Goal: Task Accomplishment & Management: Manage account settings

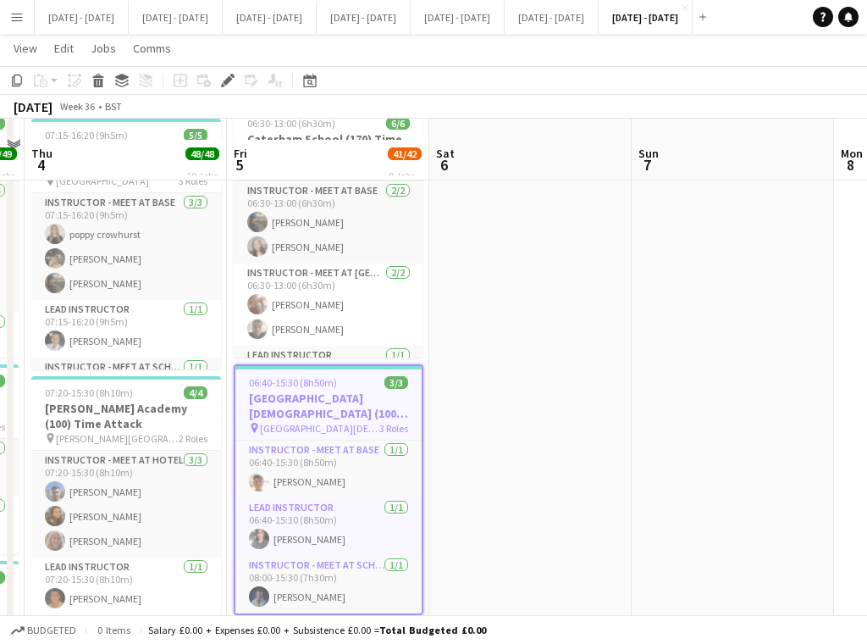
scroll to position [762, 0]
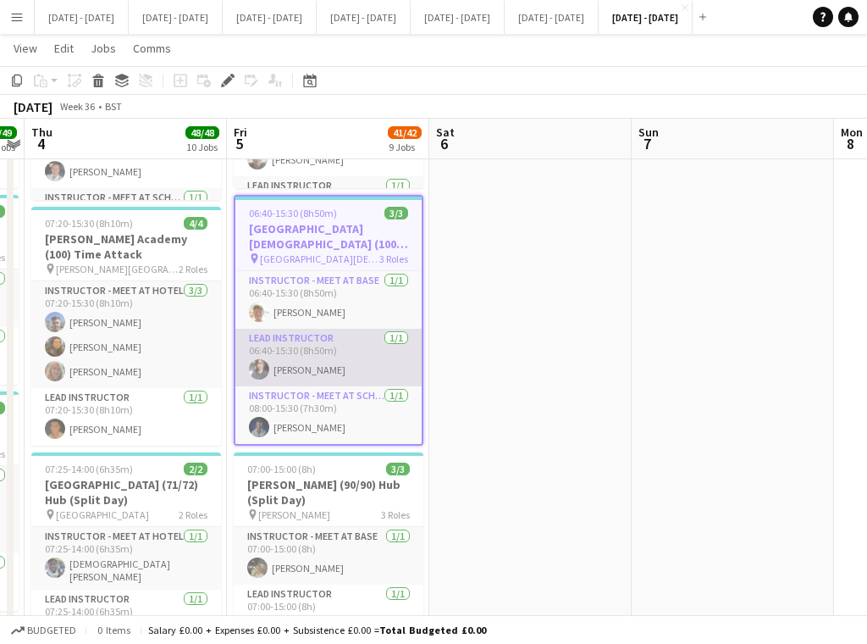
click at [295, 357] on app-card-role "Lead Instructor 1/1 06:40-15:30 (8h50m) Shusanta Rai" at bounding box center [329, 358] width 186 height 58
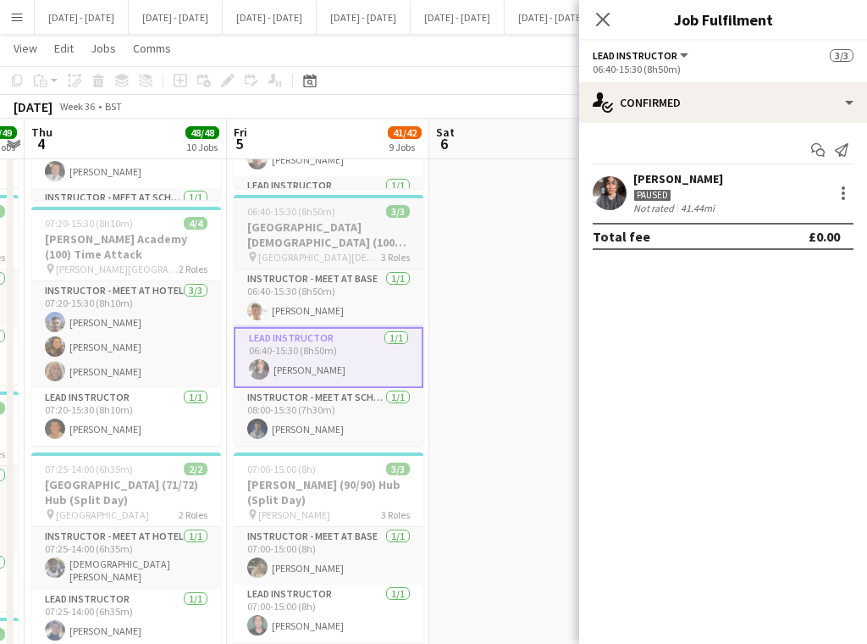
click at [273, 233] on h3 "All Saints Catholic School (100) Hub" at bounding box center [329, 234] width 190 height 30
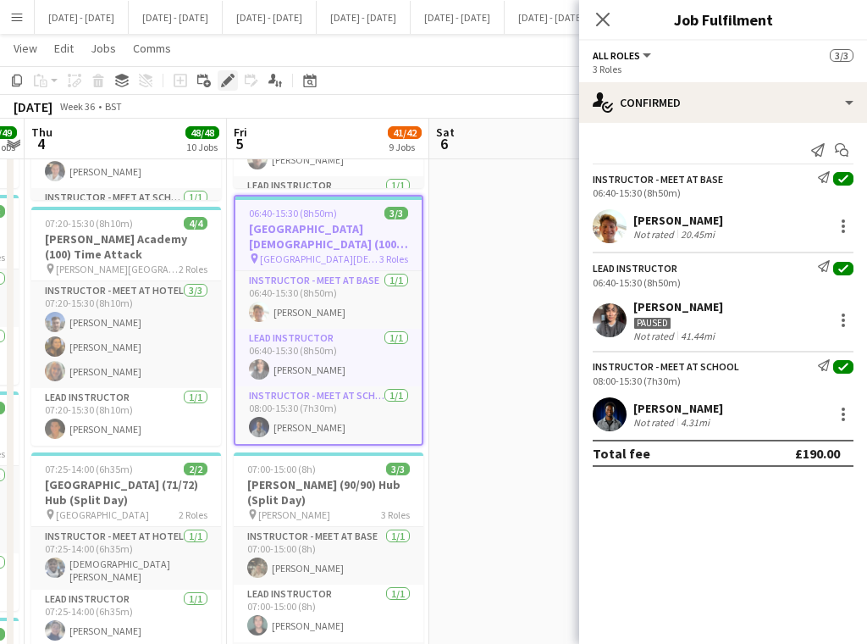
click at [224, 80] on icon "Edit" at bounding box center [228, 81] width 14 height 14
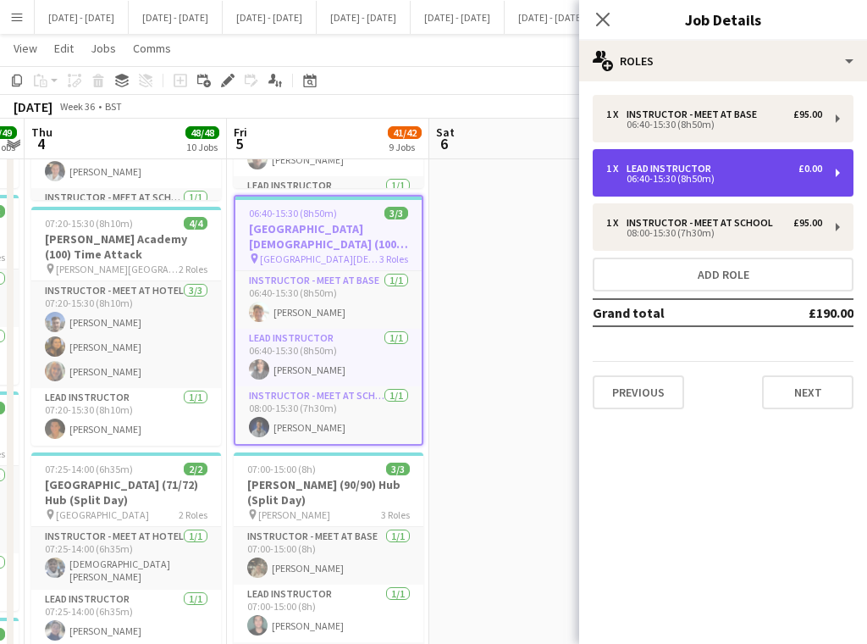
click at [753, 163] on div "1 x Lead Instructor £0.00" at bounding box center [715, 169] width 216 height 12
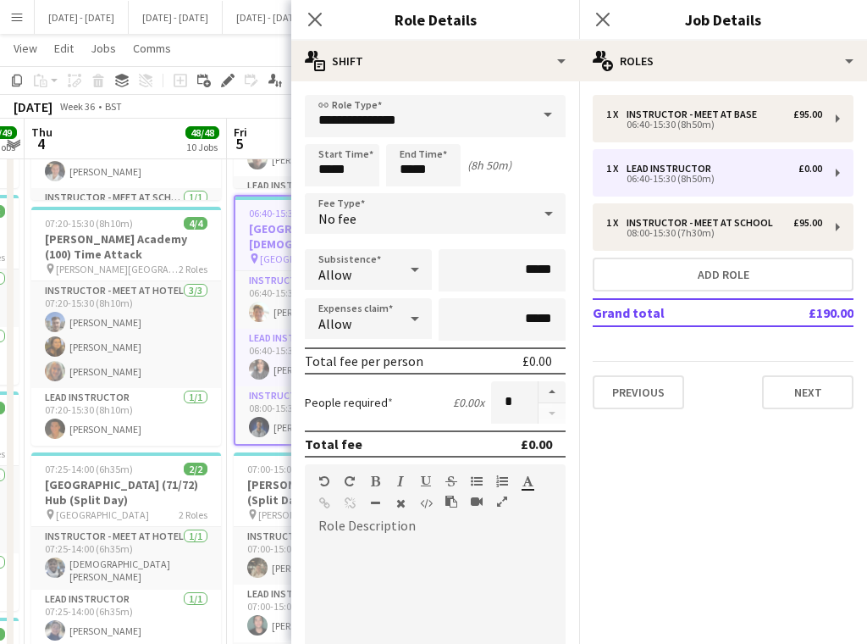
click at [471, 208] on div "No fee" at bounding box center [418, 213] width 227 height 41
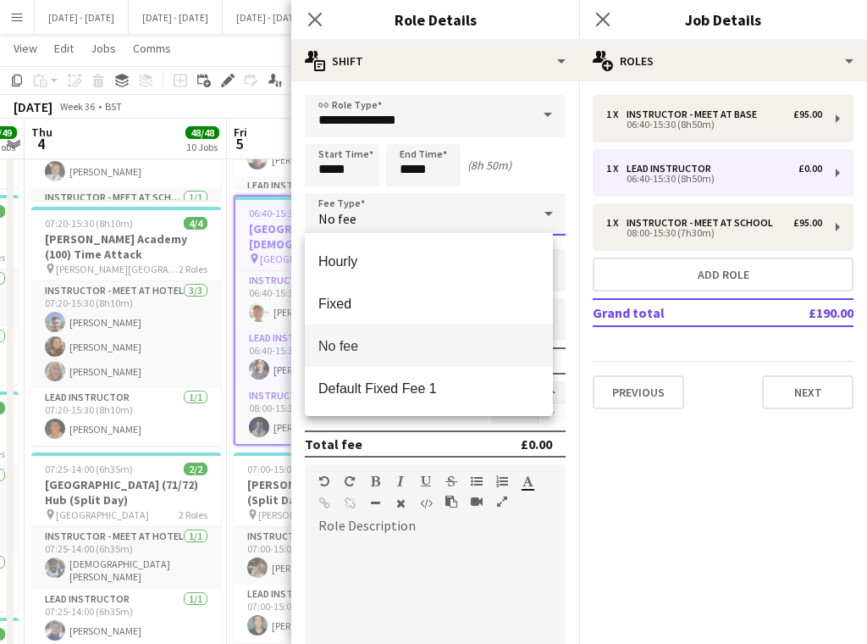
click at [533, 217] on div at bounding box center [433, 322] width 867 height 644
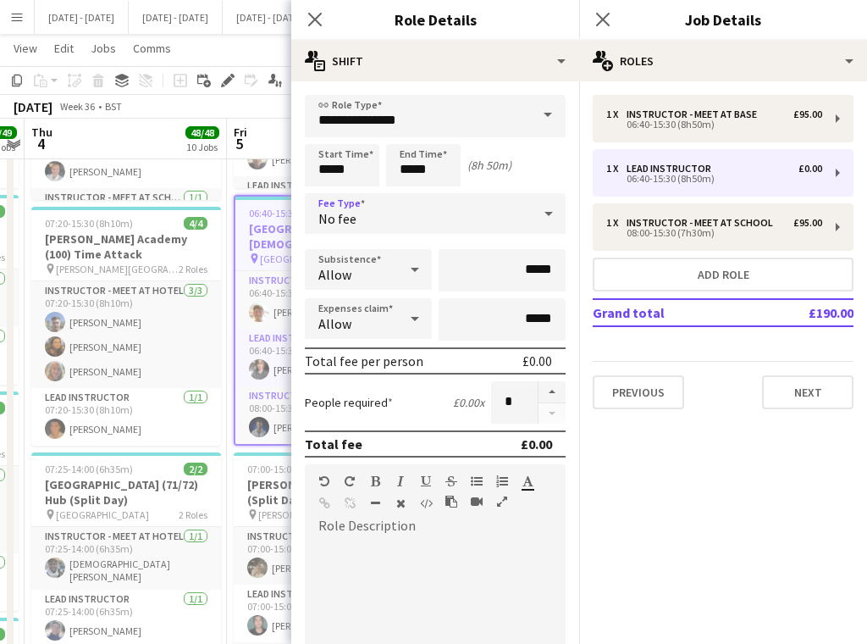
click at [497, 214] on div "No fee" at bounding box center [418, 213] width 227 height 41
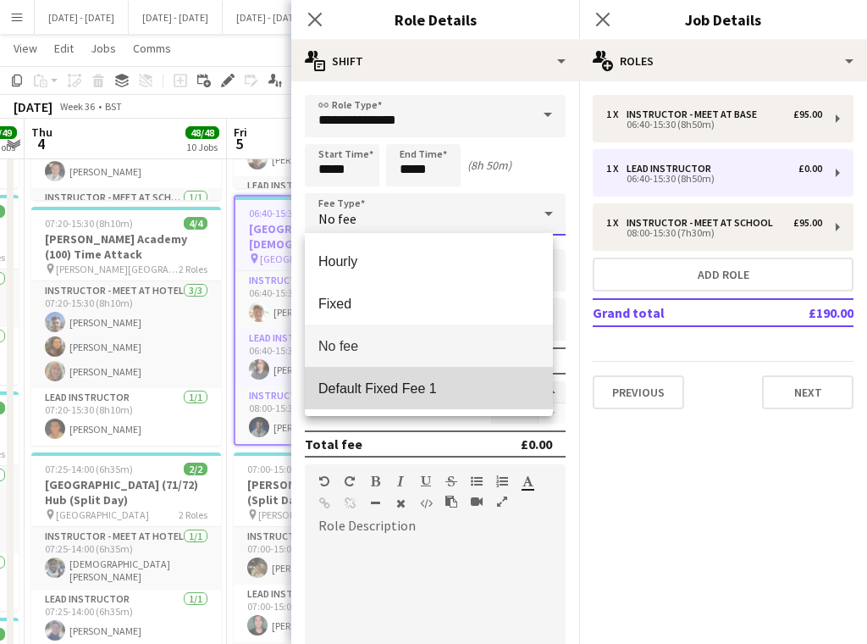
click at [369, 381] on span "Default Fixed Fee 1" at bounding box center [429, 388] width 221 height 16
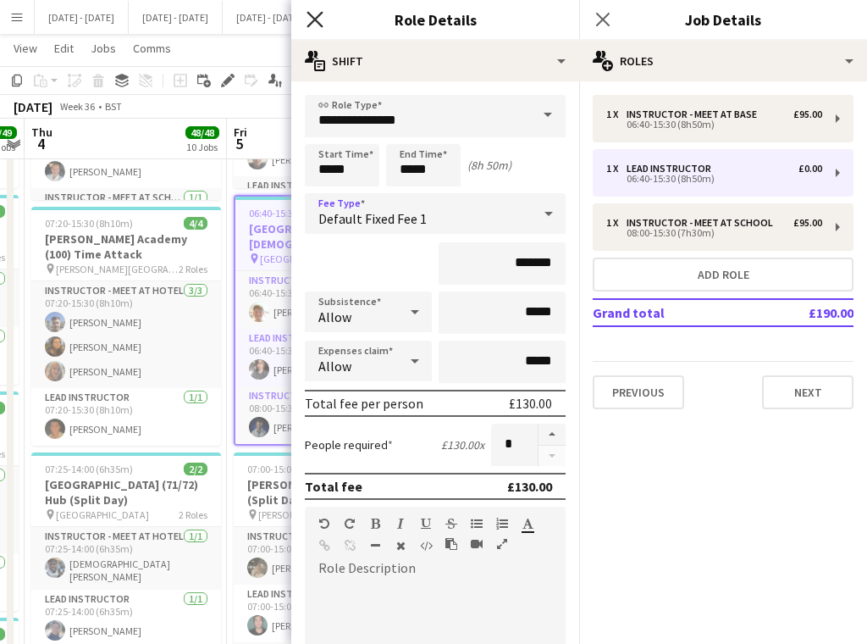
click at [313, 19] on icon at bounding box center [315, 19] width 16 height 16
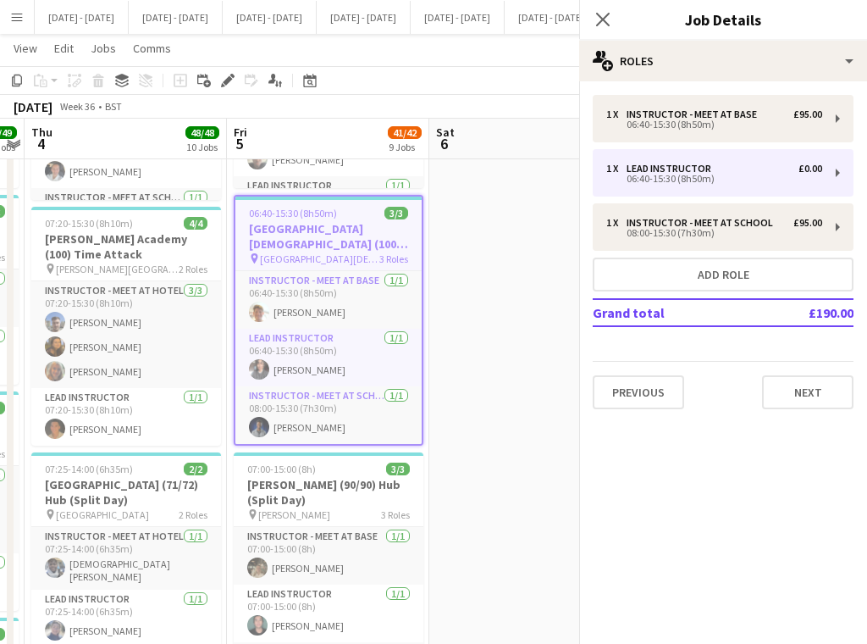
scroll to position [0, 0]
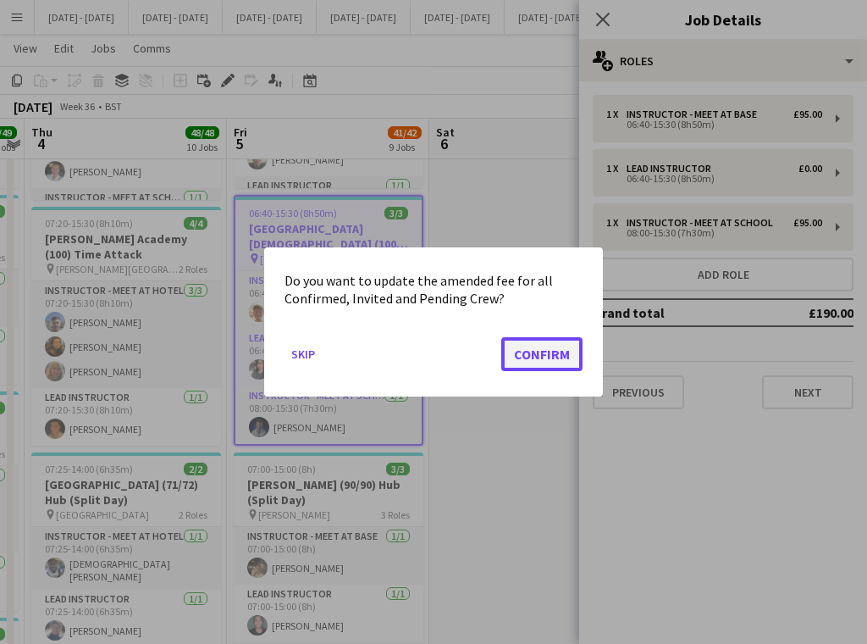
click at [551, 344] on button "Confirm" at bounding box center [542, 354] width 81 height 34
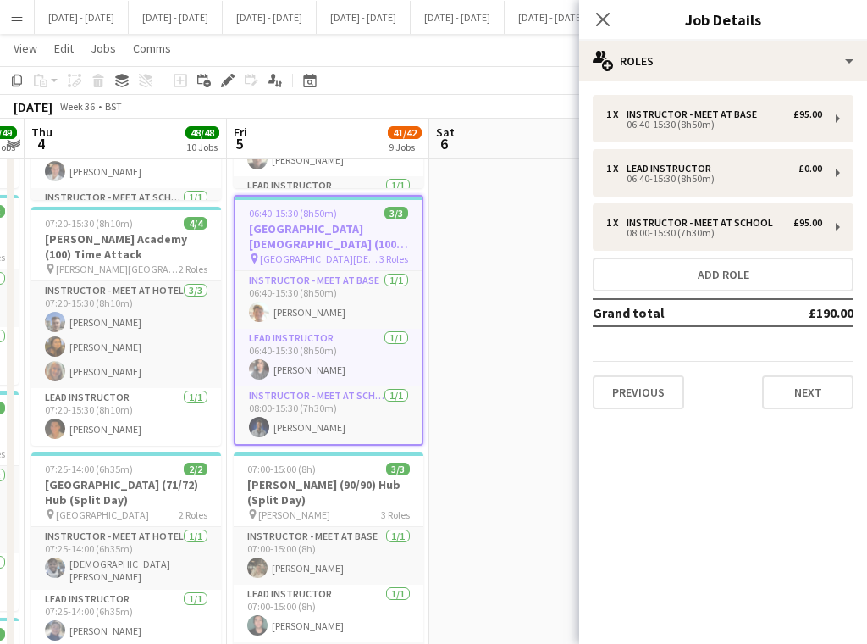
scroll to position [762, 0]
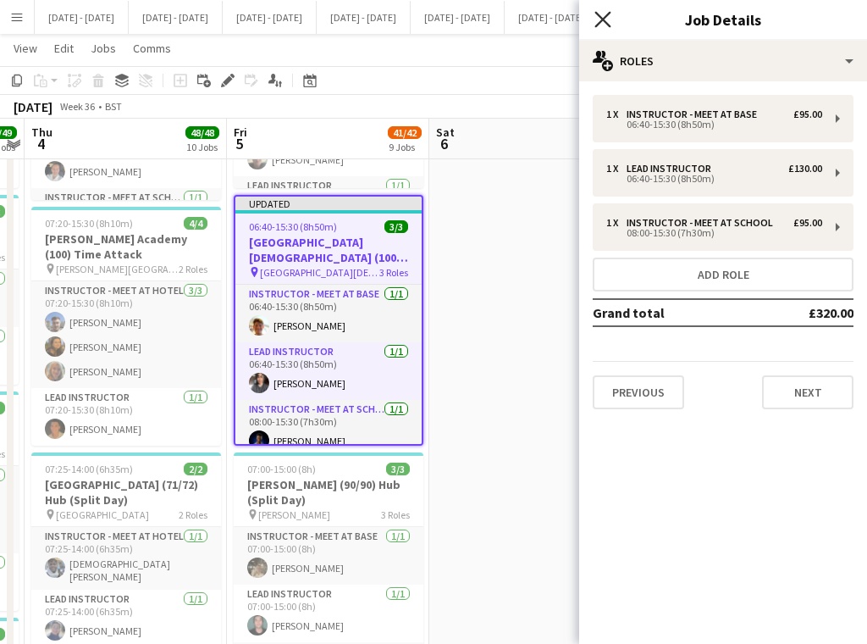
click at [601, 25] on icon "Close pop-in" at bounding box center [603, 19] width 16 height 16
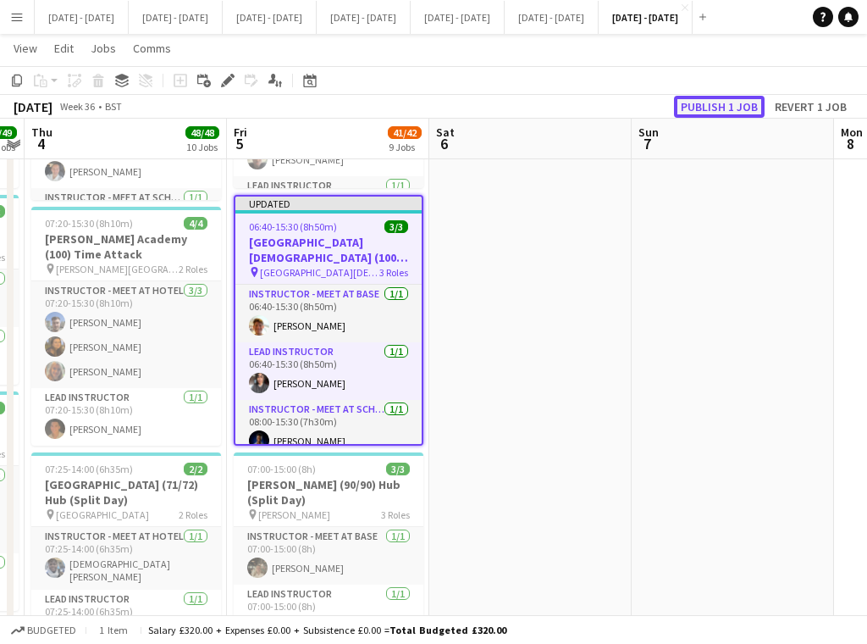
click at [720, 109] on button "Publish 1 job" at bounding box center [719, 107] width 91 height 22
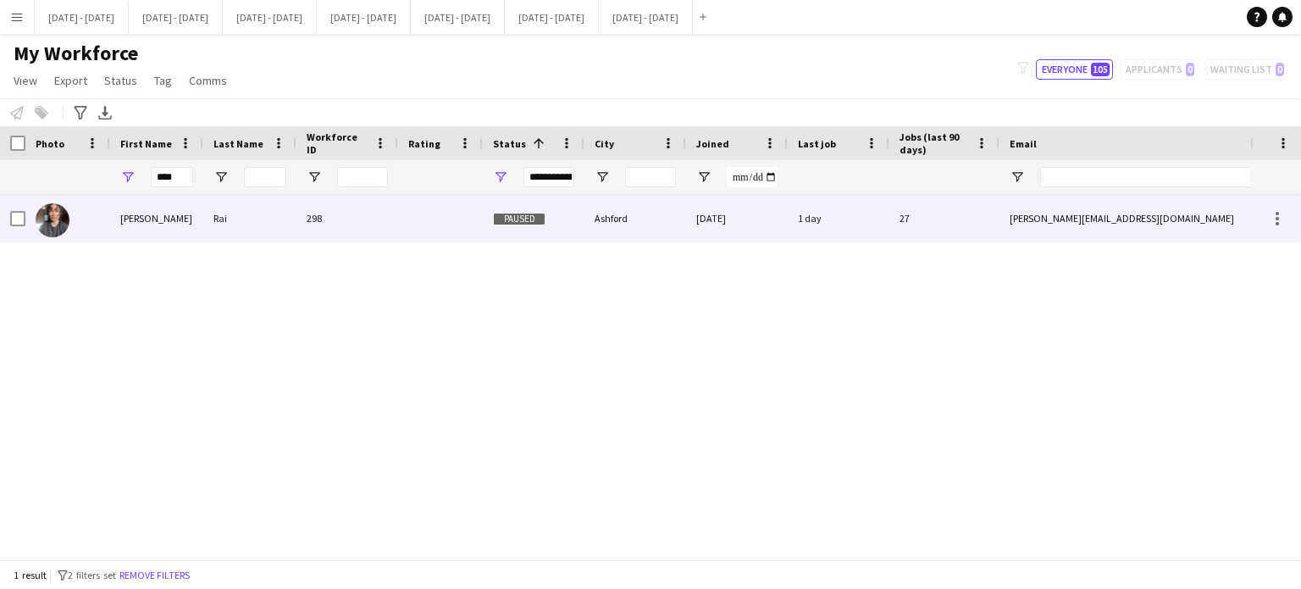
click at [257, 209] on div "Rai" at bounding box center [249, 218] width 93 height 47
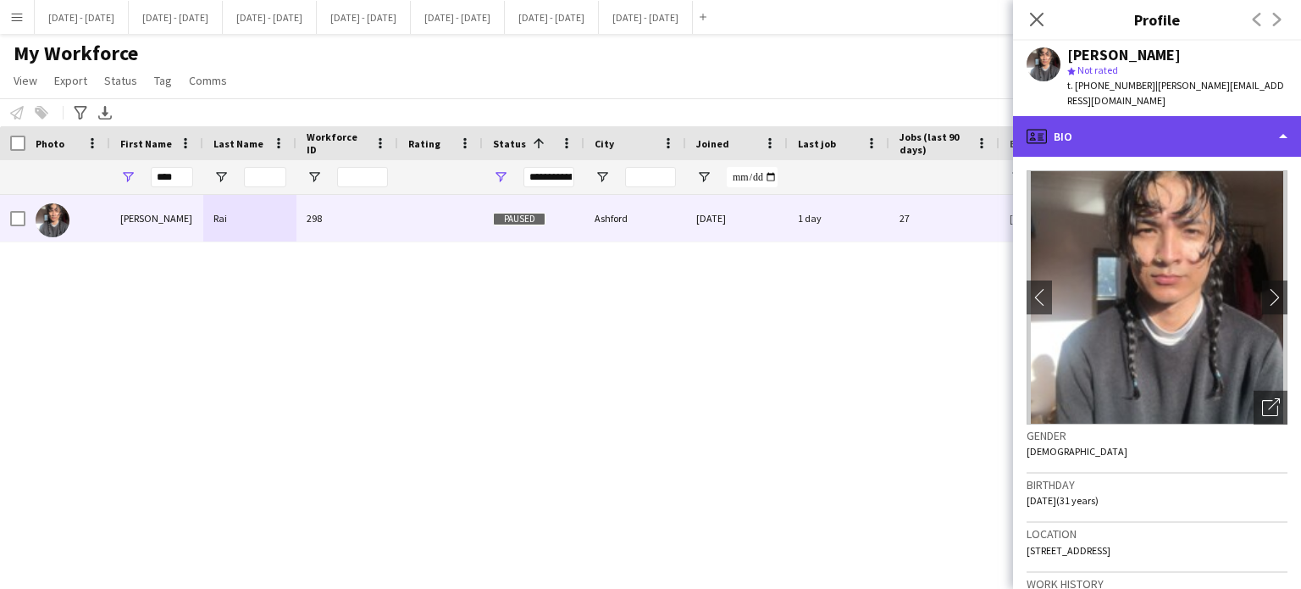
click at [1130, 116] on div "profile Bio" at bounding box center [1157, 136] width 288 height 41
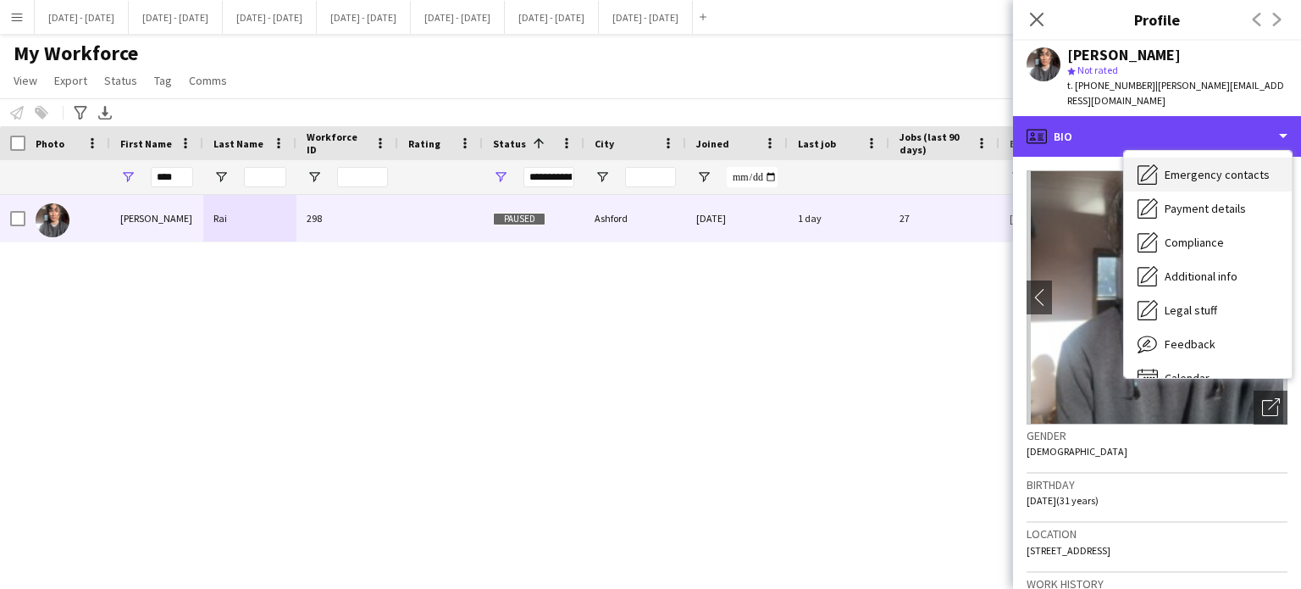
scroll to position [159, 0]
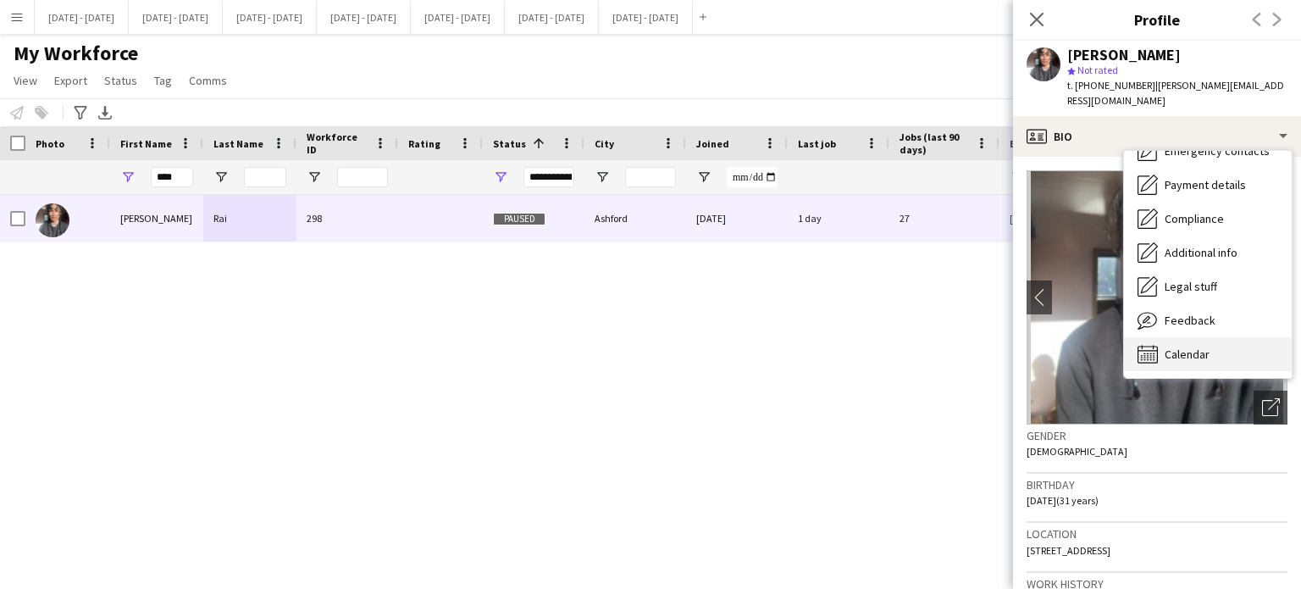
click at [1227, 337] on div "Calendar Calendar" at bounding box center [1208, 354] width 168 height 34
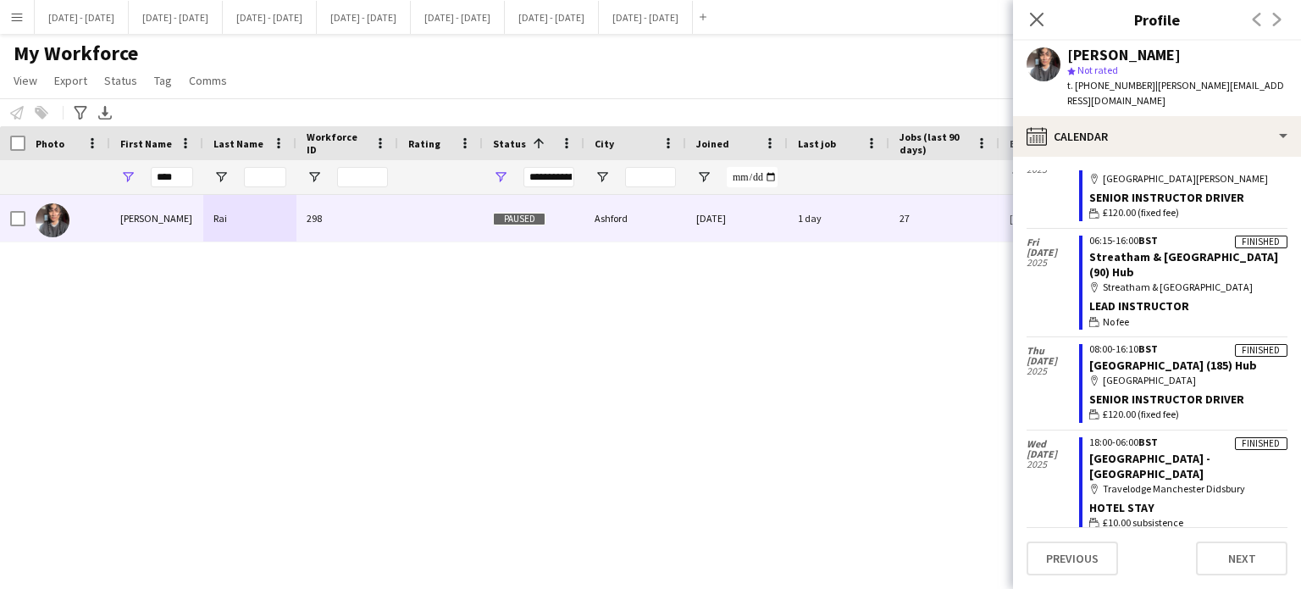
scroll to position [789, 0]
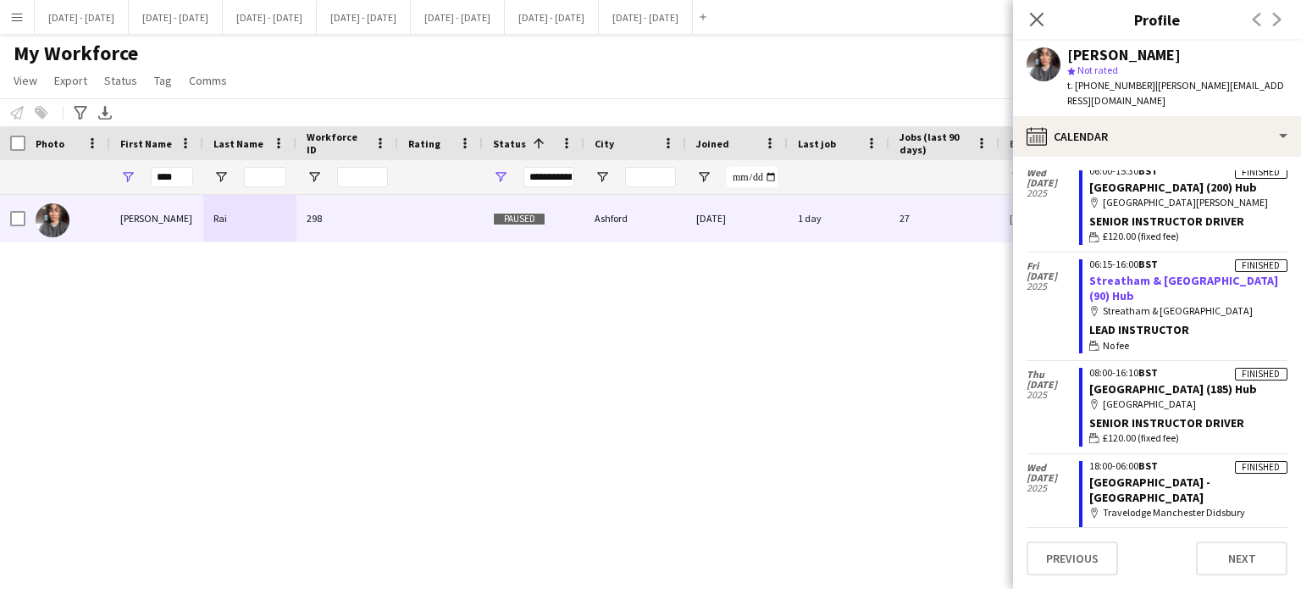
click at [1108, 273] on link "Streatham & Clapham High School (90) Hub" at bounding box center [1183, 288] width 189 height 30
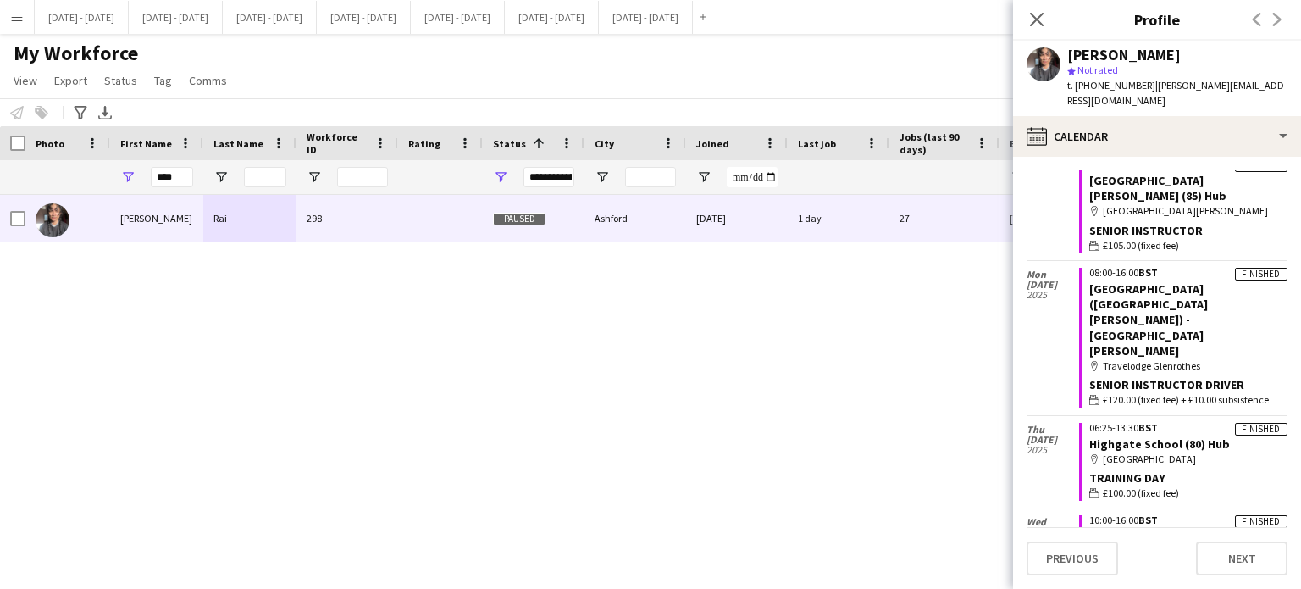
scroll to position [2602, 0]
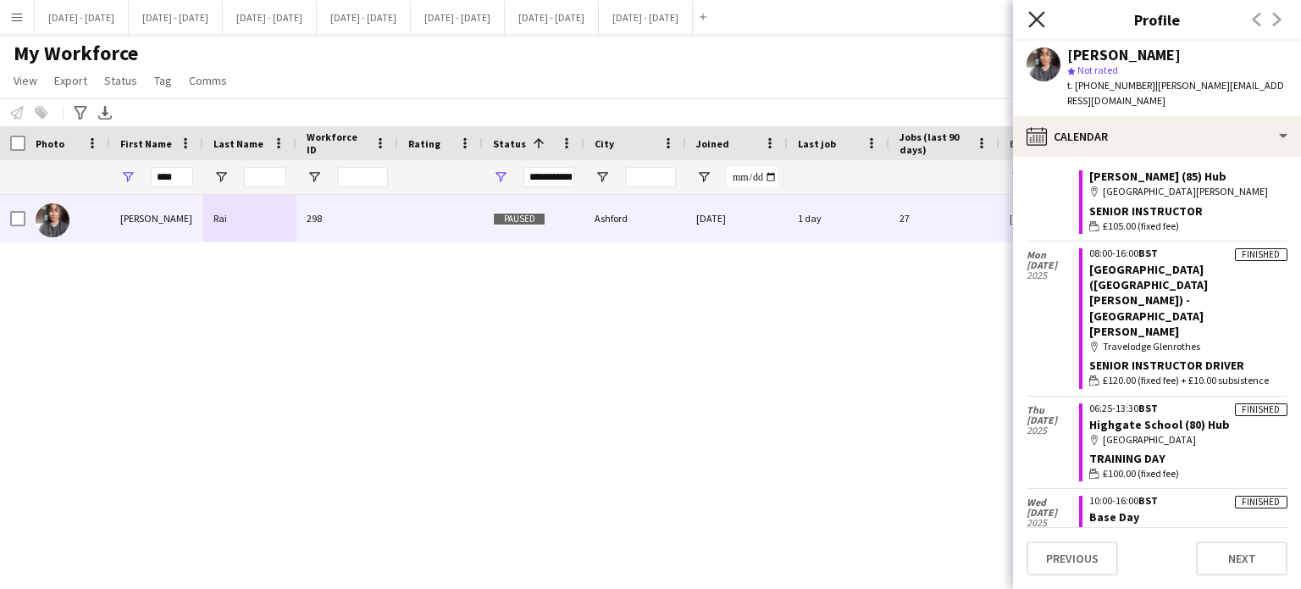
click at [1035, 13] on icon "Close pop-in" at bounding box center [1036, 19] width 16 height 16
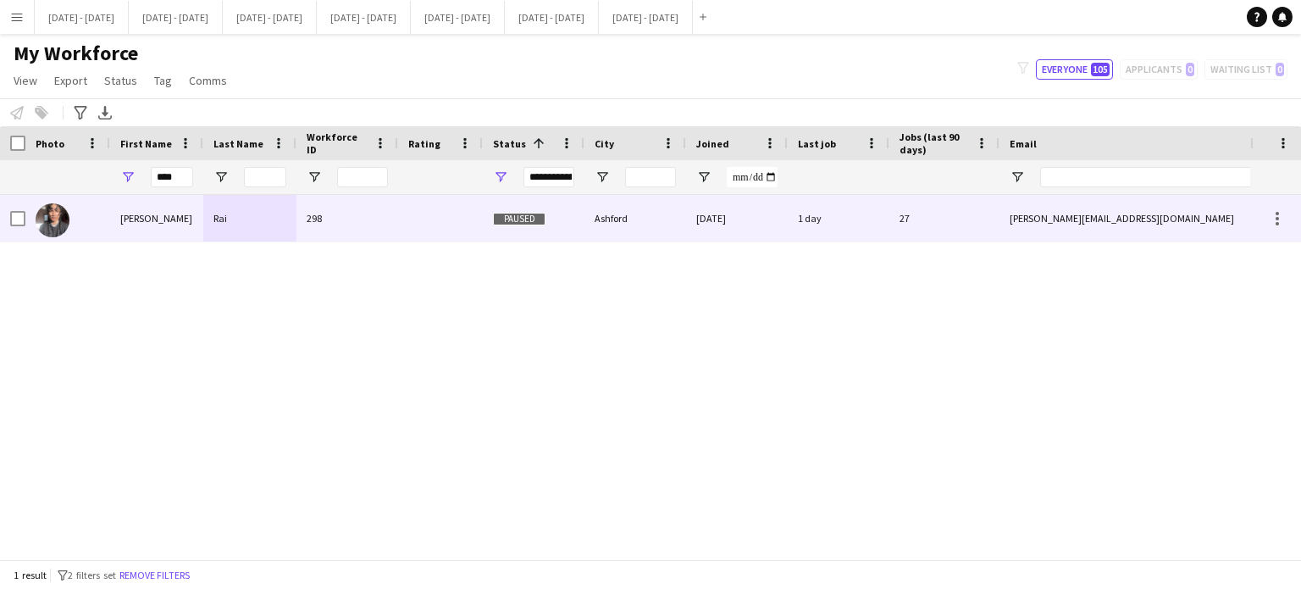
click at [179, 220] on div "Shusanta" at bounding box center [156, 218] width 93 height 47
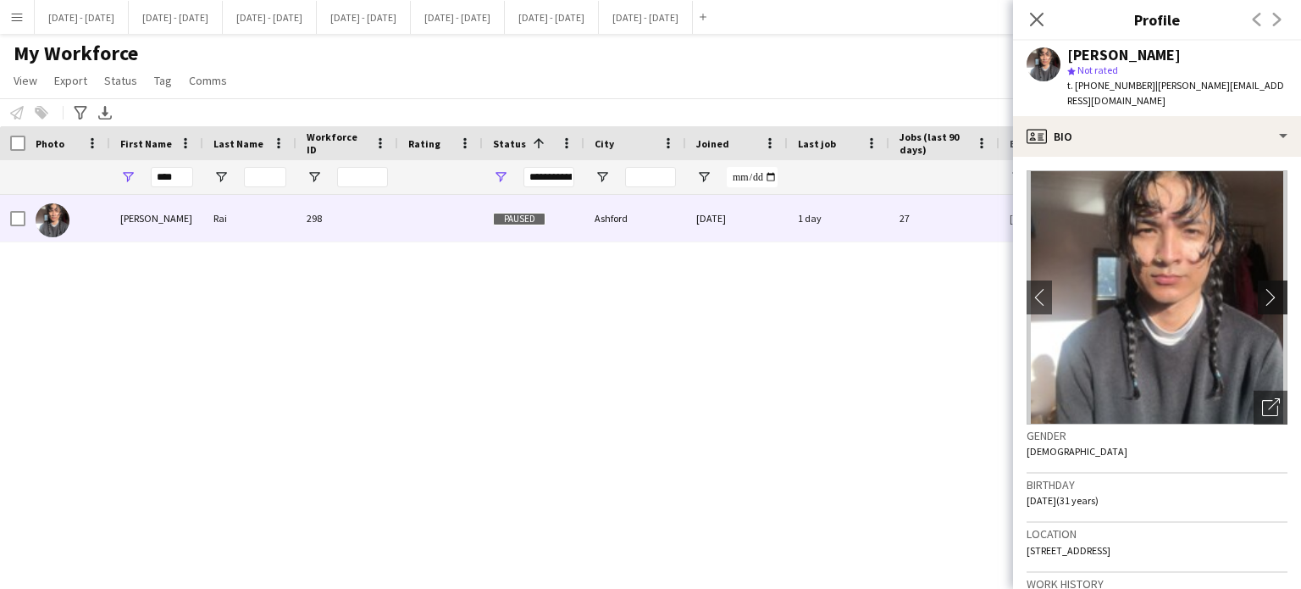
click at [1262, 288] on app-icon "chevron-right" at bounding box center [1275, 297] width 26 height 18
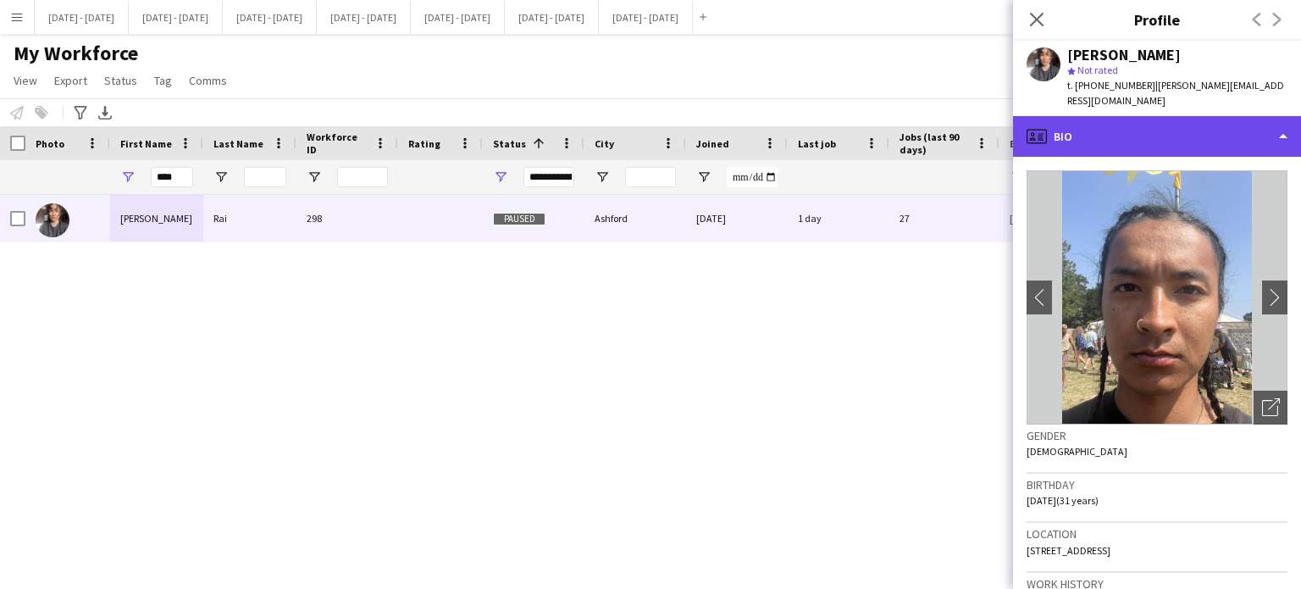
click at [1217, 116] on div "profile Bio" at bounding box center [1157, 136] width 288 height 41
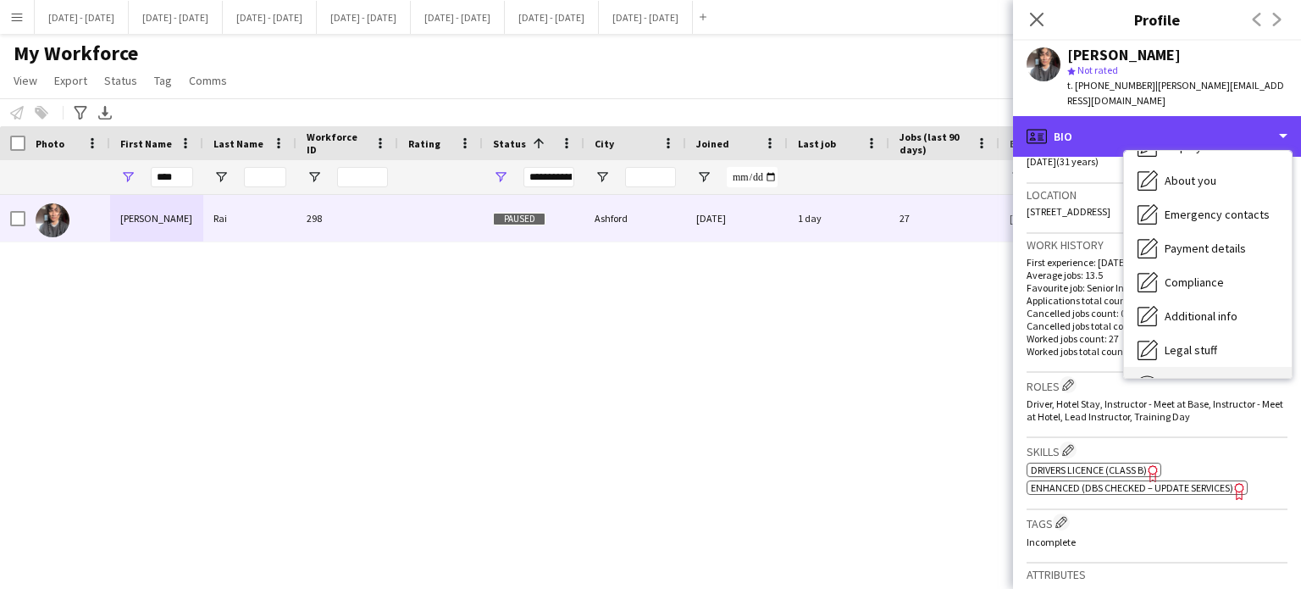
scroll to position [159, 0]
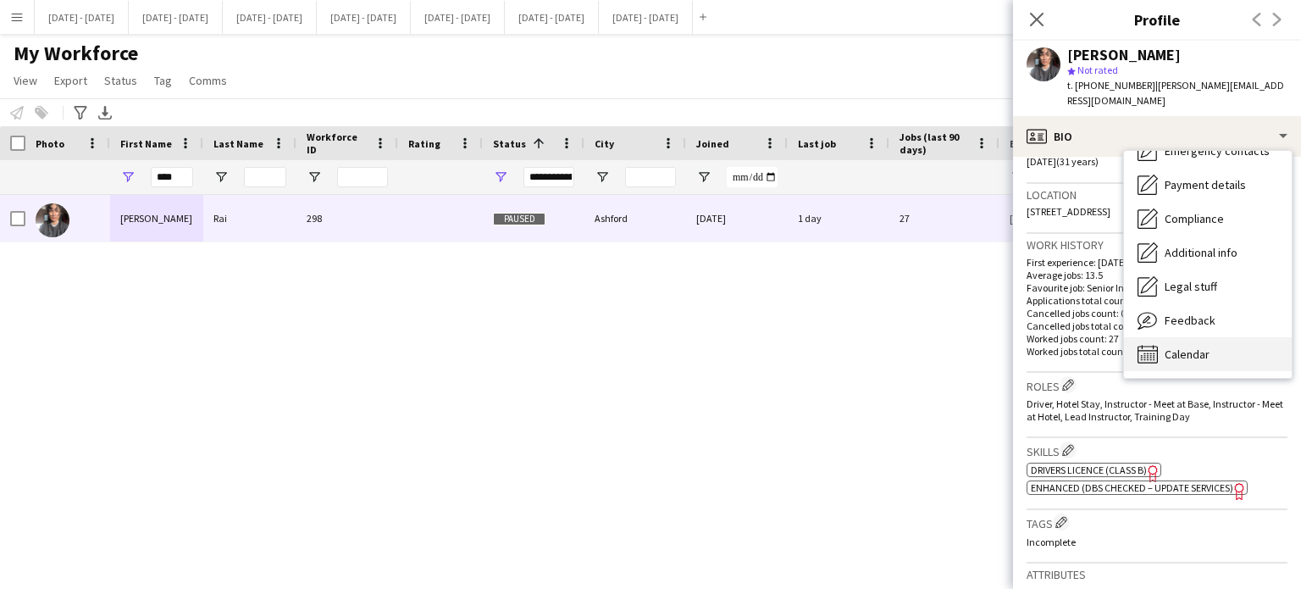
click at [1201, 346] on span "Calendar" at bounding box center [1187, 353] width 45 height 15
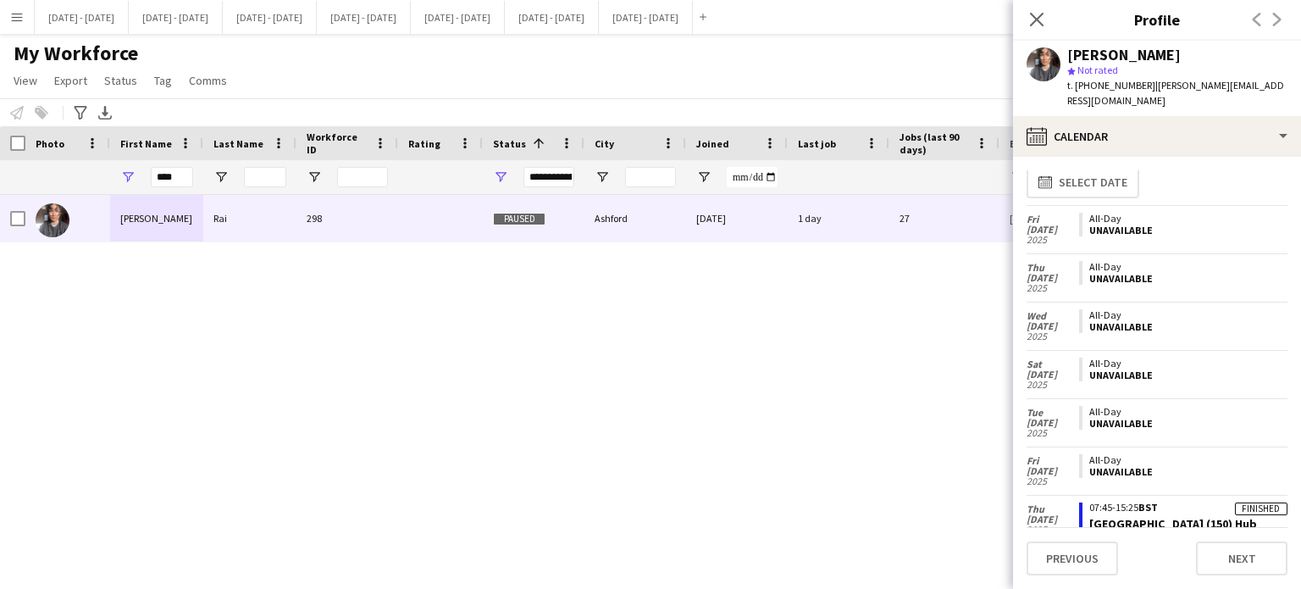
scroll to position [0, 0]
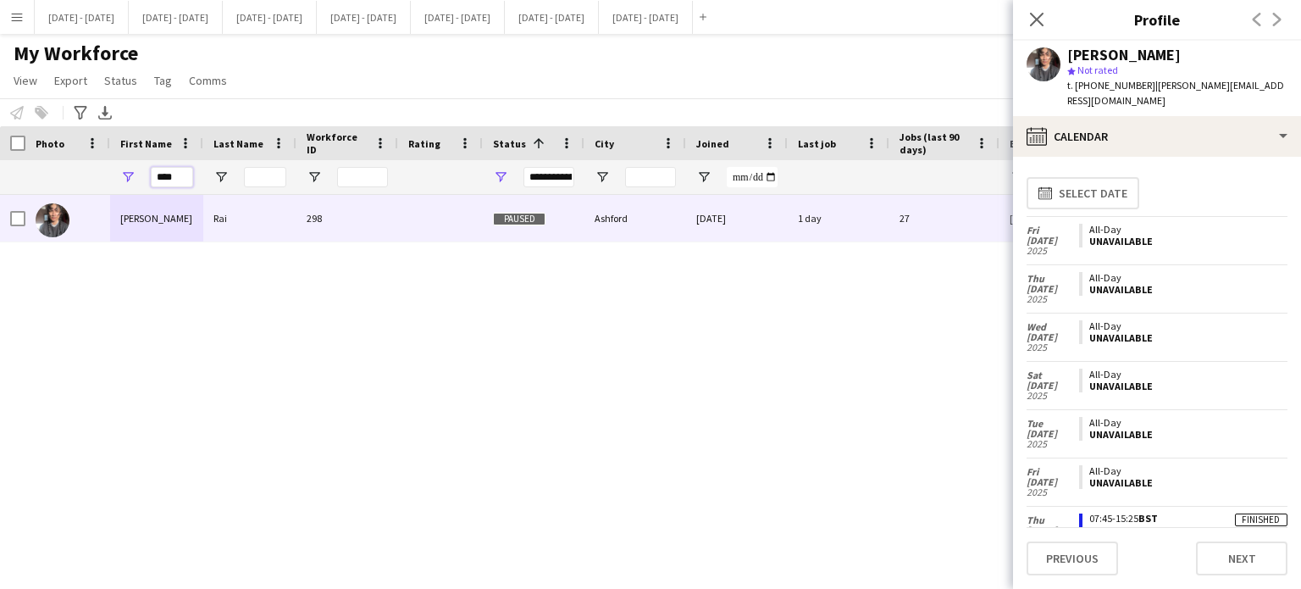
drag, startPoint x: 180, startPoint y: 174, endPoint x: 86, endPoint y: 173, distance: 94.0
click at [86, 173] on div "****" at bounding box center [918, 177] width 1837 height 34
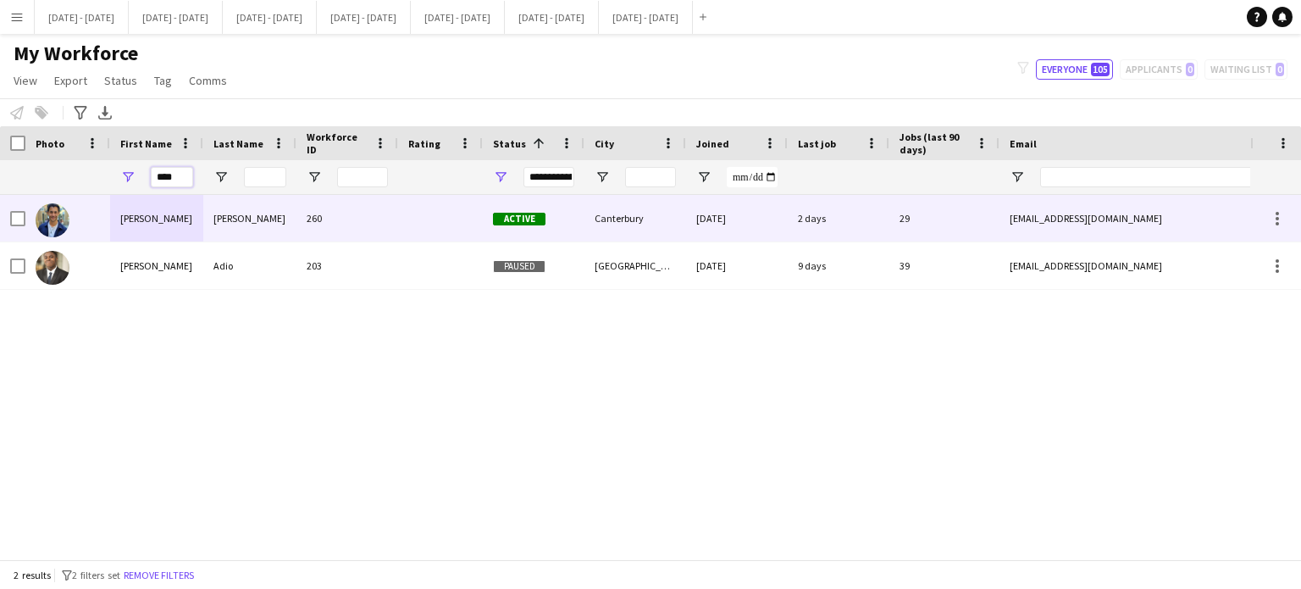
type input "****"
click at [381, 219] on div "260" at bounding box center [348, 218] width 102 height 47
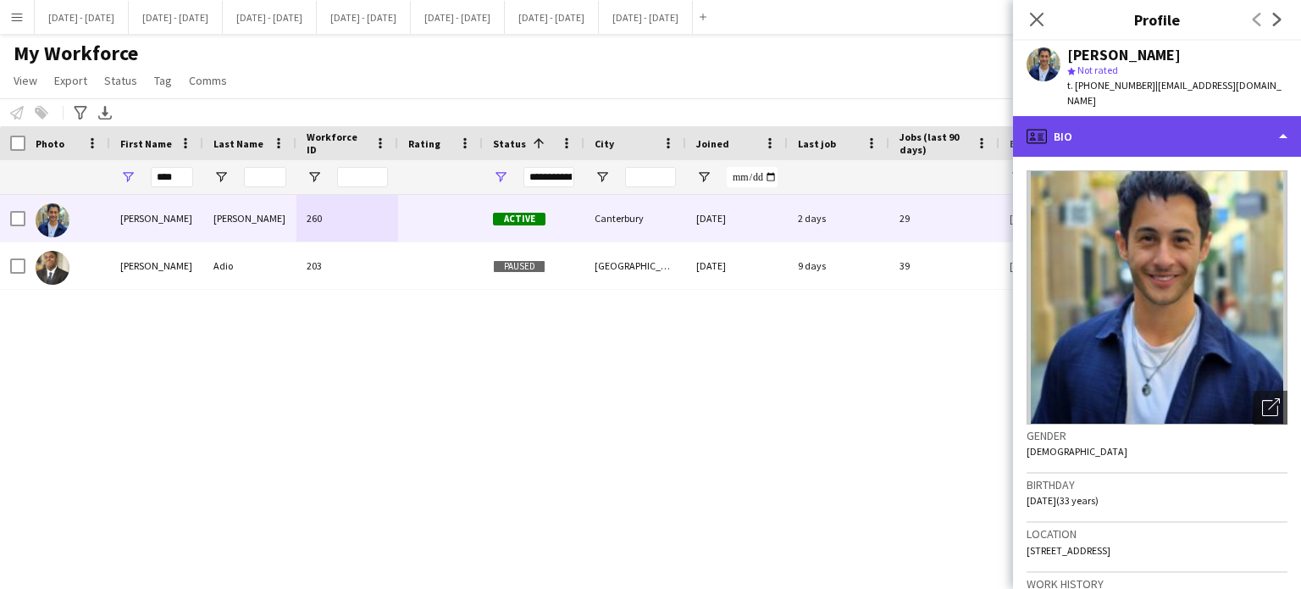
click at [1183, 116] on div "profile Bio" at bounding box center [1157, 136] width 288 height 41
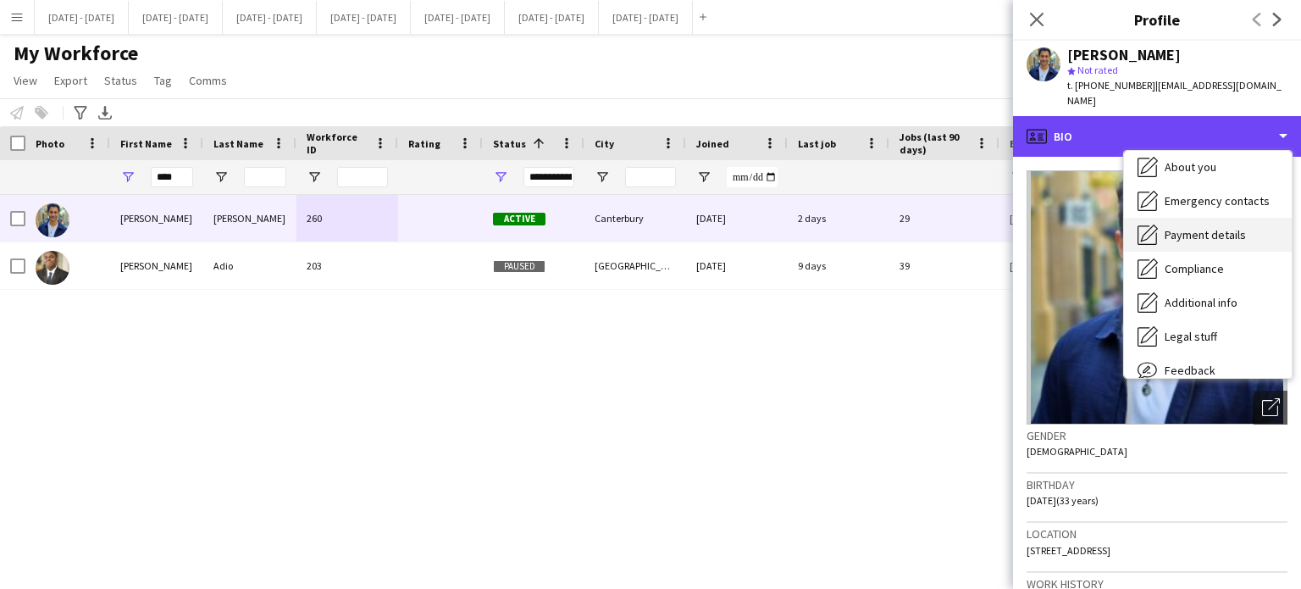
scroll to position [159, 0]
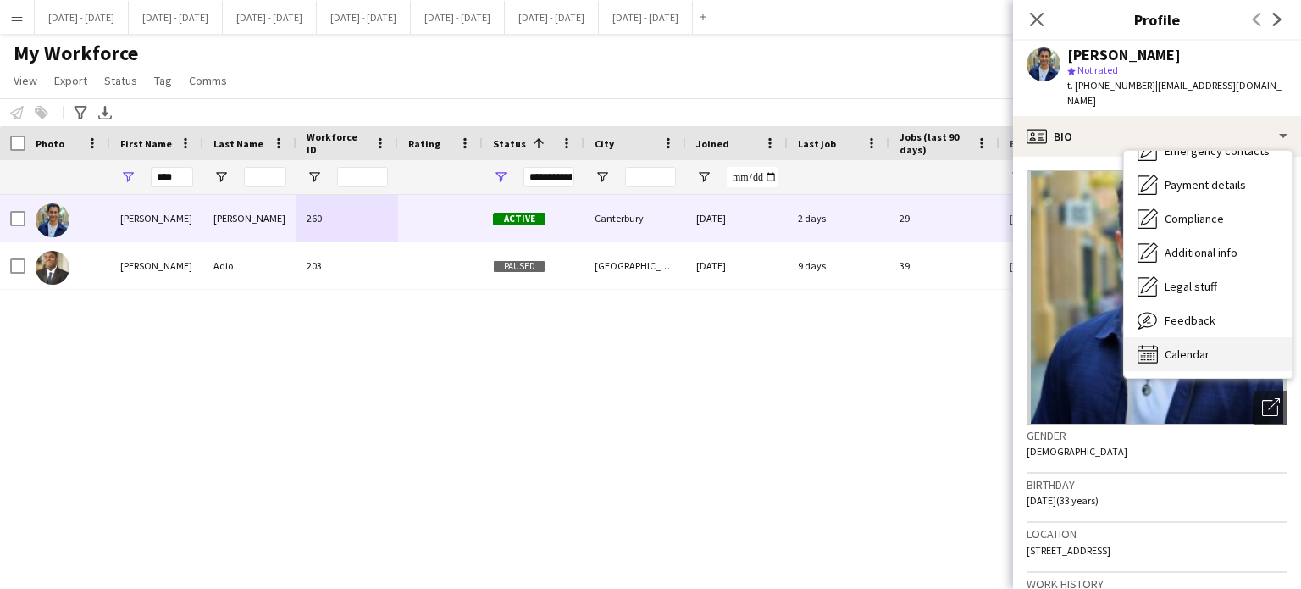
click at [1225, 337] on div "Calendar Calendar" at bounding box center [1208, 354] width 168 height 34
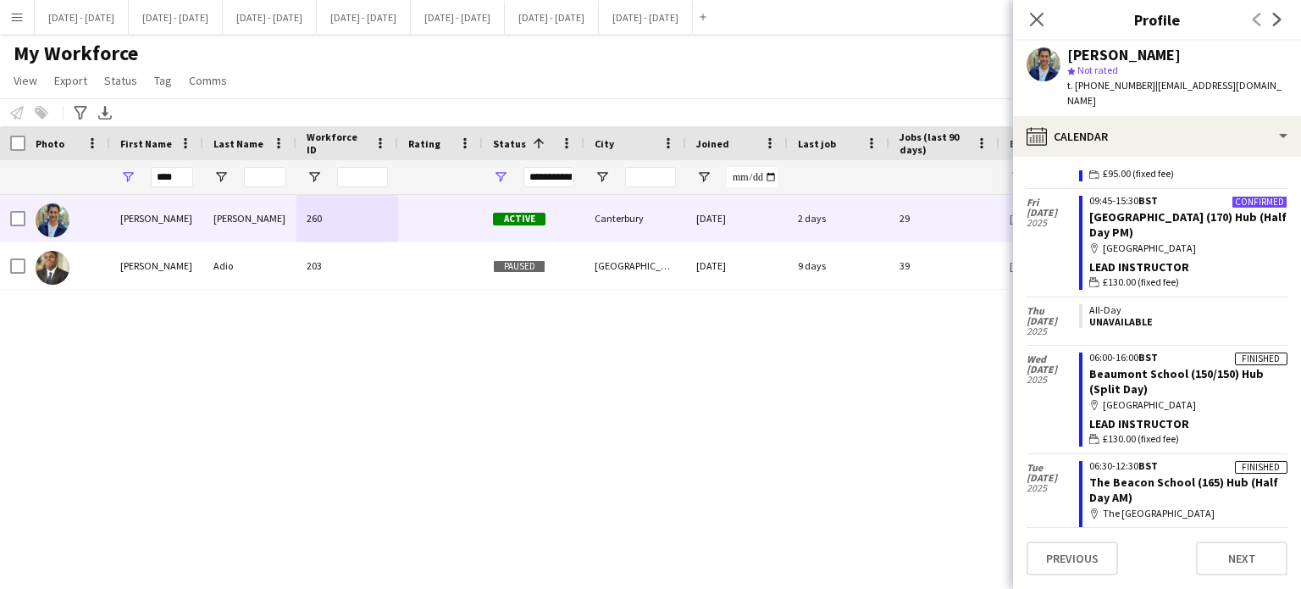
scroll to position [708, 0]
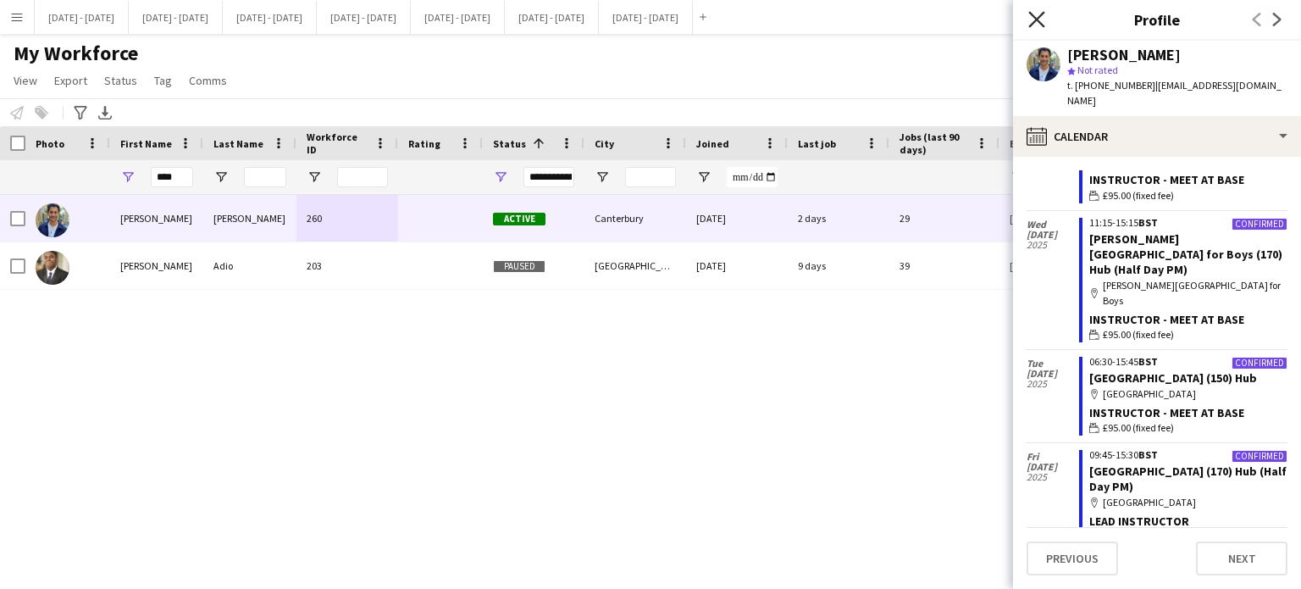
click at [1040, 15] on icon at bounding box center [1036, 19] width 16 height 16
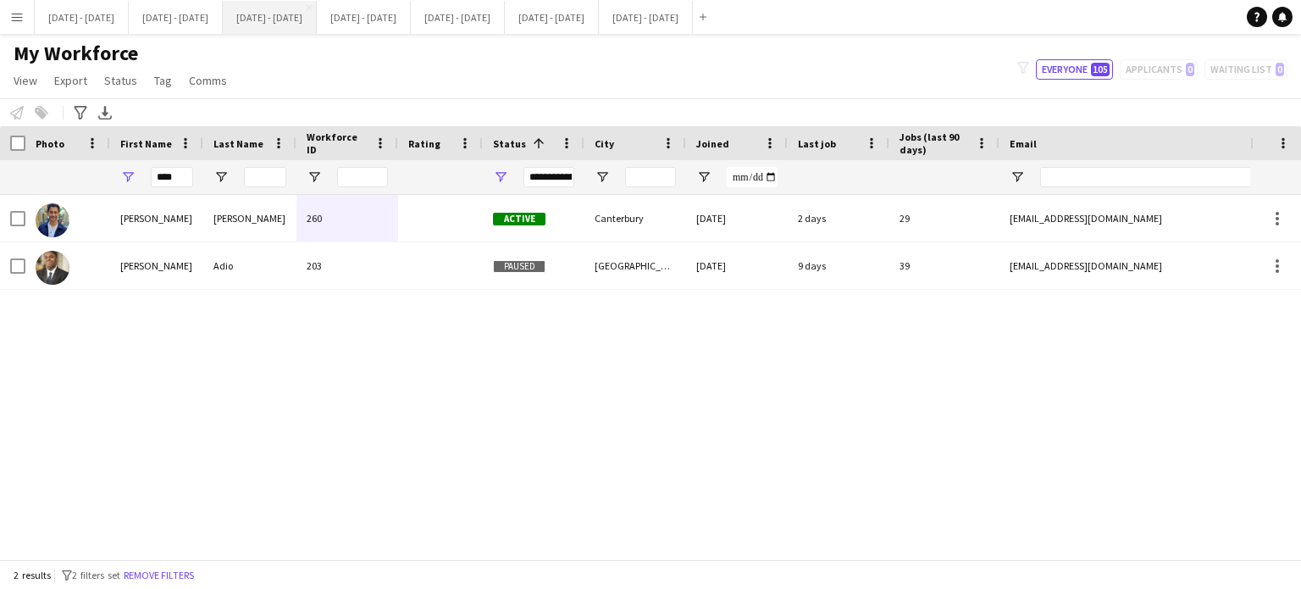
click at [305, 15] on button "Sept 29th - Oct 3rd 2025 Close" at bounding box center [270, 17] width 94 height 33
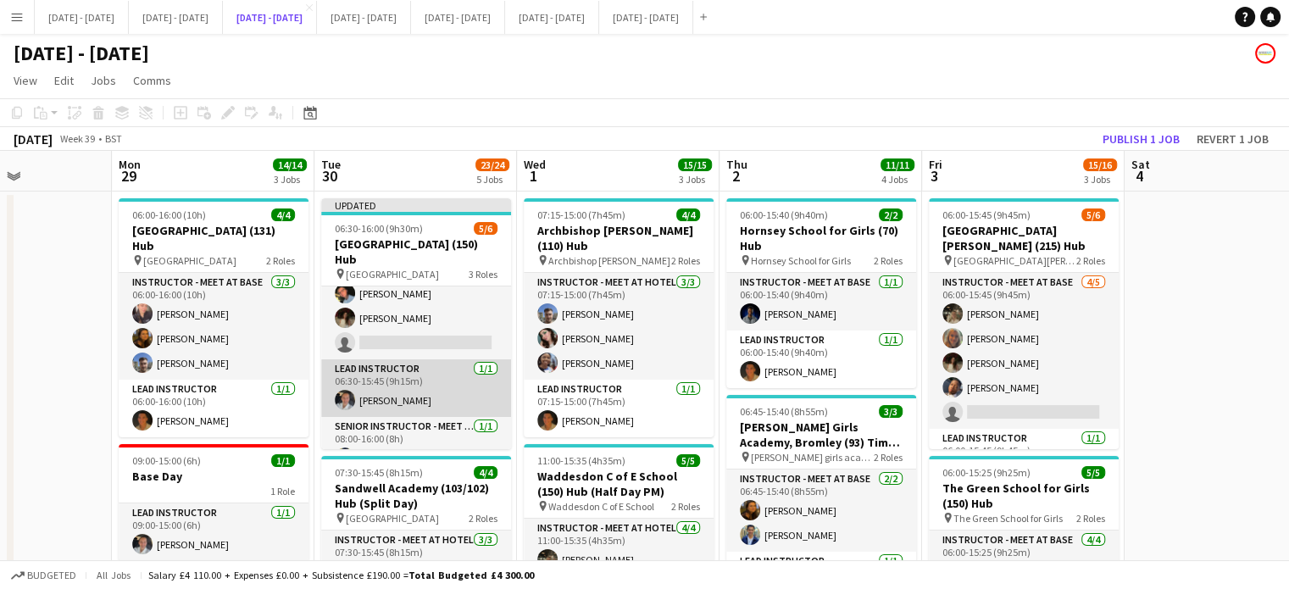
scroll to position [84, 0]
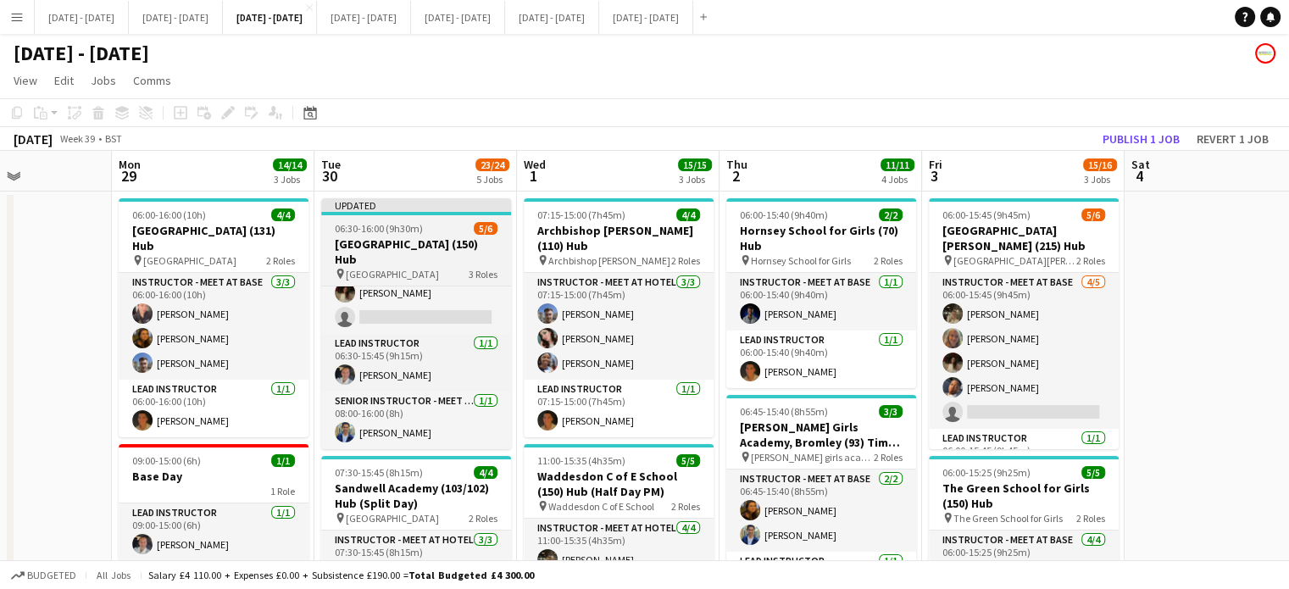
click at [393, 230] on span "06:30-16:00 (9h30m)" at bounding box center [379, 228] width 88 height 13
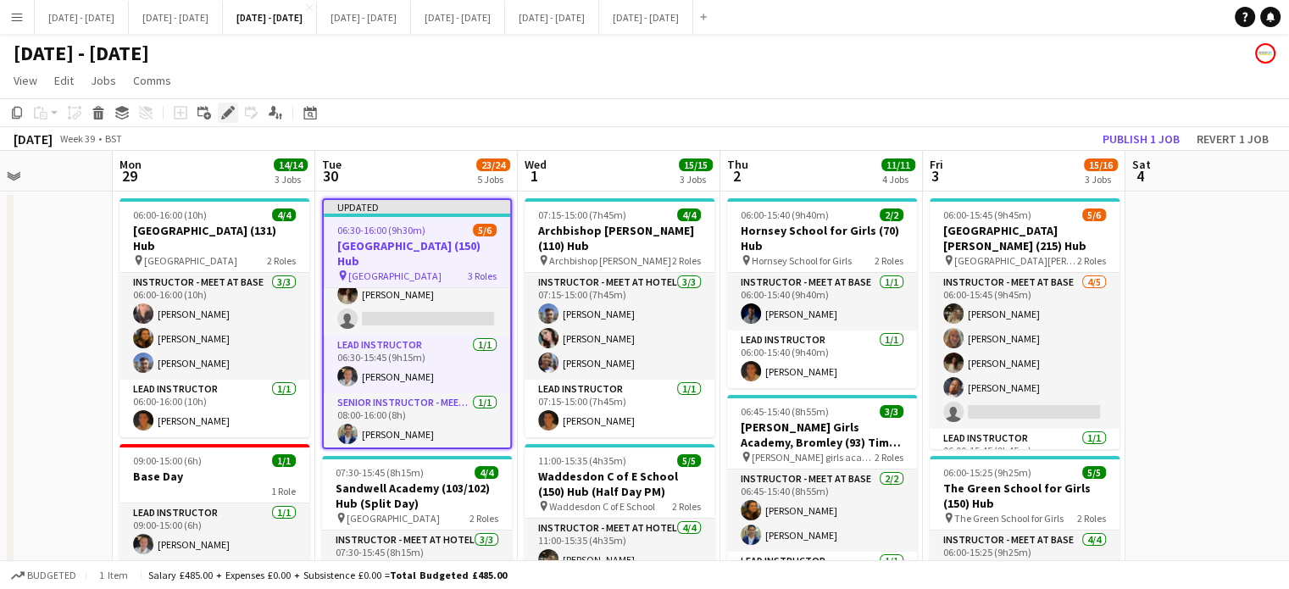
click at [221, 112] on icon "Edit" at bounding box center [228, 113] width 14 height 14
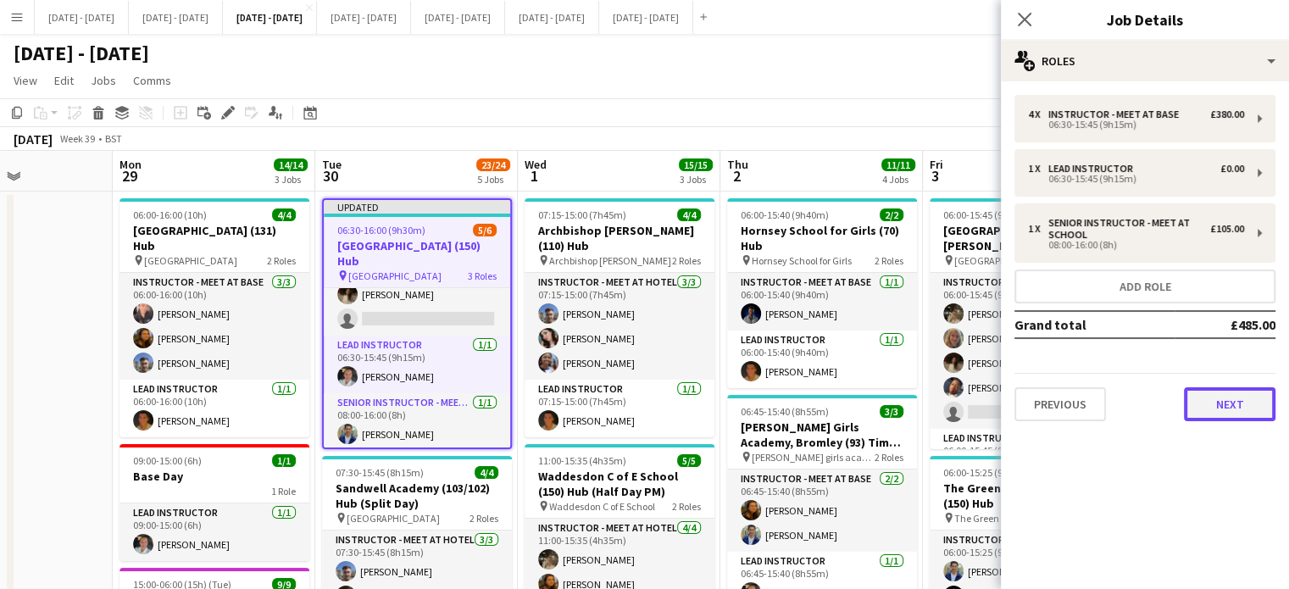
click at [1246, 409] on button "Next" at bounding box center [1228, 404] width 91 height 34
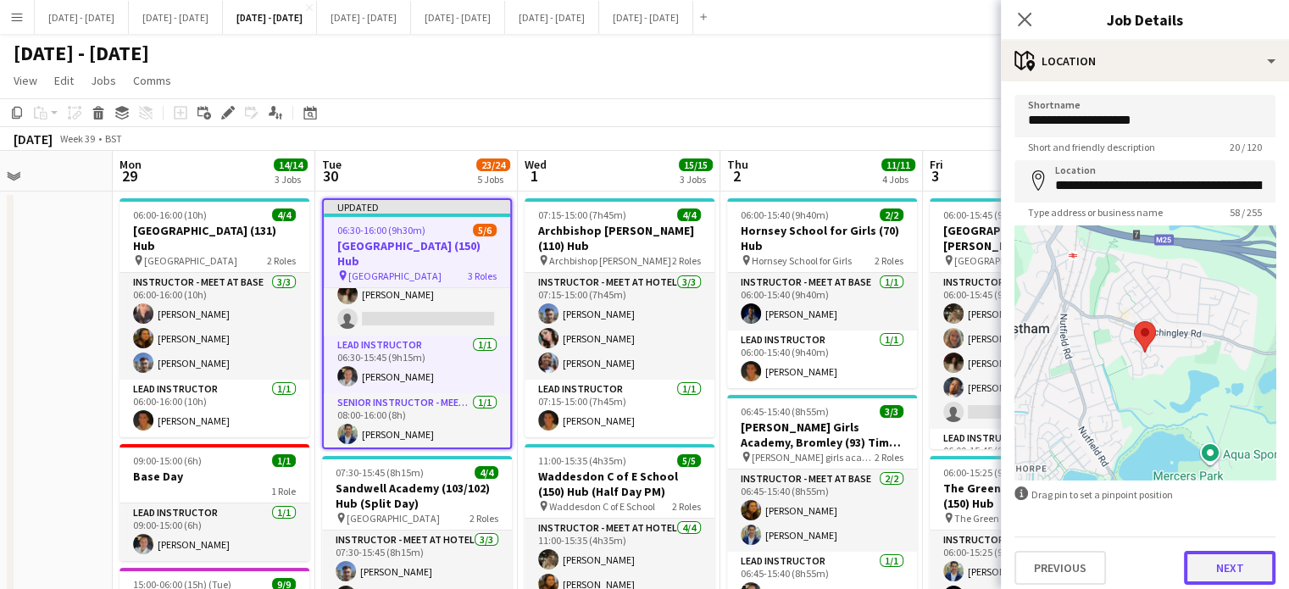
click at [1216, 565] on button "Next" at bounding box center [1228, 568] width 91 height 34
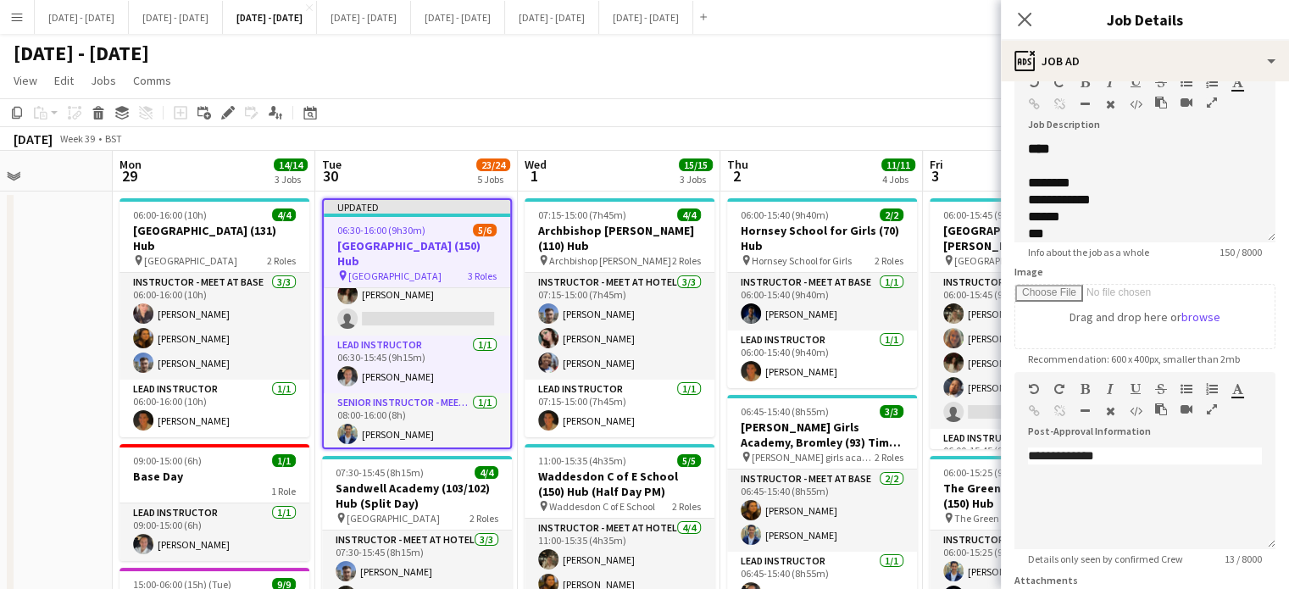
scroll to position [254, 0]
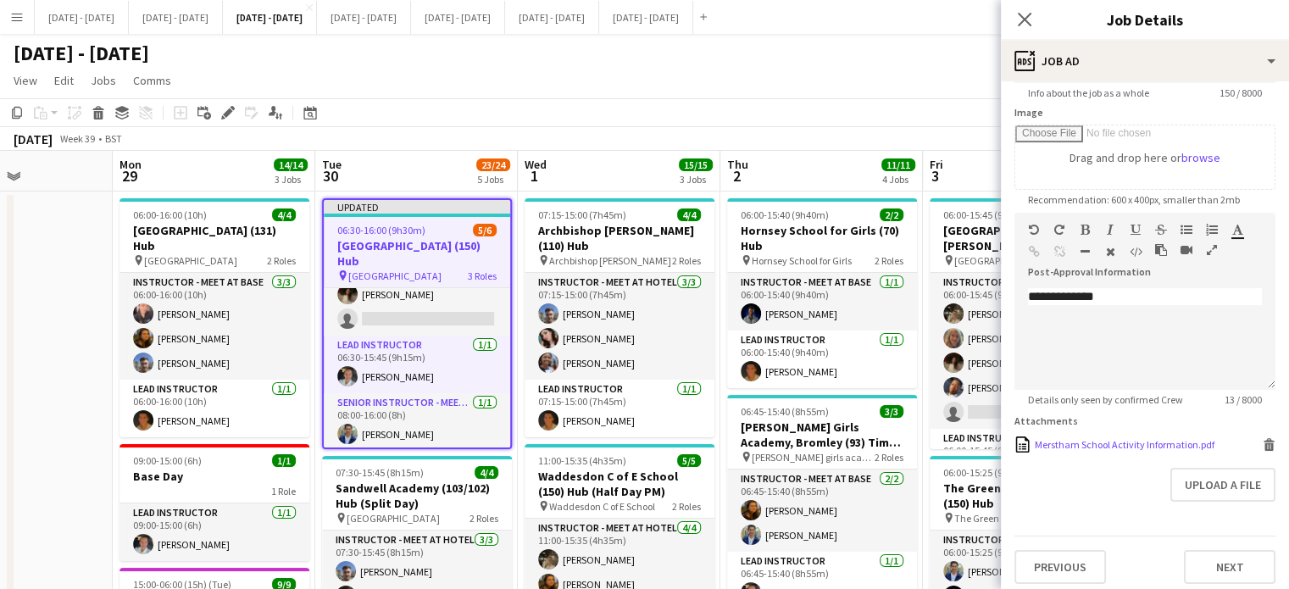
click at [1105, 440] on div "Merstham School Activity Information.pdf" at bounding box center [1124, 444] width 180 height 13
click at [228, 113] on icon at bounding box center [227, 112] width 9 height 9
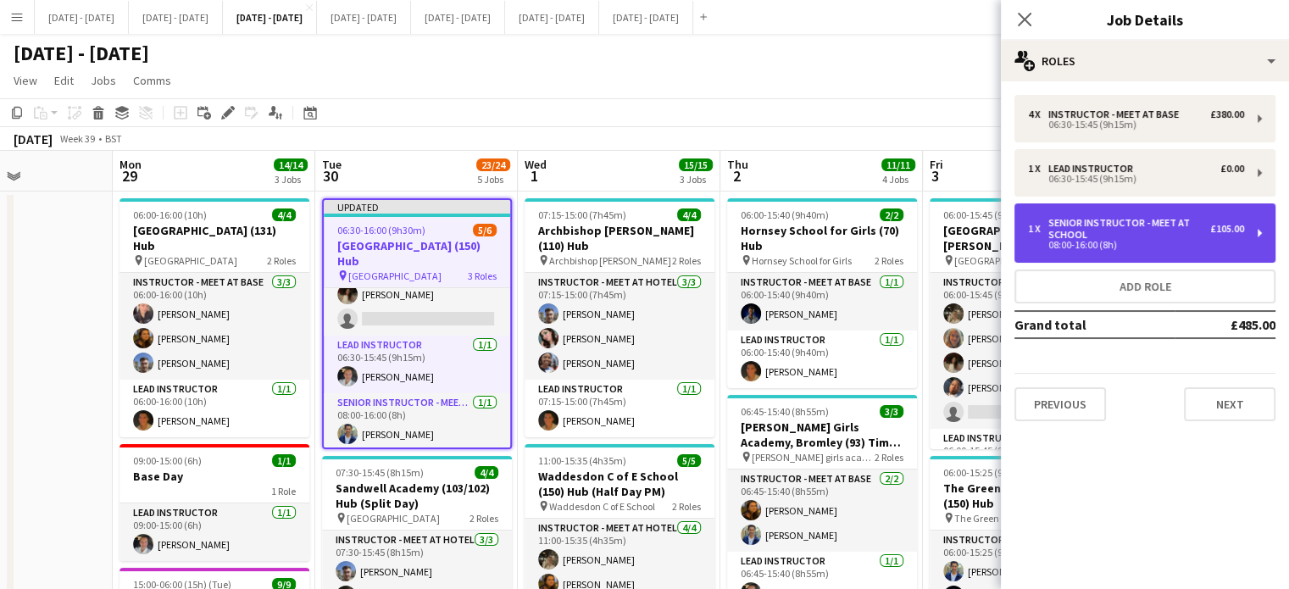
click at [1156, 236] on div "Senior Instructor - Meet At School" at bounding box center [1129, 229] width 162 height 24
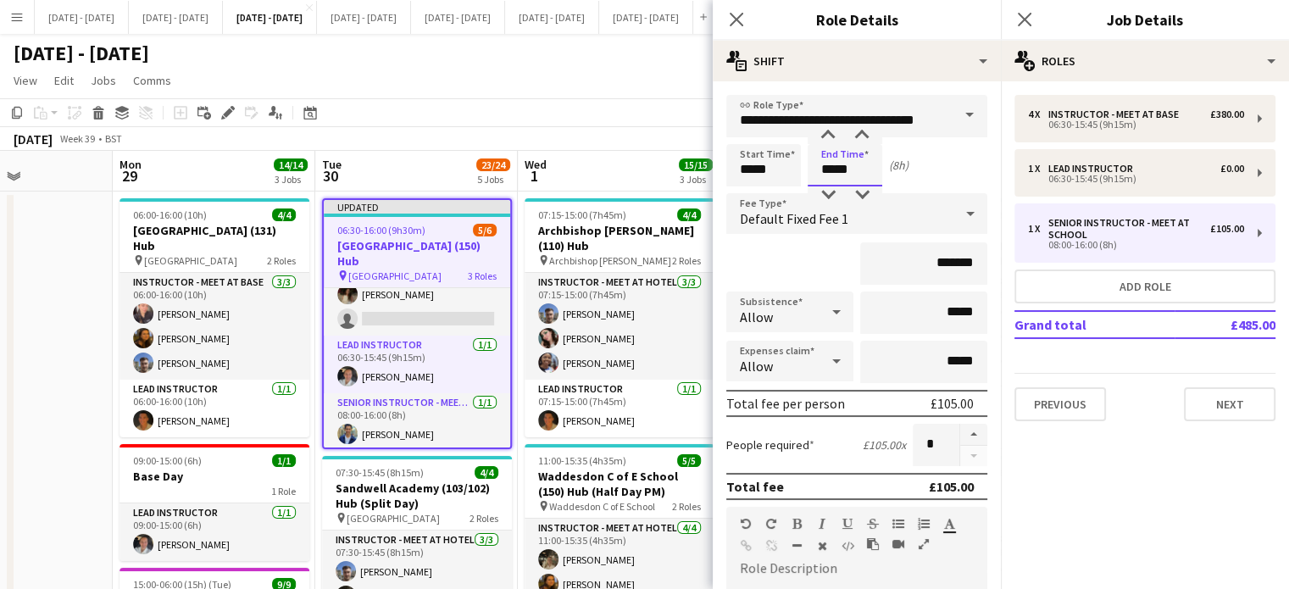
drag, startPoint x: 837, startPoint y: 170, endPoint x: 786, endPoint y: 166, distance: 51.0
click at [787, 166] on div "Start Time ***** End Time ***** (8h)" at bounding box center [856, 165] width 261 height 42
type input "*****"
click at [736, 16] on icon "Close pop-in" at bounding box center [736, 19] width 16 height 16
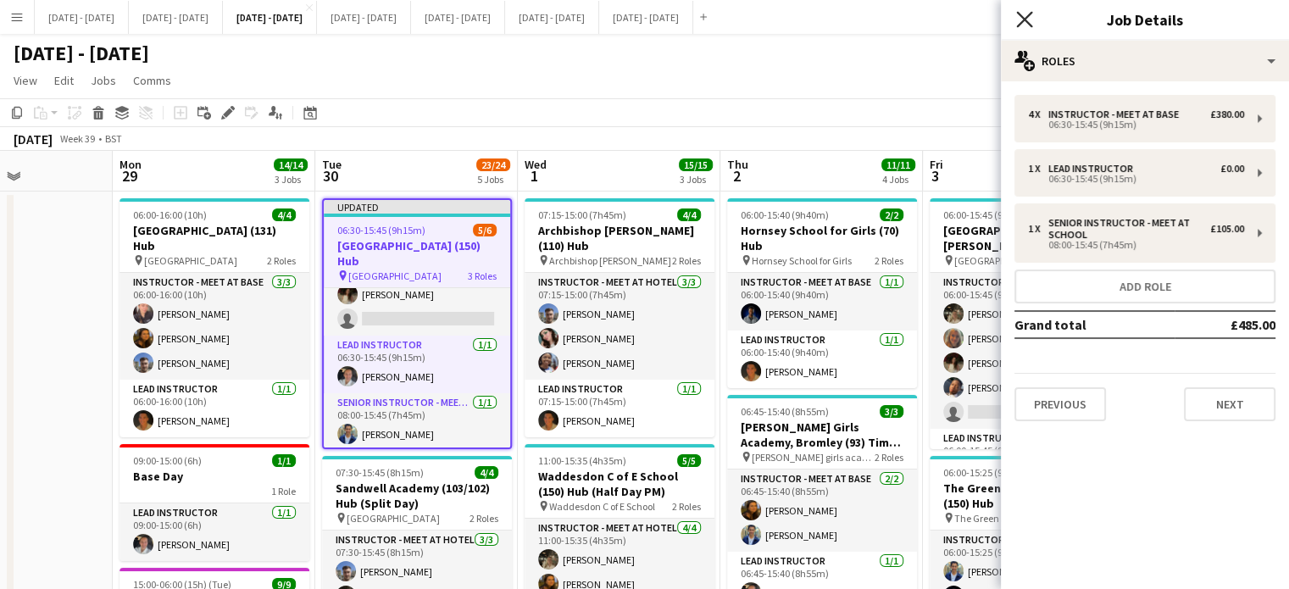
click at [1021, 18] on icon at bounding box center [1024, 19] width 16 height 16
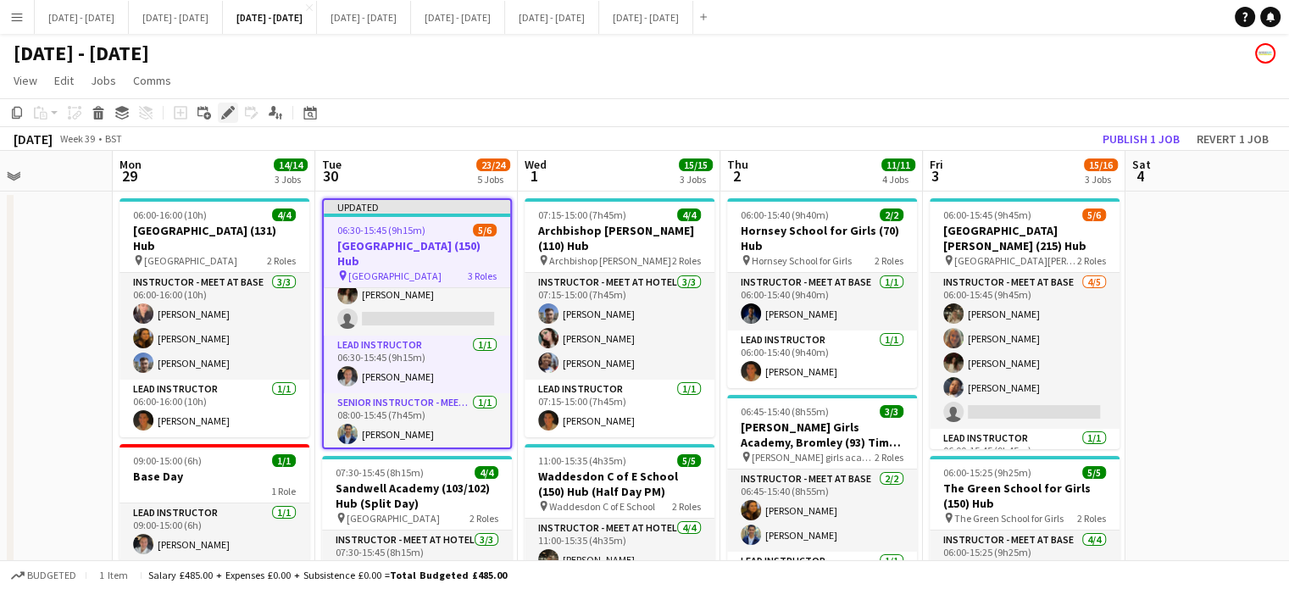
click at [223, 117] on icon at bounding box center [223, 117] width 4 height 4
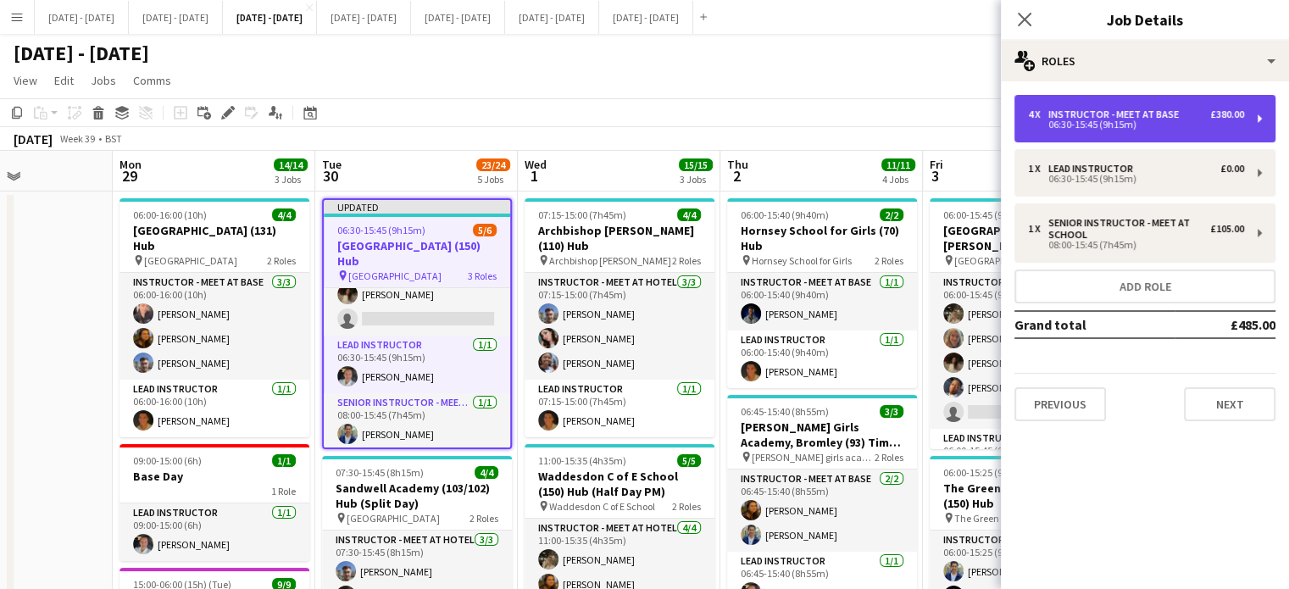
click at [1102, 120] on div "06:30-15:45 (9h15m)" at bounding box center [1136, 124] width 216 height 8
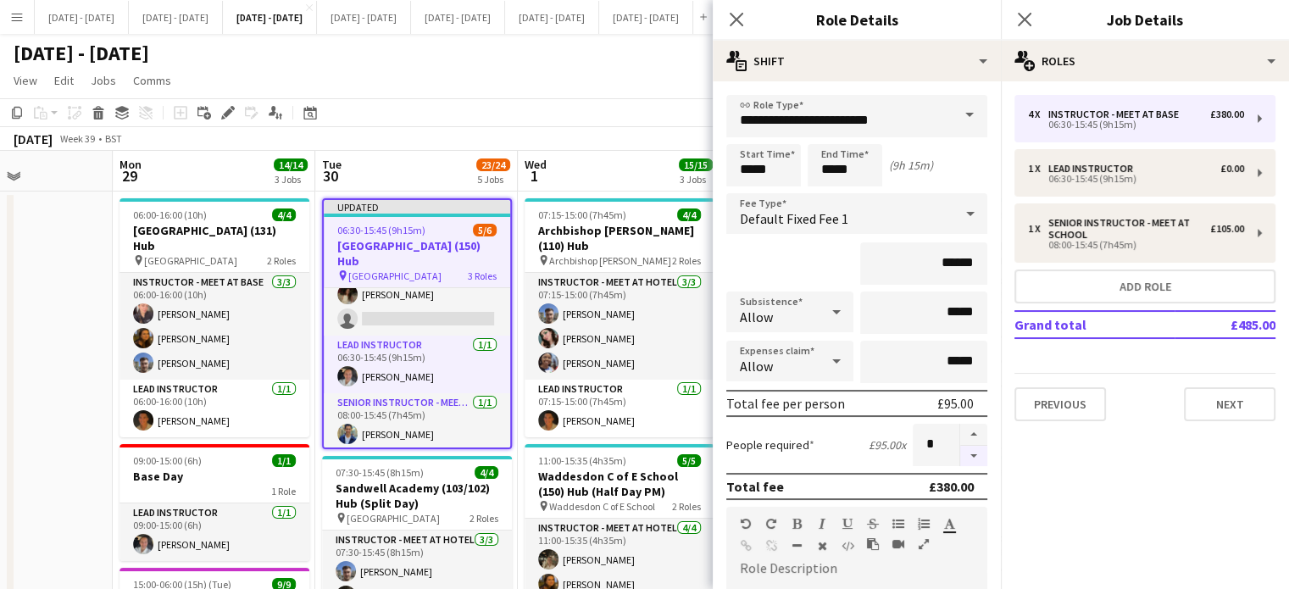
click at [960, 450] on button "button" at bounding box center [973, 456] width 27 height 21
type input "*"
click at [734, 19] on icon at bounding box center [736, 19] width 16 height 16
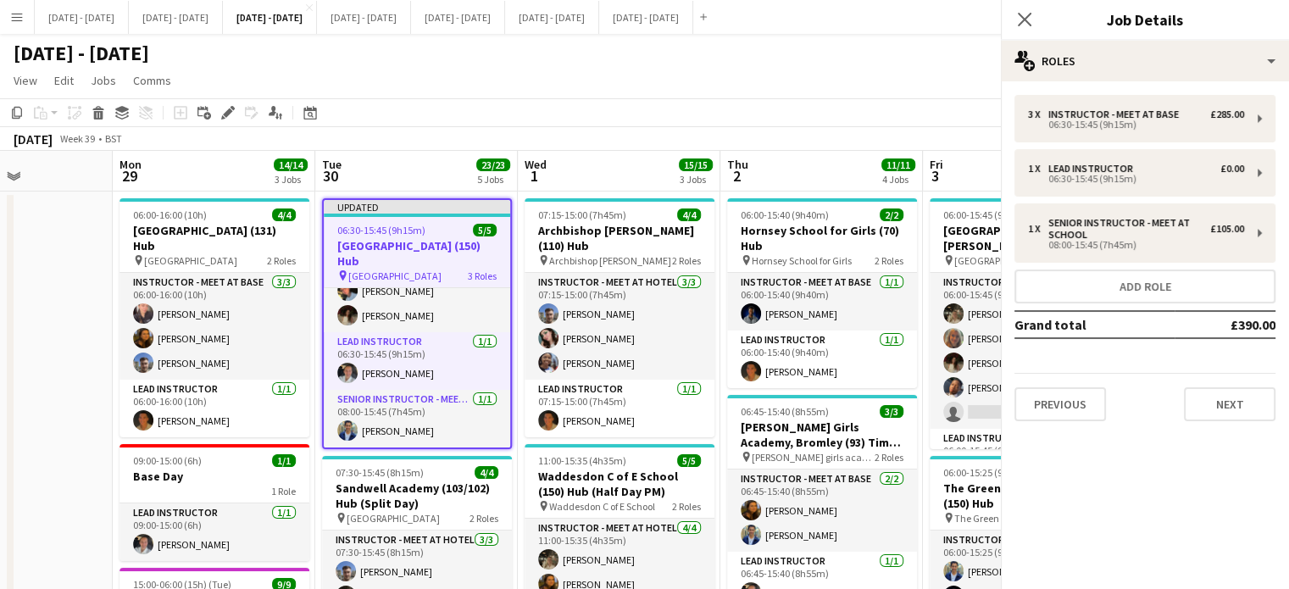
scroll to position [62, 0]
click at [1024, 21] on icon at bounding box center [1024, 19] width 16 height 16
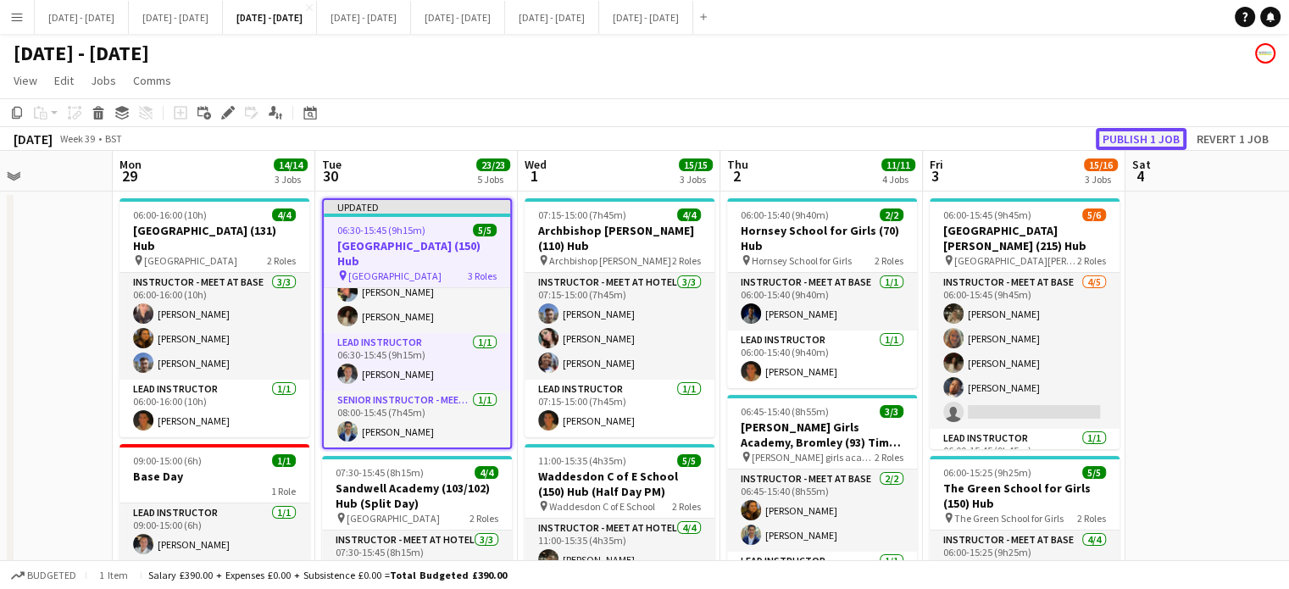
click at [1142, 133] on button "Publish 1 job" at bounding box center [1140, 139] width 91 height 22
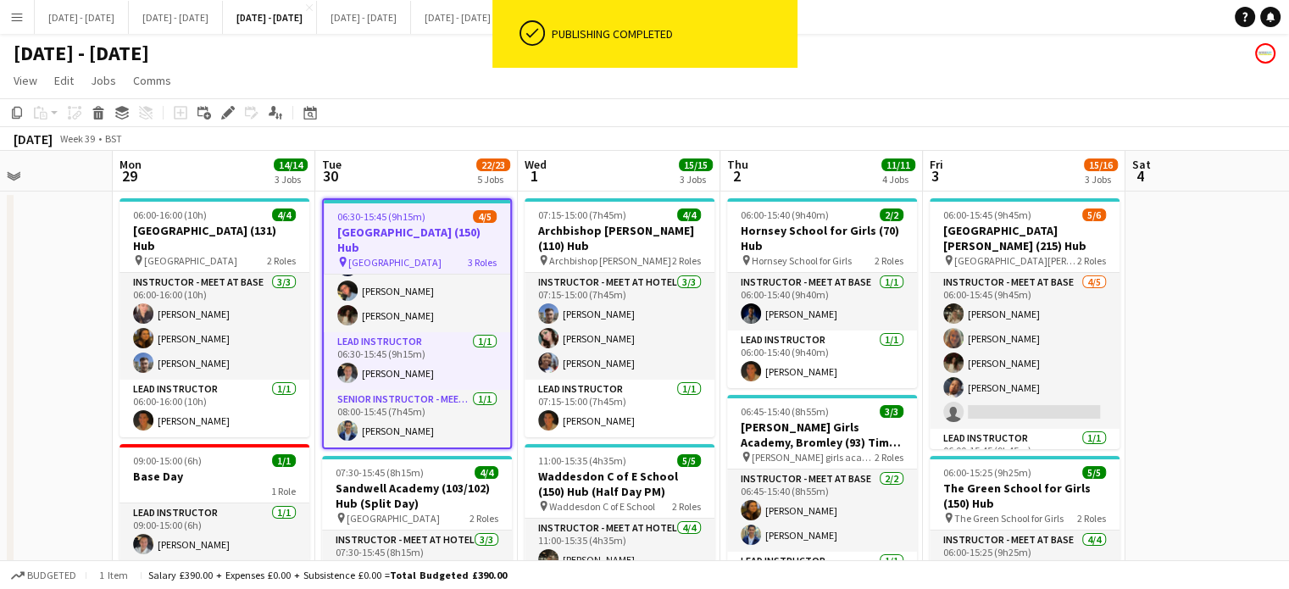
scroll to position [48, 0]
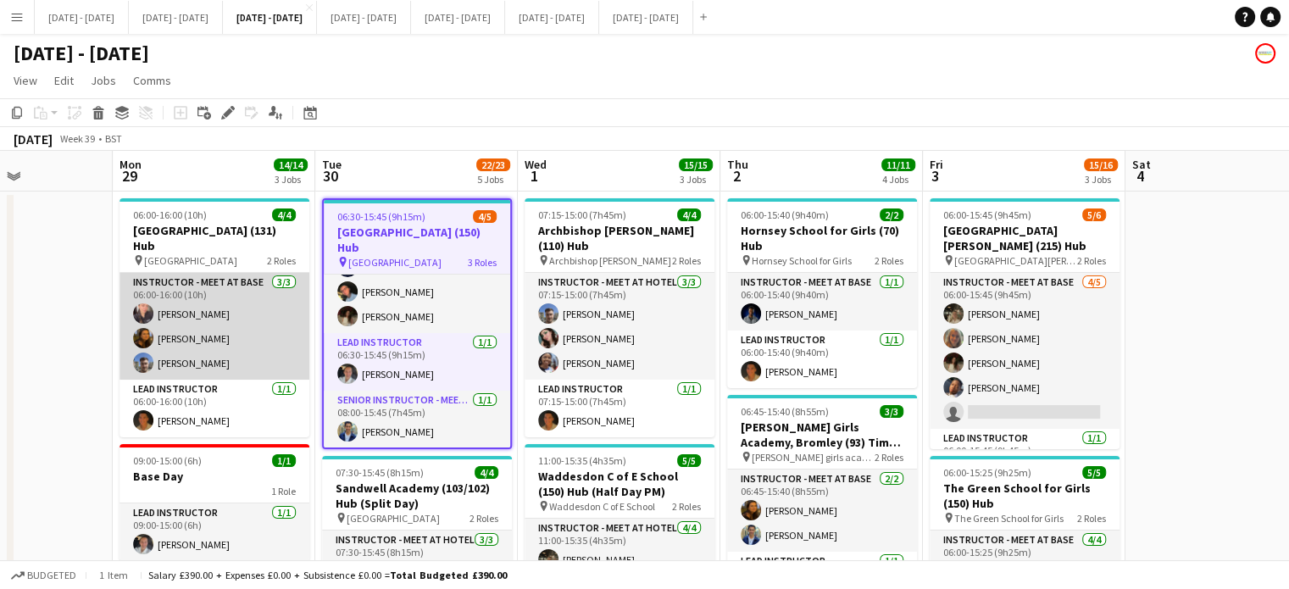
click at [216, 282] on app-card-role "Instructor - Meet at Base 3/3 06:00-16:00 (10h) Ellie-Marie Mankelow Olivia Bes…" at bounding box center [214, 326] width 190 height 107
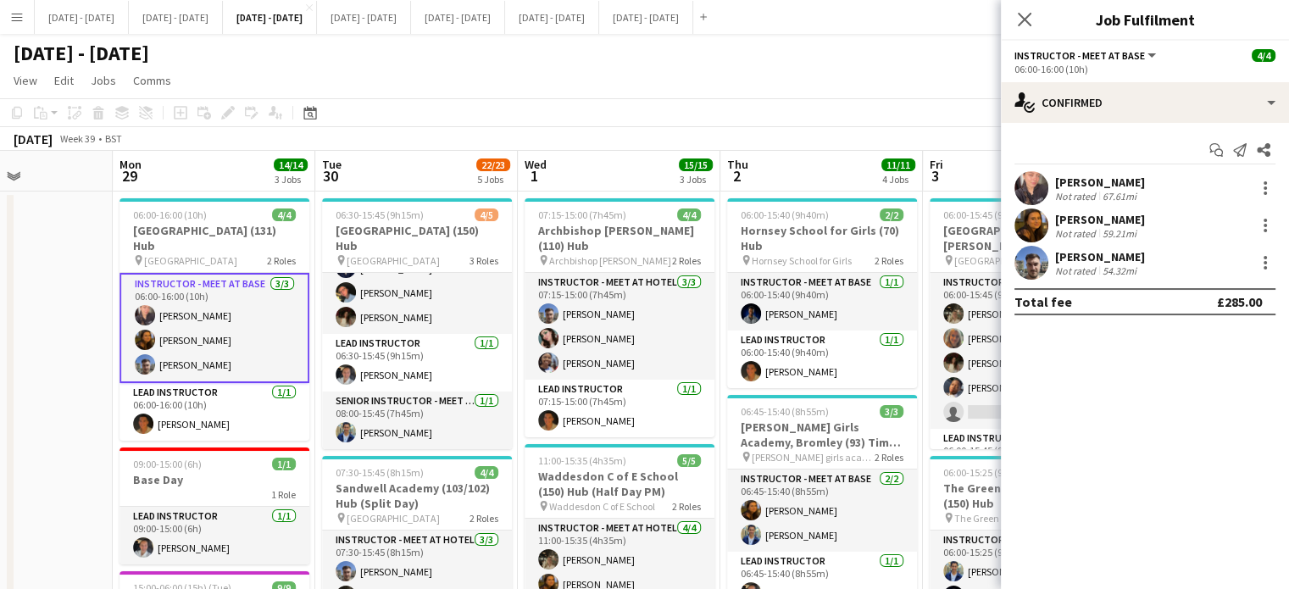
drag, startPoint x: 1025, startPoint y: 19, endPoint x: 962, endPoint y: 39, distance: 66.5
click at [1027, 18] on icon "Close pop-in" at bounding box center [1024, 20] width 14 height 14
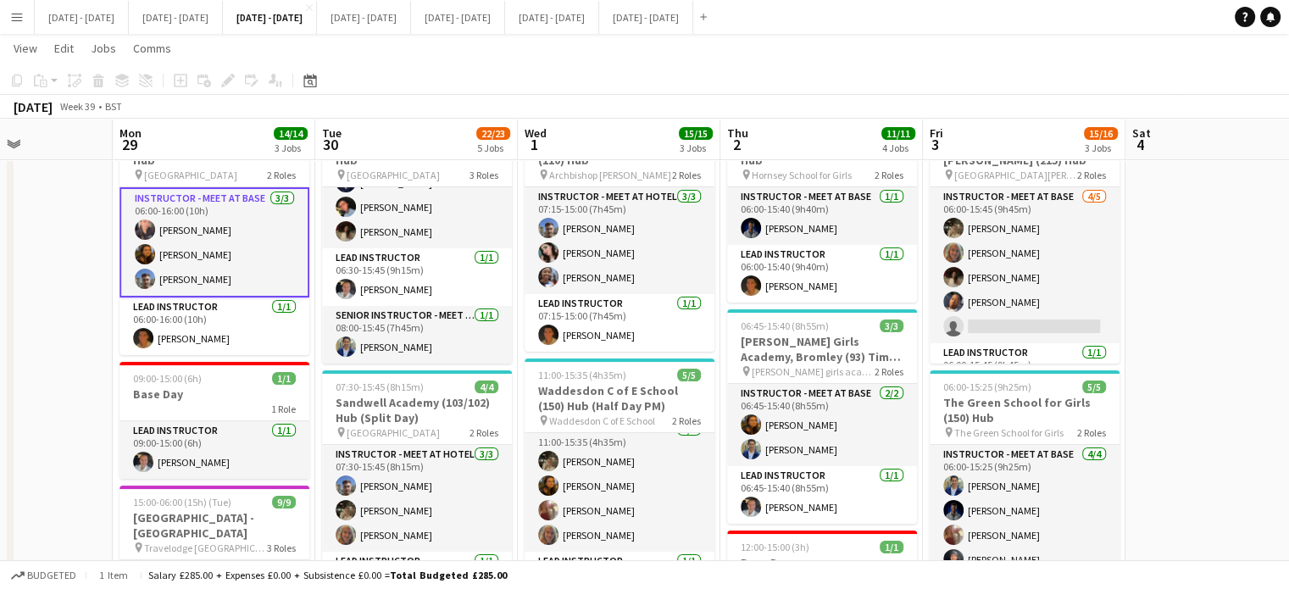
scroll to position [85, 0]
click at [210, 206] on app-card-role "Instructor - Meet at Base 3/3 06:00-16:00 (10h) Ellie-Marie Mankelow Olivia Bes…" at bounding box center [214, 241] width 190 height 110
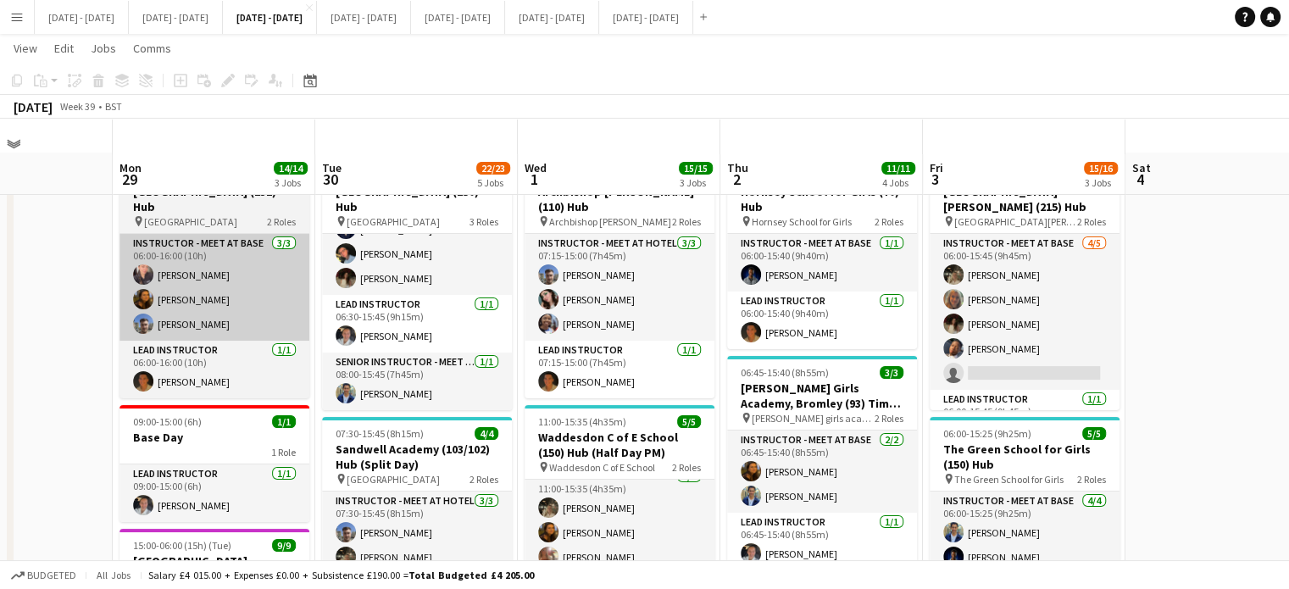
scroll to position [0, 0]
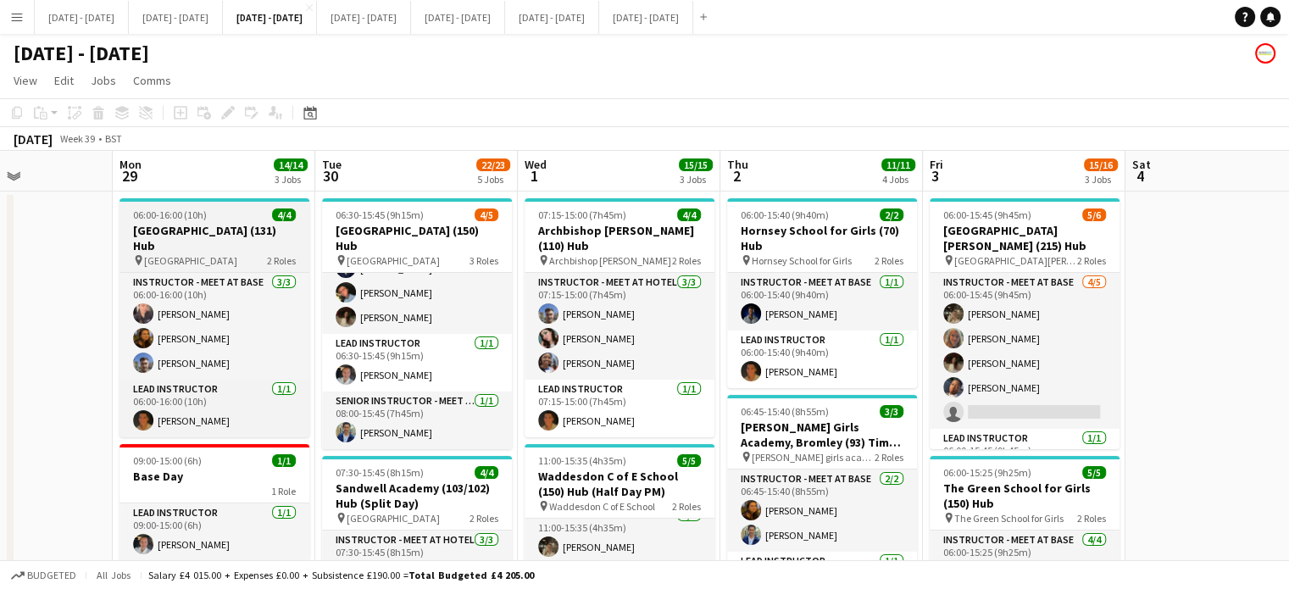
click at [193, 240] on h3 "Cressex Community School (131) Hub" at bounding box center [214, 238] width 190 height 30
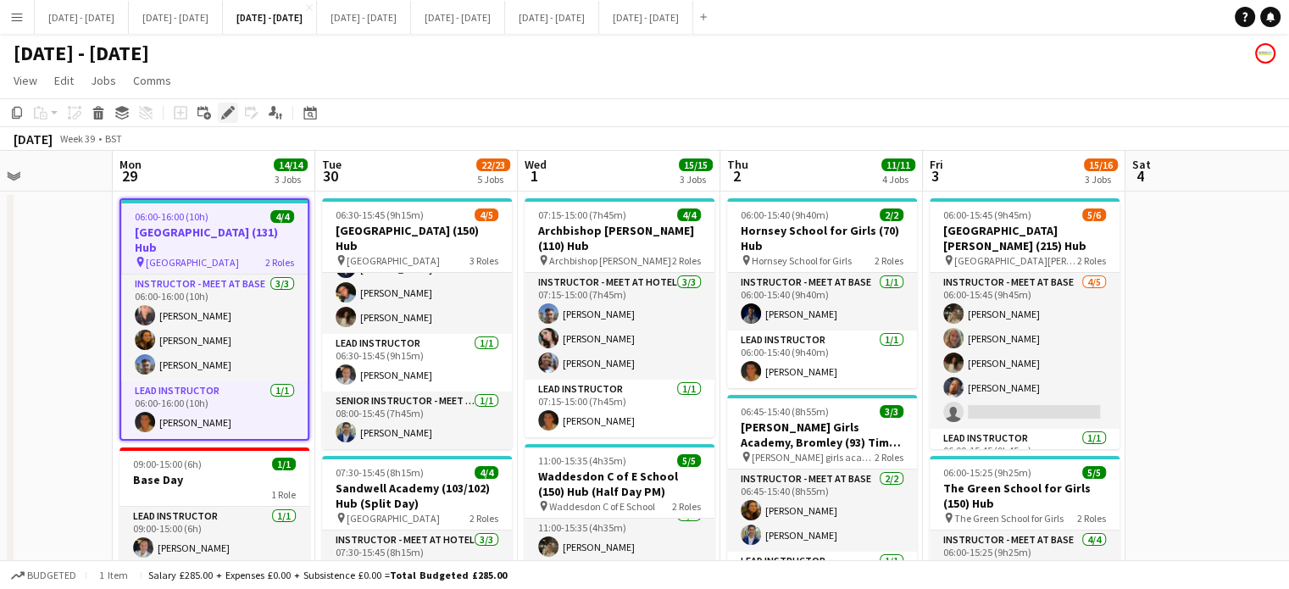
click at [228, 112] on icon at bounding box center [227, 112] width 9 height 9
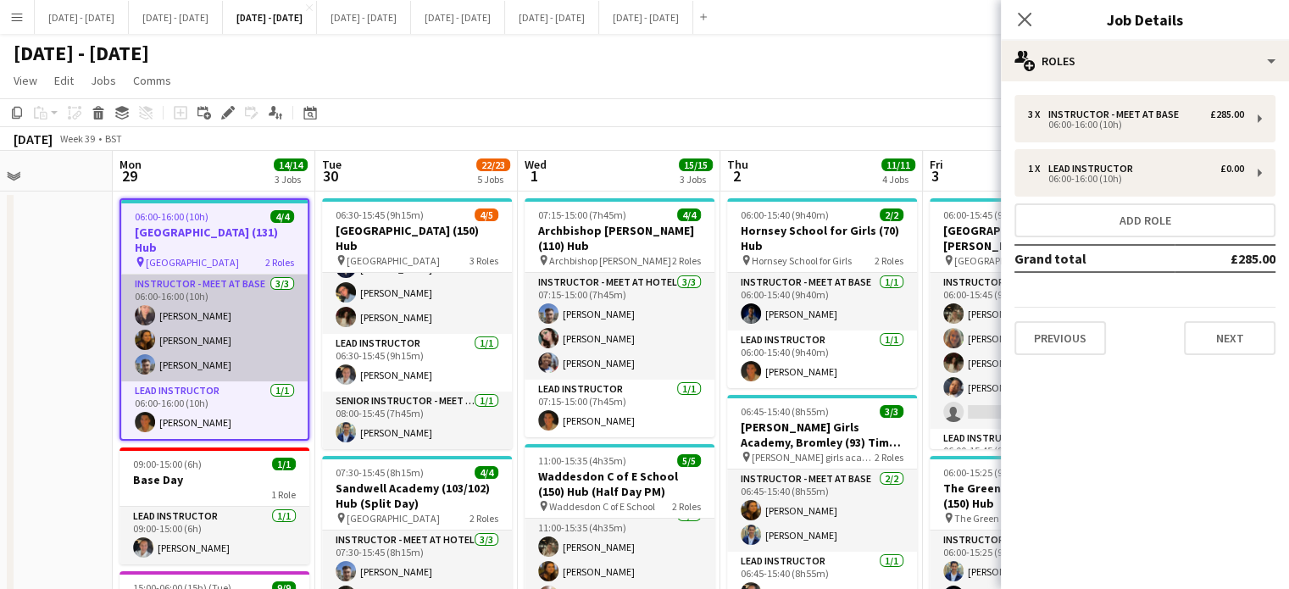
click at [211, 309] on app-card-role "Instructor - Meet at Base 3/3 06:00-16:00 (10h) Ellie-Marie Mankelow Olivia Bes…" at bounding box center [214, 327] width 186 height 107
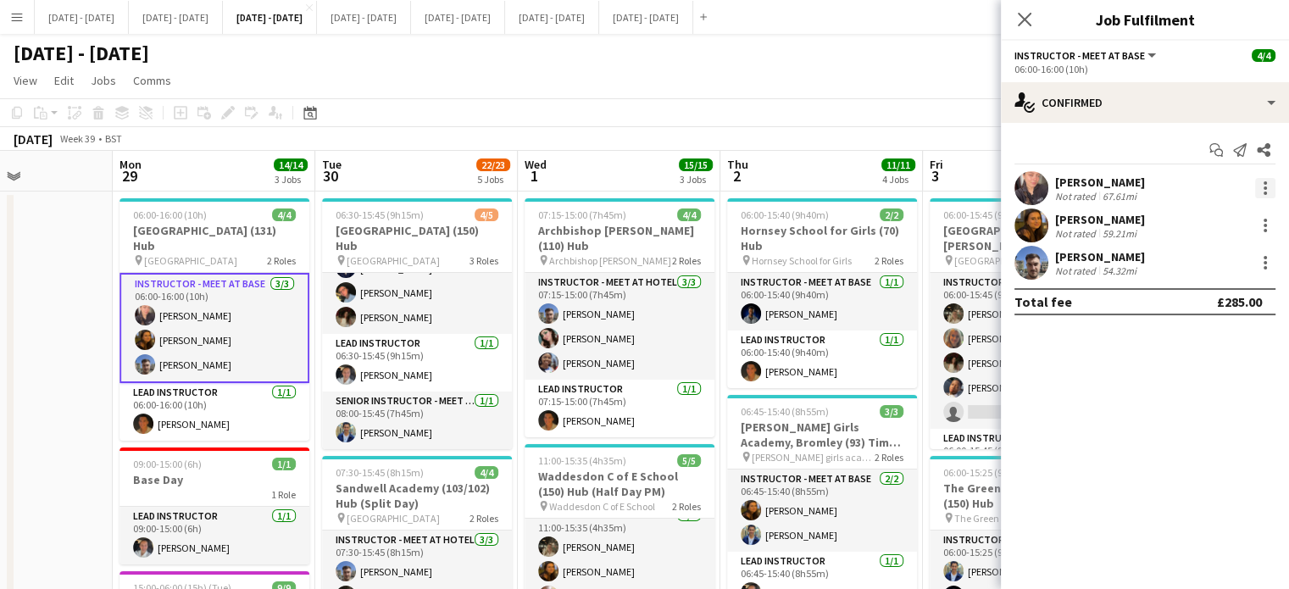
click at [1254, 188] on div at bounding box center [1263, 188] width 24 height 20
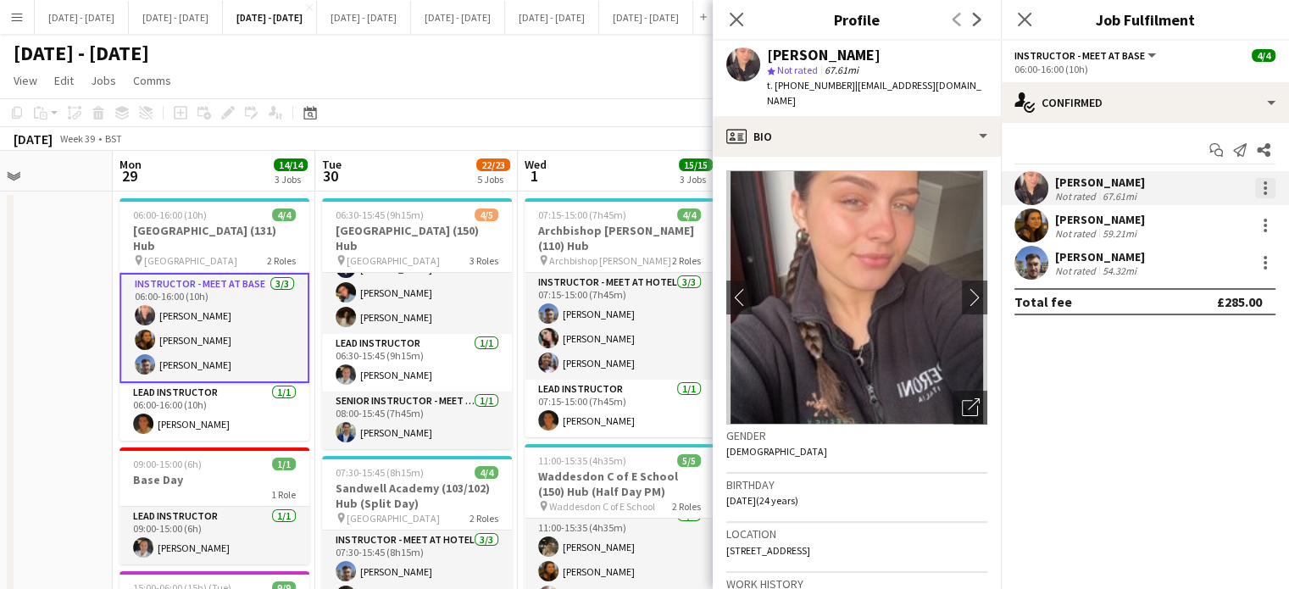
click at [1262, 186] on div at bounding box center [1265, 188] width 20 height 20
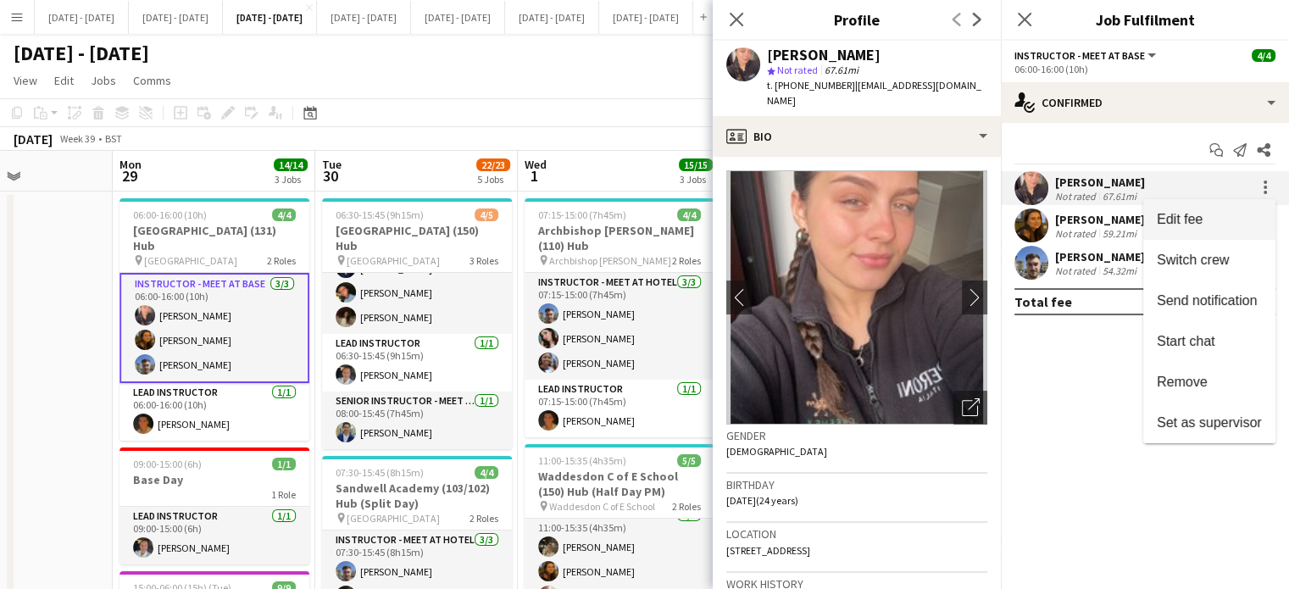
click at [1189, 226] on span "Edit fee" at bounding box center [1179, 219] width 46 height 14
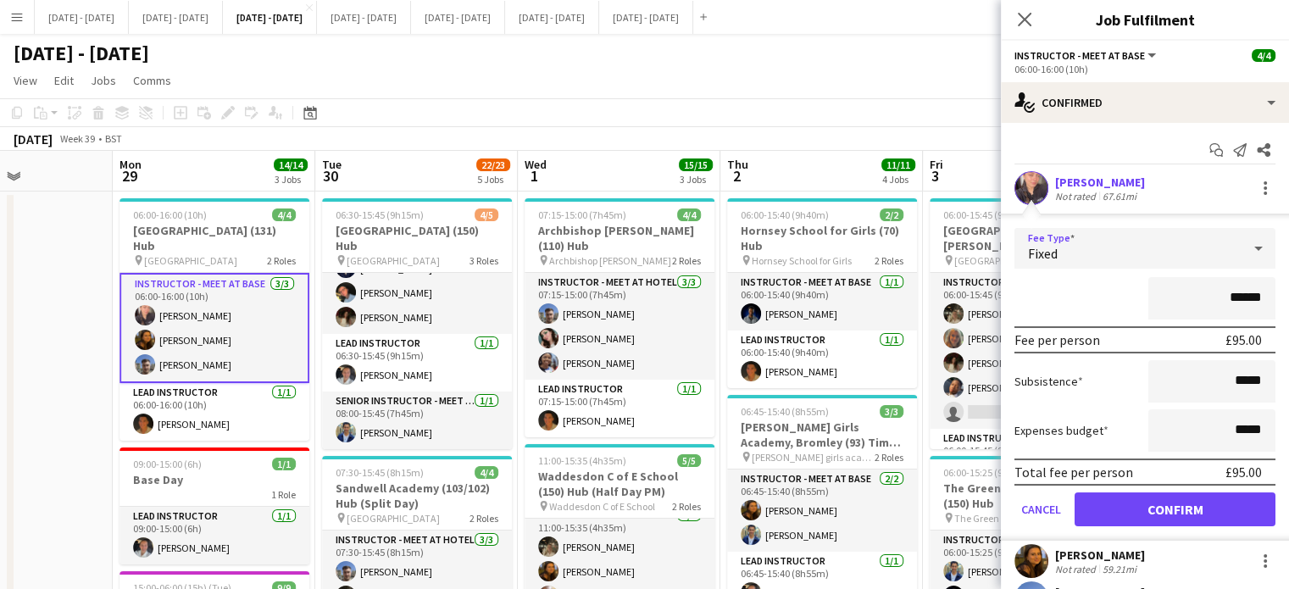
click at [1093, 251] on div "Fixed" at bounding box center [1127, 248] width 227 height 41
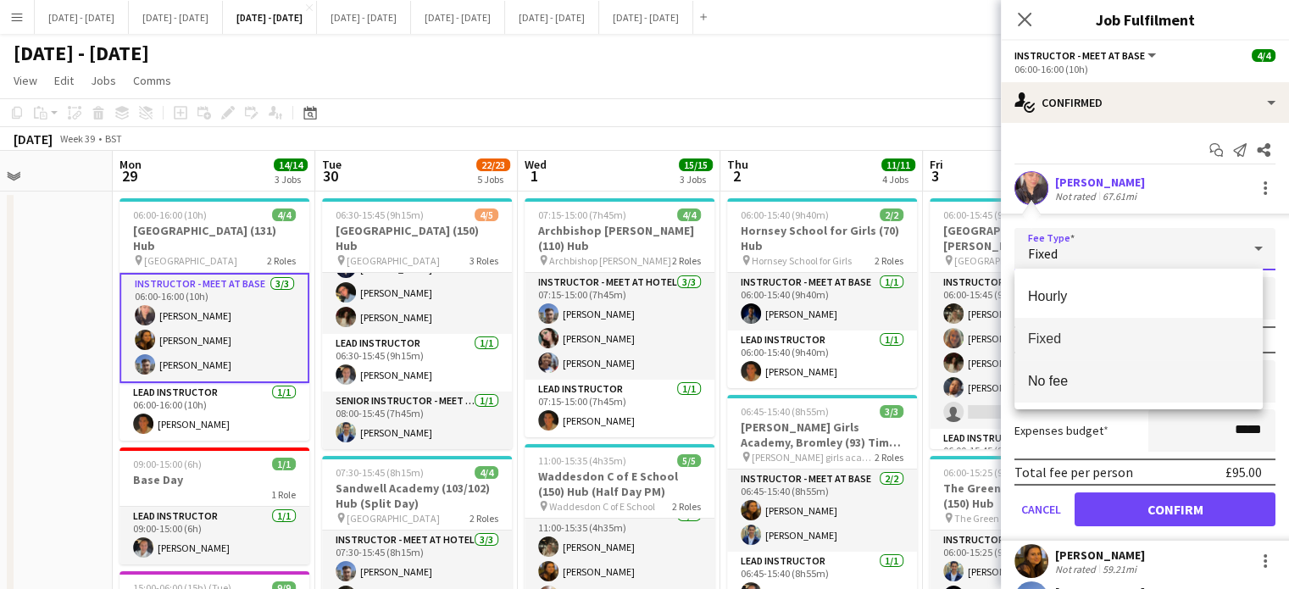
click at [1091, 379] on span "No fee" at bounding box center [1138, 381] width 221 height 16
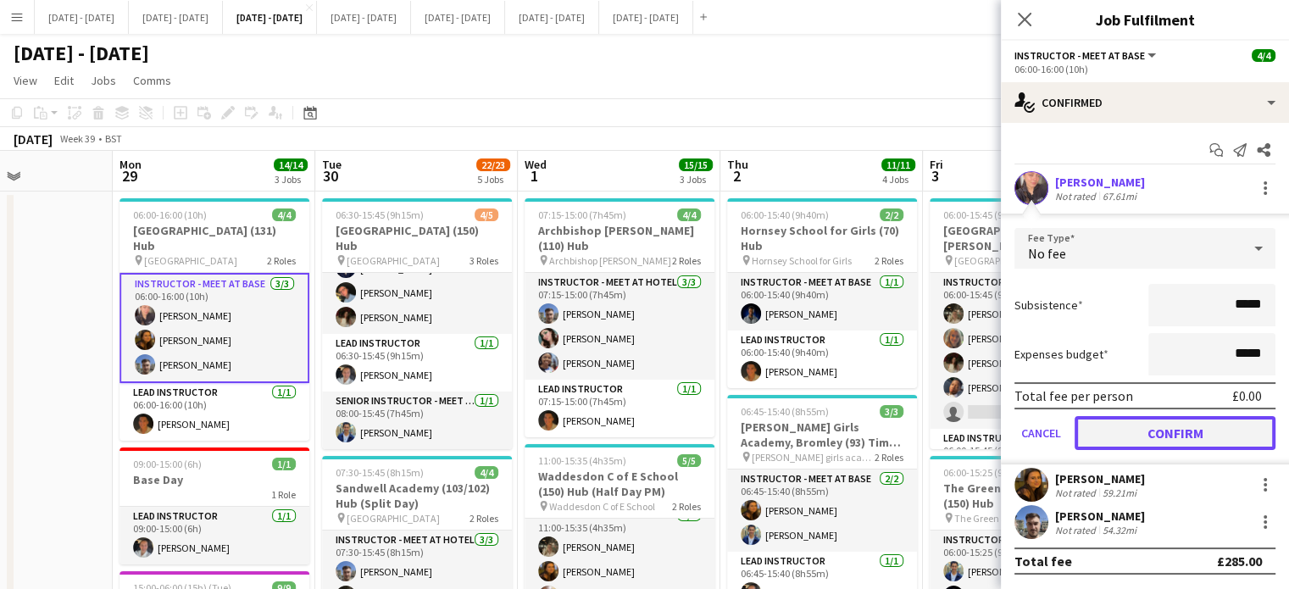
click at [1187, 435] on button "Confirm" at bounding box center [1174, 433] width 201 height 34
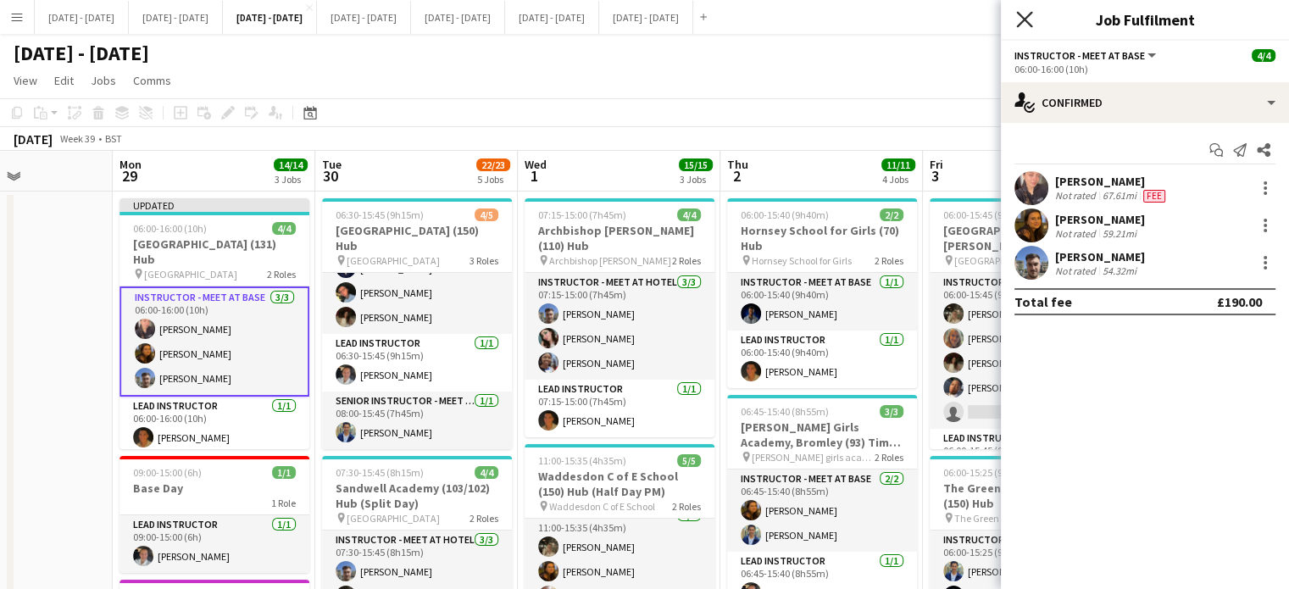
click at [1024, 13] on icon "Close pop-in" at bounding box center [1024, 19] width 16 height 16
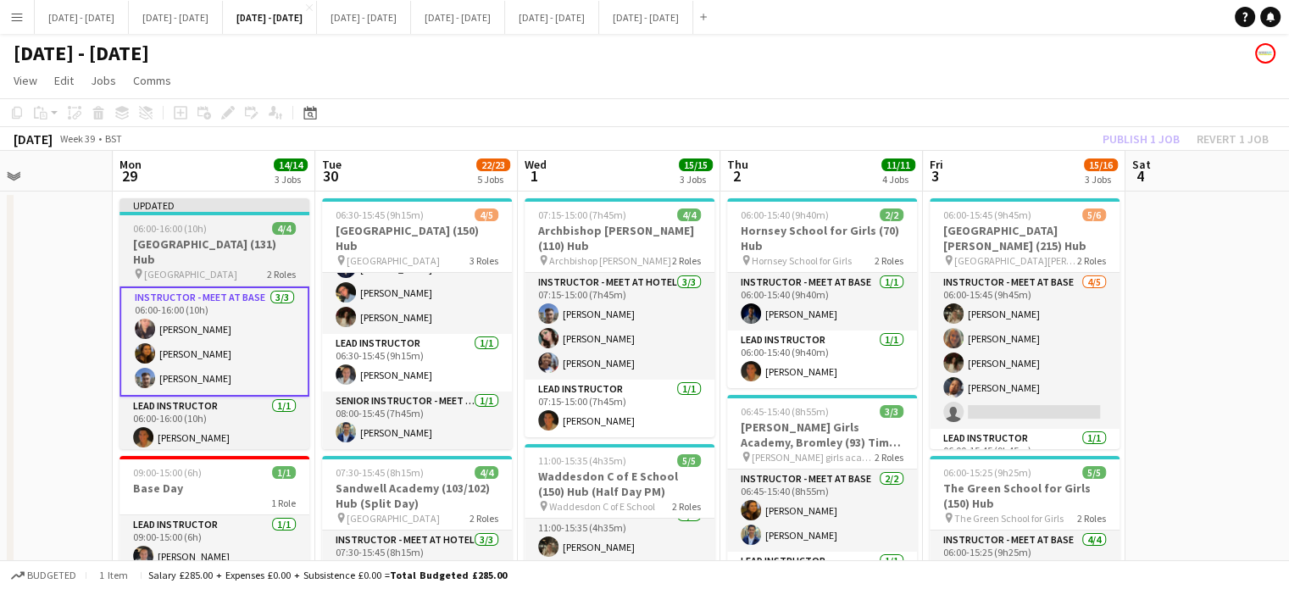
click at [219, 250] on h3 "Cressex Community School (131) Hub" at bounding box center [214, 251] width 190 height 30
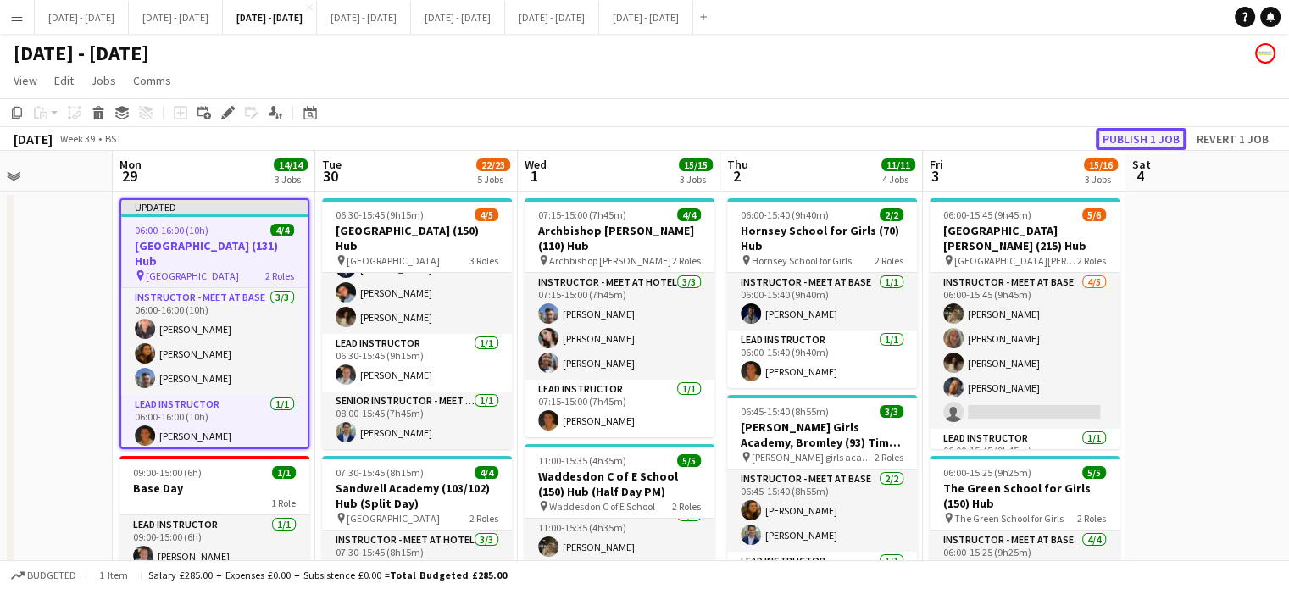
click at [1135, 137] on button "Publish 1 job" at bounding box center [1140, 139] width 91 height 22
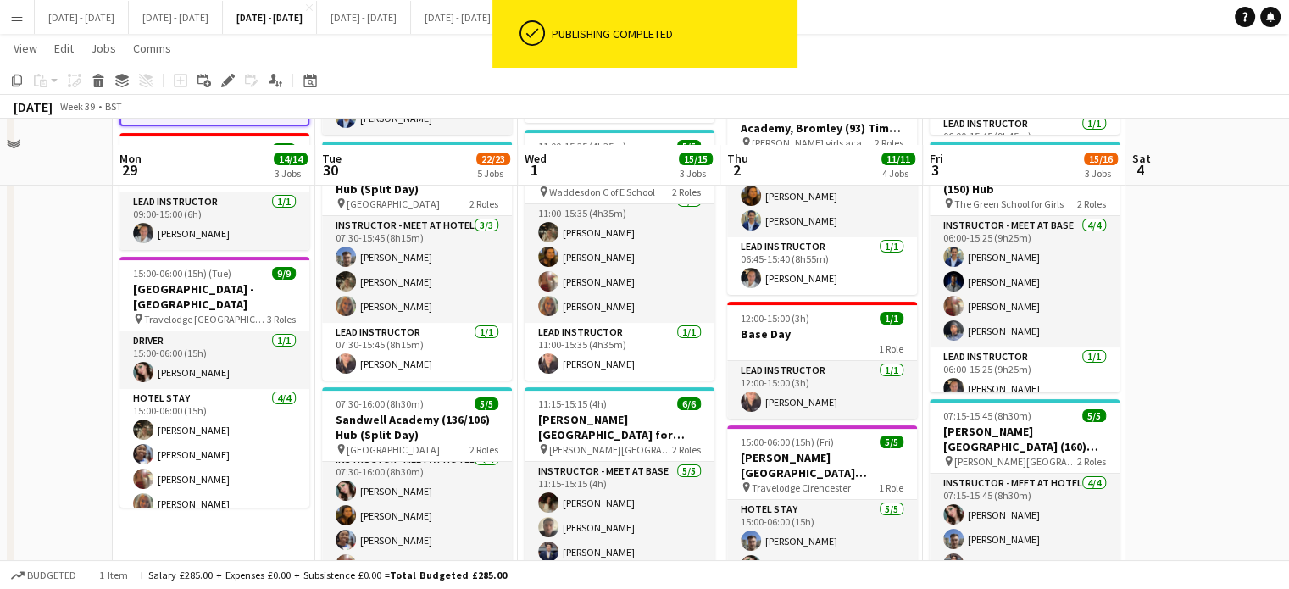
scroll to position [339, 0]
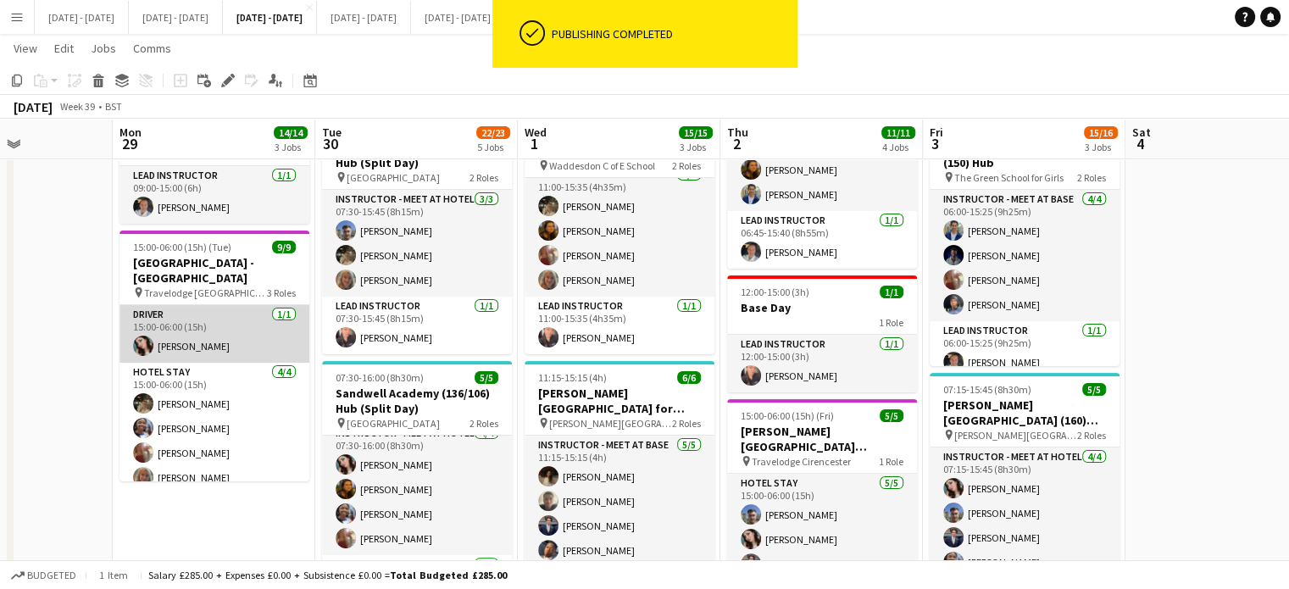
click at [190, 341] on app-card-role "Driver 1/1 15:00-06:00 (15h) Lucy Cork" at bounding box center [214, 334] width 190 height 58
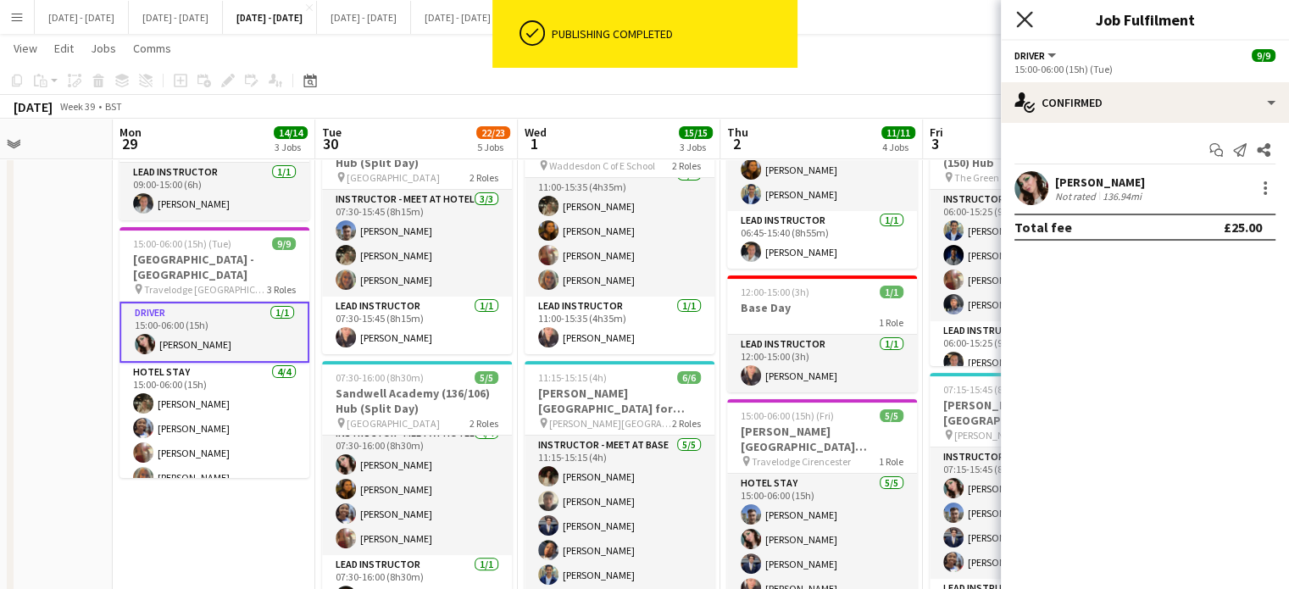
click at [1021, 19] on icon "Close pop-in" at bounding box center [1024, 19] width 16 height 16
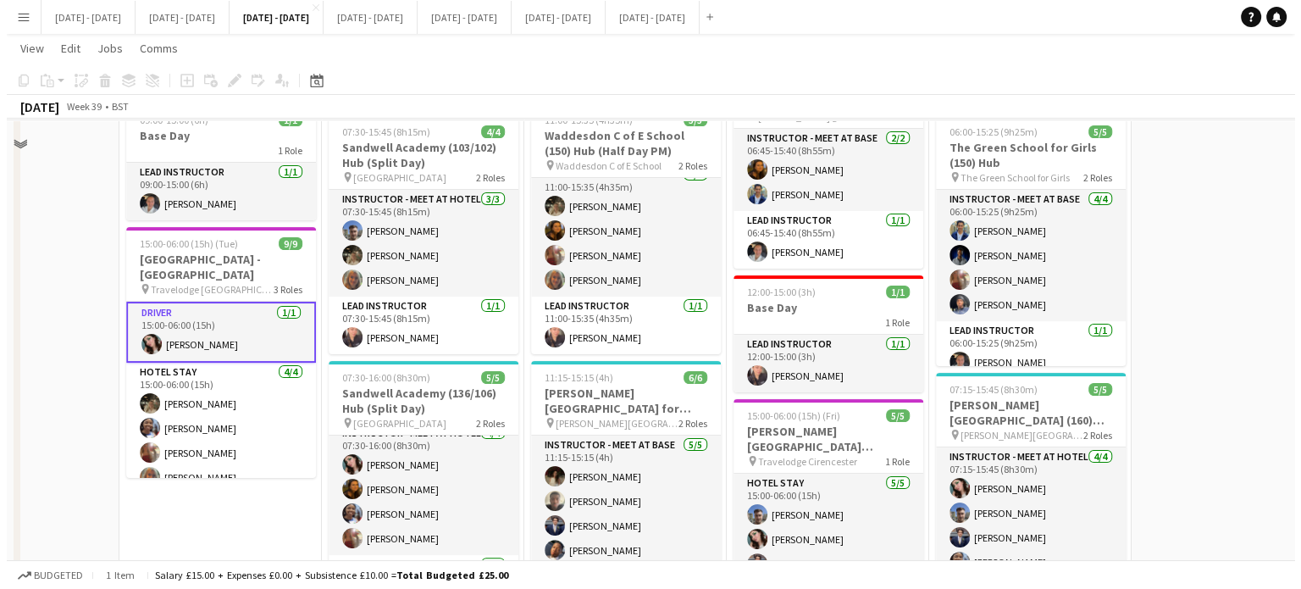
scroll to position [0, 0]
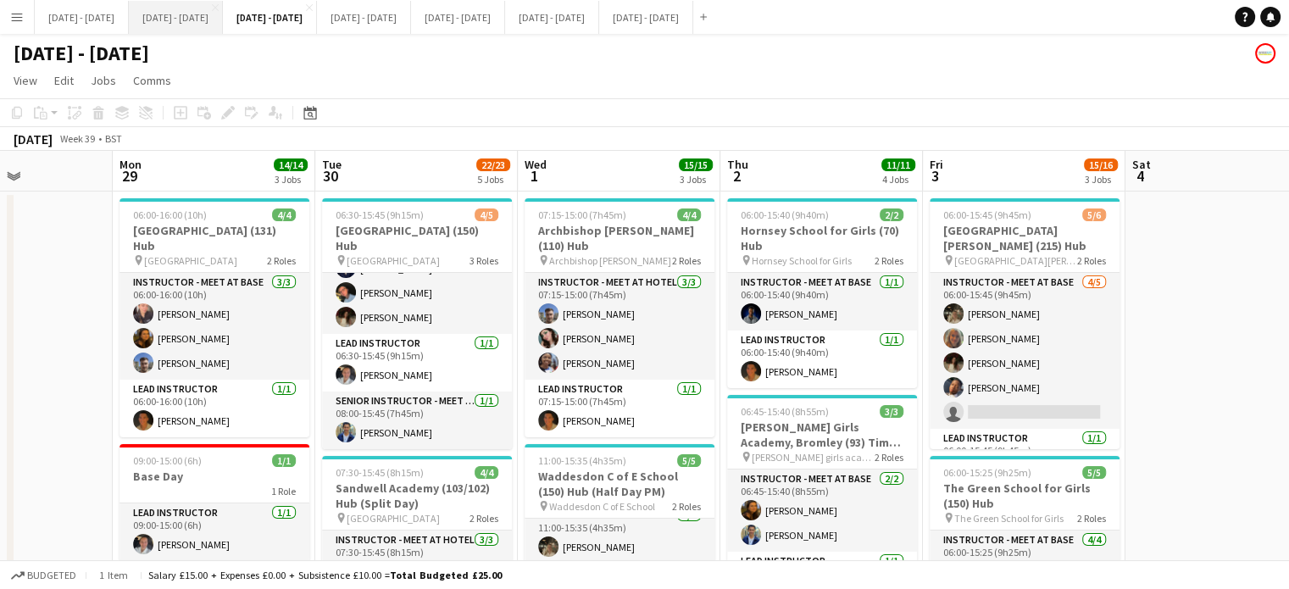
click at [194, 16] on button "Sept 22nd - 26th 2025 Close" at bounding box center [176, 17] width 94 height 33
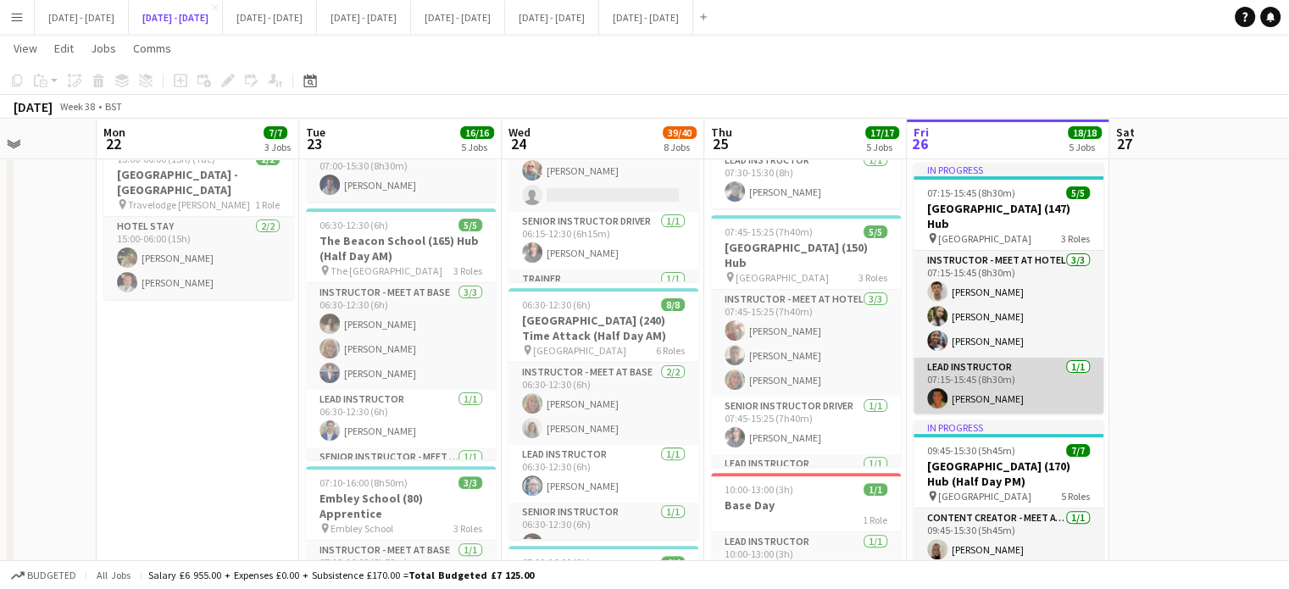
scroll to position [44, 0]
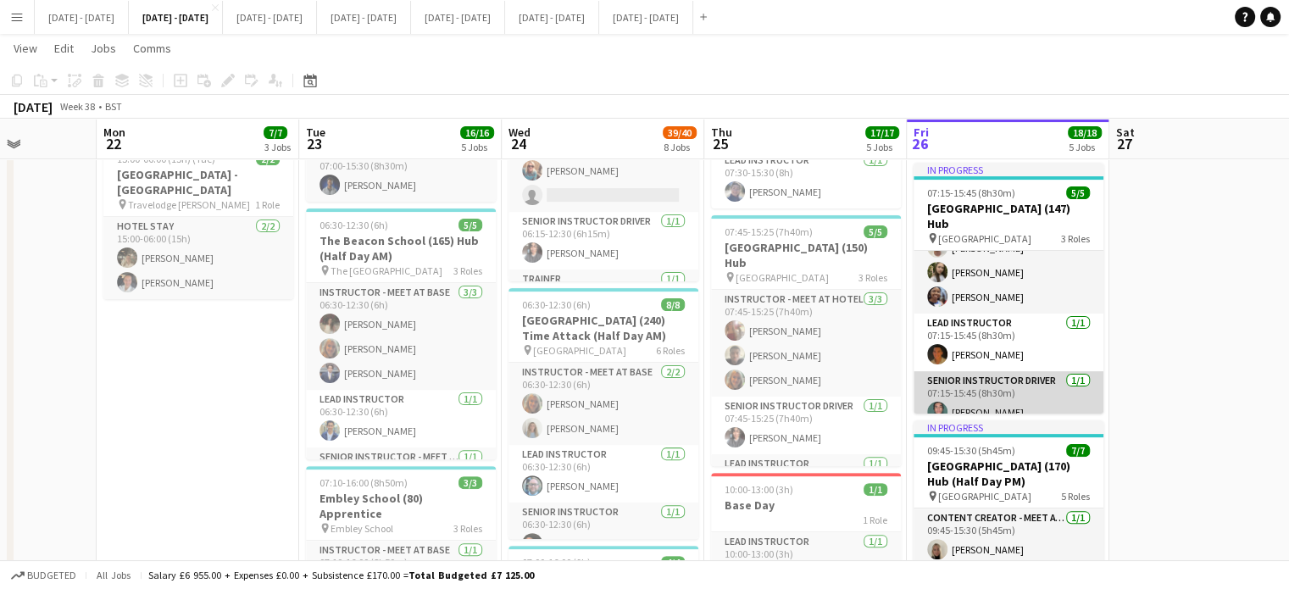
click at [1005, 408] on app-card-role "Senior Instructor Driver 1/1 07:15-15:45 (8h30m) Bin Quan" at bounding box center [1008, 400] width 190 height 58
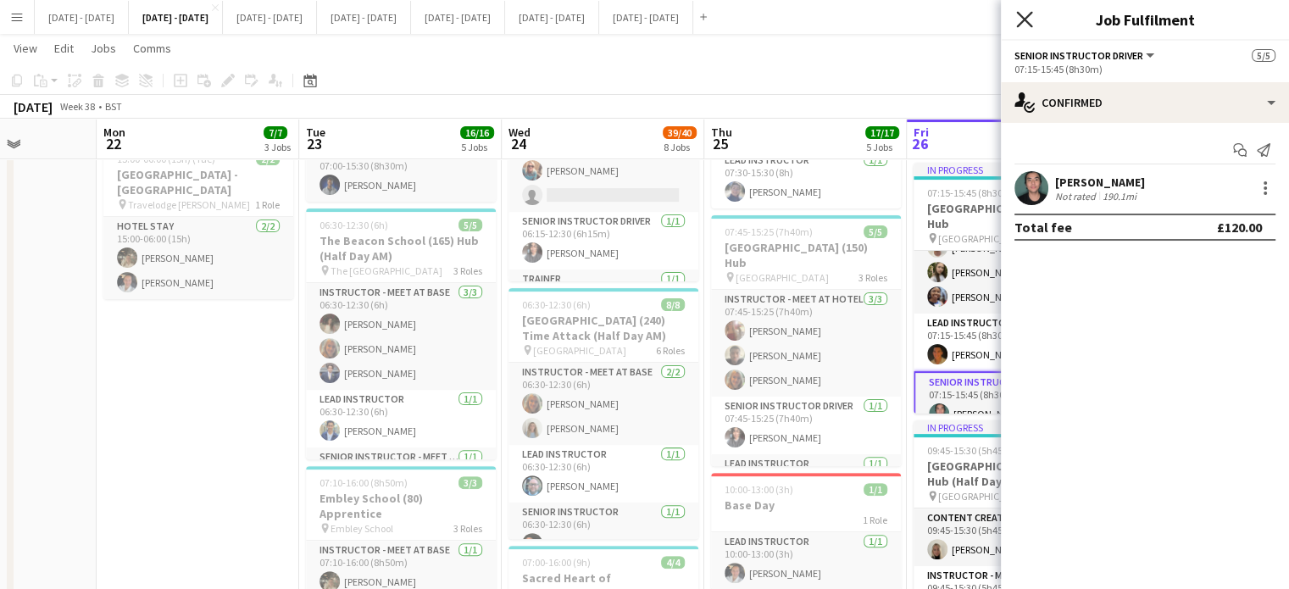
click at [1024, 19] on icon at bounding box center [1024, 19] width 16 height 16
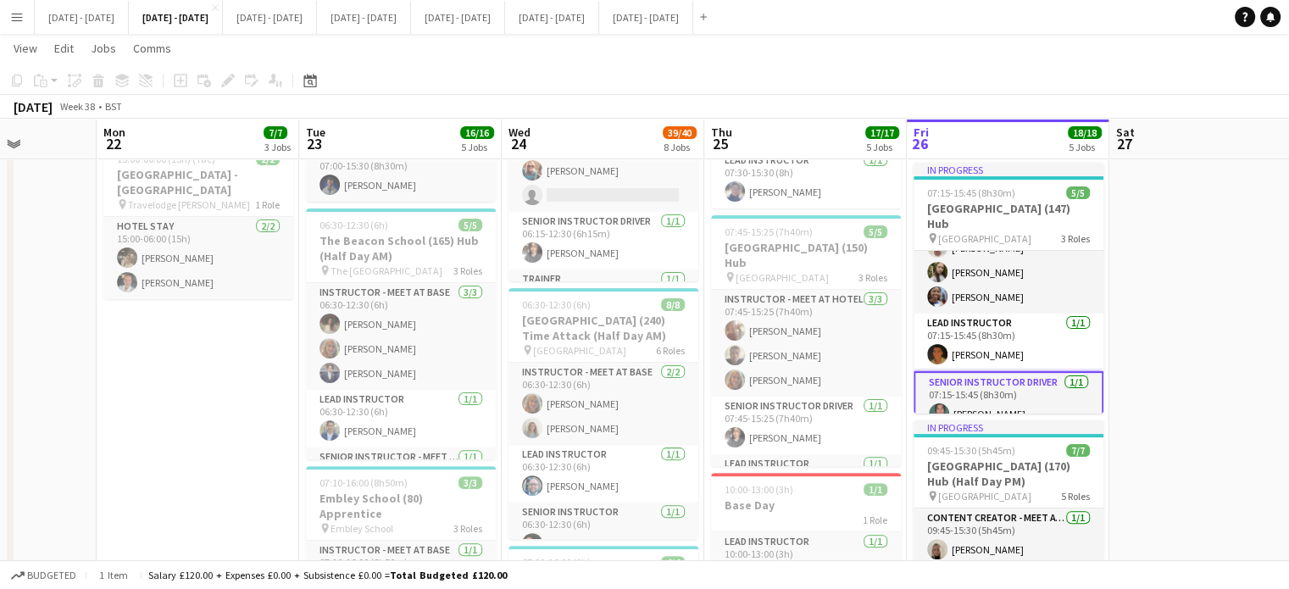
click at [14, 16] on app-icon "Menu" at bounding box center [17, 17] width 14 height 14
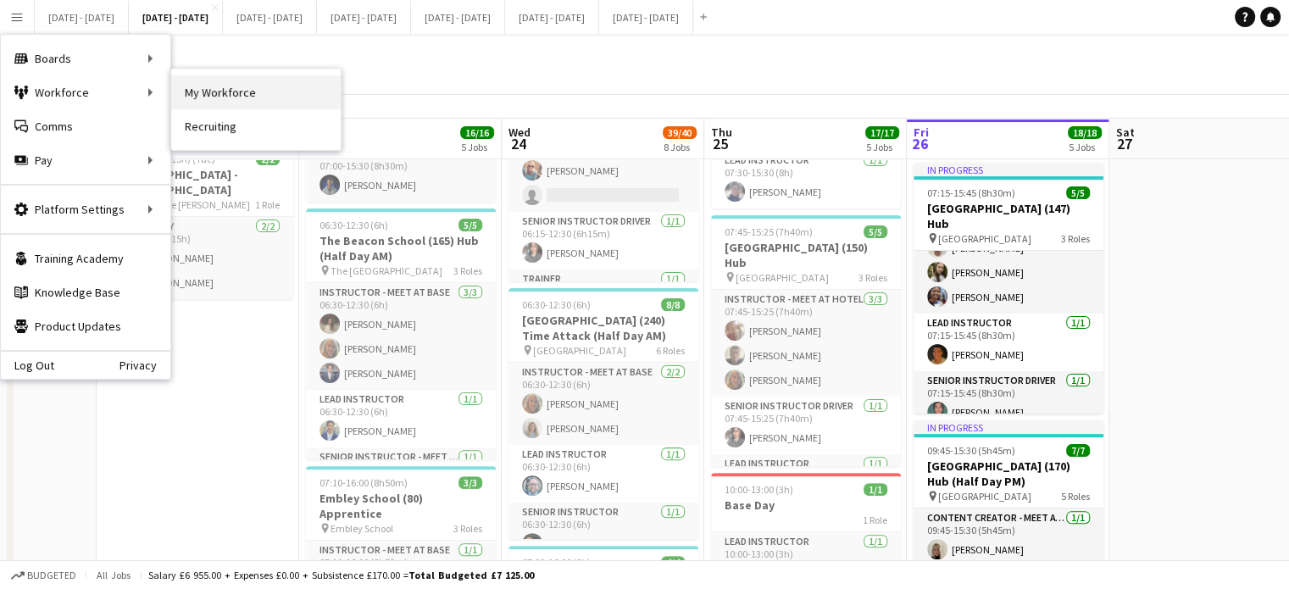
click at [279, 85] on link "My Workforce" at bounding box center [255, 92] width 169 height 34
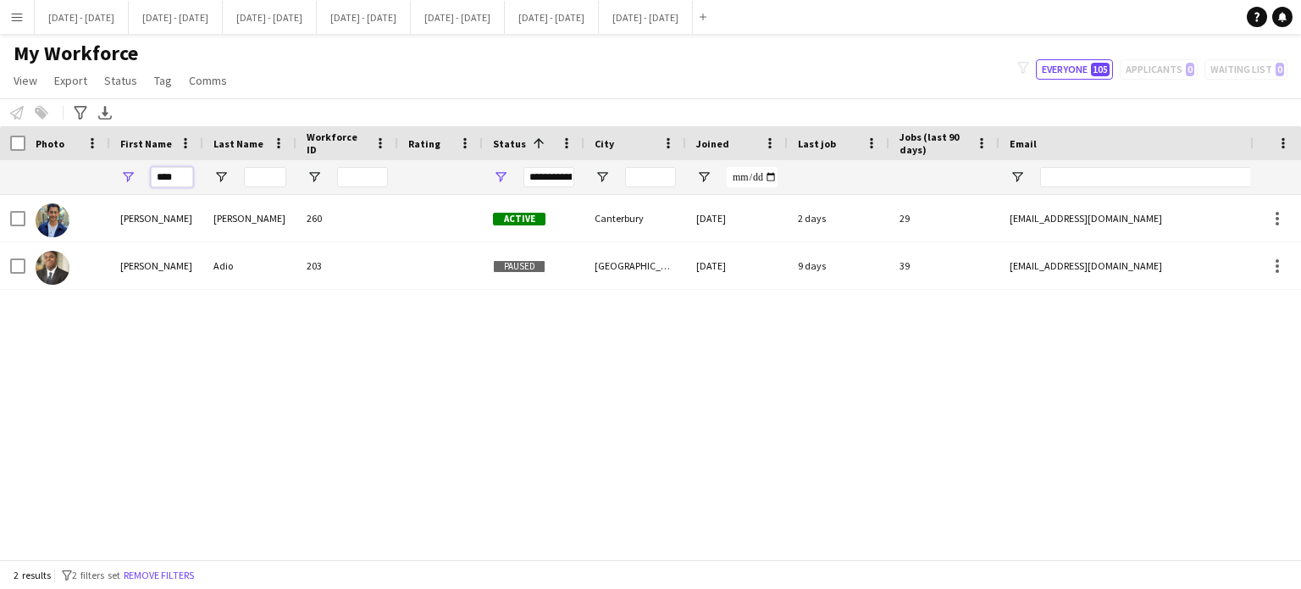
drag, startPoint x: 182, startPoint y: 175, endPoint x: 124, endPoint y: 182, distance: 58.8
click at [124, 182] on div "****" at bounding box center [156, 177] width 93 height 34
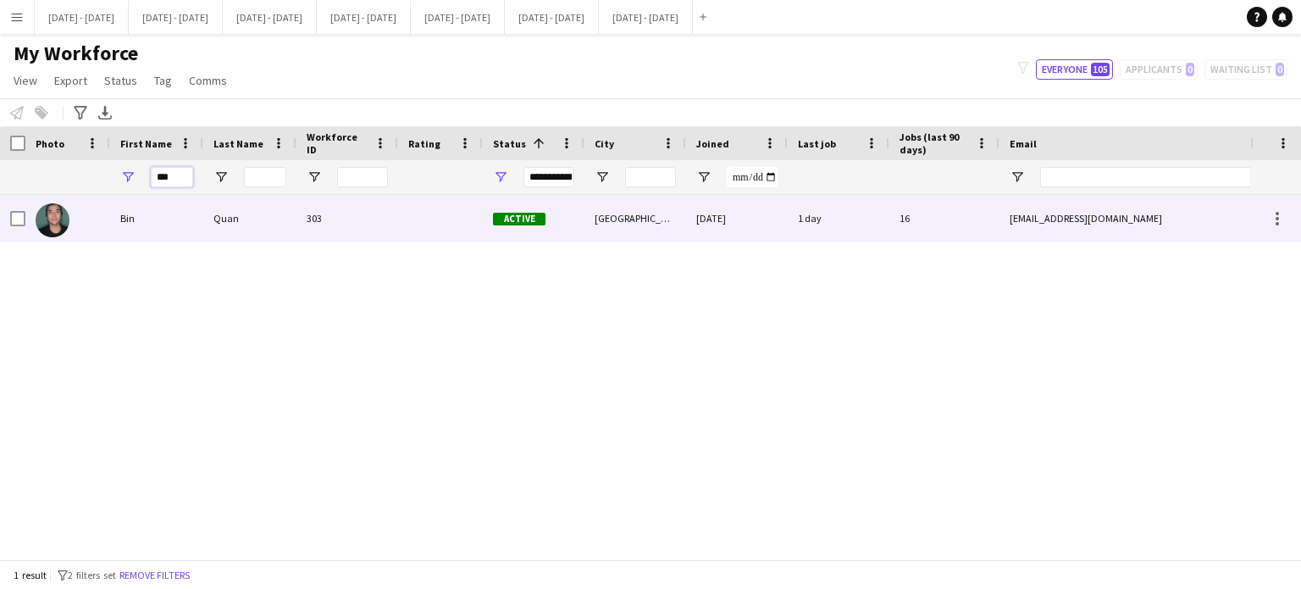
type input "***"
click at [133, 219] on div "Bin" at bounding box center [156, 218] width 93 height 47
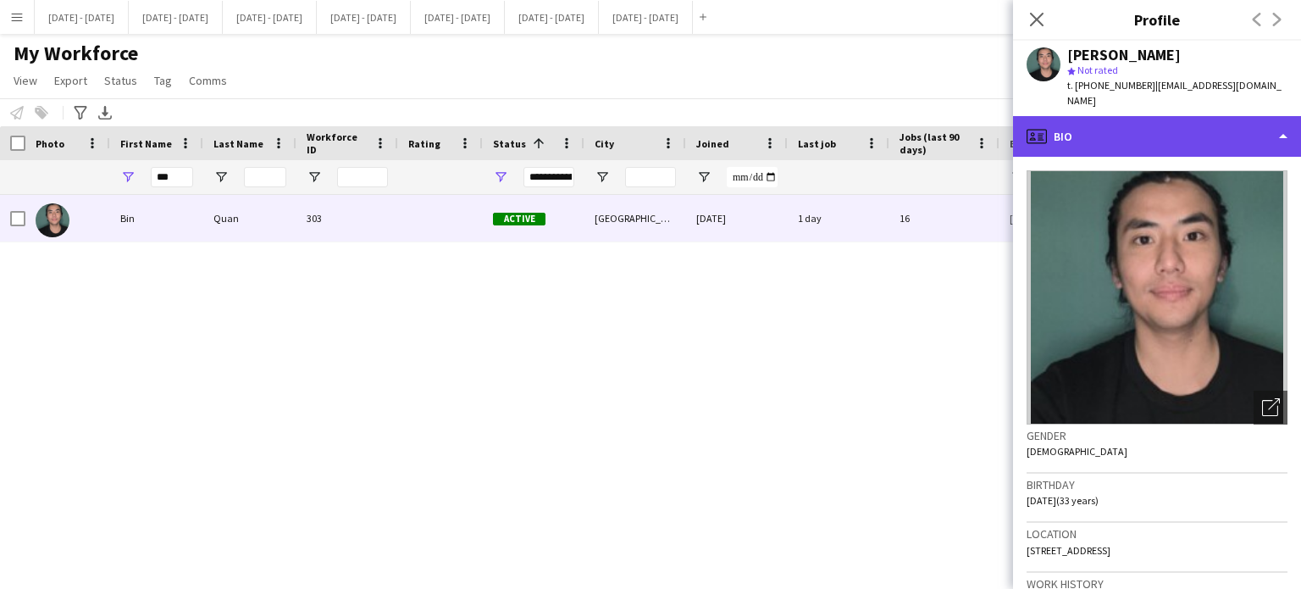
click at [1182, 116] on div "profile Bio" at bounding box center [1157, 136] width 288 height 41
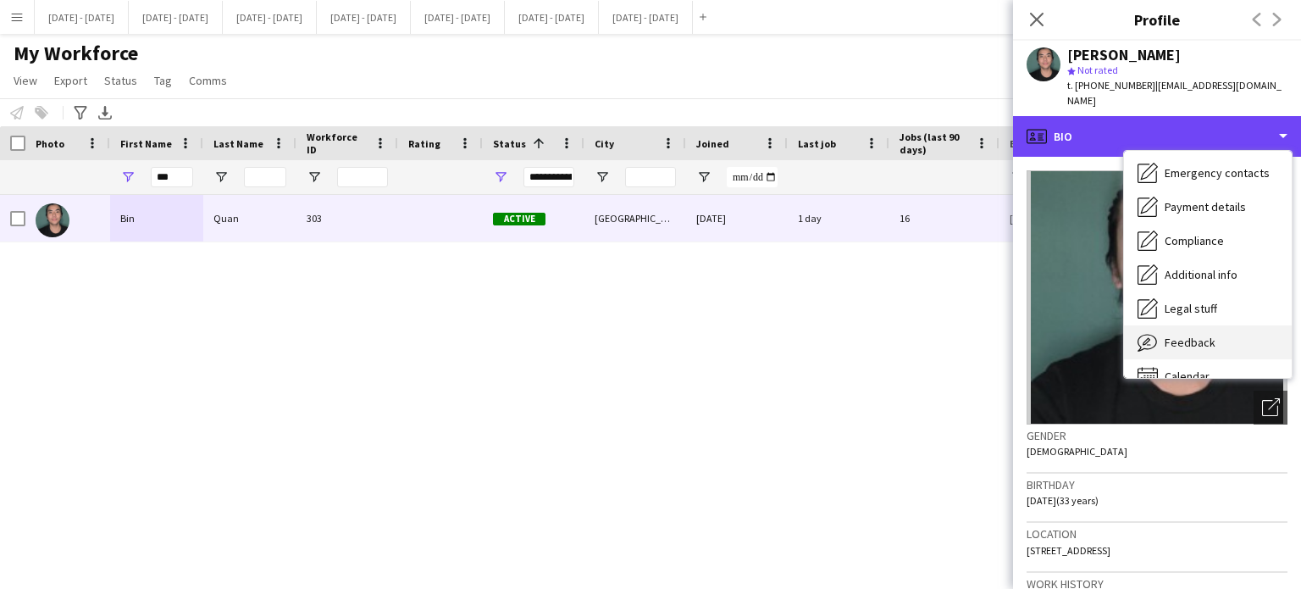
scroll to position [159, 0]
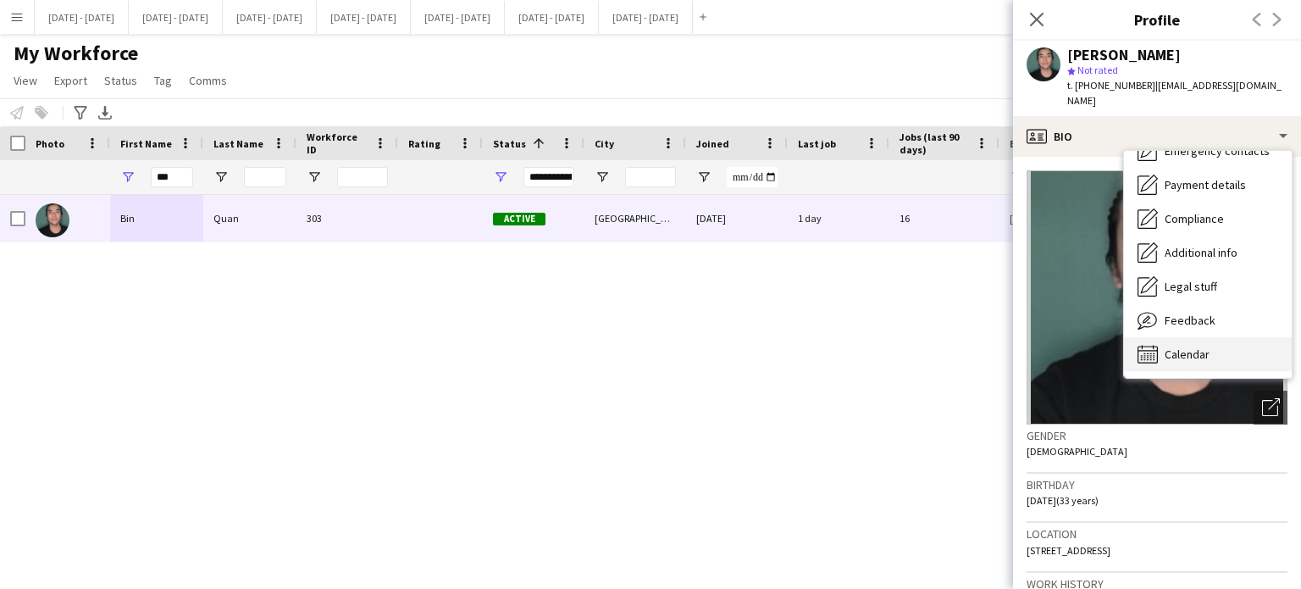
click at [1200, 346] on span "Calendar" at bounding box center [1187, 353] width 45 height 15
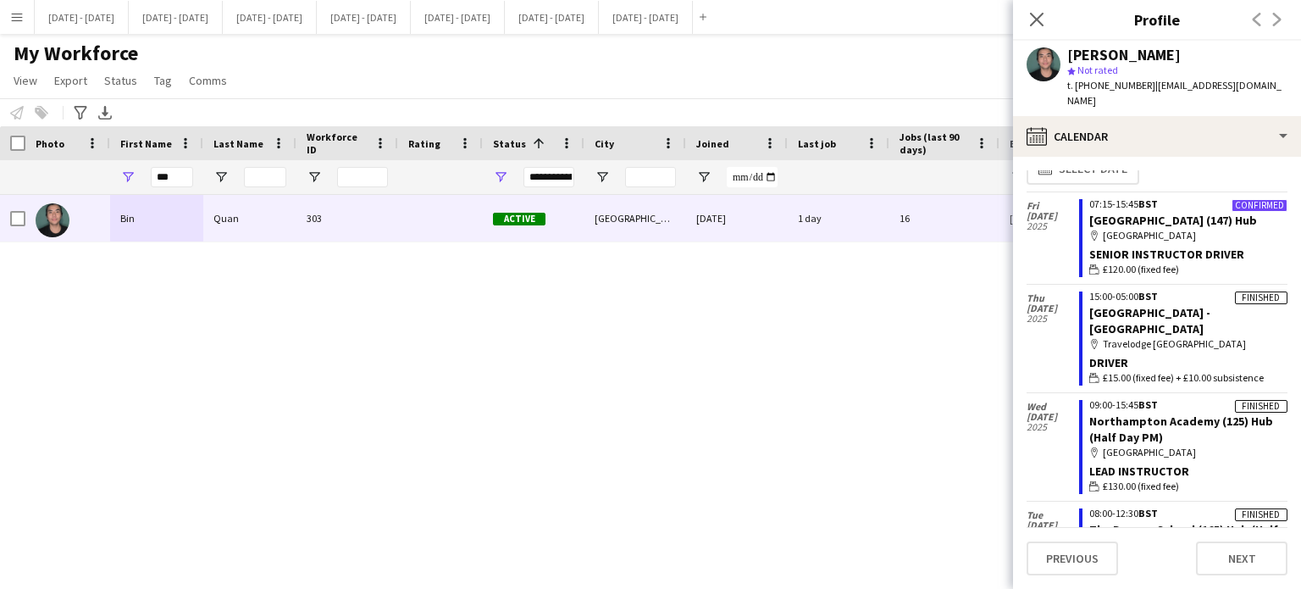
scroll to position [0, 0]
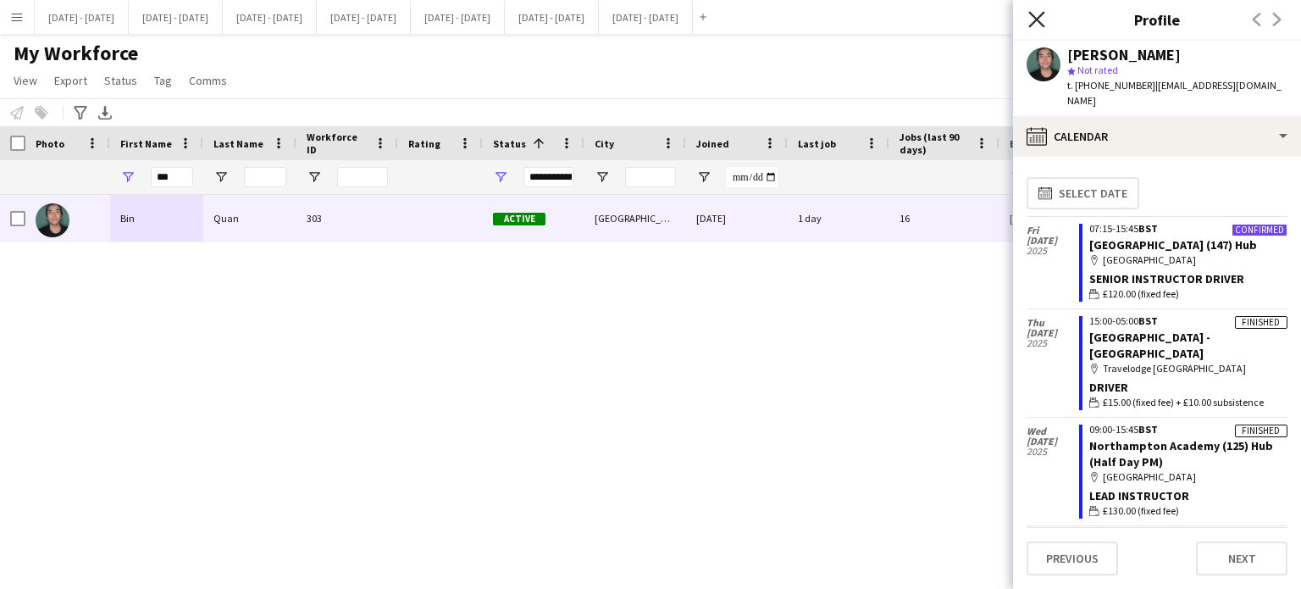
drag, startPoint x: 1037, startPoint y: 16, endPoint x: 611, endPoint y: 121, distance: 438.9
click at [1036, 16] on icon "Close pop-in" at bounding box center [1037, 20] width 14 height 14
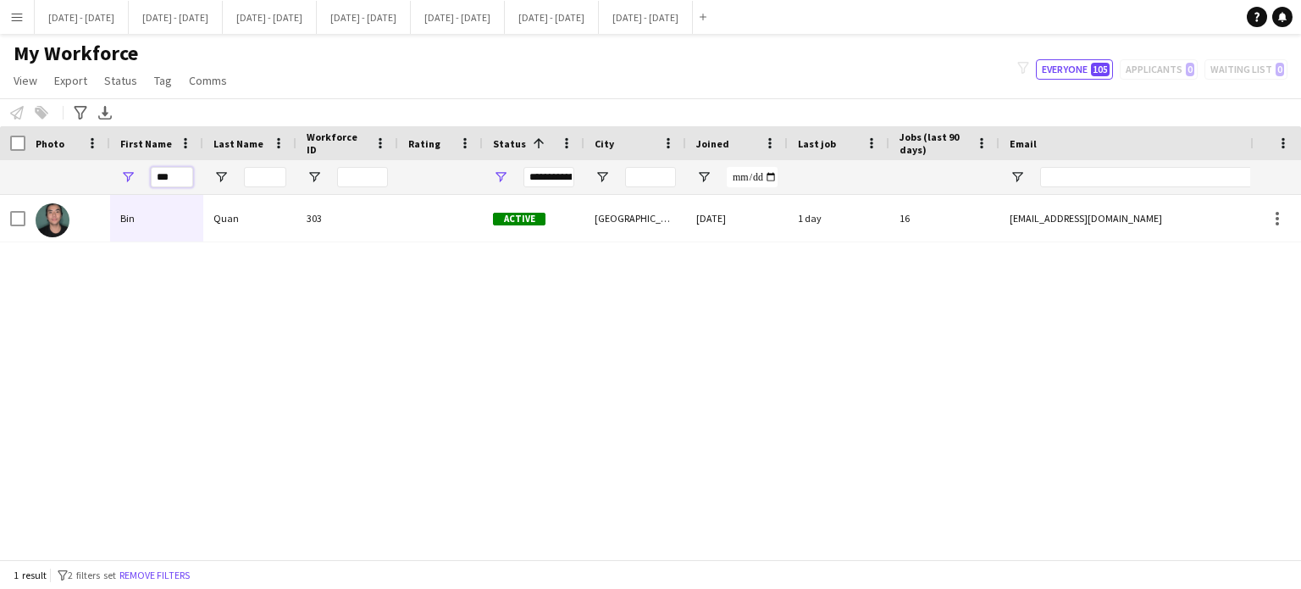
drag, startPoint x: 183, startPoint y: 180, endPoint x: 77, endPoint y: 155, distance: 108.7
click at [81, 155] on div "Workforce Details Photo First Name 1" at bounding box center [918, 160] width 1837 height 69
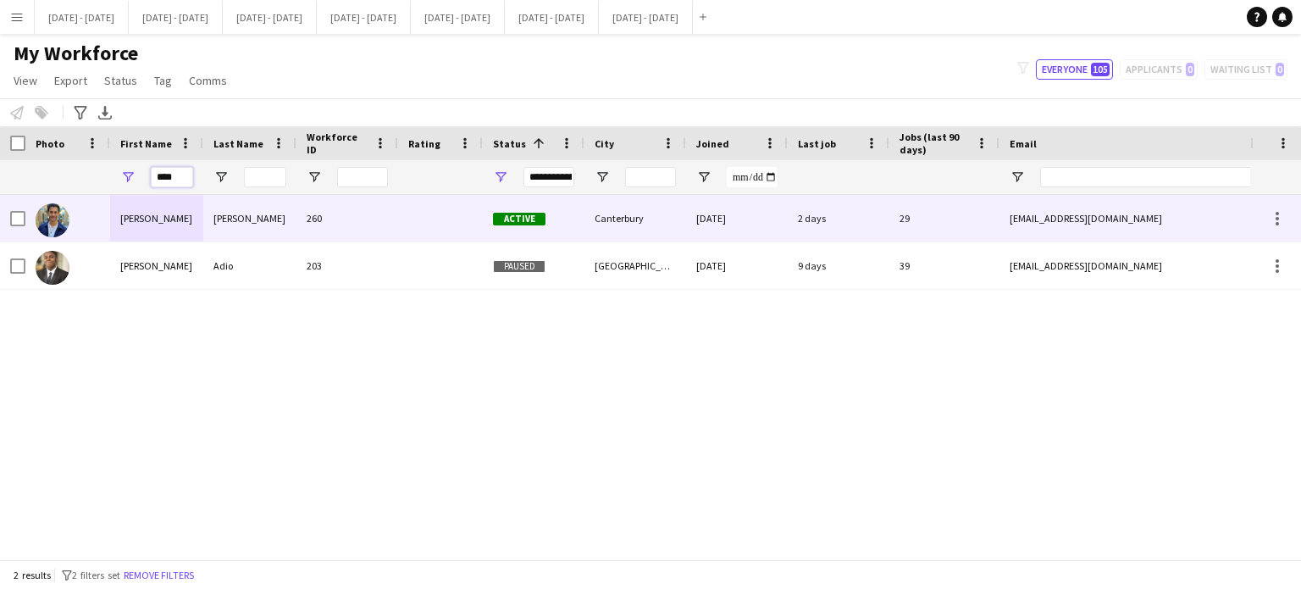
type input "****"
click at [293, 217] on div "Al Khina" at bounding box center [249, 218] width 93 height 47
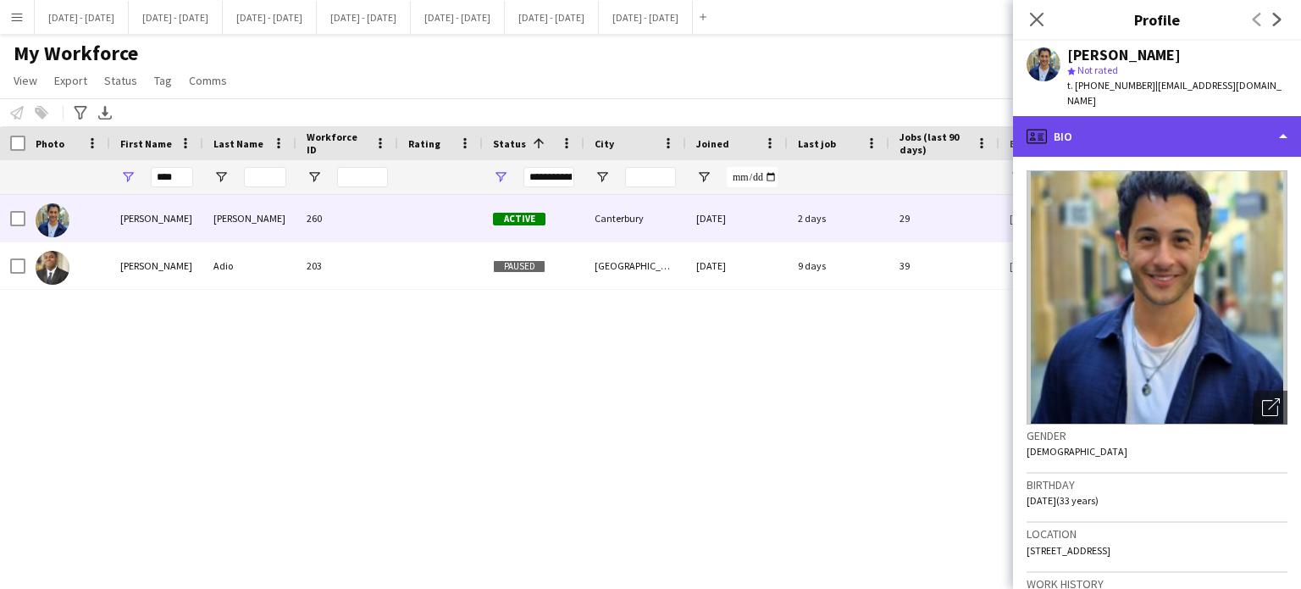
click at [1186, 121] on div "profile Bio" at bounding box center [1157, 136] width 288 height 41
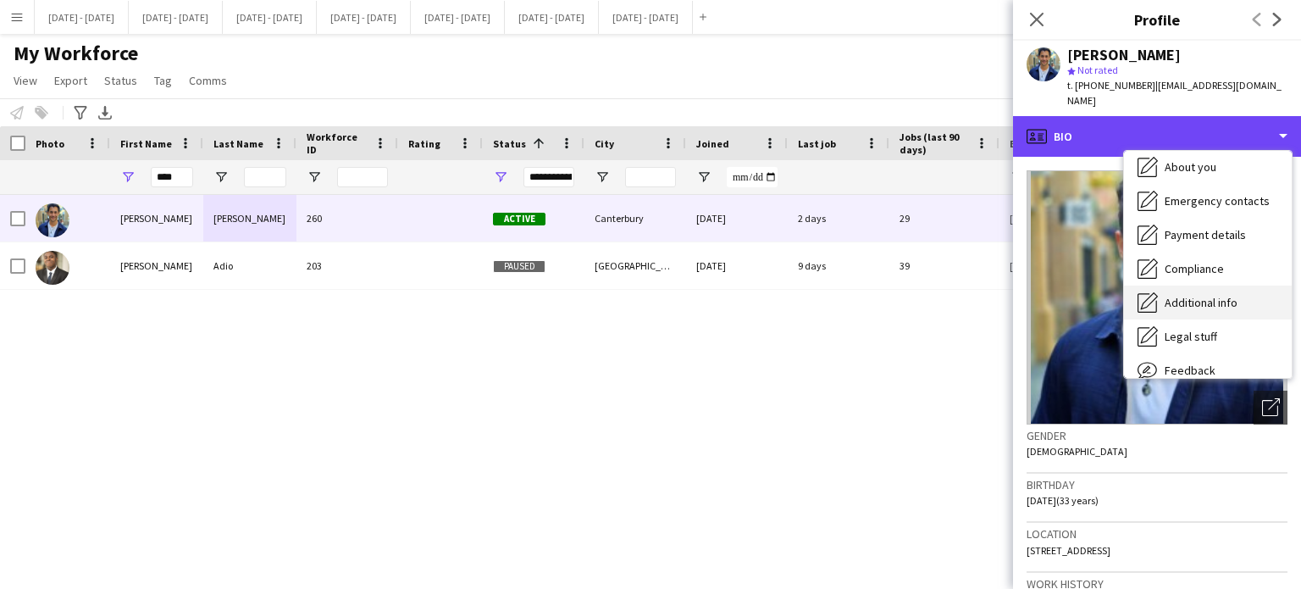
scroll to position [159, 0]
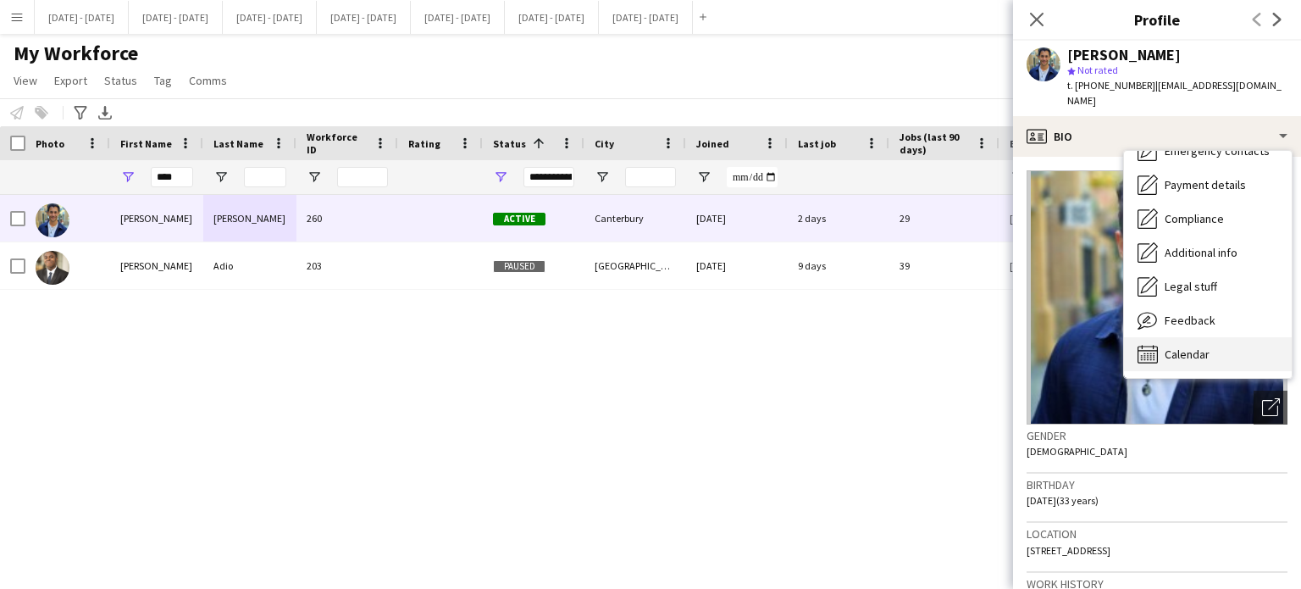
click at [1176, 346] on div "Calendar Calendar" at bounding box center [1208, 354] width 168 height 34
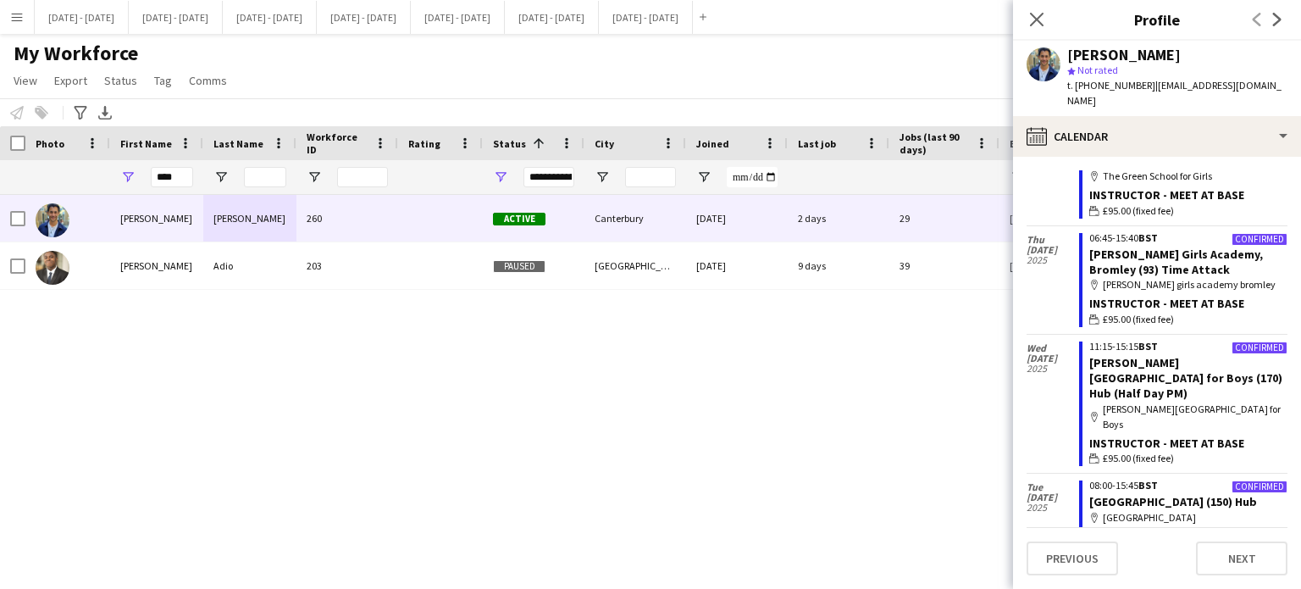
scroll to position [559, 0]
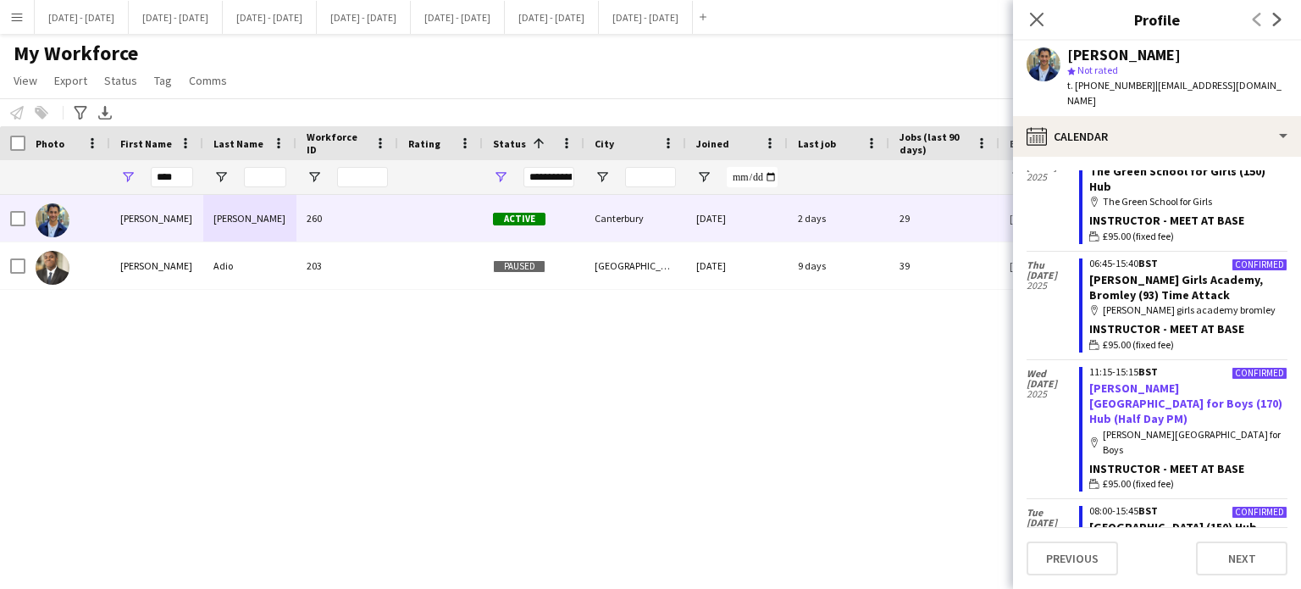
click at [1144, 380] on link "[PERSON_NAME][GEOGRAPHIC_DATA] for Boys (170) Hub (Half Day PM)" at bounding box center [1185, 403] width 193 height 46
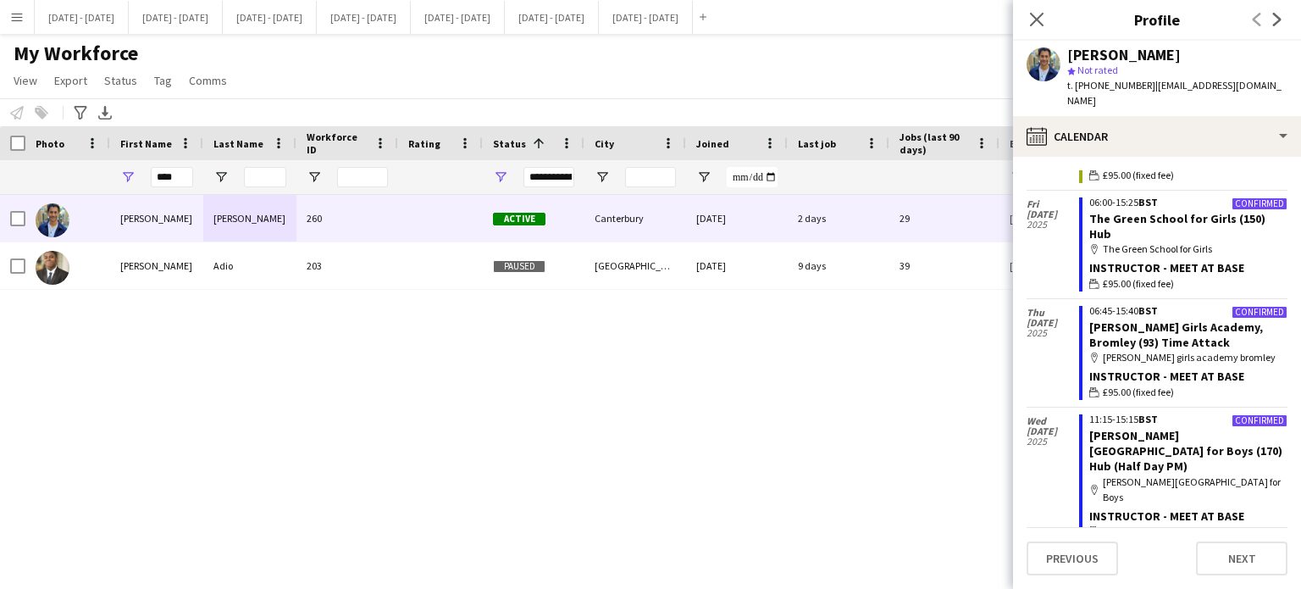
scroll to position [474, 0]
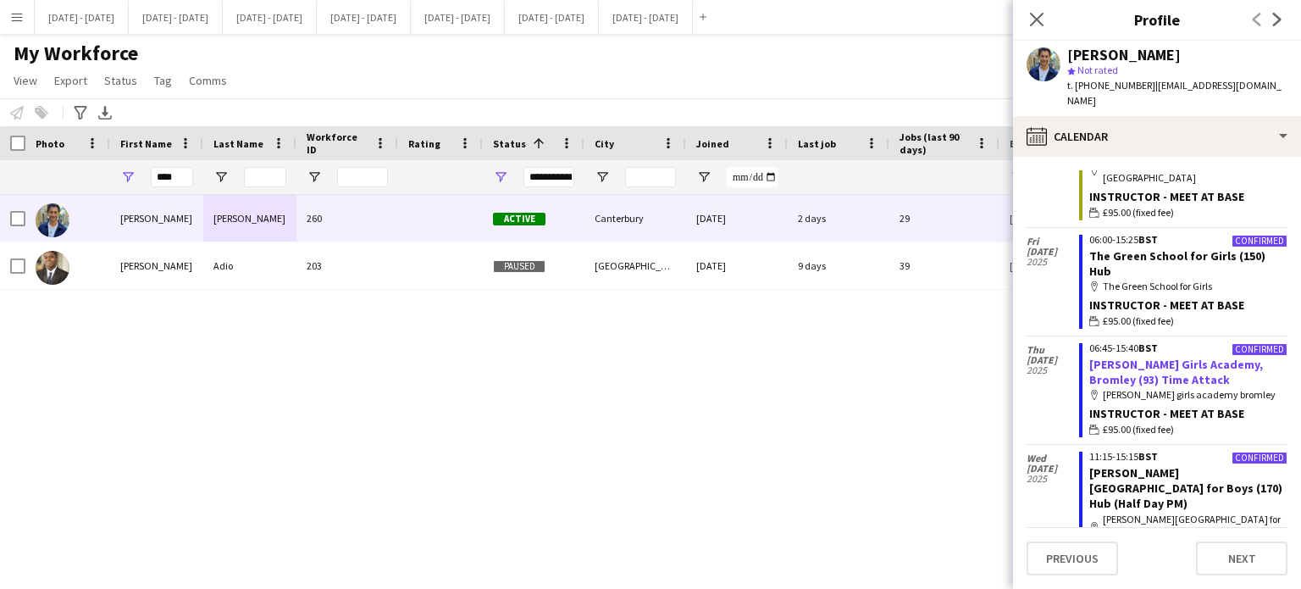
click at [1139, 357] on link "Harris Girls Academy, Bromley (93) Time Attack" at bounding box center [1176, 372] width 174 height 30
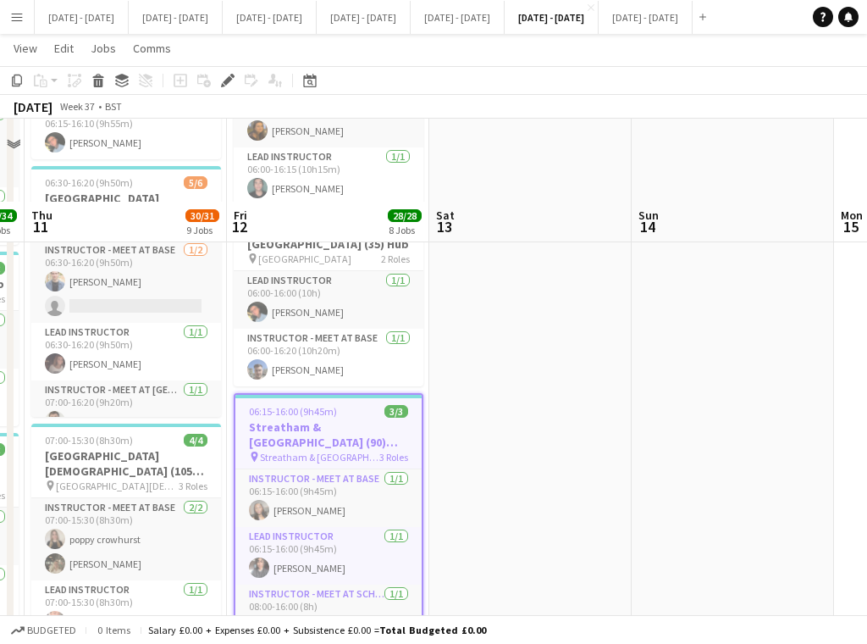
scroll to position [508, 0]
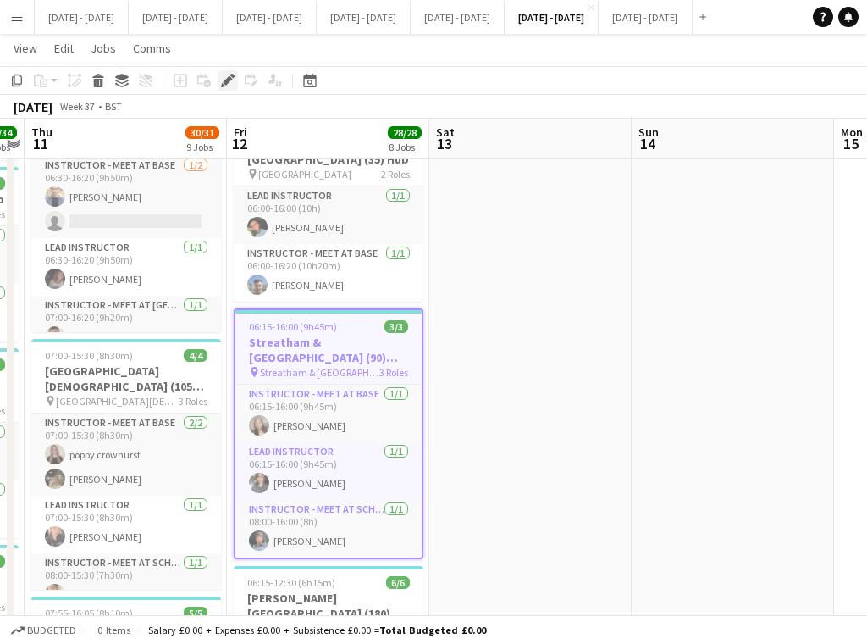
click at [224, 80] on icon "Edit" at bounding box center [228, 81] width 14 height 14
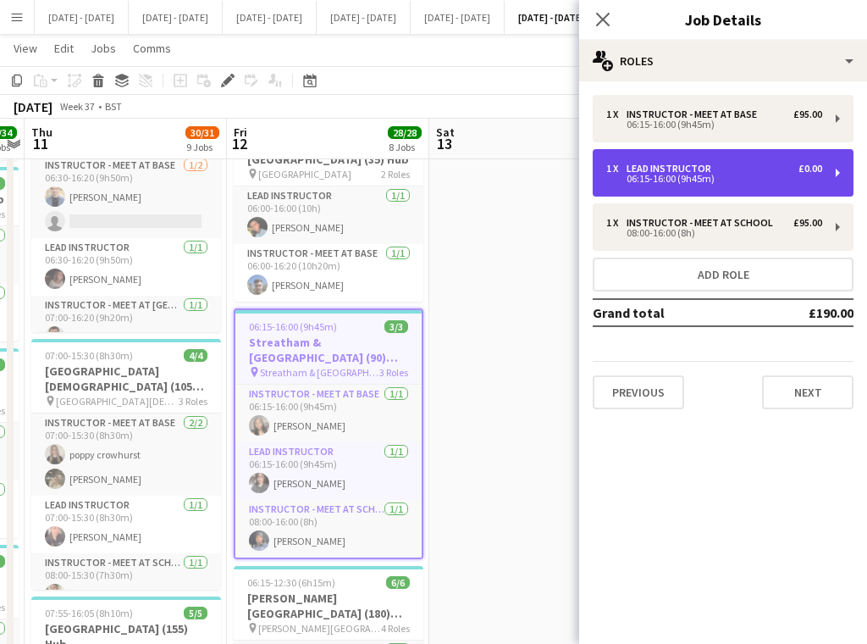
click at [732, 169] on div "1 x Lead Instructor £0.00" at bounding box center [715, 169] width 216 height 12
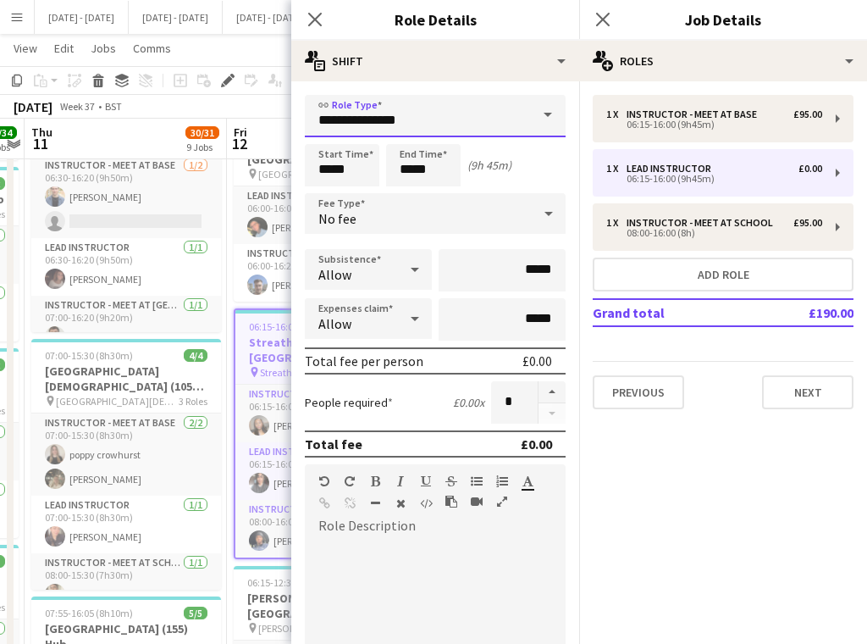
click at [501, 102] on input "**********" at bounding box center [435, 116] width 261 height 42
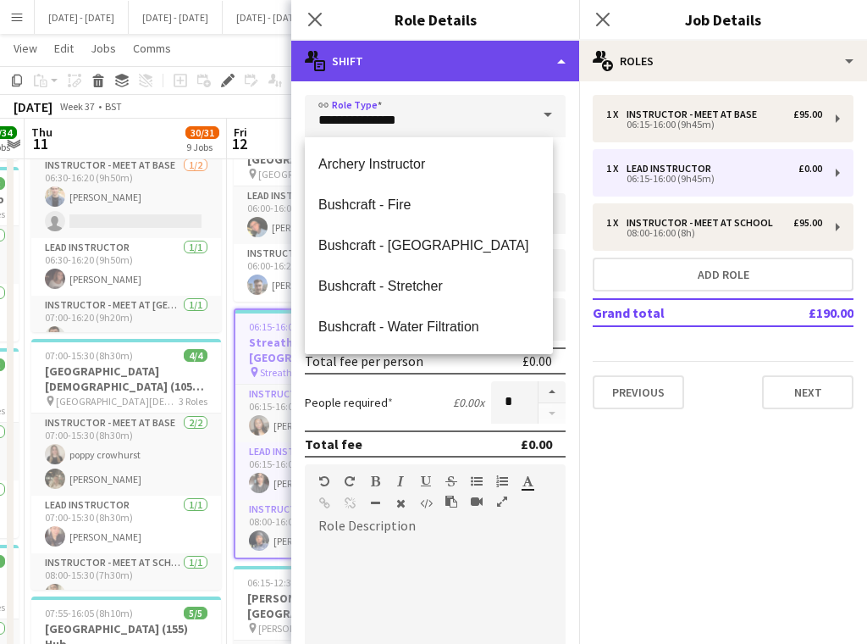
click at [516, 69] on div "multiple-actions-text Shift" at bounding box center [435, 61] width 288 height 41
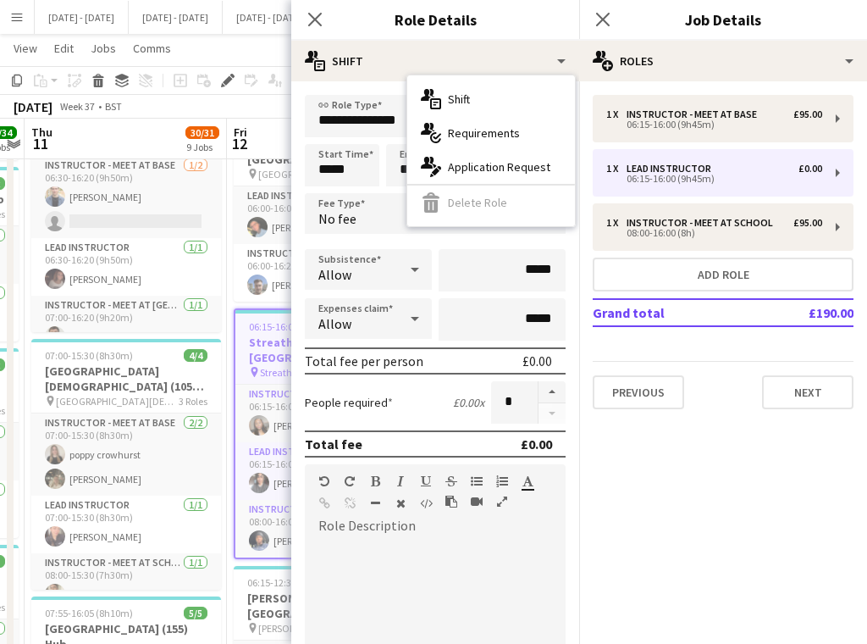
click at [446, 14] on h3 "Role Details" at bounding box center [435, 19] width 288 height 22
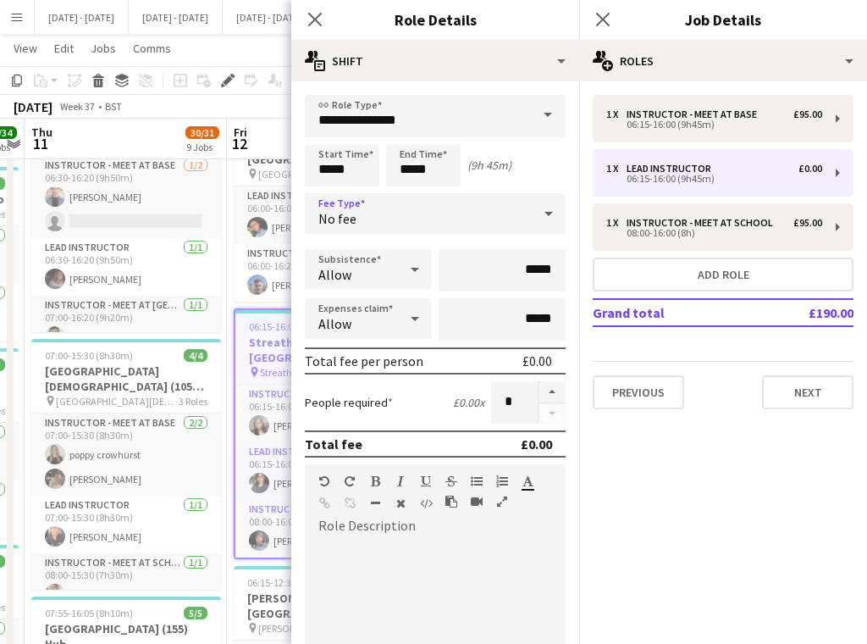
click at [427, 219] on div "No fee" at bounding box center [418, 213] width 227 height 41
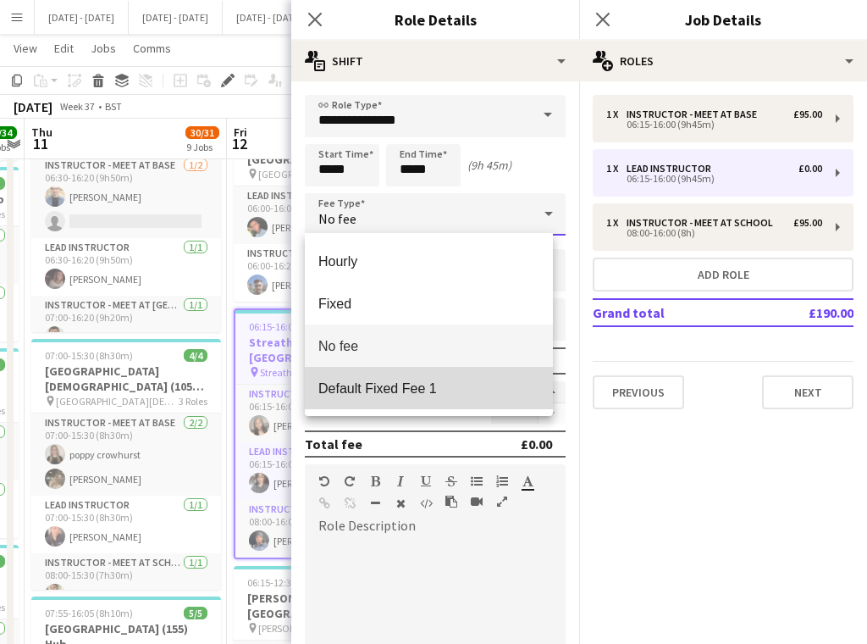
click at [386, 385] on span "Default Fixed Fee 1" at bounding box center [429, 388] width 221 height 16
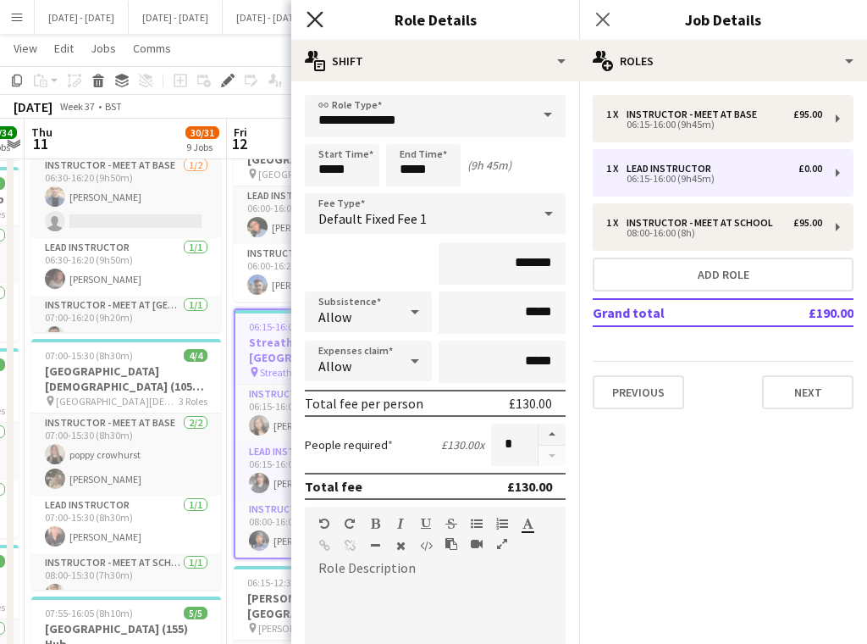
click at [319, 14] on icon "Close pop-in" at bounding box center [315, 19] width 16 height 16
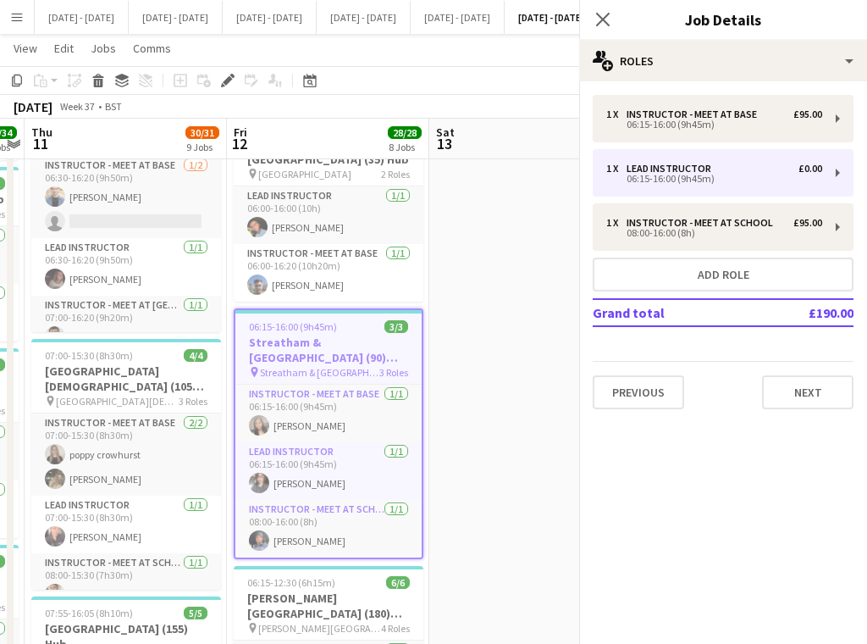
scroll to position [0, 0]
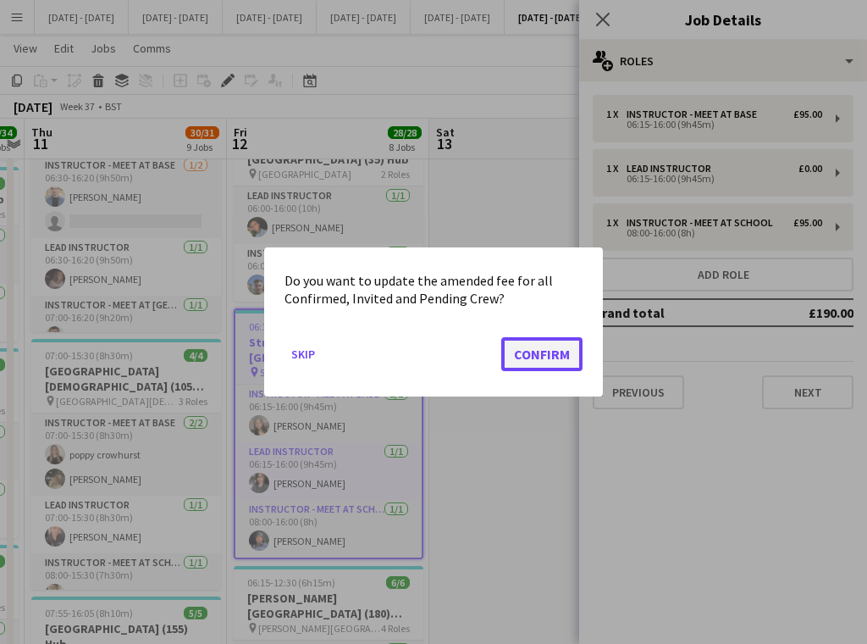
click at [549, 349] on button "Confirm" at bounding box center [542, 354] width 81 height 34
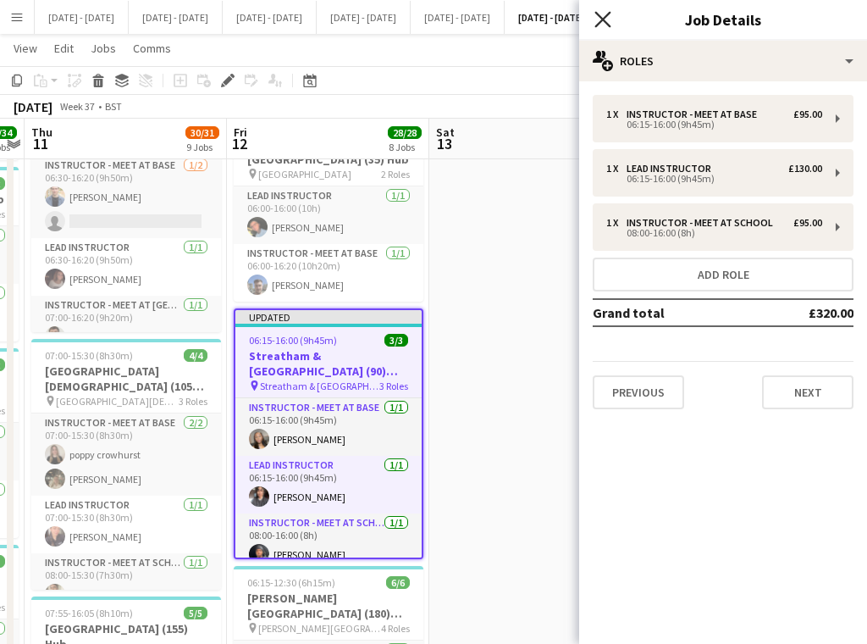
drag, startPoint x: 607, startPoint y: 20, endPoint x: 488, endPoint y: 55, distance: 123.6
click at [607, 19] on icon "Close pop-in" at bounding box center [603, 20] width 14 height 14
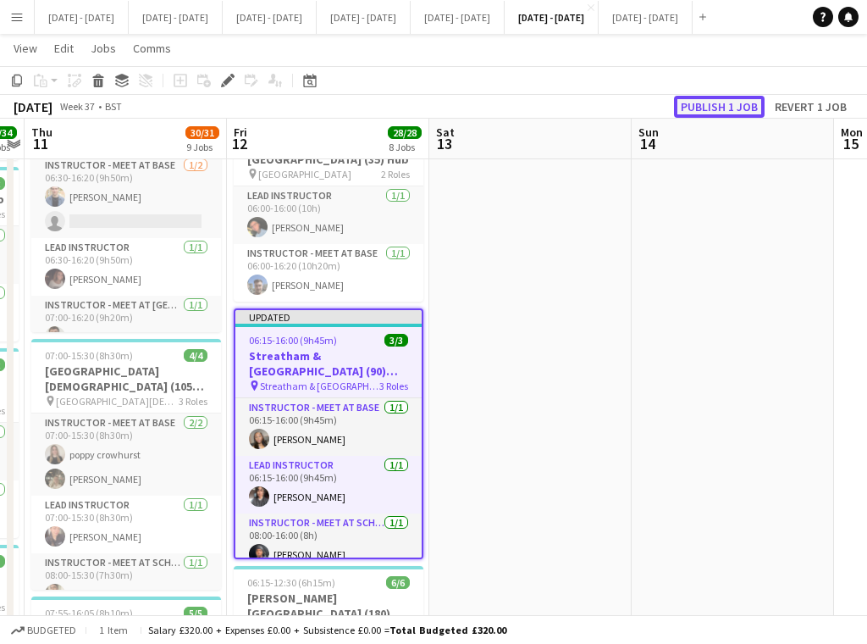
click at [731, 105] on button "Publish 1 job" at bounding box center [719, 107] width 91 height 22
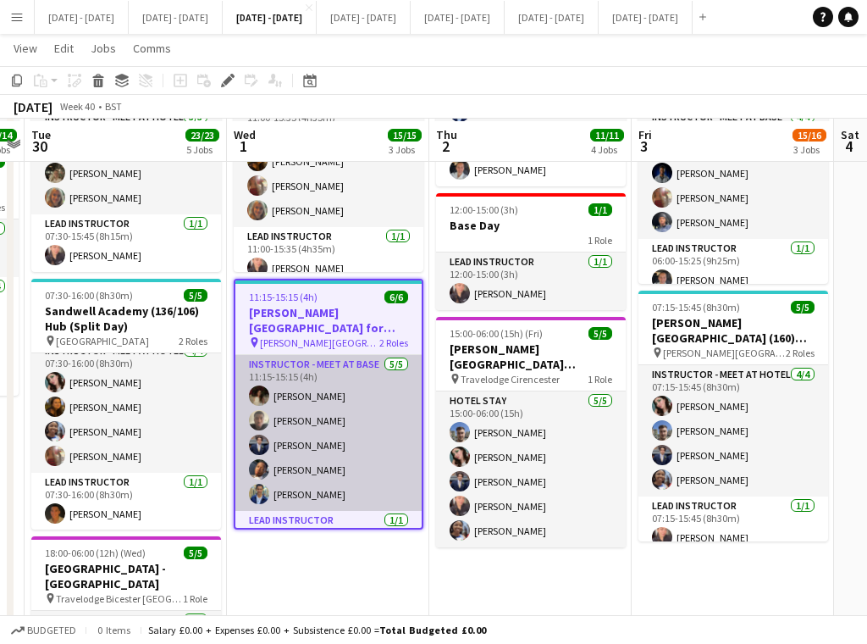
scroll to position [424, 0]
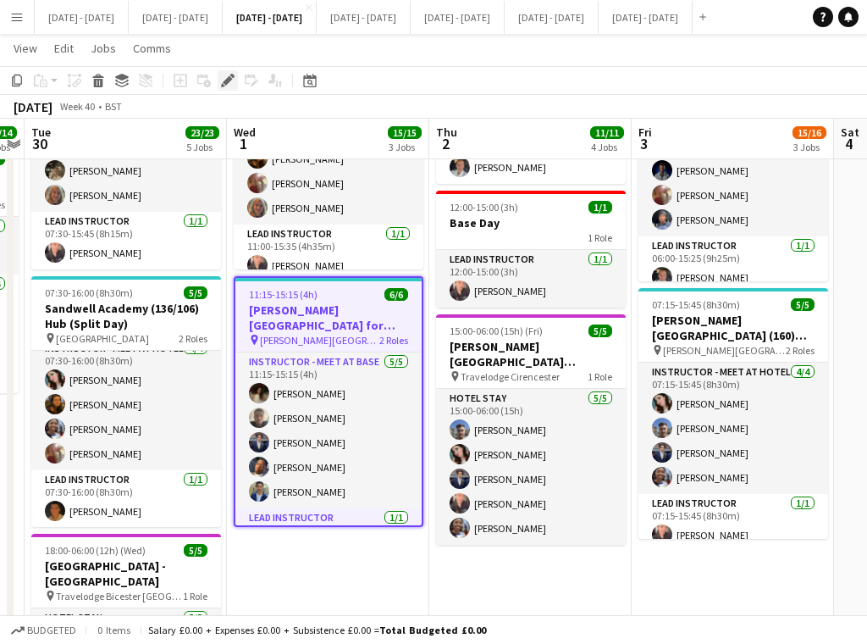
click at [225, 83] on icon at bounding box center [227, 80] width 9 height 9
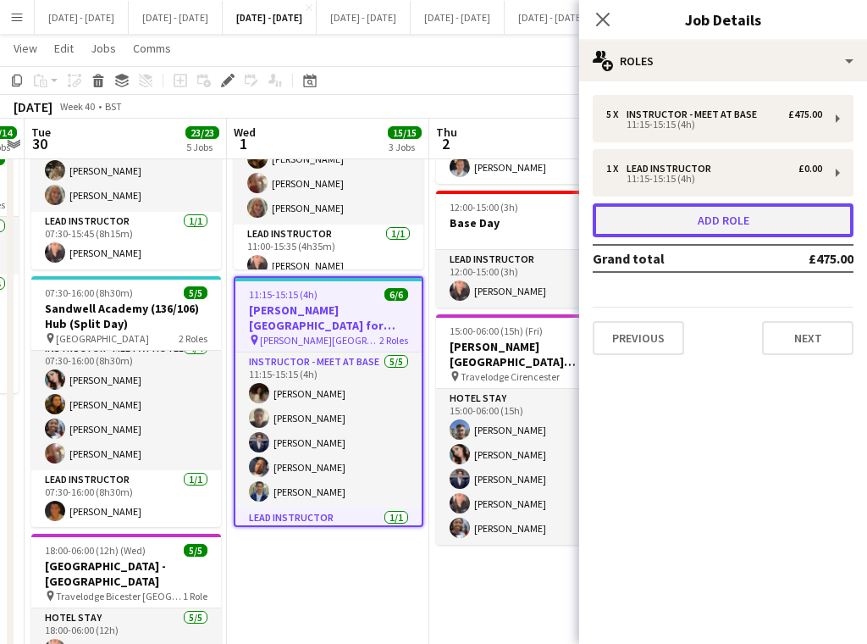
click at [751, 226] on button "Add role" at bounding box center [723, 220] width 261 height 34
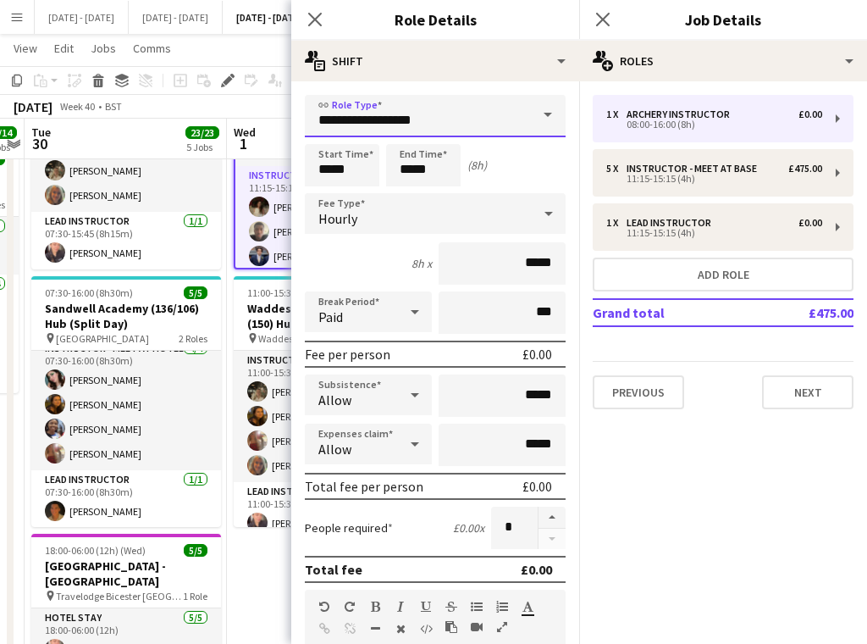
click at [485, 125] on input "**********" at bounding box center [435, 116] width 261 height 42
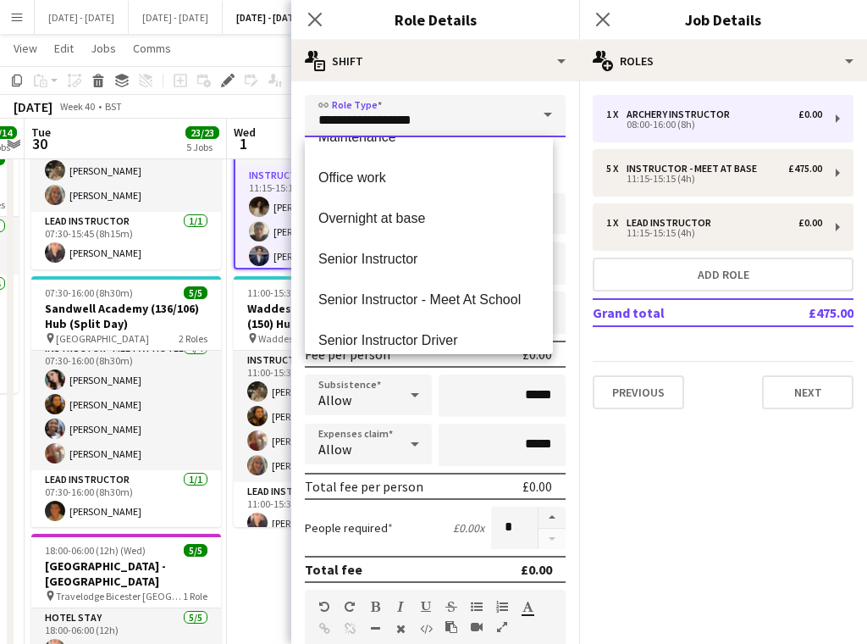
scroll to position [762, 0]
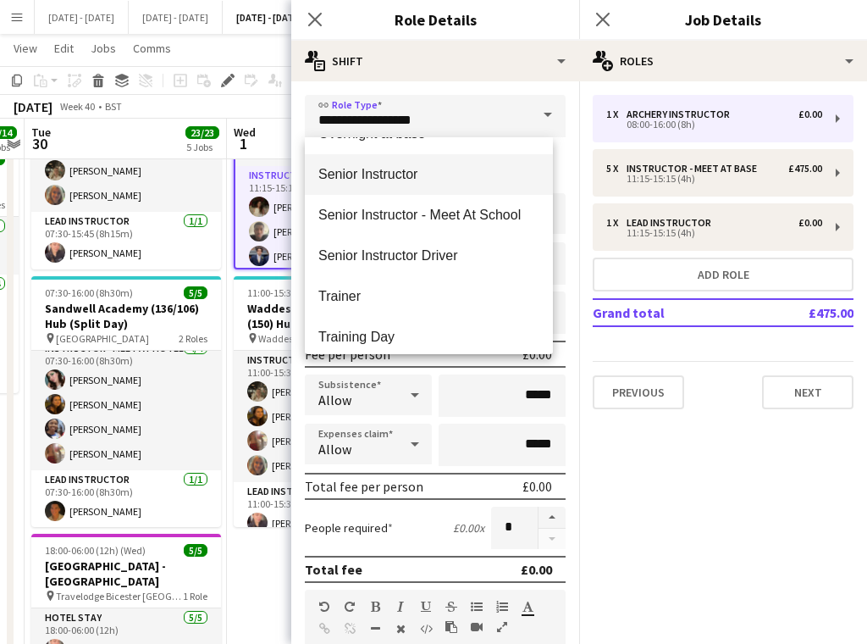
click at [436, 179] on span "Senior Instructor" at bounding box center [429, 174] width 221 height 16
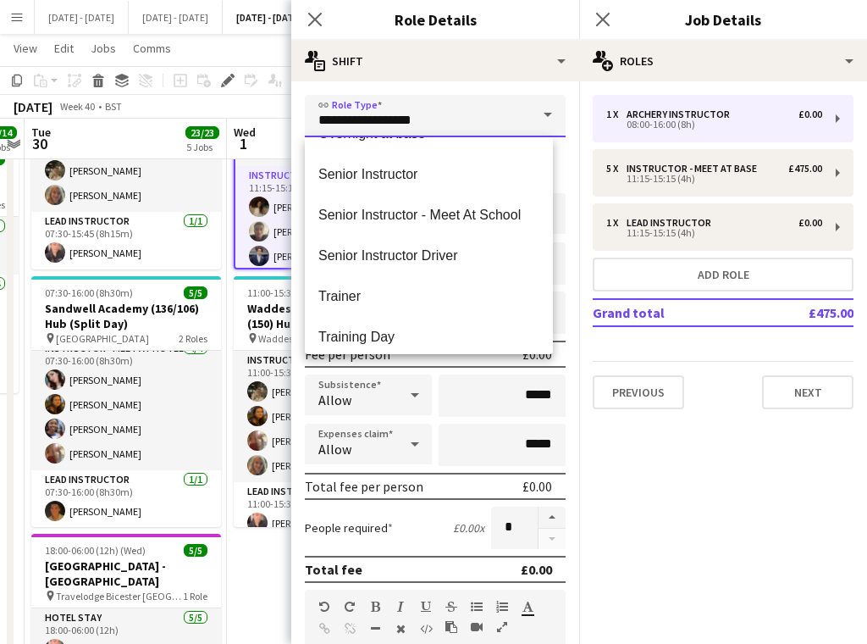
type input "**********"
type input "*******"
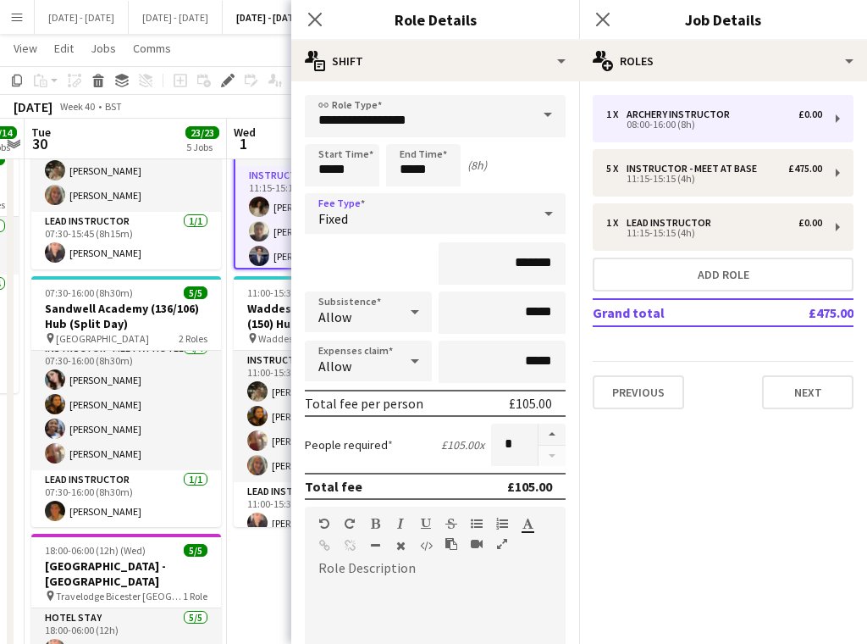
click at [379, 230] on div "Fixed" at bounding box center [418, 213] width 227 height 41
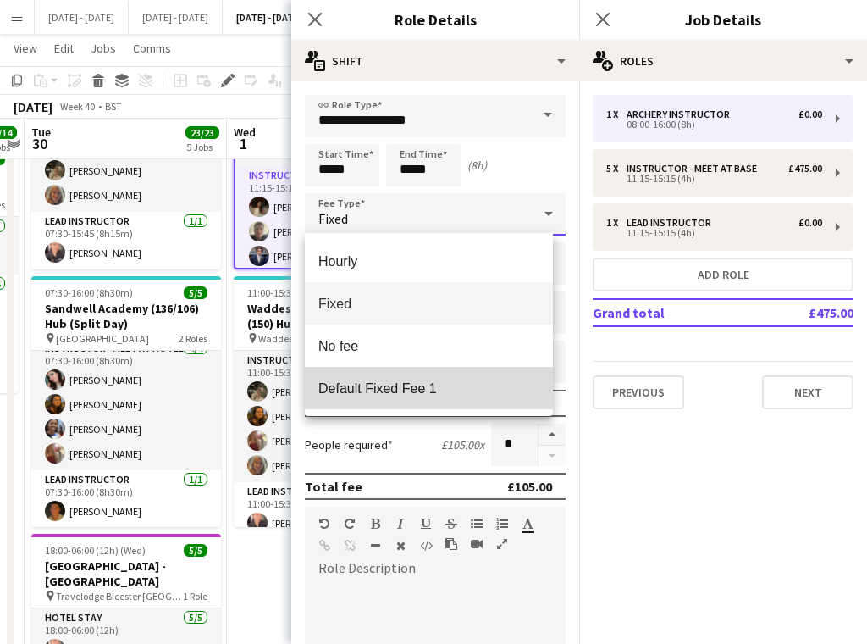
click at [400, 384] on span "Default Fixed Fee 1" at bounding box center [429, 388] width 221 height 16
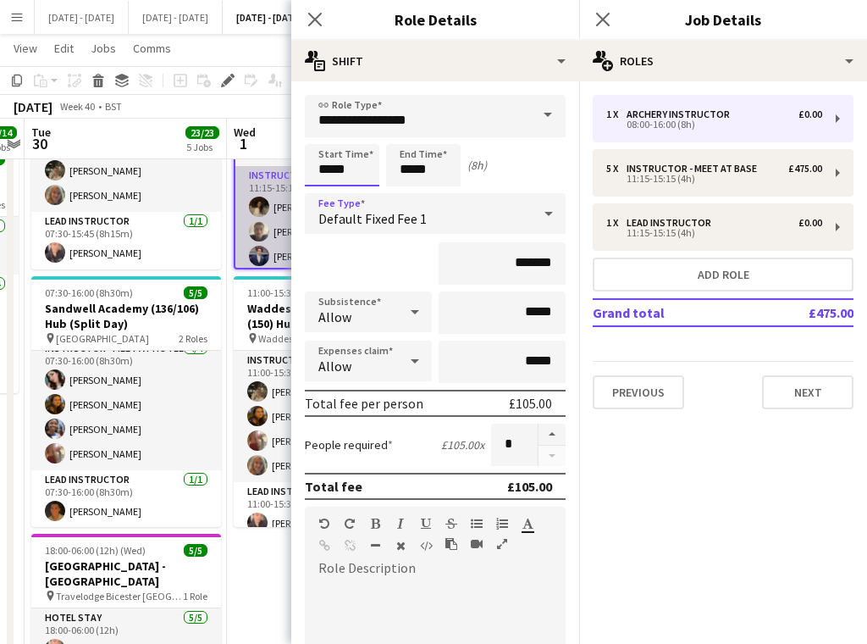
drag, startPoint x: 352, startPoint y: 172, endPoint x: 258, endPoint y: 170, distance: 94.9
click at [258, 170] on body "Menu Boards Boards Boards All jobs Status Workforce Workforce My Workforce Recr…" at bounding box center [433, 309] width 867 height 1467
type input "*****"
click at [311, 14] on icon "Close pop-in" at bounding box center [315, 19] width 16 height 16
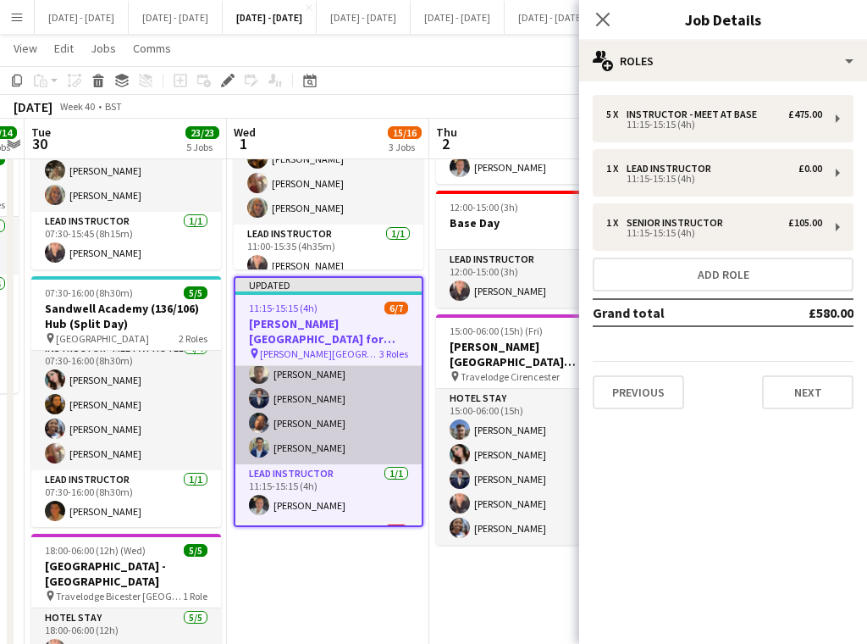
scroll to position [85, 0]
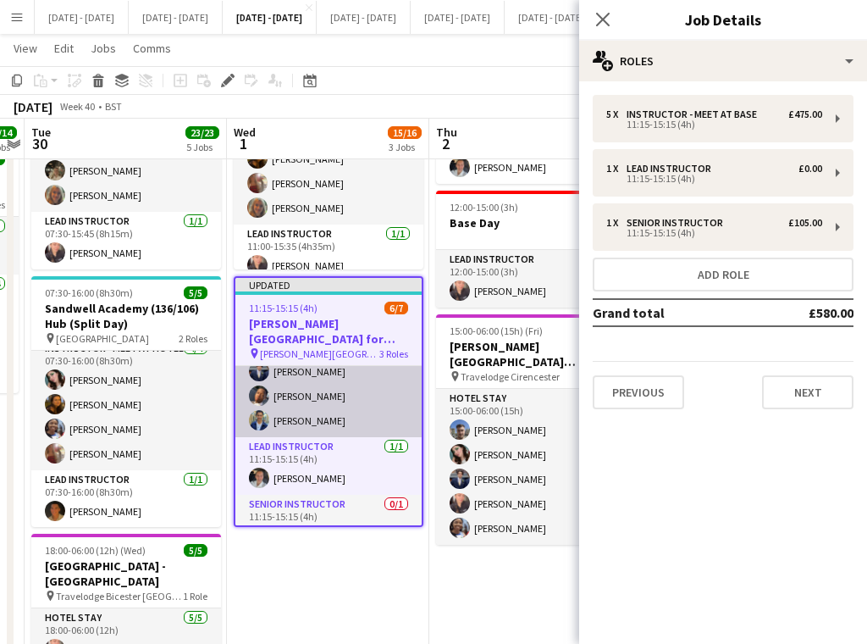
click at [325, 413] on app-card-role "Instructor - Meet at Base 5/5 11:15-15:15 (4h) Bella Watson Jediael Onasanya Dr…" at bounding box center [329, 359] width 186 height 156
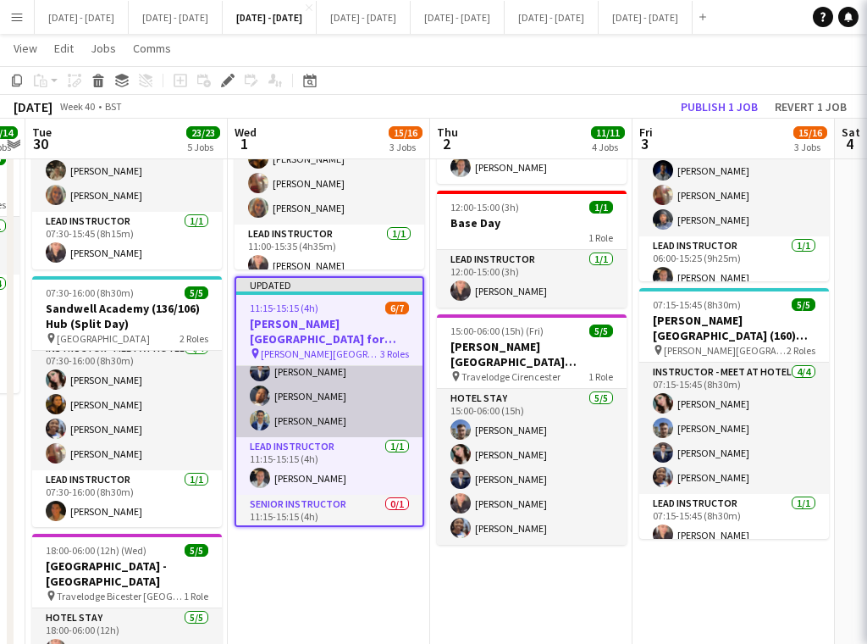
scroll to position [86, 0]
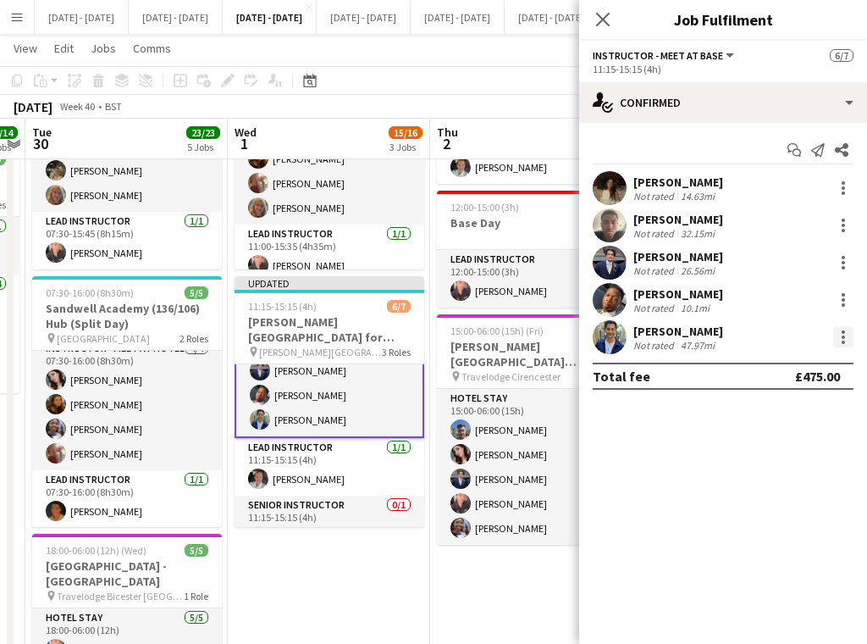
click at [844, 341] on div at bounding box center [843, 342] width 3 height 3
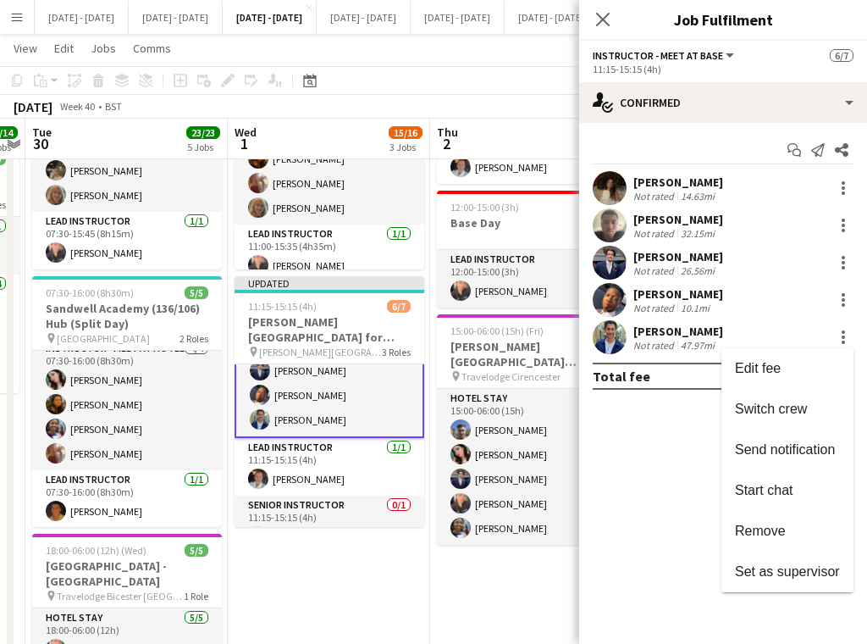
drag, startPoint x: 779, startPoint y: 412, endPoint x: 579, endPoint y: 438, distance: 201.6
click at [779, 412] on span "Switch crew" at bounding box center [771, 409] width 72 height 14
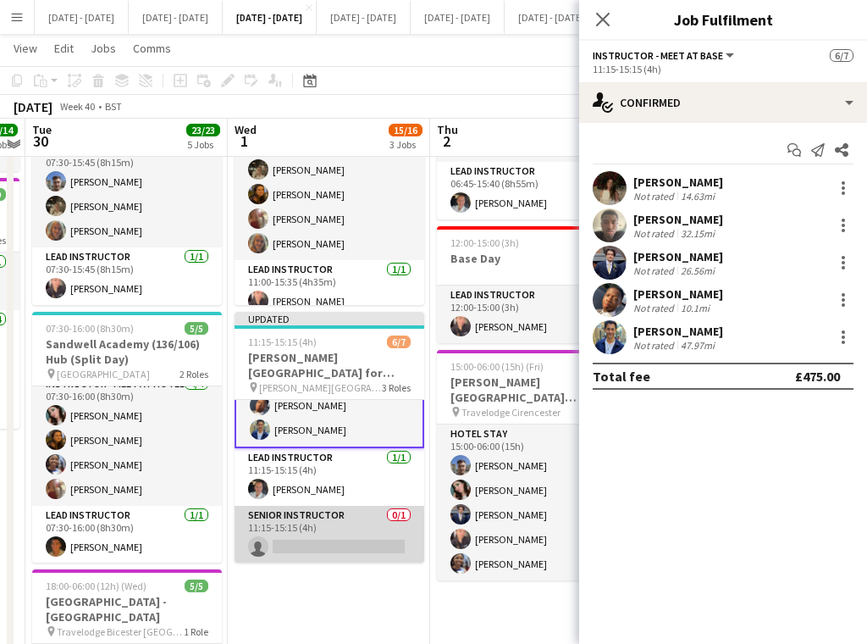
click at [297, 514] on app-card-role "Senior Instructor 0/1 11:15-15:15 (4h) single-neutral-actions" at bounding box center [330, 535] width 190 height 58
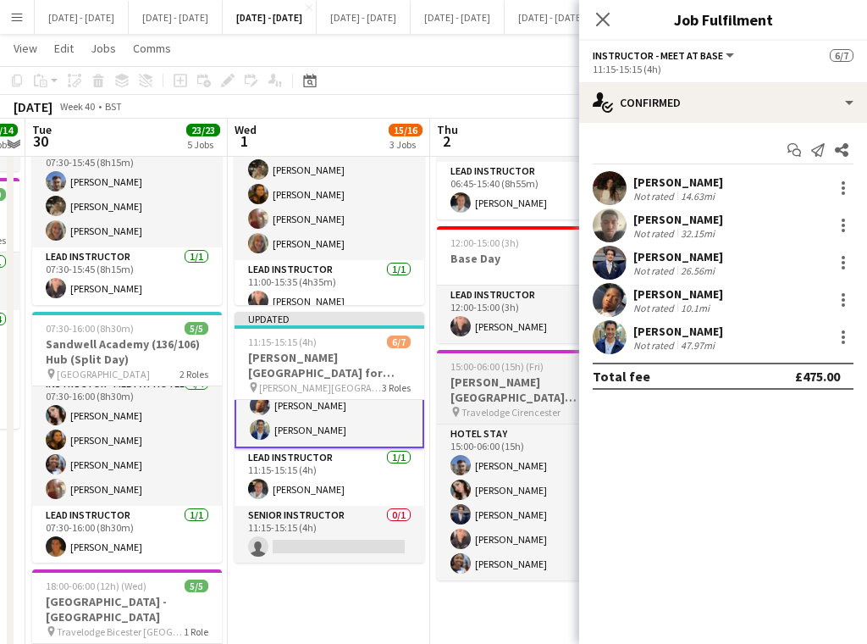
scroll to position [109, 0]
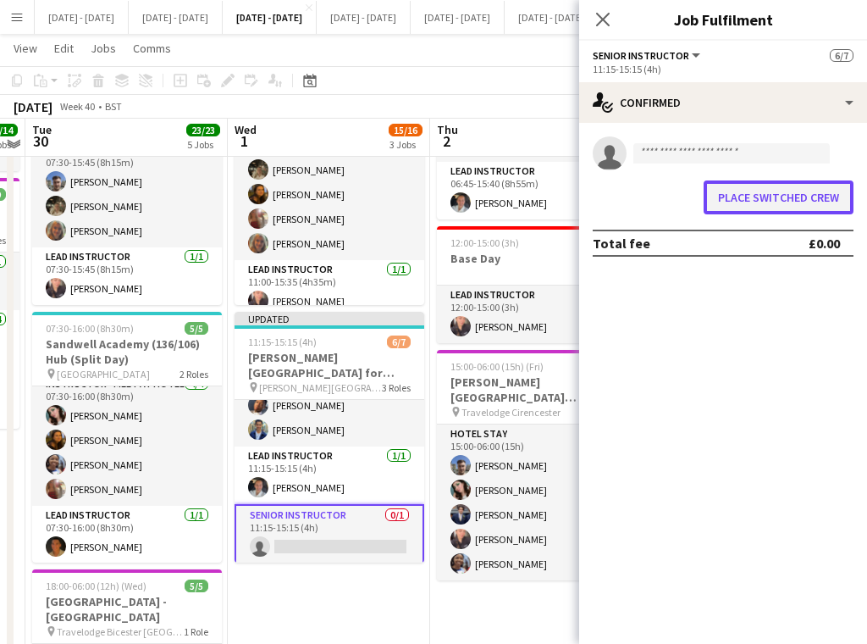
click at [768, 189] on button "Place switched crew" at bounding box center [779, 197] width 150 height 34
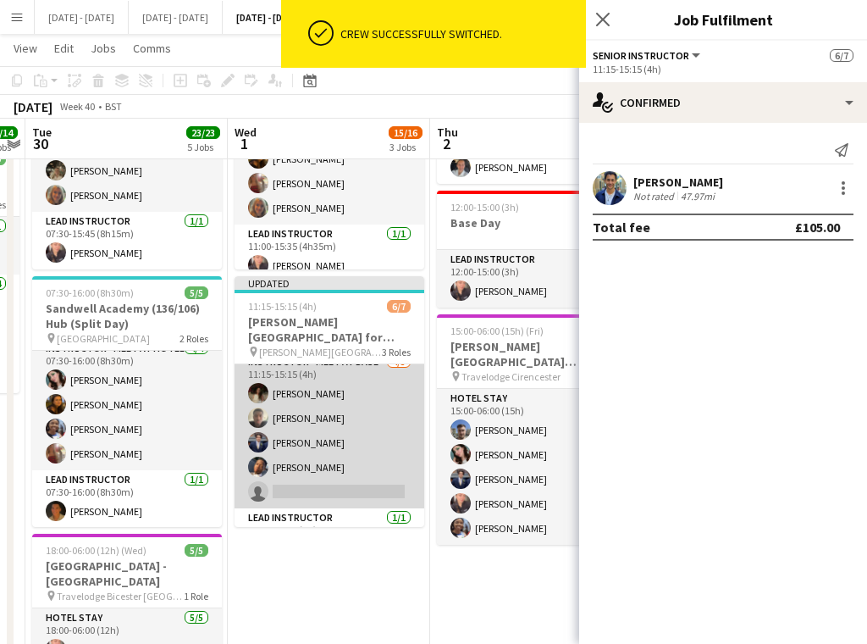
scroll to position [0, 0]
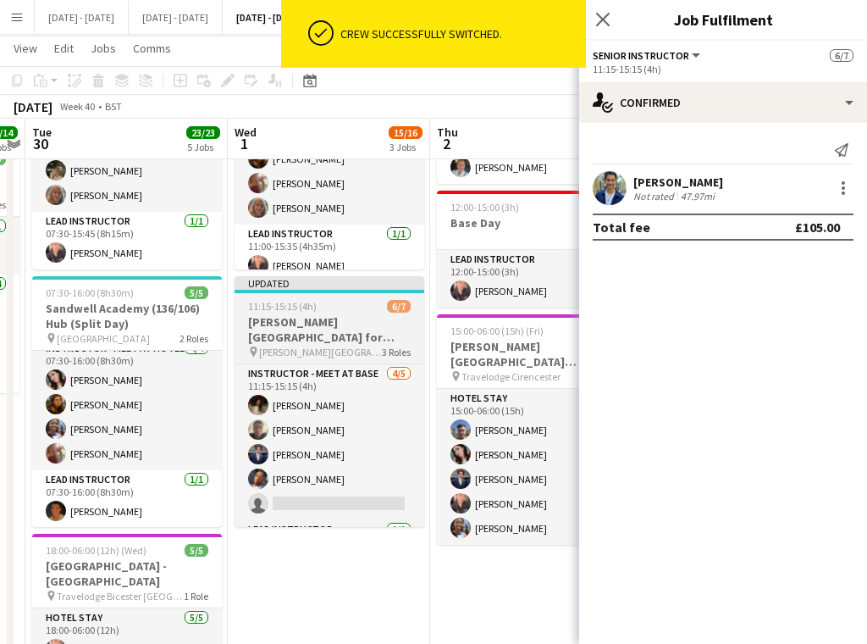
click at [324, 300] on div "11:15-15:15 (4h) 6/7" at bounding box center [330, 306] width 190 height 13
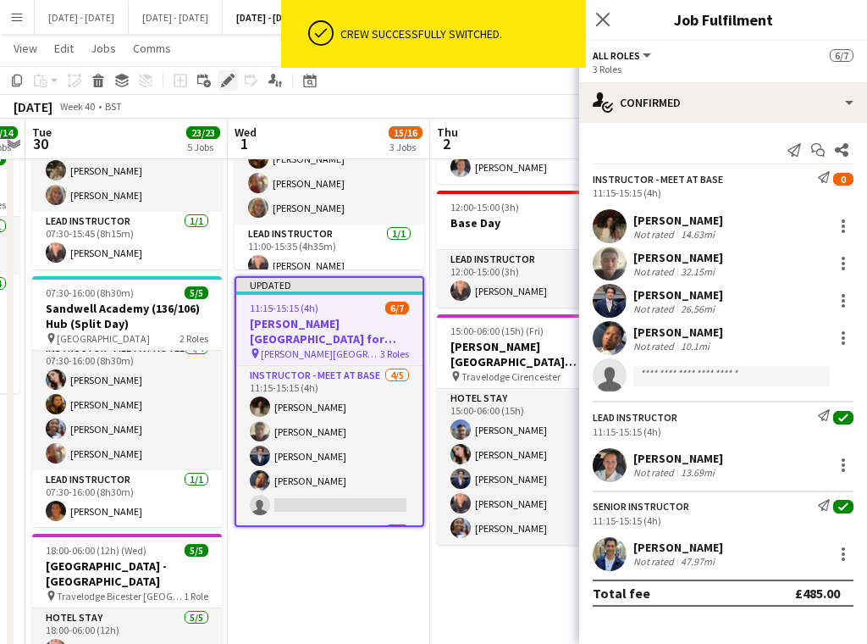
click at [228, 82] on icon at bounding box center [227, 80] width 9 height 9
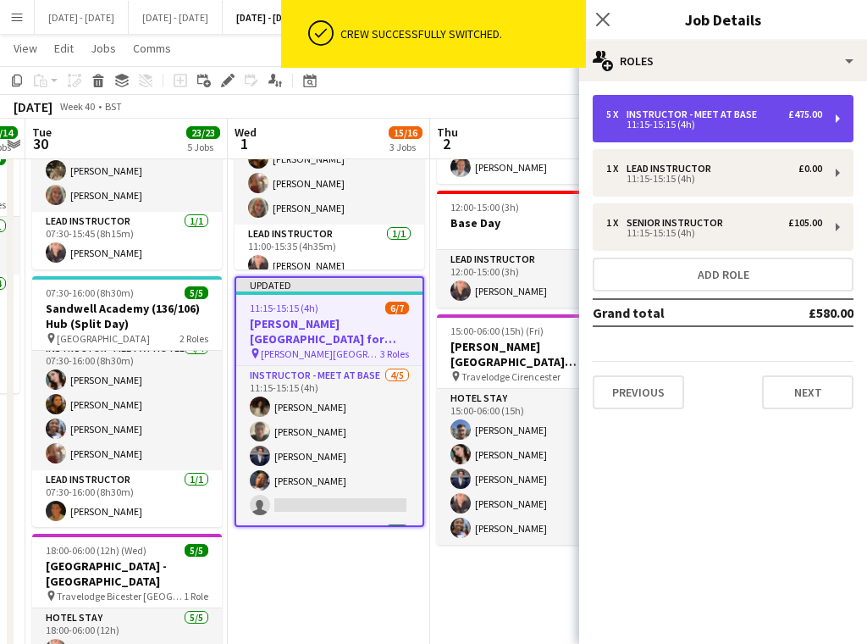
click at [698, 118] on div "Instructor - Meet at Base" at bounding box center [695, 114] width 137 height 12
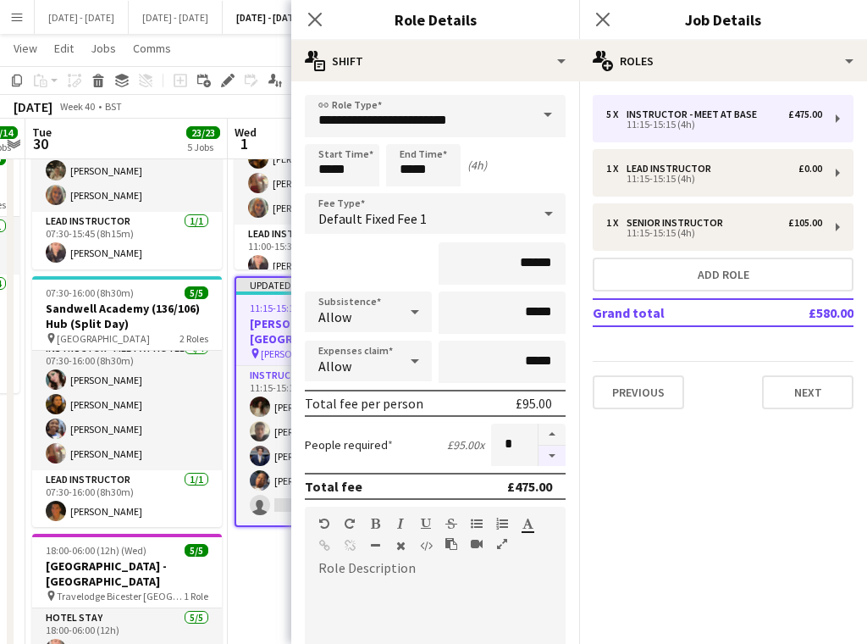
click at [547, 453] on button "button" at bounding box center [552, 456] width 27 height 21
type input "*"
click at [317, 23] on icon at bounding box center [315, 19] width 16 height 16
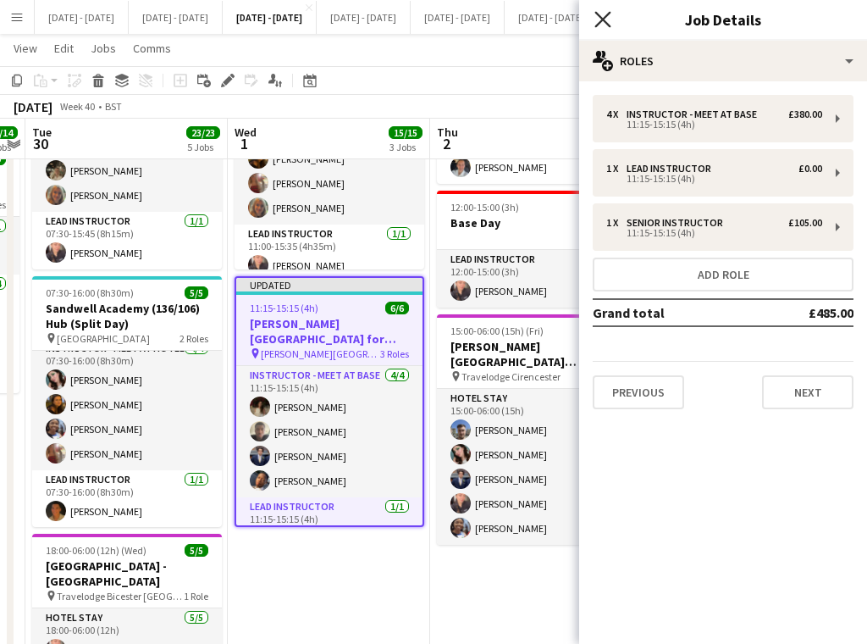
click at [607, 12] on icon "Close pop-in" at bounding box center [603, 19] width 16 height 16
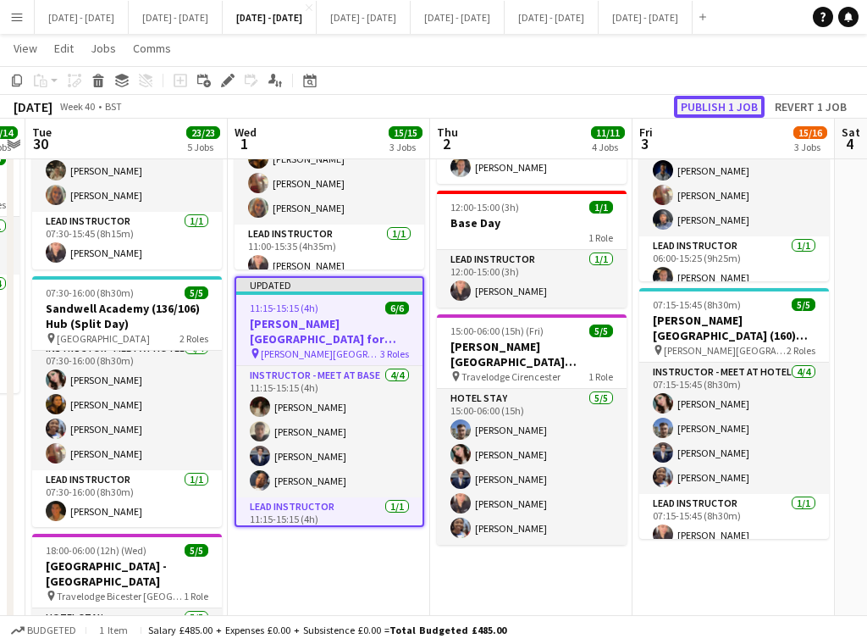
click at [734, 104] on button "Publish 1 job" at bounding box center [719, 107] width 91 height 22
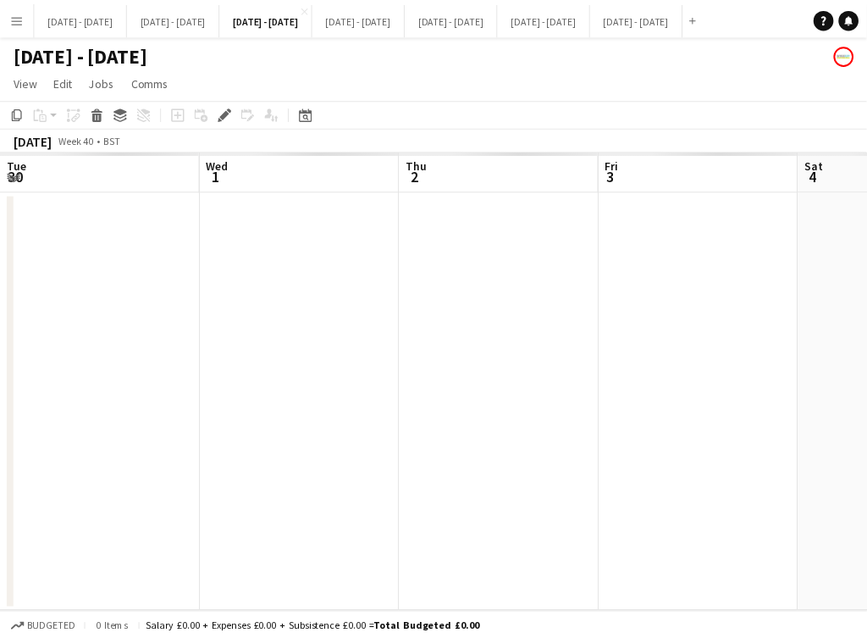
scroll to position [0, 583]
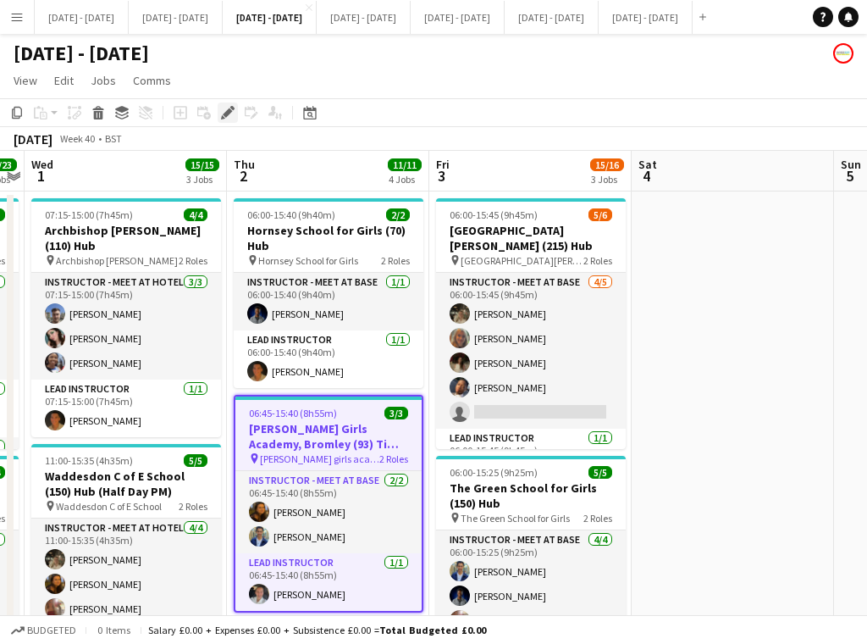
click at [228, 113] on icon at bounding box center [227, 112] width 9 height 9
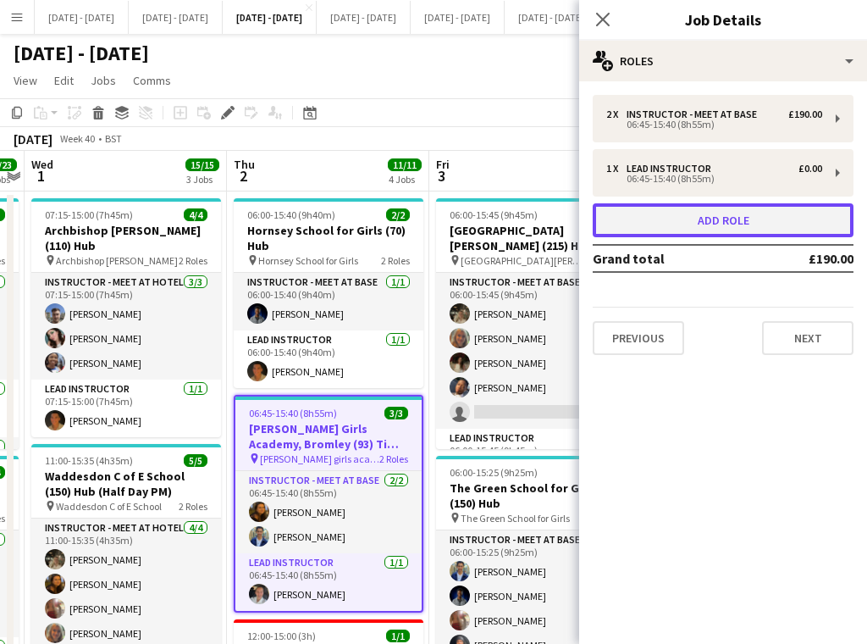
click at [729, 220] on button "Add role" at bounding box center [723, 220] width 261 height 34
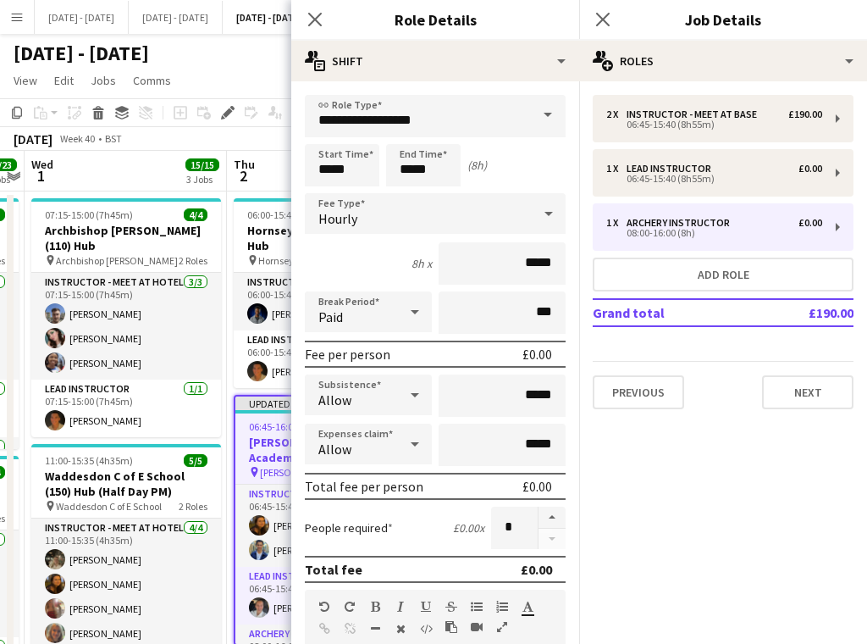
click at [530, 112] on span at bounding box center [548, 115] width 36 height 41
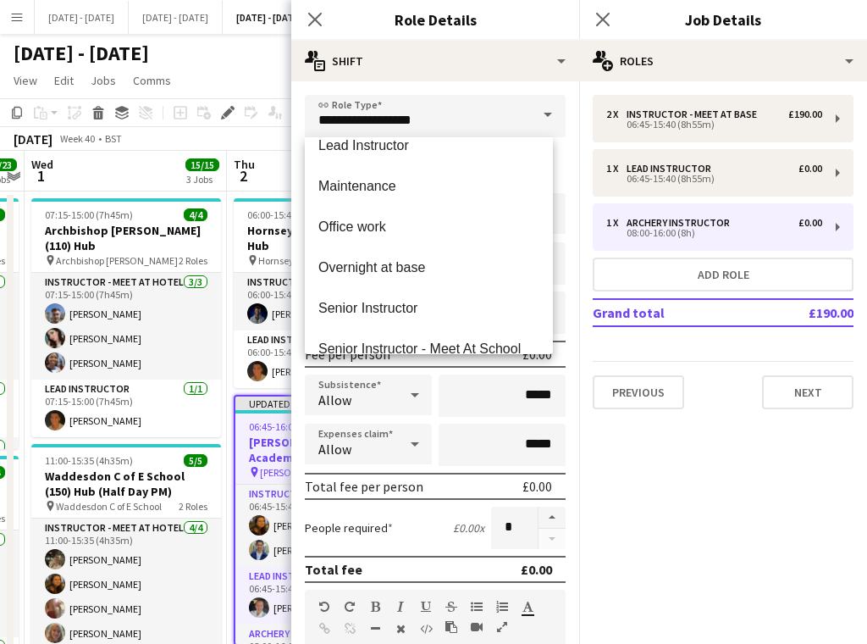
scroll to position [678, 0]
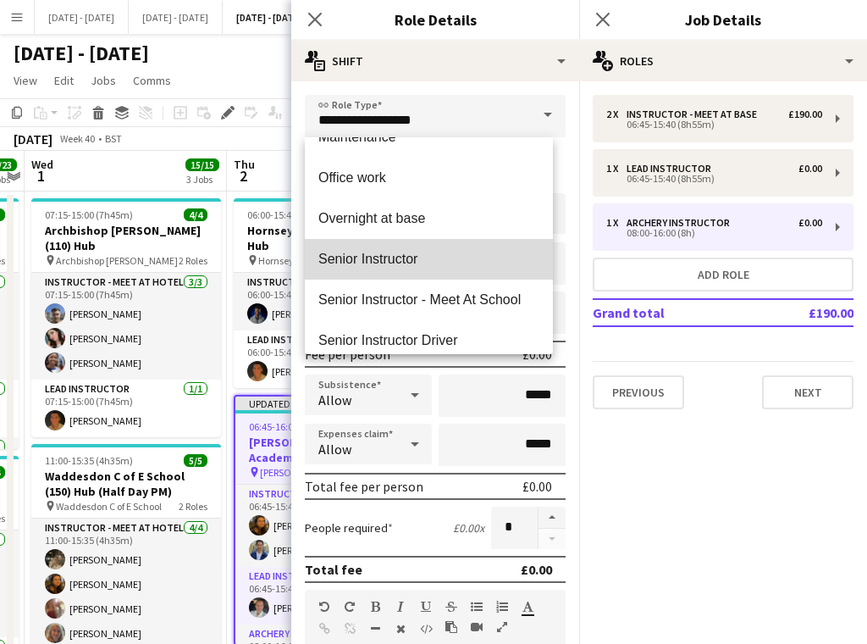
click at [440, 253] on span "Senior Instructor" at bounding box center [429, 259] width 221 height 16
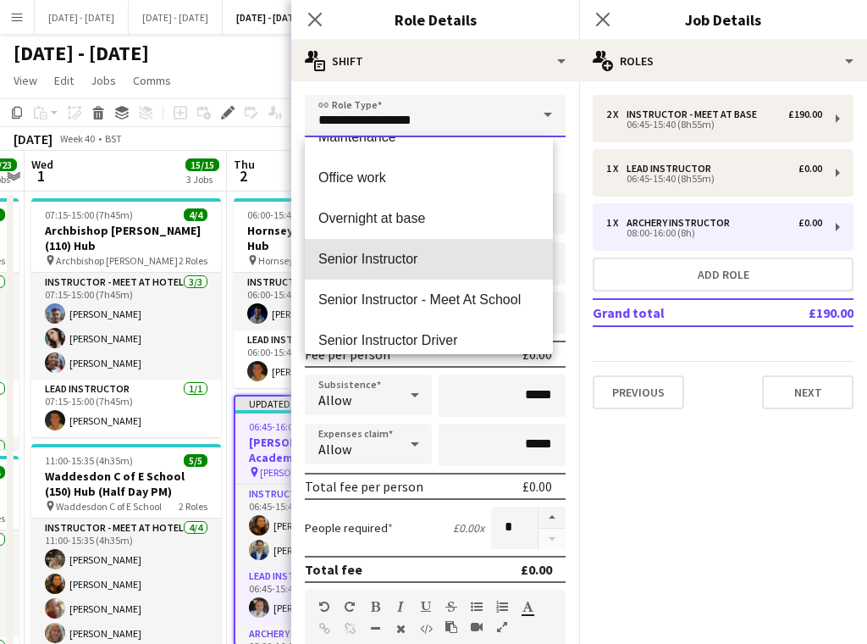
type input "**********"
type input "*******"
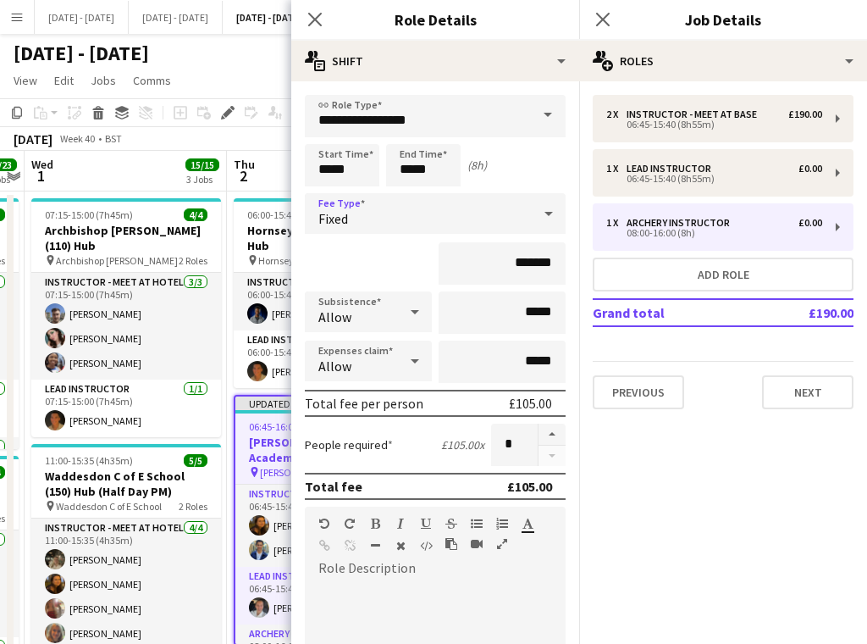
click at [441, 217] on div "Fixed" at bounding box center [418, 213] width 227 height 41
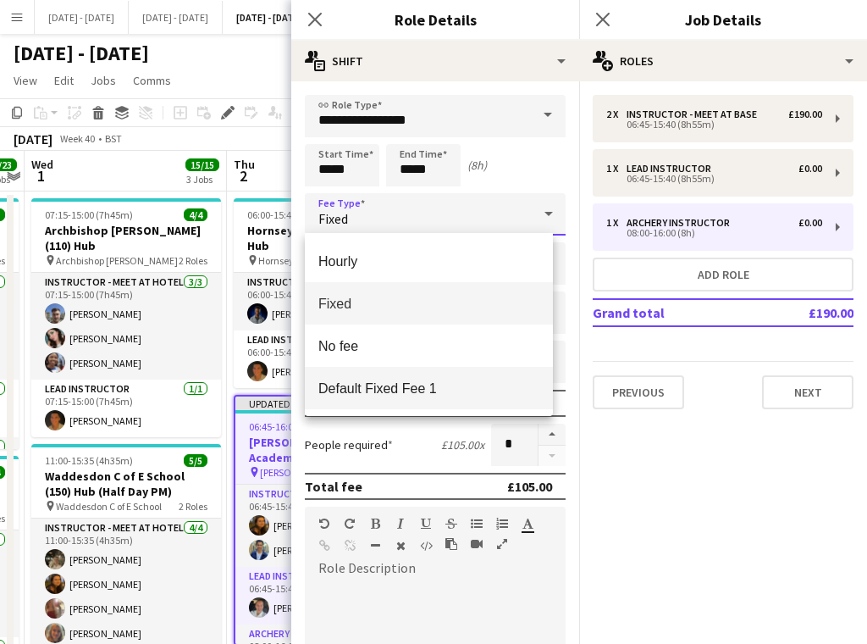
click at [427, 395] on span "Default Fixed Fee 1" at bounding box center [429, 388] width 221 height 16
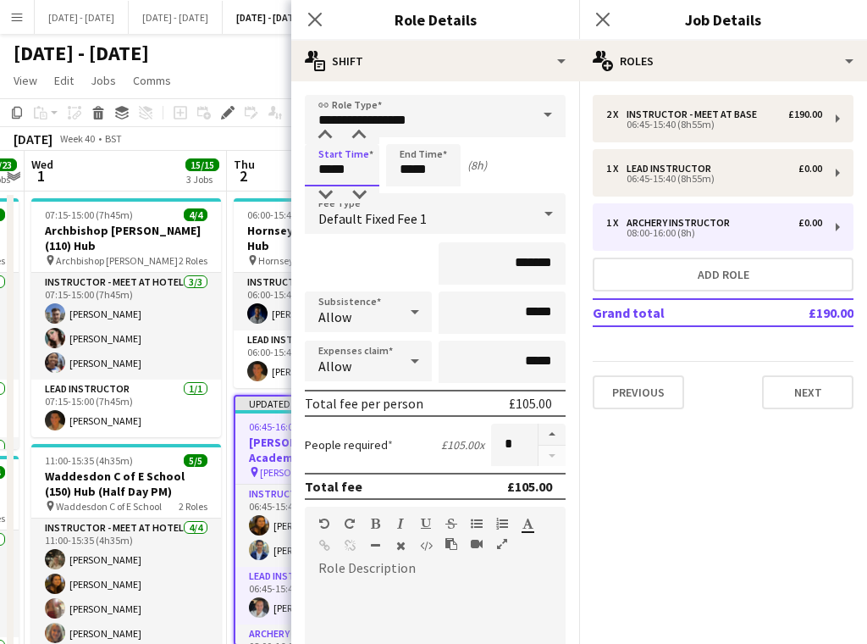
drag, startPoint x: 362, startPoint y: 172, endPoint x: 283, endPoint y: 166, distance: 79.0
type input "*****"
click at [315, 20] on icon at bounding box center [315, 19] width 16 height 16
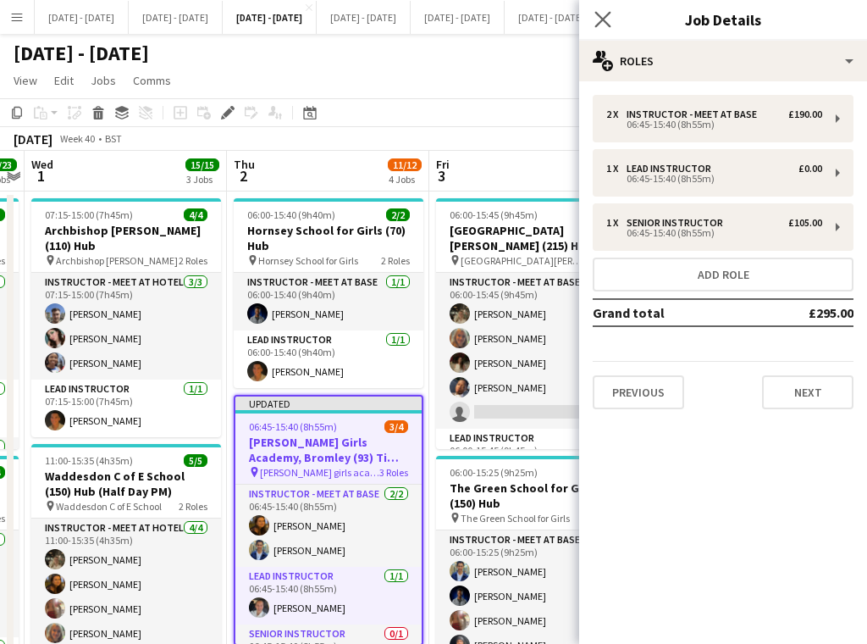
click at [612, 21] on app-icon "Close pop-in" at bounding box center [603, 20] width 25 height 25
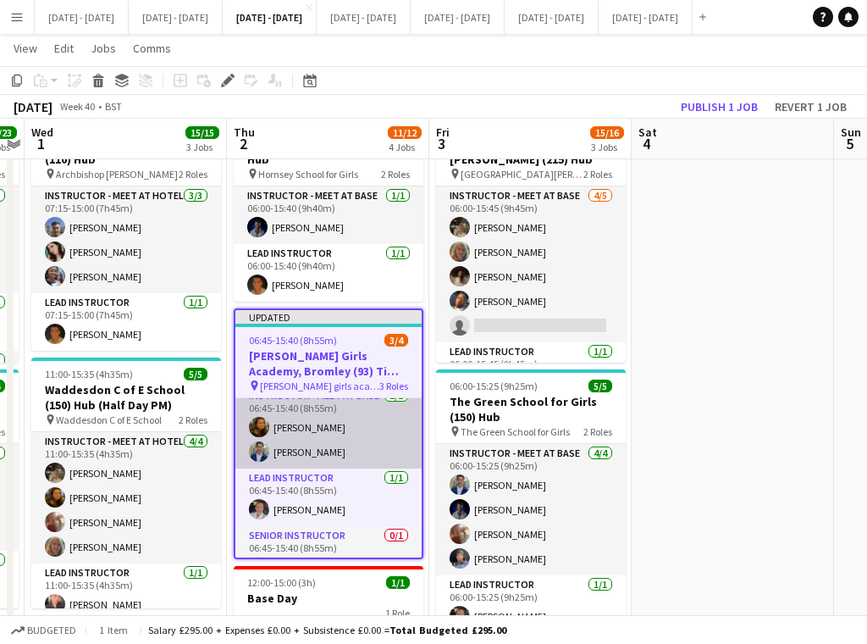
scroll to position [0, 0]
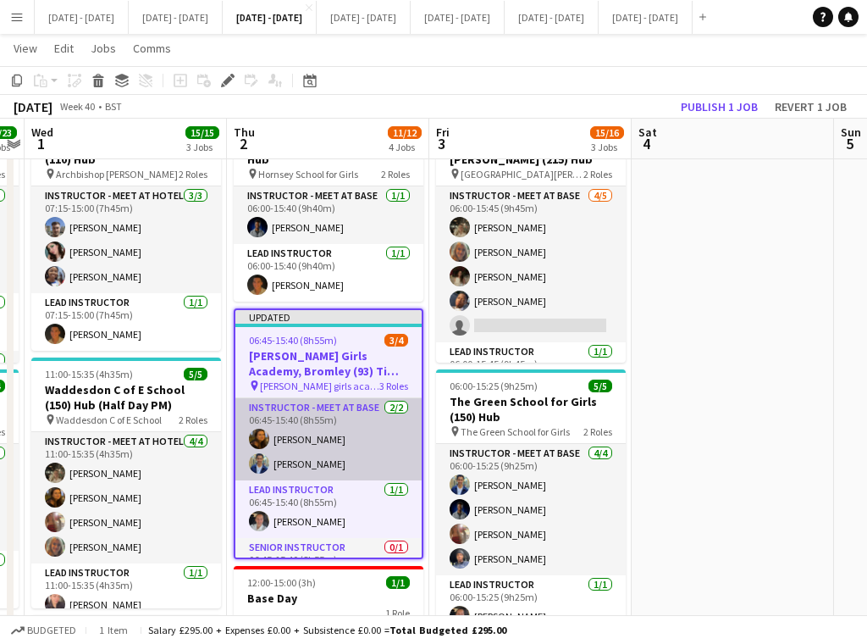
click at [318, 446] on app-card-role "Instructor - Meet at Base [DATE] 06:45-15:40 (8h55m) [PERSON_NAME] [PERSON_NAME]" at bounding box center [329, 439] width 186 height 82
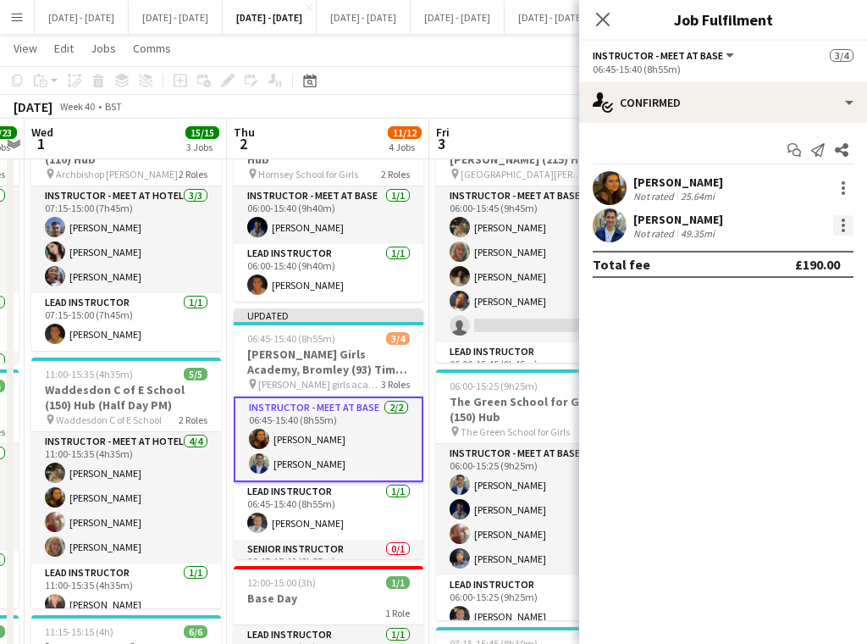
click at [845, 224] on div at bounding box center [844, 225] width 20 height 20
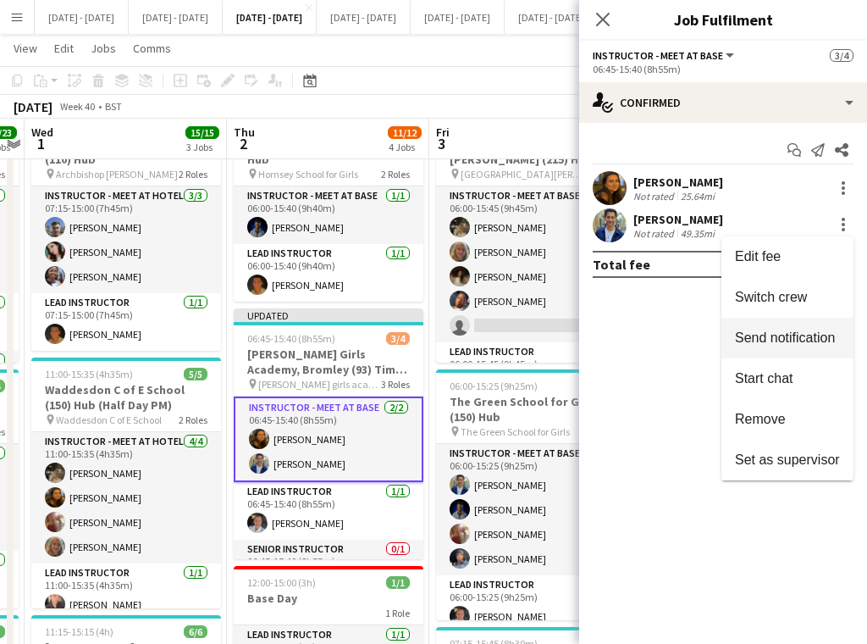
click at [761, 303] on span "Switch crew" at bounding box center [771, 297] width 72 height 14
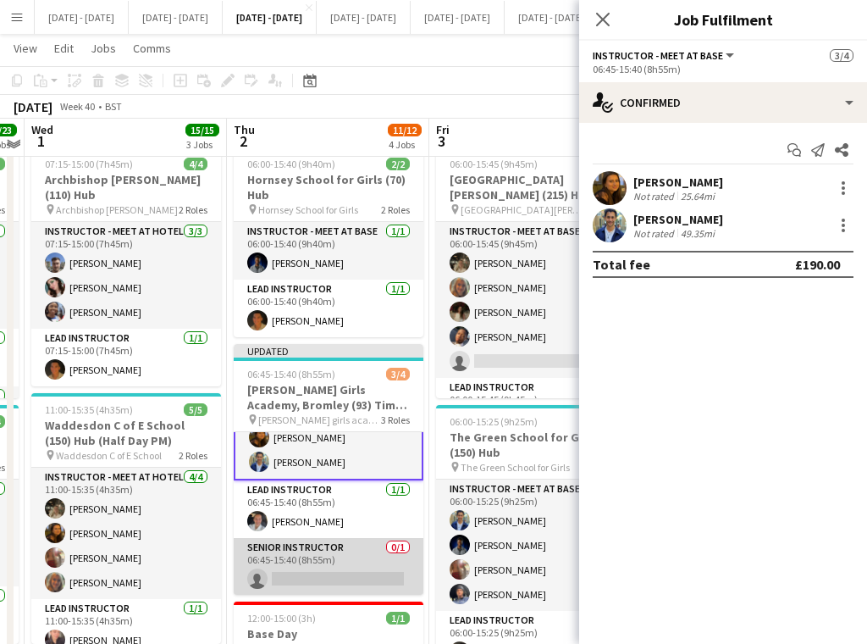
click at [337, 568] on app-card-role "Senior Instructor 0/1 06:45-15:40 (8h55m) single-neutral-actions" at bounding box center [329, 567] width 190 height 58
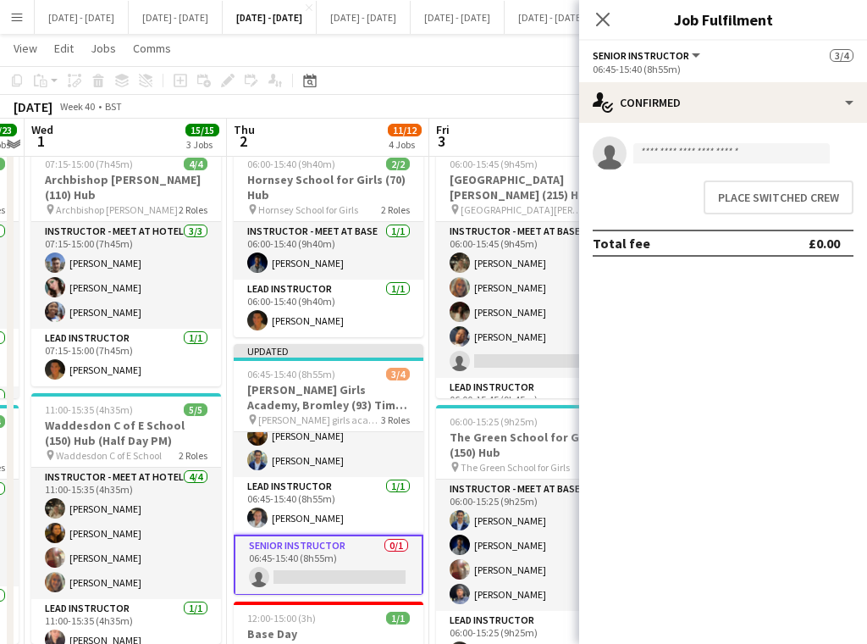
scroll to position [36, 0]
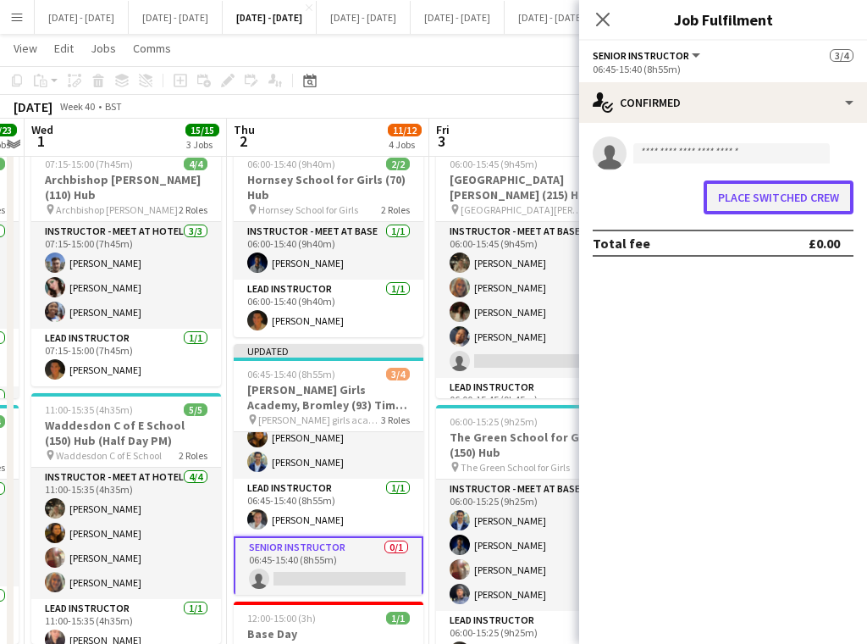
click at [791, 205] on button "Place switched crew" at bounding box center [779, 197] width 150 height 34
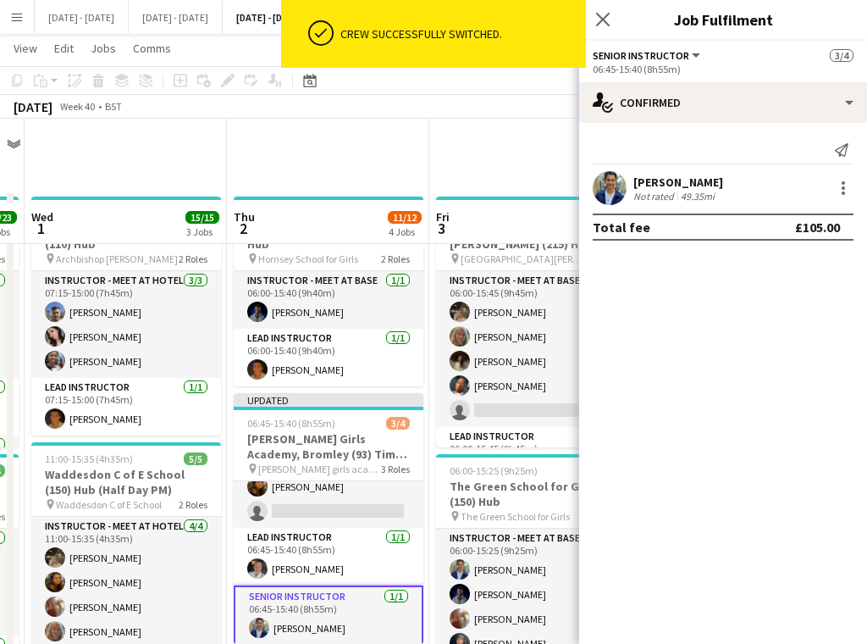
scroll to position [85, 0]
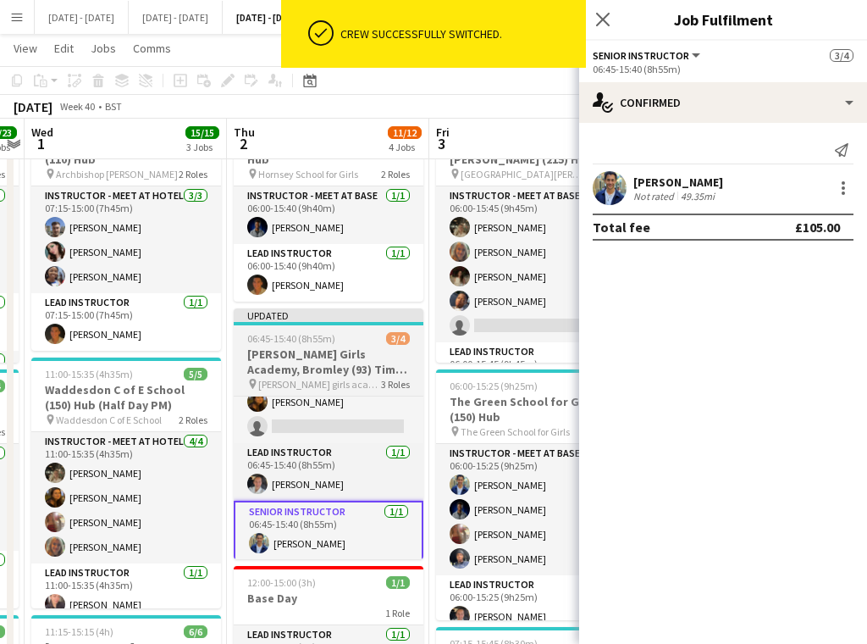
click at [350, 369] on h3 "[PERSON_NAME] Girls Academy, Bromley (93) Time Attack" at bounding box center [329, 361] width 190 height 30
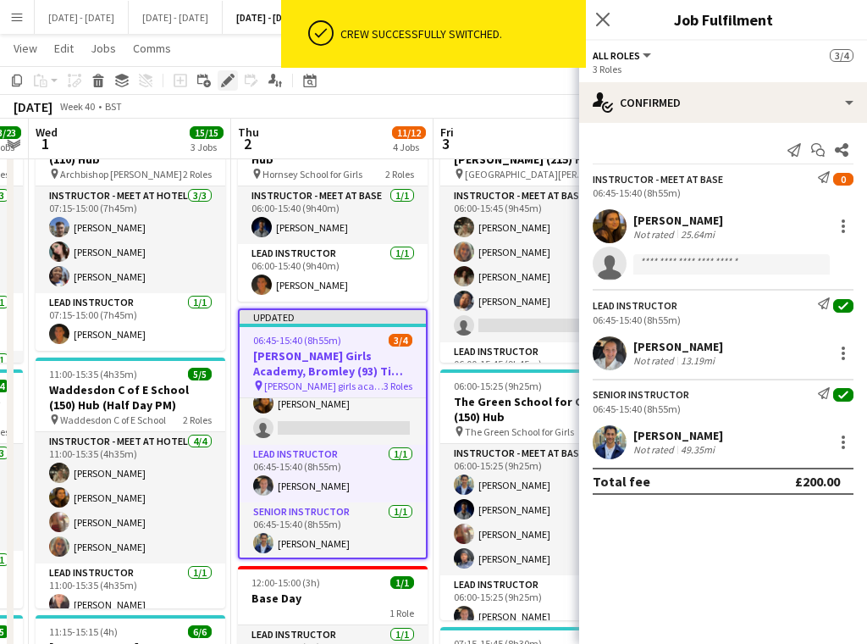
click at [230, 85] on icon "Edit" at bounding box center [228, 81] width 14 height 14
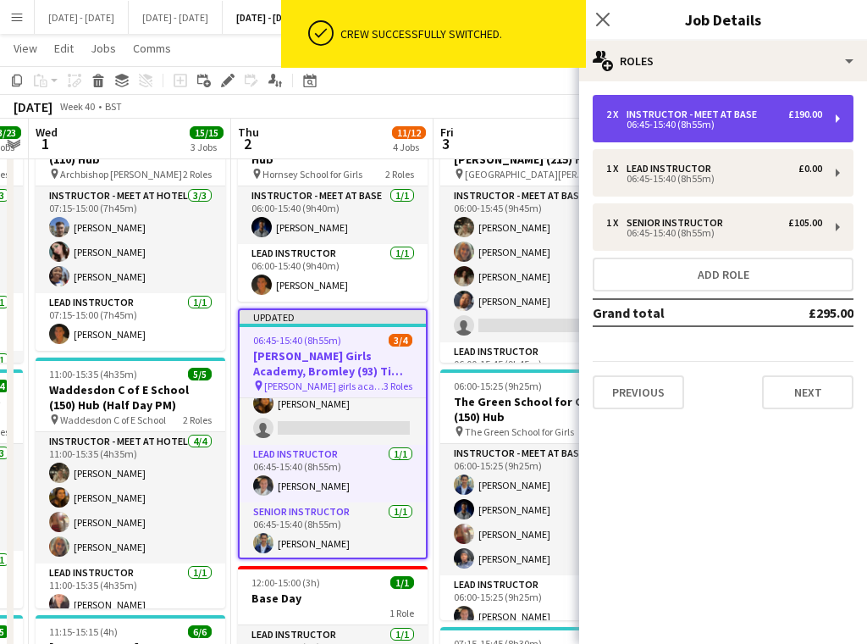
click at [620, 125] on div "06:45-15:40 (8h55m)" at bounding box center [715, 124] width 216 height 8
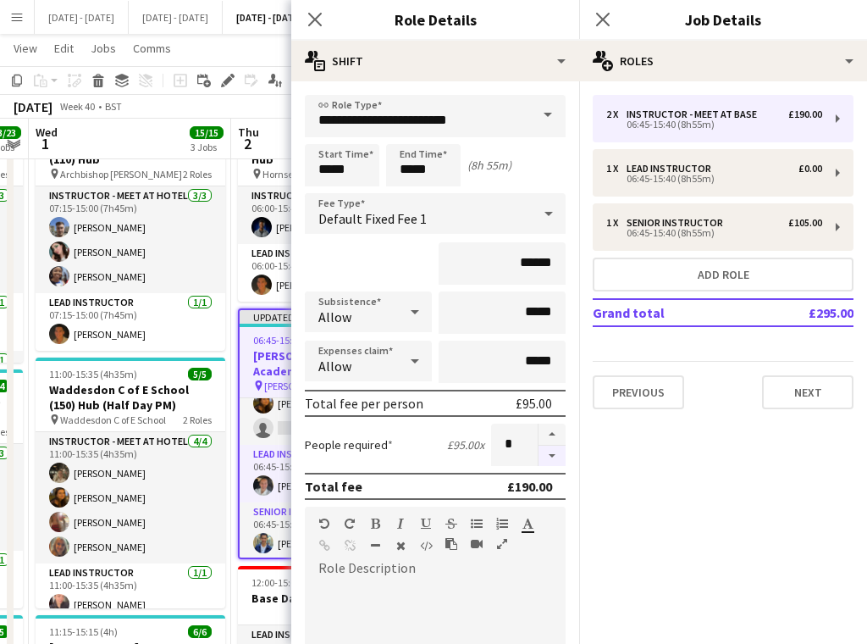
click at [539, 446] on button "button" at bounding box center [552, 456] width 27 height 21
type input "*"
click at [319, 8] on app-icon "Close pop-in" at bounding box center [315, 20] width 25 height 25
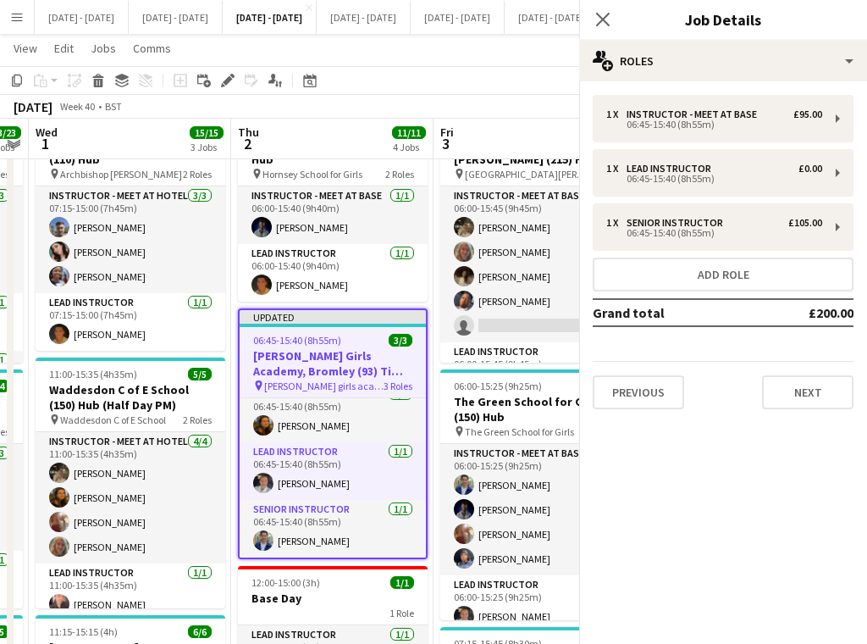
scroll to position [13, 0]
click at [607, 20] on icon "Close pop-in" at bounding box center [603, 19] width 16 height 16
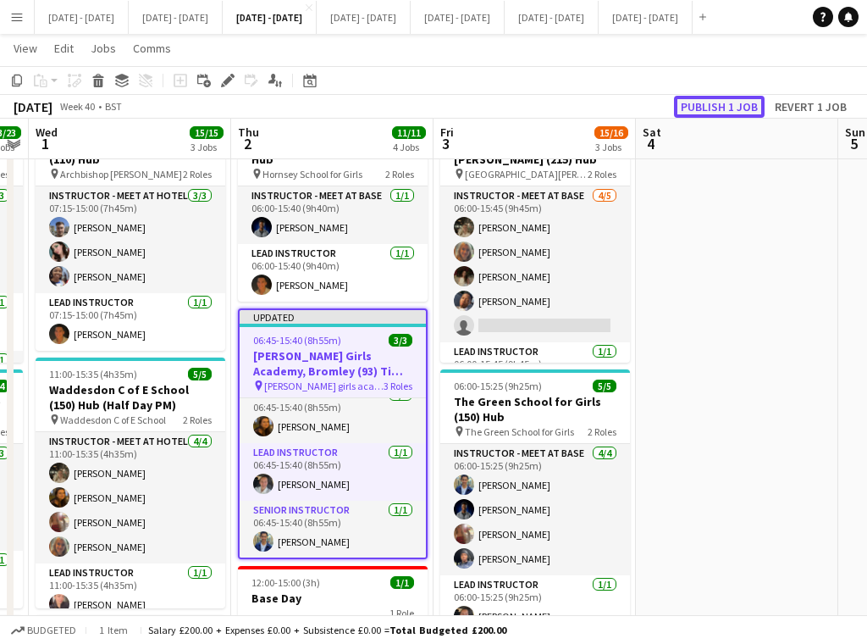
click at [731, 106] on button "Publish 1 job" at bounding box center [719, 107] width 91 height 22
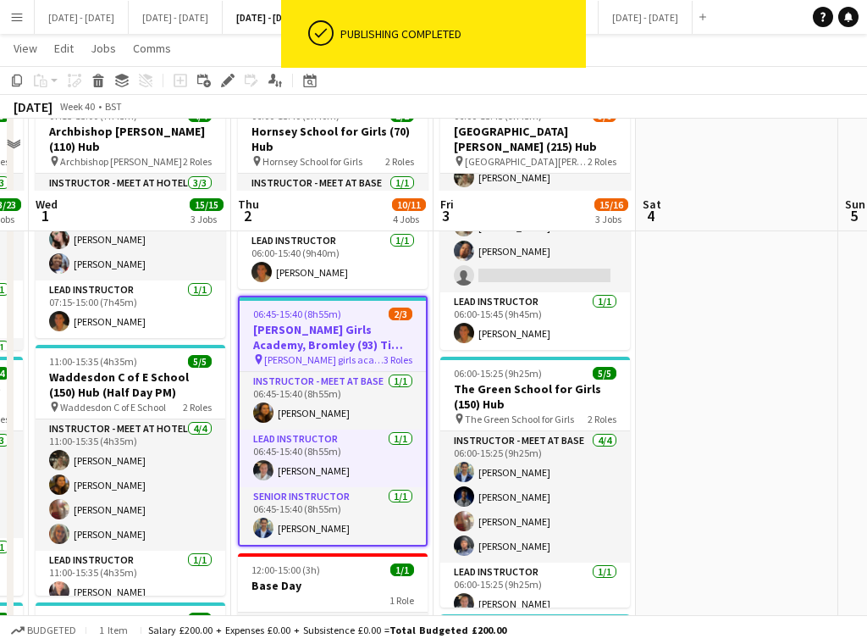
scroll to position [169, 0]
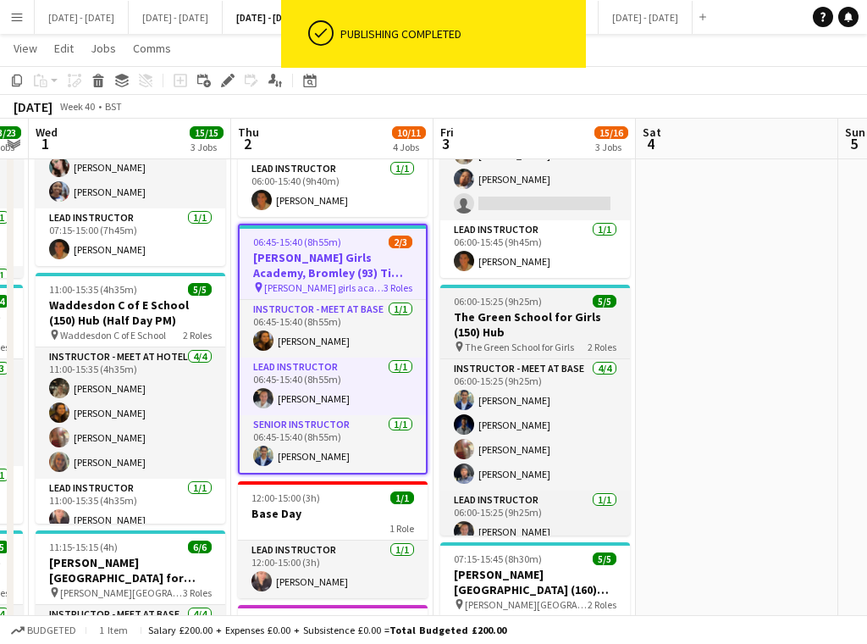
click at [536, 324] on h3 "The Green School for Girls (150) Hub" at bounding box center [536, 324] width 190 height 30
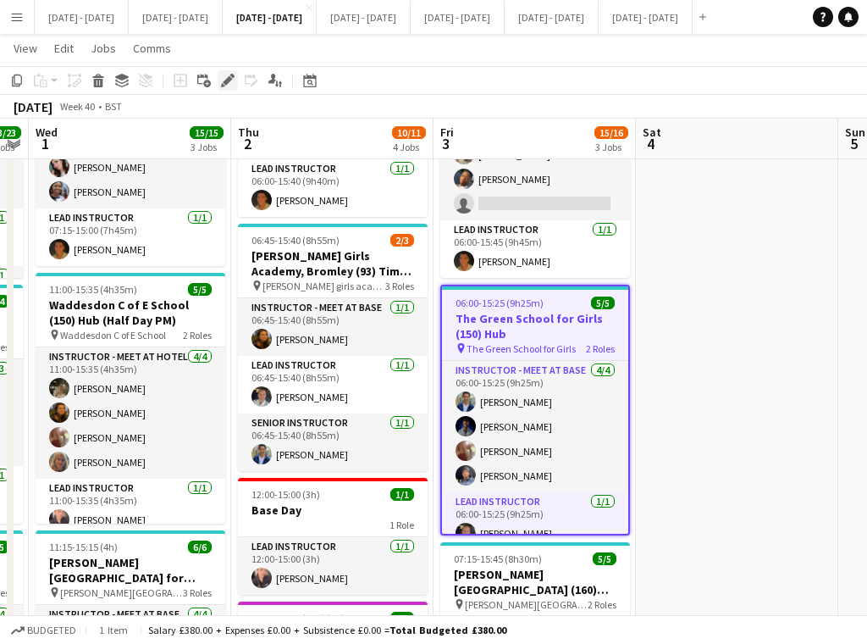
click at [227, 84] on icon at bounding box center [227, 80] width 9 height 9
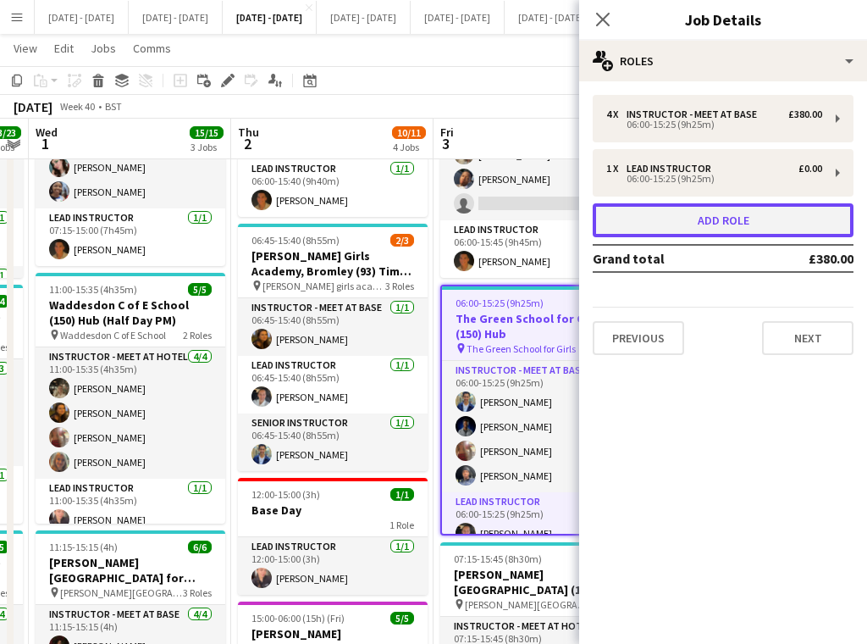
click at [663, 224] on button "Add role" at bounding box center [723, 220] width 261 height 34
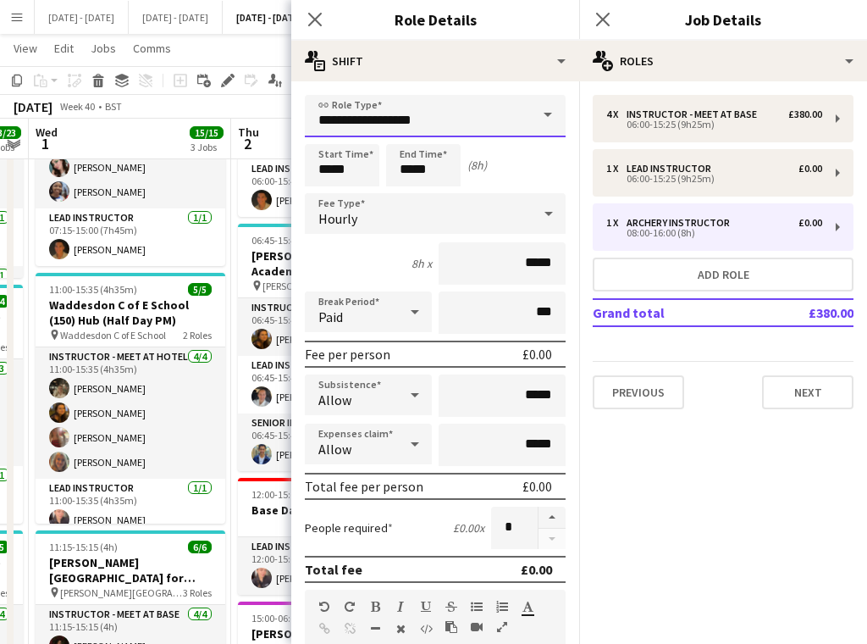
click at [512, 114] on input "**********" at bounding box center [435, 116] width 261 height 42
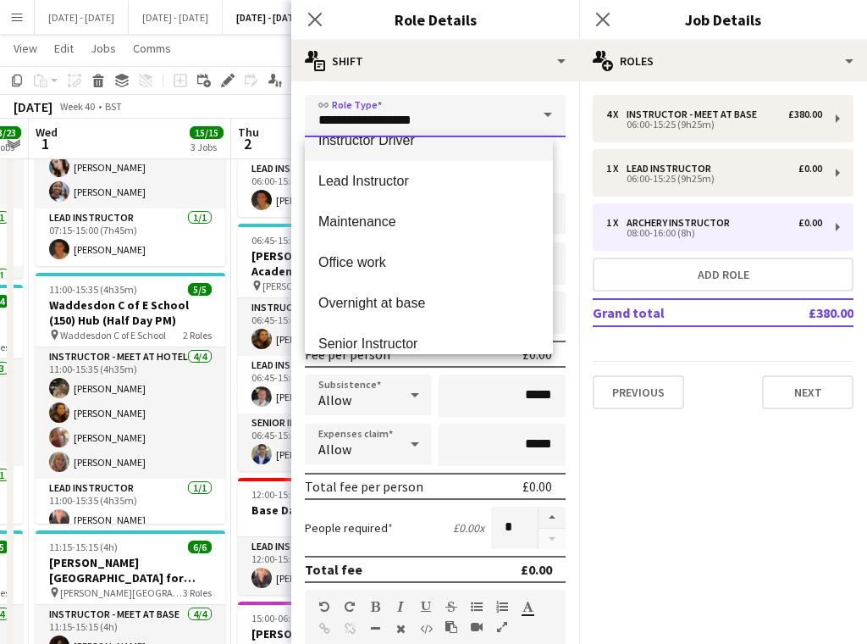
scroll to position [678, 0]
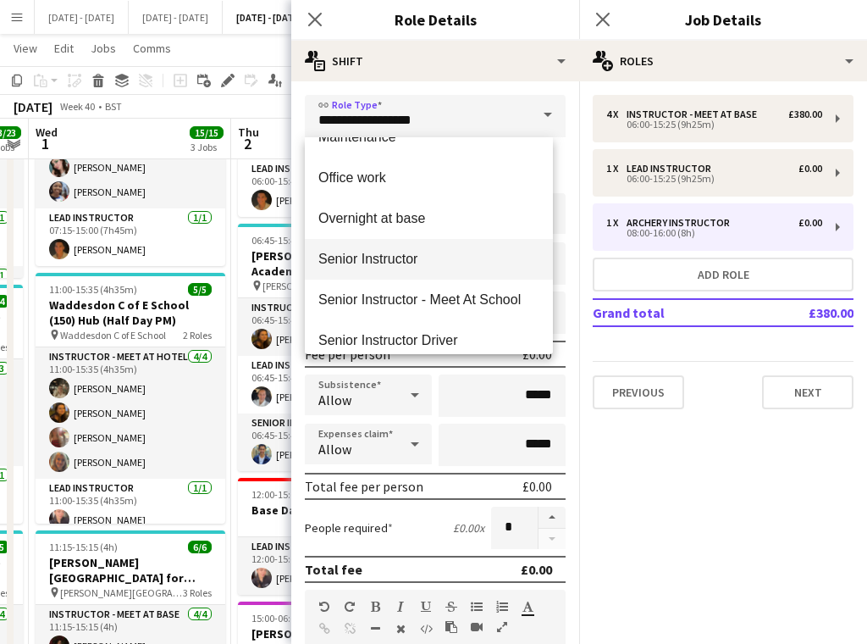
click at [409, 270] on mat-option "Senior Instructor" at bounding box center [429, 259] width 248 height 41
type input "**********"
type input "*******"
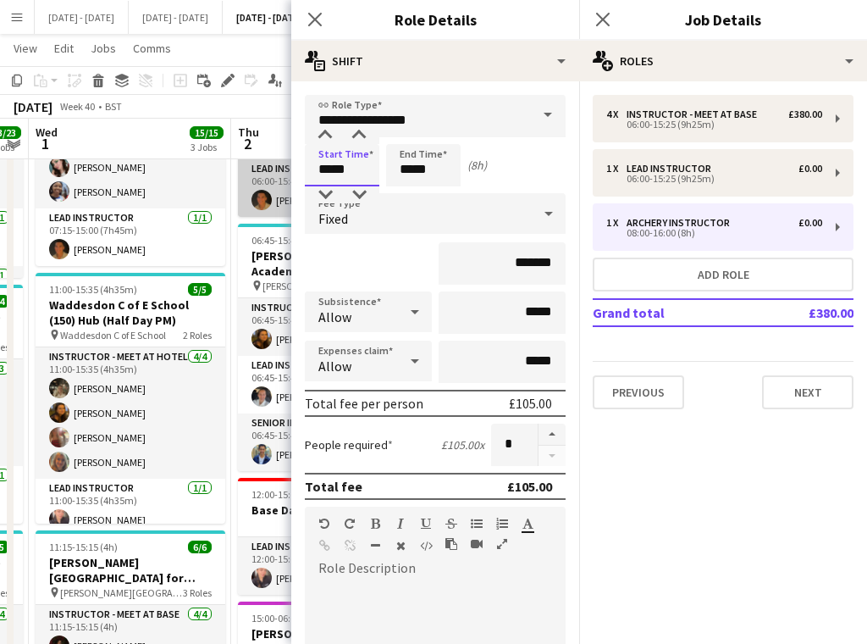
drag, startPoint x: 359, startPoint y: 163, endPoint x: 261, endPoint y: 163, distance: 98.3
click at [268, 172] on body "Menu Boards Boards Boards All jobs Status Workforce Workforce My Workforce Recr…" at bounding box center [433, 564] width 867 height 1467
type input "*****"
click at [437, 202] on div "Fixed" at bounding box center [418, 213] width 227 height 41
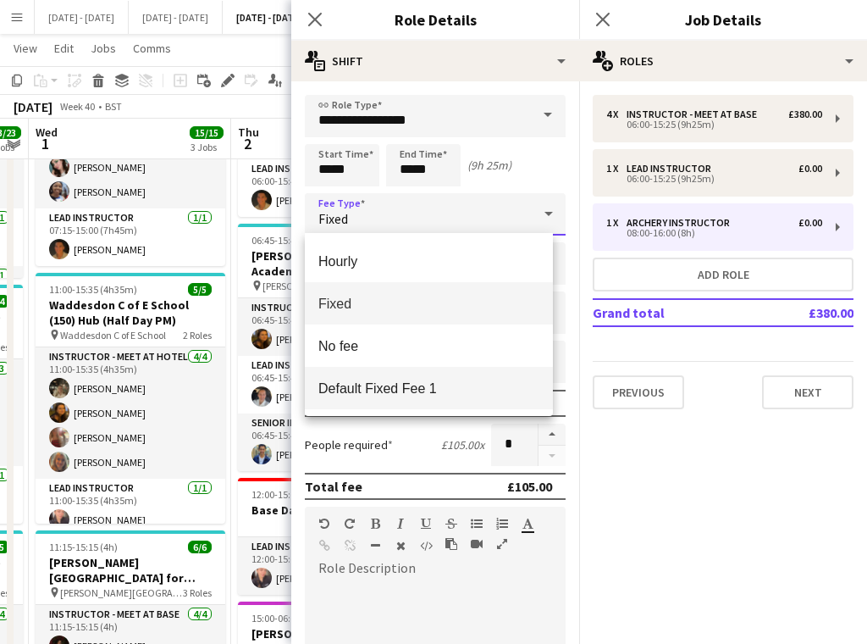
click at [403, 402] on mat-option "Default Fixed Fee 1" at bounding box center [429, 388] width 248 height 42
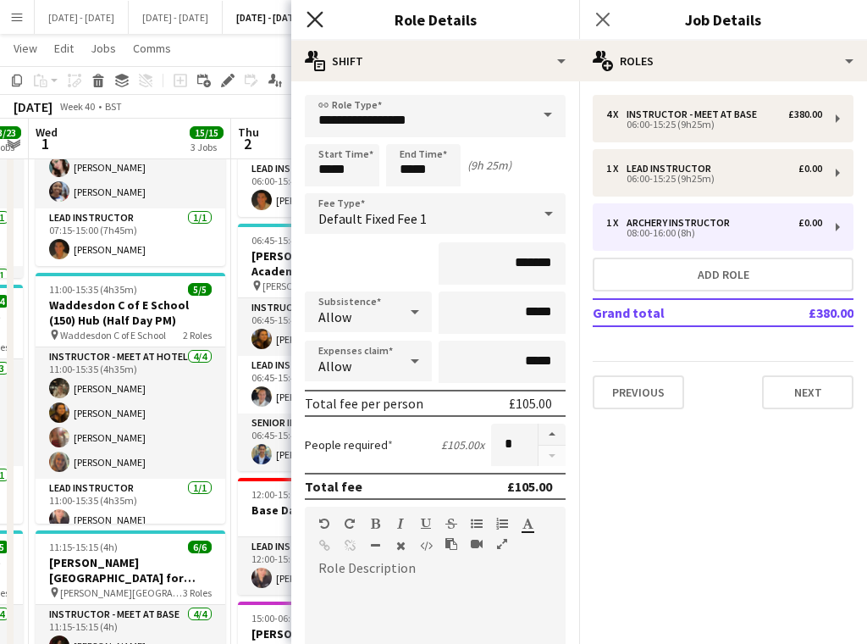
click at [313, 19] on icon at bounding box center [315, 19] width 16 height 16
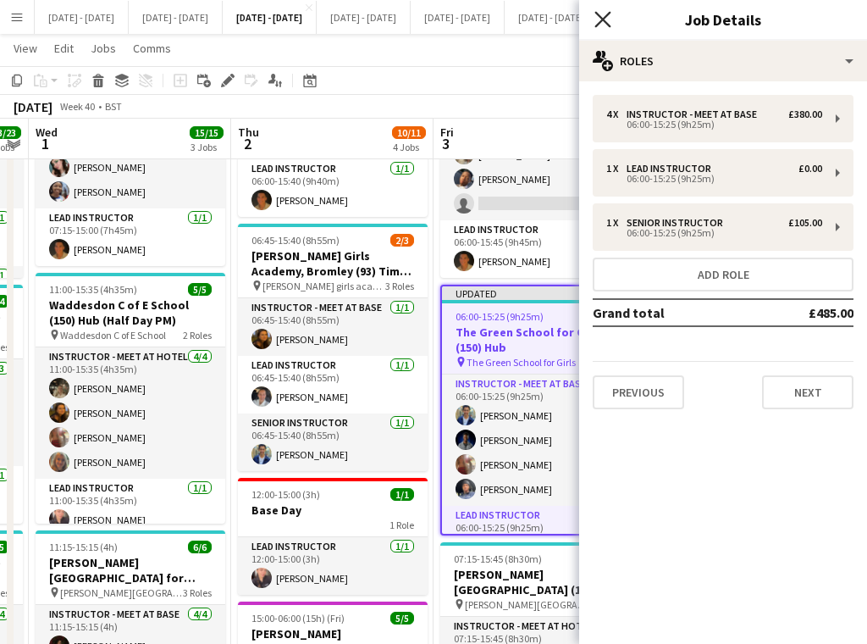
click at [607, 19] on icon "Close pop-in" at bounding box center [603, 19] width 16 height 16
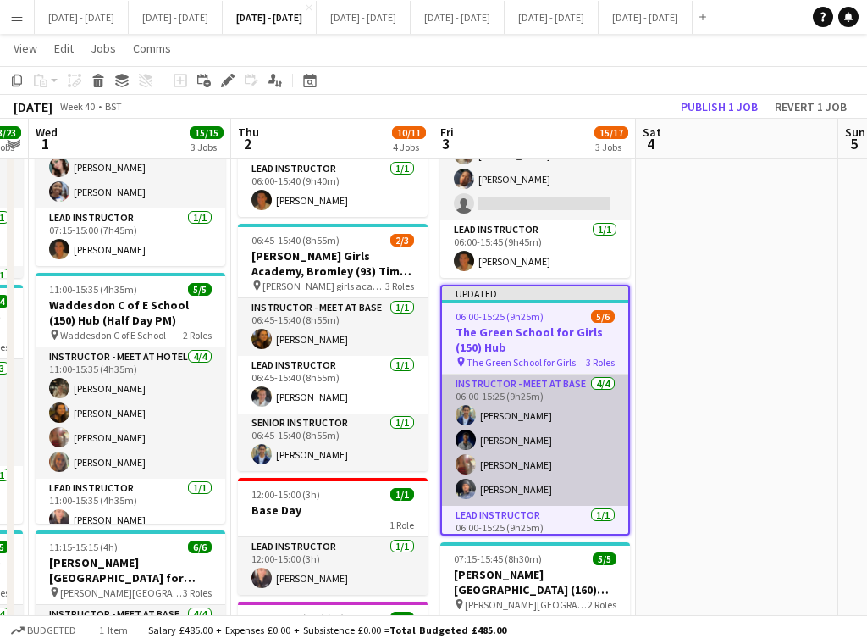
click at [524, 410] on app-card-role "Instructor - Meet at Base 4/4 06:00-15:25 (9h25m) Omar Al Khina Daniel Anenou O…" at bounding box center [535, 439] width 186 height 131
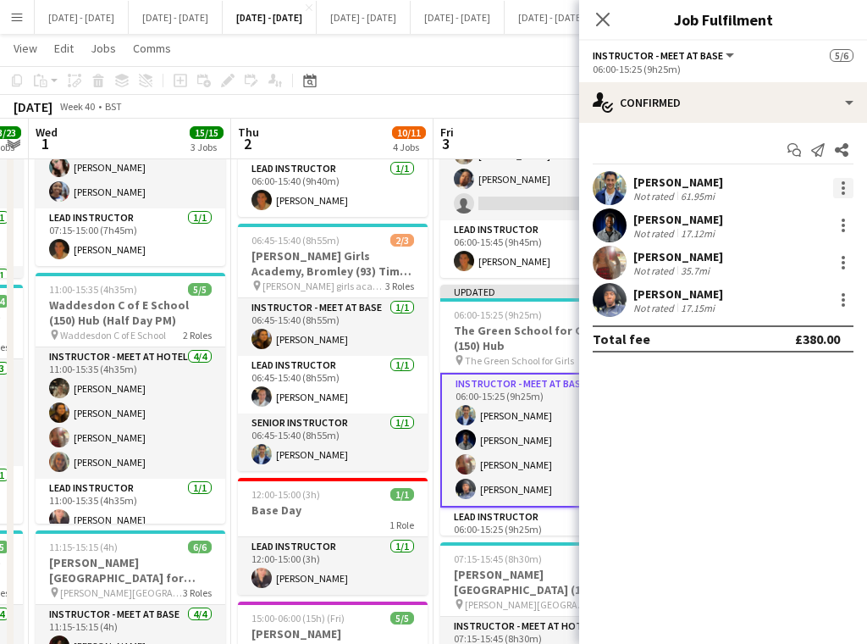
click at [844, 182] on div at bounding box center [843, 182] width 3 height 3
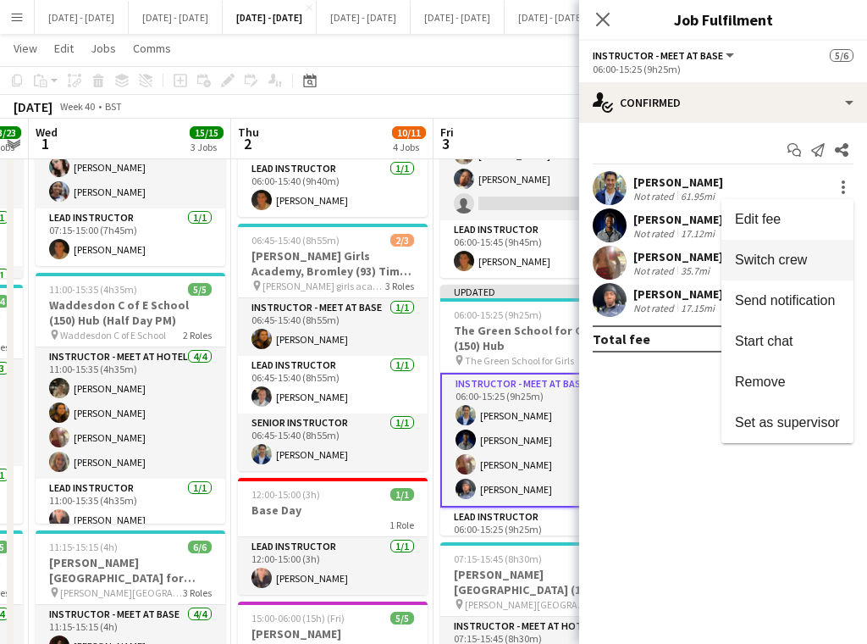
drag, startPoint x: 787, startPoint y: 257, endPoint x: 747, endPoint y: 202, distance: 67.3
click at [787, 257] on span "Switch crew" at bounding box center [771, 259] width 72 height 14
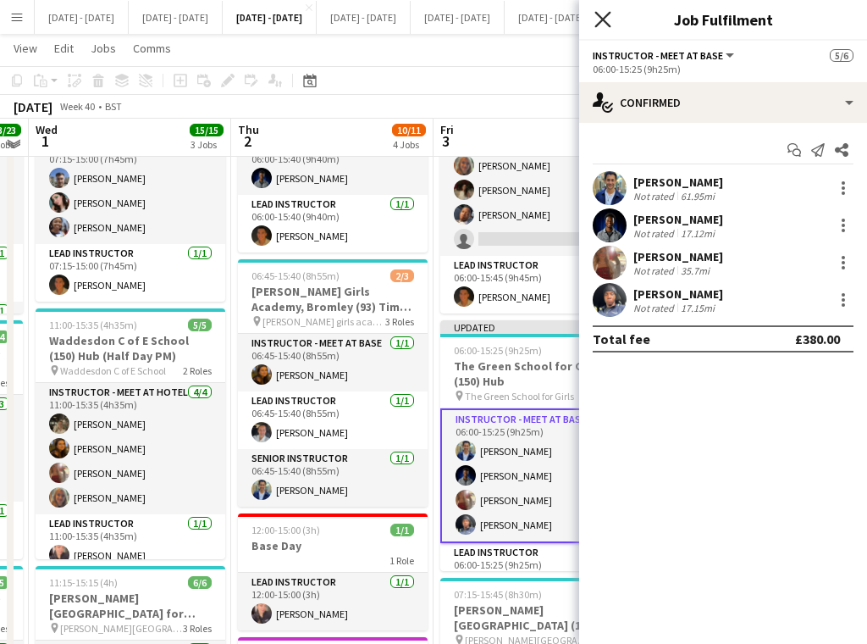
click at [599, 17] on icon "Close pop-in" at bounding box center [603, 19] width 16 height 16
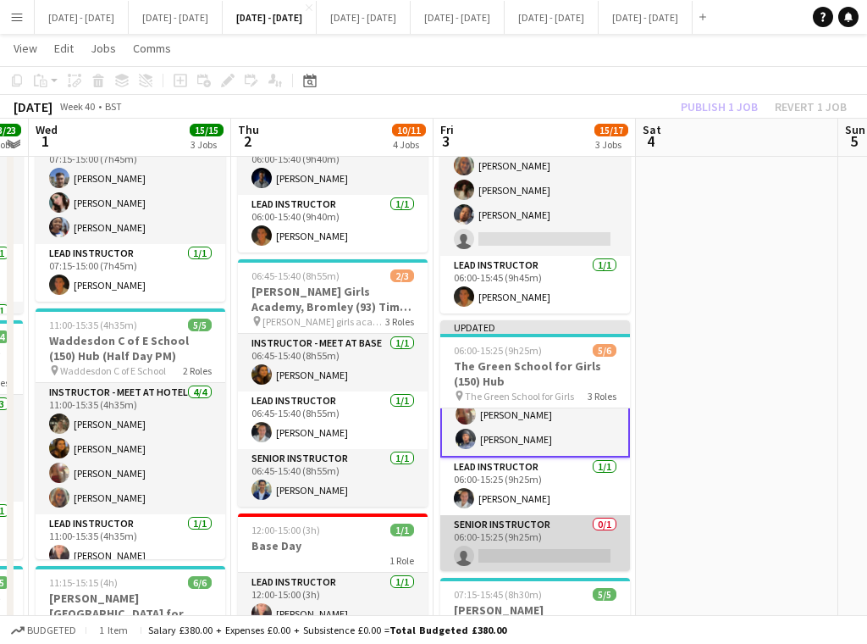
click at [508, 545] on app-card-role "Senior Instructor 0/1 06:00-15:25 (9h25m) single-neutral-actions" at bounding box center [536, 544] width 190 height 58
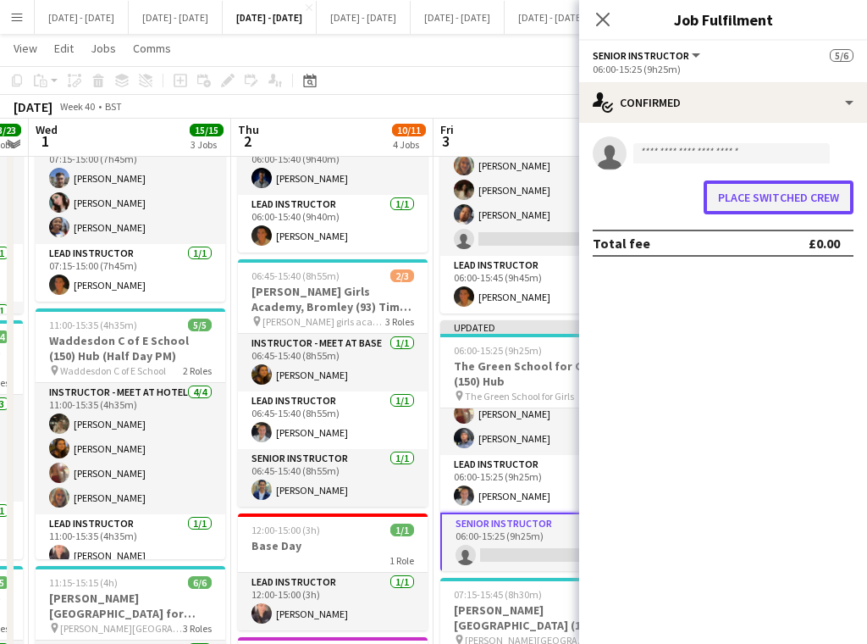
click at [769, 190] on button "Place switched crew" at bounding box center [779, 197] width 150 height 34
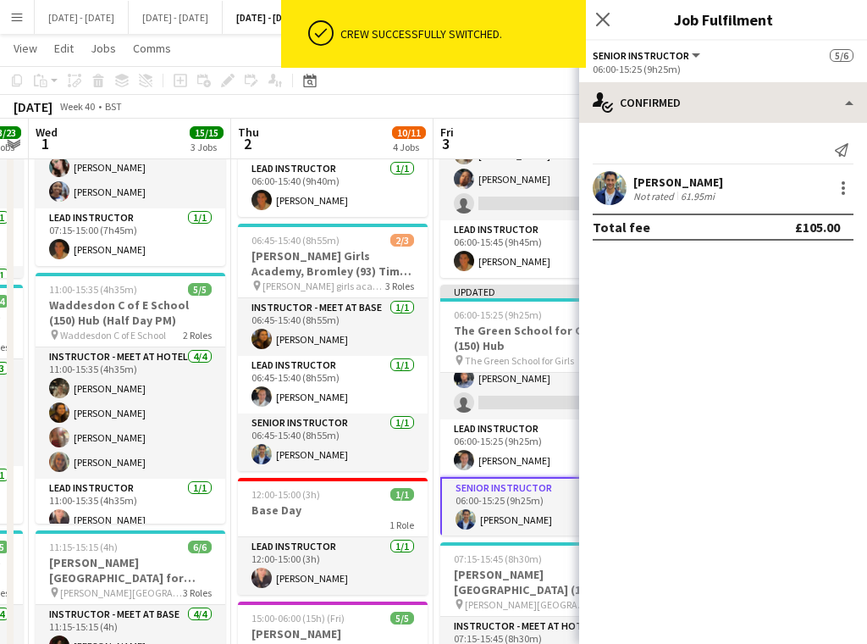
scroll to position [169, 0]
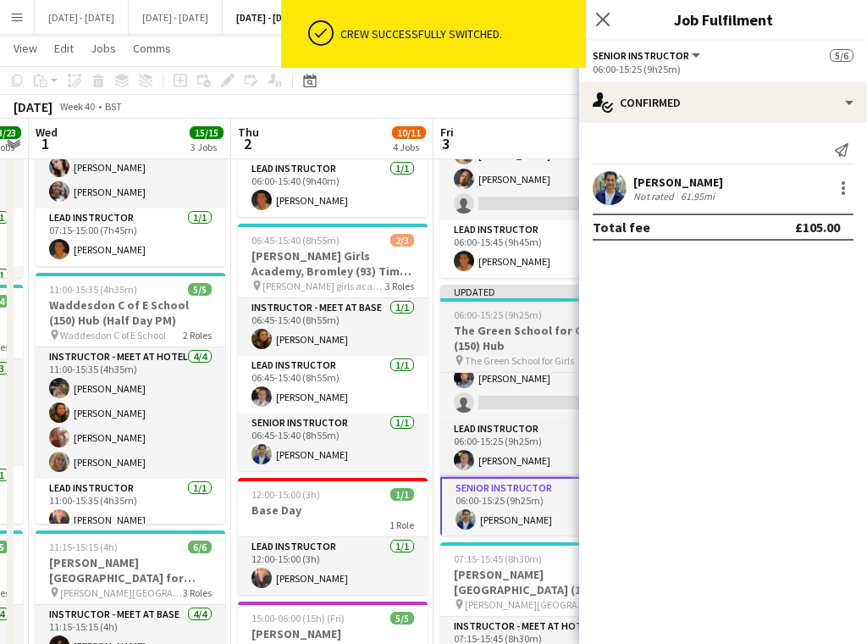
click at [515, 313] on span "06:00-15:25 (9h25m)" at bounding box center [498, 314] width 88 height 13
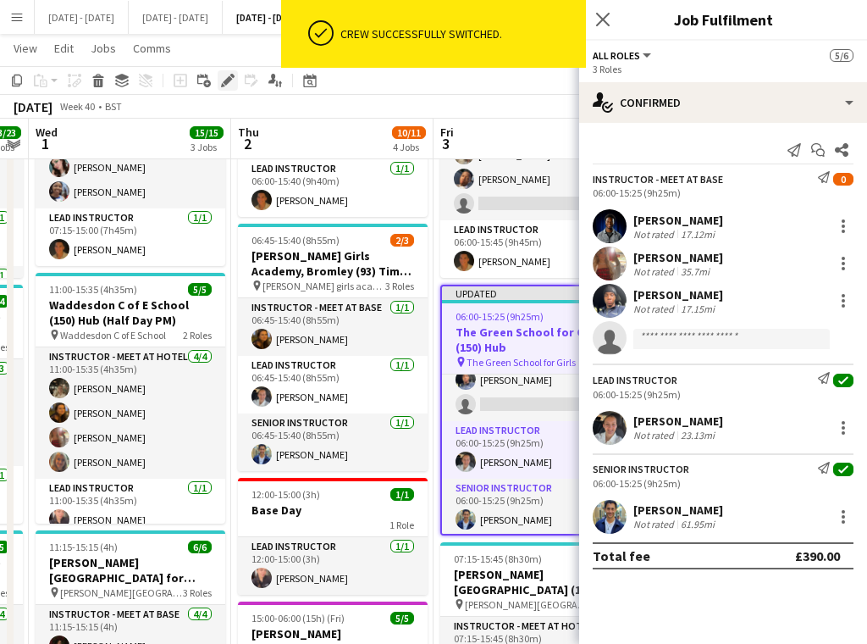
click at [227, 78] on icon at bounding box center [227, 80] width 9 height 9
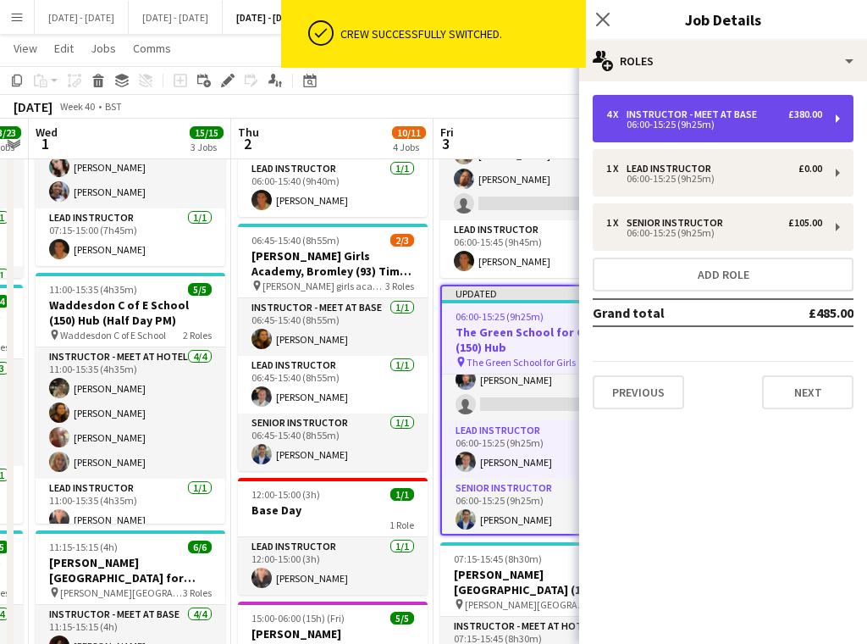
click at [651, 133] on div "4 x Instructor - Meet at Base £380.00 06:00-15:25 (9h25m)" at bounding box center [723, 118] width 261 height 47
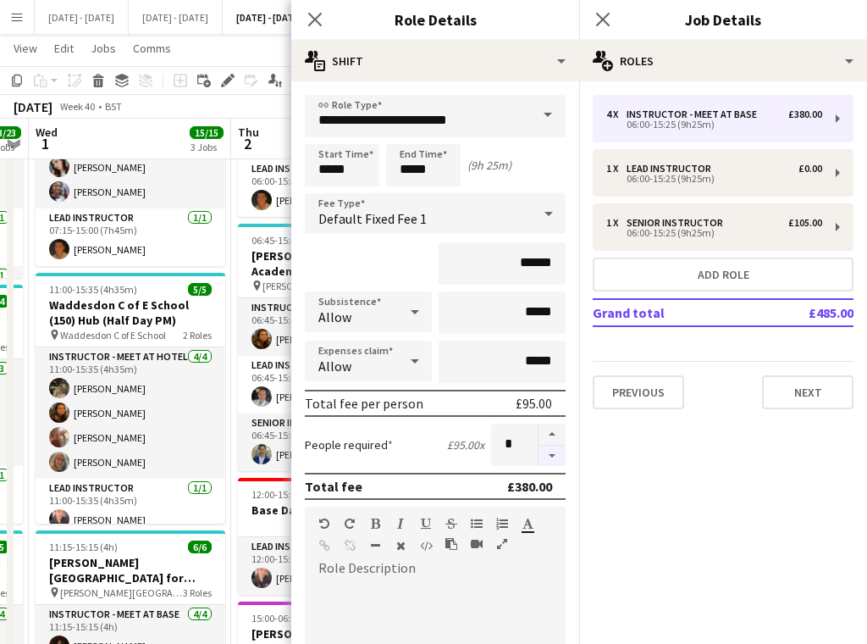
click at [539, 459] on button "button" at bounding box center [552, 456] width 27 height 21
type input "*"
drag, startPoint x: 313, startPoint y: 23, endPoint x: 328, endPoint y: 19, distance: 15.8
click at [313, 23] on icon "Close pop-in" at bounding box center [315, 20] width 14 height 14
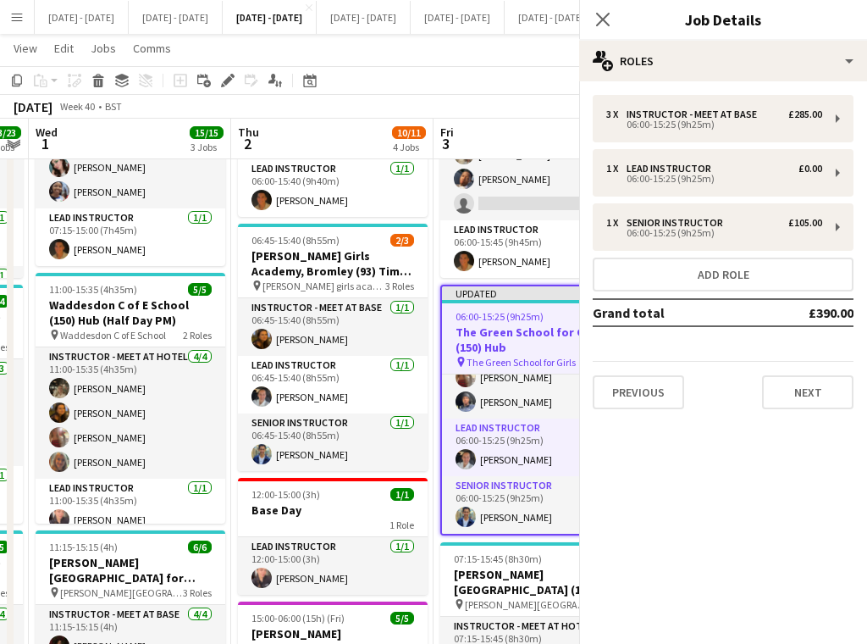
scroll to position [62, 0]
click at [613, 12] on div "Close pop-in" at bounding box center [602, 19] width 47 height 39
click at [609, 17] on icon "Close pop-in" at bounding box center [603, 19] width 16 height 16
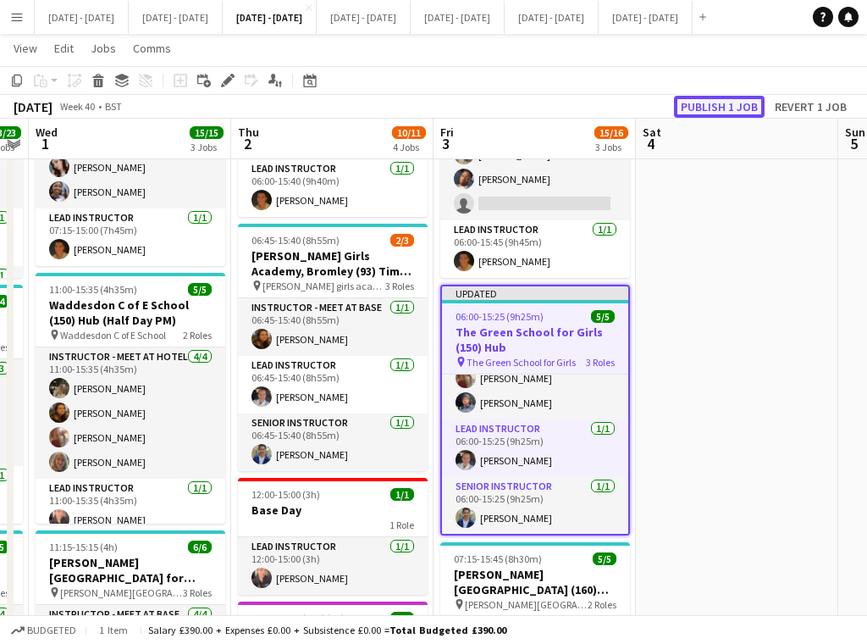
click at [718, 100] on button "Publish 1 job" at bounding box center [719, 107] width 91 height 22
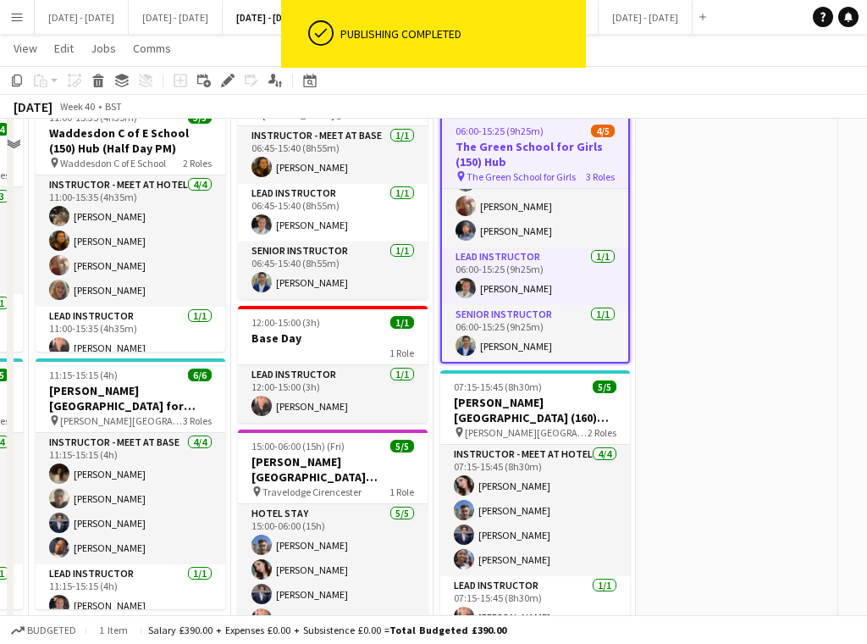
scroll to position [169, 0]
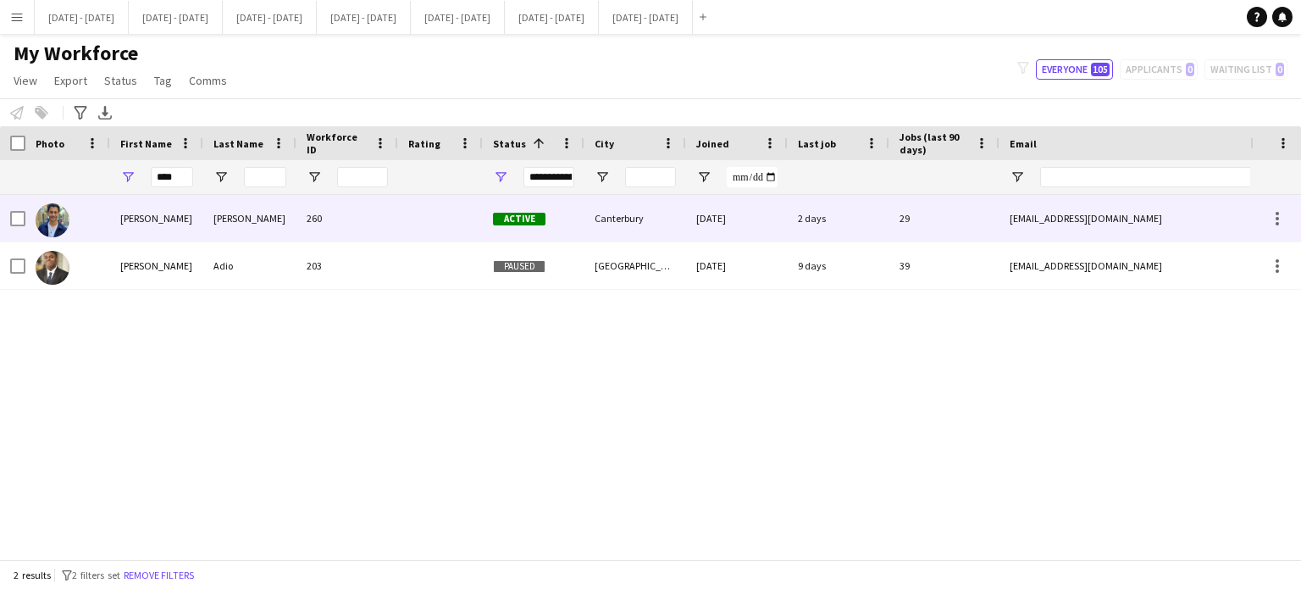
click at [193, 207] on div "[PERSON_NAME]" at bounding box center [156, 218] width 93 height 47
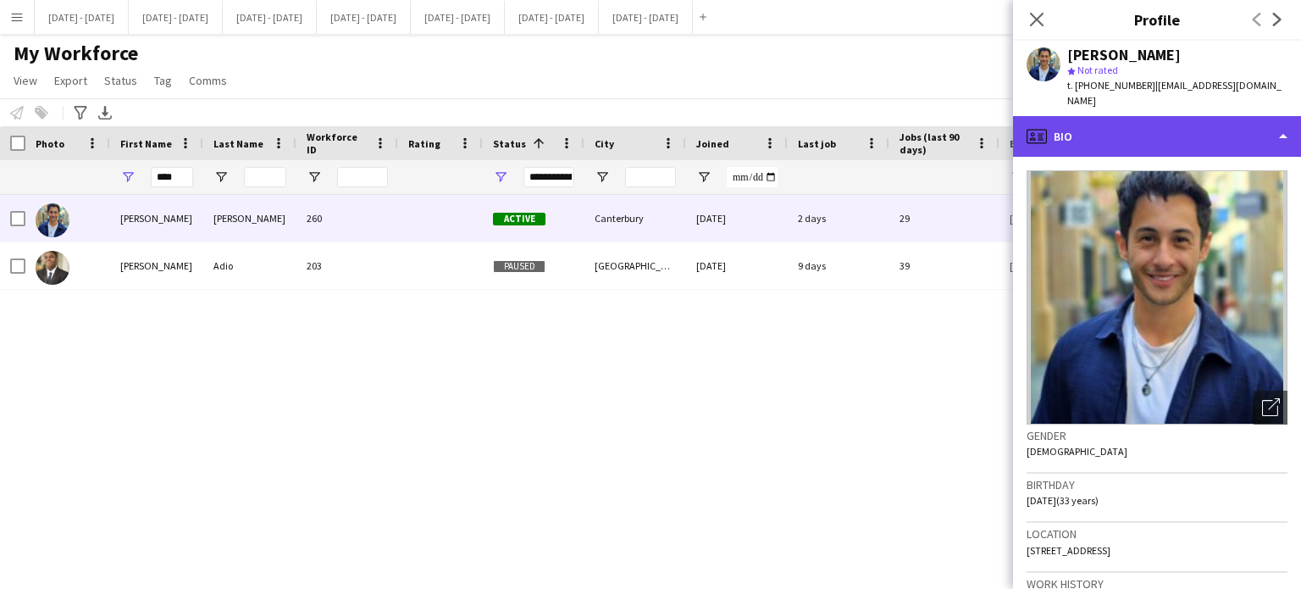
click at [1226, 123] on div "profile Bio" at bounding box center [1157, 136] width 288 height 41
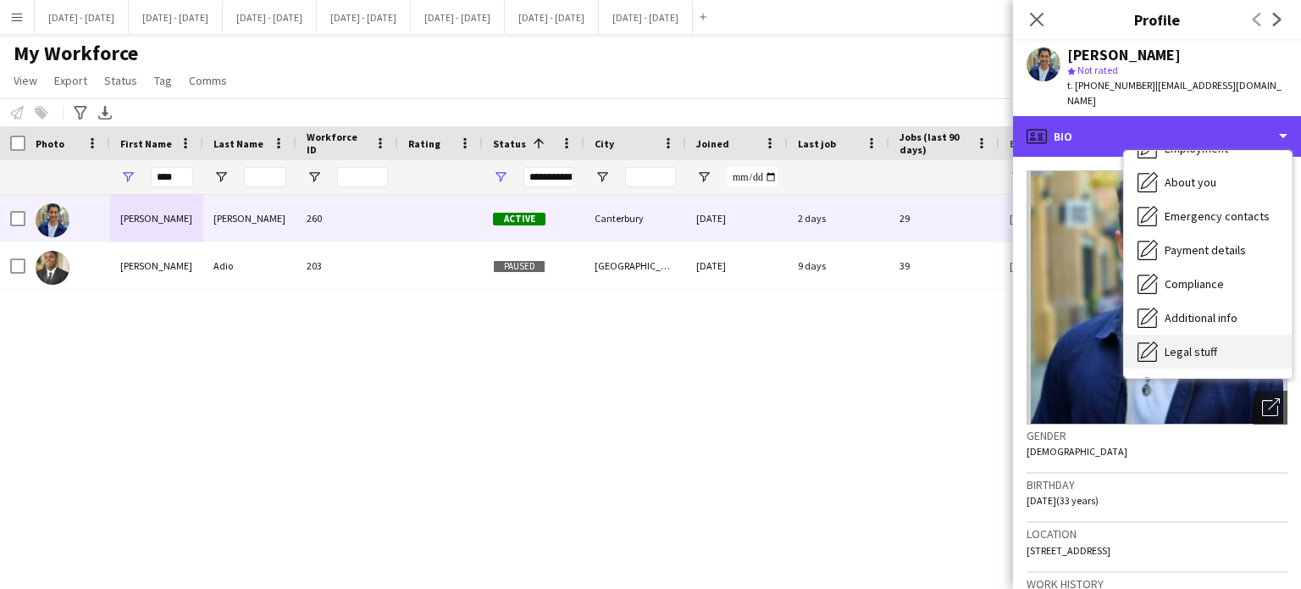
scroll to position [159, 0]
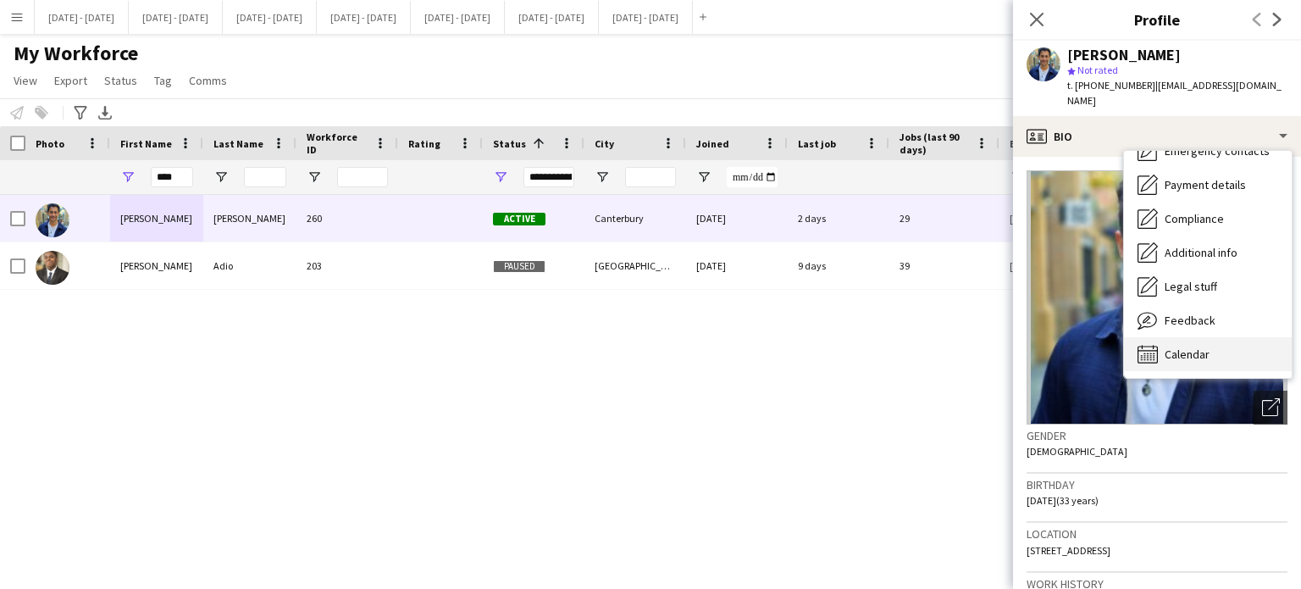
click at [1203, 346] on span "Calendar" at bounding box center [1187, 353] width 45 height 15
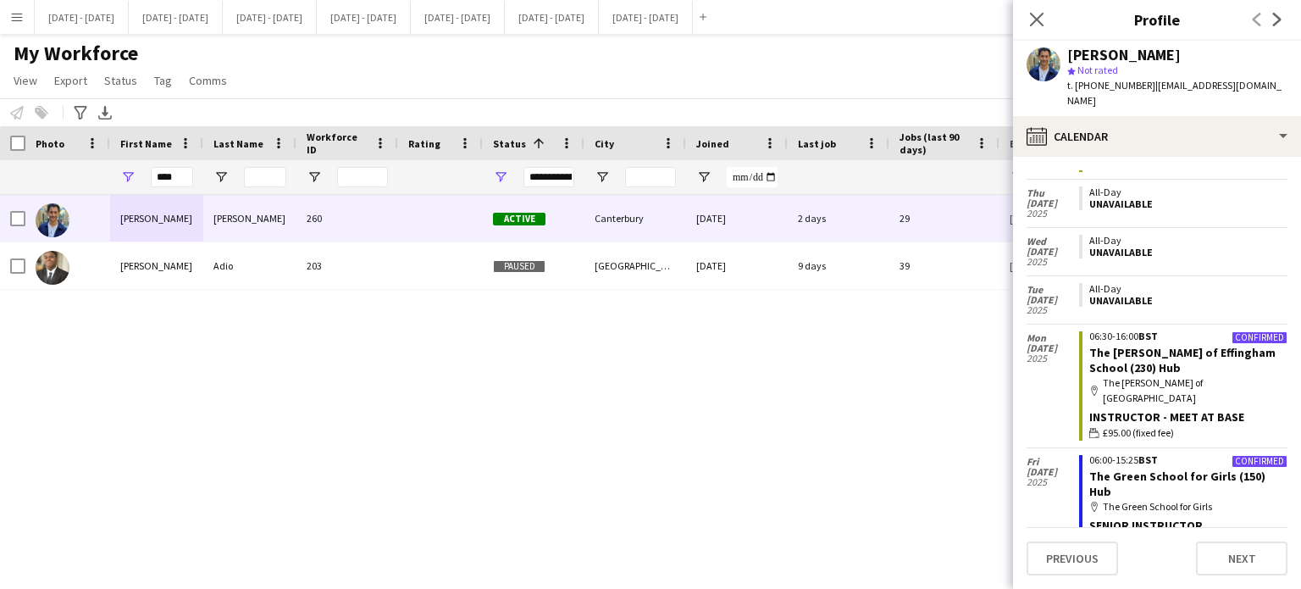
scroll to position [339, 0]
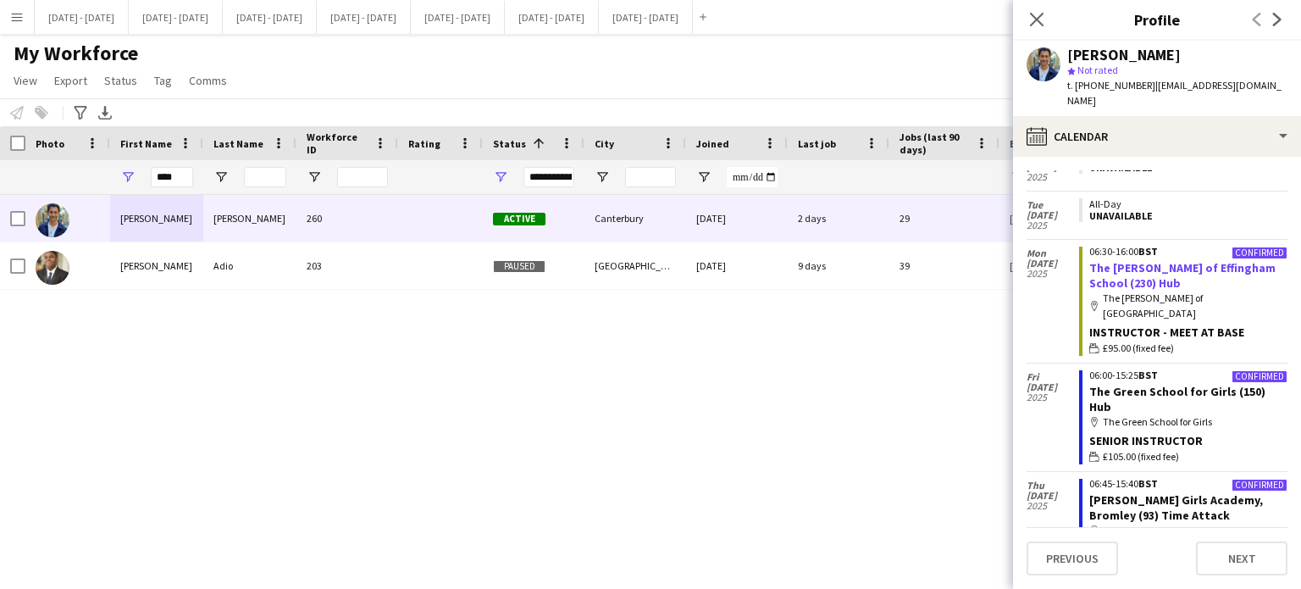
click at [1117, 260] on link "The [PERSON_NAME] of Effingham School (230) Hub" at bounding box center [1182, 275] width 186 height 30
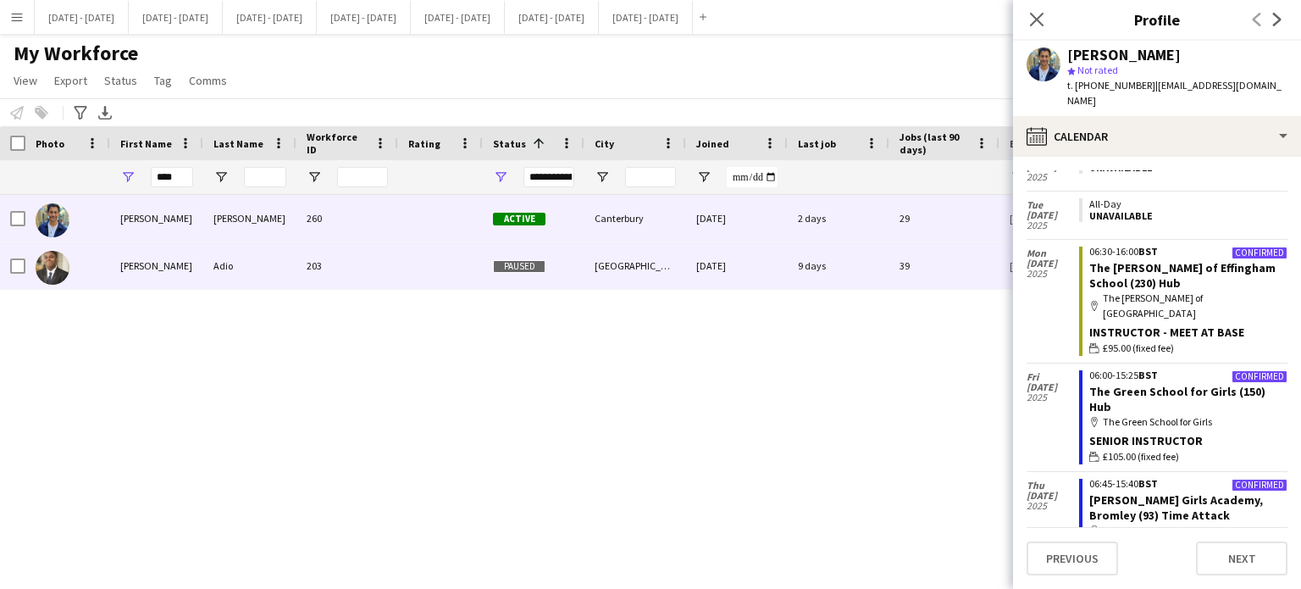
click at [254, 263] on div "Adio" at bounding box center [249, 265] width 93 height 47
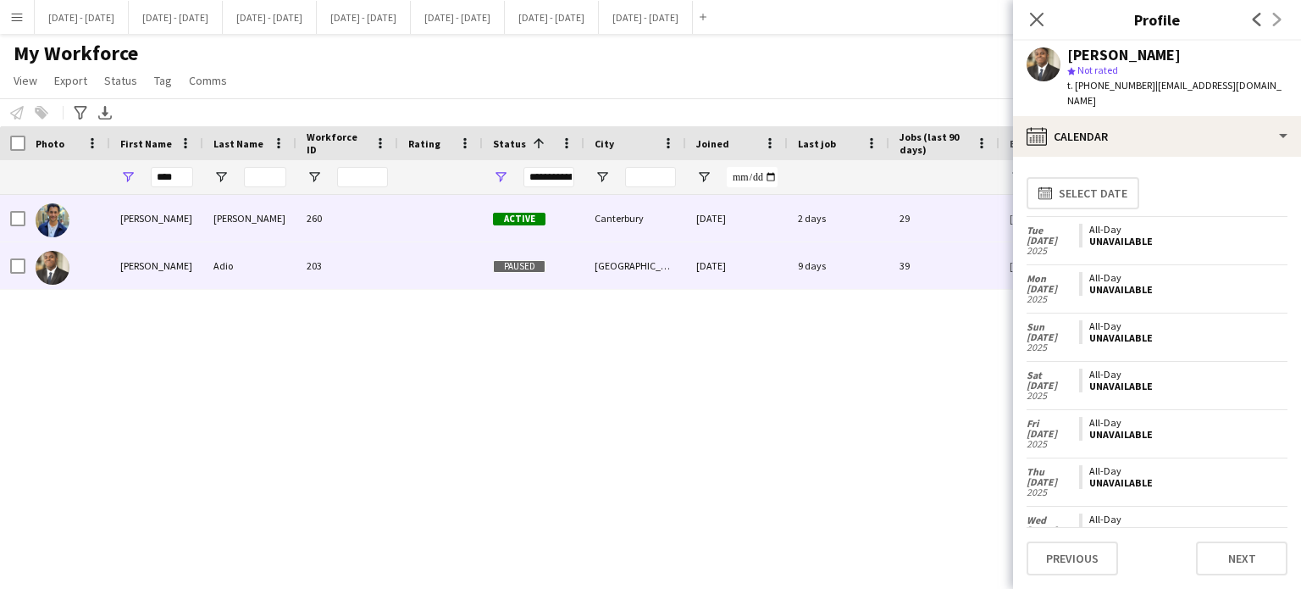
click at [252, 226] on div "[PERSON_NAME]" at bounding box center [249, 218] width 93 height 47
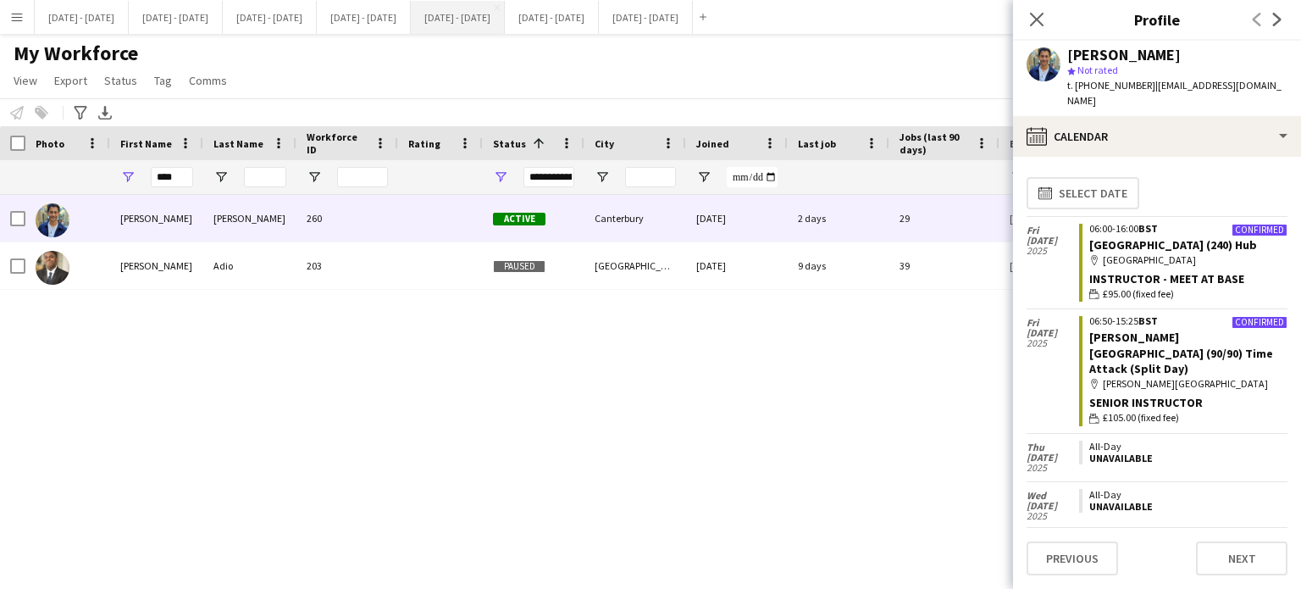
click at [505, 17] on button "[DATE] - [DATE] Close" at bounding box center [458, 17] width 94 height 33
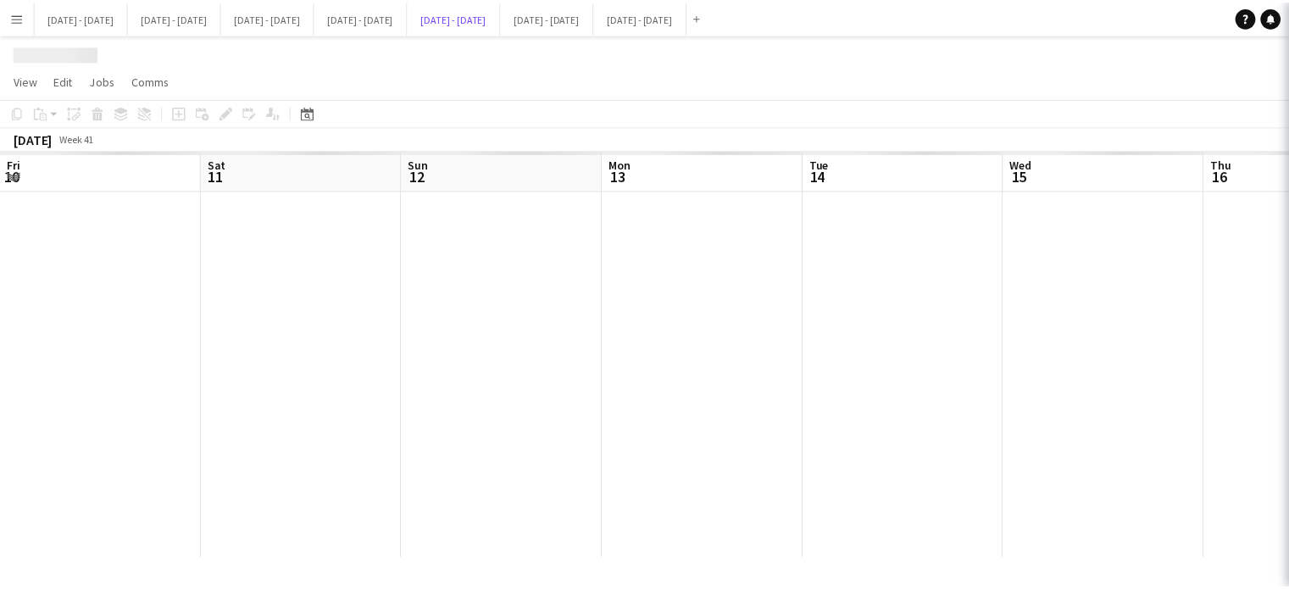
scroll to position [0, 471]
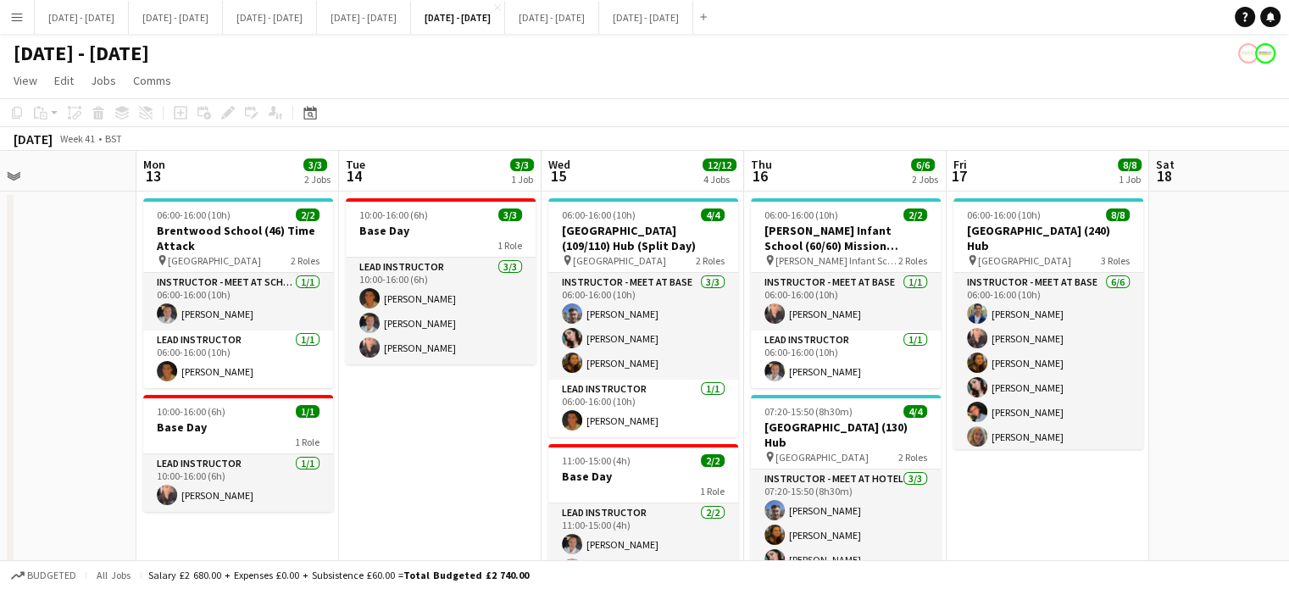
drag, startPoint x: 1056, startPoint y: 236, endPoint x: 569, endPoint y: 194, distance: 488.9
click at [1056, 235] on h3 "[GEOGRAPHIC_DATA] (240) Hub" at bounding box center [1048, 238] width 190 height 30
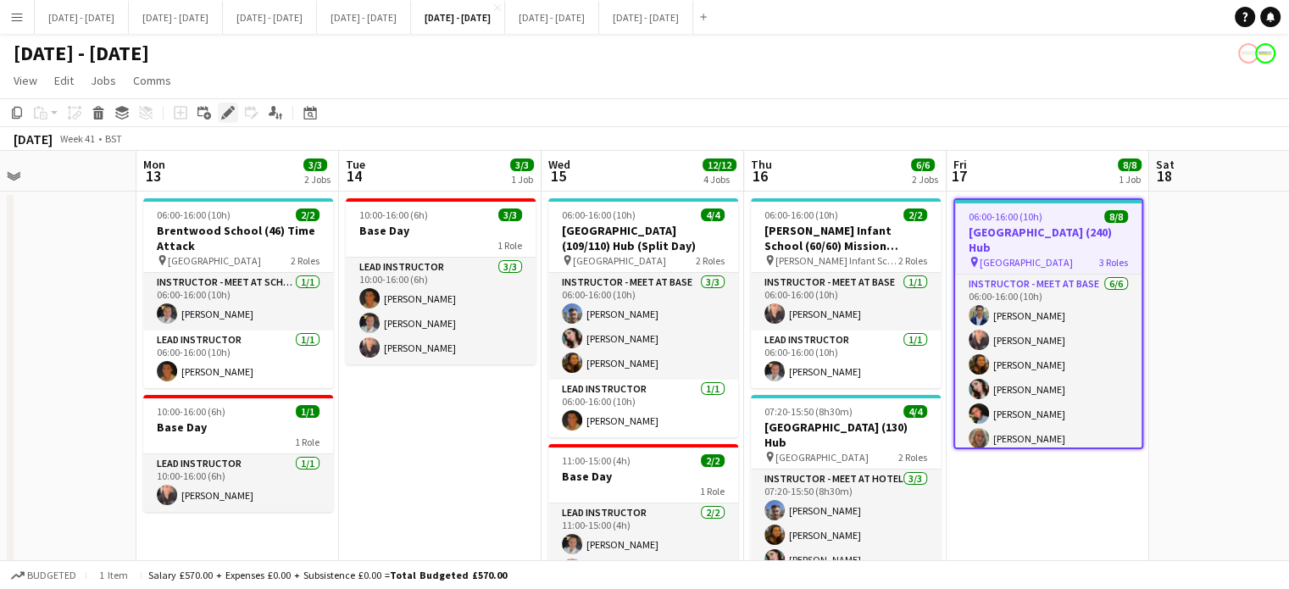
click at [227, 114] on icon at bounding box center [227, 112] width 9 height 9
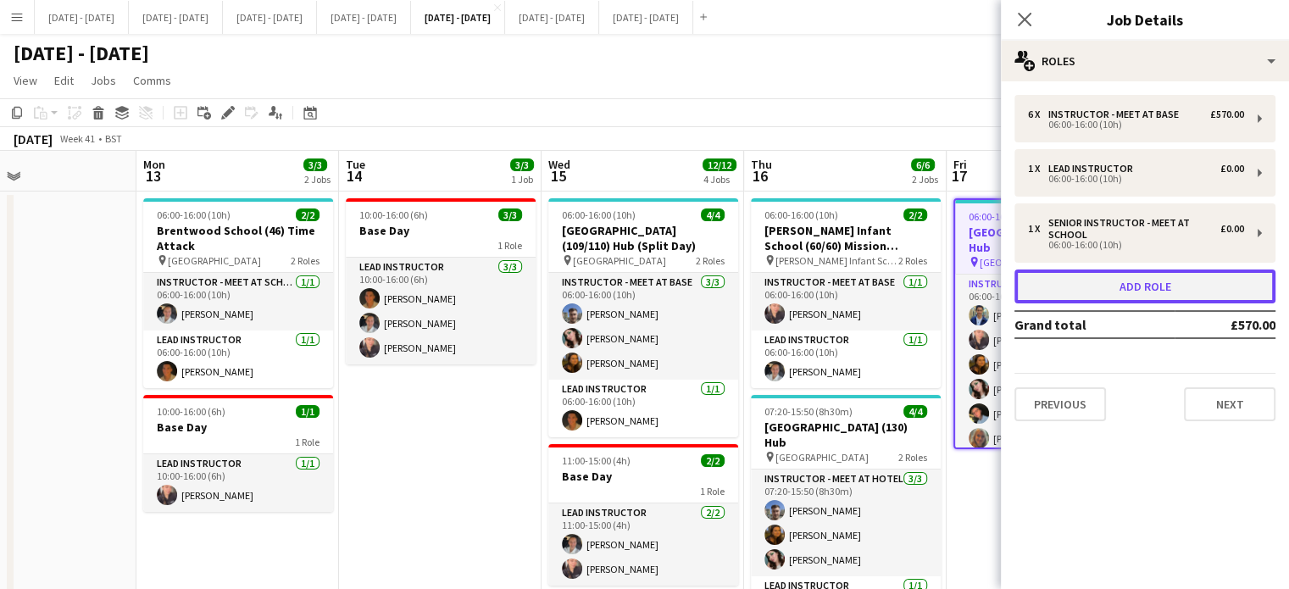
click at [1076, 297] on button "Add role" at bounding box center [1144, 286] width 261 height 34
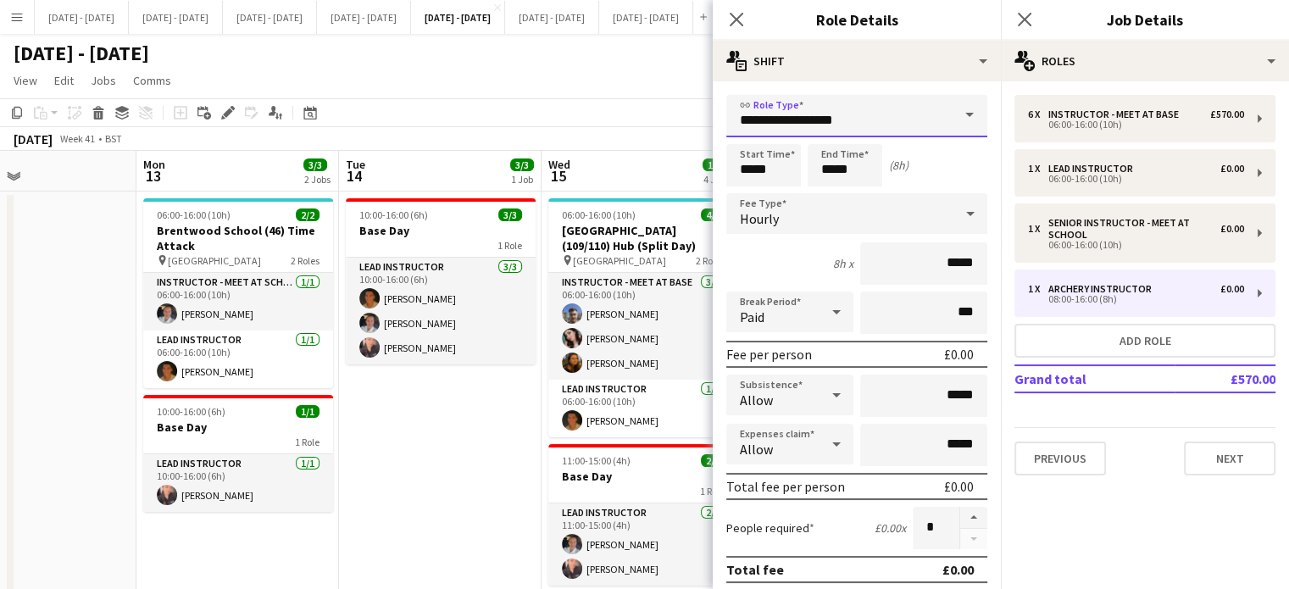
click at [889, 114] on input "**********" at bounding box center [856, 116] width 261 height 42
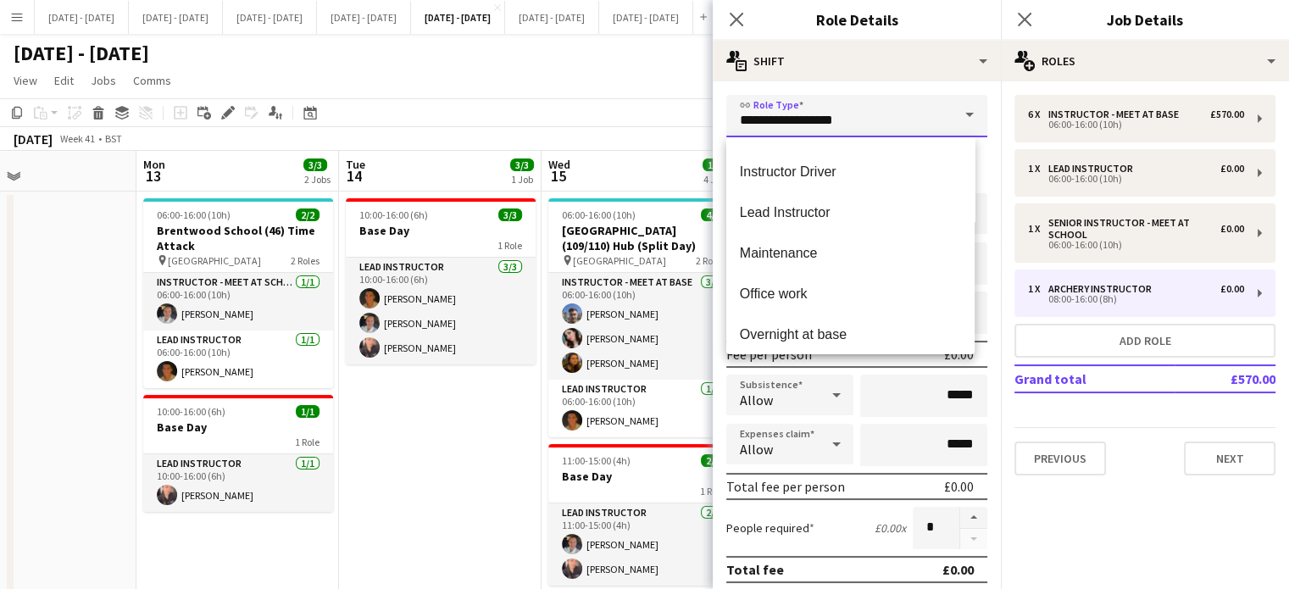
scroll to position [678, 0]
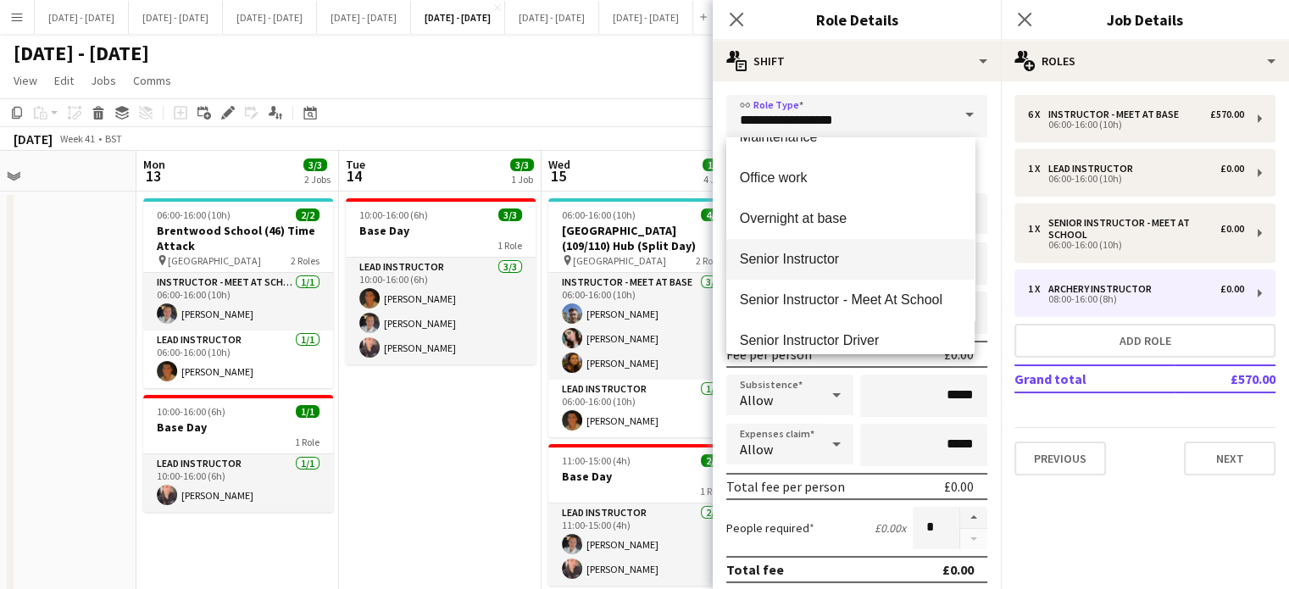
click at [822, 253] on span "Senior Instructor" at bounding box center [850, 259] width 221 height 16
type input "**********"
type input "*******"
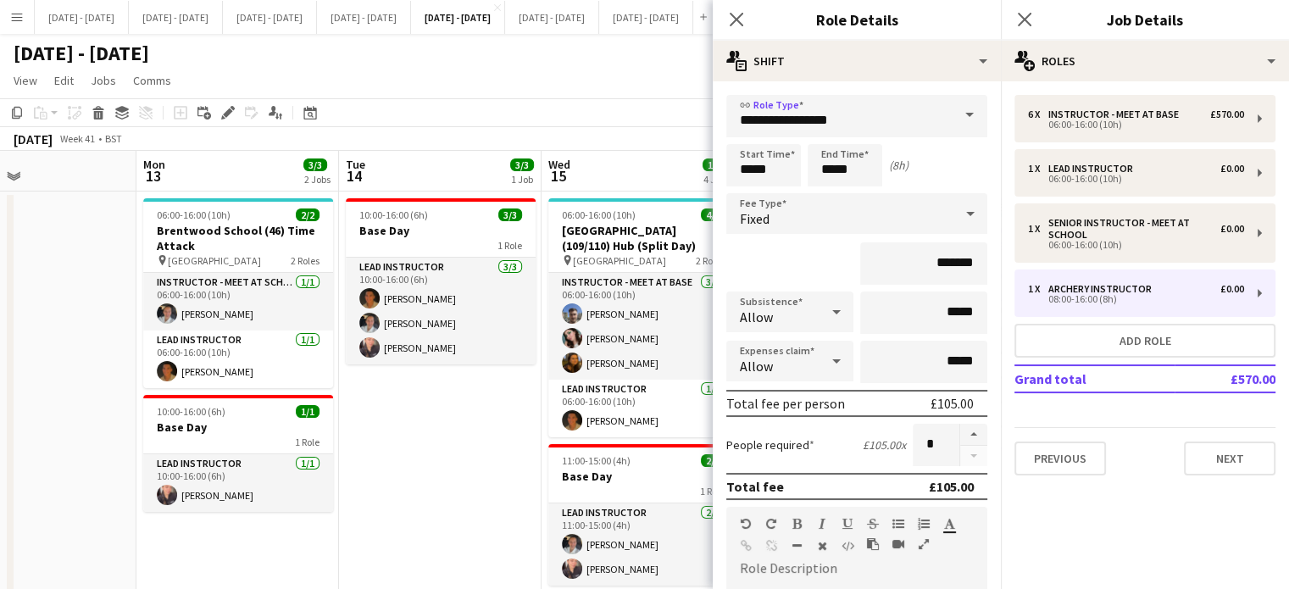
click at [928, 213] on div "Fixed" at bounding box center [839, 213] width 227 height 41
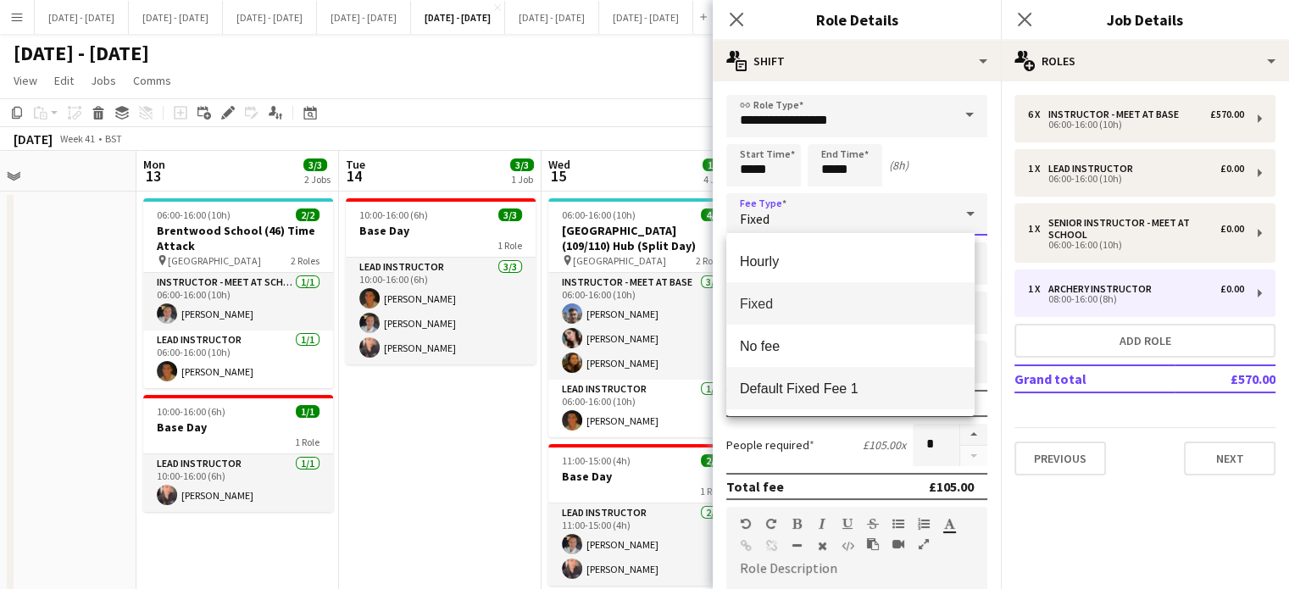
click at [800, 391] on span "Default Fixed Fee 1" at bounding box center [850, 388] width 221 height 16
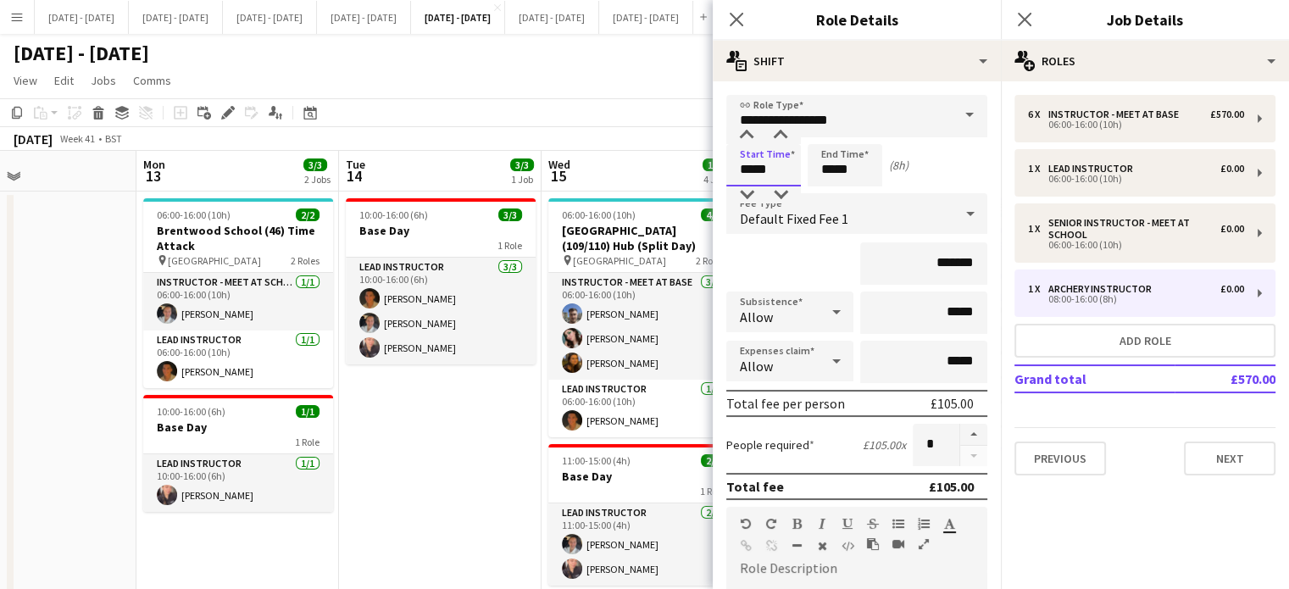
drag, startPoint x: 778, startPoint y: 163, endPoint x: 695, endPoint y: 158, distance: 83.1
click at [695, 158] on body "Menu Boards Boards Boards All jobs Status Workforce Workforce My Workforce Recr…" at bounding box center [644, 514] width 1289 height 1029
type input "*****"
click at [740, 16] on icon "Close pop-in" at bounding box center [736, 19] width 16 height 16
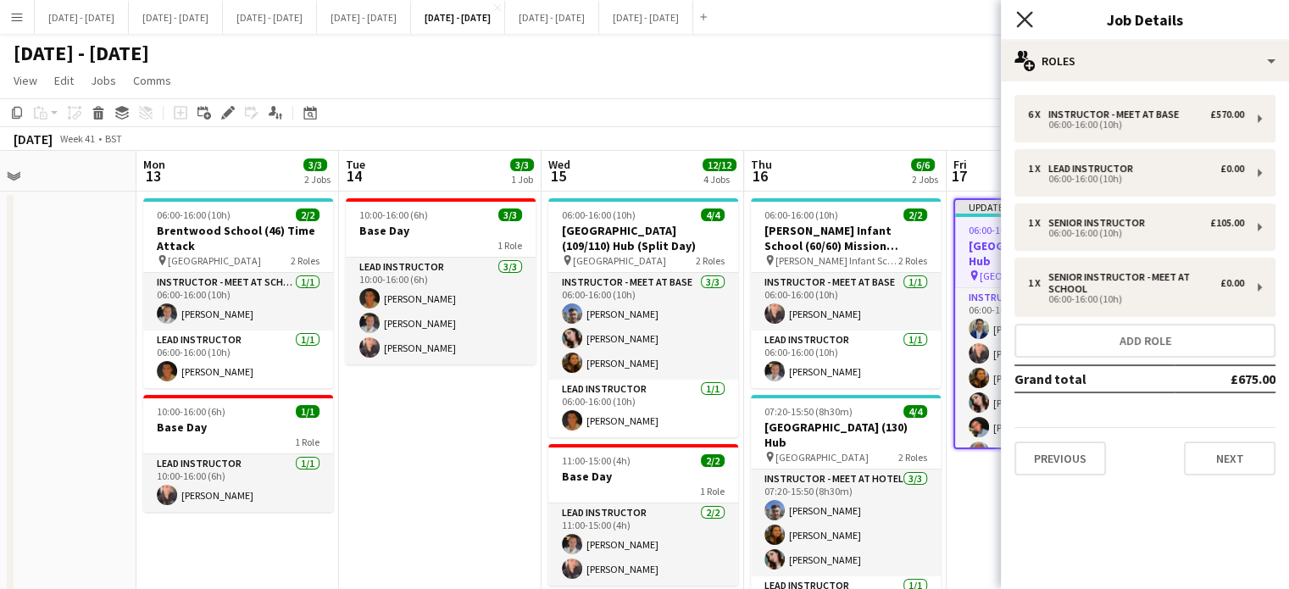
click at [1023, 20] on icon at bounding box center [1024, 19] width 16 height 16
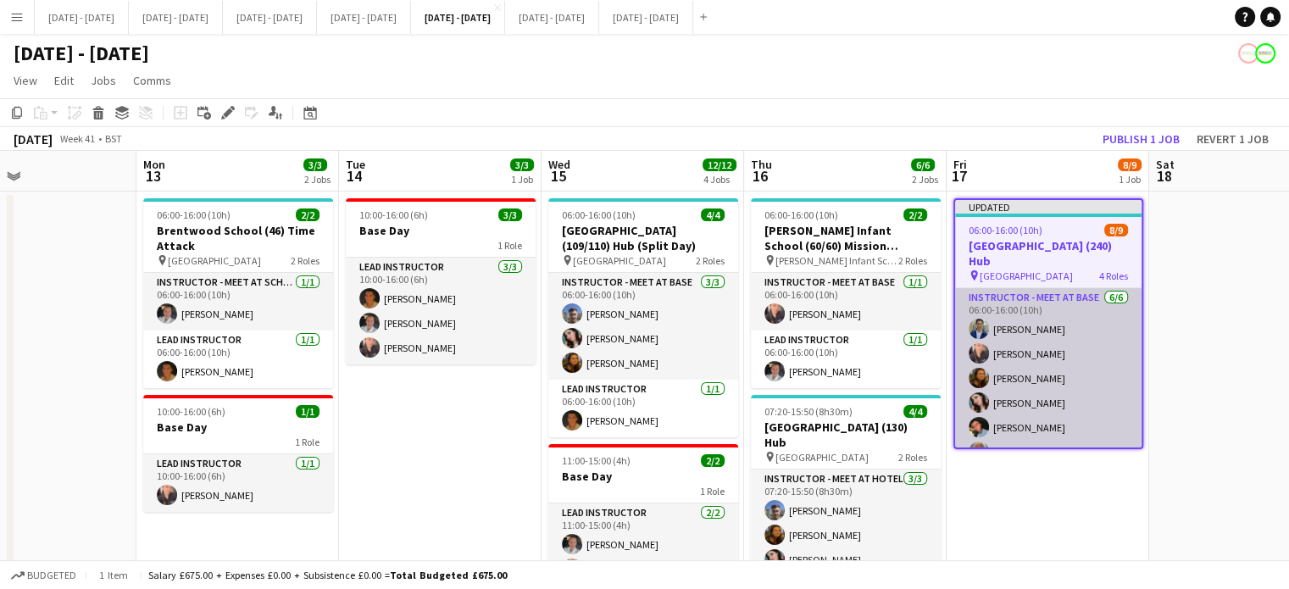
click at [1045, 314] on app-card-role "Instructor - Meet at Base [DATE] 06:00-16:00 (10h) [PERSON_NAME] [PERSON_NAME] …" at bounding box center [1048, 378] width 186 height 180
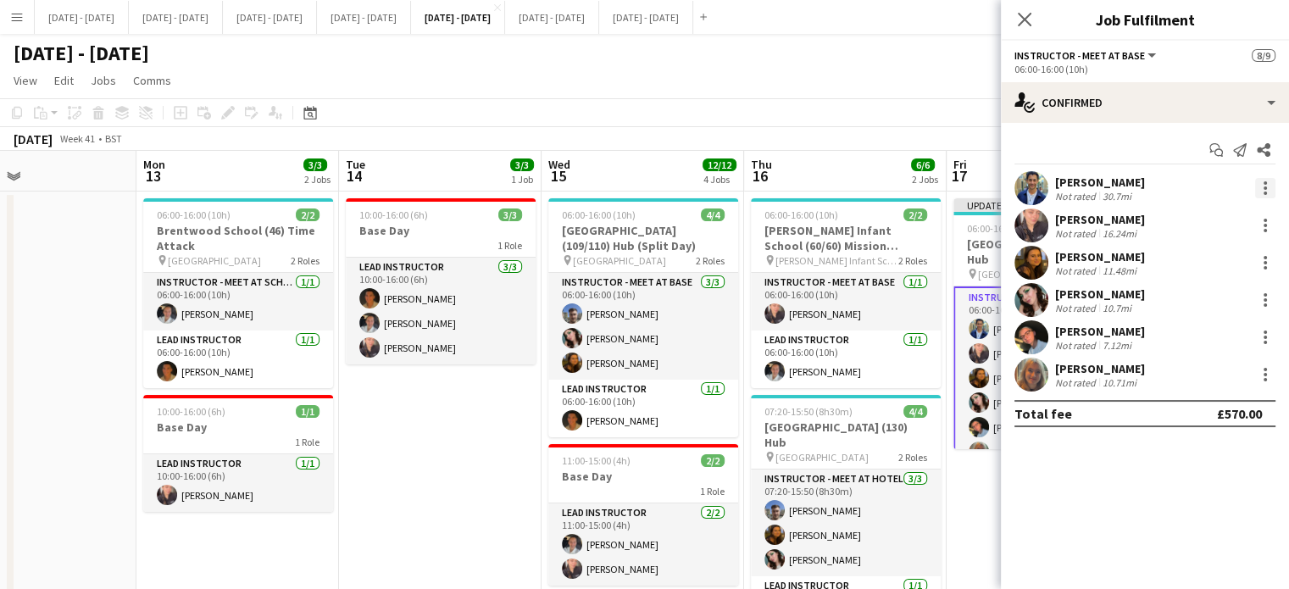
click at [1269, 182] on div at bounding box center [1265, 188] width 20 height 20
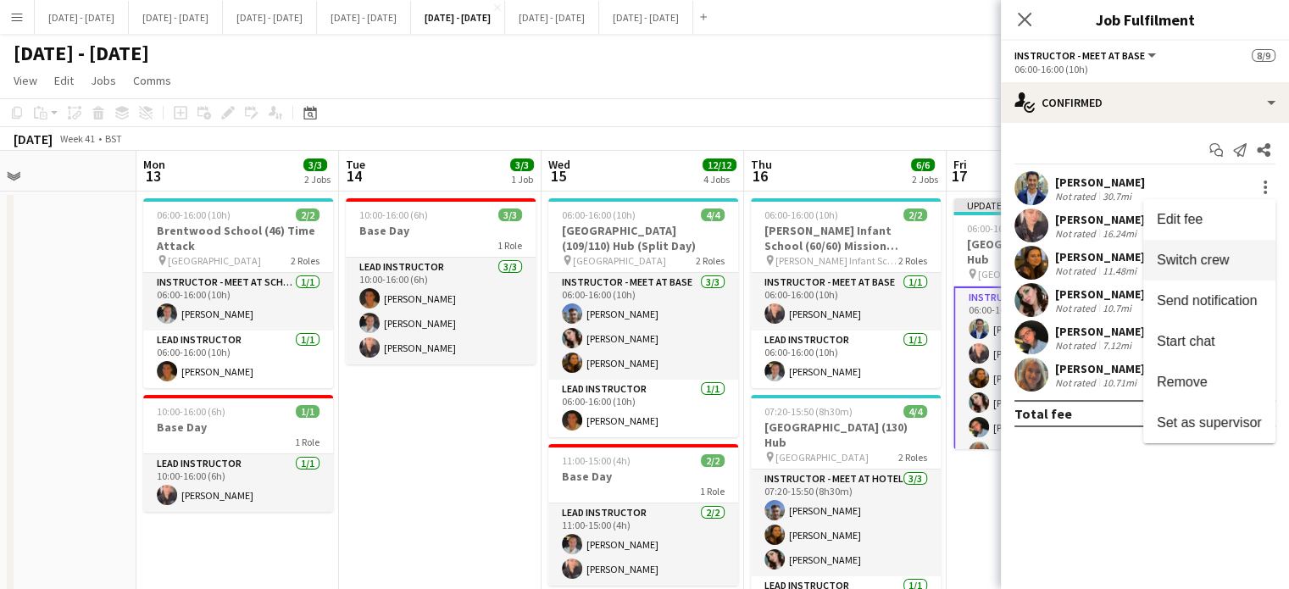
click at [1233, 258] on span "Switch crew" at bounding box center [1208, 259] width 105 height 15
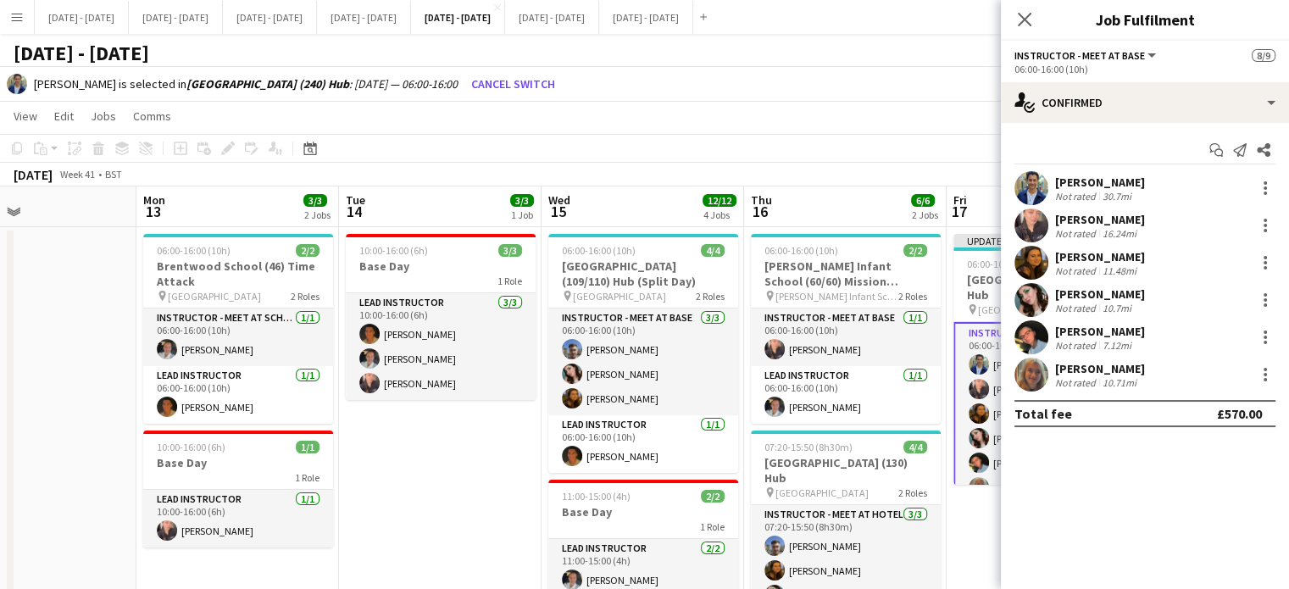
click at [1020, 19] on icon "Close pop-in" at bounding box center [1024, 20] width 14 height 14
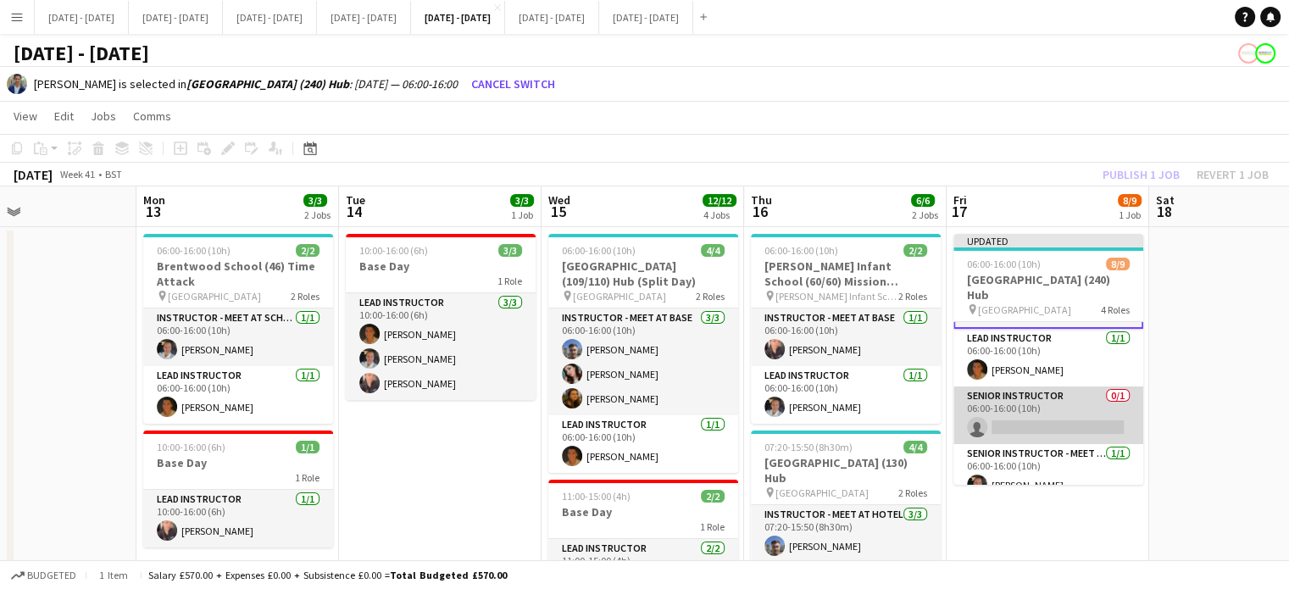
click at [1040, 411] on app-card-role "Senior Instructor 0/1 06:00-16:00 (10h) single-neutral-actions" at bounding box center [1048, 415] width 190 height 58
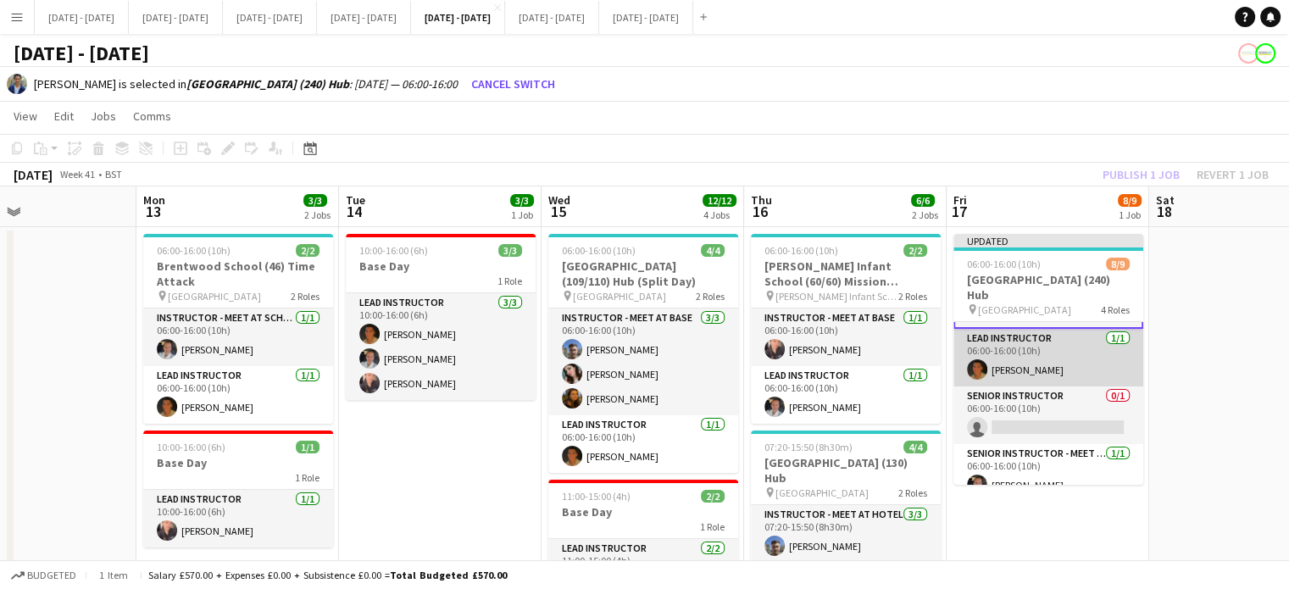
scroll to position [176, 0]
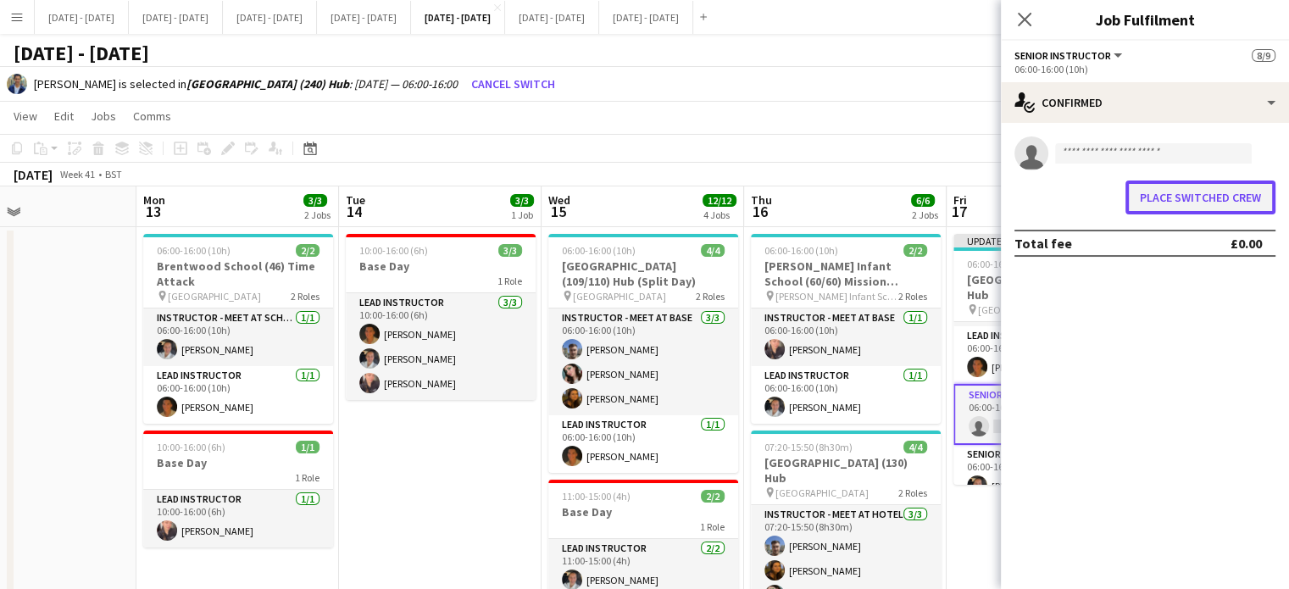
click at [1194, 206] on button "Place switched crew" at bounding box center [1200, 197] width 150 height 34
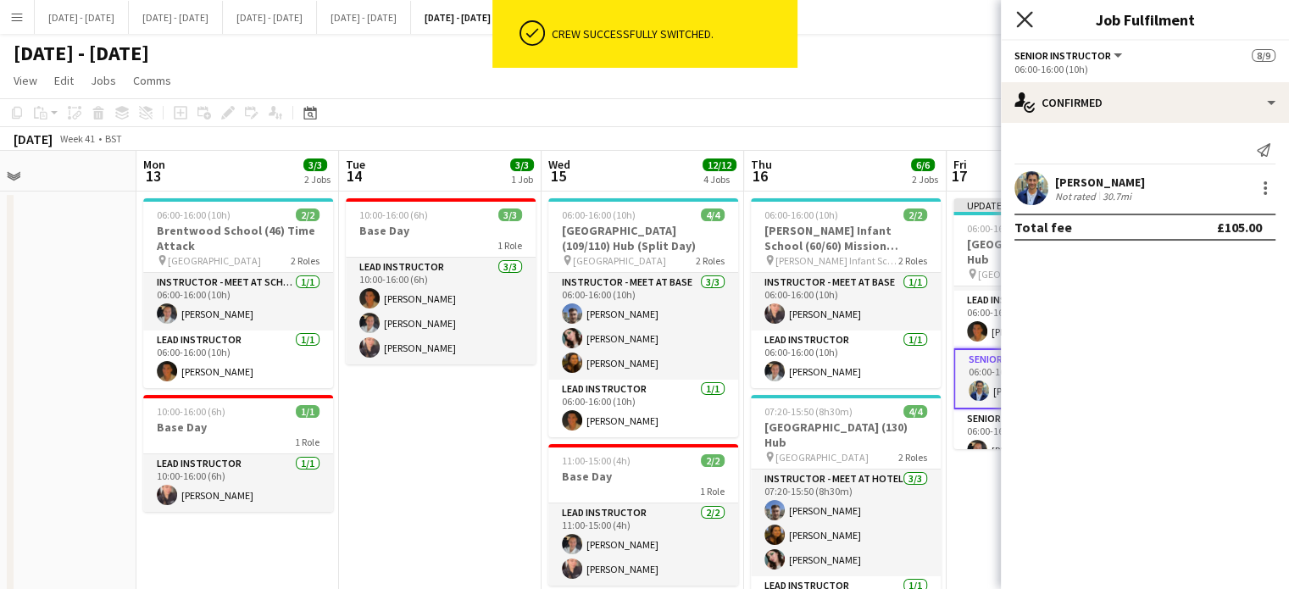
click at [1026, 23] on icon "Close pop-in" at bounding box center [1024, 19] width 16 height 16
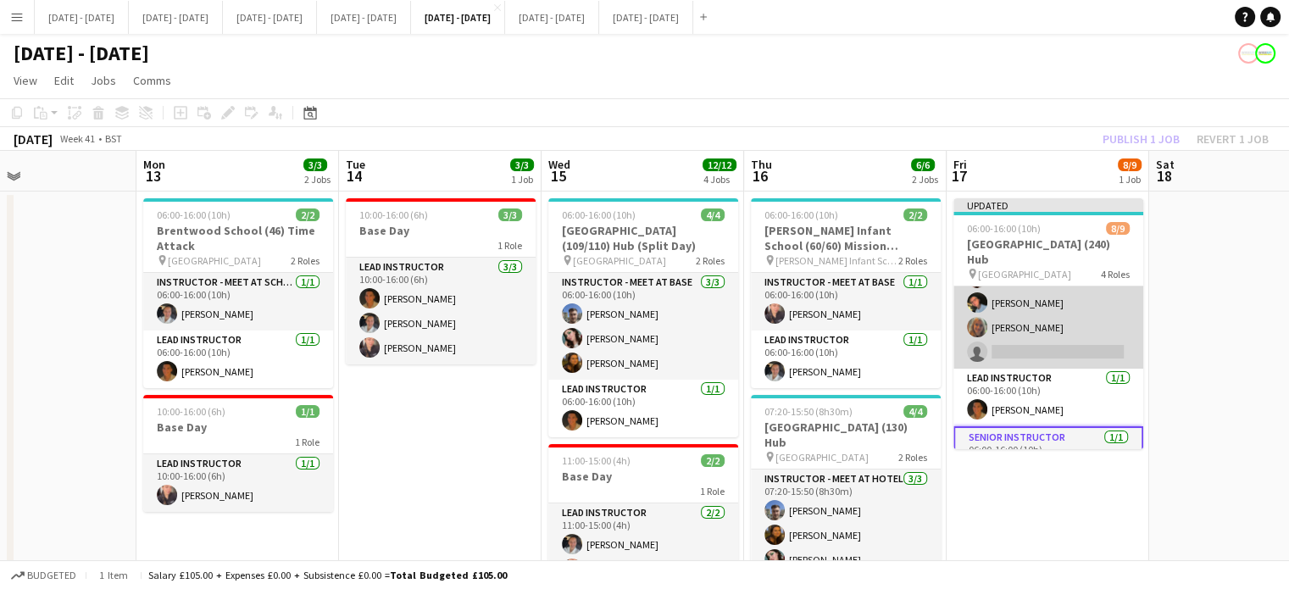
scroll to position [7, 0]
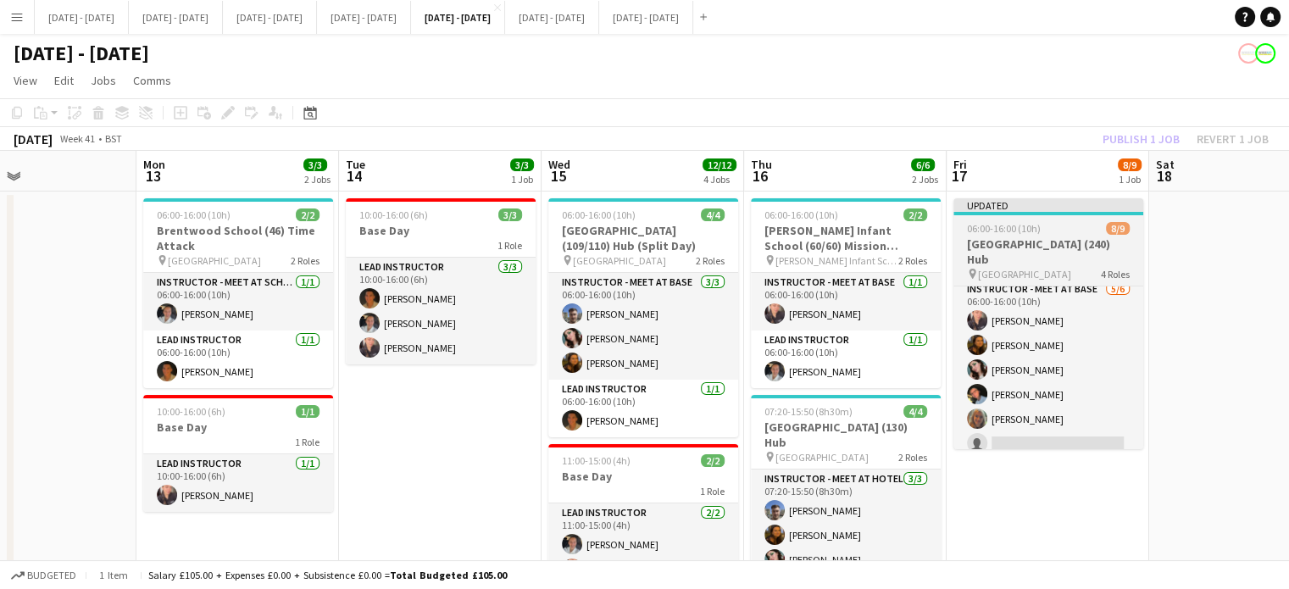
click at [1028, 244] on h3 "[GEOGRAPHIC_DATA] (240) Hub" at bounding box center [1048, 251] width 190 height 30
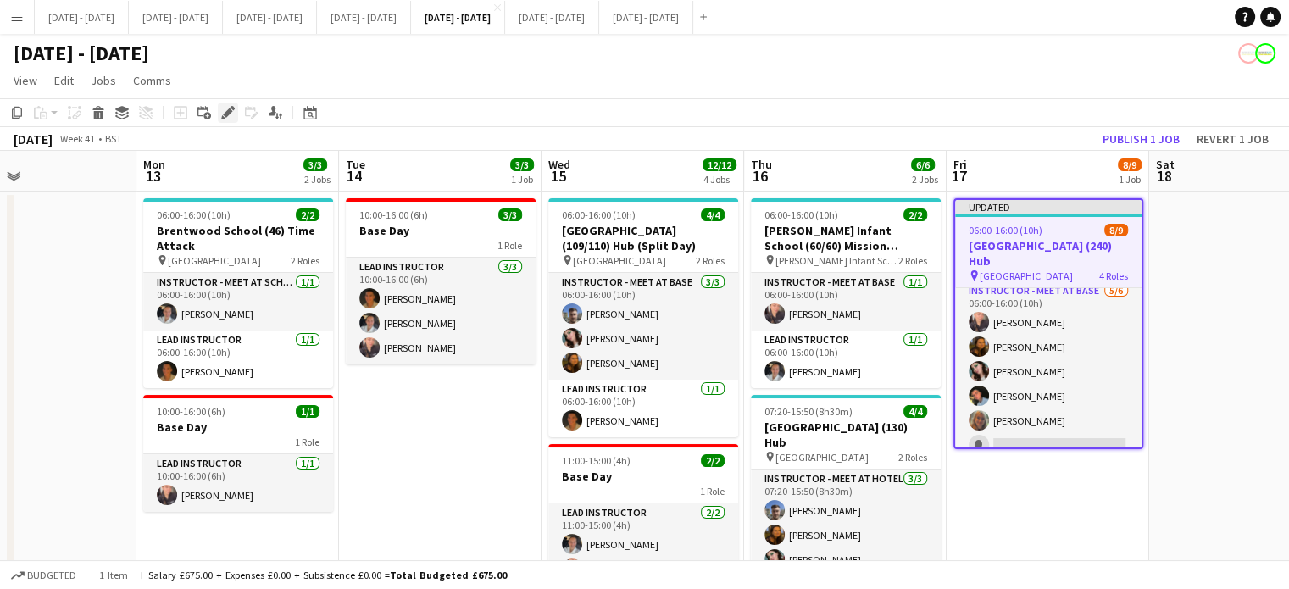
click at [224, 120] on div "Edit" at bounding box center [228, 113] width 20 height 20
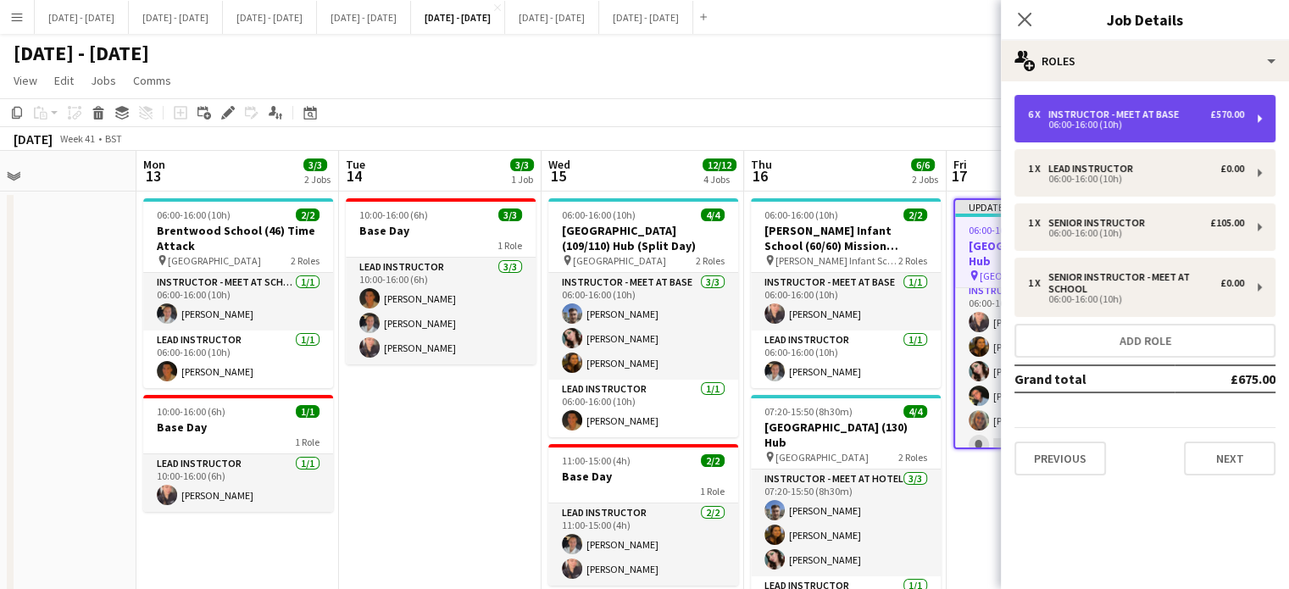
click at [1092, 113] on div "Instructor - Meet at Base" at bounding box center [1116, 114] width 137 height 12
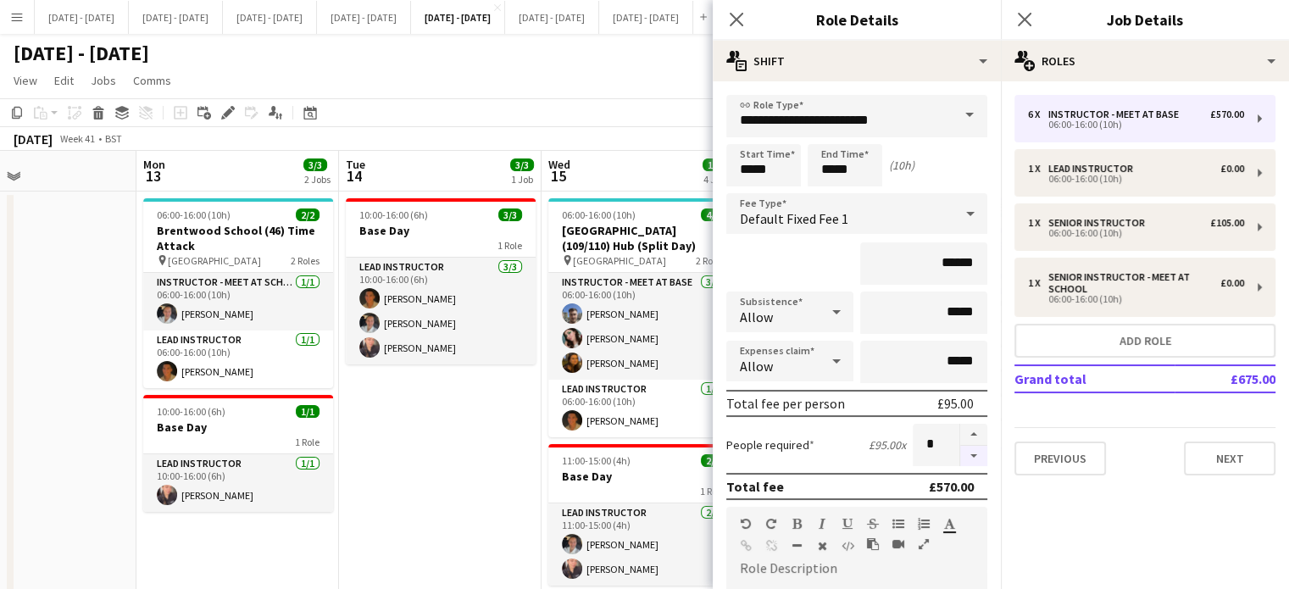
click at [964, 460] on button "button" at bounding box center [973, 456] width 27 height 21
type input "*"
drag, startPoint x: 745, startPoint y: 17, endPoint x: 817, endPoint y: 18, distance: 71.2
click at [743, 17] on app-icon "Close pop-in" at bounding box center [736, 19] width 20 height 20
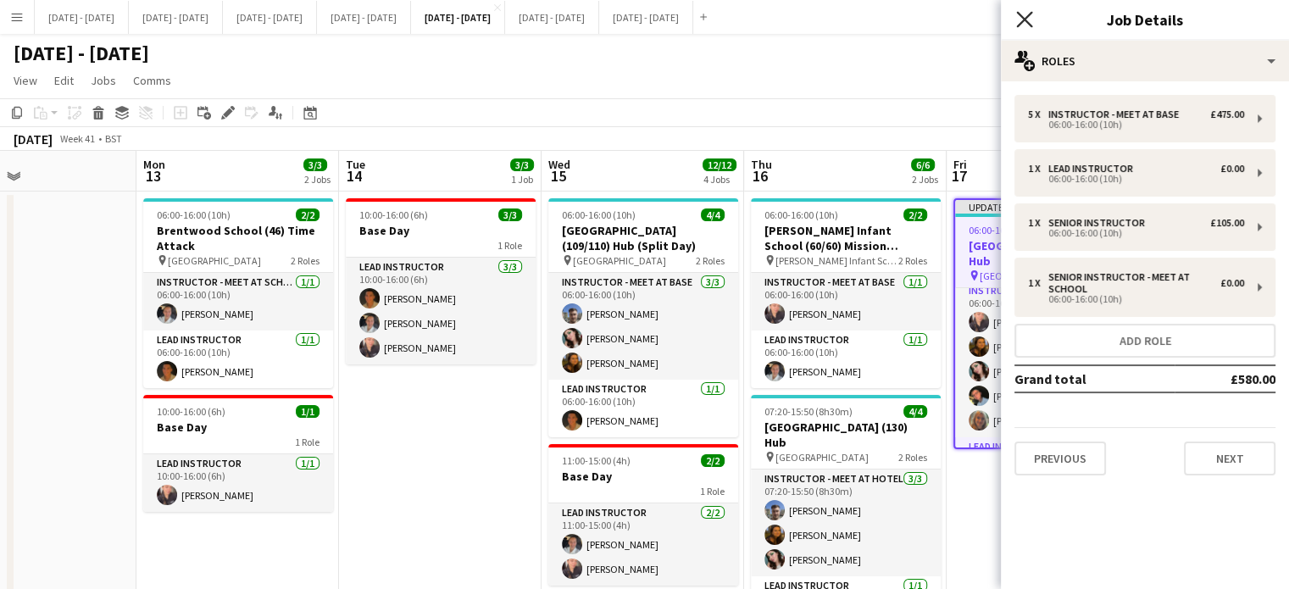
click at [1033, 14] on app-icon "Close pop-in" at bounding box center [1024, 20] width 25 height 25
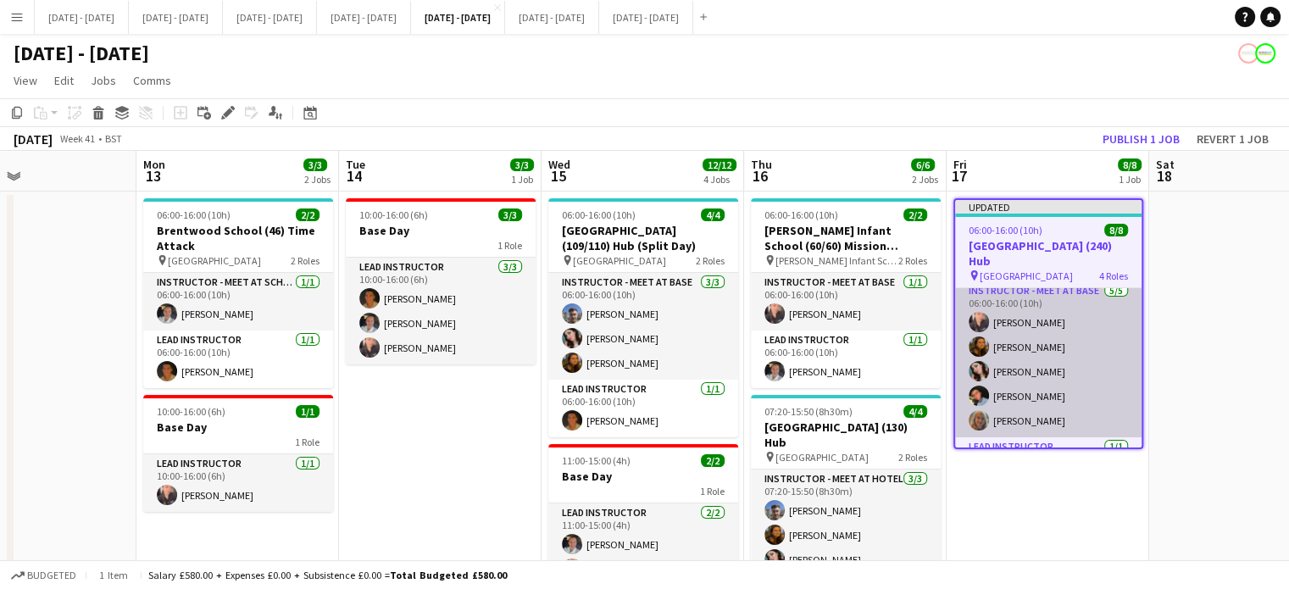
click at [1028, 308] on app-card-role "Instructor - Meet at Base [DATE] 06:00-16:00 (10h) [PERSON_NAME] [PERSON_NAME] …" at bounding box center [1048, 359] width 186 height 156
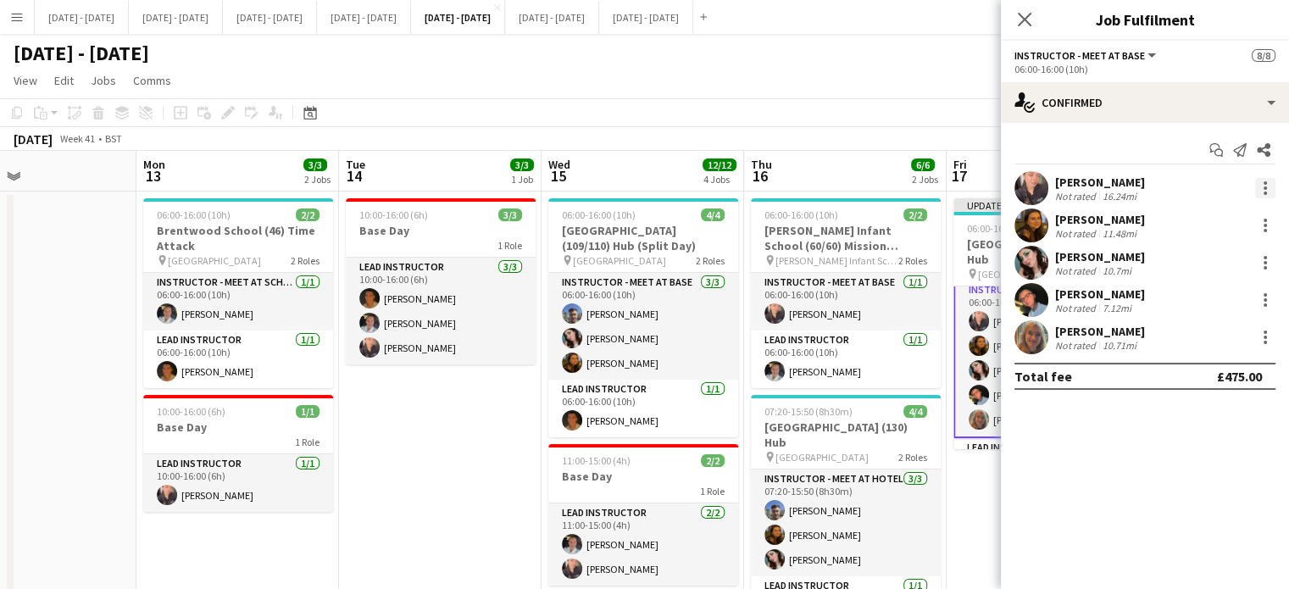
click at [1261, 188] on div at bounding box center [1265, 188] width 20 height 20
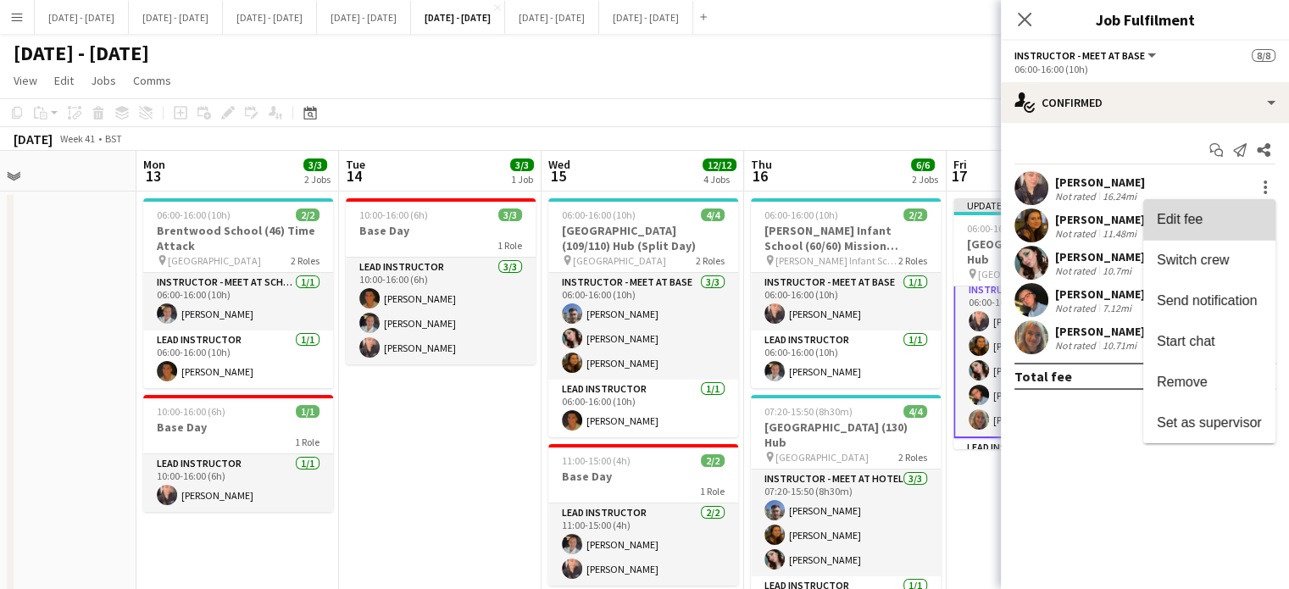
click at [1233, 219] on span "Edit fee" at bounding box center [1208, 219] width 105 height 15
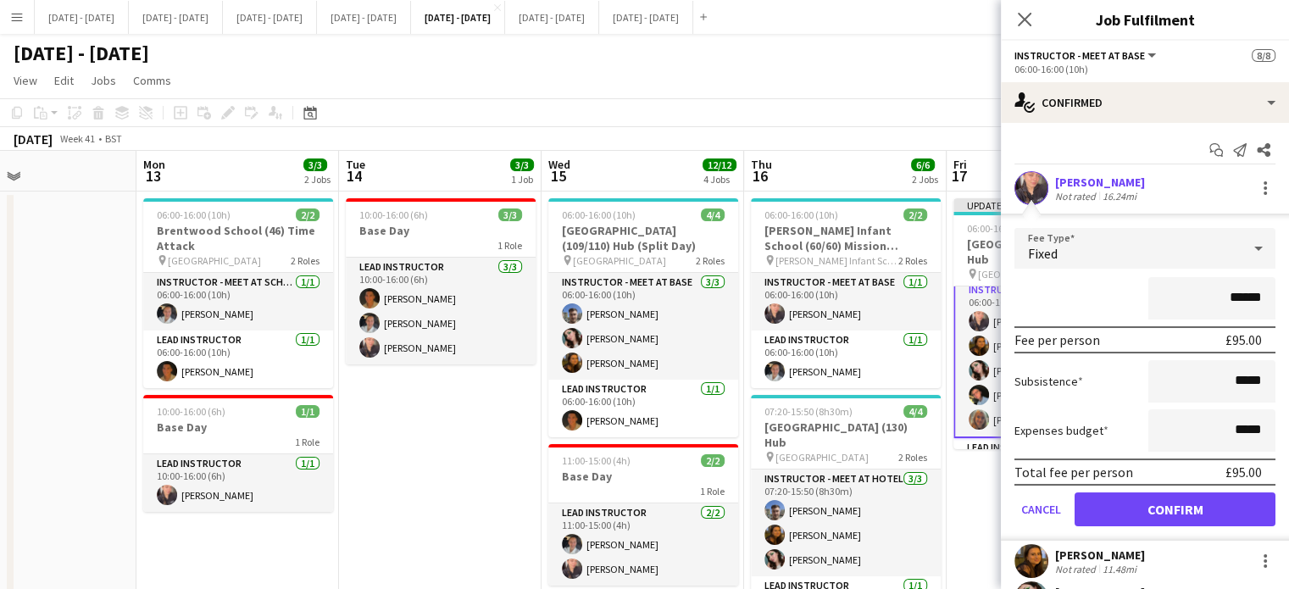
click at [1114, 250] on div "Fixed" at bounding box center [1127, 248] width 227 height 41
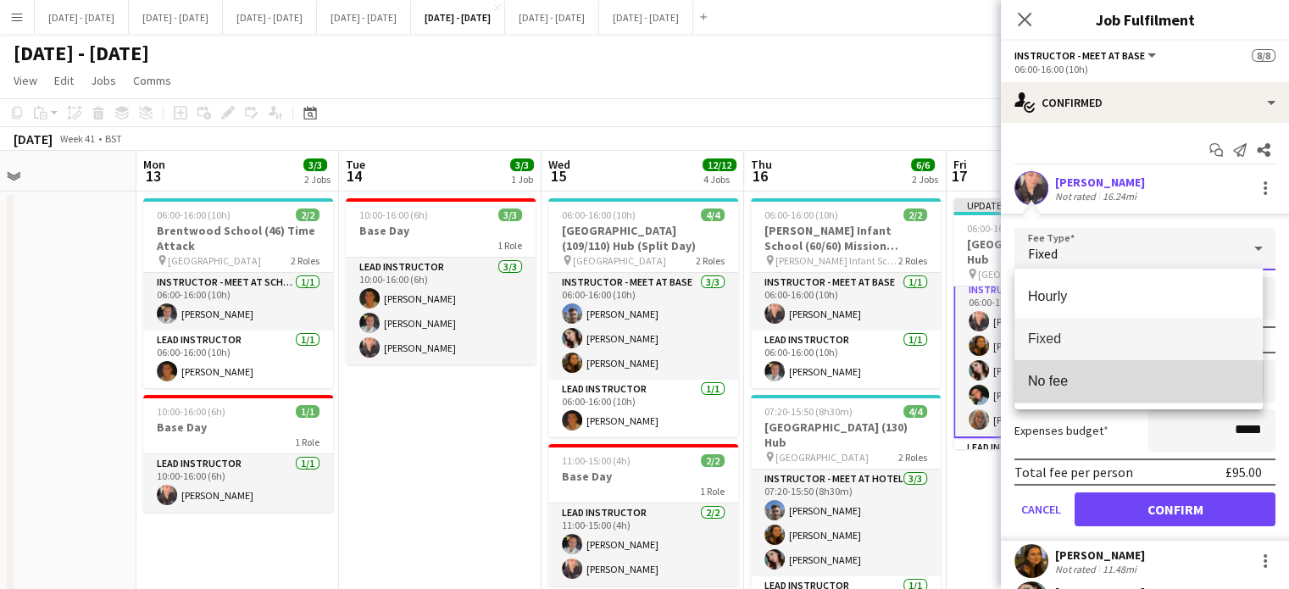
click at [1108, 378] on span "No fee" at bounding box center [1138, 381] width 221 height 16
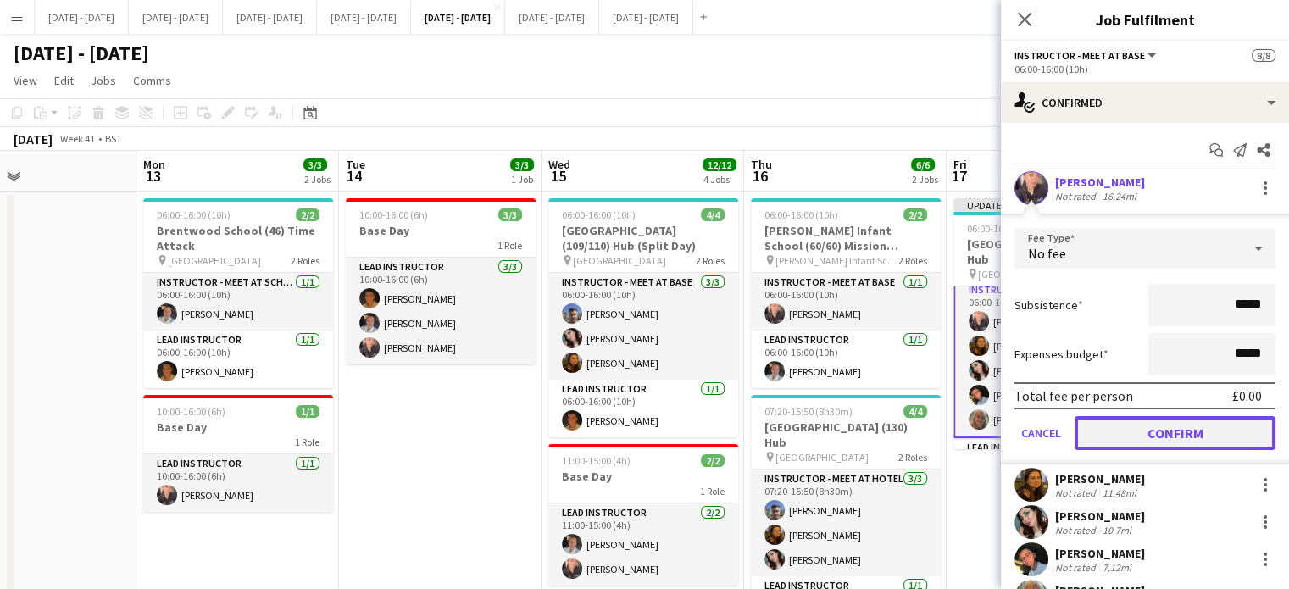
click at [1151, 424] on button "Confirm" at bounding box center [1174, 433] width 201 height 34
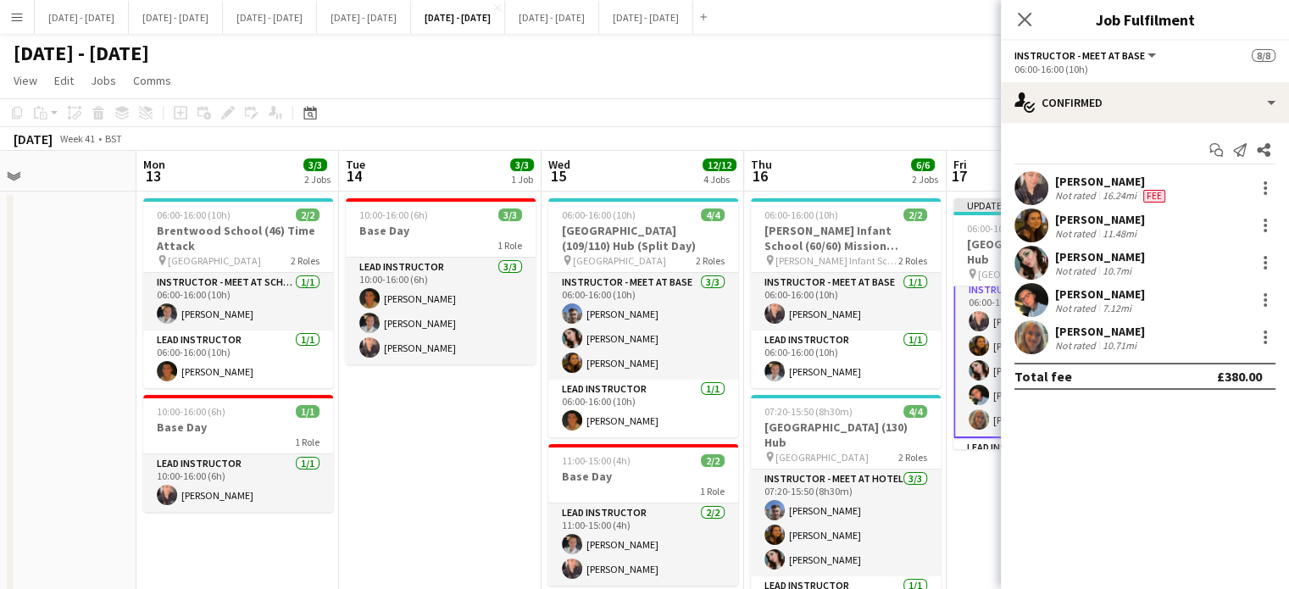
click at [1023, 3] on div "Close pop-in" at bounding box center [1023, 19] width 47 height 39
click at [1024, 18] on icon "Close pop-in" at bounding box center [1024, 19] width 16 height 16
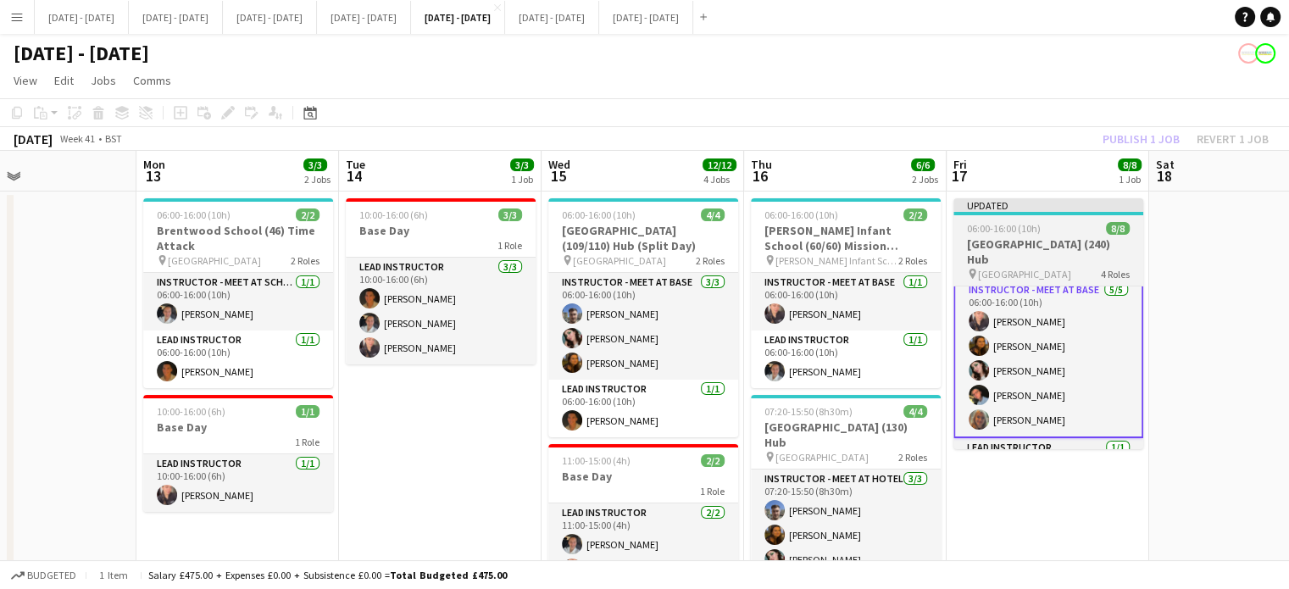
click at [1006, 238] on h3 "[GEOGRAPHIC_DATA] (240) Hub" at bounding box center [1048, 251] width 190 height 30
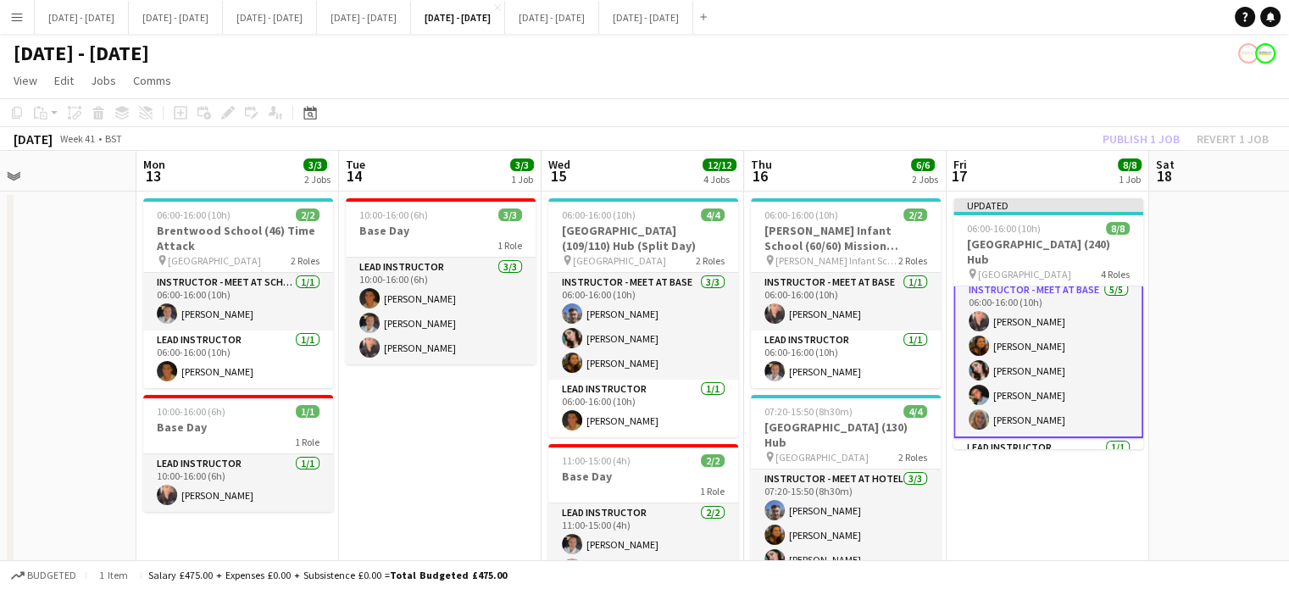
scroll to position [7, 0]
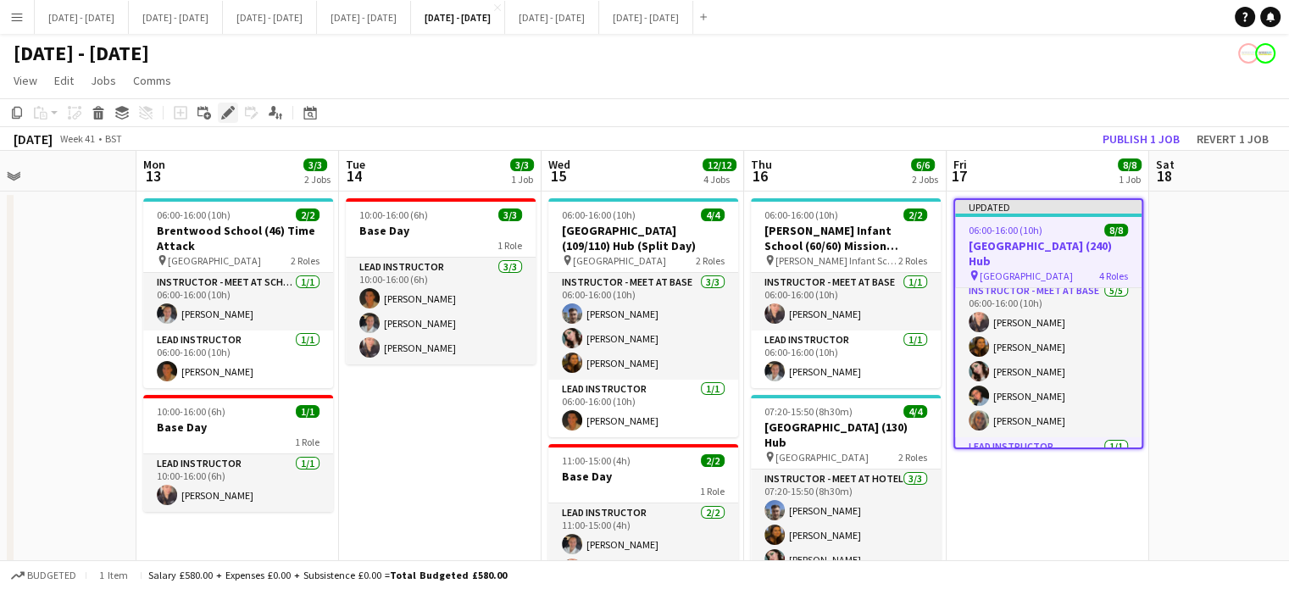
click at [226, 116] on icon at bounding box center [227, 112] width 9 height 9
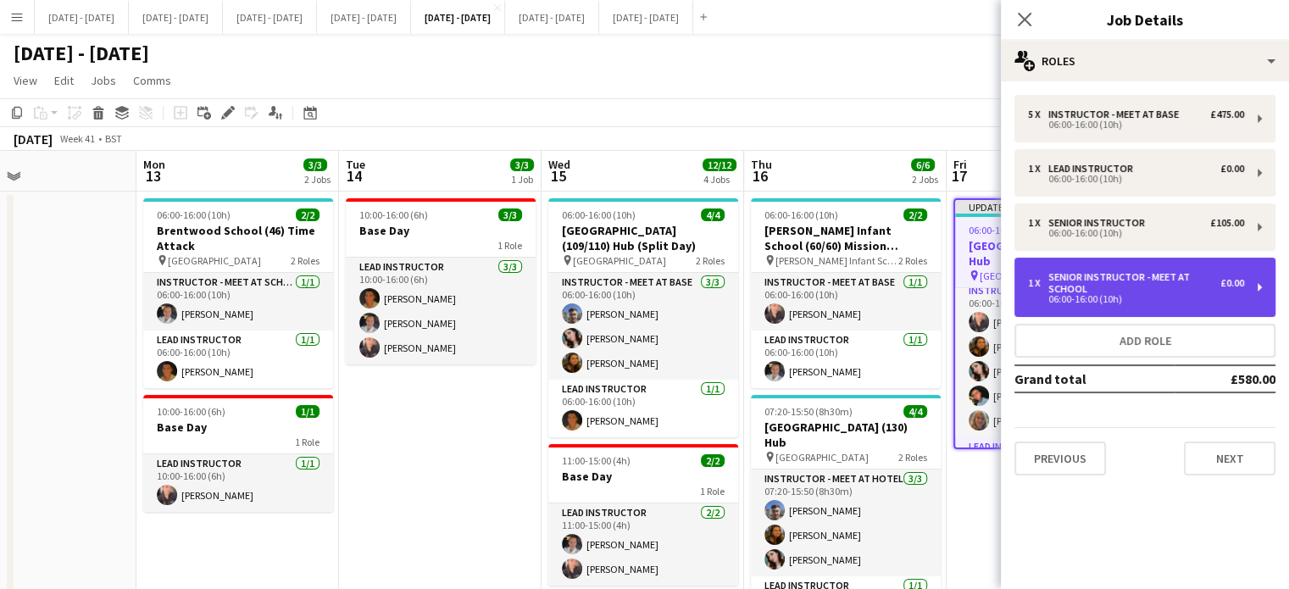
click at [1136, 296] on div "06:00-16:00 (10h)" at bounding box center [1136, 299] width 216 height 8
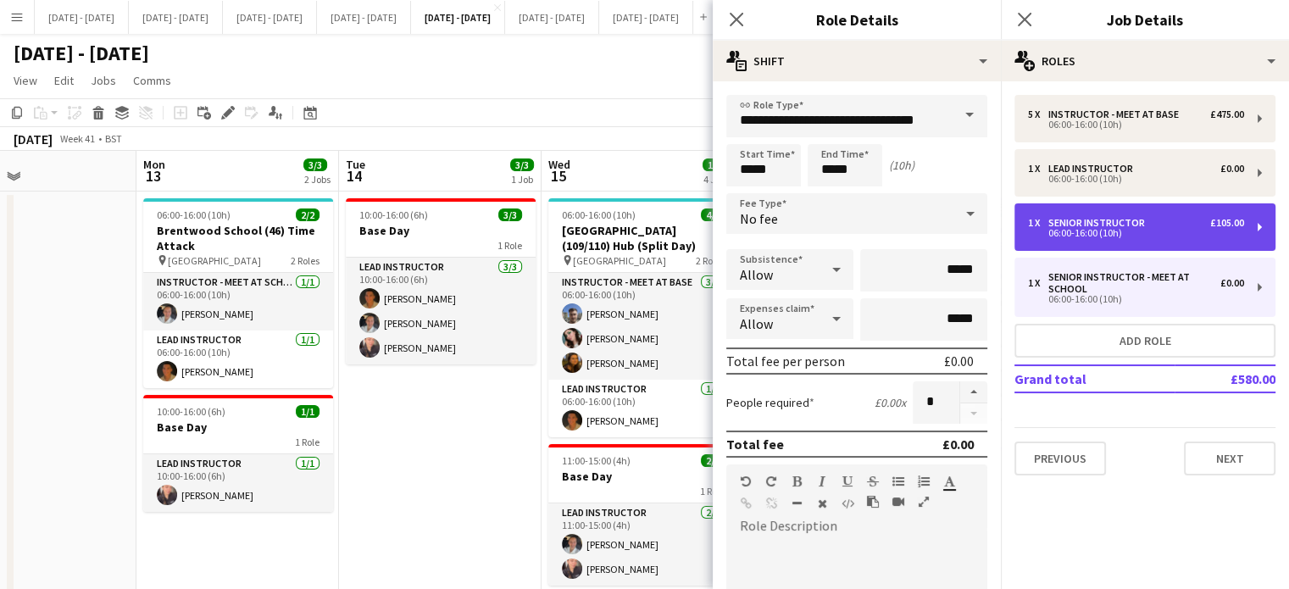
click at [1174, 240] on div "1 x Senior Instructor £105.00 06:00-16:00 (10h)" at bounding box center [1144, 226] width 261 height 47
type input "**********"
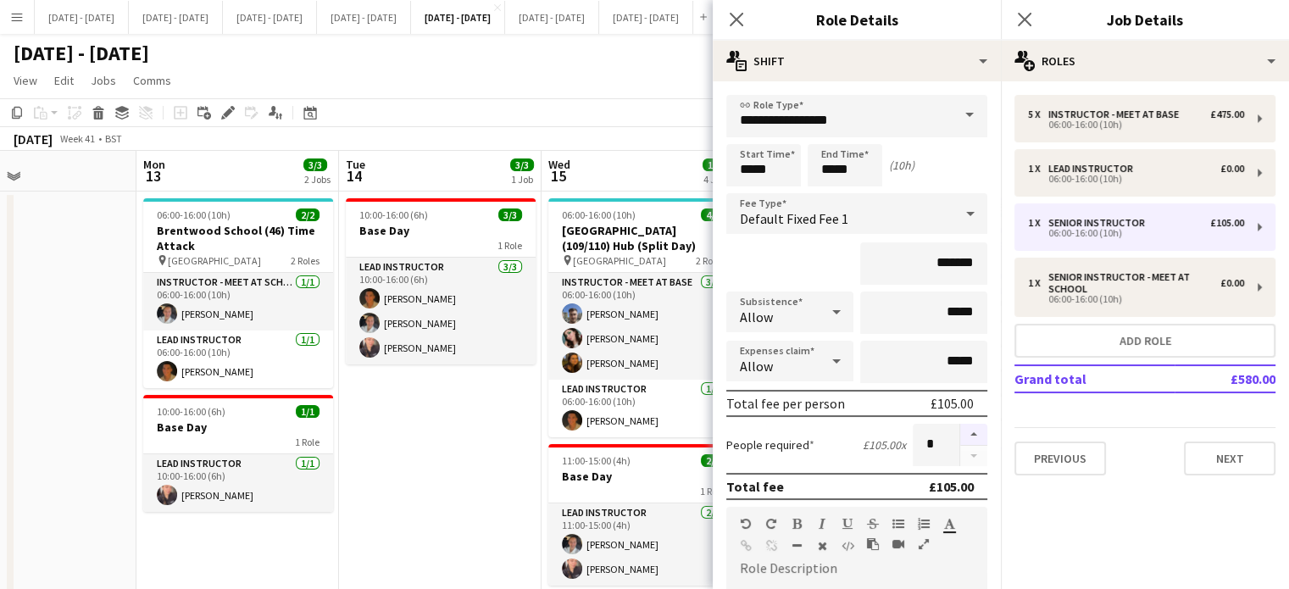
click at [965, 439] on button "button" at bounding box center [973, 435] width 27 height 22
type input "*"
click at [736, 17] on icon "Close pop-in" at bounding box center [736, 19] width 16 height 16
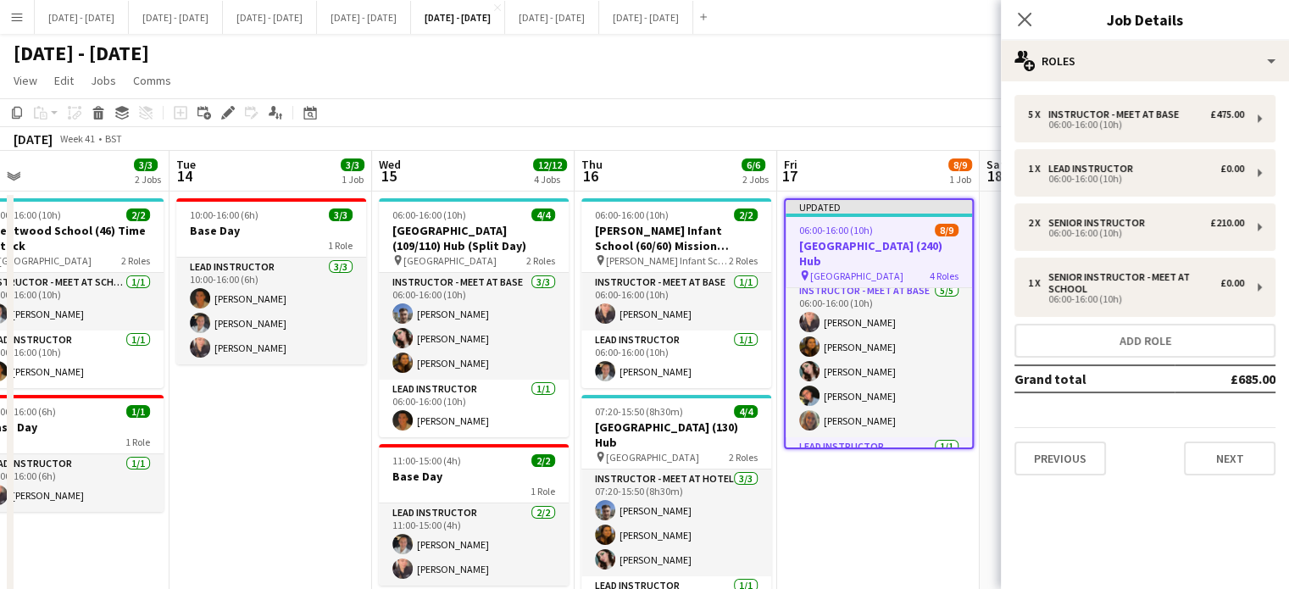
drag, startPoint x: 980, startPoint y: 507, endPoint x: 808, endPoint y: 507, distance: 172.0
click at [808, 510] on app-calendar-viewport "Fri 10 Sat 11 Sun 12 Mon 13 3/3 2 Jobs Tue 14 3/3 1 Job Wed 15 12/12 4 Jobs Thu…" at bounding box center [644, 576] width 1289 height 850
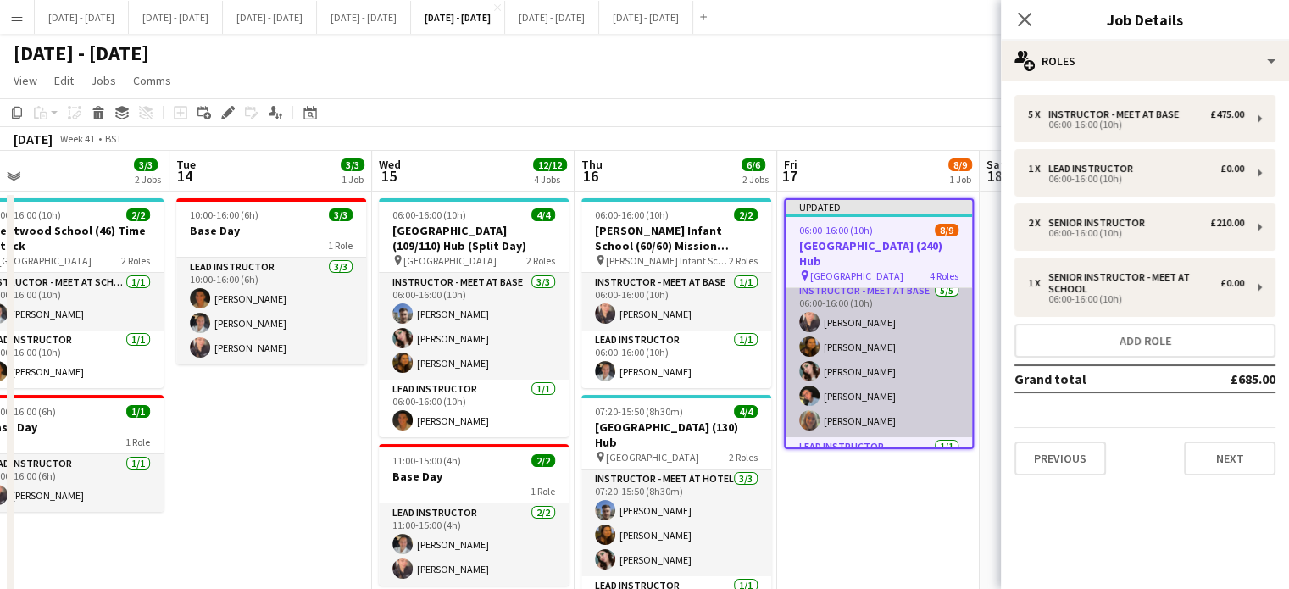
scroll to position [0, 643]
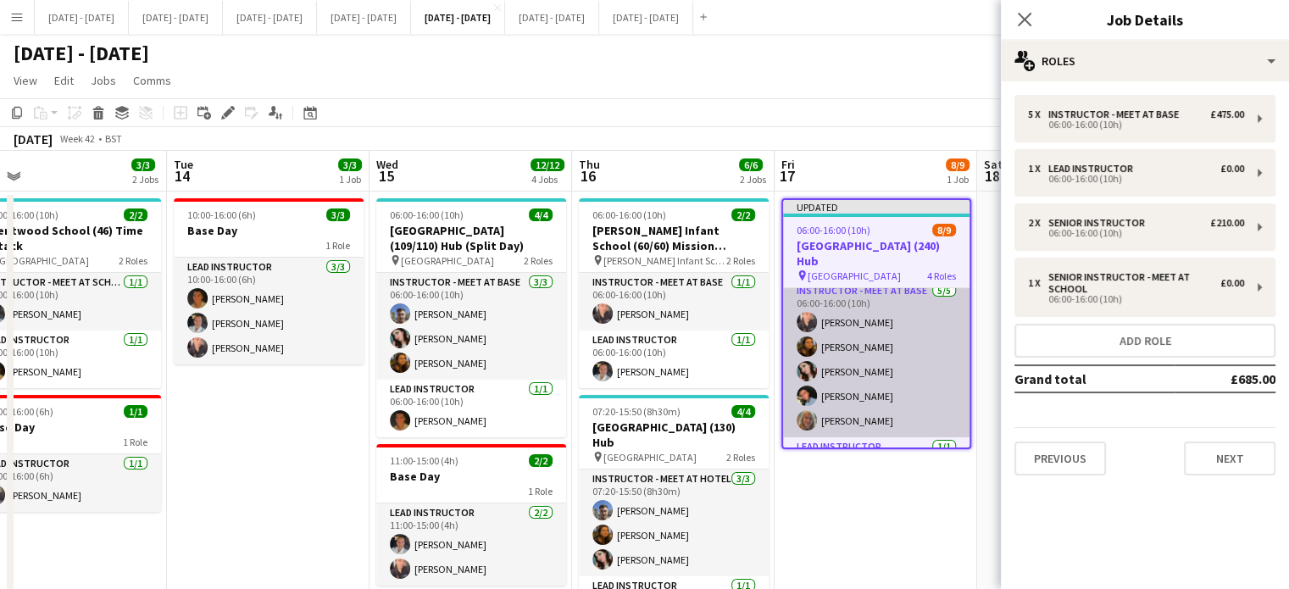
click at [851, 382] on app-card-role "Instructor - Meet at Base 5/5 06:00-16:00 (10h) Ellie-Marie Mankelow Olivia Bes…" at bounding box center [876, 359] width 186 height 156
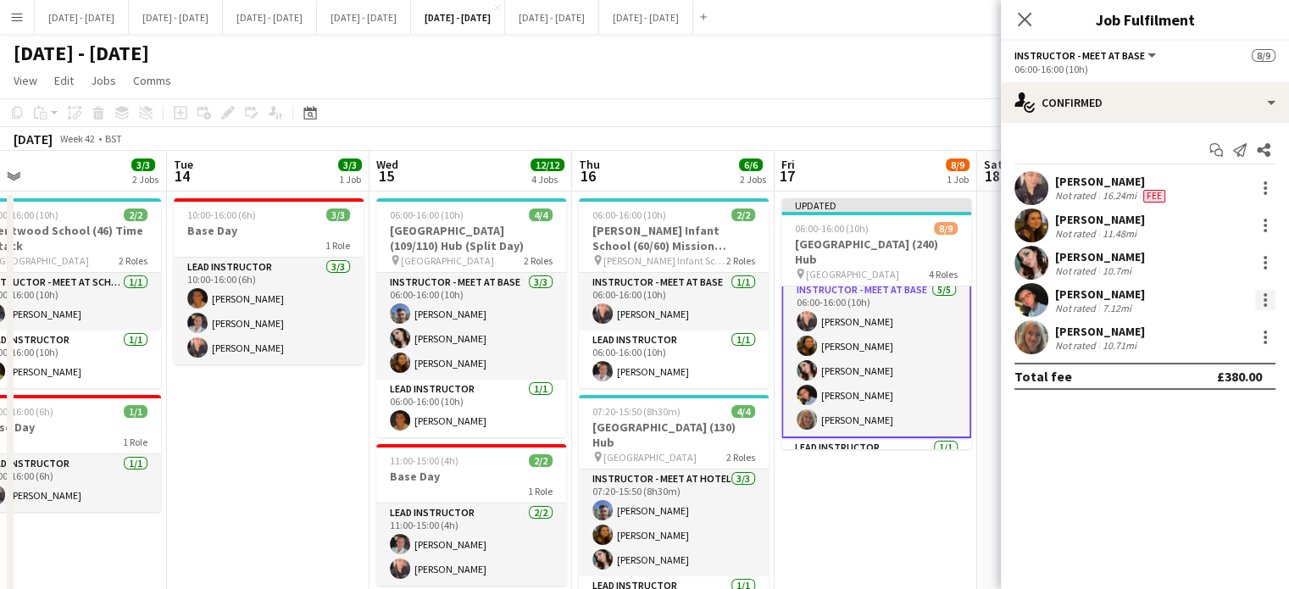
click at [1266, 297] on div at bounding box center [1265, 300] width 20 height 20
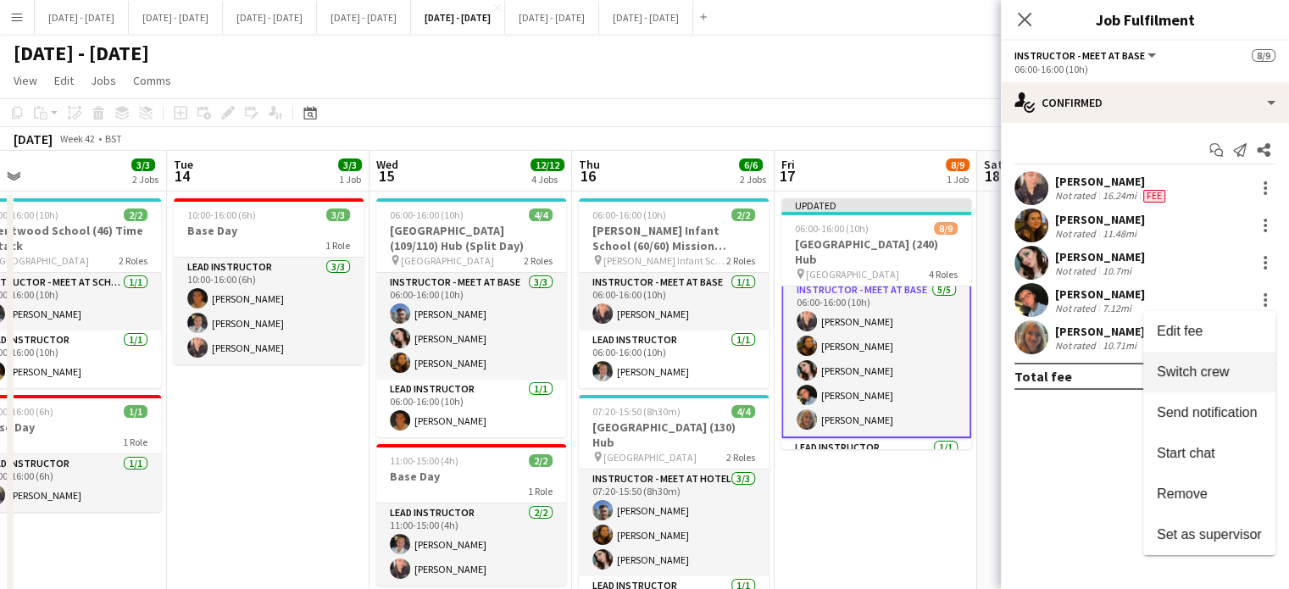
drag, startPoint x: 1193, startPoint y: 337, endPoint x: 1193, endPoint y: 369, distance: 31.3
click at [1193, 369] on div "Edit fee Switch crew Send notification Start chat Remove Set as supervisor" at bounding box center [1209, 433] width 132 height 244
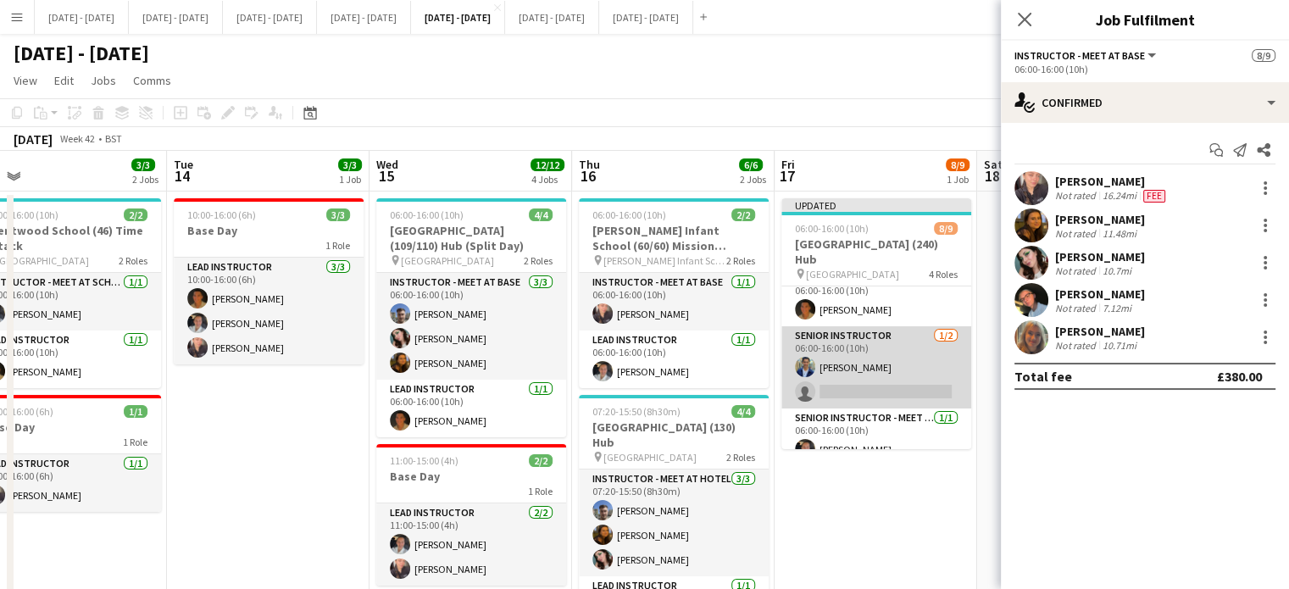
click at [875, 349] on app-card-role "Senior Instructor 1/2 06:00-16:00 (10h) Omar Al Khina single-neutral-actions" at bounding box center [876, 367] width 190 height 82
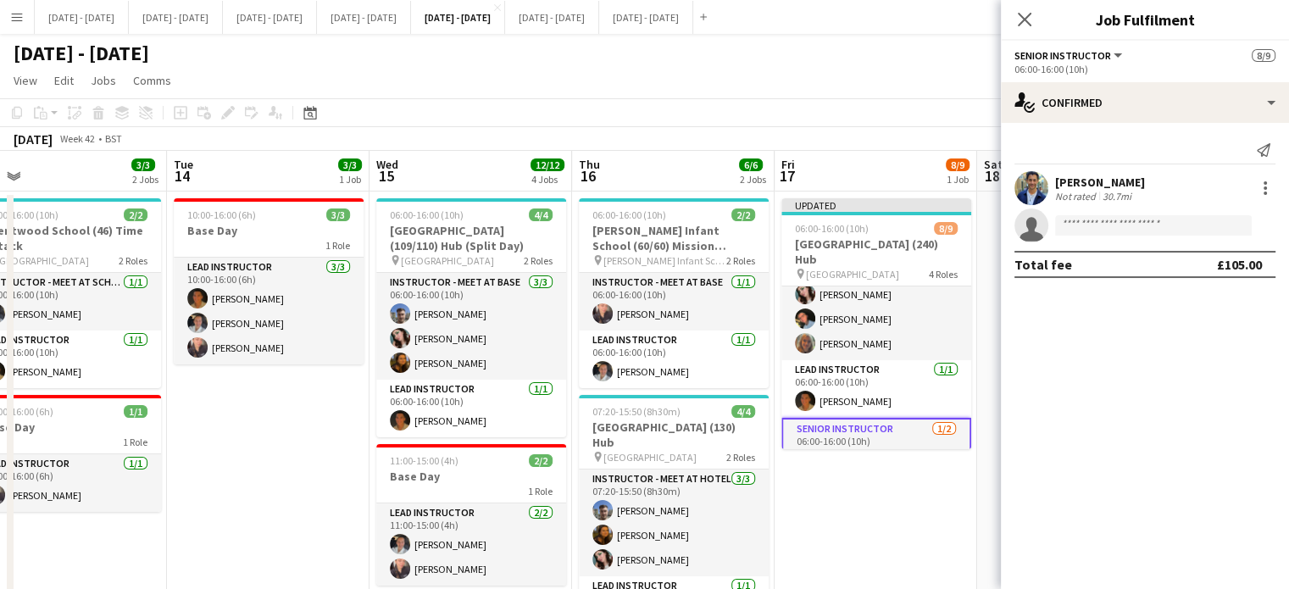
scroll to position [175, 0]
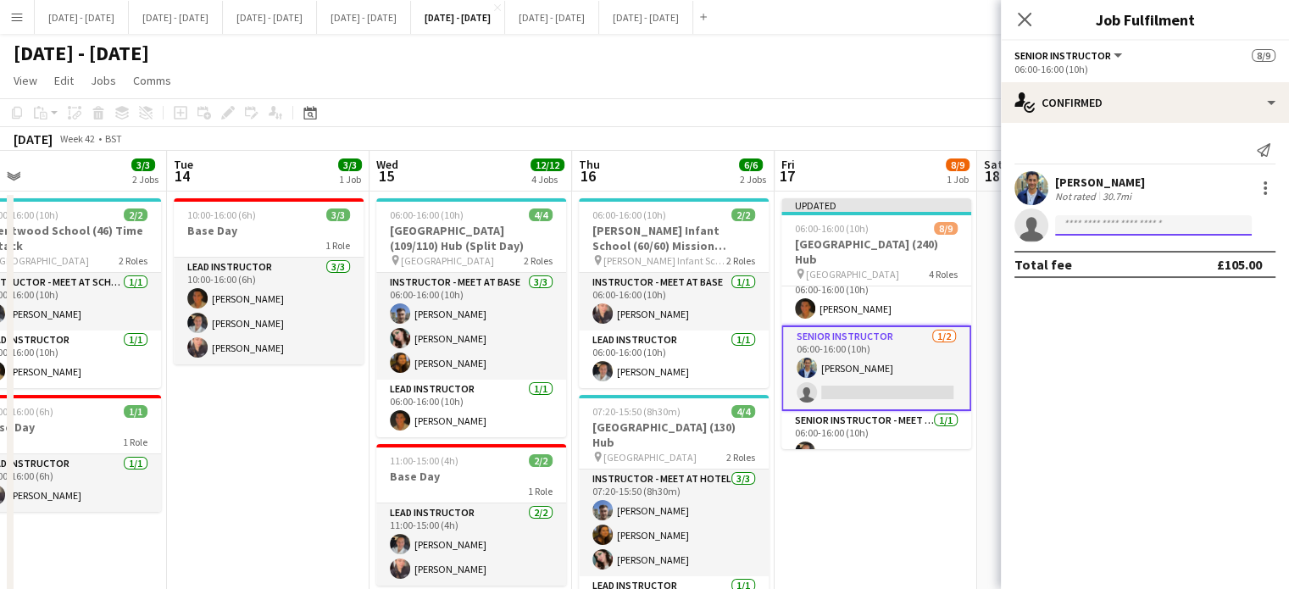
click at [1183, 215] on input at bounding box center [1153, 225] width 197 height 20
click at [1182, 222] on input at bounding box center [1153, 225] width 197 height 20
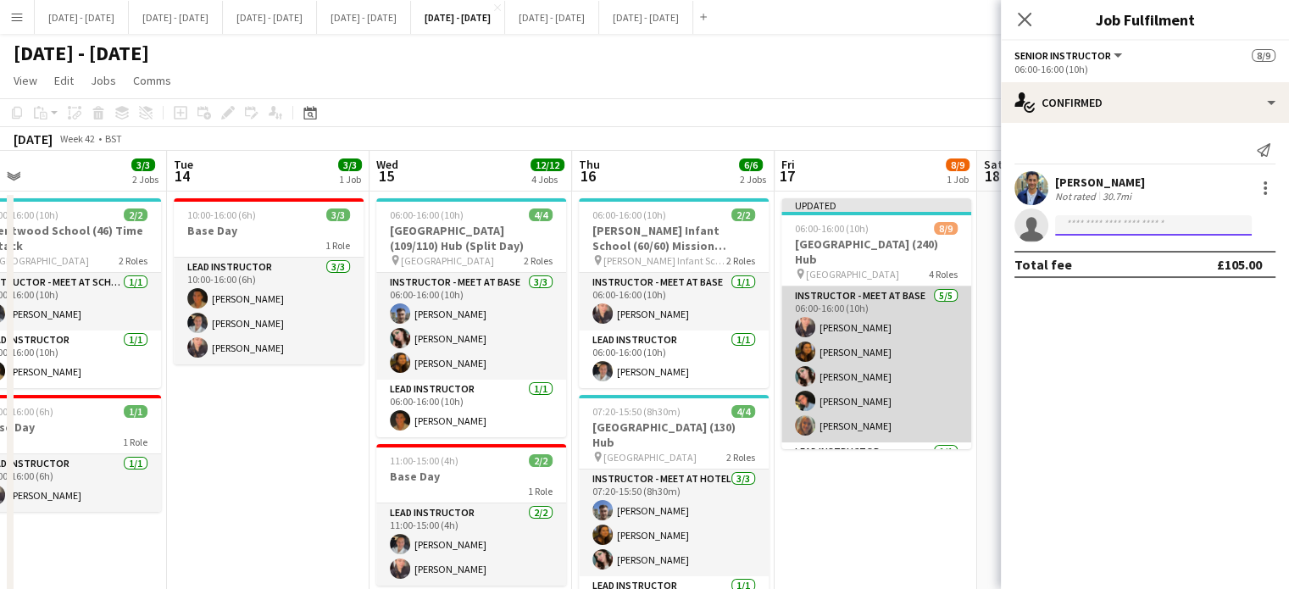
scroll to position [0, 0]
click at [847, 383] on app-card-role "Instructor - Meet at Base 5/5 06:00-16:00 (10h) Ellie-Marie Mankelow Olivia Bes…" at bounding box center [876, 364] width 190 height 156
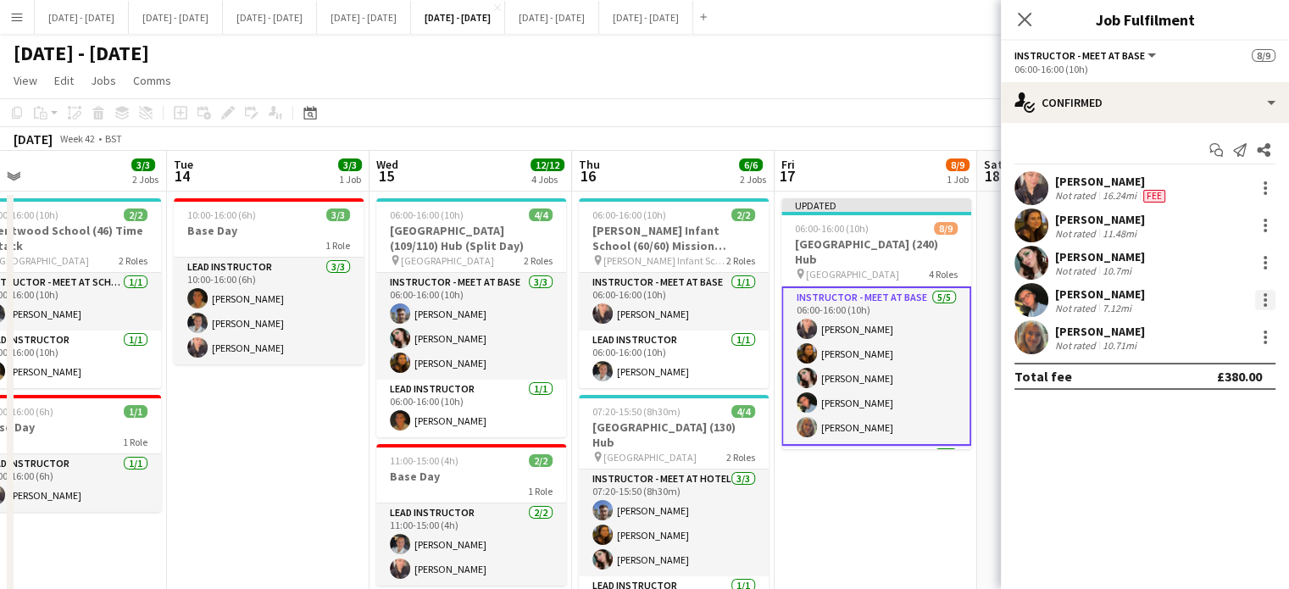
click at [1258, 302] on div at bounding box center [1265, 300] width 20 height 20
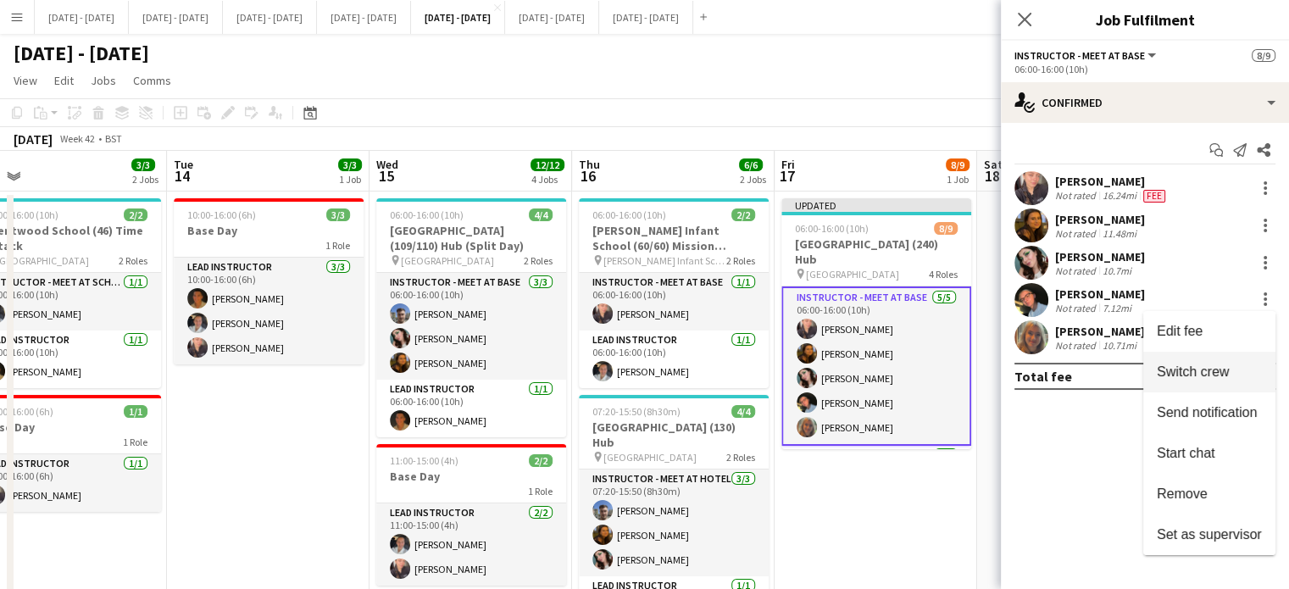
click at [1206, 365] on span "Switch crew" at bounding box center [1192, 371] width 72 height 14
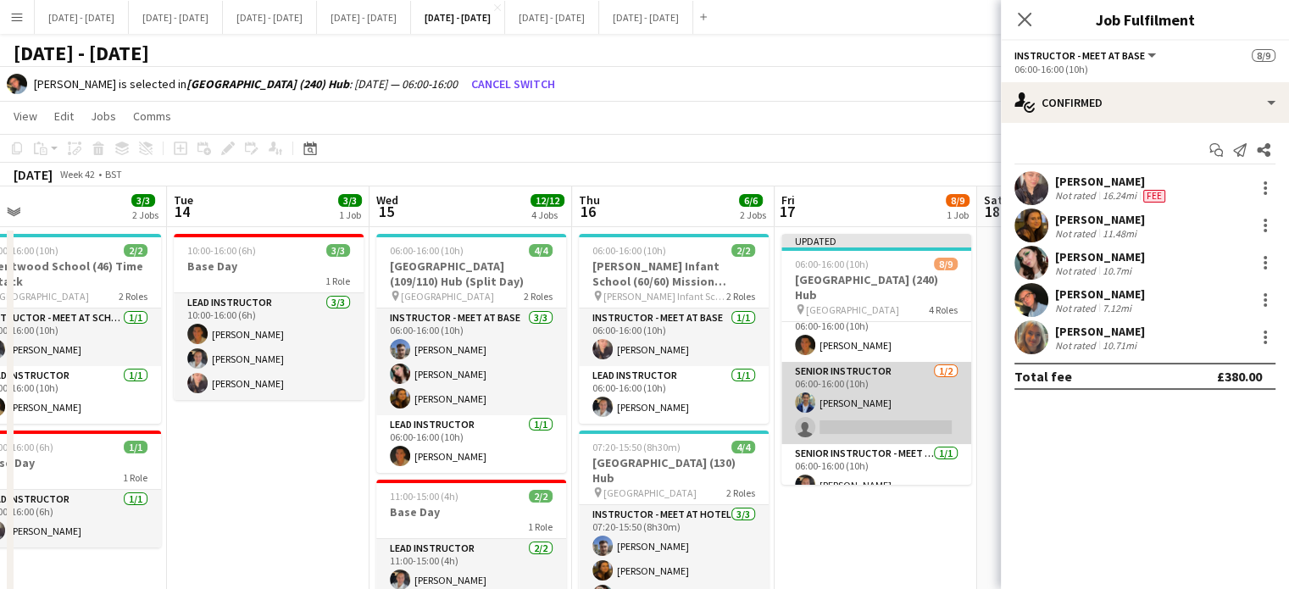
click at [884, 401] on app-card-role "Senior Instructor 1/2 06:00-16:00 (10h) Omar Al Khina single-neutral-actions" at bounding box center [876, 403] width 190 height 82
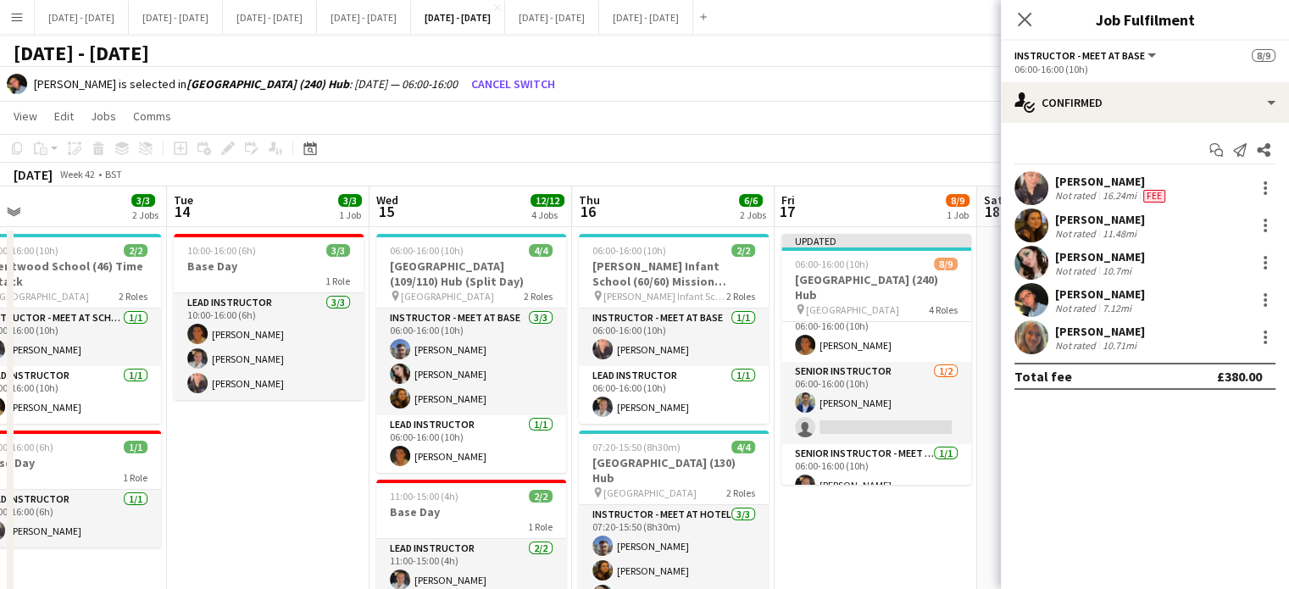
scroll to position [175, 0]
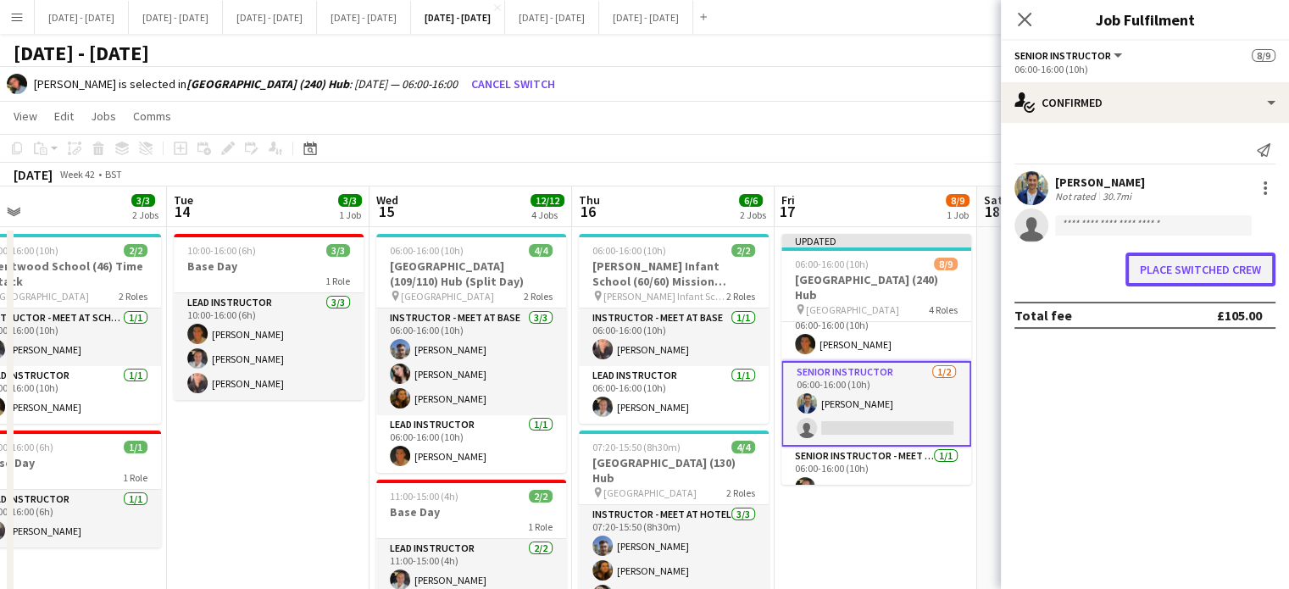
click at [1166, 273] on button "Place switched crew" at bounding box center [1200, 269] width 150 height 34
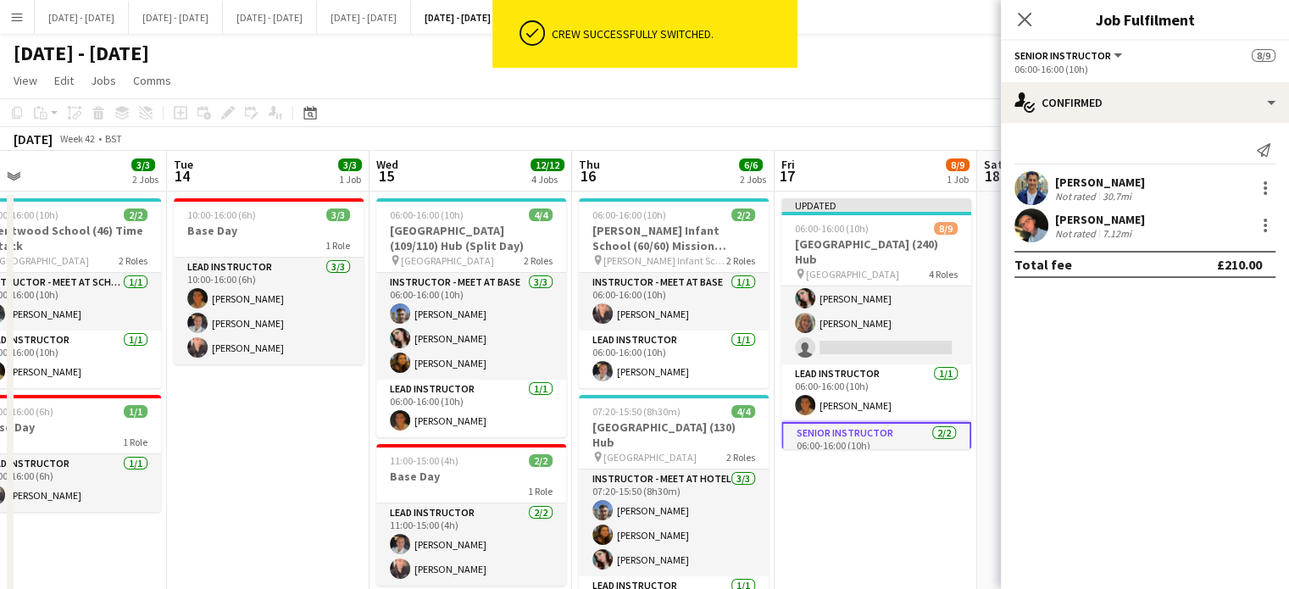
scroll to position [0, 0]
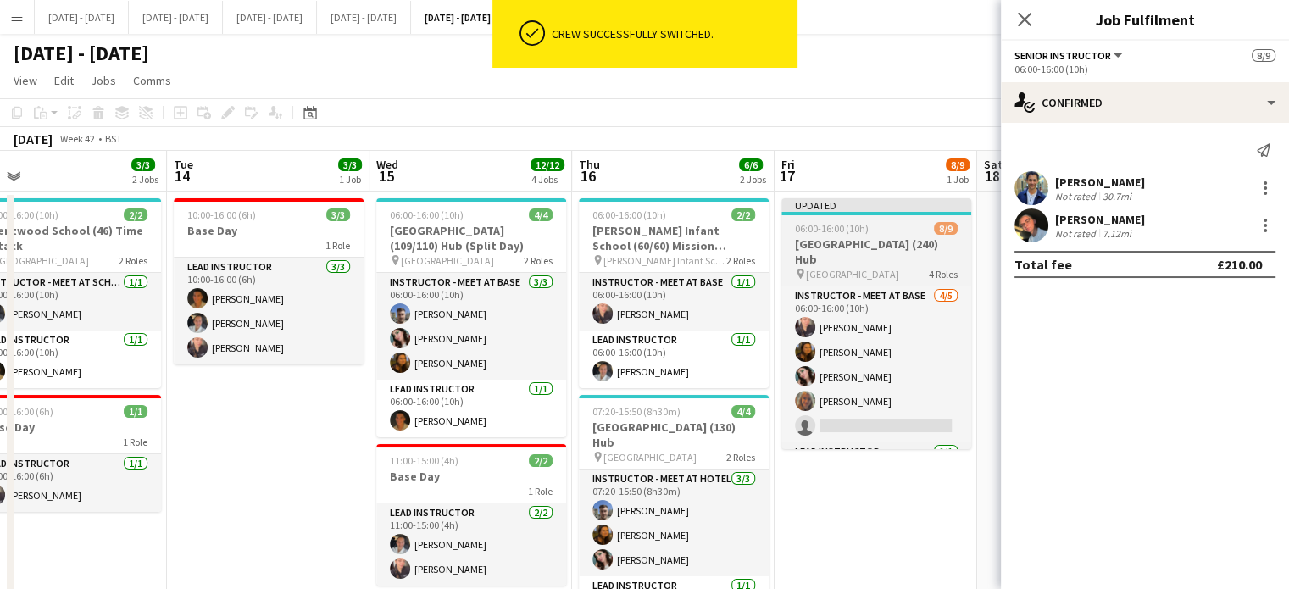
click at [856, 247] on h3 "Thamesview School (240) Hub" at bounding box center [876, 251] width 190 height 30
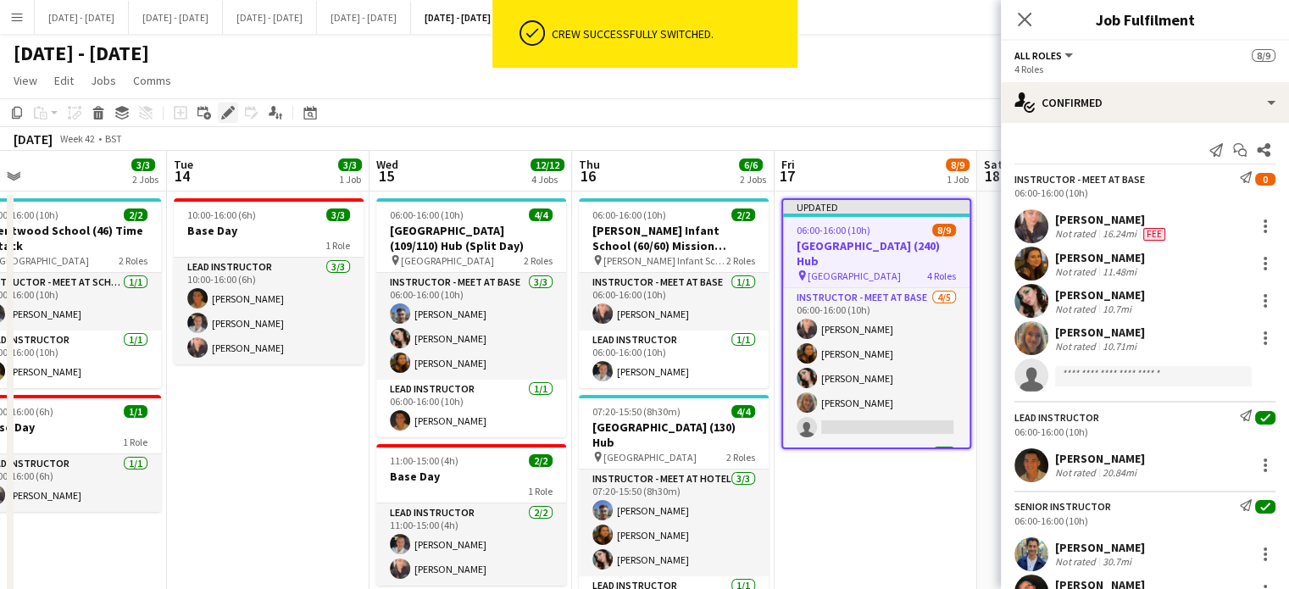
click at [229, 108] on icon "Edit" at bounding box center [228, 113] width 14 height 14
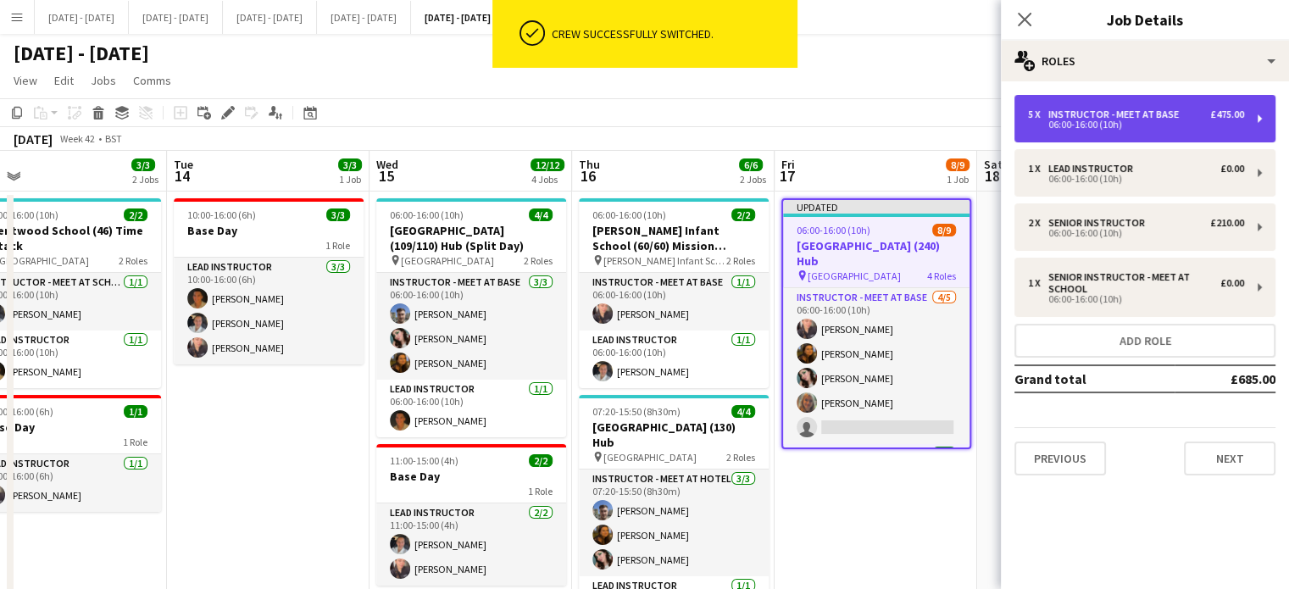
click at [1106, 130] on div "5 x Instructor - Meet at Base £475.00 06:00-16:00 (10h)" at bounding box center [1144, 118] width 261 height 47
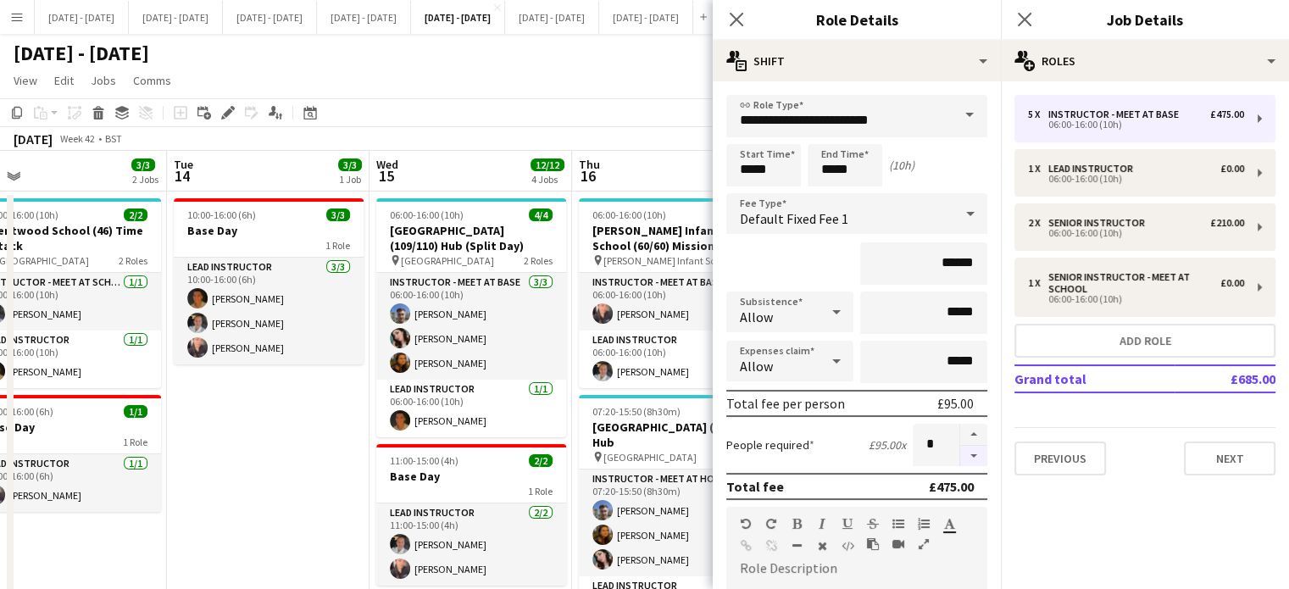
click at [960, 456] on button "button" at bounding box center [973, 456] width 27 height 21
type input "*"
click at [739, 21] on icon at bounding box center [736, 19] width 16 height 16
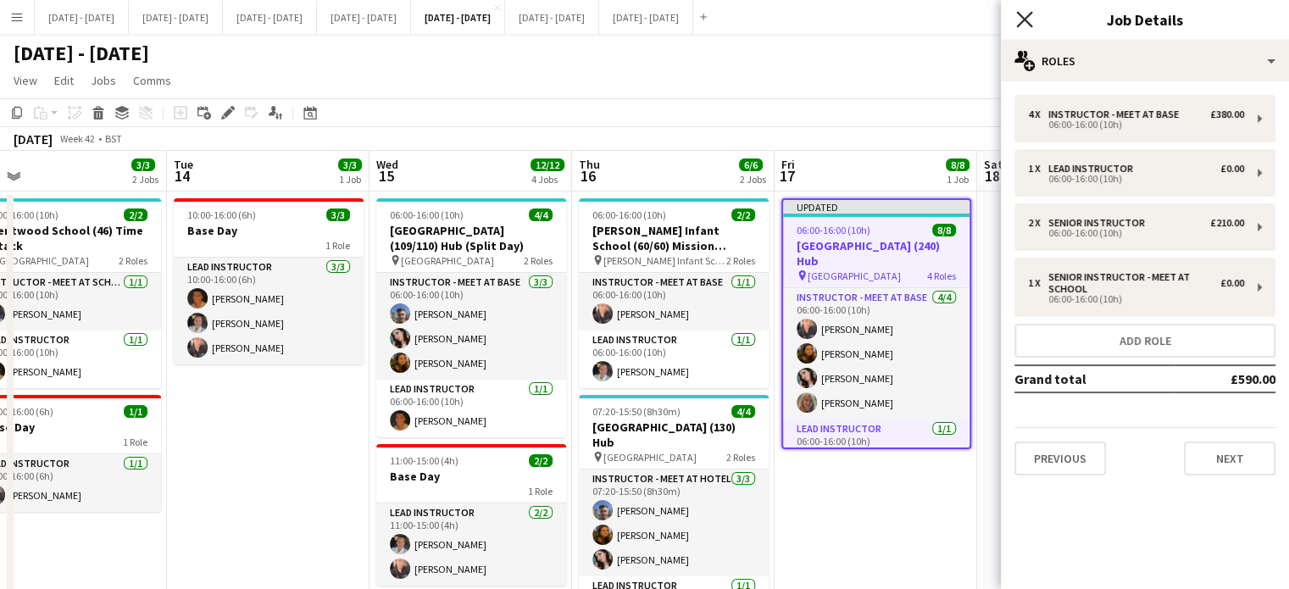
click at [1028, 26] on icon "Close pop-in" at bounding box center [1024, 19] width 16 height 16
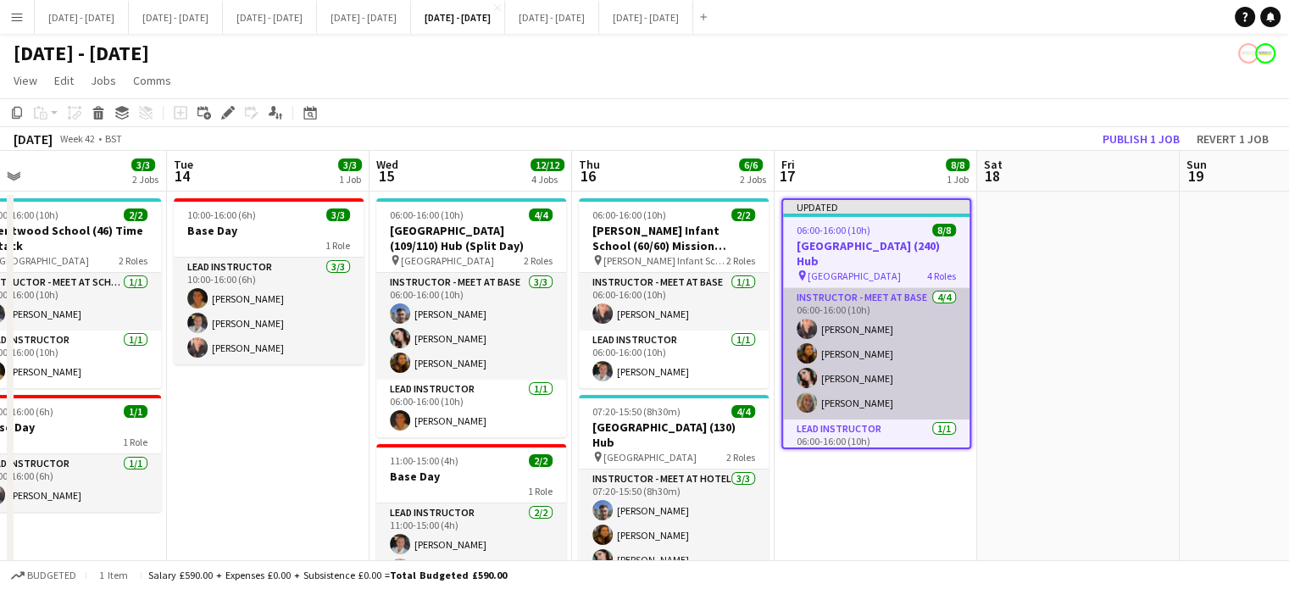
click at [872, 306] on app-card-role "Instructor - Meet at Base 4/4 06:00-16:00 (10h) Ellie-Marie Mankelow Olivia Bes…" at bounding box center [876, 353] width 186 height 131
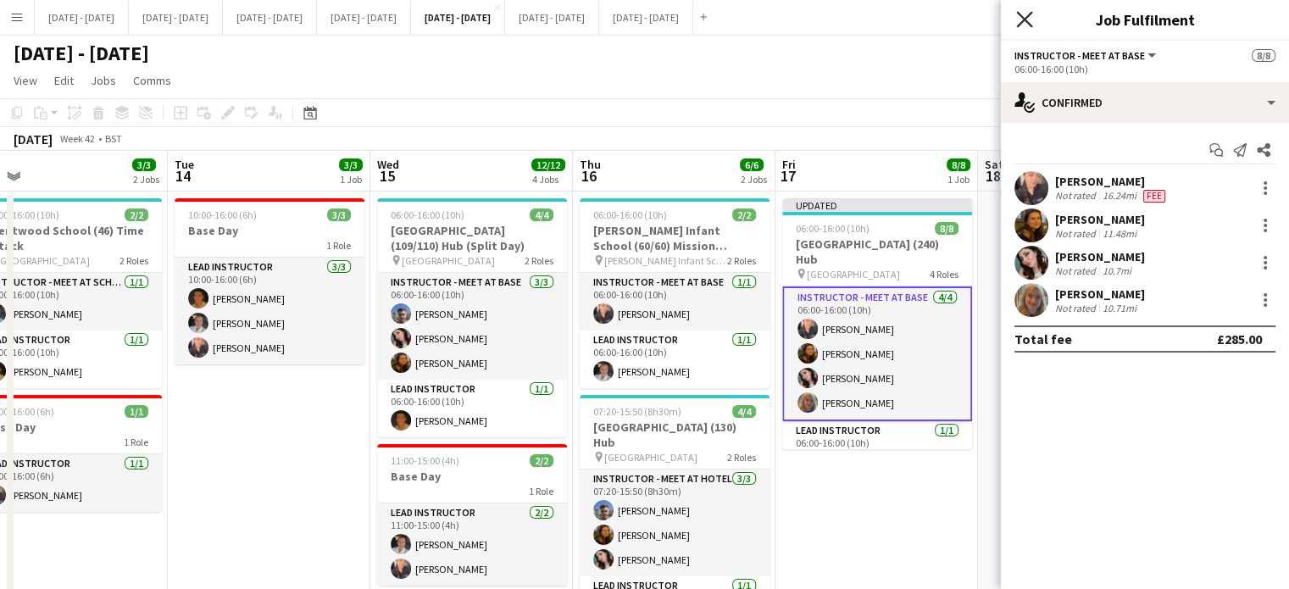
click at [1025, 18] on icon at bounding box center [1024, 19] width 16 height 16
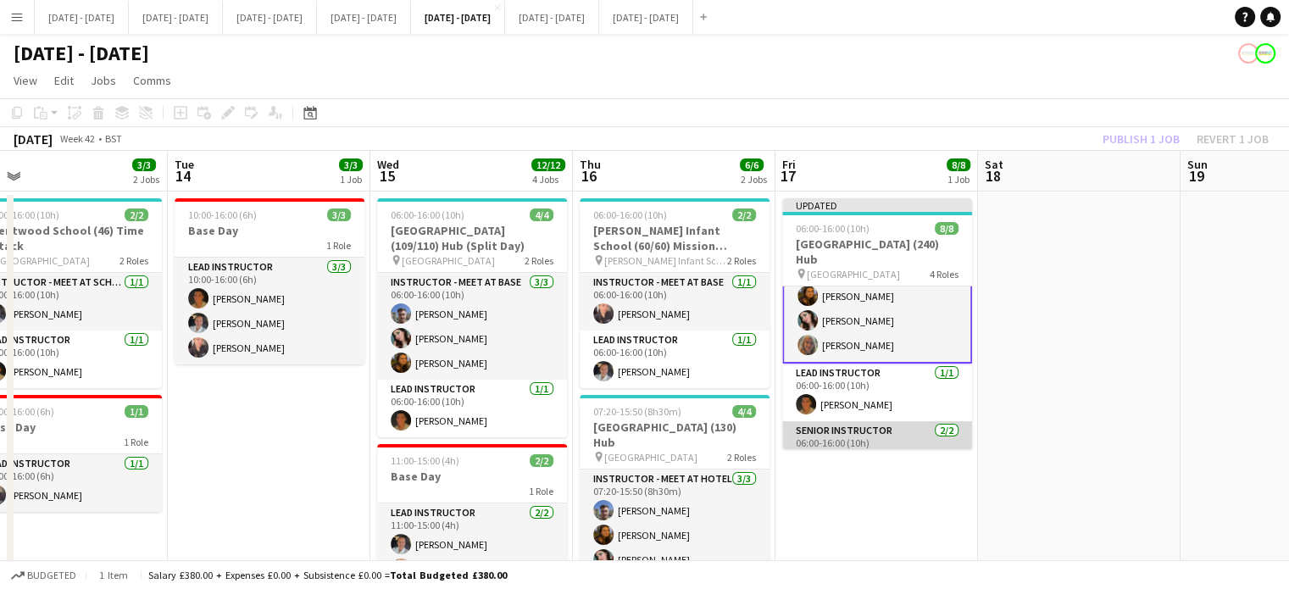
scroll to position [152, 0]
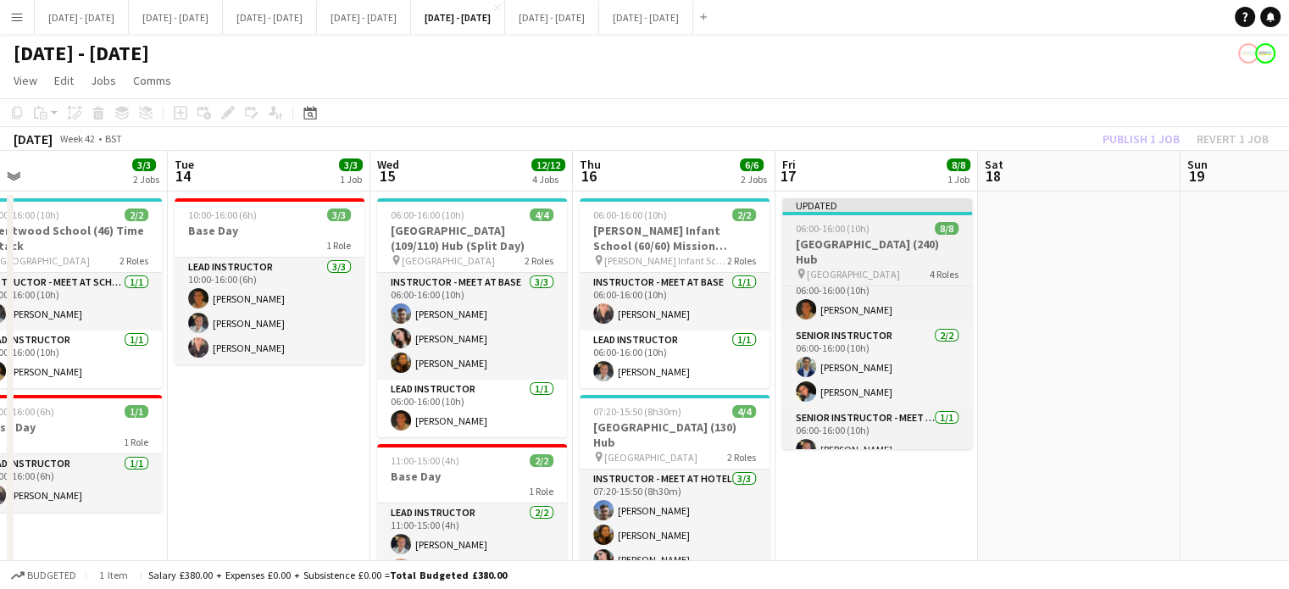
click at [890, 267] on div "pin Thamesview School 4 Roles" at bounding box center [877, 274] width 190 height 14
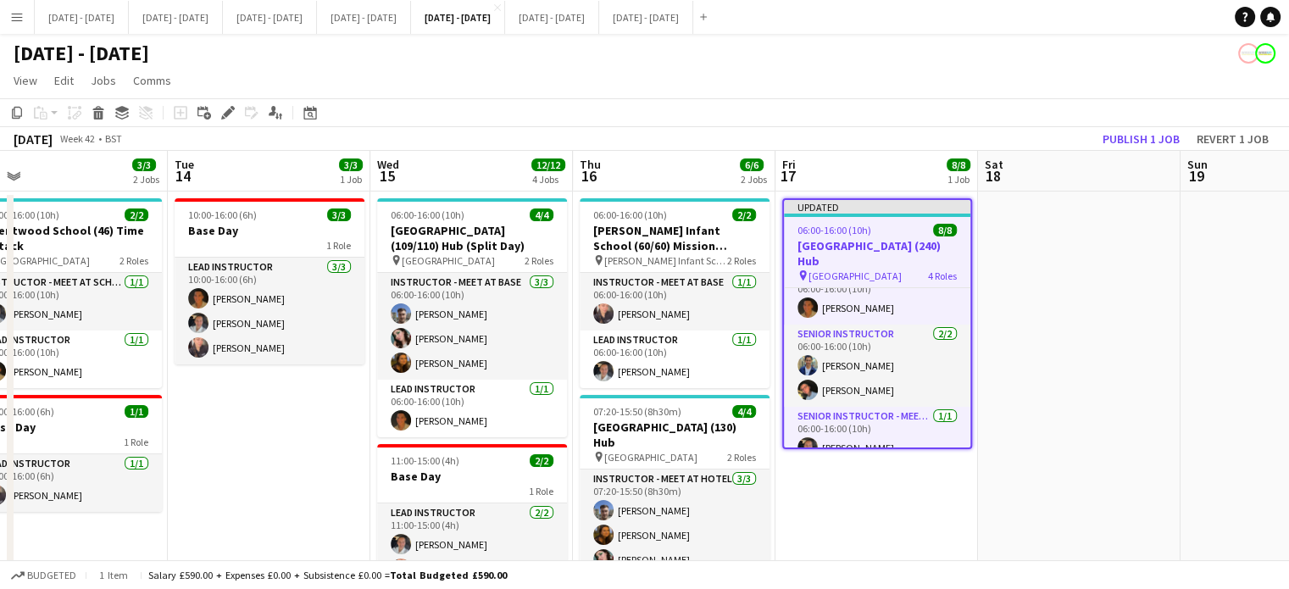
scroll to position [150, 0]
click at [1122, 141] on button "Publish 1 job" at bounding box center [1140, 139] width 91 height 22
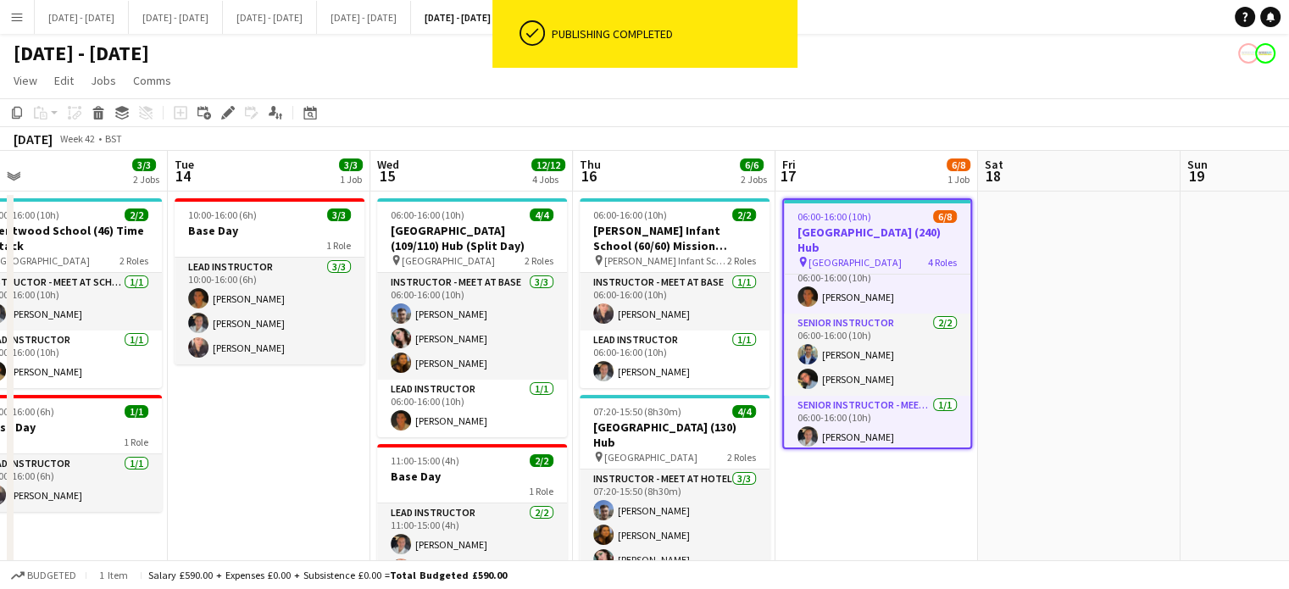
scroll to position [139, 0]
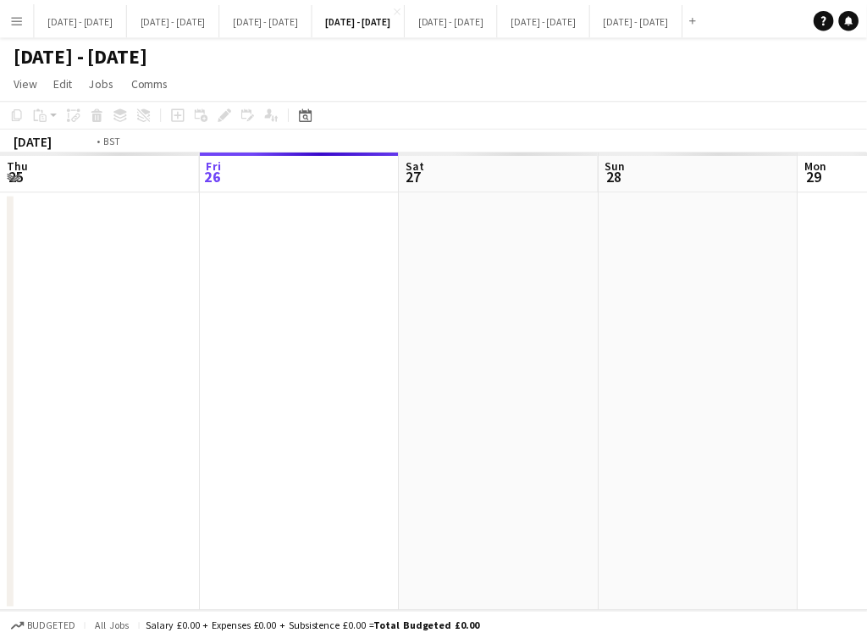
scroll to position [0, 583]
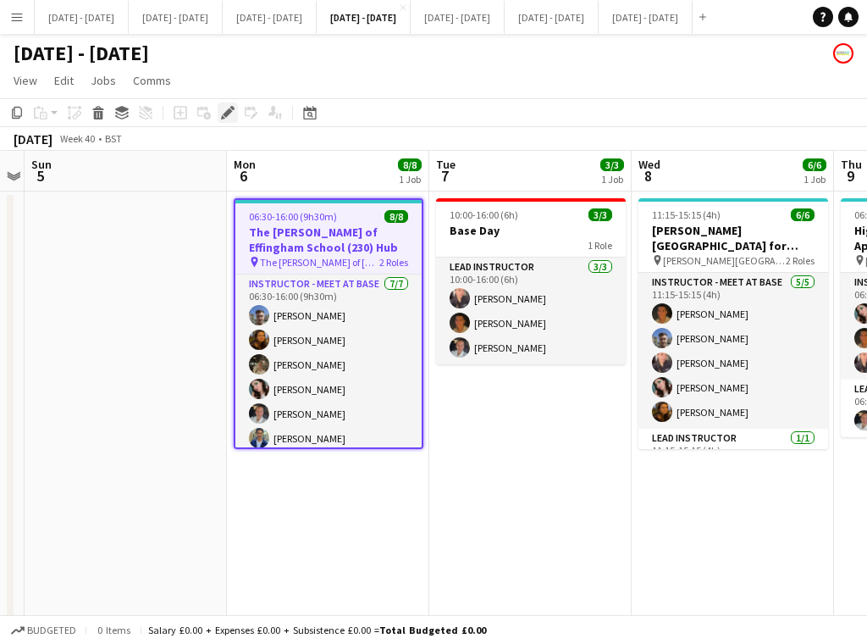
click at [224, 112] on icon "Edit" at bounding box center [228, 113] width 14 height 14
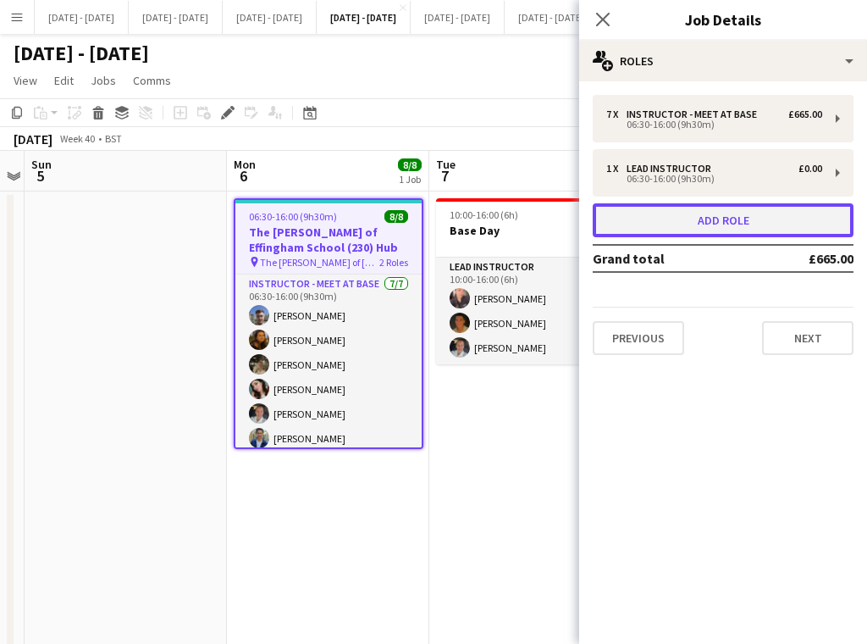
click at [759, 228] on button "Add role" at bounding box center [723, 220] width 261 height 34
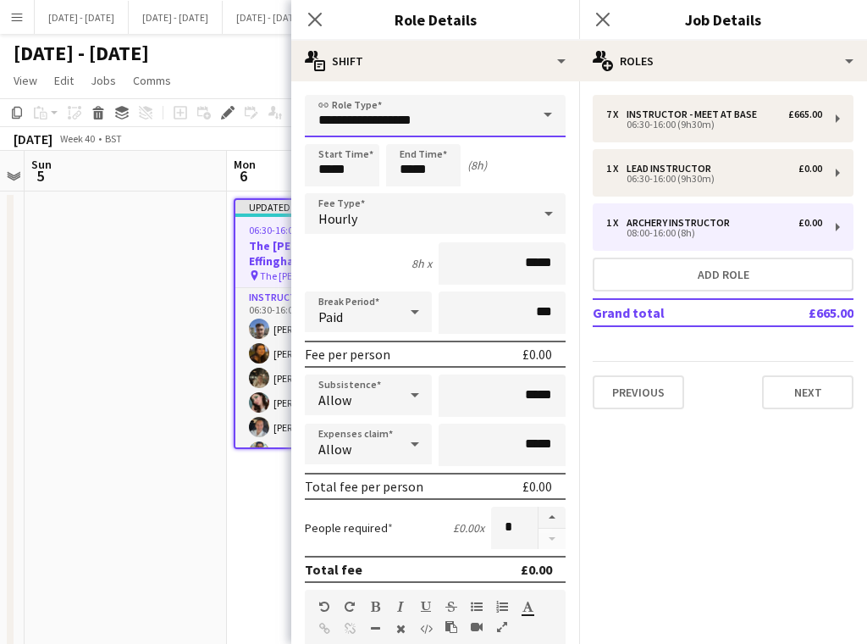
click at [482, 114] on input "**********" at bounding box center [435, 116] width 261 height 42
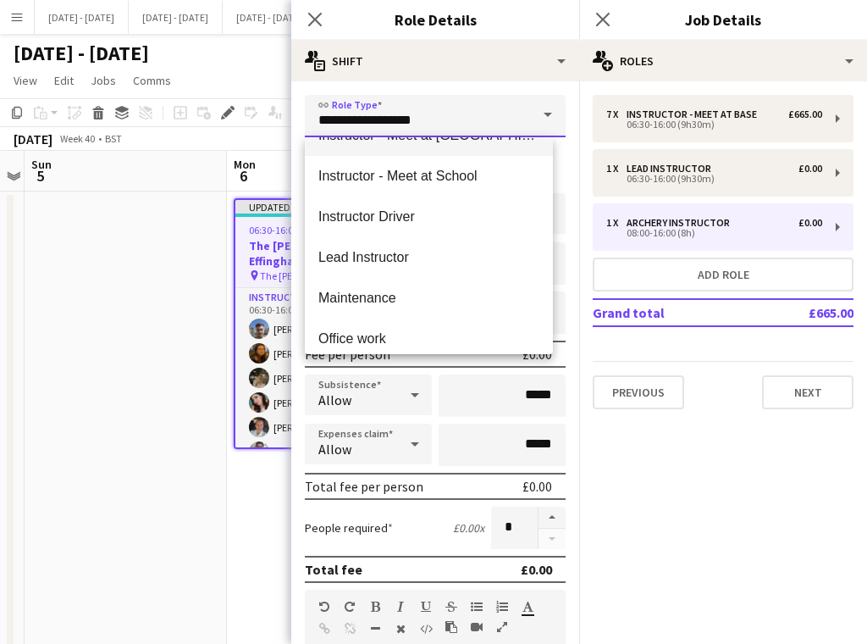
scroll to position [678, 0]
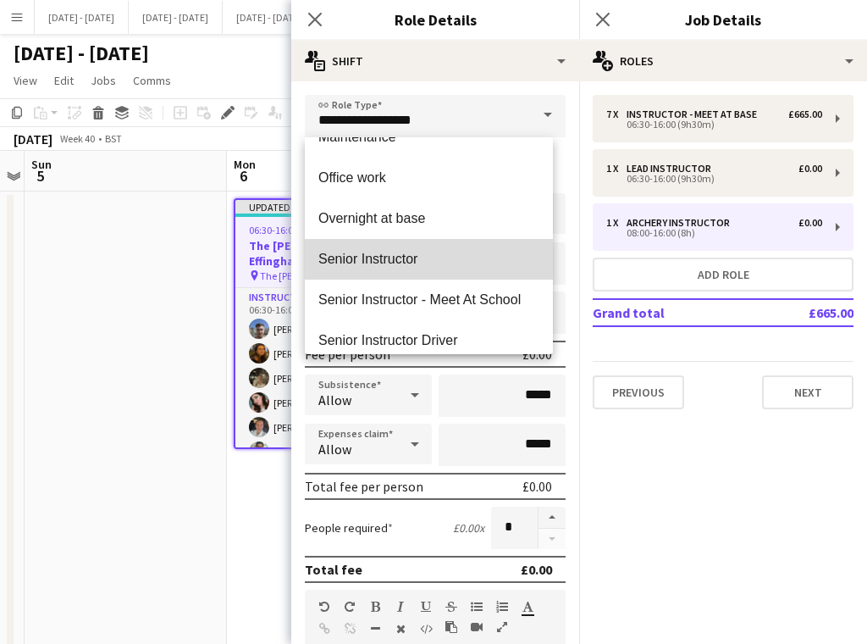
click at [430, 254] on span "Senior Instructor" at bounding box center [429, 259] width 221 height 16
type input "**********"
type input "*******"
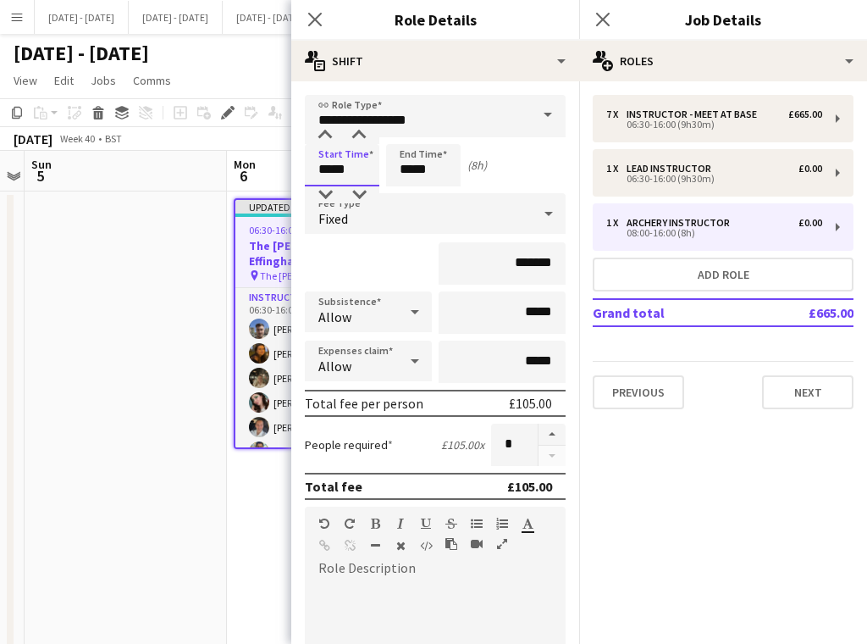
drag, startPoint x: 368, startPoint y: 164, endPoint x: 230, endPoint y: 163, distance: 138.1
click at [230, 163] on body "Menu Boards Boards Boards All jobs Status Workforce Workforce My Workforce Recr…" at bounding box center [433, 374] width 867 height 748
type input "*****"
click at [457, 206] on div "Fixed" at bounding box center [418, 213] width 227 height 41
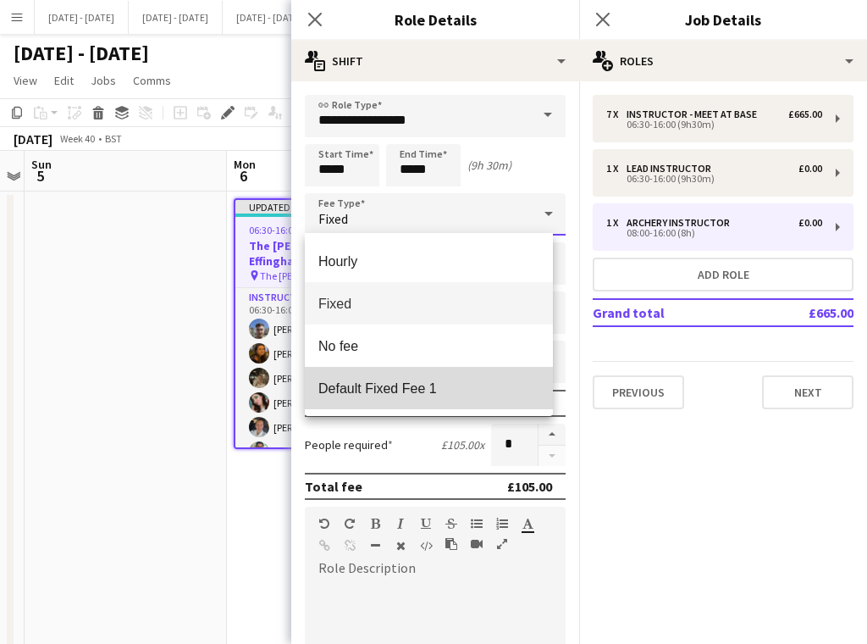
click at [440, 377] on mat-option "Default Fixed Fee 1" at bounding box center [429, 388] width 248 height 42
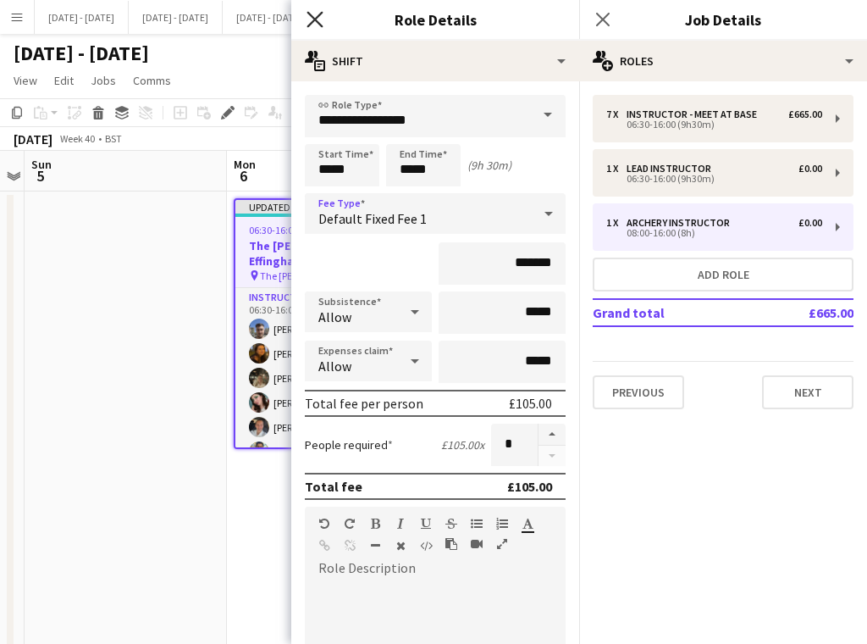
click at [319, 19] on icon "Close pop-in" at bounding box center [315, 19] width 16 height 16
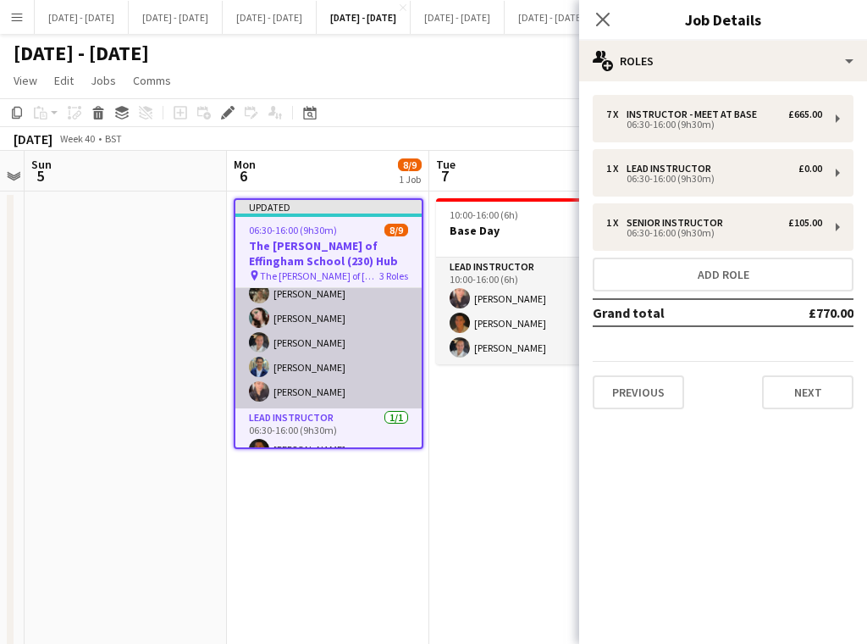
click at [326, 364] on app-card-role "Instructor - Meet at Base 7/7 06:30-16:00 (9h30m) Matt Dailly Olivia Best Emily…" at bounding box center [329, 305] width 186 height 205
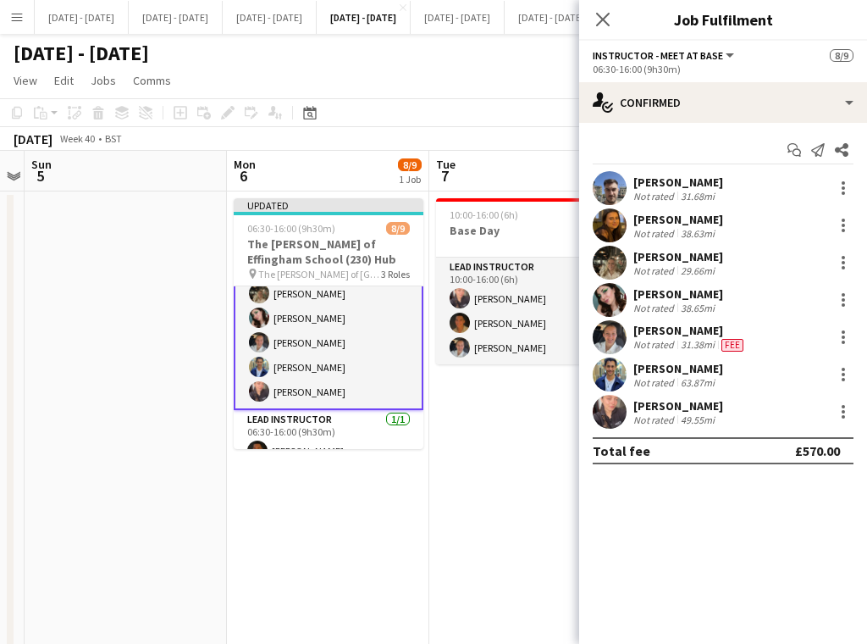
scroll to position [86, 0]
click at [845, 376] on div at bounding box center [844, 374] width 20 height 20
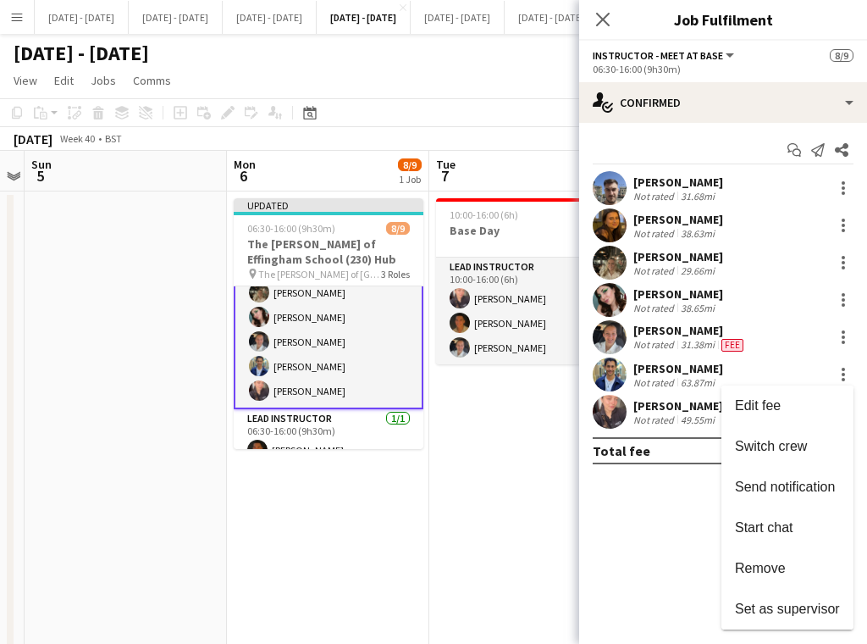
drag, startPoint x: 792, startPoint y: 440, endPoint x: 589, endPoint y: 424, distance: 203.9
click at [792, 440] on span "Switch crew" at bounding box center [771, 446] width 72 height 14
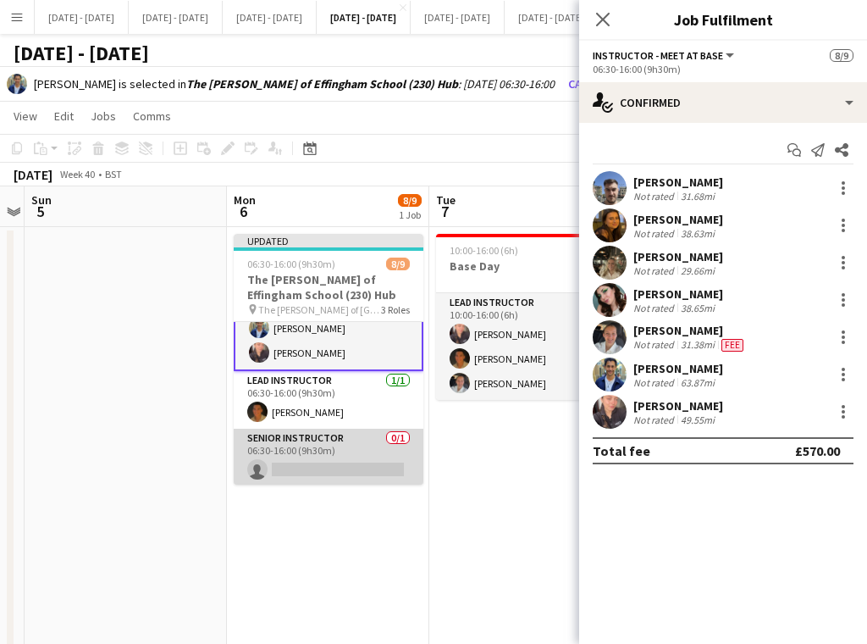
click at [327, 456] on app-card-role "Senior Instructor 0/1 06:30-16:00 (9h30m) single-neutral-actions" at bounding box center [329, 458] width 190 height 58
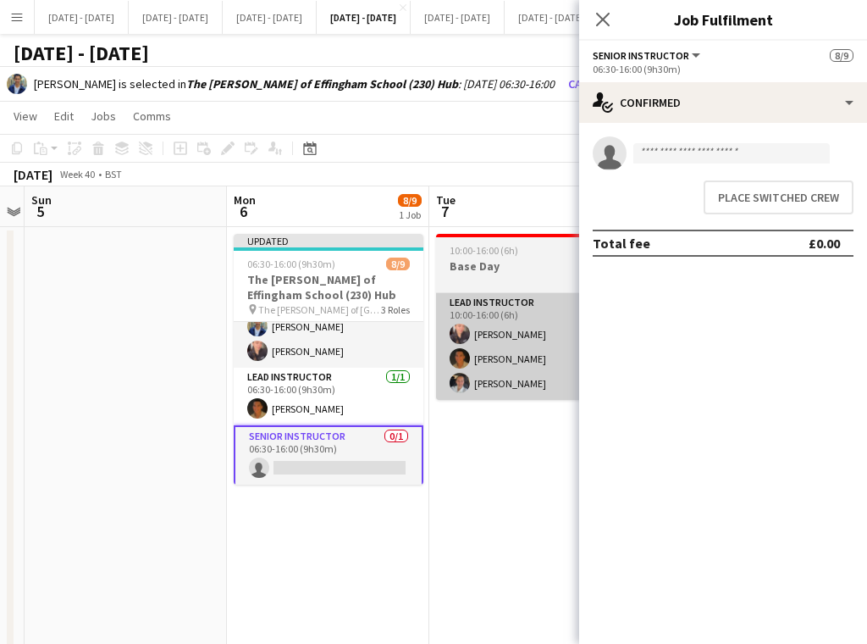
scroll to position [158, 0]
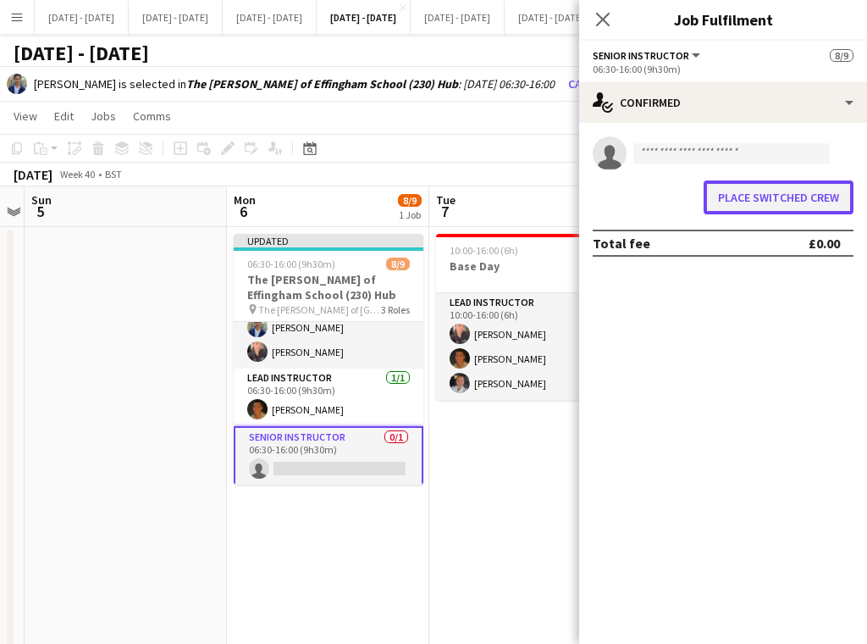
click at [784, 197] on button "Place switched crew" at bounding box center [779, 197] width 150 height 34
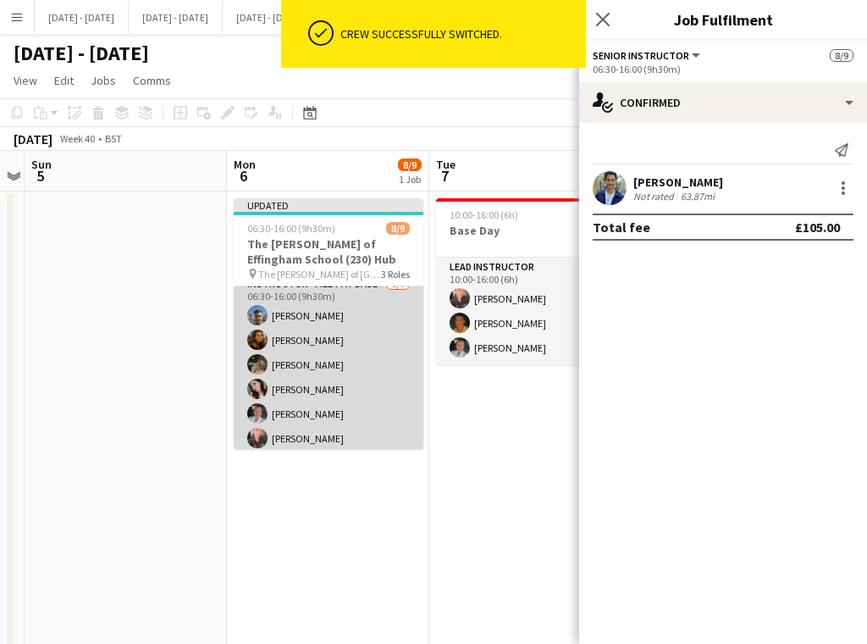
scroll to position [0, 0]
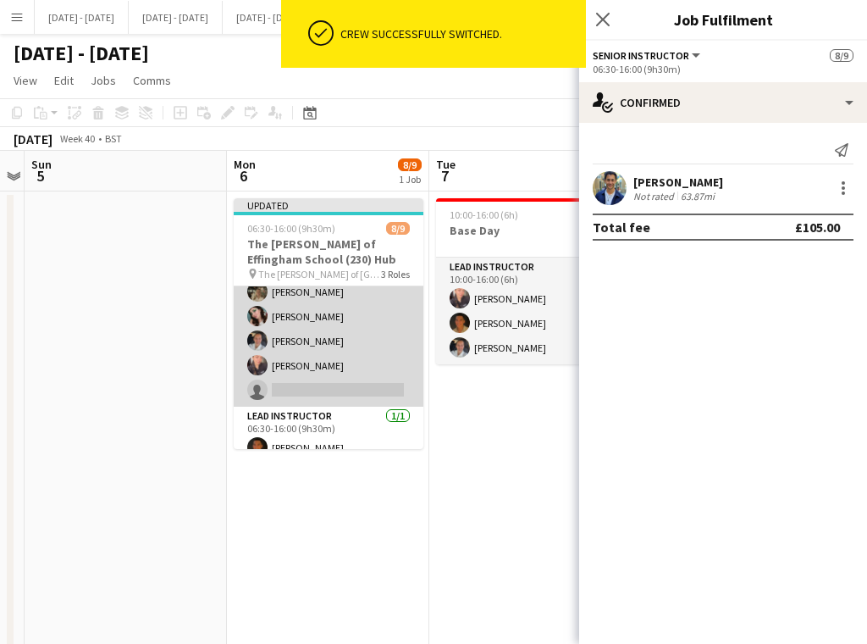
click at [332, 368] on app-card-role "Instructor - Meet at Base 6/7 06:30-16:00 (9h30m) Matt Dailly Olivia Best Emily…" at bounding box center [329, 304] width 190 height 205
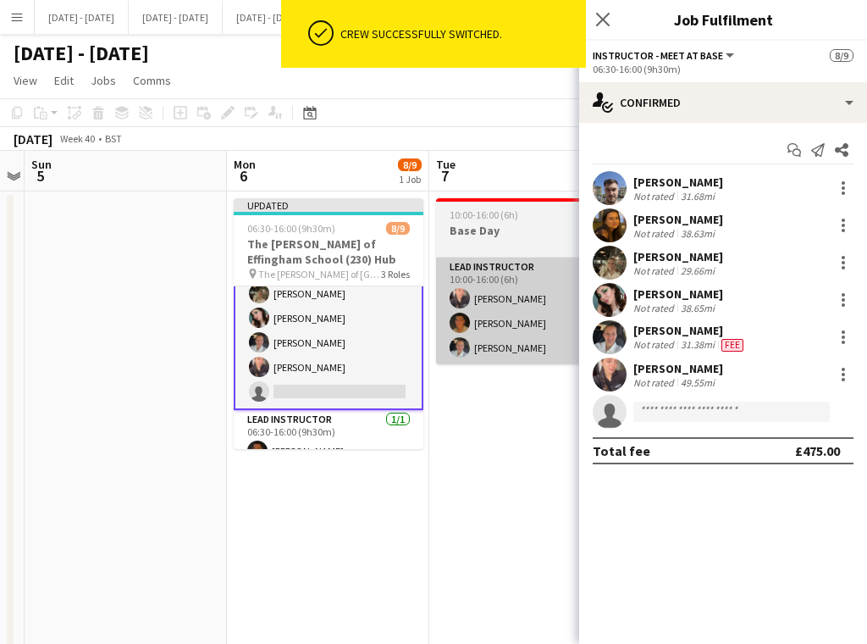
scroll to position [86, 0]
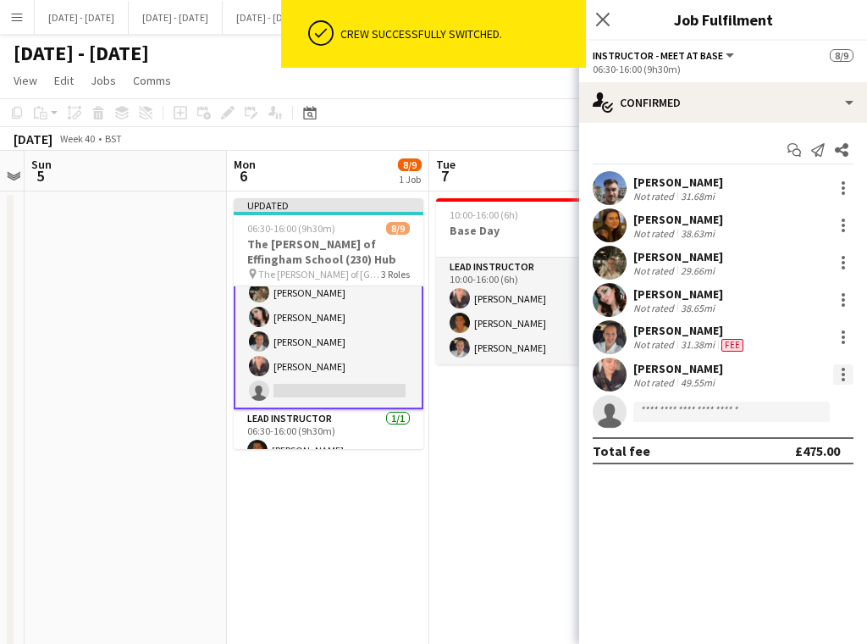
click at [840, 371] on div at bounding box center [844, 374] width 20 height 20
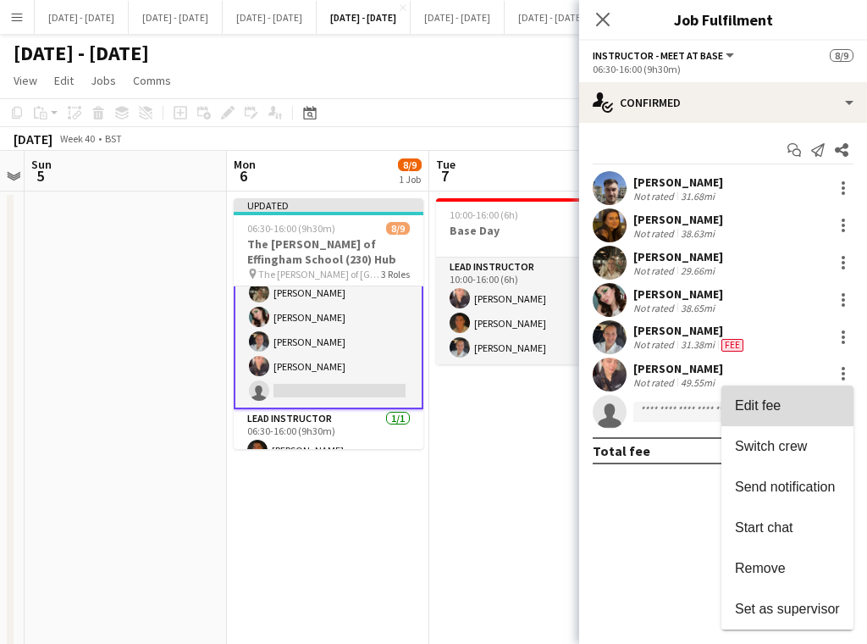
click at [768, 407] on span "Edit fee" at bounding box center [758, 405] width 46 height 14
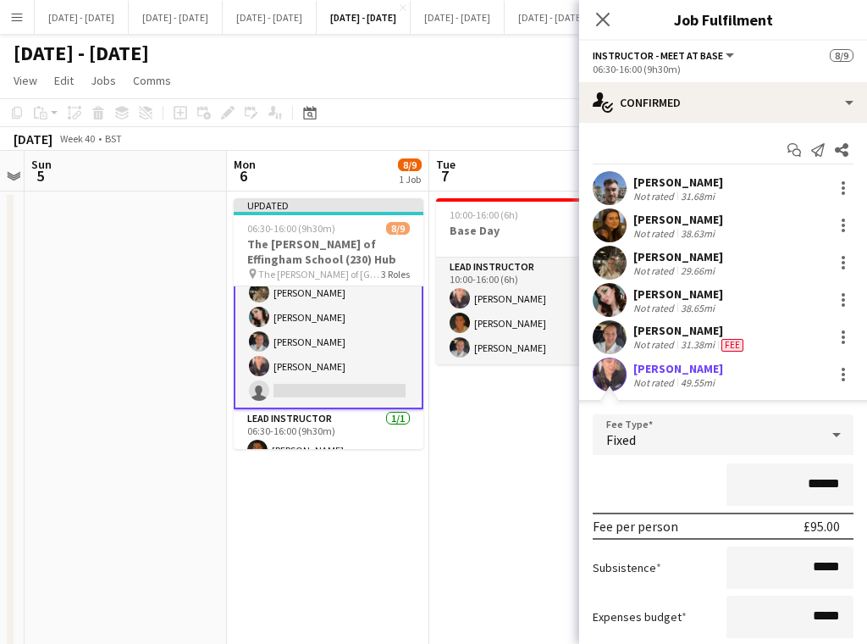
click at [734, 431] on div "Fixed" at bounding box center [706, 434] width 227 height 41
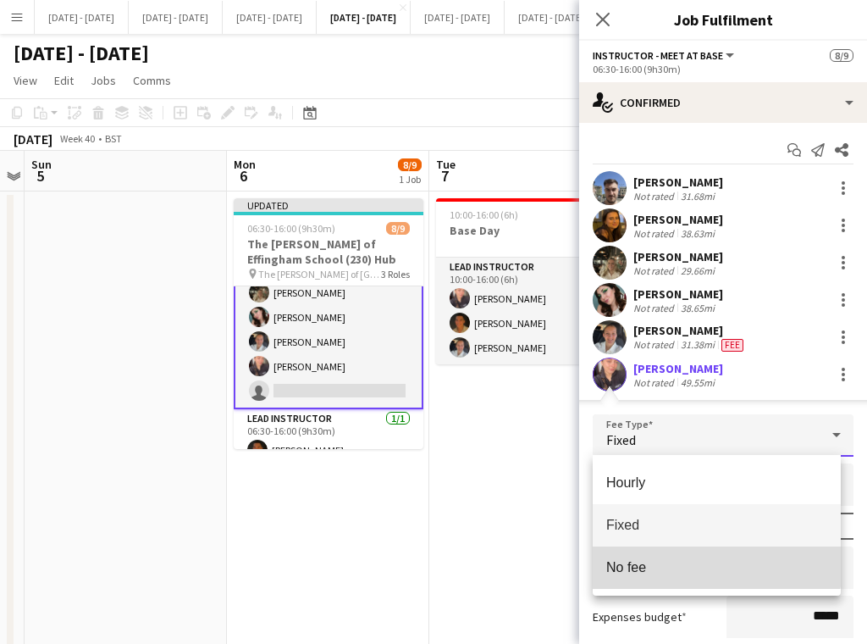
click at [712, 551] on mat-option "No fee" at bounding box center [717, 567] width 248 height 42
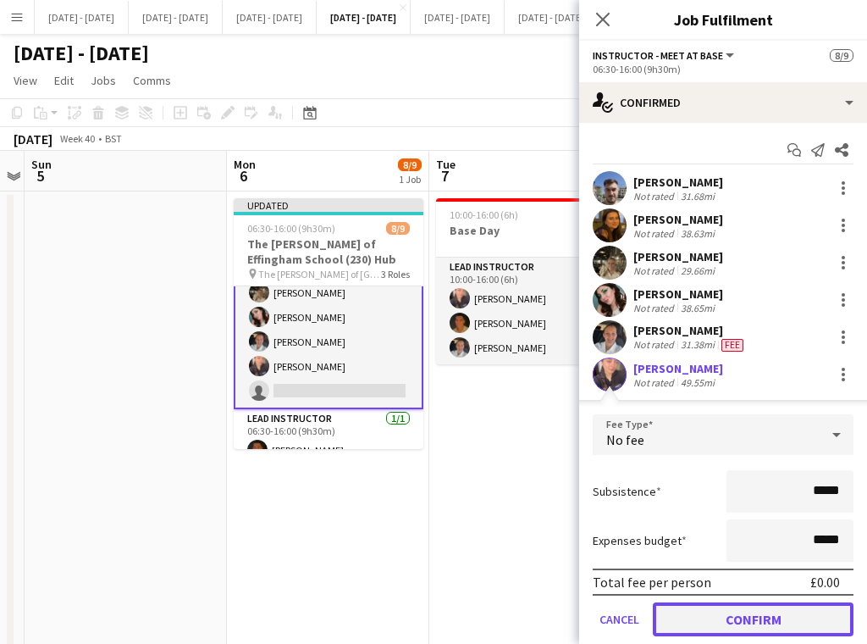
click at [754, 615] on button "Confirm" at bounding box center [753, 619] width 201 height 34
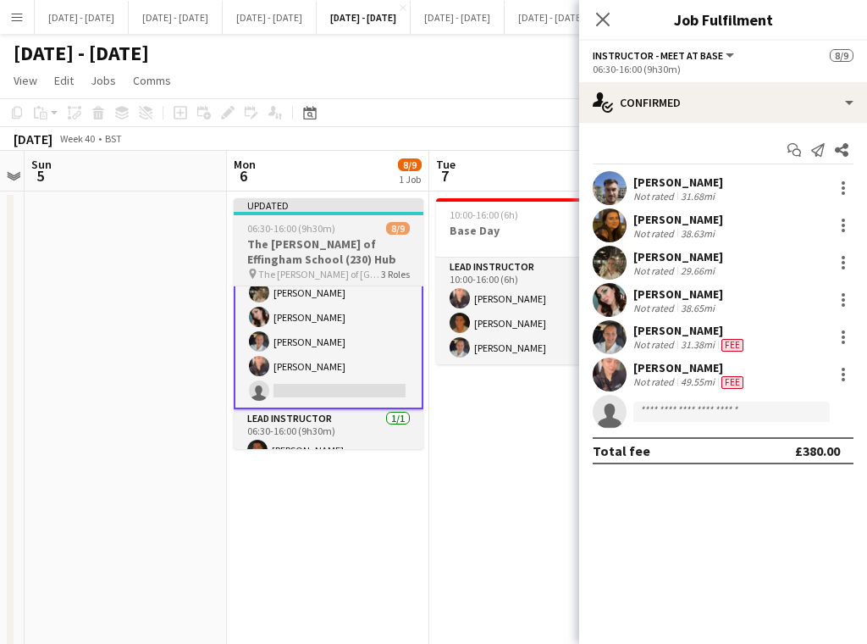
click at [359, 254] on h3 "The Howard of Effingham School (230) Hub" at bounding box center [329, 251] width 190 height 30
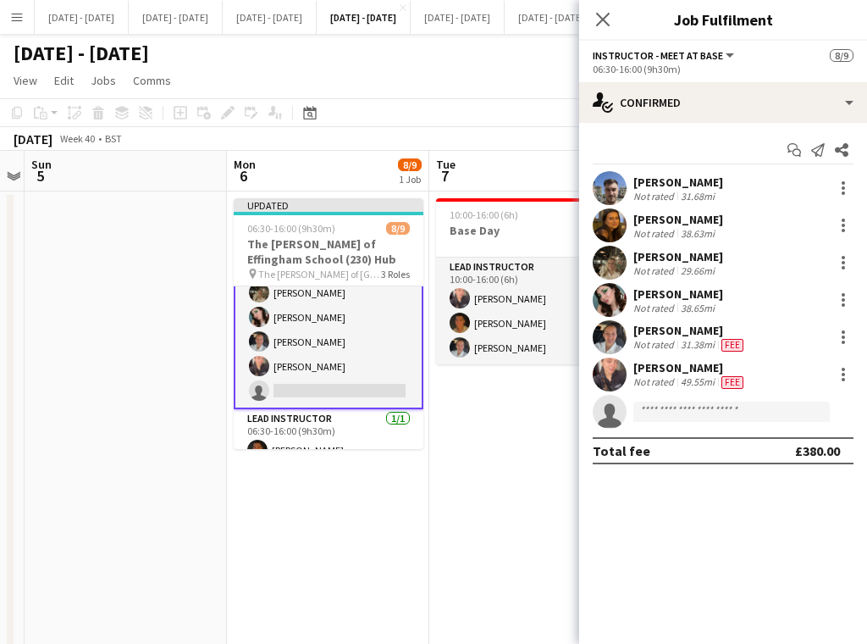
scroll to position [85, 0]
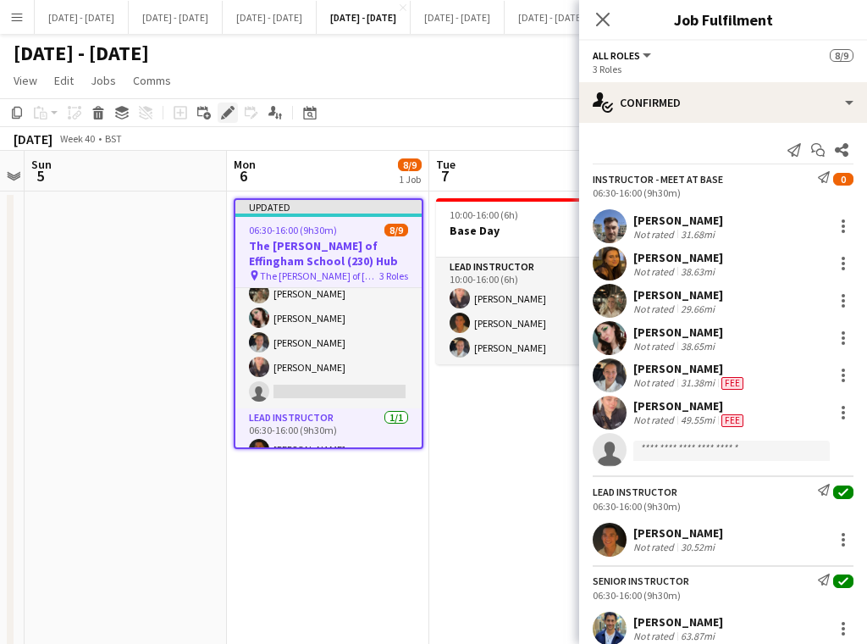
click at [224, 109] on icon "Edit" at bounding box center [228, 113] width 14 height 14
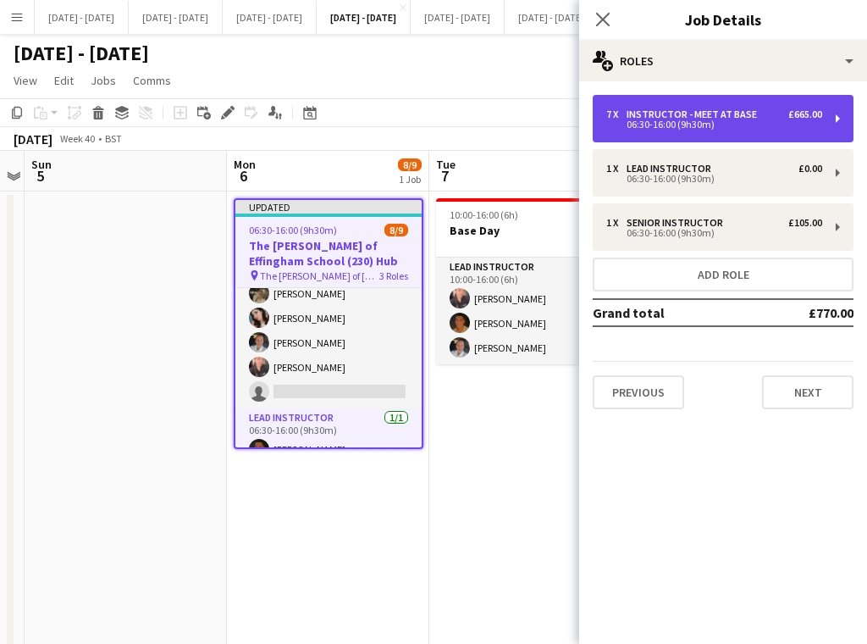
click at [694, 120] on div "06:30-16:00 (9h30m)" at bounding box center [715, 124] width 216 height 8
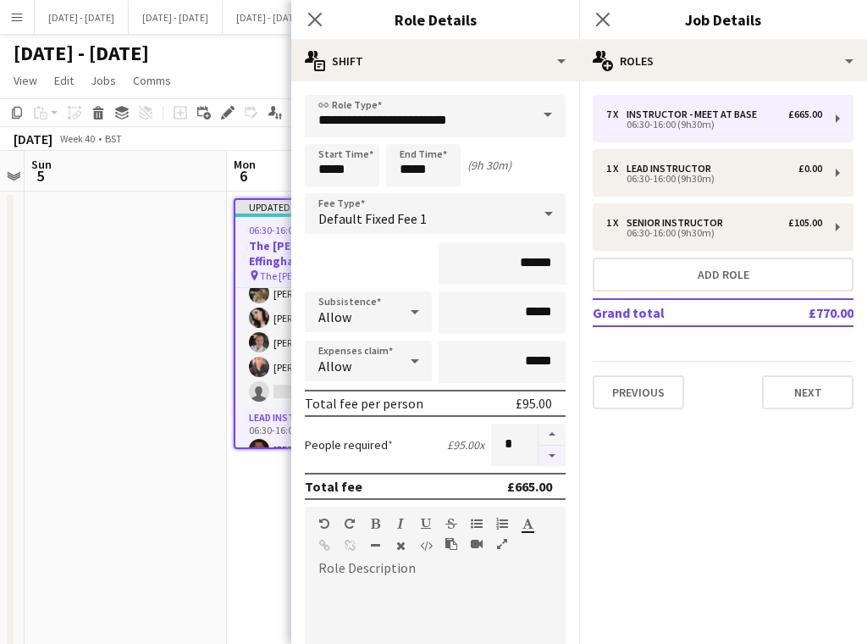
click at [539, 451] on button "button" at bounding box center [552, 456] width 27 height 21
type input "*"
click at [313, 3] on div "Close pop-in" at bounding box center [314, 19] width 47 height 39
click at [313, 8] on div "Close pop-in" at bounding box center [314, 19] width 47 height 39
click at [312, 20] on icon "Close pop-in" at bounding box center [315, 19] width 16 height 16
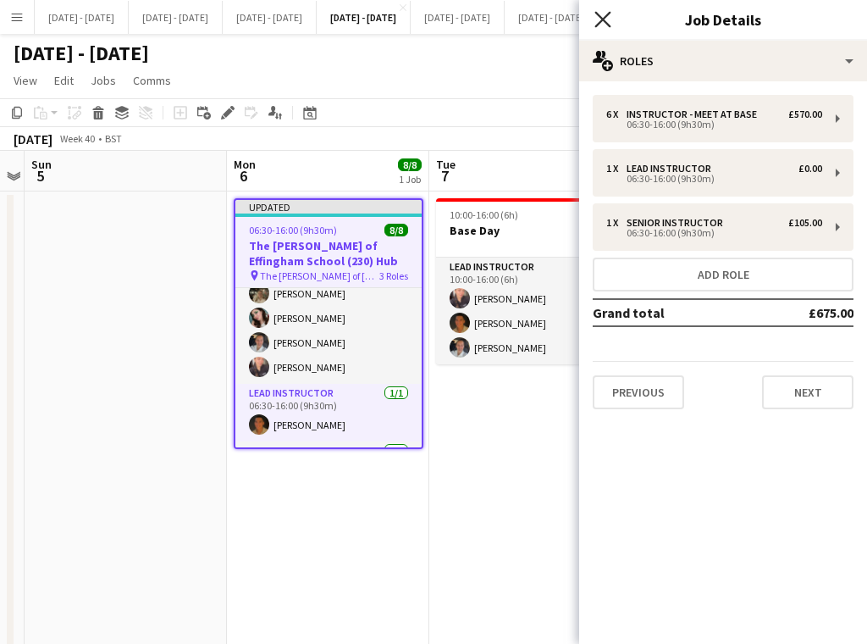
click at [603, 18] on icon "Close pop-in" at bounding box center [603, 19] width 16 height 16
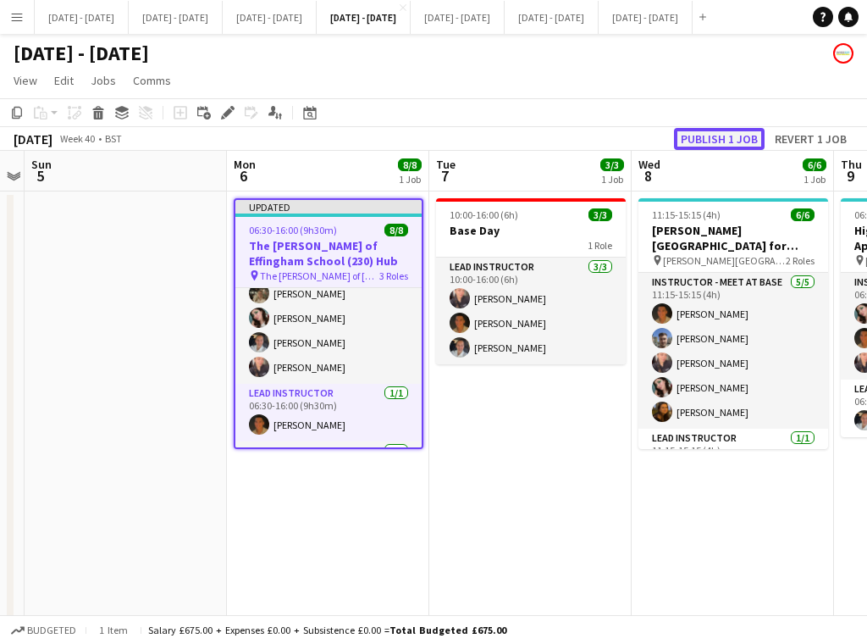
click at [731, 138] on button "Publish 1 job" at bounding box center [719, 139] width 91 height 22
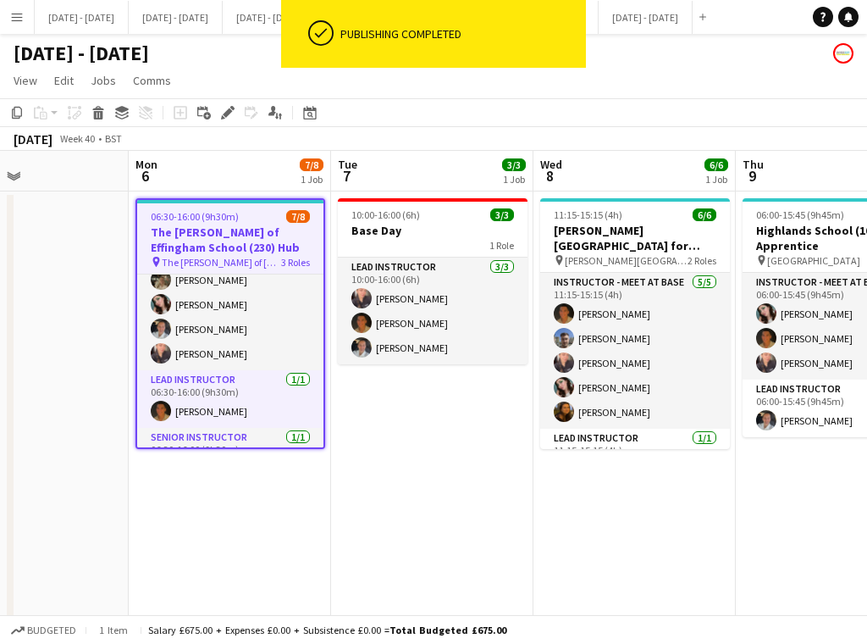
scroll to position [0, 686]
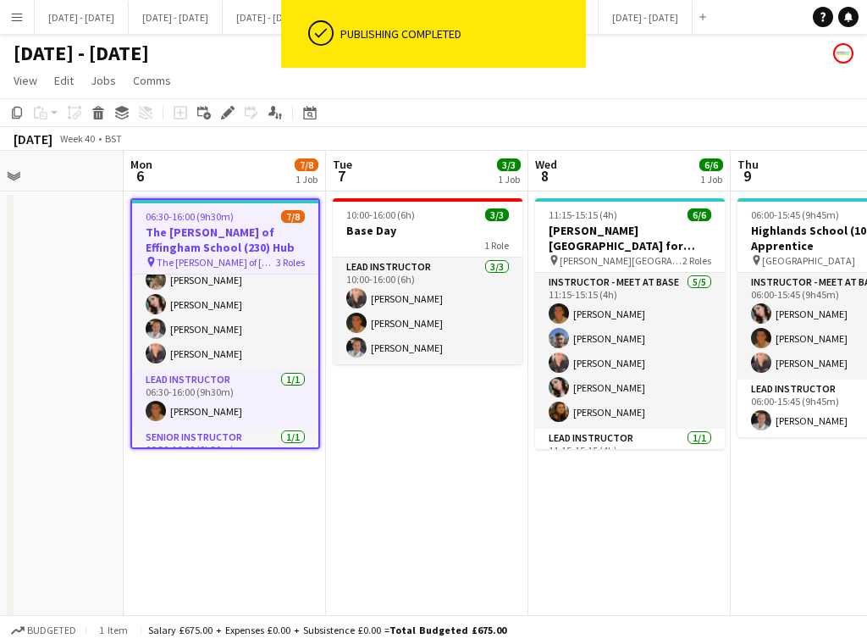
drag, startPoint x: 708, startPoint y: 515, endPoint x: 605, endPoint y: 513, distance: 103.4
click at [605, 513] on app-calendar-viewport "Thu 2 Fri 3 Sat 4 Sun 5 Mon 6 7/8 1 Job Tue 7 3/3 1 Job Wed 8 6/6 1 Job Thu 9 4…" at bounding box center [433, 435] width 867 height 568
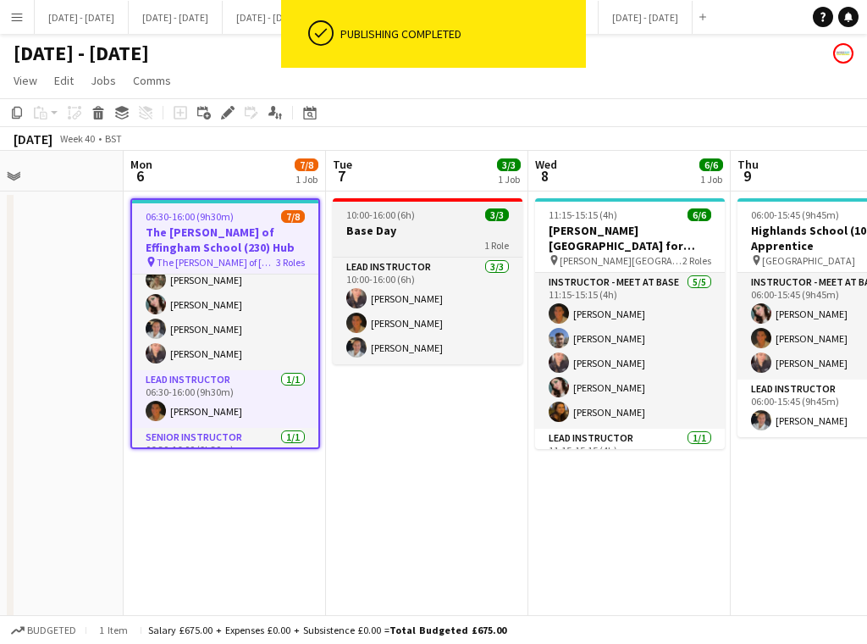
click at [419, 227] on h3 "Base Day" at bounding box center [428, 230] width 190 height 15
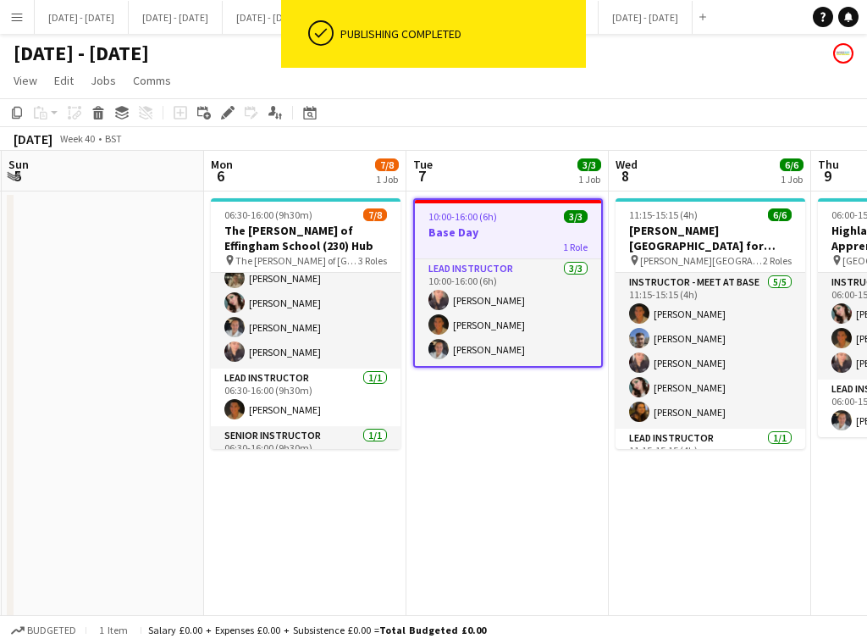
drag, startPoint x: 640, startPoint y: 481, endPoint x: 515, endPoint y: 487, distance: 125.5
click at [517, 487] on app-calendar-viewport "Thu 2 Fri 3 Sat 4 Sun 5 Mon 6 7/8 1 Job Tue 7 3/3 1 Job Wed 8 6/6 1 Job Thu 9 4…" at bounding box center [433, 435] width 867 height 568
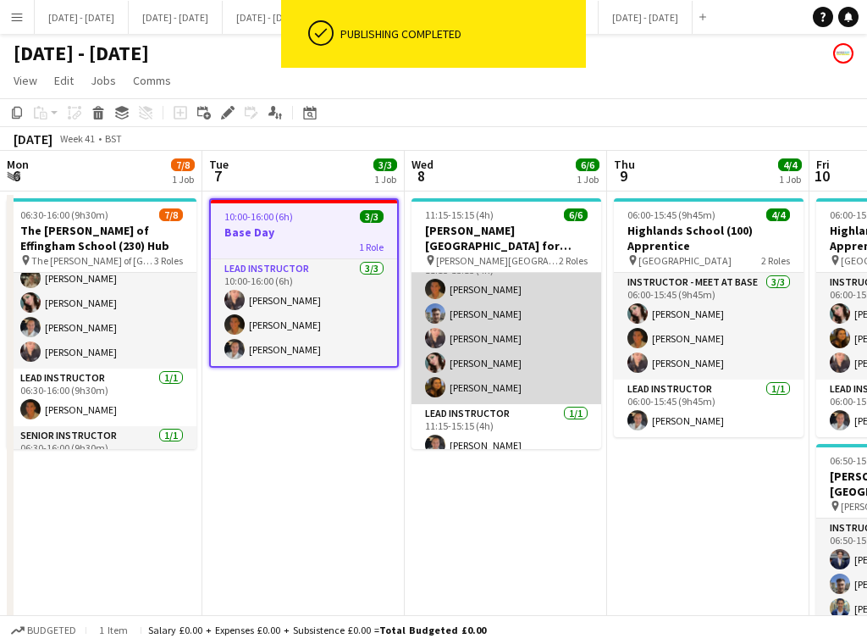
scroll to position [37, 0]
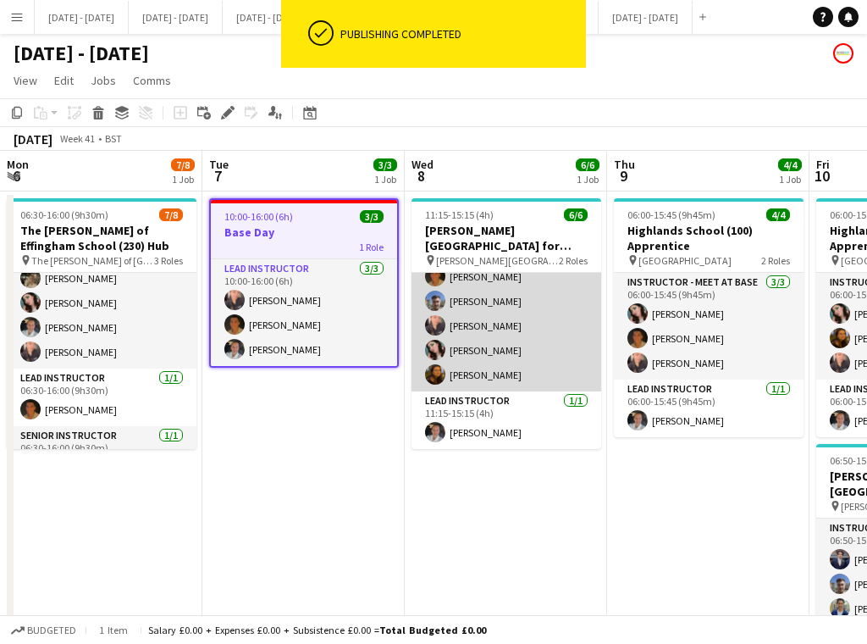
click at [480, 321] on app-card-role "Instructor - Meet at Base 5/5 11:15-15:15 (4h) Matthew Penollar Matt Dailly Ell…" at bounding box center [507, 314] width 190 height 156
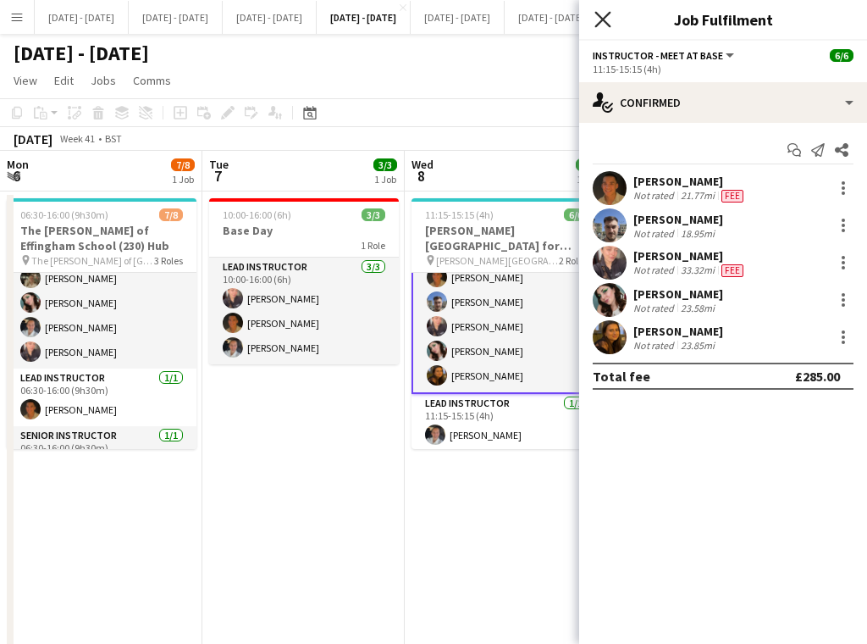
click at [609, 13] on icon at bounding box center [603, 19] width 16 height 16
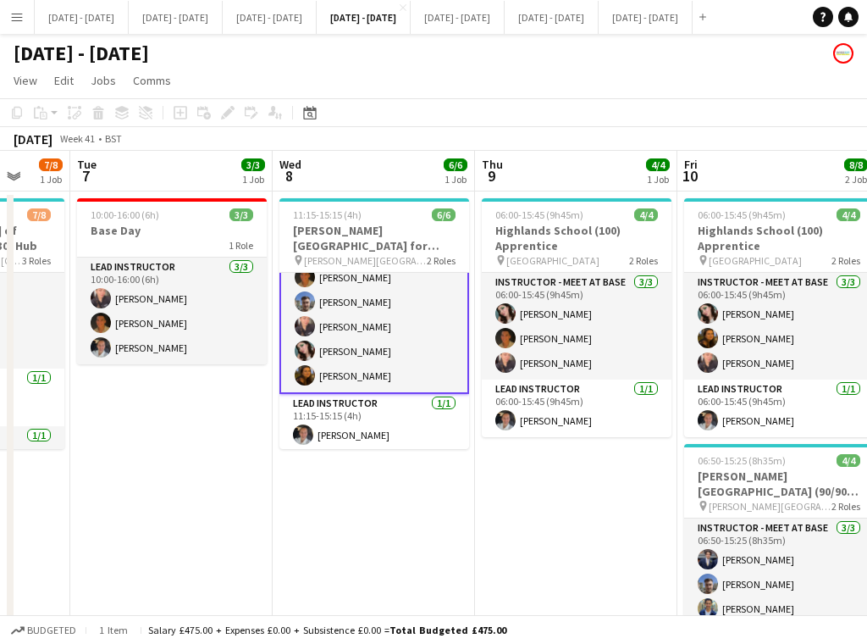
scroll to position [0, 795]
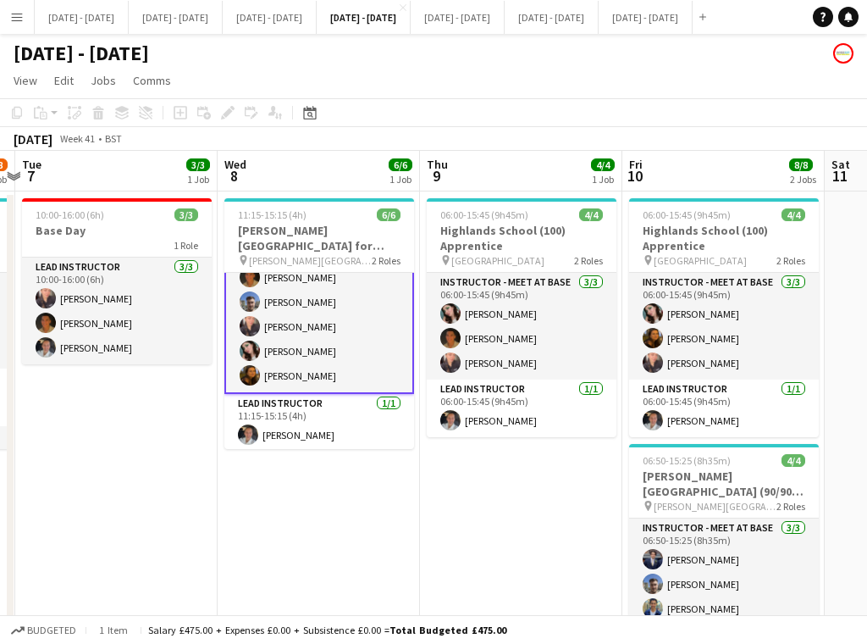
drag, startPoint x: 712, startPoint y: 509, endPoint x: 524, endPoint y: 490, distance: 188.1
click at [524, 490] on app-calendar-viewport "Fri 3 Sat 4 Sun 5 Mon 6 7/8 1 Job Tue 7 3/3 1 Job Wed 8 6/6 1 Job Thu 9 4/4 1 J…" at bounding box center [433, 435] width 867 height 568
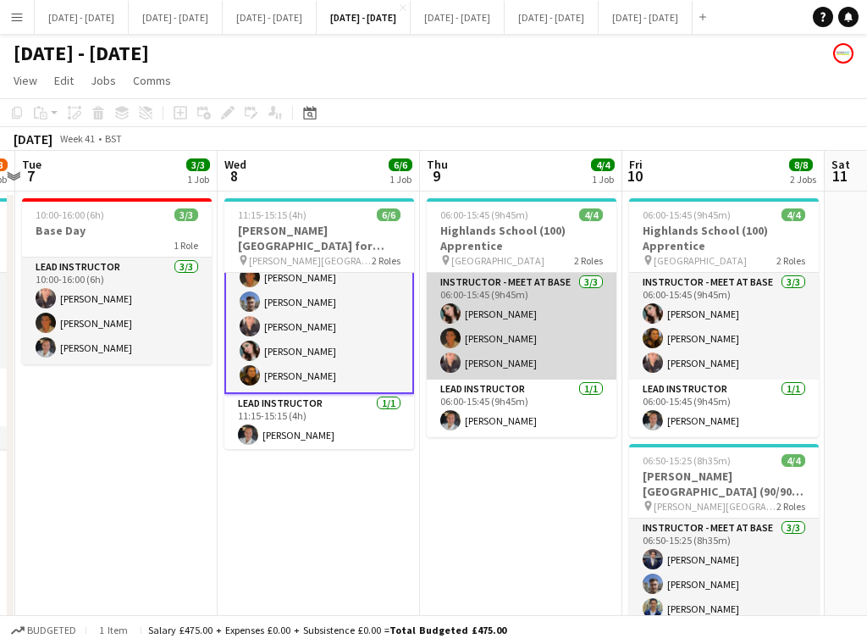
click at [504, 371] on app-card-role "Instructor - Meet at Base 3/3 06:00-15:45 (9h45m) Lucy Cork Matthew Penollar El…" at bounding box center [522, 326] width 190 height 107
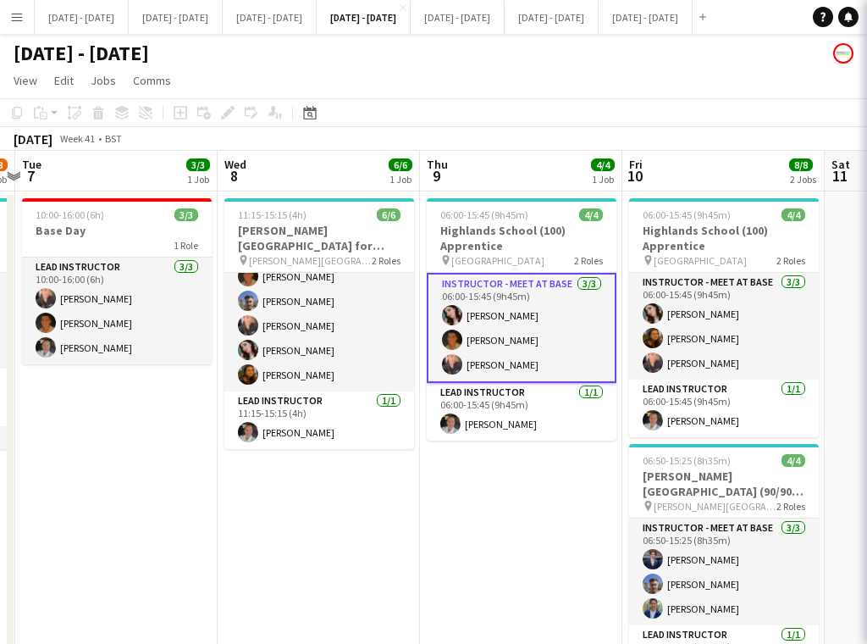
scroll to position [37, 0]
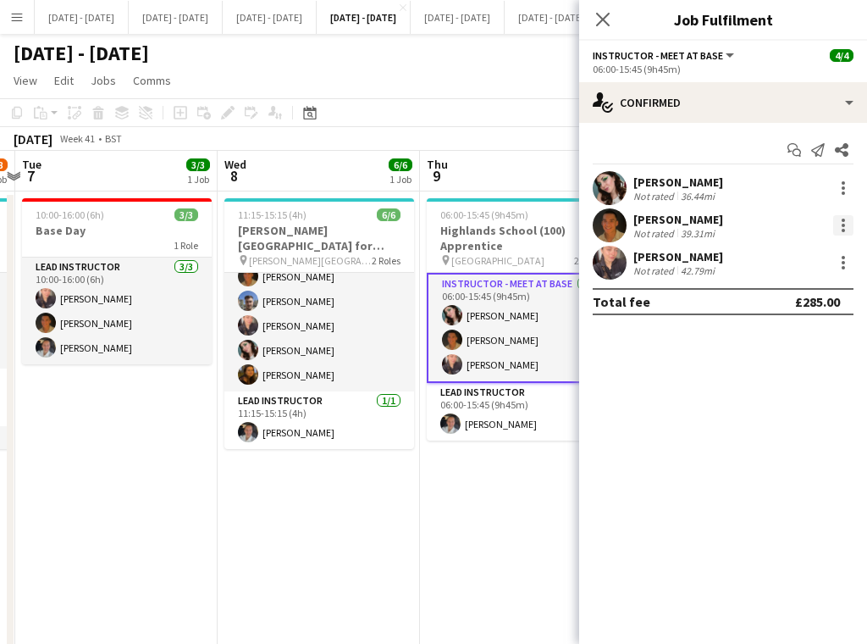
click at [844, 228] on div at bounding box center [844, 225] width 20 height 20
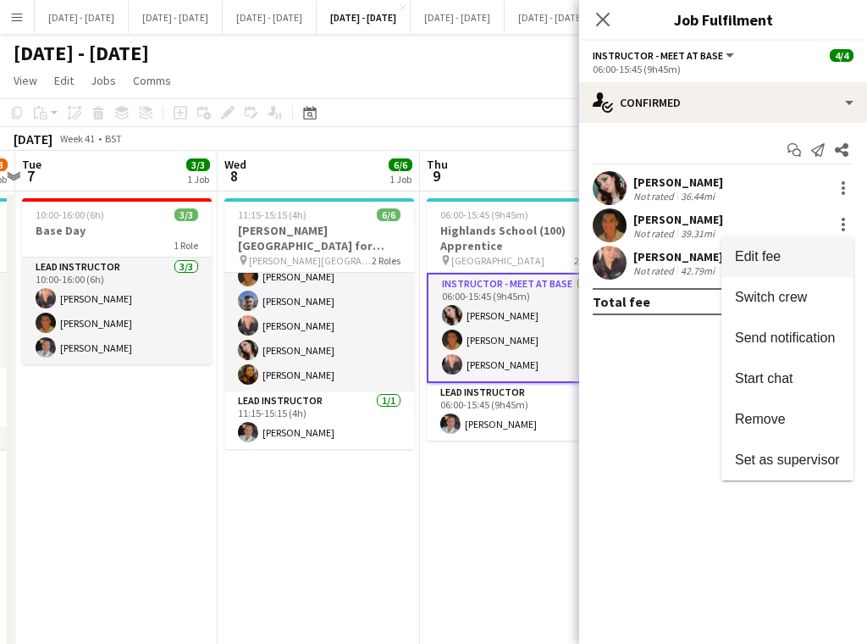
click at [790, 257] on span "Edit fee" at bounding box center [787, 256] width 105 height 15
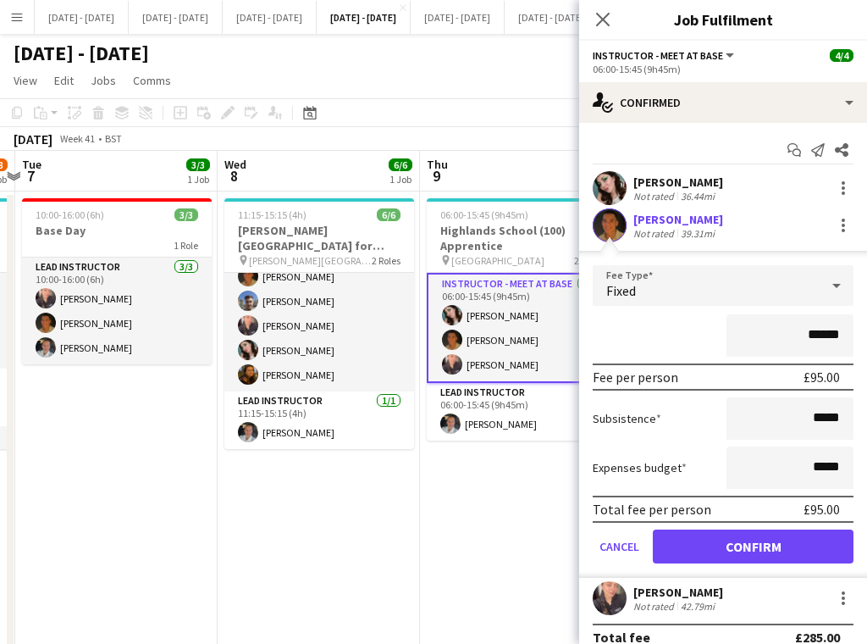
click at [684, 284] on div "Fixed" at bounding box center [706, 285] width 227 height 41
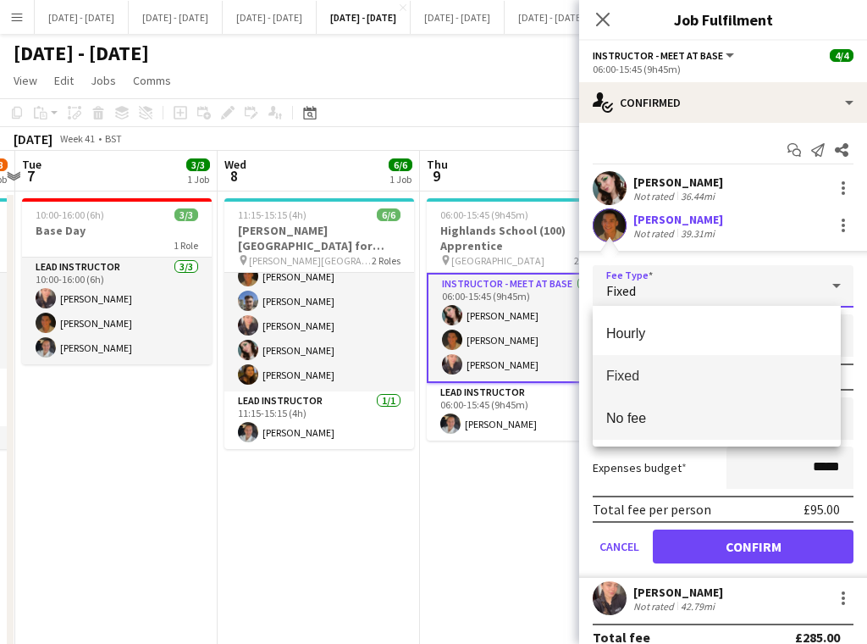
click at [693, 411] on span "No fee" at bounding box center [717, 418] width 221 height 16
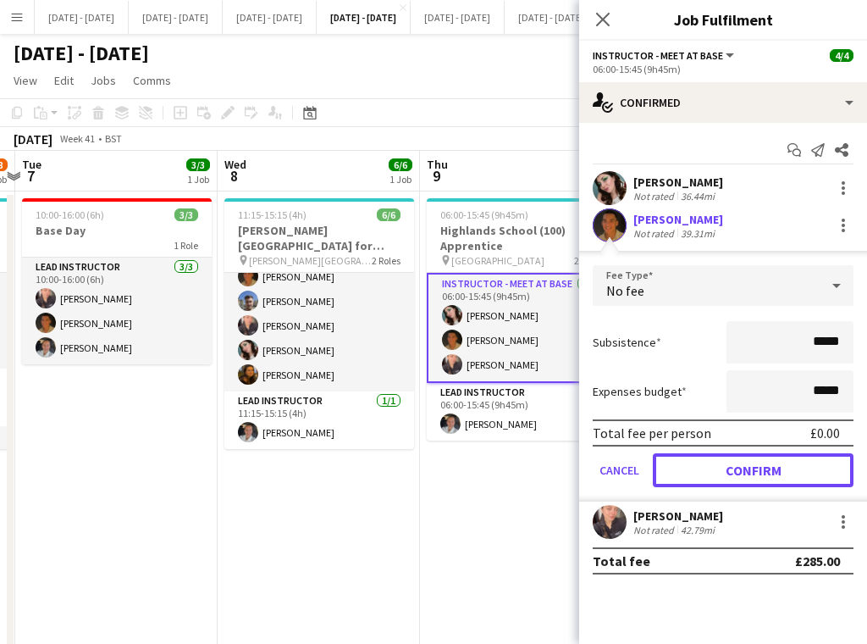
drag, startPoint x: 721, startPoint y: 474, endPoint x: 721, endPoint y: 455, distance: 18.6
click at [723, 473] on button "Confirm" at bounding box center [753, 470] width 201 height 34
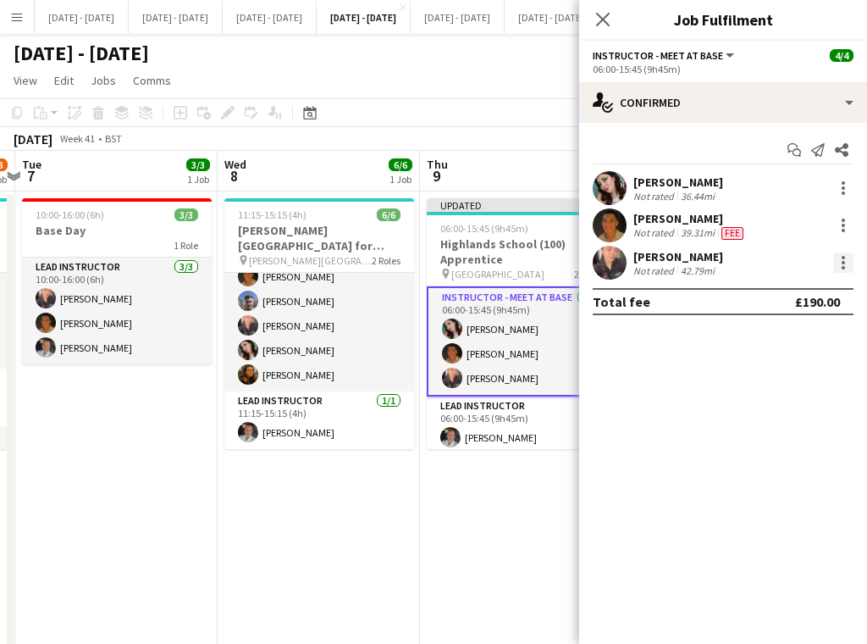
click at [848, 263] on div at bounding box center [844, 262] width 20 height 20
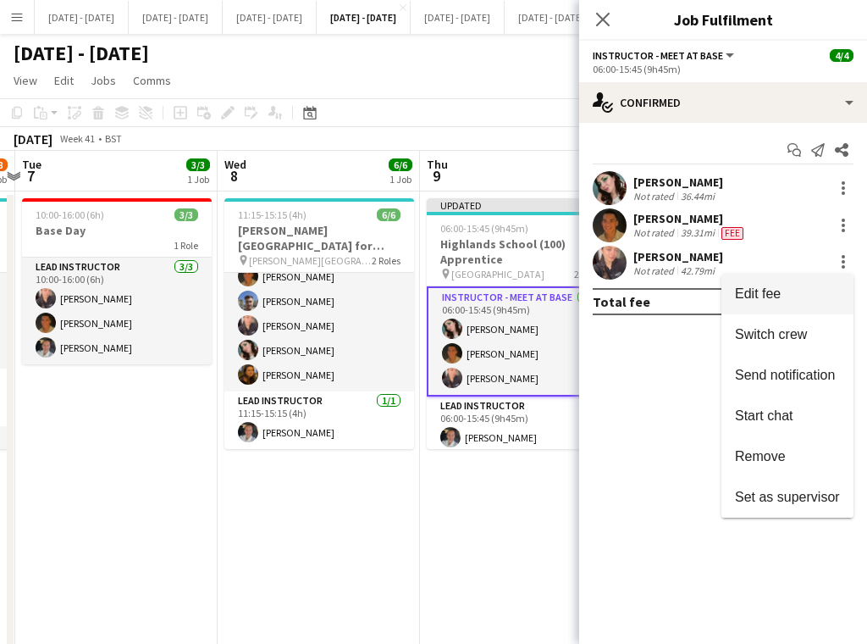
click at [793, 292] on span "Edit fee" at bounding box center [787, 293] width 105 height 15
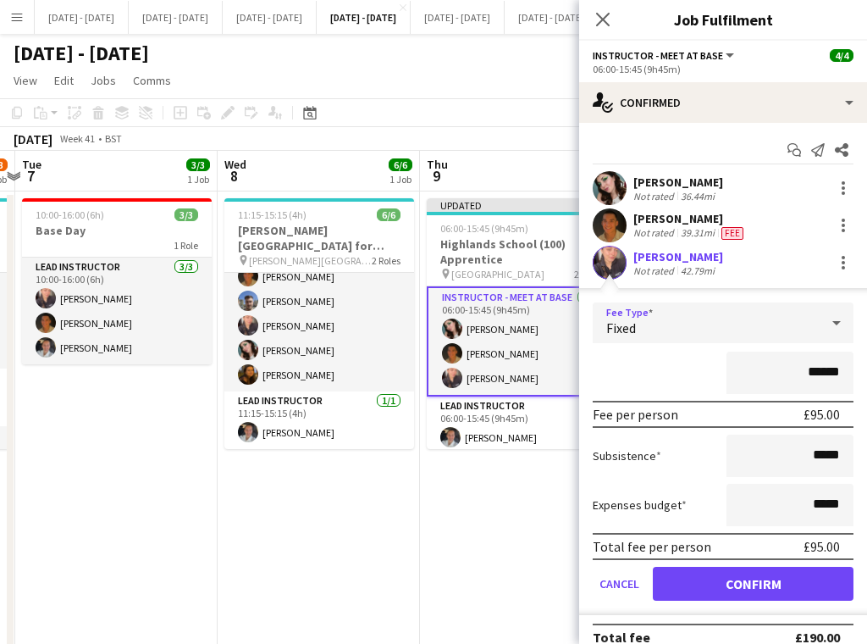
click at [708, 330] on div "Fixed" at bounding box center [706, 322] width 227 height 41
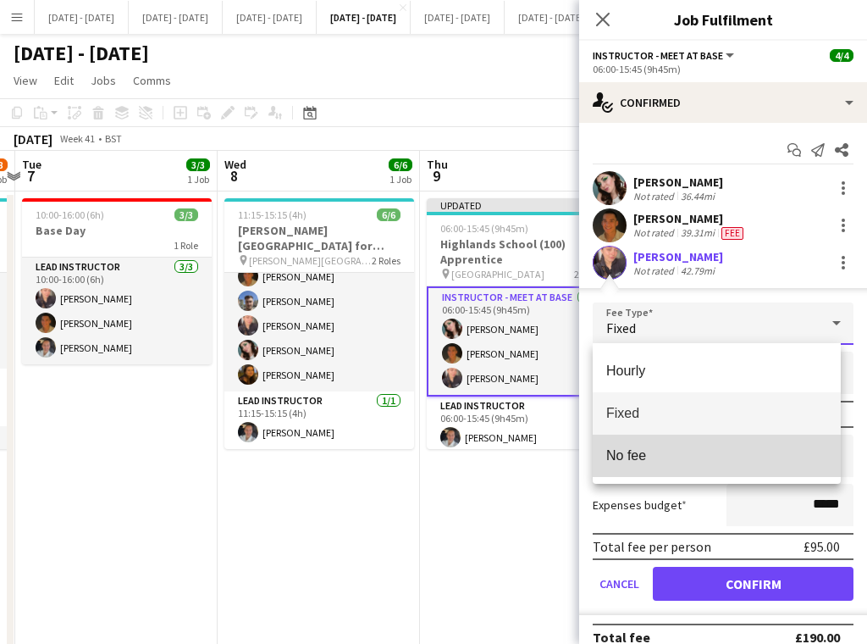
click at [684, 445] on mat-option "No fee" at bounding box center [717, 456] width 248 height 42
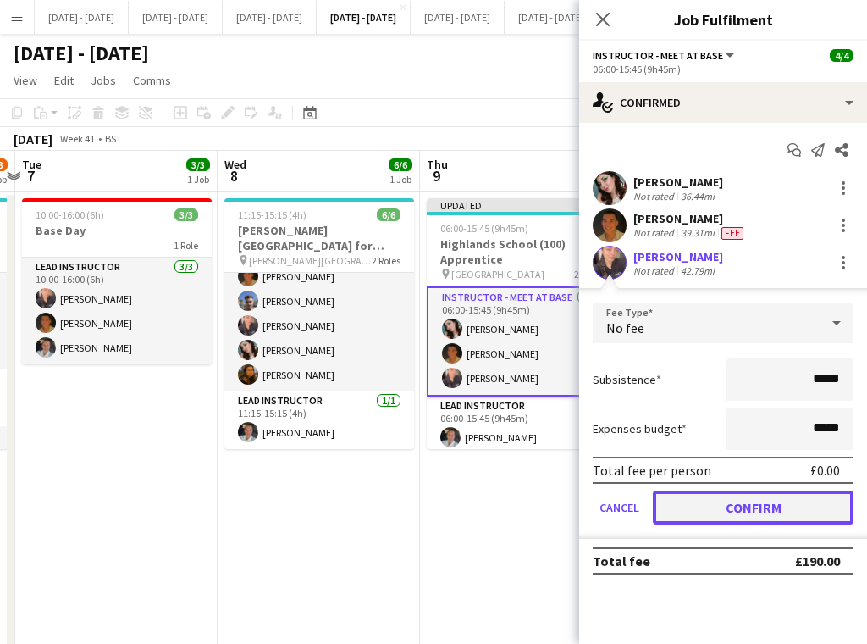
click at [716, 507] on button "Confirm" at bounding box center [753, 507] width 201 height 34
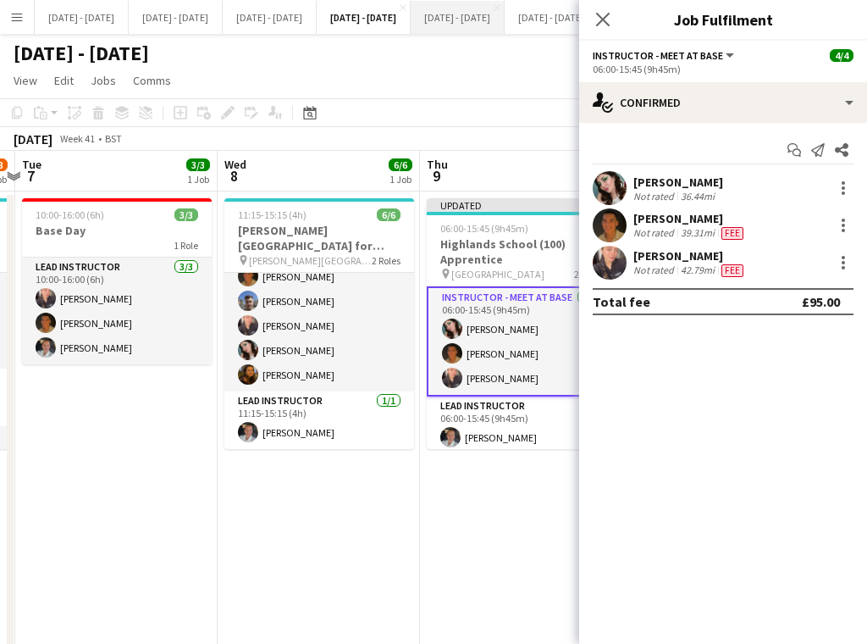
click at [602, 14] on icon "Close pop-in" at bounding box center [603, 20] width 14 height 14
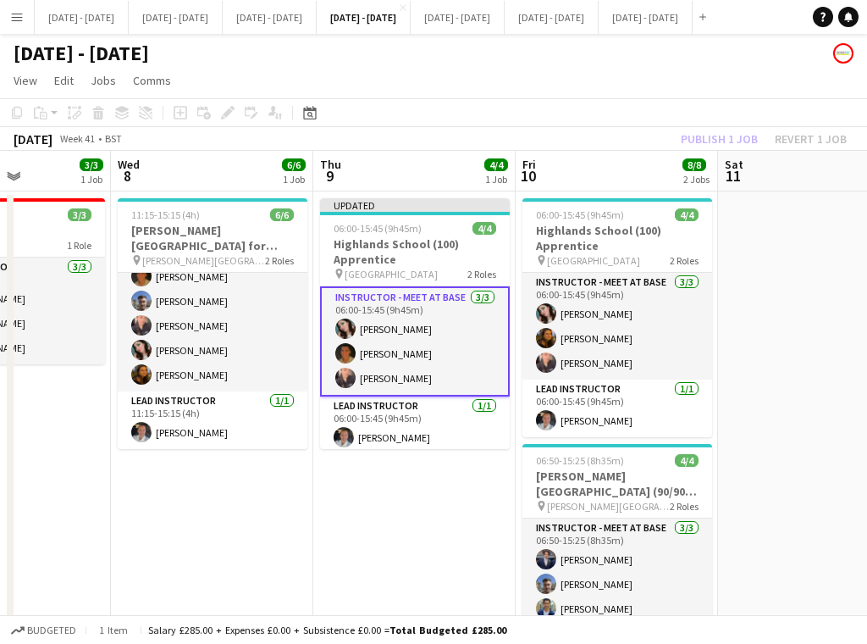
scroll to position [0, 735]
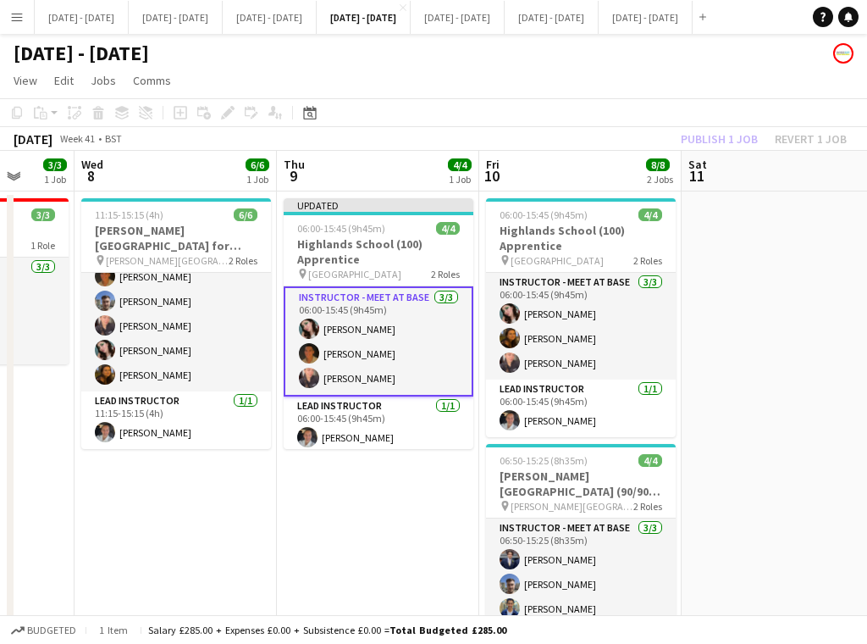
drag, startPoint x: 535, startPoint y: 515, endPoint x: 392, endPoint y: 514, distance: 143.2
click at [392, 514] on app-calendar-viewport "Sat 4 Sun 5 Mon 6 7/8 1 Job Tue 7 3/3 1 Job Wed 8 6/6 1 Job Thu 9 4/4 1 Job Fri…" at bounding box center [433, 435] width 867 height 568
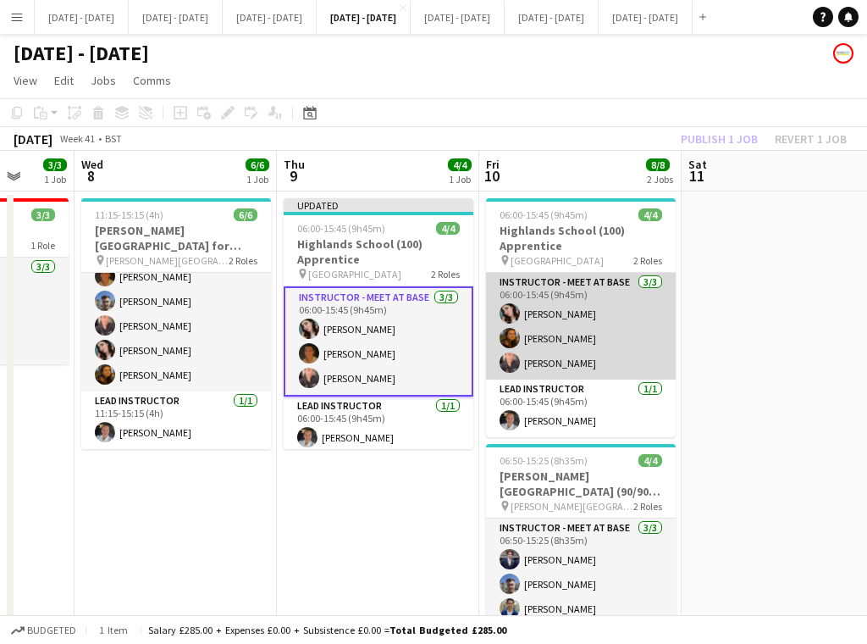
click at [606, 341] on app-card-role "Instructor - Meet at Base 3/3 06:00-15:45 (9h45m) Lucy Cork Olivia Best Ellie-M…" at bounding box center [581, 326] width 190 height 107
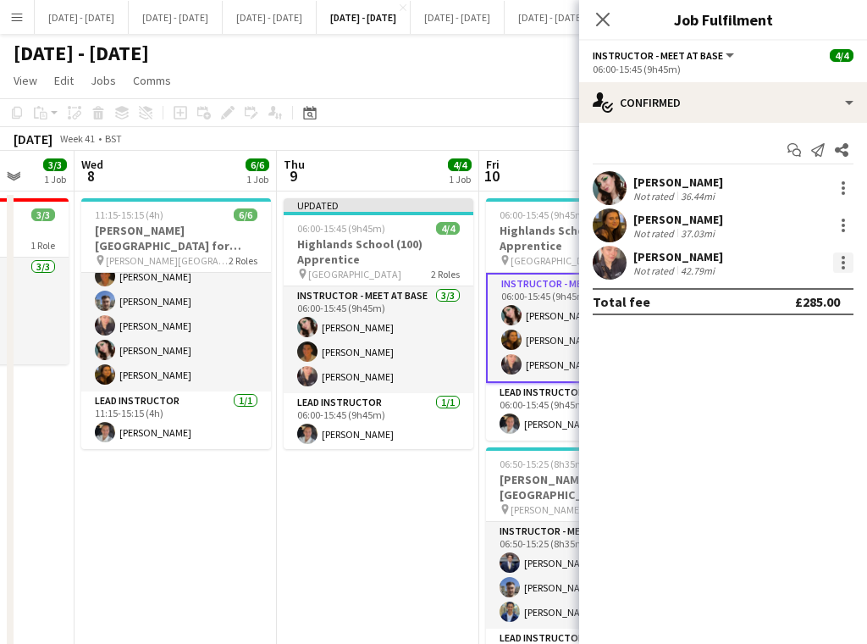
click at [835, 263] on div at bounding box center [844, 262] width 20 height 20
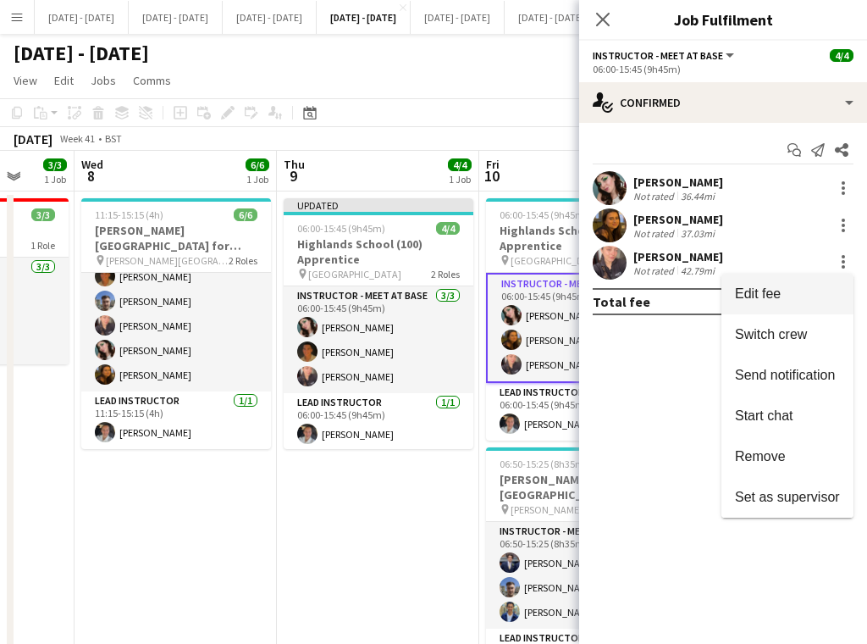
click at [783, 285] on button "Edit fee" at bounding box center [788, 294] width 132 height 41
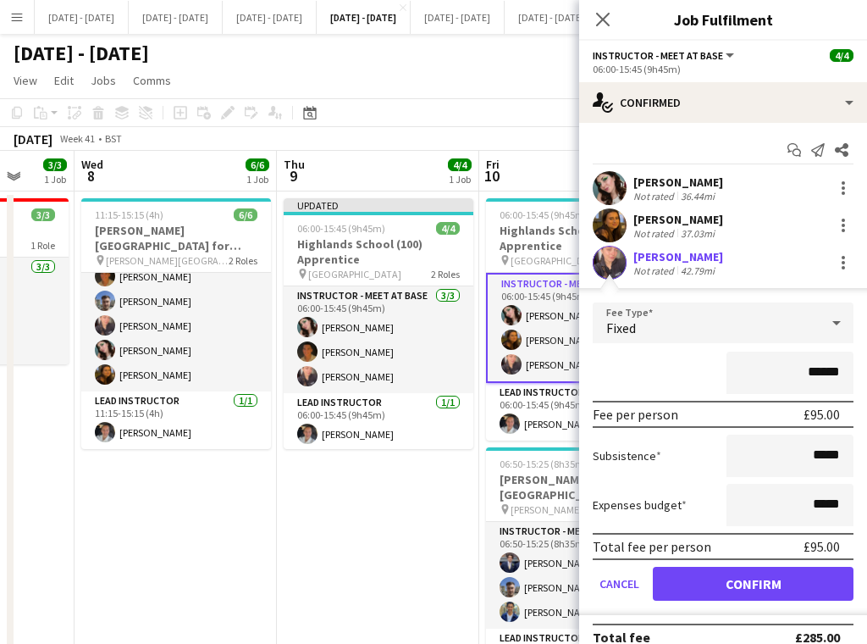
click at [719, 323] on div "Fixed" at bounding box center [706, 322] width 227 height 41
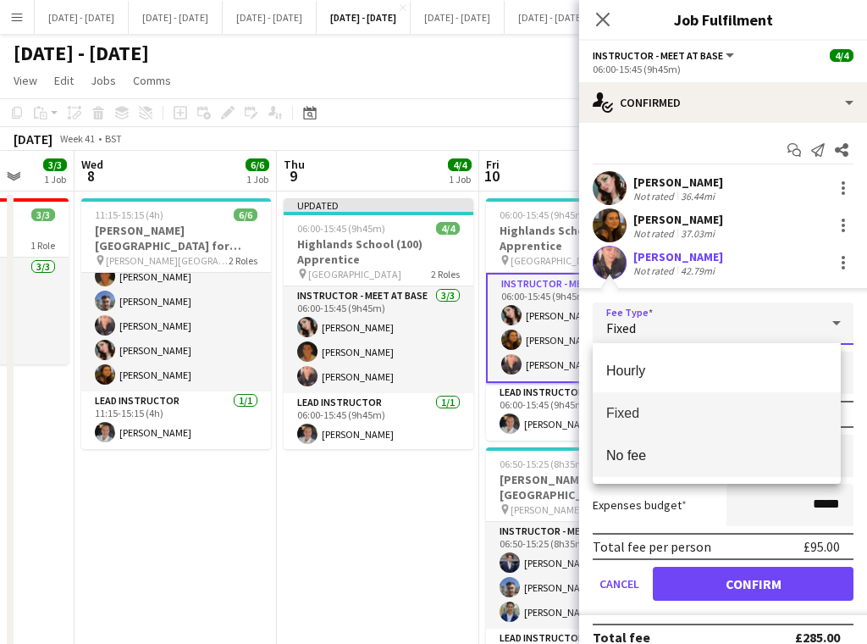
click at [688, 446] on mat-option "No fee" at bounding box center [717, 456] width 248 height 42
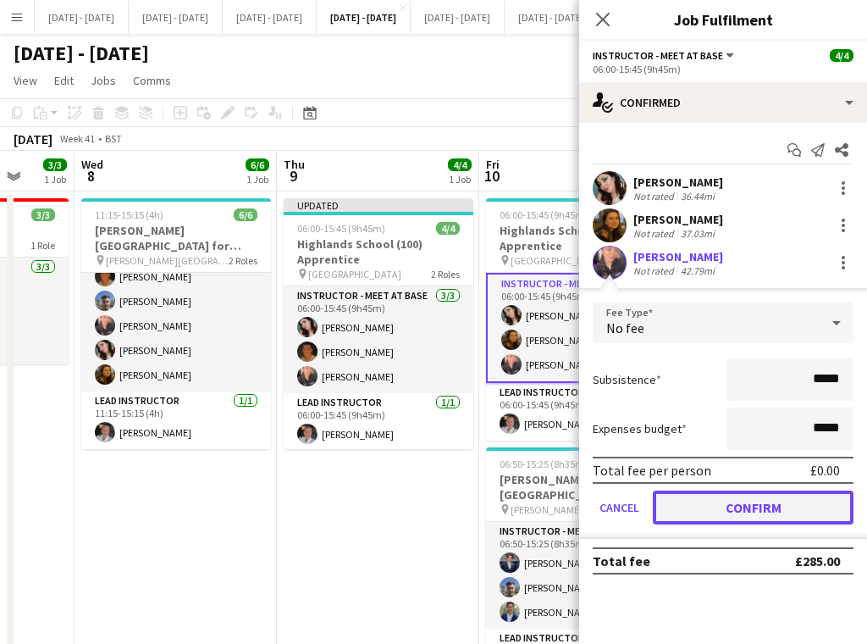
click at [729, 511] on button "Confirm" at bounding box center [753, 507] width 201 height 34
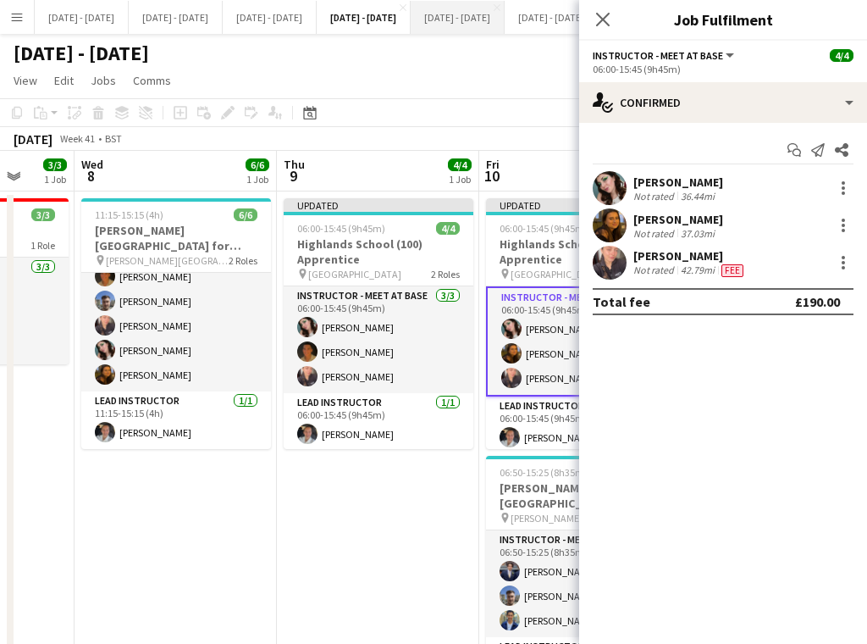
click at [600, 21] on icon at bounding box center [603, 20] width 14 height 14
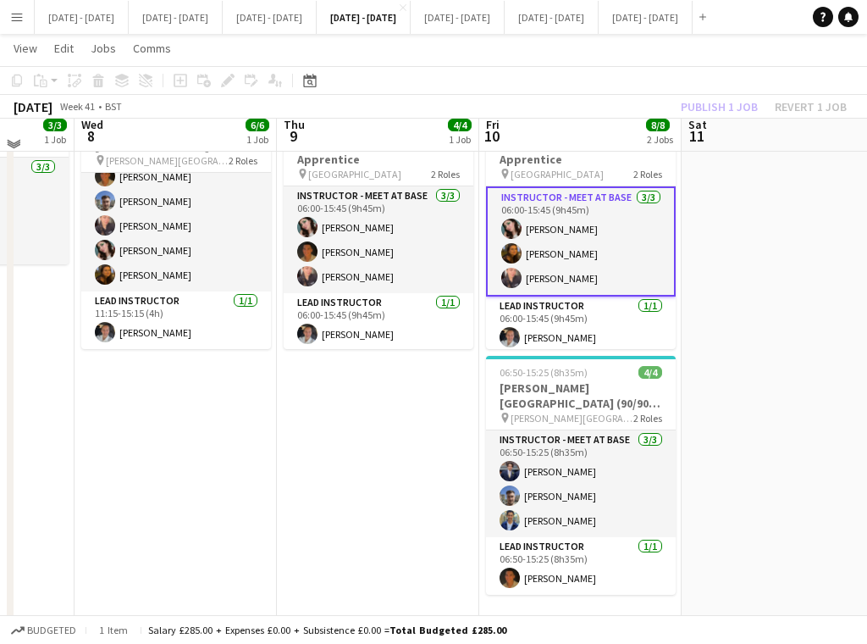
scroll to position [102, 0]
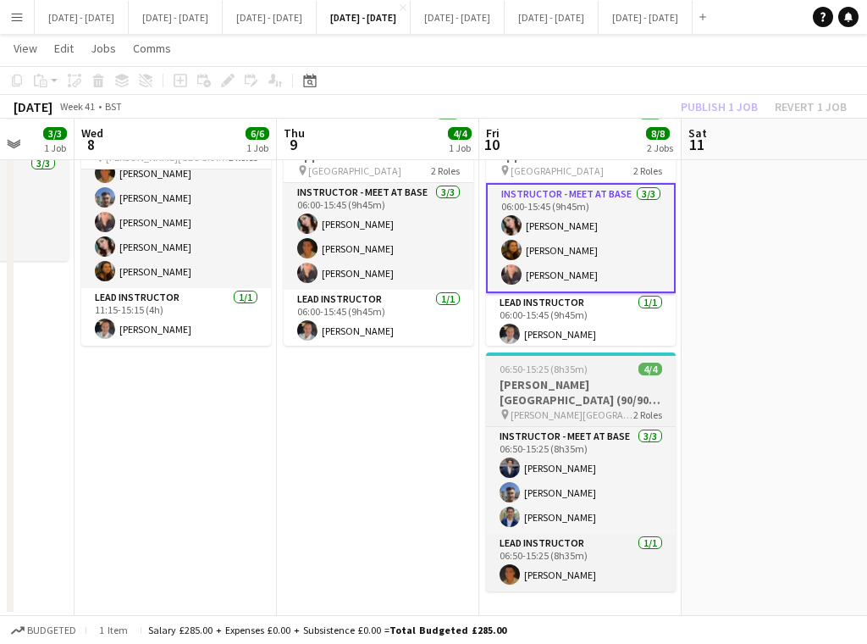
click at [560, 395] on h3 "Bower Park Academy (90/90) Time Attack (Split Day)" at bounding box center [581, 392] width 190 height 30
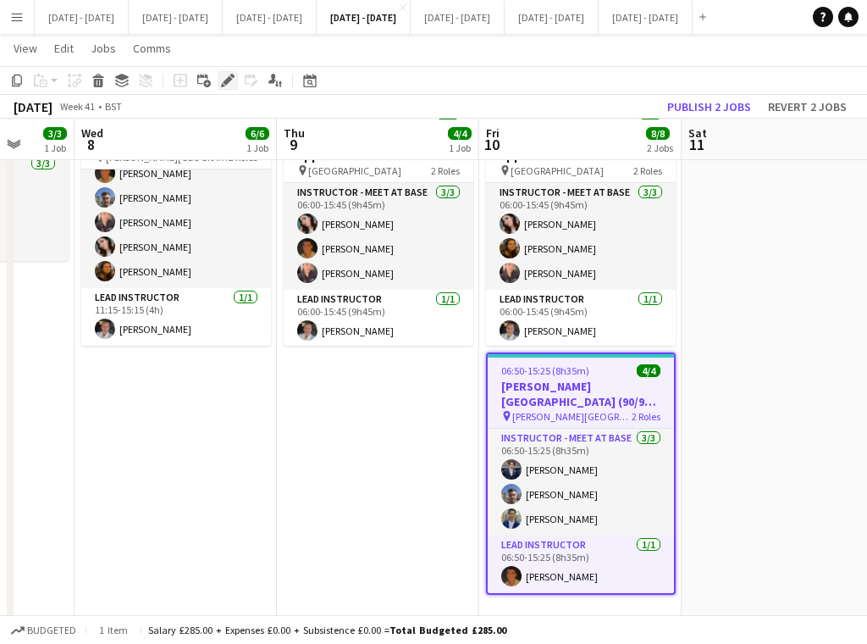
click at [221, 77] on icon "Edit" at bounding box center [228, 81] width 14 height 14
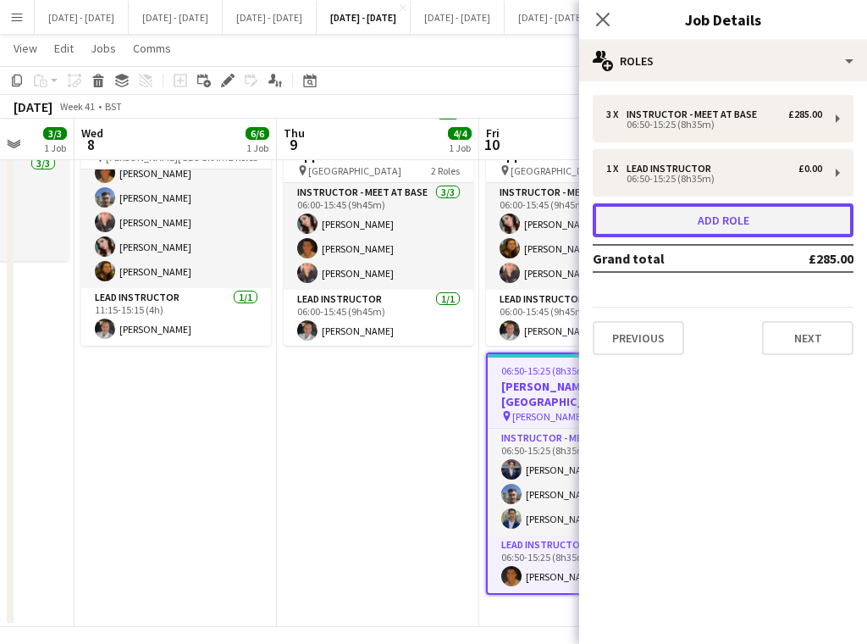
click at [735, 216] on button "Add role" at bounding box center [723, 220] width 261 height 34
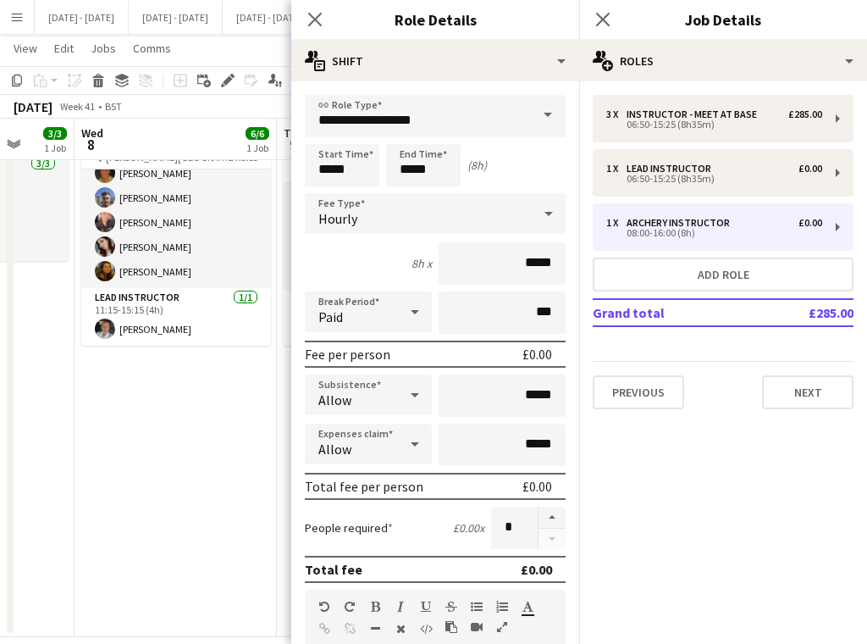
click at [530, 96] on span at bounding box center [548, 115] width 36 height 41
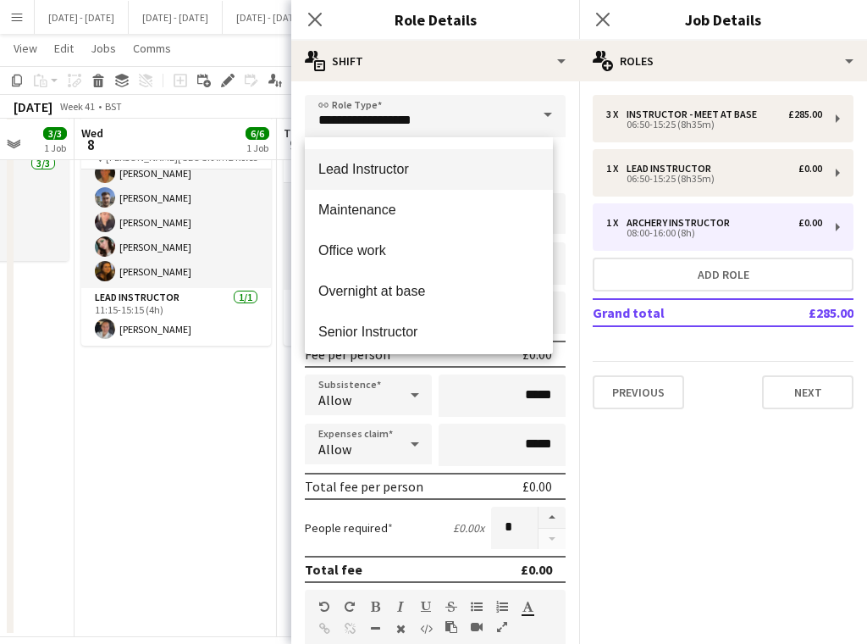
scroll to position [678, 0]
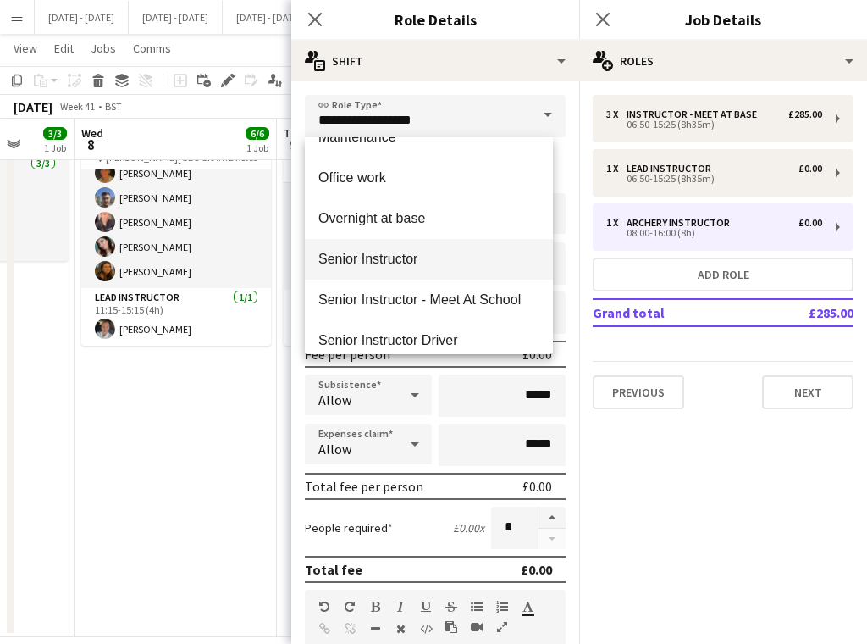
click at [397, 263] on span "Senior Instructor" at bounding box center [429, 259] width 221 height 16
type input "**********"
type input "*******"
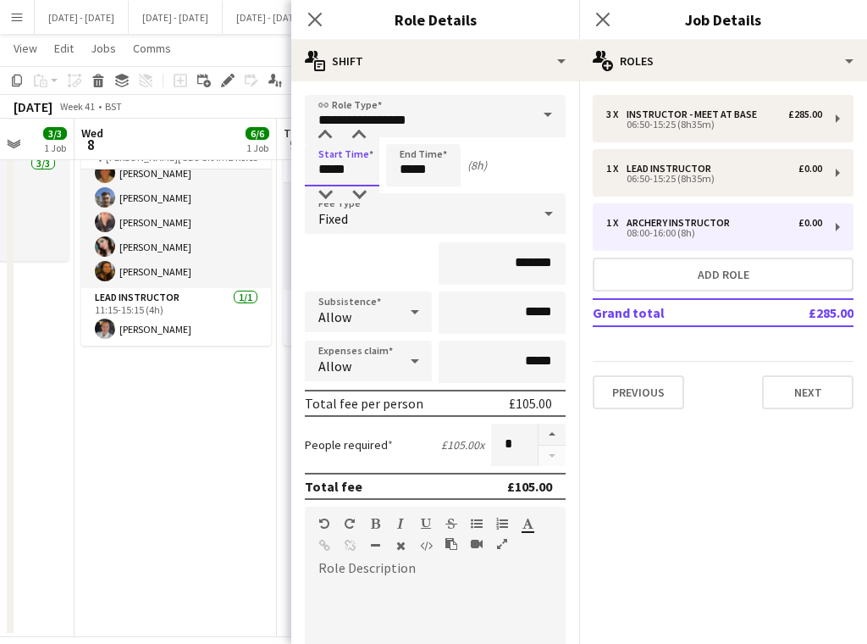
drag, startPoint x: 371, startPoint y: 169, endPoint x: 289, endPoint y: 132, distance: 90.2
click at [292, 162] on form "**********" at bounding box center [435, 536] width 288 height 883
type input "*****"
click at [393, 213] on div "Fixed" at bounding box center [418, 213] width 227 height 41
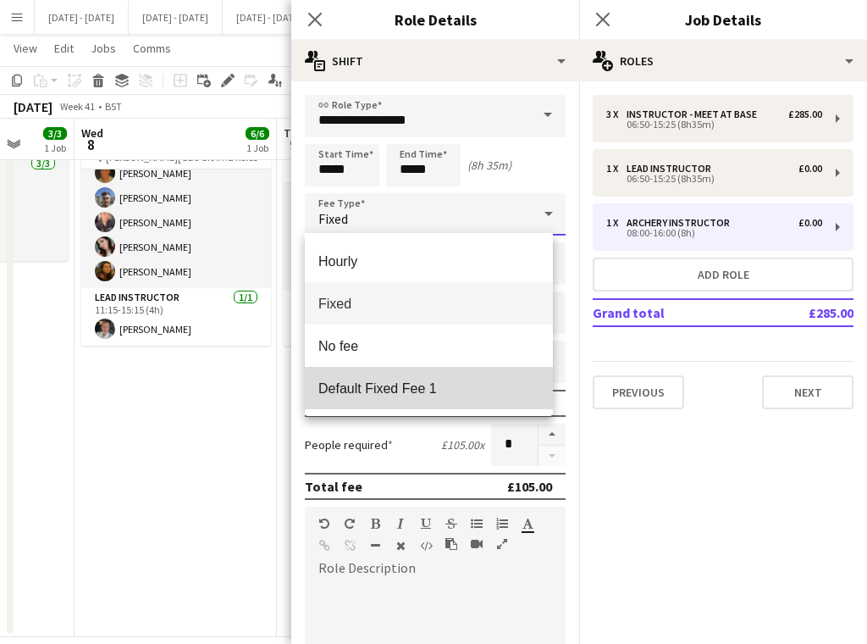
click at [402, 396] on mat-option "Default Fixed Fee 1" at bounding box center [429, 388] width 248 height 42
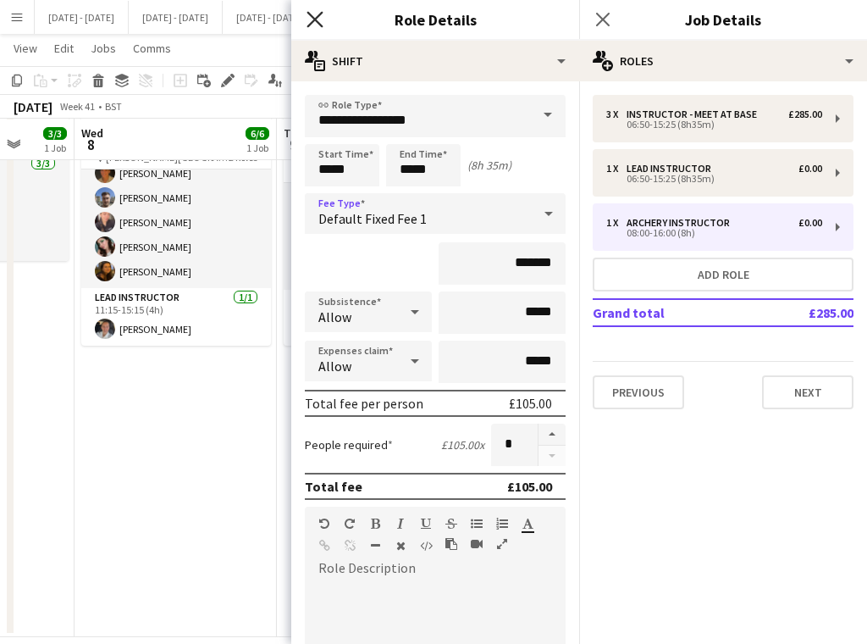
click at [320, 15] on icon at bounding box center [315, 19] width 16 height 16
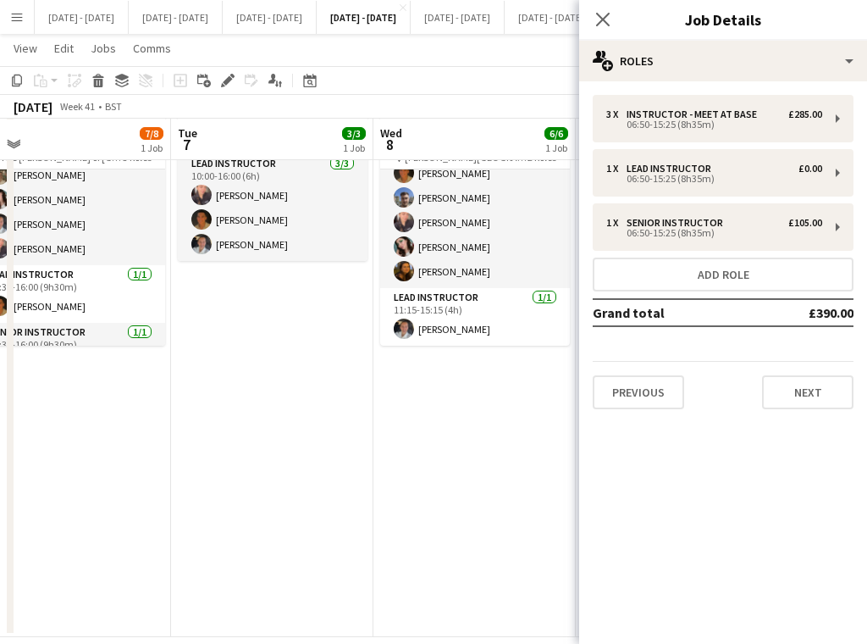
scroll to position [0, 474]
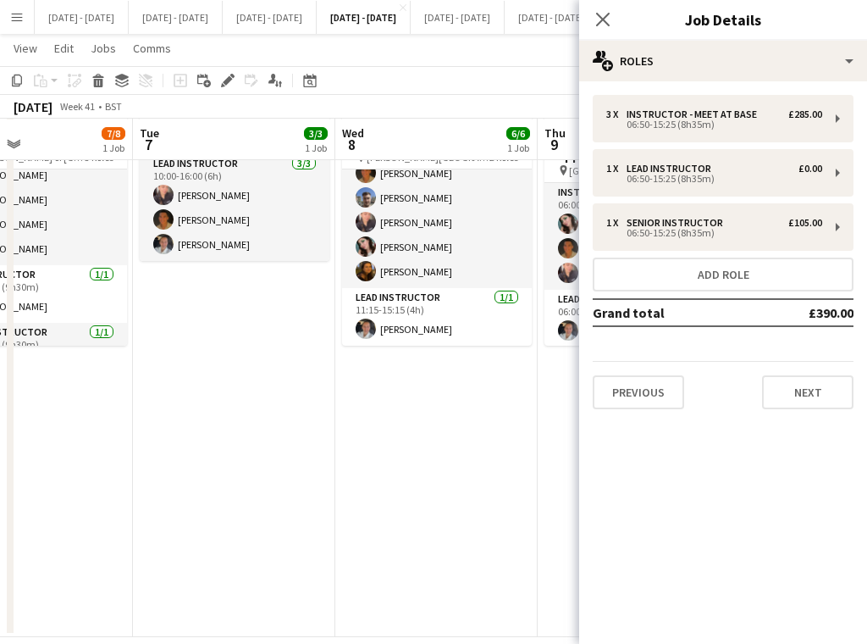
drag, startPoint x: 439, startPoint y: 463, endPoint x: 295, endPoint y: 473, distance: 144.3
click at [295, 473] on app-calendar-viewport "Sat 4 Sun 5 Mon 6 7/8 1 Job Tue 7 3/3 1 Job Wed 8 6/6 1 Job Thu 9 4/4 1 Job Fri…" at bounding box center [433, 300] width 867 height 673
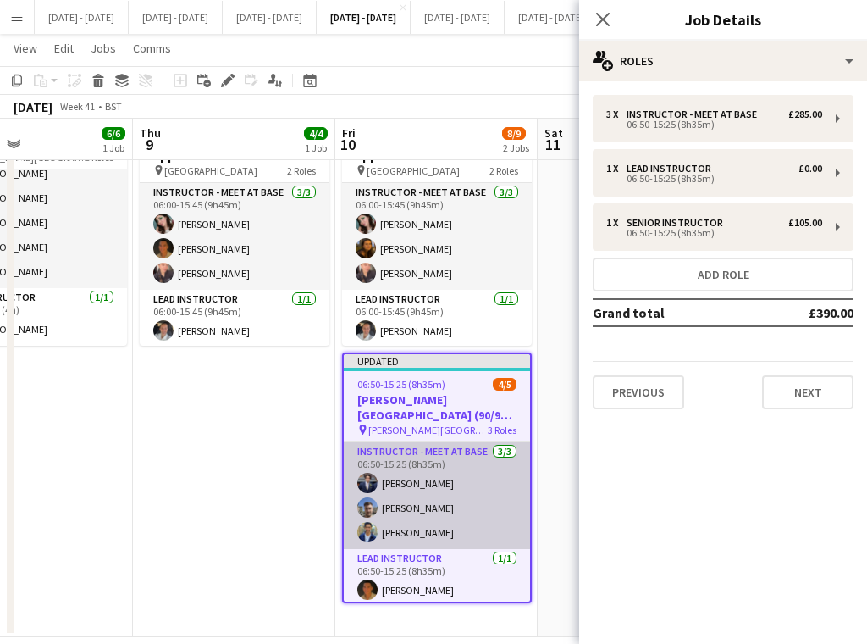
click at [402, 528] on app-card-role "Instructor - Meet at Base 3/3 06:50-15:25 (8h35m) Drew Shelley-Winfield Matt Da…" at bounding box center [437, 495] width 186 height 107
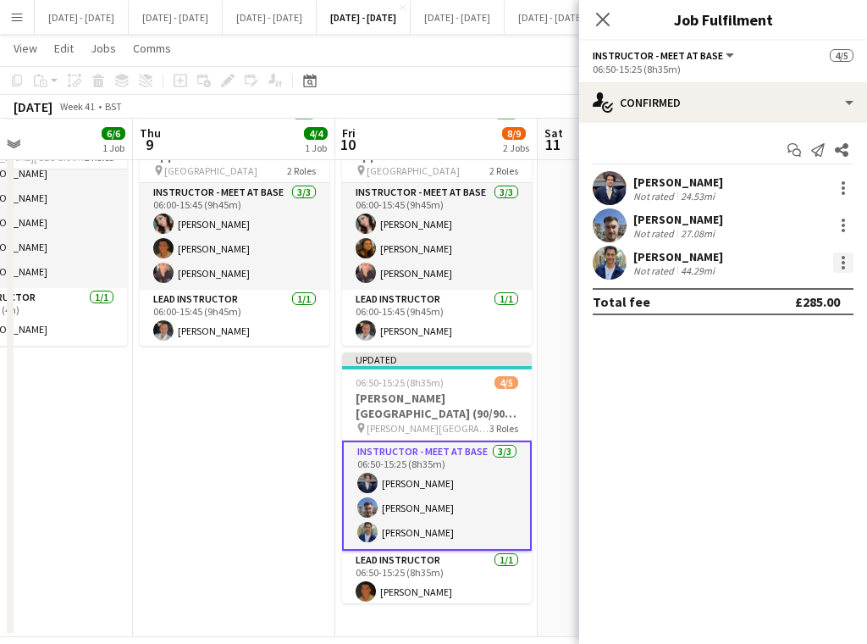
click at [840, 260] on div at bounding box center [844, 262] width 20 height 20
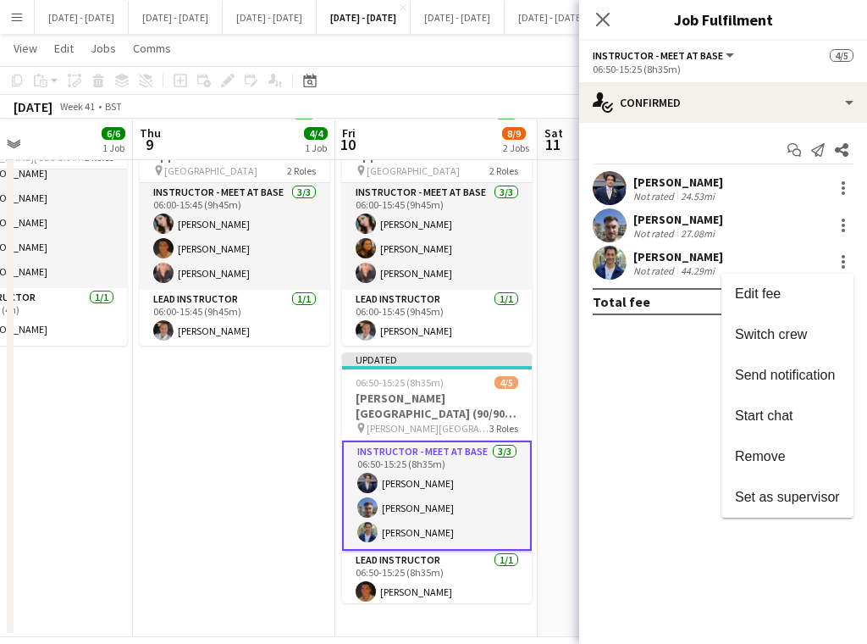
drag, startPoint x: 810, startPoint y: 325, endPoint x: 583, endPoint y: 420, distance: 246.1
click at [810, 326] on button "Switch crew" at bounding box center [788, 334] width 132 height 41
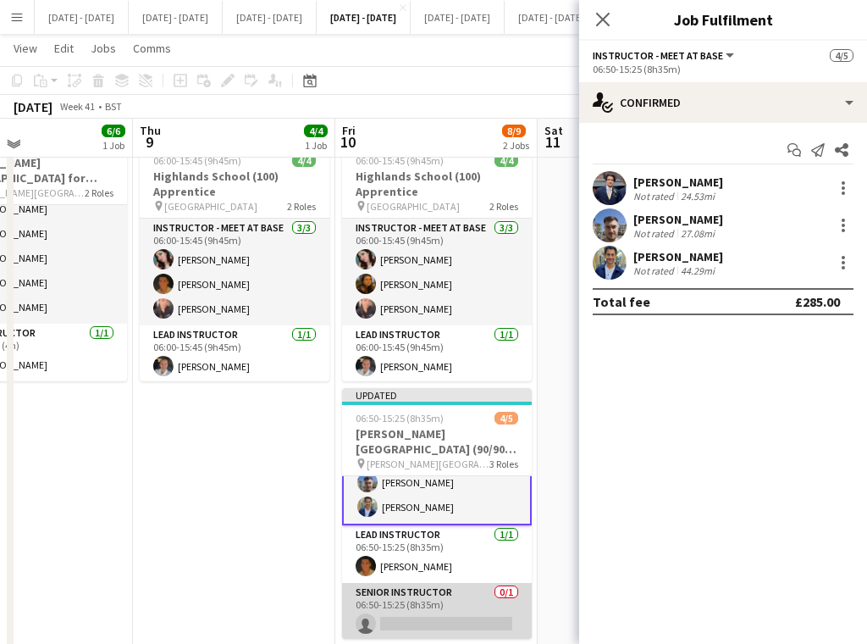
click at [410, 608] on app-card-role "Senior Instructor 0/1 06:50-15:25 (8h35m) single-neutral-actions" at bounding box center [437, 612] width 190 height 58
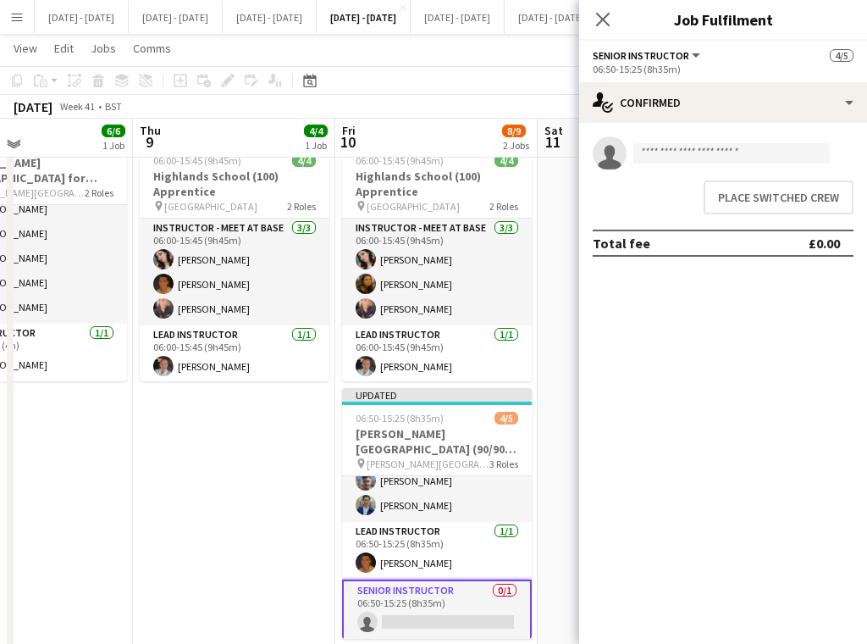
scroll to position [60, 0]
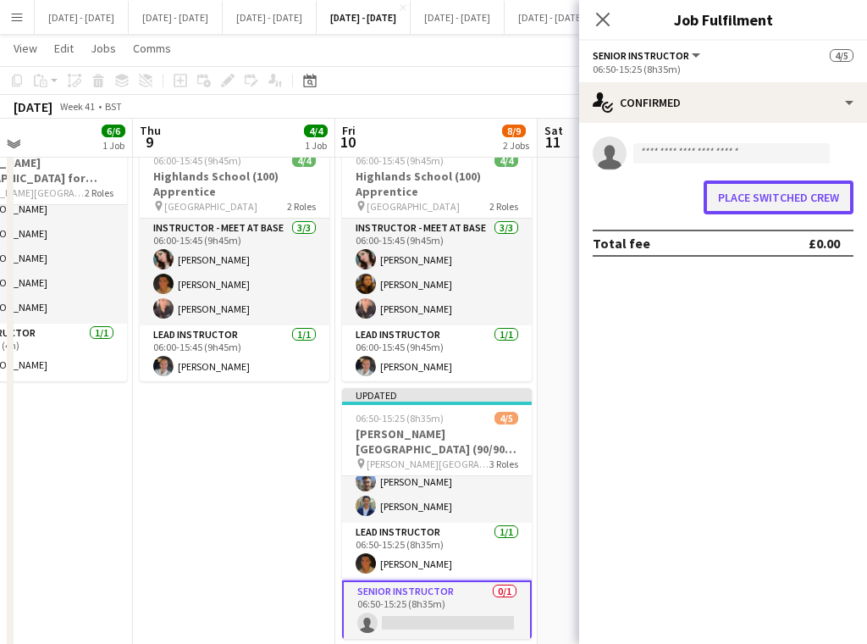
click at [792, 197] on button "Place switched crew" at bounding box center [779, 197] width 150 height 34
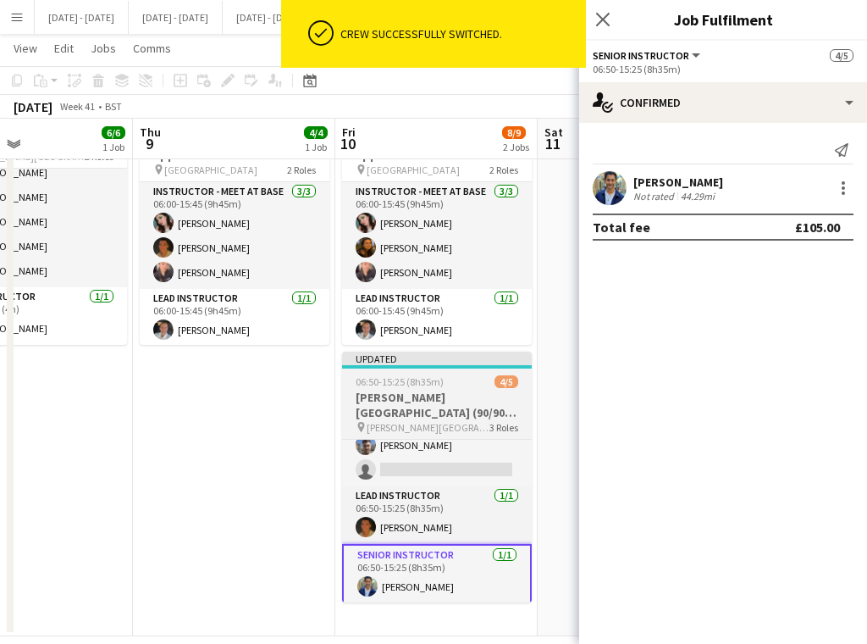
scroll to position [102, 0]
click at [421, 399] on h3 "Bower Park Academy (90/90) Time Attack (Split Day)" at bounding box center [437, 406] width 190 height 30
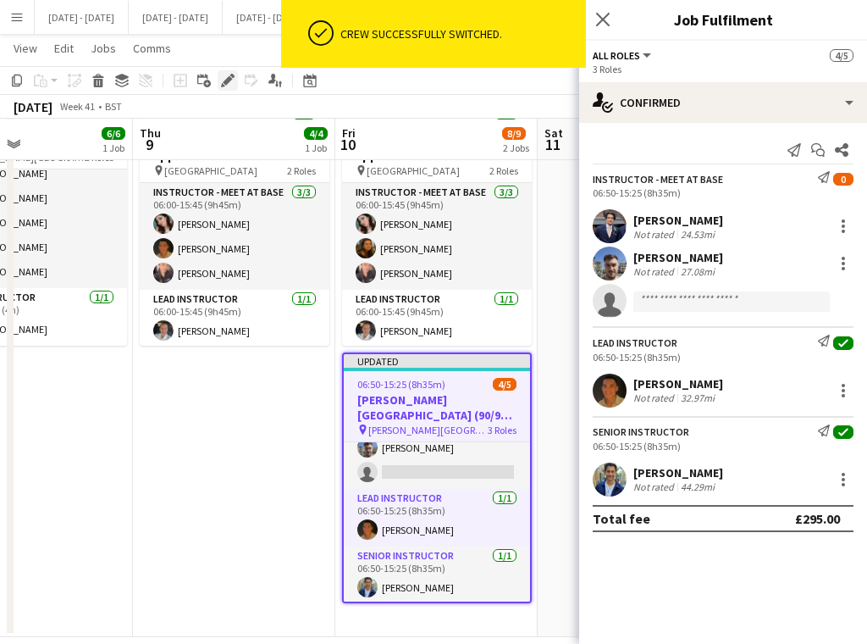
click at [223, 78] on icon "Edit" at bounding box center [228, 81] width 14 height 14
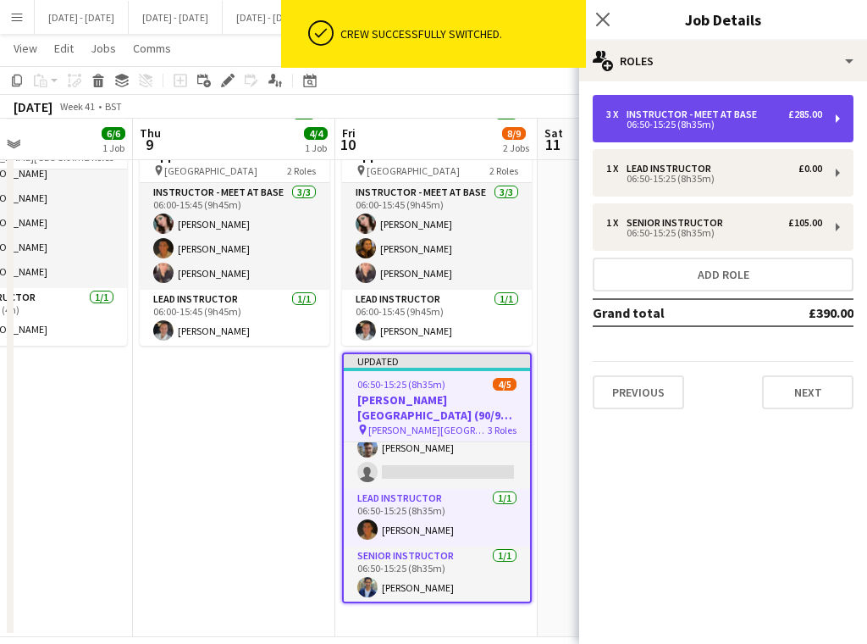
click at [740, 116] on div "Instructor - Meet at Base" at bounding box center [695, 114] width 137 height 12
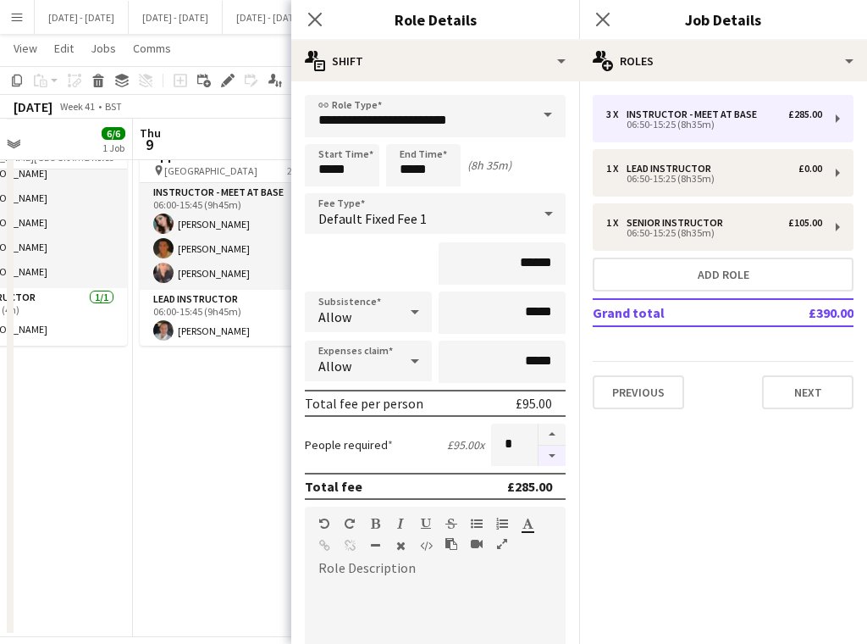
click at [542, 453] on button "button" at bounding box center [552, 456] width 27 height 21
type input "*"
drag, startPoint x: 314, startPoint y: 18, endPoint x: 481, endPoint y: 7, distance: 167.3
click at [317, 16] on icon at bounding box center [315, 20] width 14 height 14
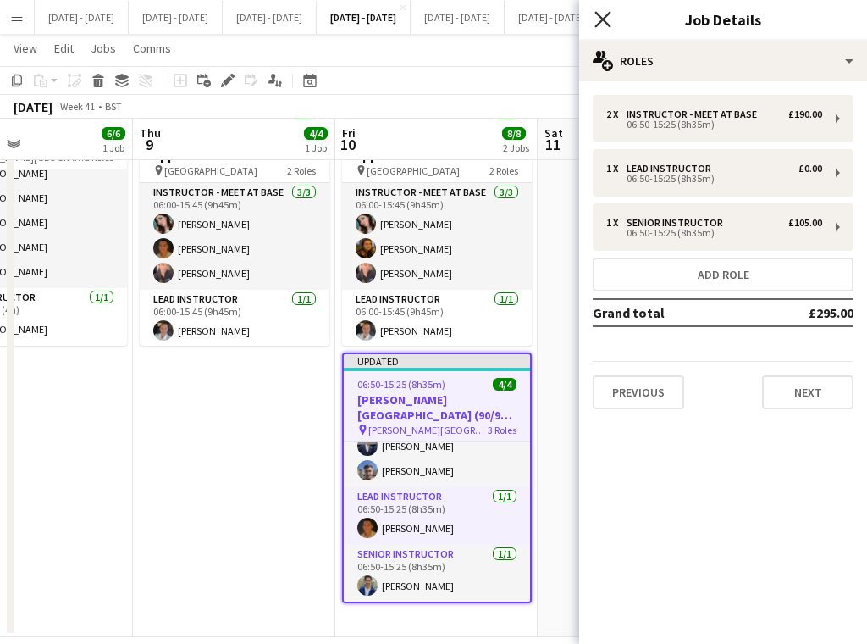
click at [598, 20] on icon "Close pop-in" at bounding box center [603, 19] width 16 height 16
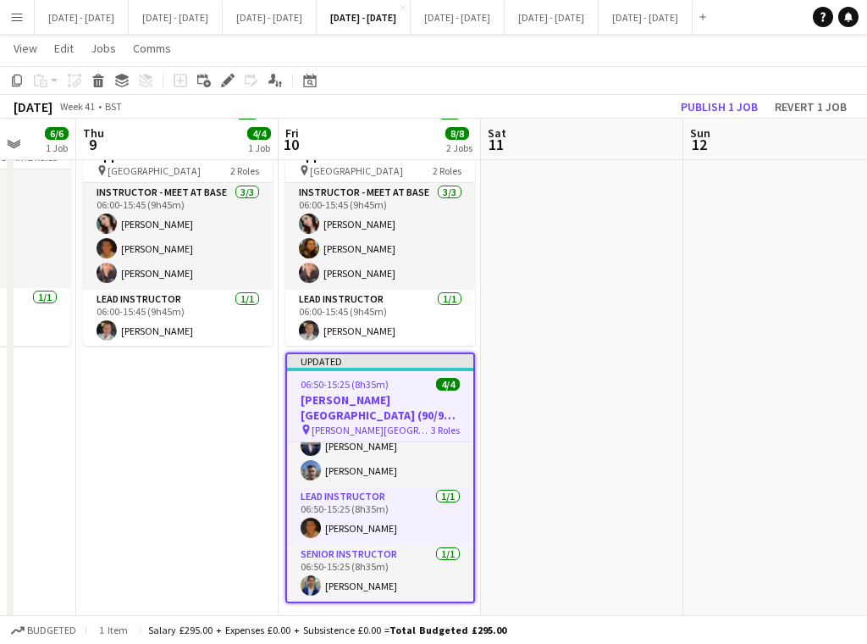
scroll to position [0, 507]
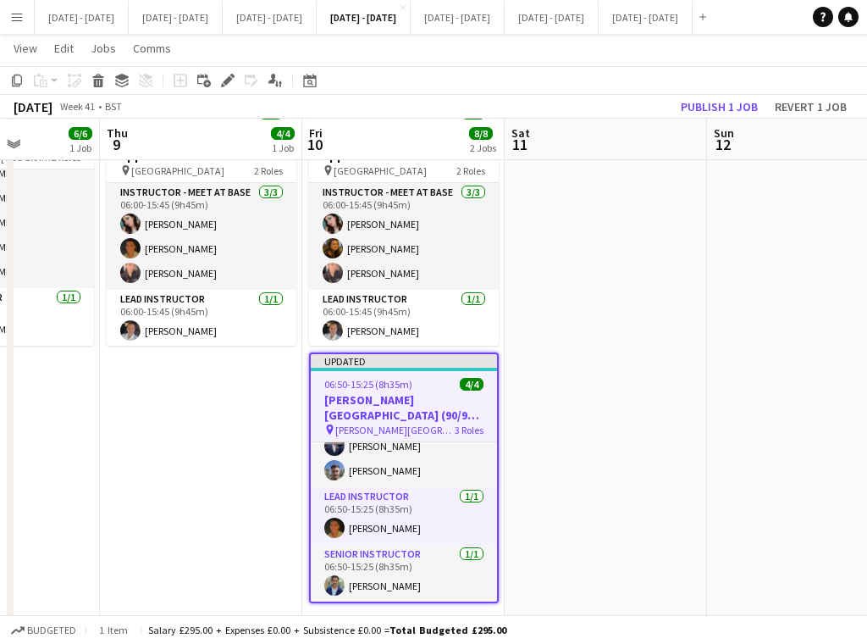
drag, startPoint x: 715, startPoint y: 359, endPoint x: 798, endPoint y: 348, distance: 83.7
click at [798, 348] on app-calendar-viewport "Mon 6 7/8 1 Job Tue 7 3/3 1 Job Wed 8 6/6 1 Job Thu 9 4/4 1 Job Fri 10 8/8 2 Jo…" at bounding box center [433, 300] width 867 height 673
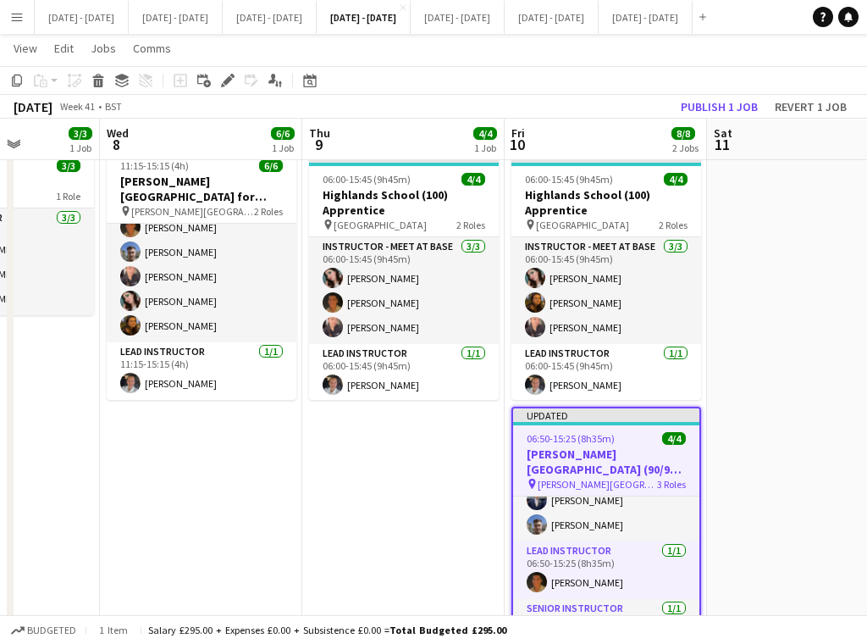
scroll to position [0, 0]
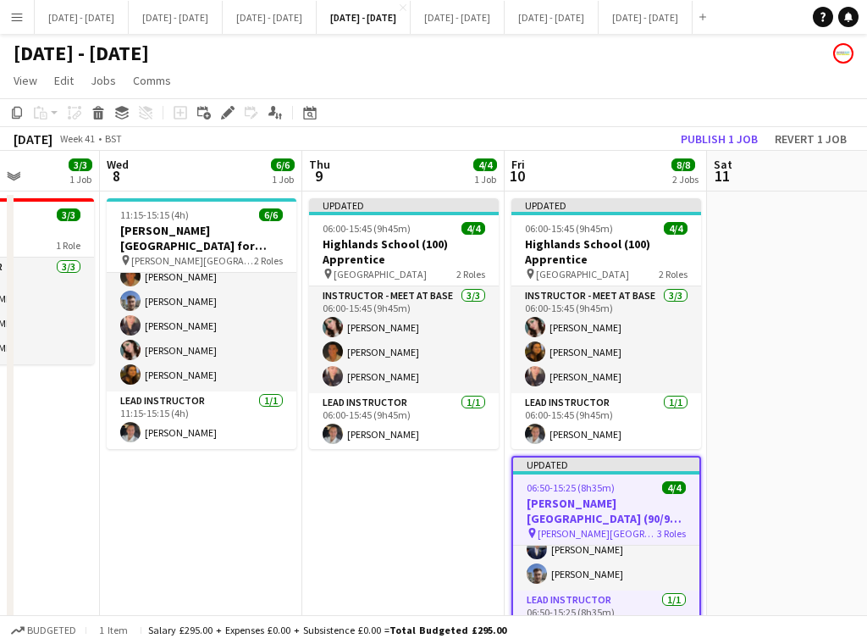
click at [742, 307] on app-date-cell at bounding box center [808, 465] width 202 height 549
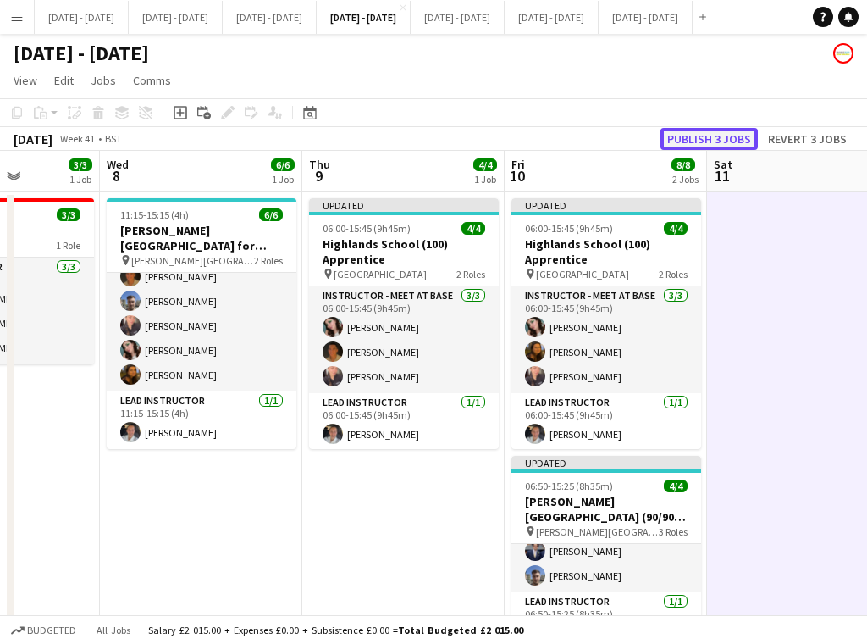
click at [703, 140] on button "Publish 3 jobs" at bounding box center [709, 139] width 97 height 22
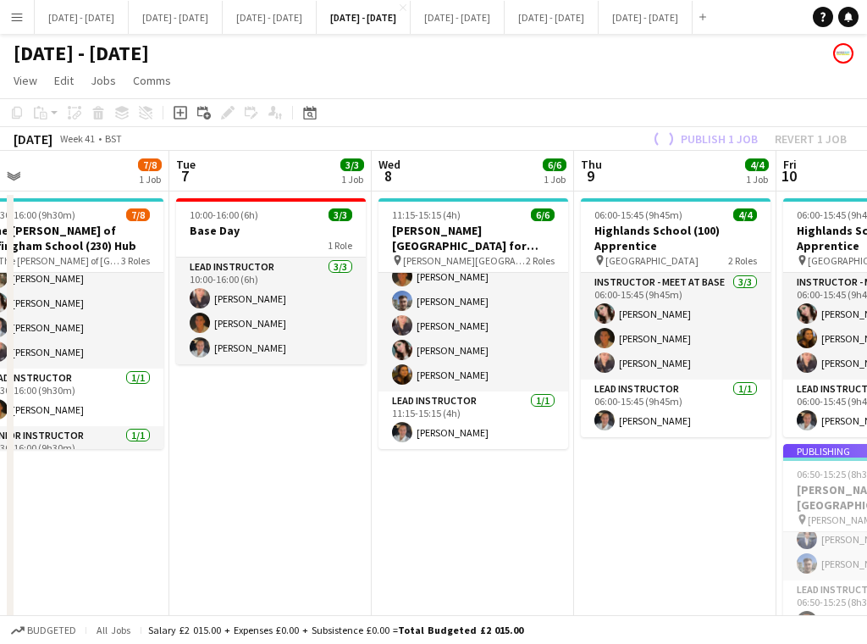
scroll to position [0, 537]
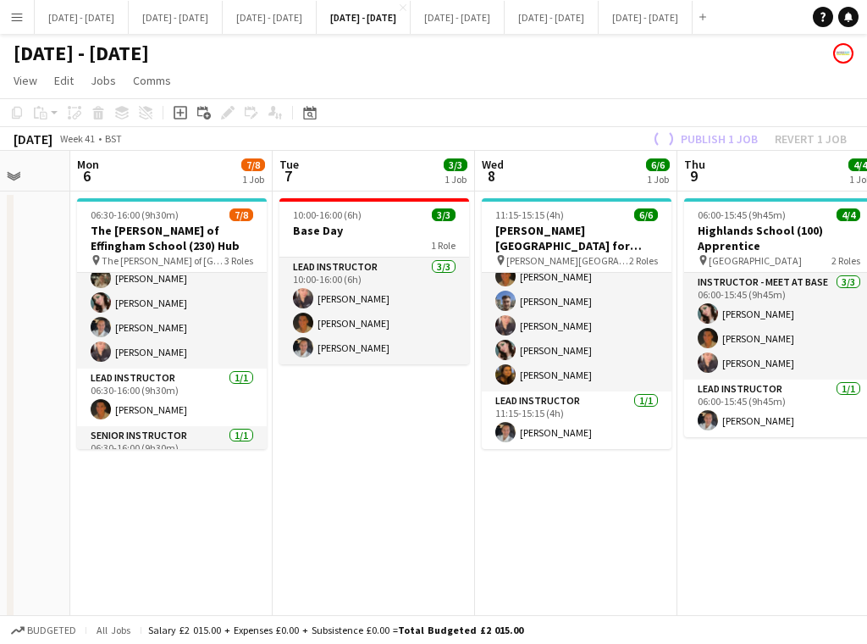
drag, startPoint x: 197, startPoint y: 532, endPoint x: 572, endPoint y: 536, distance: 375.3
click at [572, 536] on app-calendar-viewport "Fri 3 Sat 4 Sun 5 Mon 6 7/8 1 Job Tue 7 3/3 1 Job Wed 8 6/6 1 Job Thu 9 4/4 1 J…" at bounding box center [433, 440] width 867 height 579
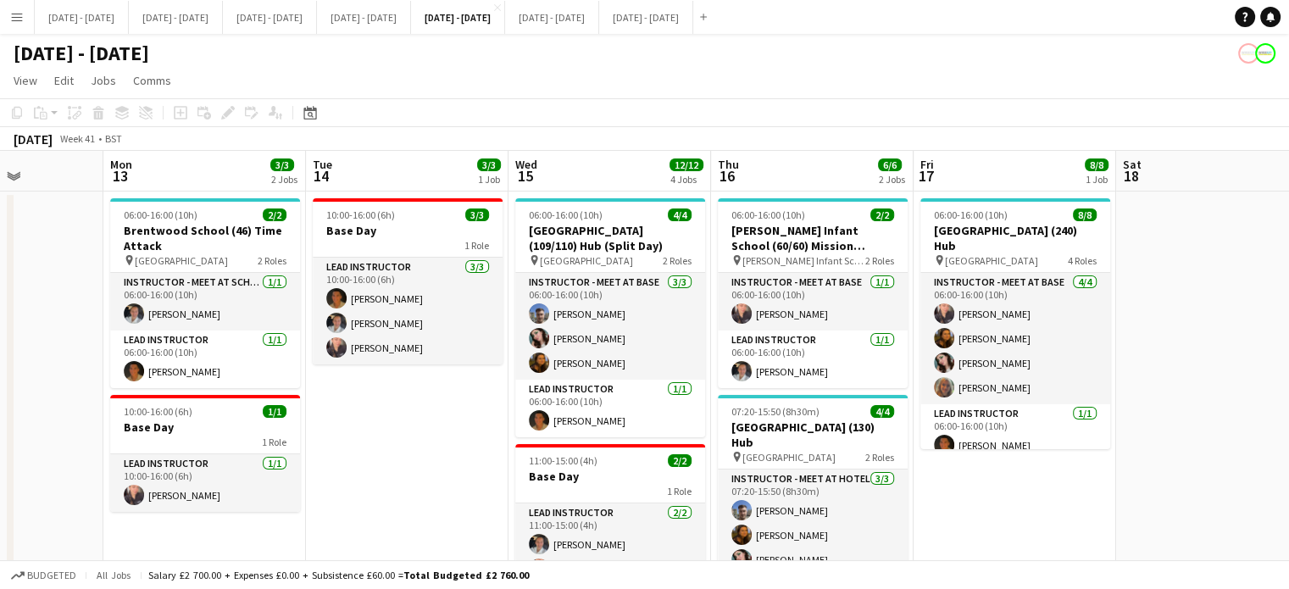
drag, startPoint x: 260, startPoint y: 501, endPoint x: 349, endPoint y: 508, distance: 89.3
click at [366, 509] on app-calendar-viewport "Fri 10 Sat 11 Sun 12 Mon 13 3/3 2 Jobs Tue 14 3/3 1 Job Wed 15 12/12 4 Jobs Thu…" at bounding box center [644, 576] width 1289 height 850
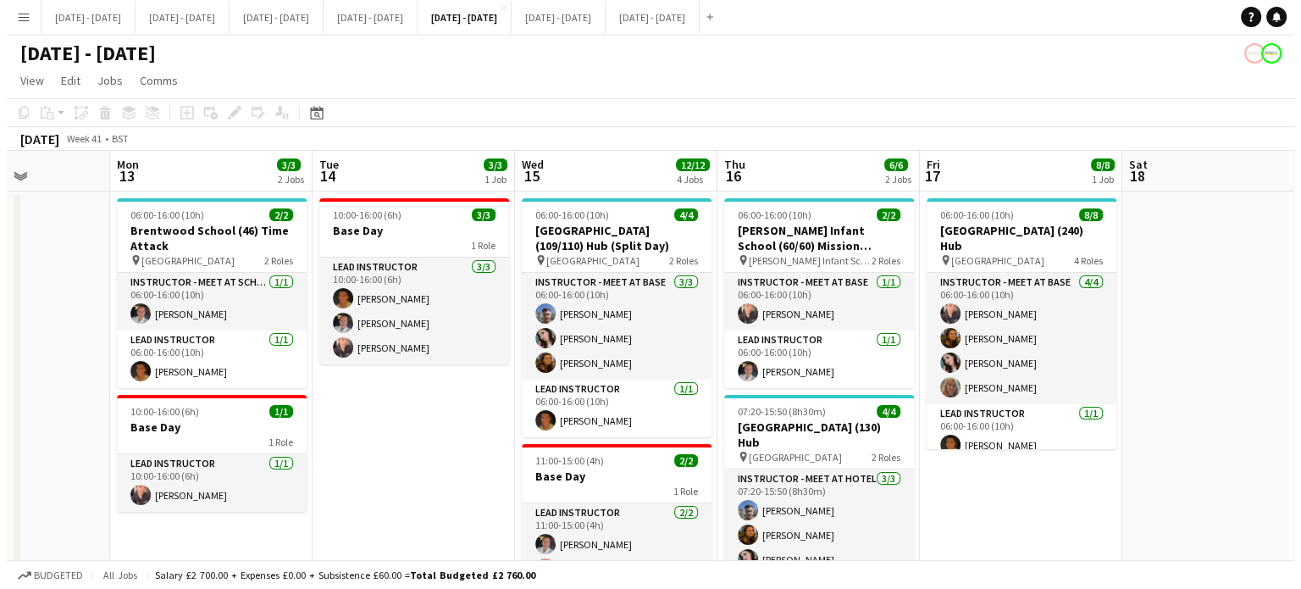
scroll to position [0, 535]
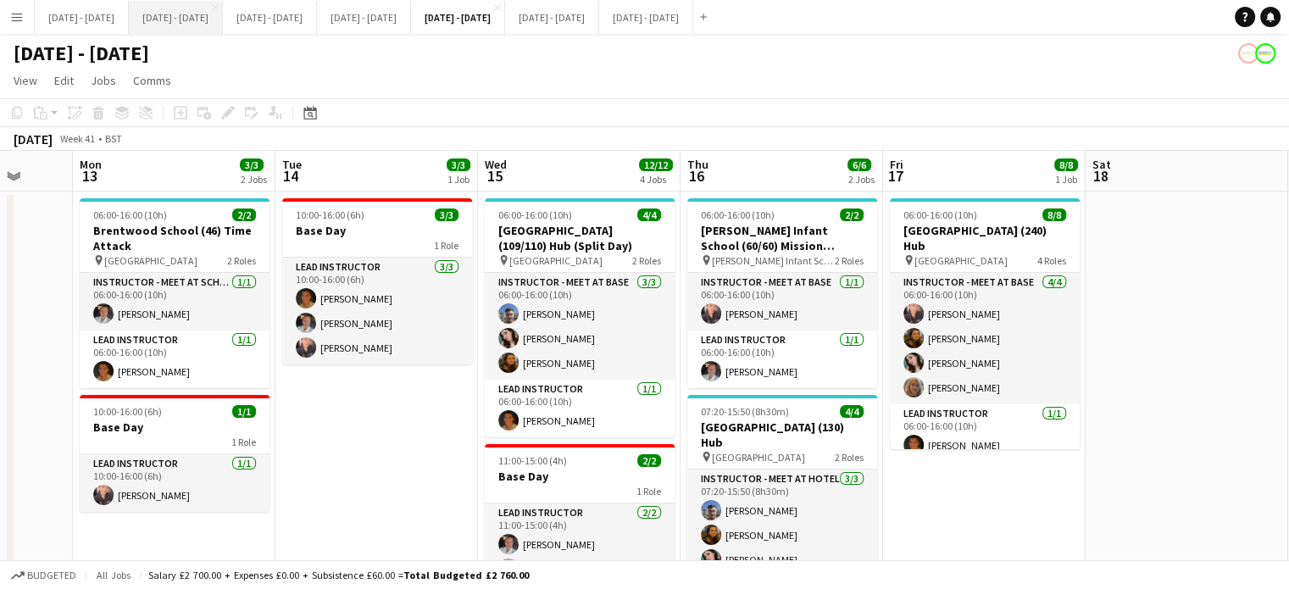
click at [215, 22] on button "Sept 22nd - 26th 2025 Close" at bounding box center [176, 17] width 94 height 33
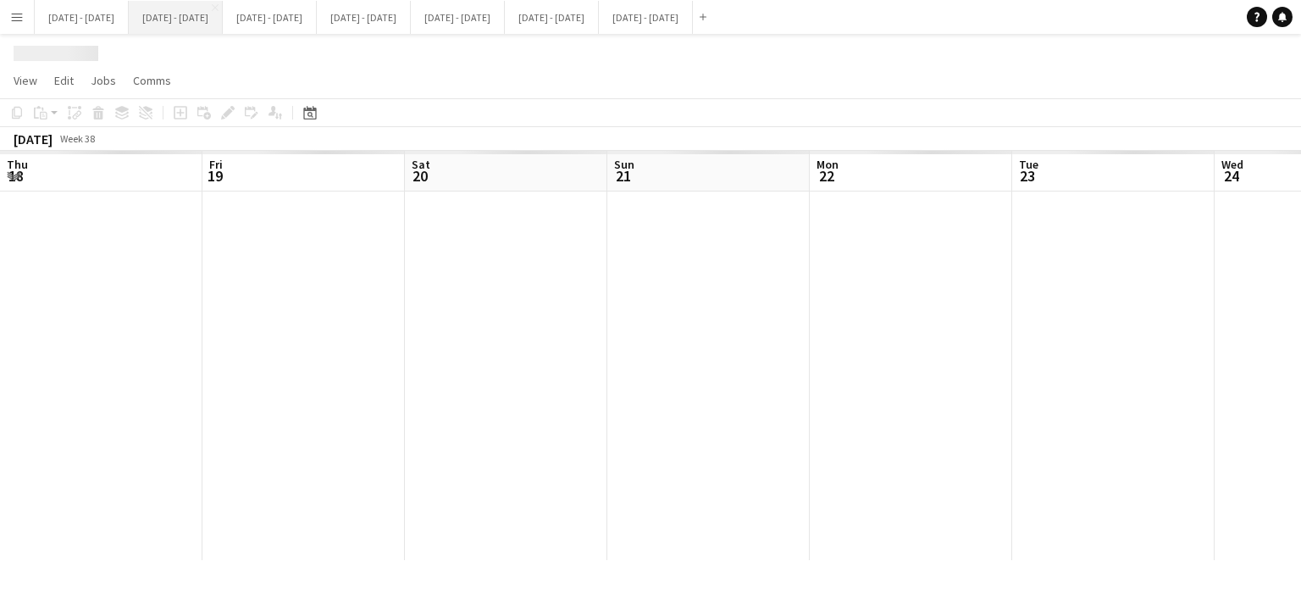
scroll to position [0, 713]
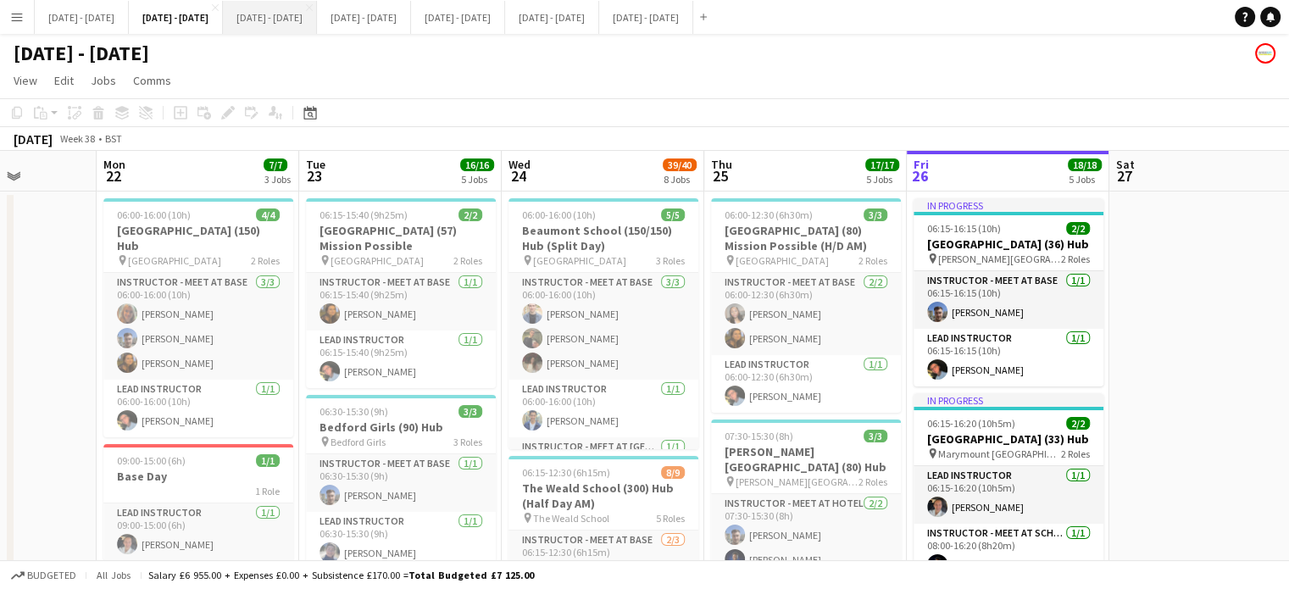
click at [317, 13] on button "[DATE] - [DATE] Close" at bounding box center [270, 17] width 94 height 33
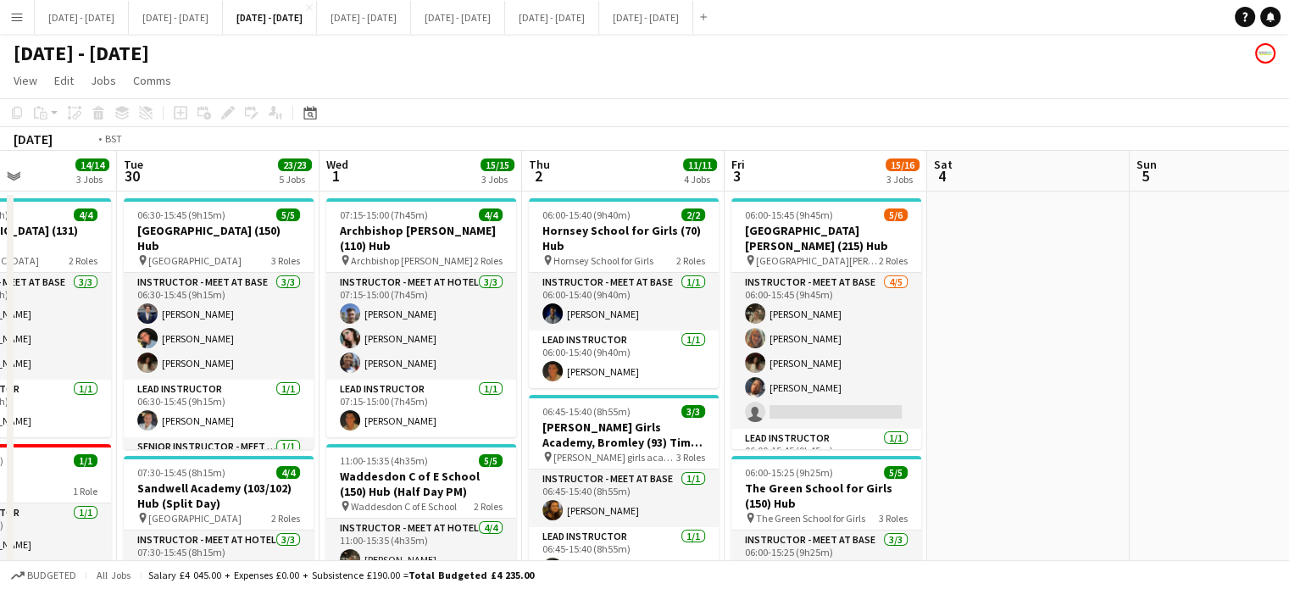
scroll to position [0, 442]
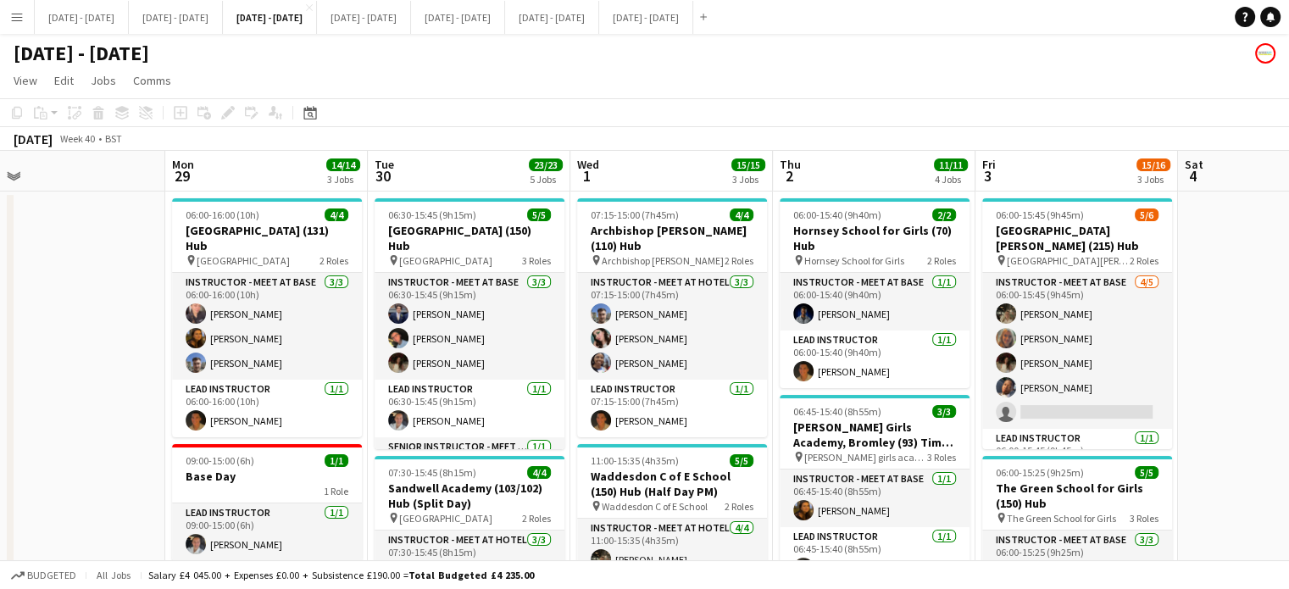
drag, startPoint x: 729, startPoint y: 424, endPoint x: 1331, endPoint y: 383, distance: 602.9
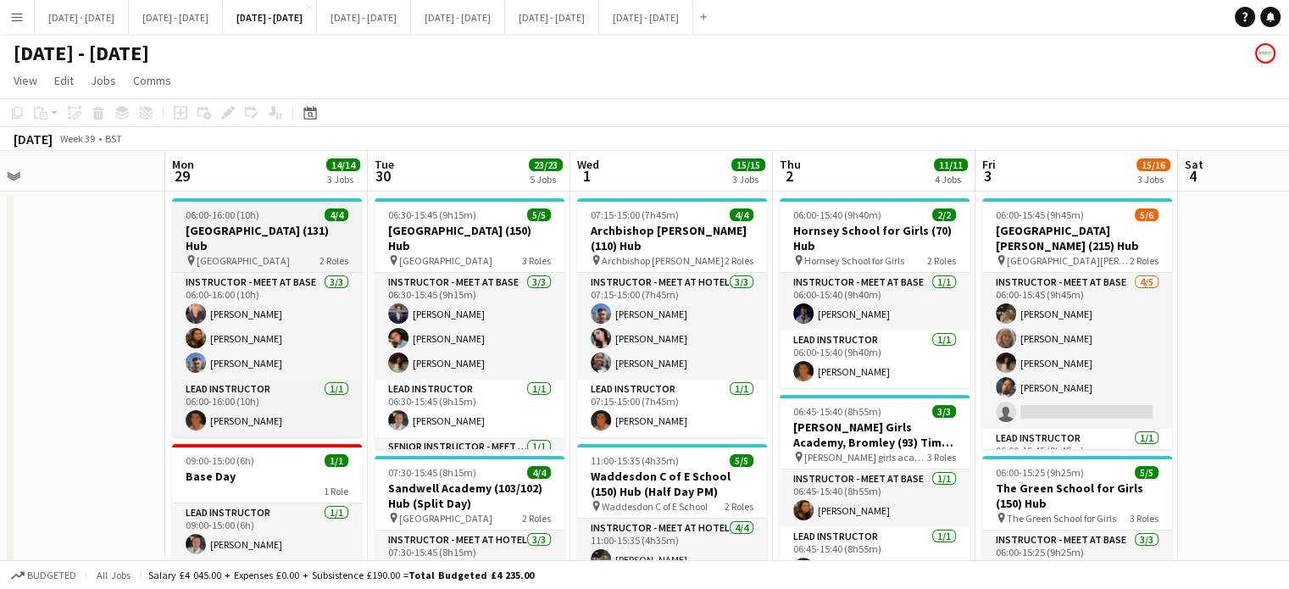
click at [269, 236] on h3 "[GEOGRAPHIC_DATA] (131) Hub" at bounding box center [267, 238] width 190 height 30
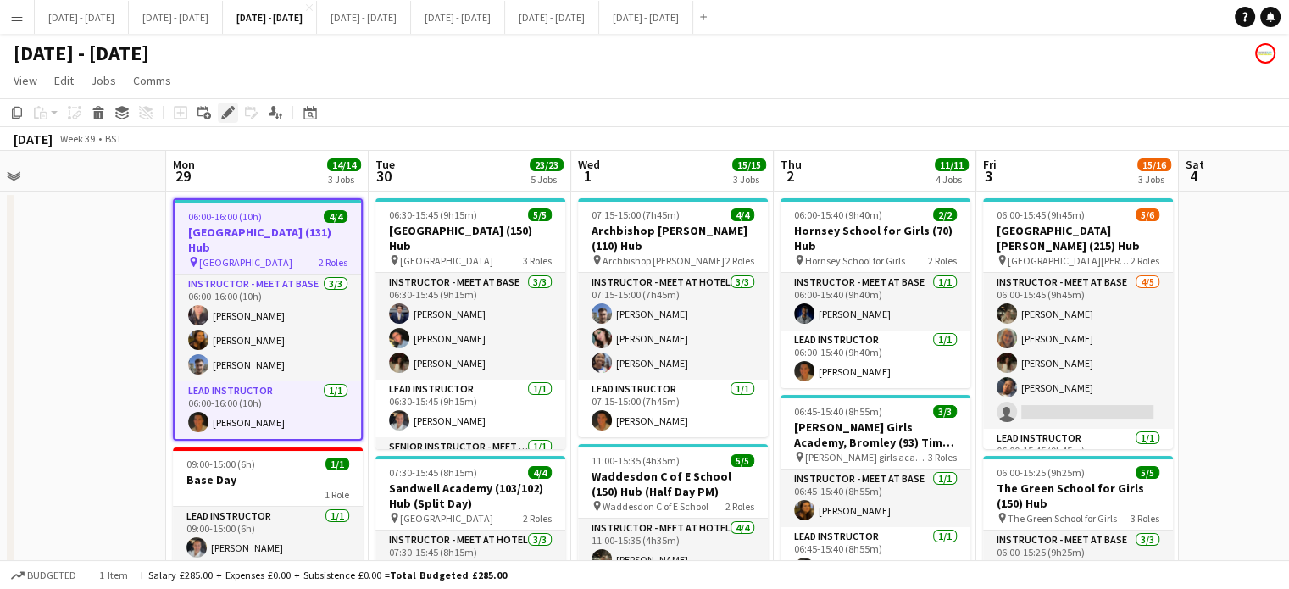
click at [222, 114] on icon "Edit" at bounding box center [228, 113] width 14 height 14
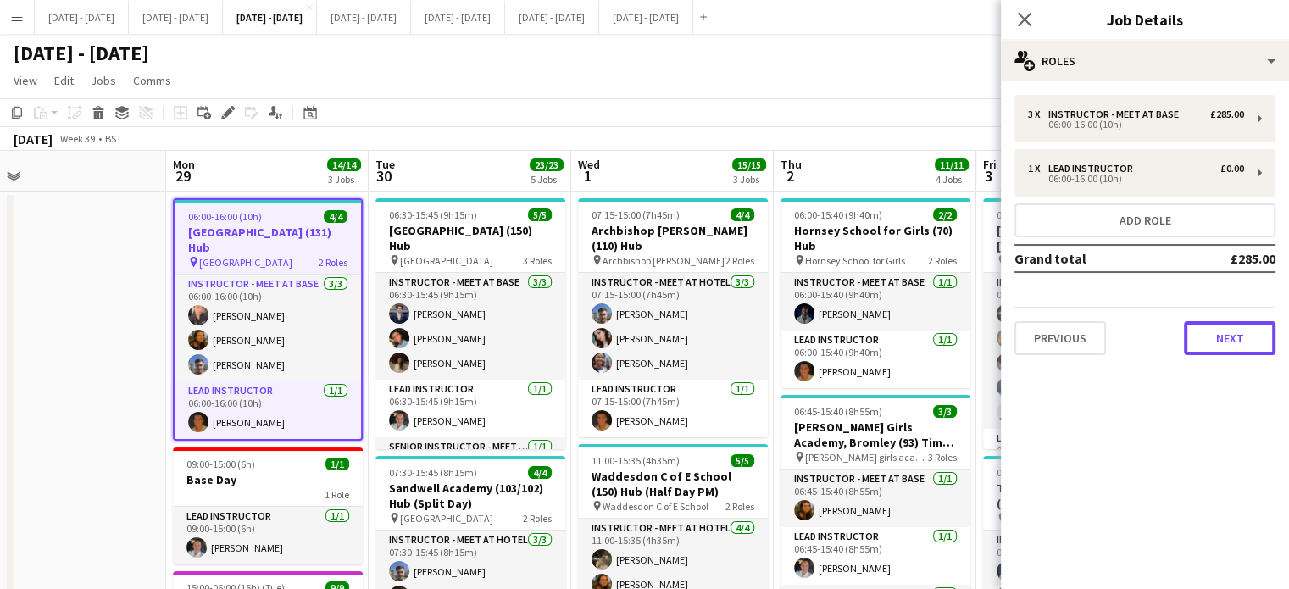
click at [1213, 338] on button "Next" at bounding box center [1228, 338] width 91 height 34
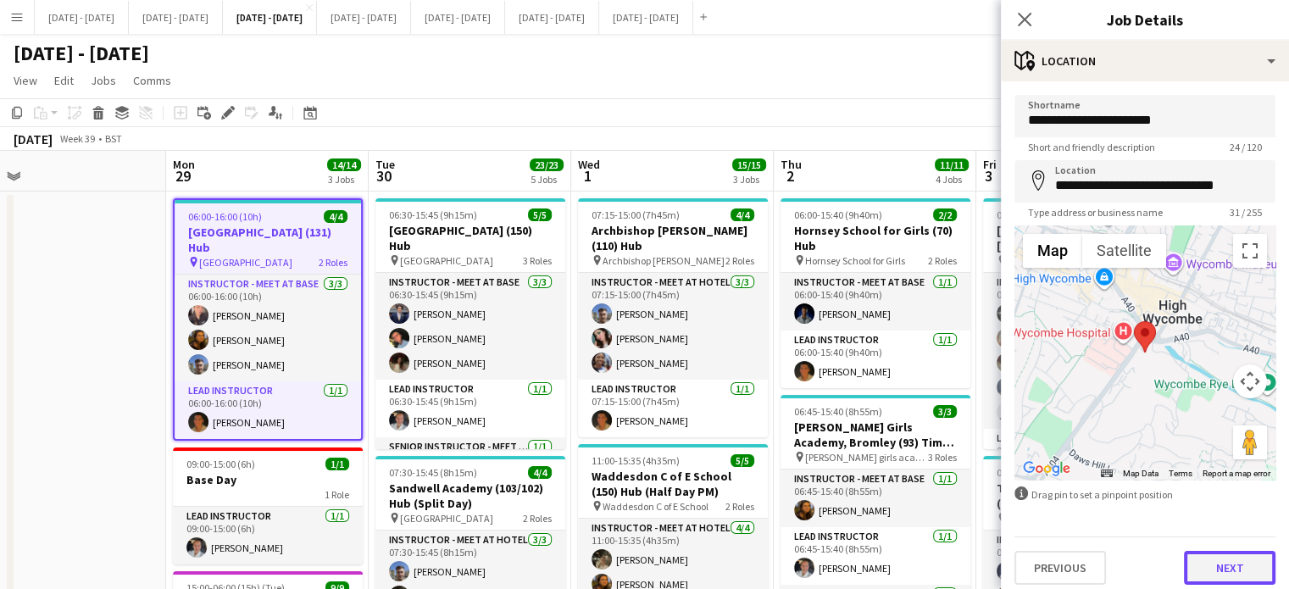
click at [1232, 564] on button "Next" at bounding box center [1228, 568] width 91 height 34
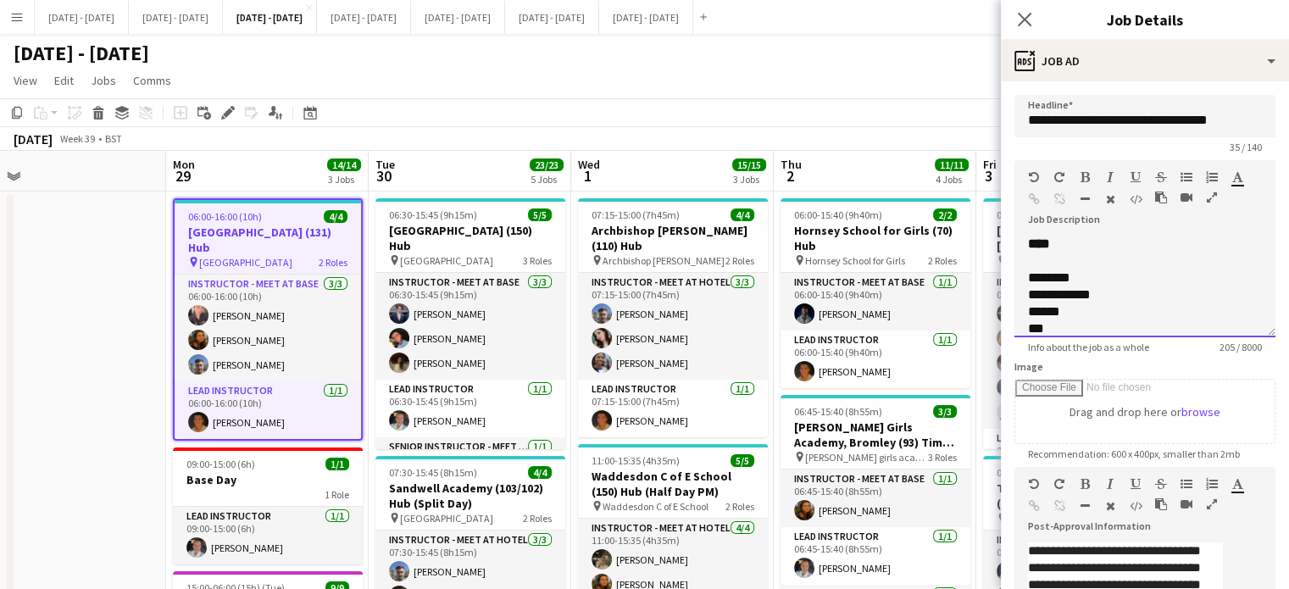
click at [1117, 258] on div "**********" at bounding box center [1144, 287] width 261 height 102
click at [1027, 21] on icon "Close pop-in" at bounding box center [1024, 19] width 16 height 16
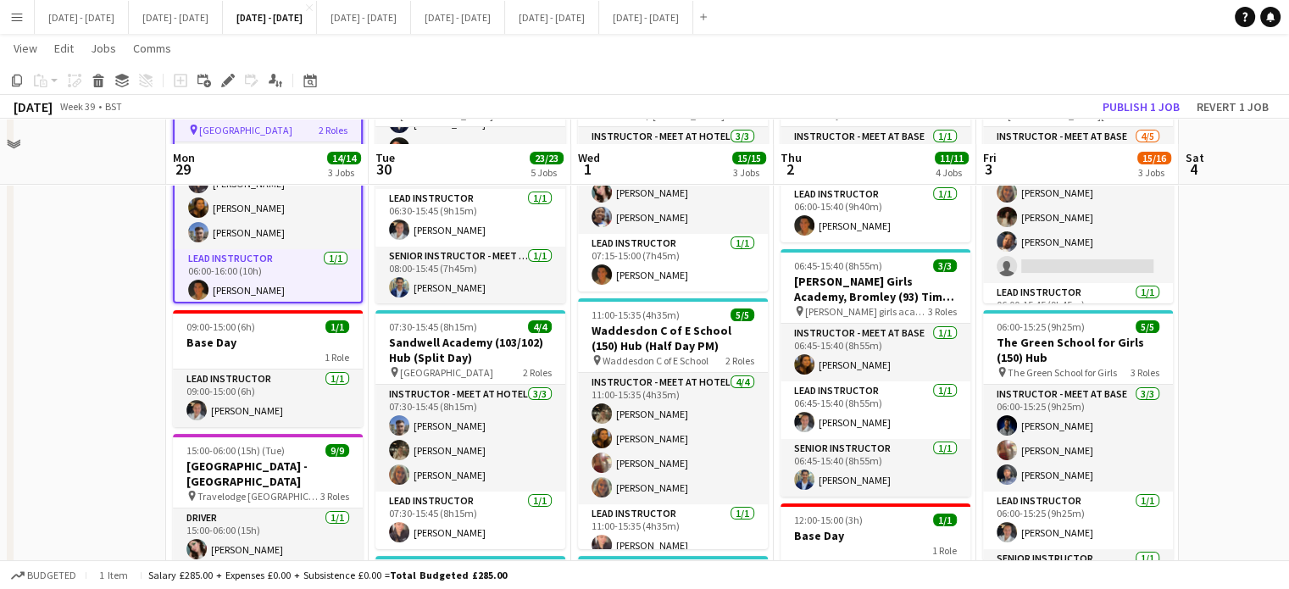
scroll to position [169, 0]
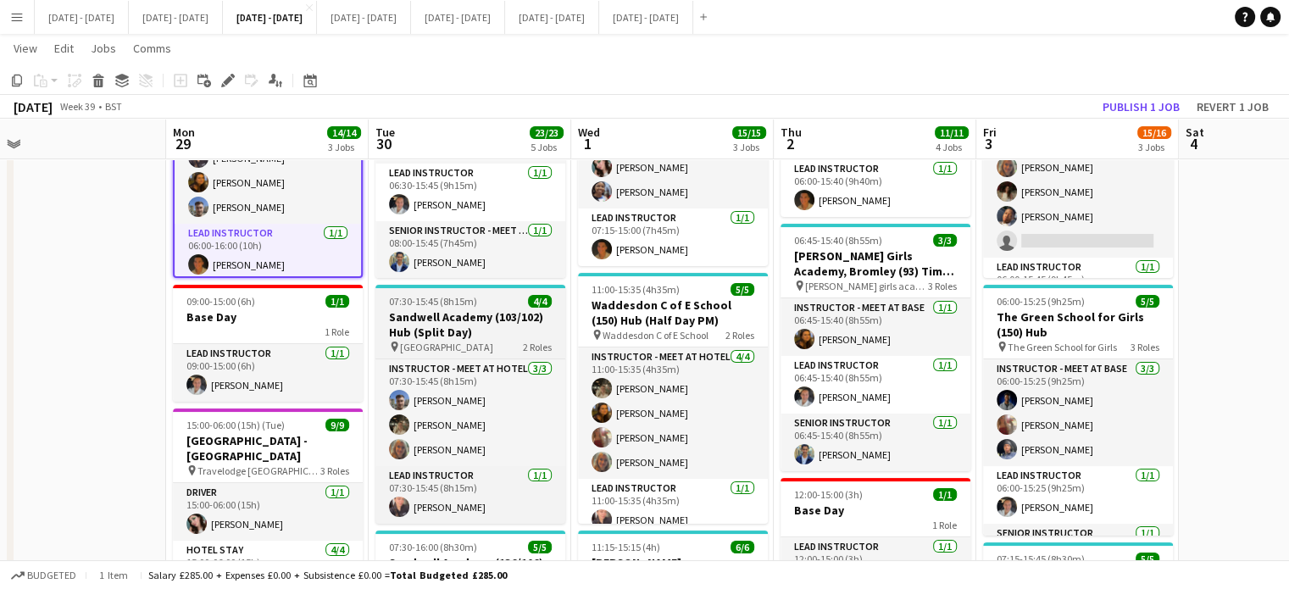
click at [427, 316] on h3 "Sandwell Academy (103/102) Hub (Split Day)" at bounding box center [470, 324] width 190 height 30
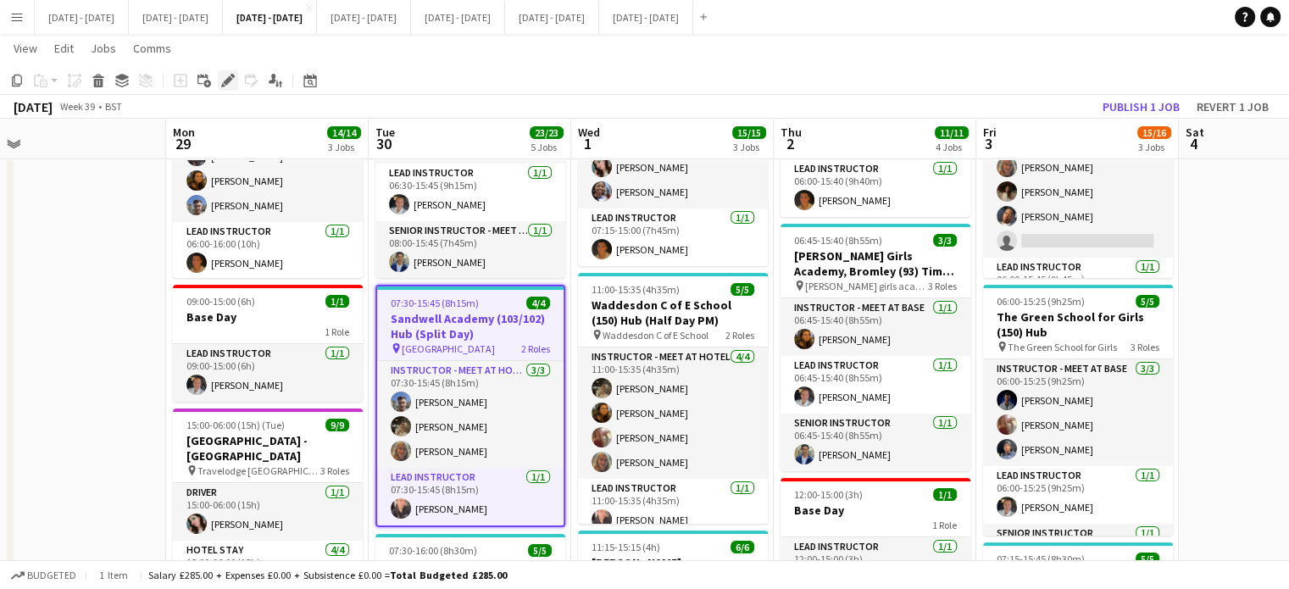
click at [228, 80] on icon at bounding box center [227, 80] width 9 height 9
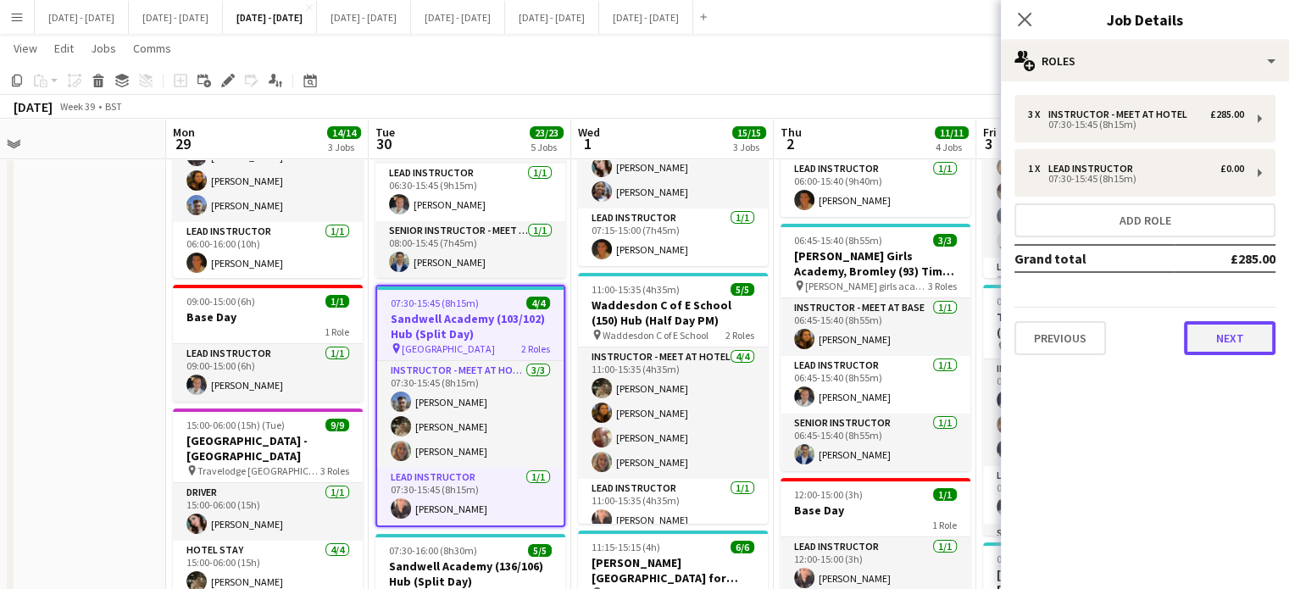
click at [1224, 326] on button "Next" at bounding box center [1228, 338] width 91 height 34
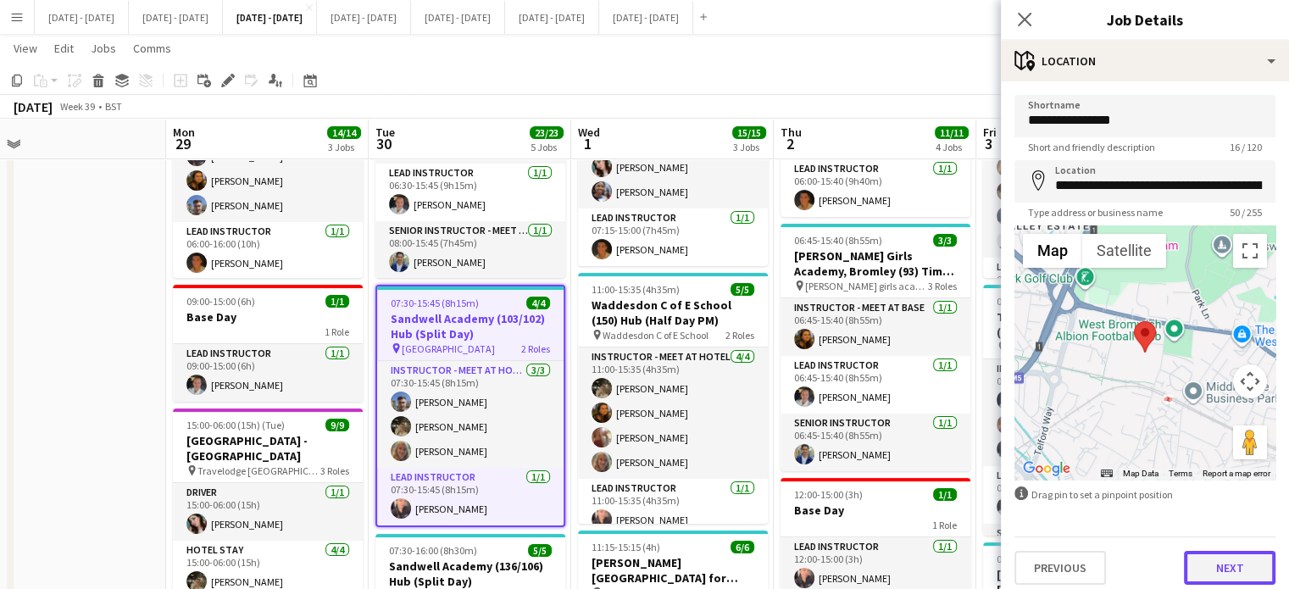
click at [1216, 562] on button "Next" at bounding box center [1228, 568] width 91 height 34
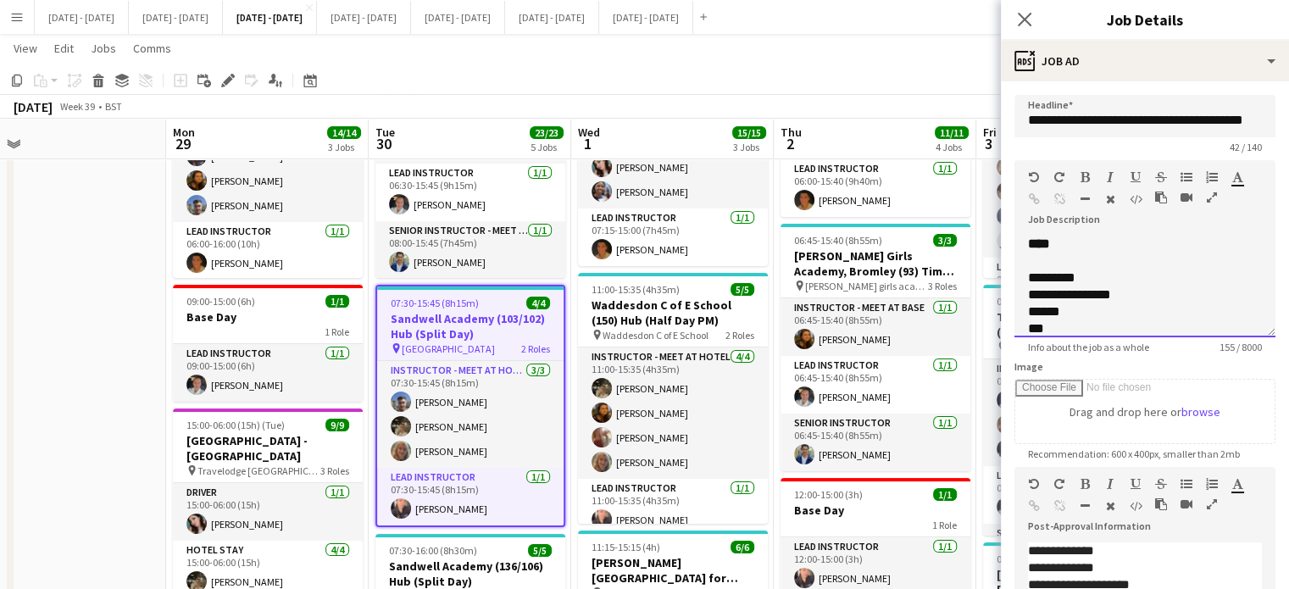
click at [1095, 252] on div "**********" at bounding box center [1144, 281] width 261 height 114
click at [1098, 265] on div "**********" at bounding box center [1144, 287] width 261 height 102
click at [1020, 19] on icon "Close pop-in" at bounding box center [1024, 19] width 16 height 16
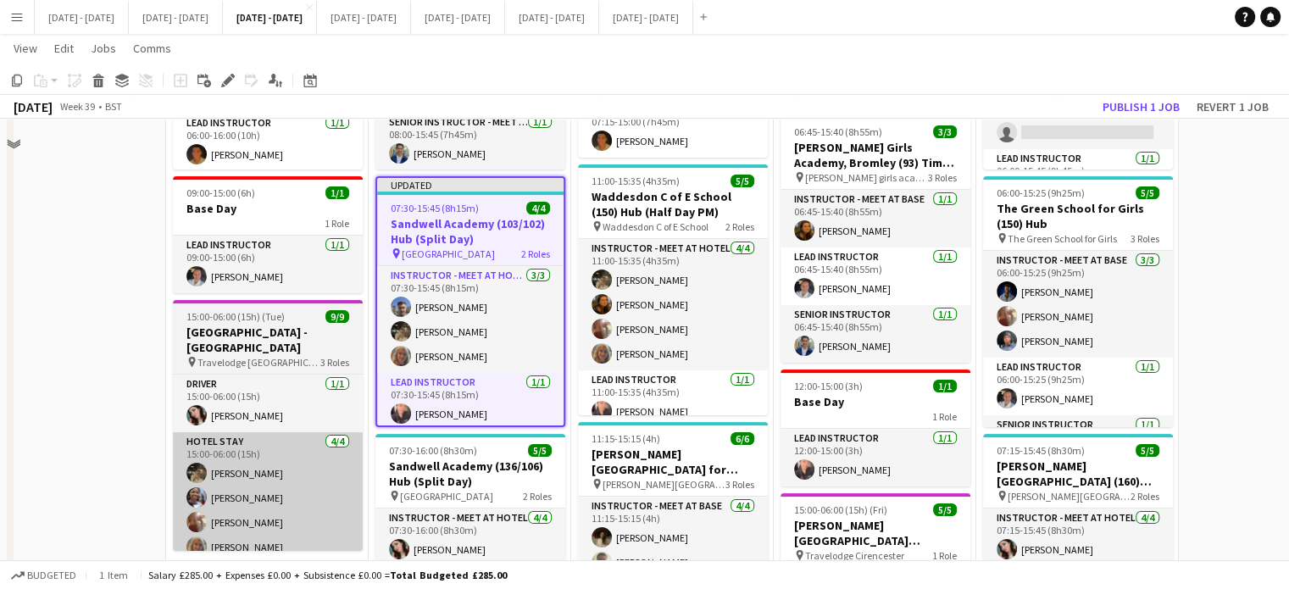
scroll to position [339, 0]
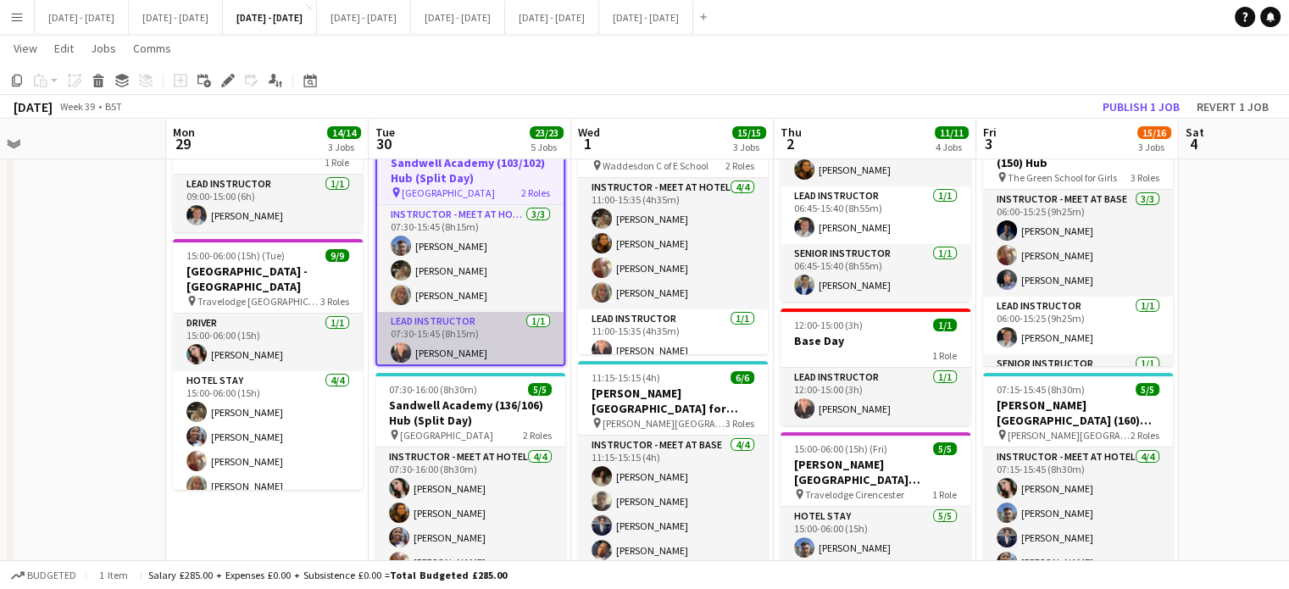
drag, startPoint x: 454, startPoint y: 402, endPoint x: 388, endPoint y: 349, distance: 84.9
click at [454, 403] on h3 "Sandwell Academy (136/106) Hub (Split Day)" at bounding box center [470, 412] width 190 height 30
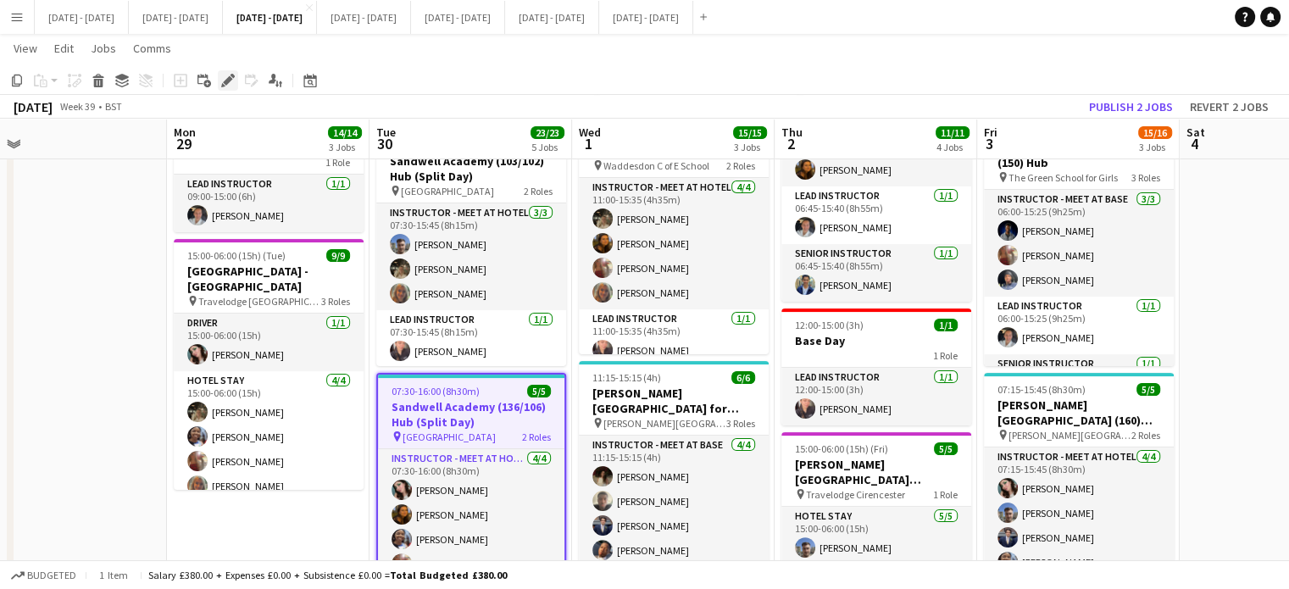
click at [226, 84] on icon at bounding box center [227, 80] width 9 height 9
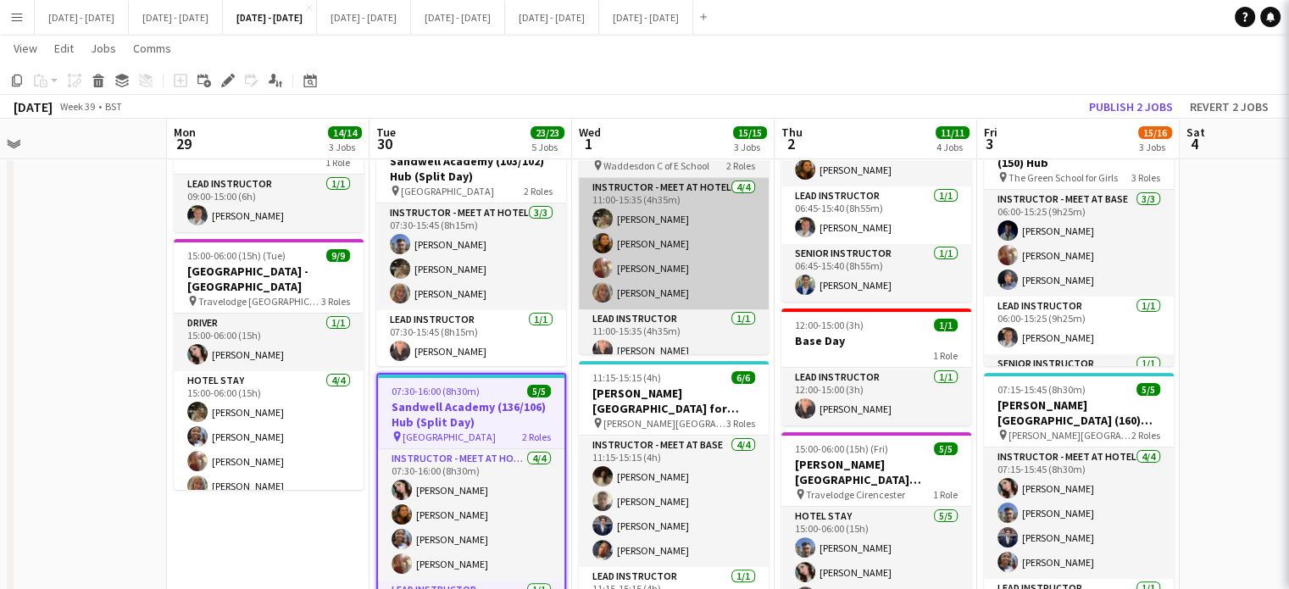
type input "**********"
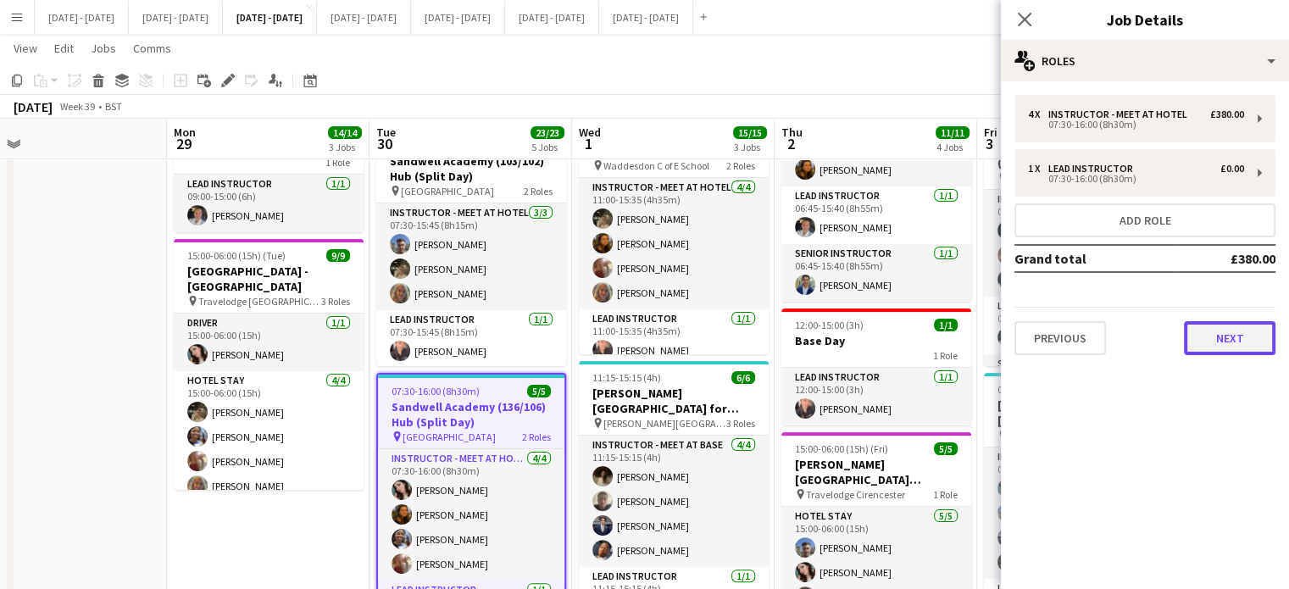
click at [1237, 338] on button "Next" at bounding box center [1228, 338] width 91 height 34
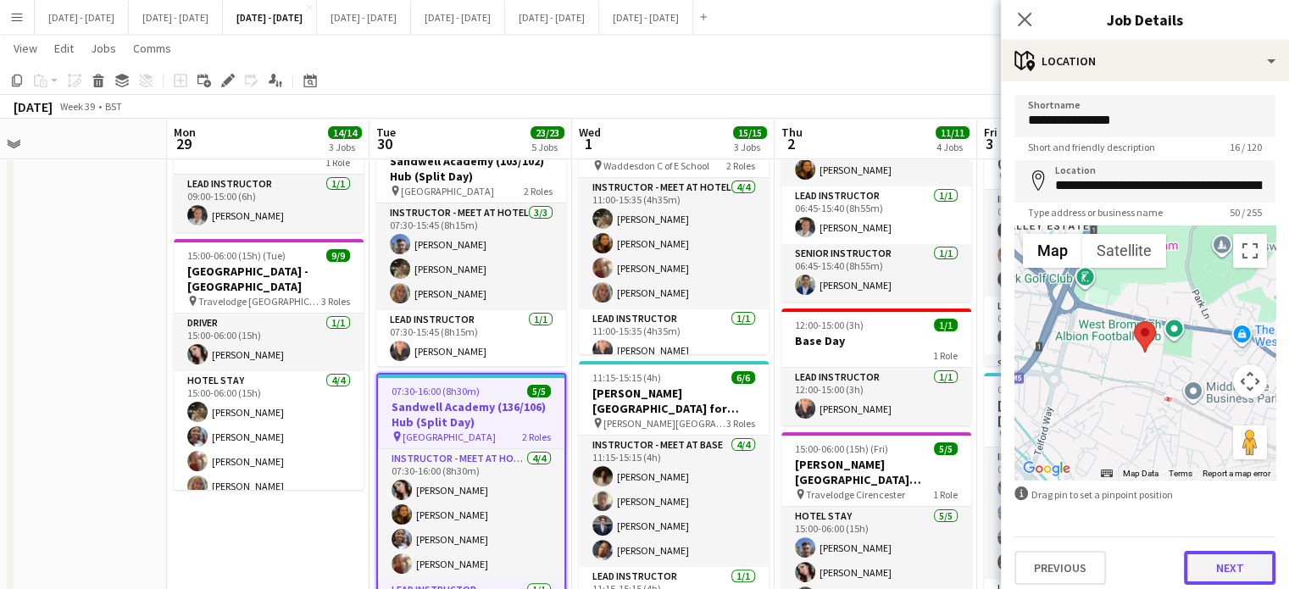
drag, startPoint x: 1236, startPoint y: 578, endPoint x: 1213, endPoint y: 548, distance: 37.4
click at [1235, 577] on button "Next" at bounding box center [1228, 568] width 91 height 34
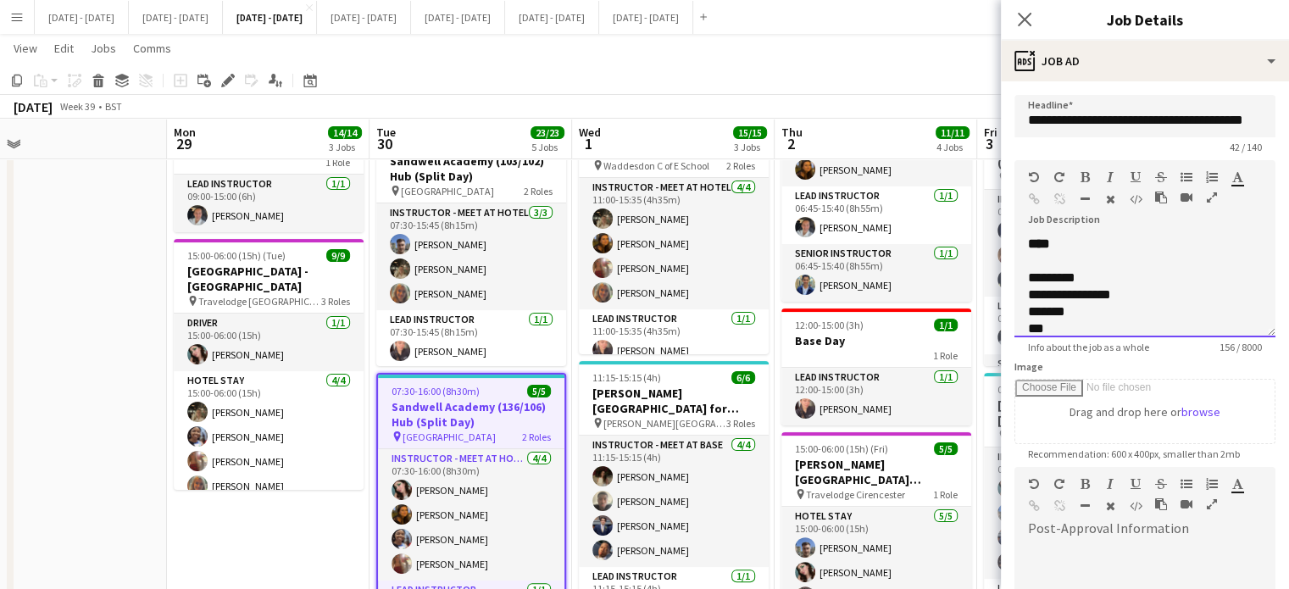
click at [1111, 269] on div "**********" at bounding box center [1144, 287] width 261 height 102
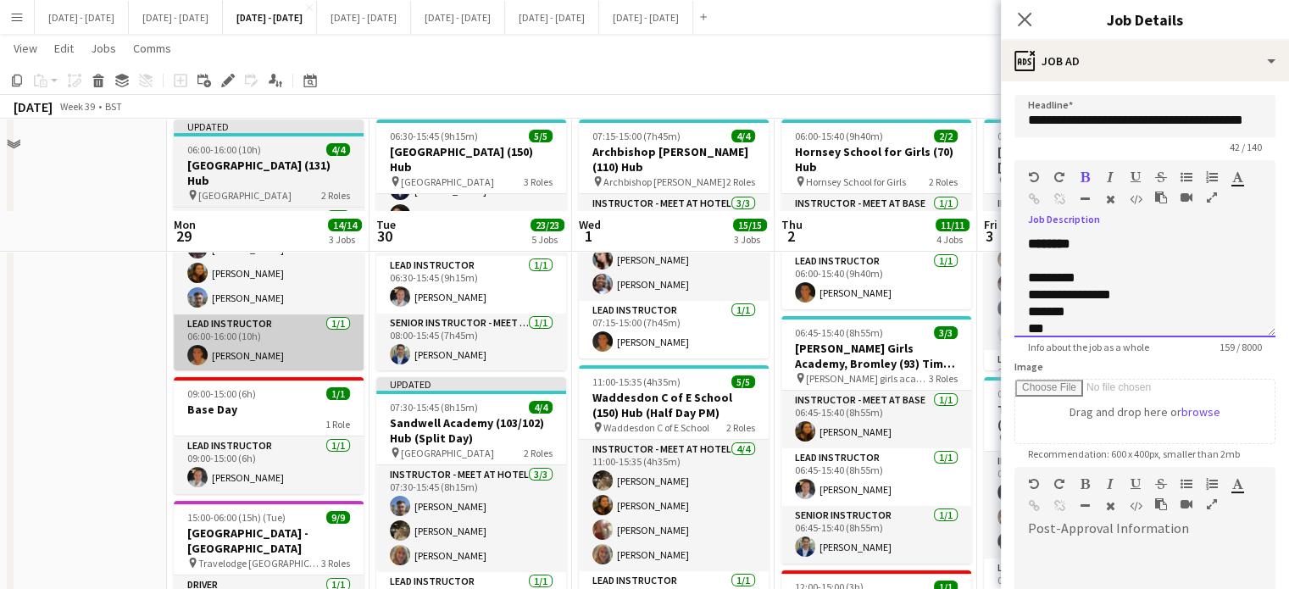
scroll to position [0, 0]
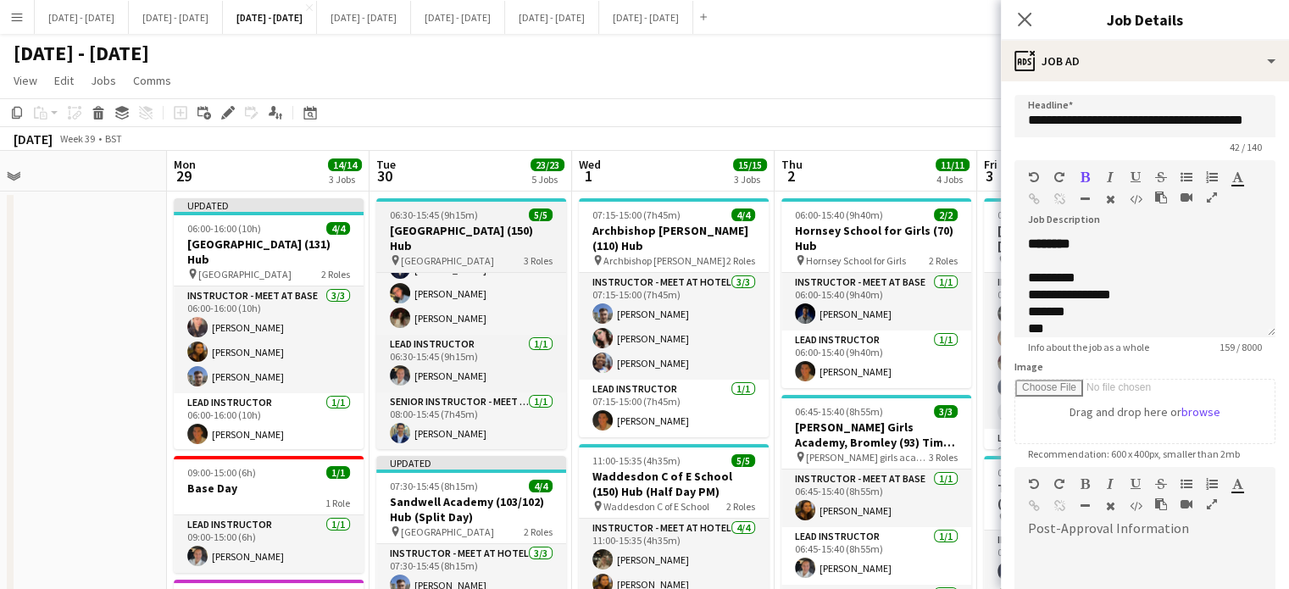
click at [508, 220] on div "06:30-15:45 (9h15m) 5/5" at bounding box center [471, 214] width 190 height 13
type input "**********"
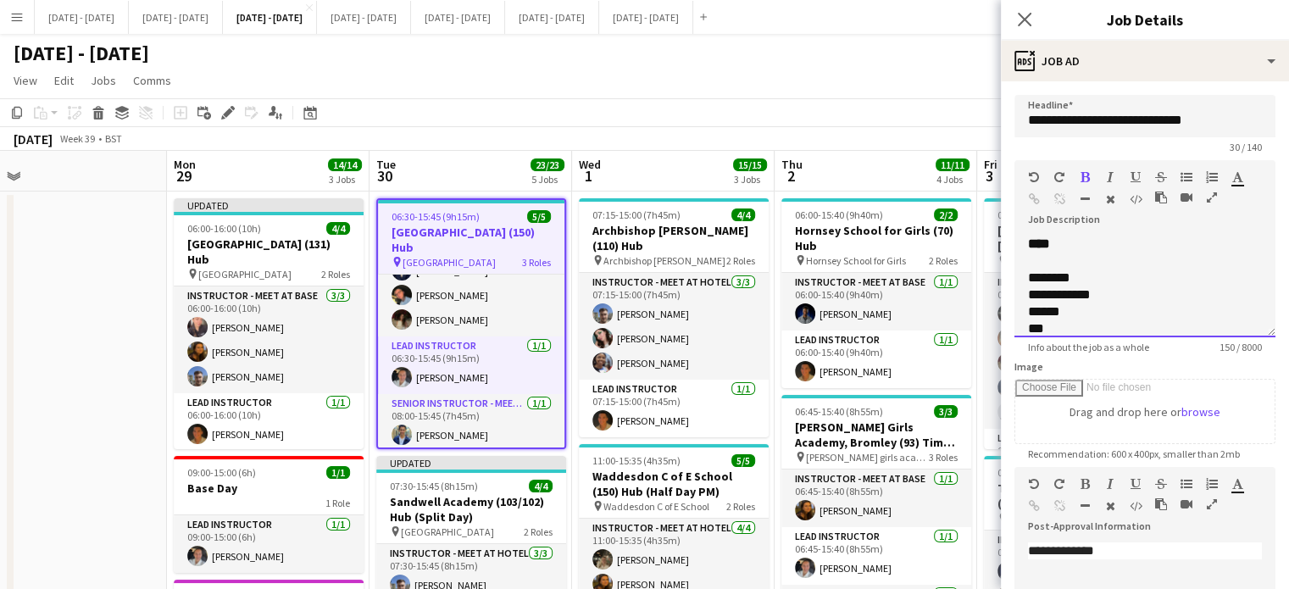
click at [1092, 247] on div "**********" at bounding box center [1144, 287] width 261 height 102
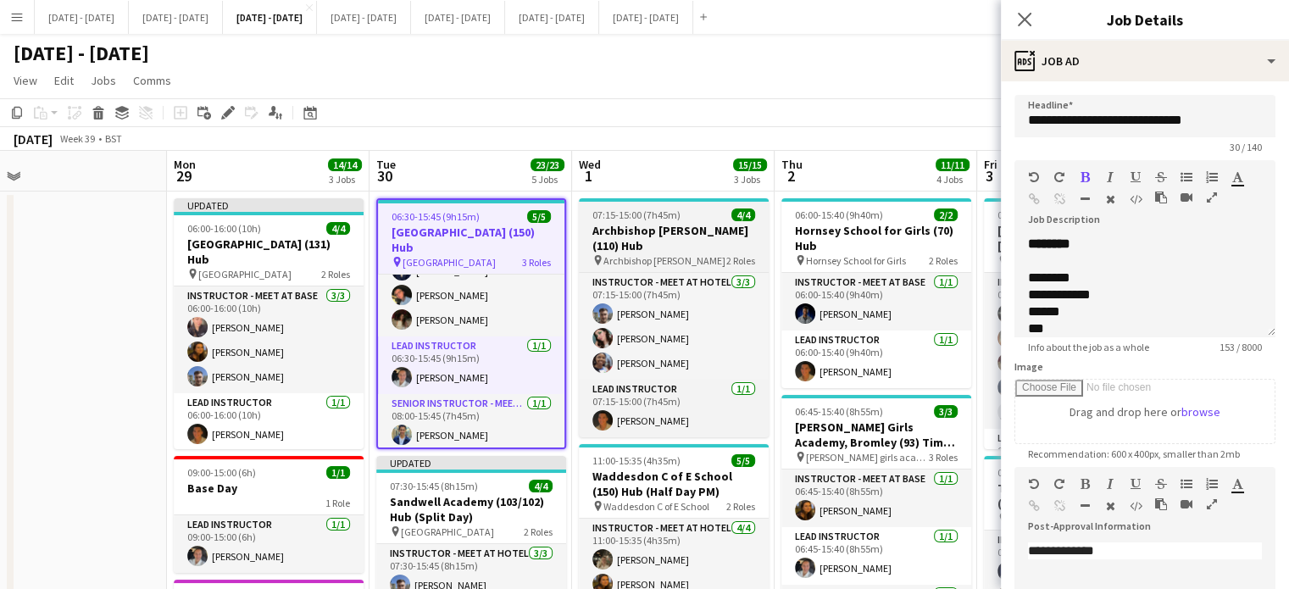
click at [651, 235] on h3 "Archbishop [PERSON_NAME] (110) Hub" at bounding box center [674, 238] width 190 height 30
type input "**********"
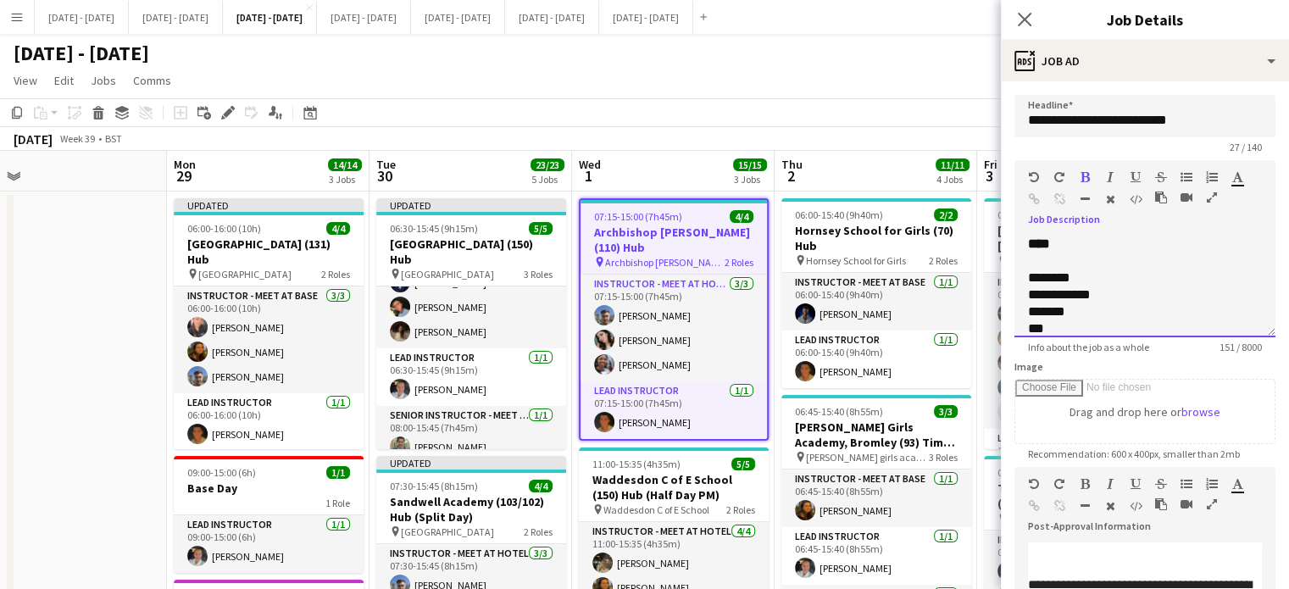
click at [1098, 240] on div "**********" at bounding box center [1144, 287] width 261 height 102
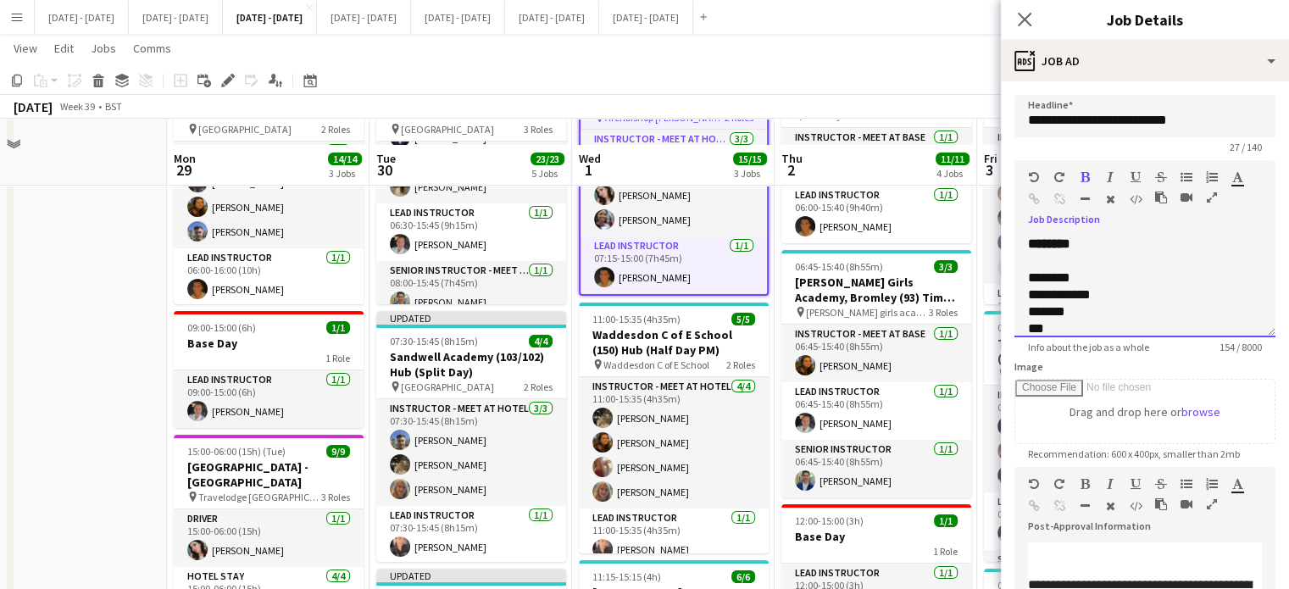
scroll to position [169, 0]
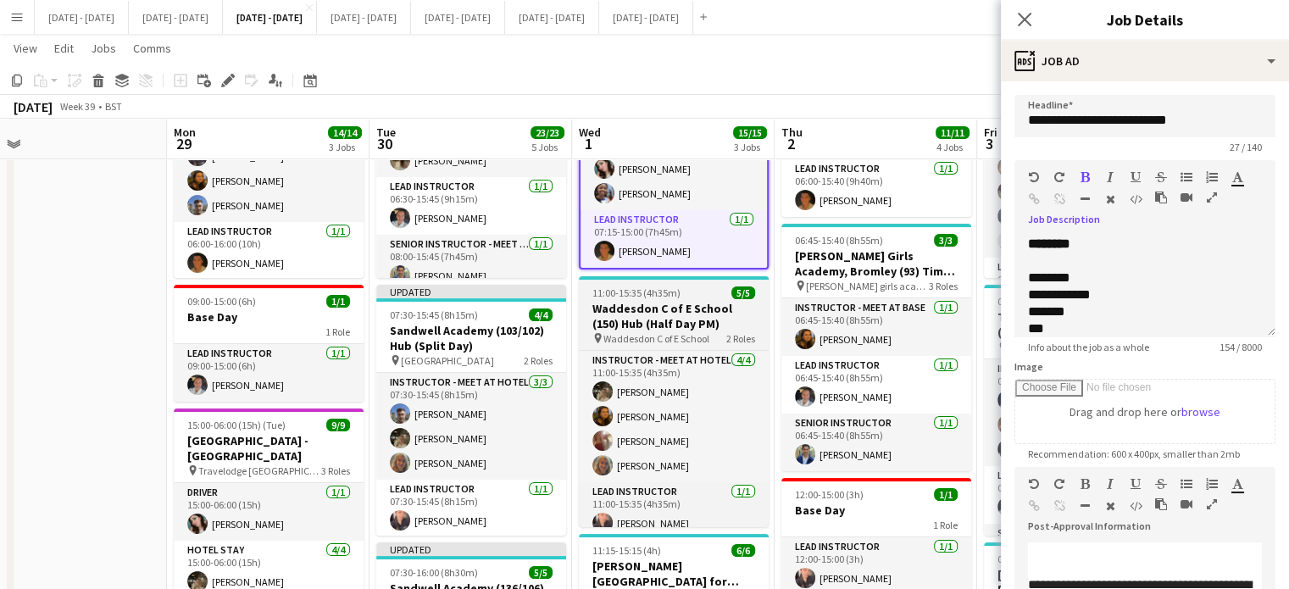
click at [701, 311] on h3 "Waddesdon C of E School (150) Hub (Half Day PM)" at bounding box center [674, 316] width 190 height 30
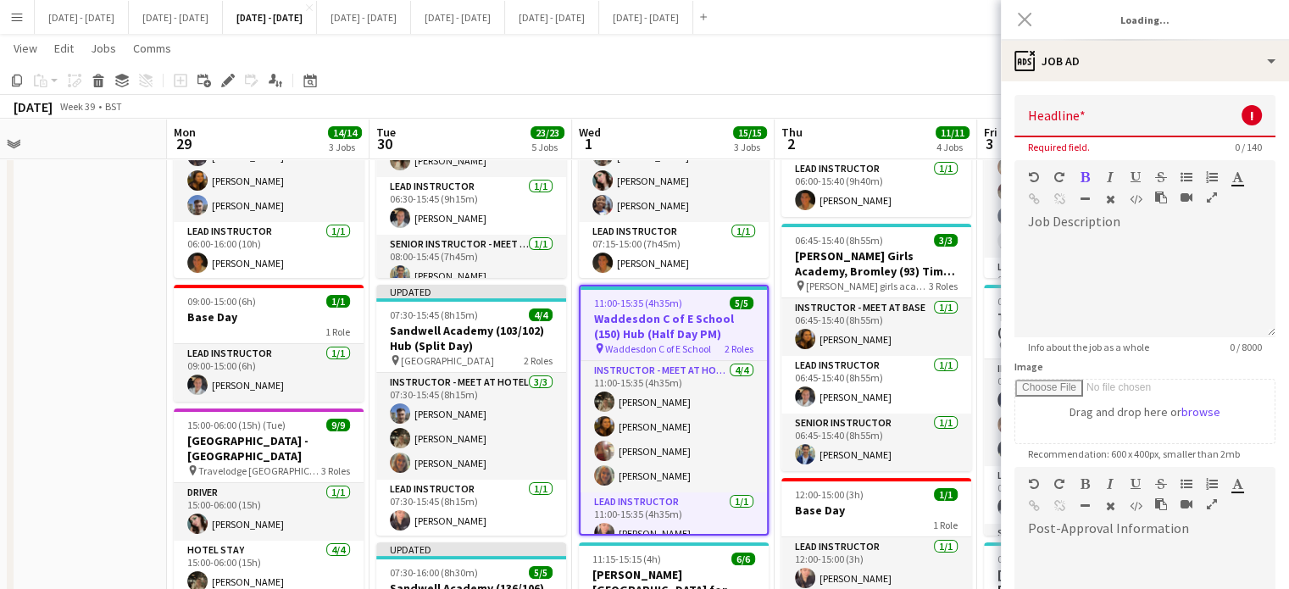
type input "**********"
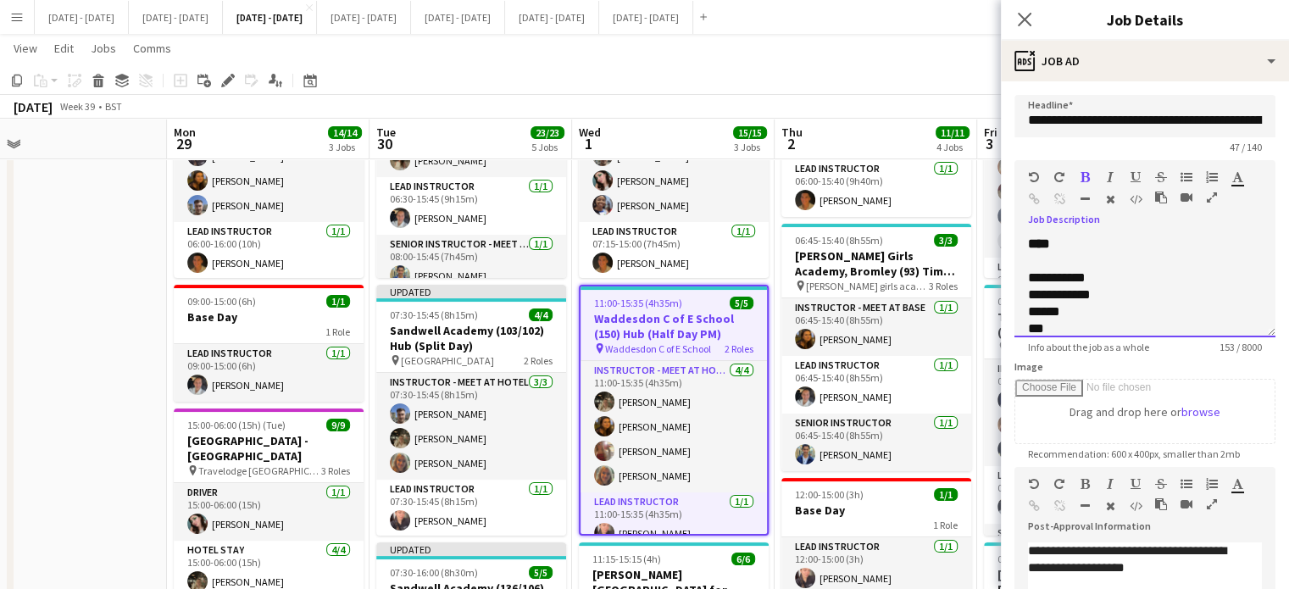
click at [1118, 236] on div "**********" at bounding box center [1144, 287] width 261 height 102
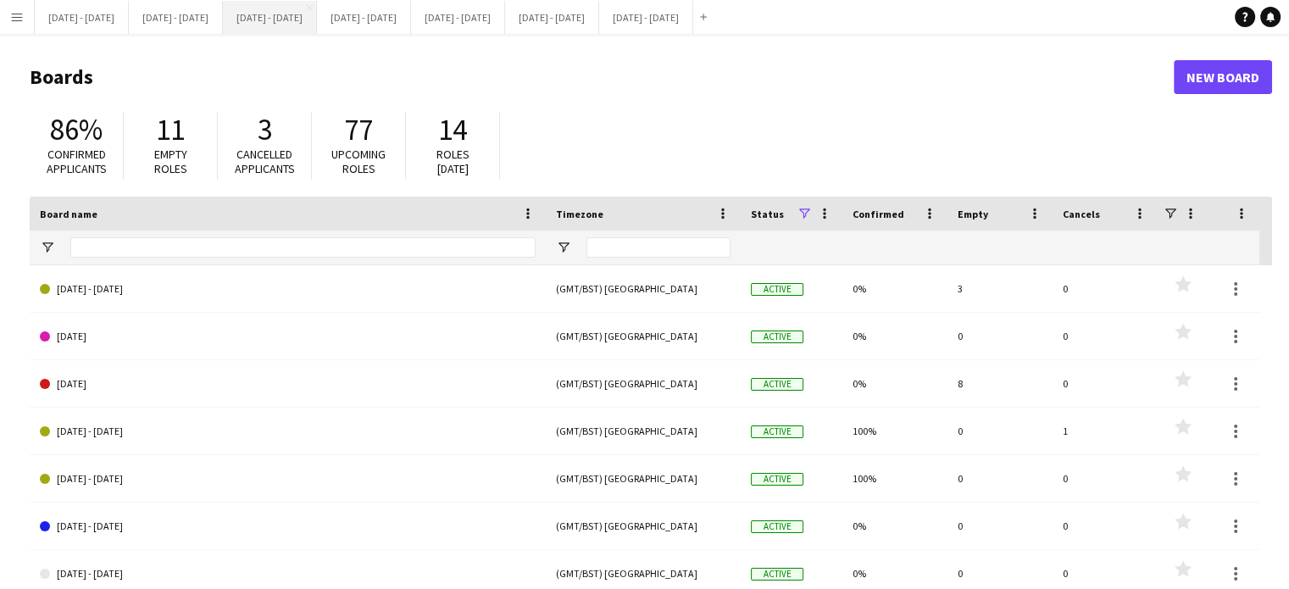
click at [317, 23] on button "[DATE] - [DATE] Close" at bounding box center [270, 17] width 94 height 33
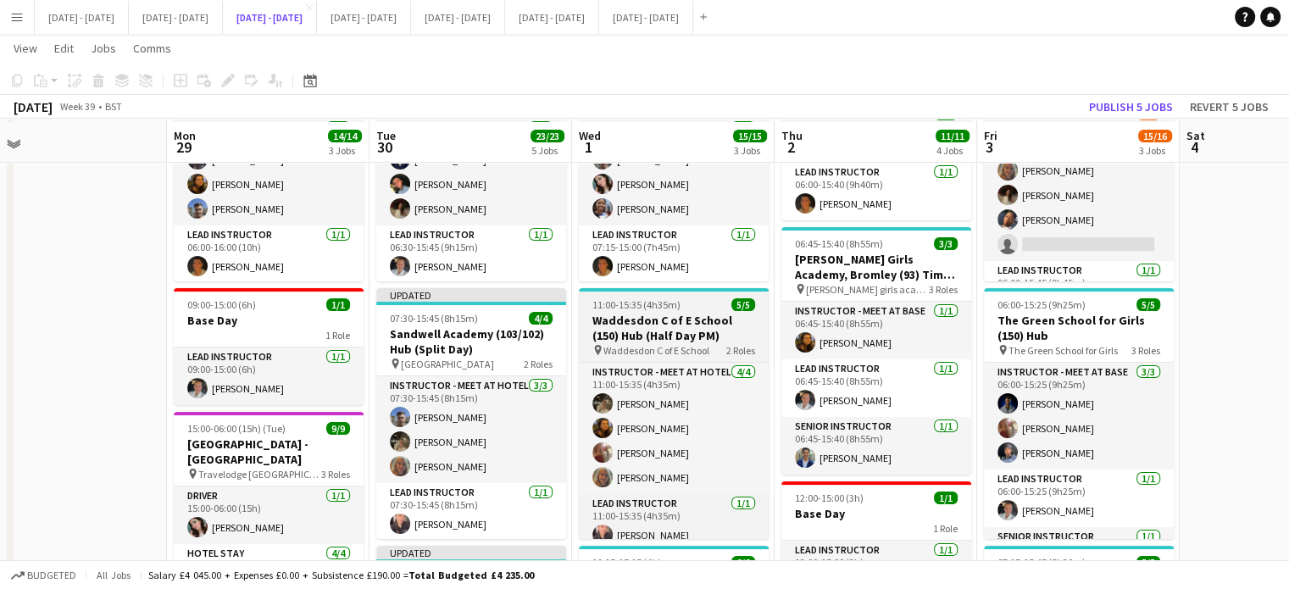
scroll to position [169, 0]
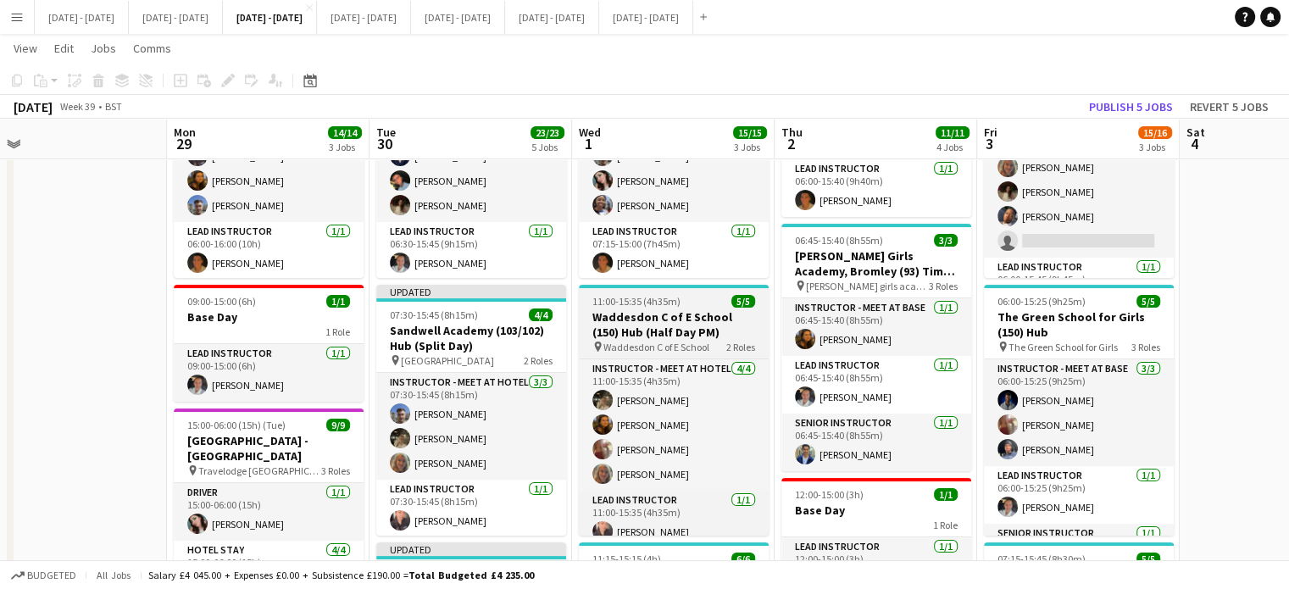
click at [682, 309] on h3 "Waddesdon C of E School (150) Hub (Half Day PM)" at bounding box center [674, 324] width 190 height 30
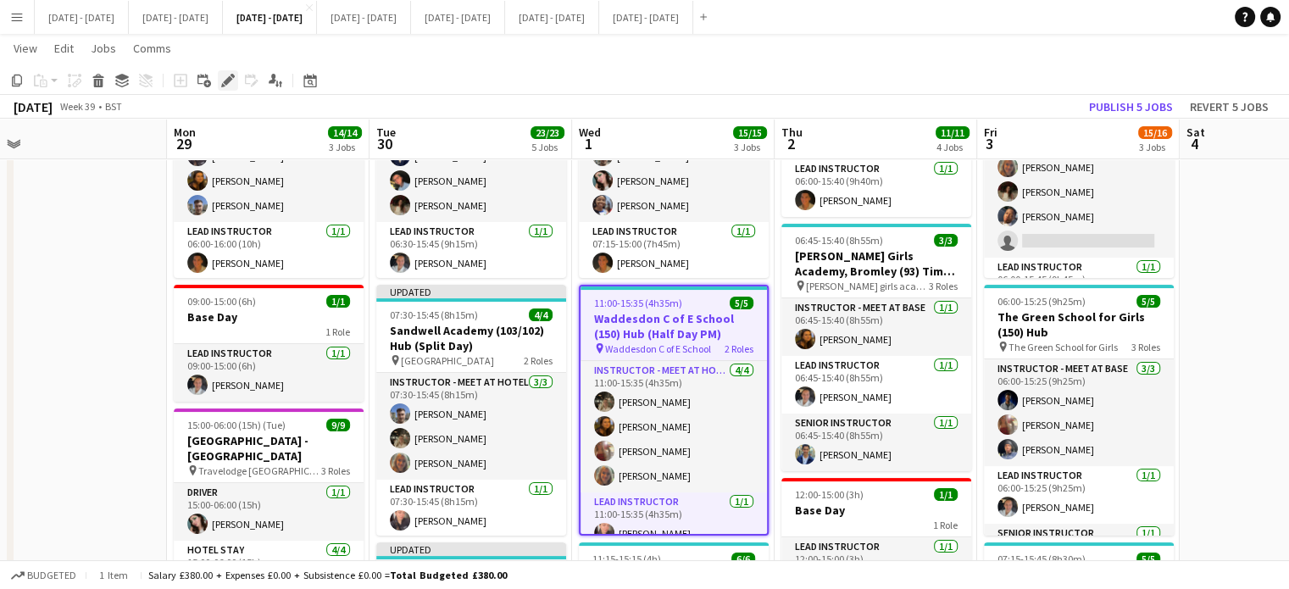
click at [224, 77] on icon "Edit" at bounding box center [228, 81] width 14 height 14
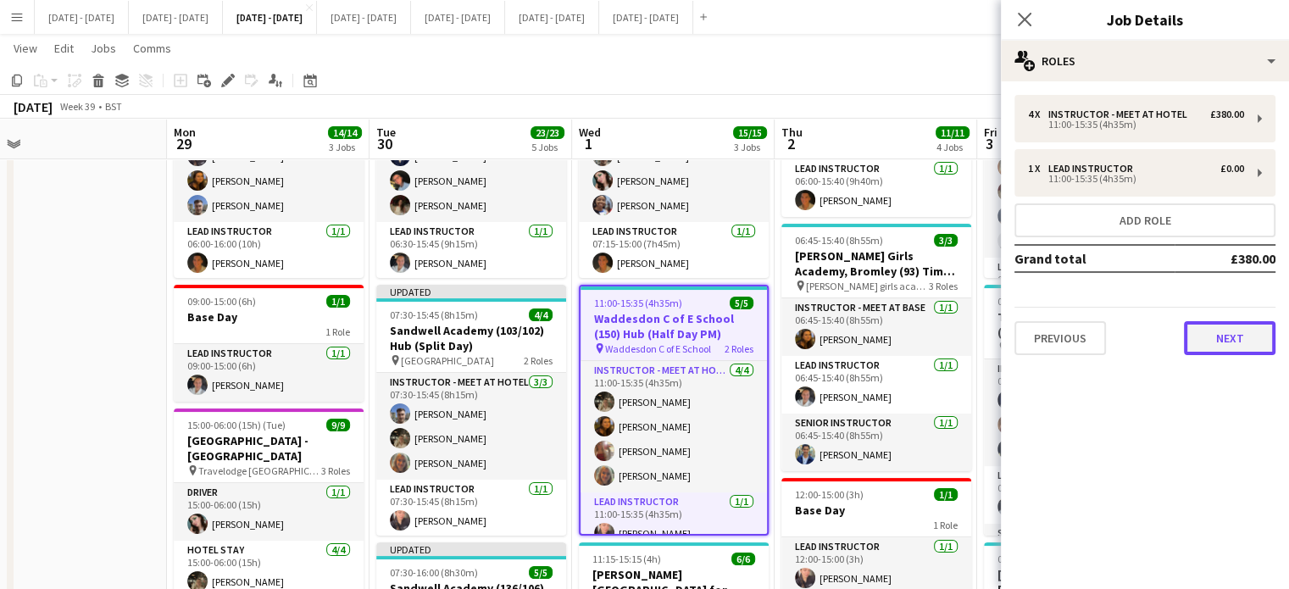
drag, startPoint x: 1222, startPoint y: 335, endPoint x: 1216, endPoint y: 369, distance: 34.6
click at [1222, 335] on button "Next" at bounding box center [1228, 338] width 91 height 34
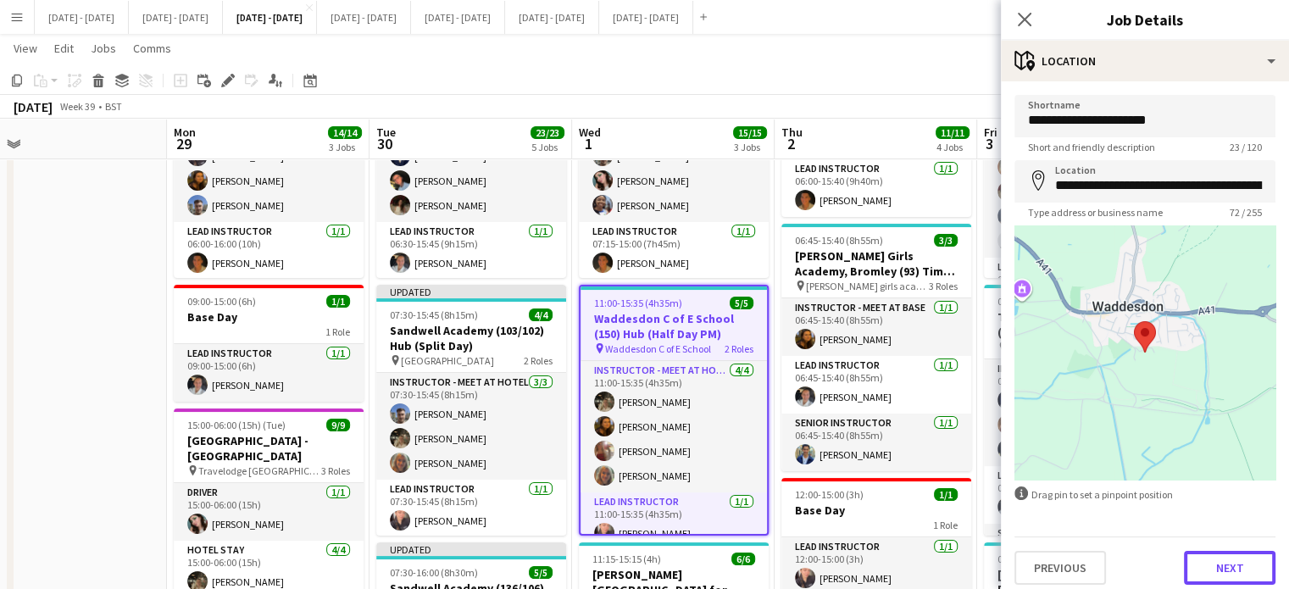
click at [1209, 576] on button "Next" at bounding box center [1228, 568] width 91 height 34
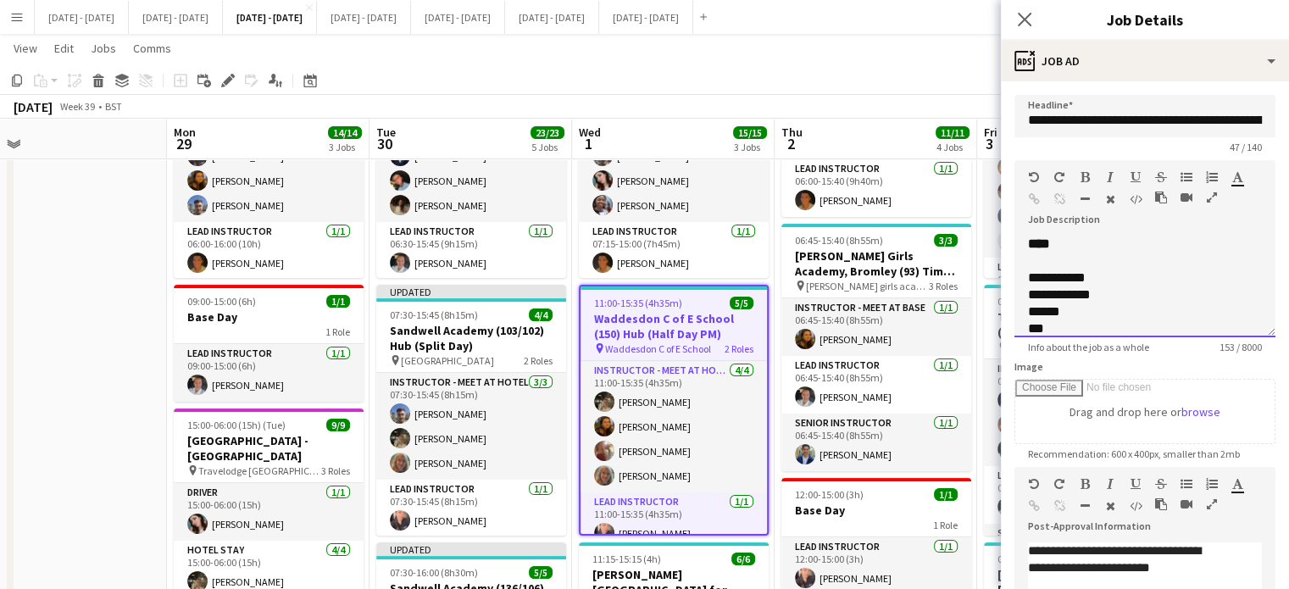
click at [1108, 256] on div "**********" at bounding box center [1144, 287] width 261 height 102
click at [1029, 250] on b "****" at bounding box center [1039, 243] width 22 height 13
click at [1051, 248] on div "**********" at bounding box center [1144, 281] width 261 height 114
click at [1089, 260] on div "**********" at bounding box center [1144, 287] width 261 height 102
click at [1030, 20] on icon "Close pop-in" at bounding box center [1024, 19] width 16 height 16
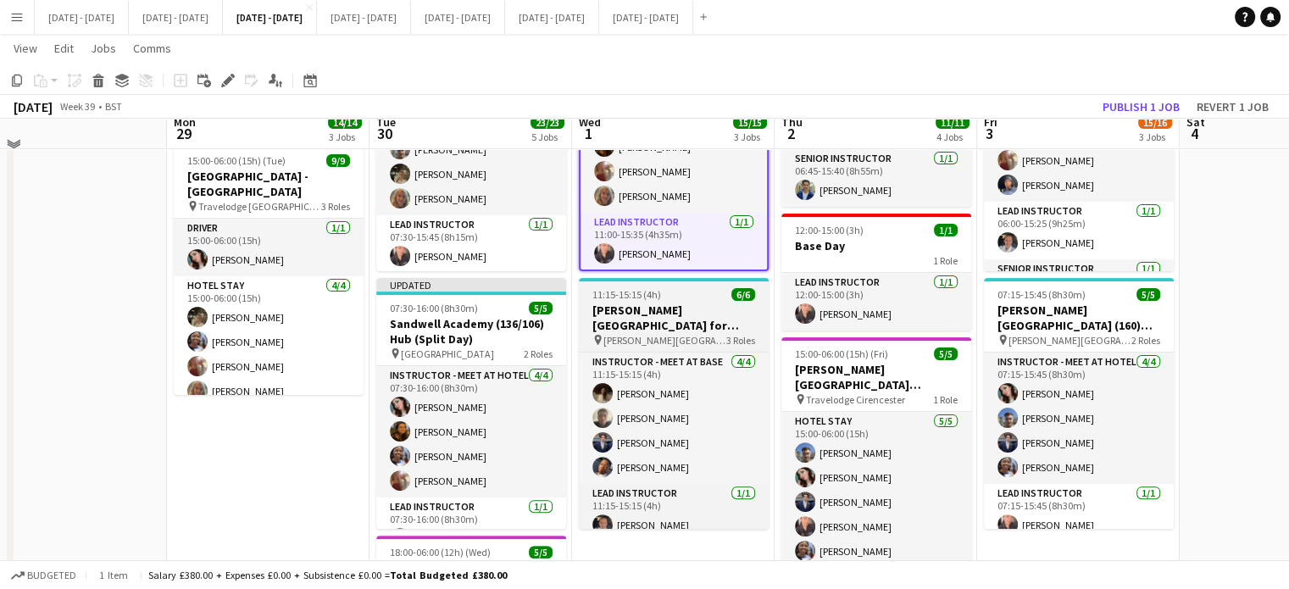
scroll to position [424, 0]
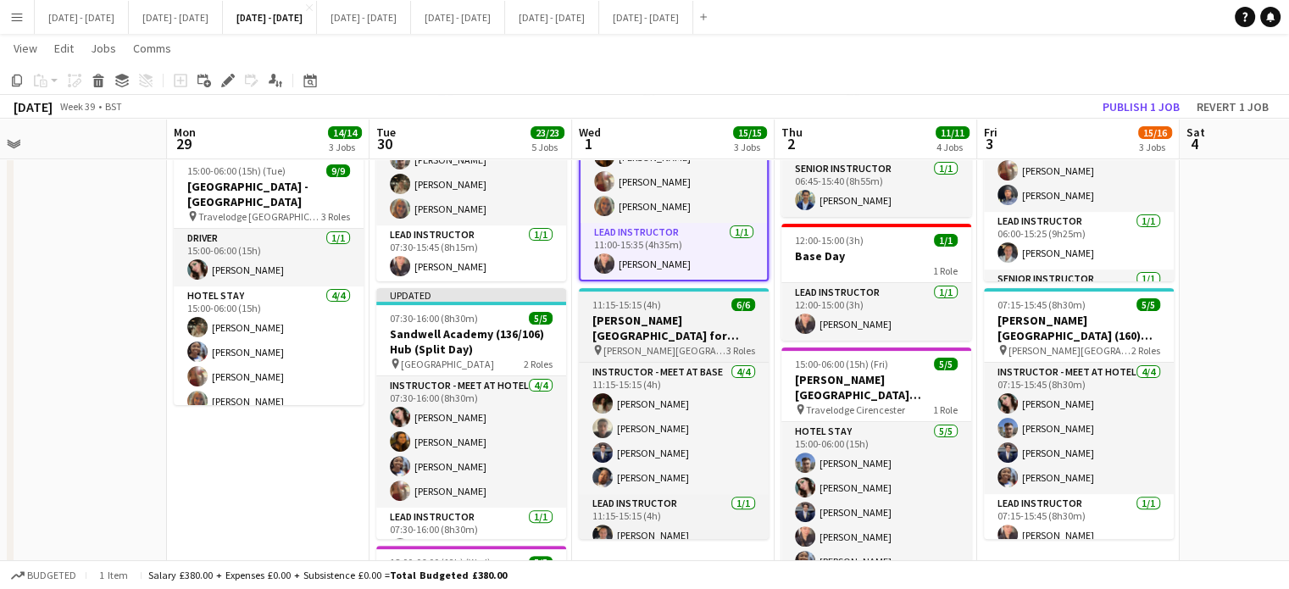
click at [649, 317] on h3 "[PERSON_NAME][GEOGRAPHIC_DATA] for Boys (170) Hub (Half Day PM)" at bounding box center [674, 328] width 190 height 30
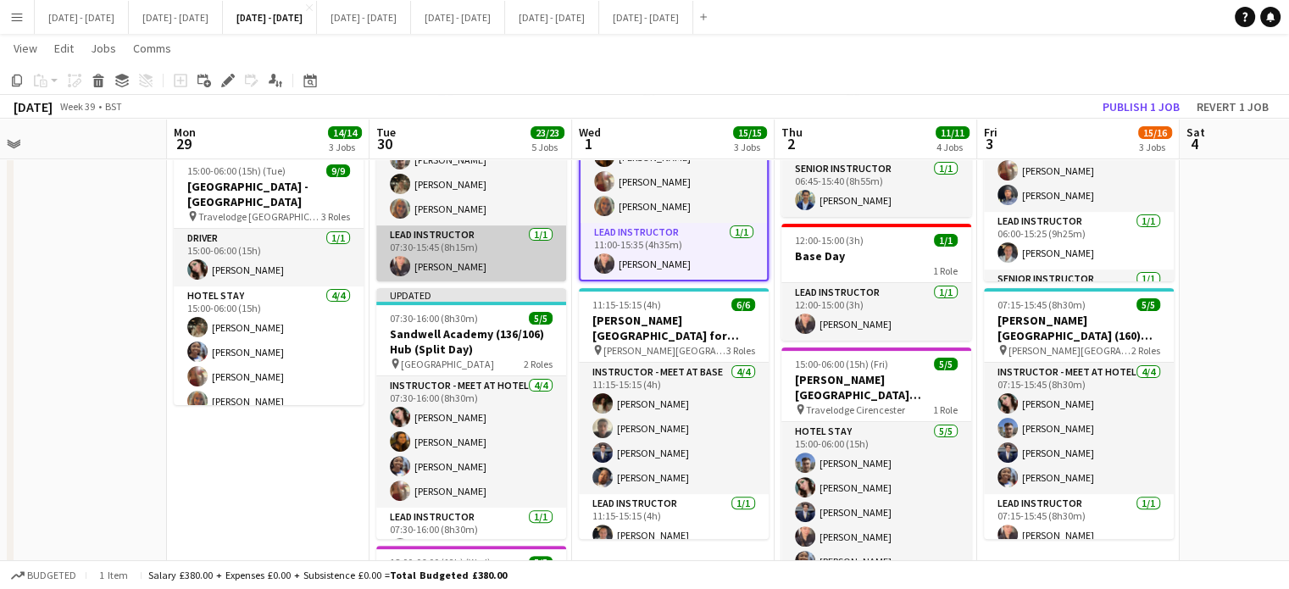
scroll to position [26, 0]
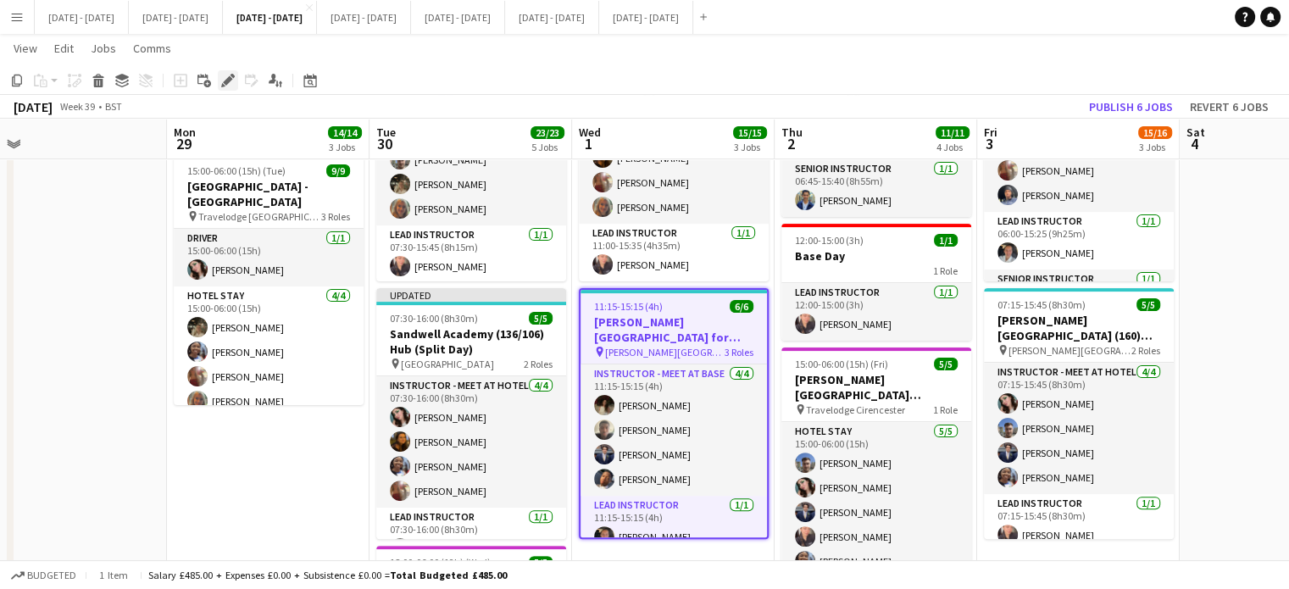
click at [231, 84] on icon "Edit" at bounding box center [228, 81] width 14 height 14
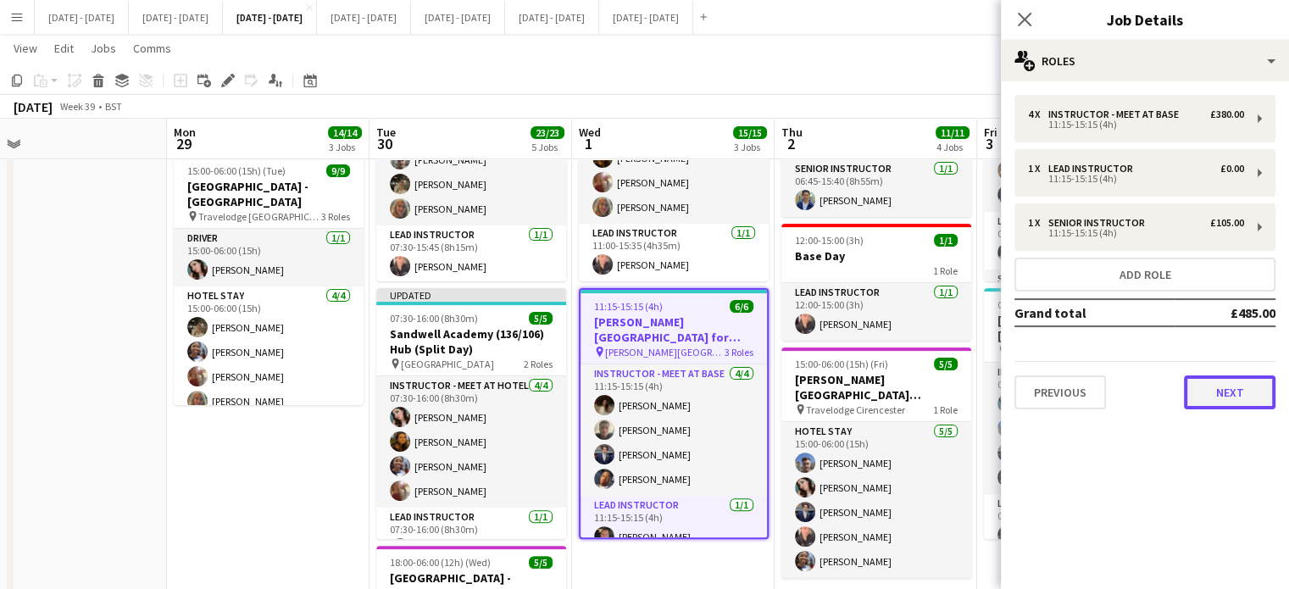
click at [1217, 392] on button "Next" at bounding box center [1228, 392] width 91 height 34
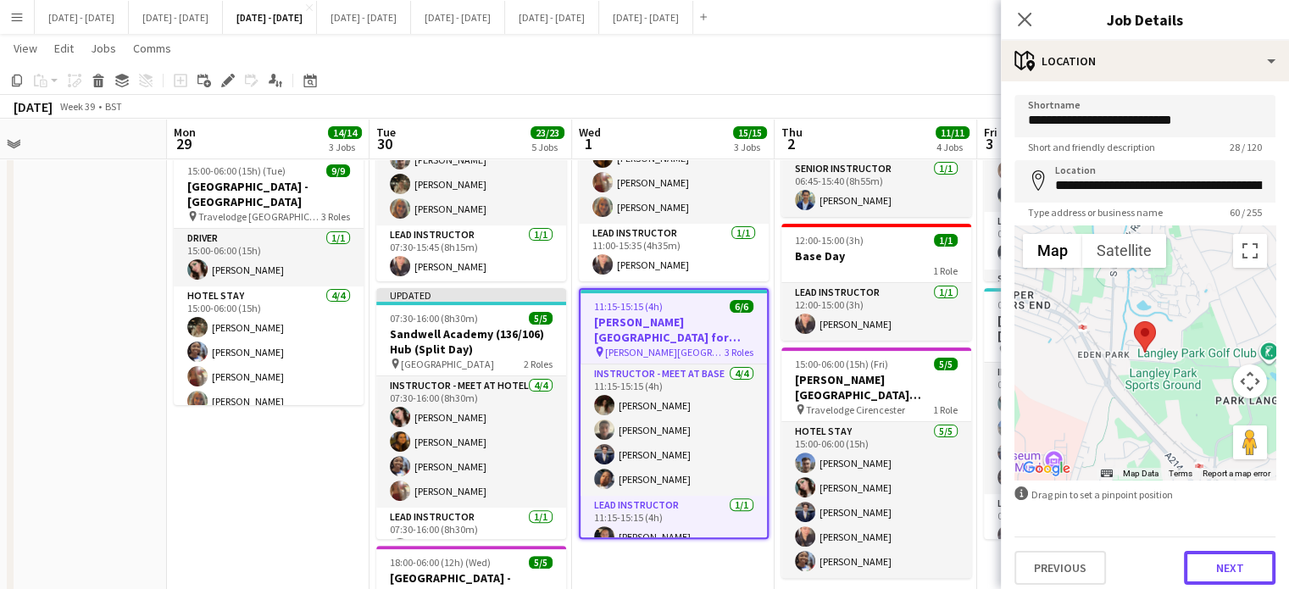
click at [1216, 571] on button "Next" at bounding box center [1228, 568] width 91 height 34
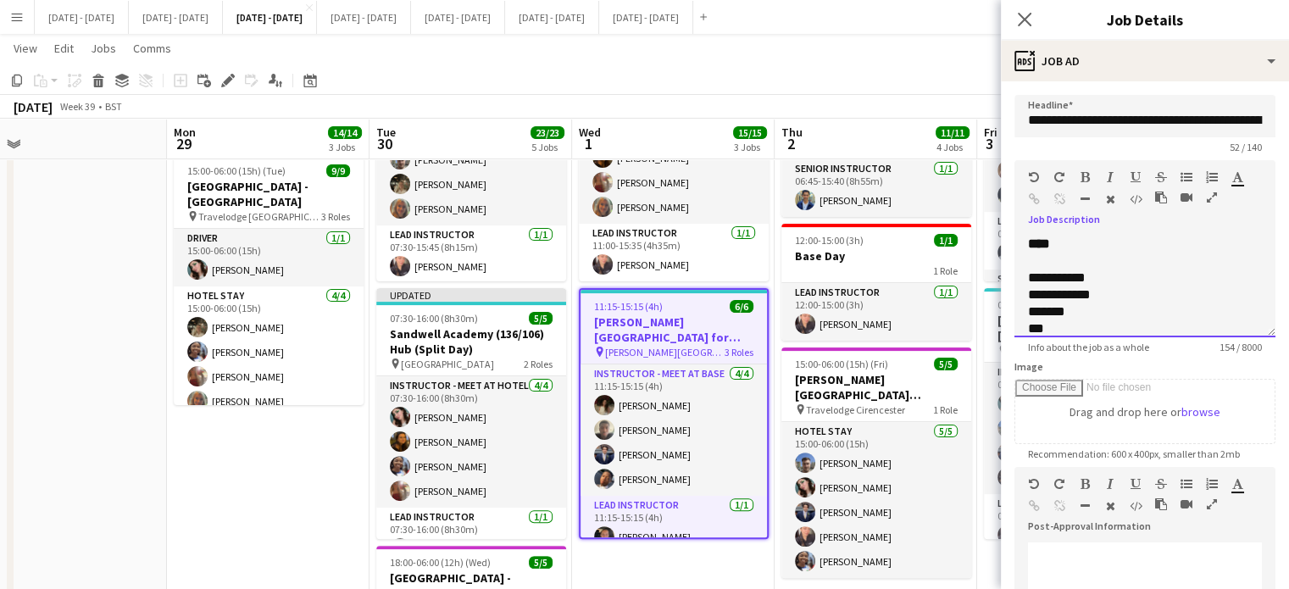
click at [1117, 263] on div "**********" at bounding box center [1144, 287] width 261 height 102
click at [1021, 25] on icon "Close pop-in" at bounding box center [1024, 19] width 16 height 16
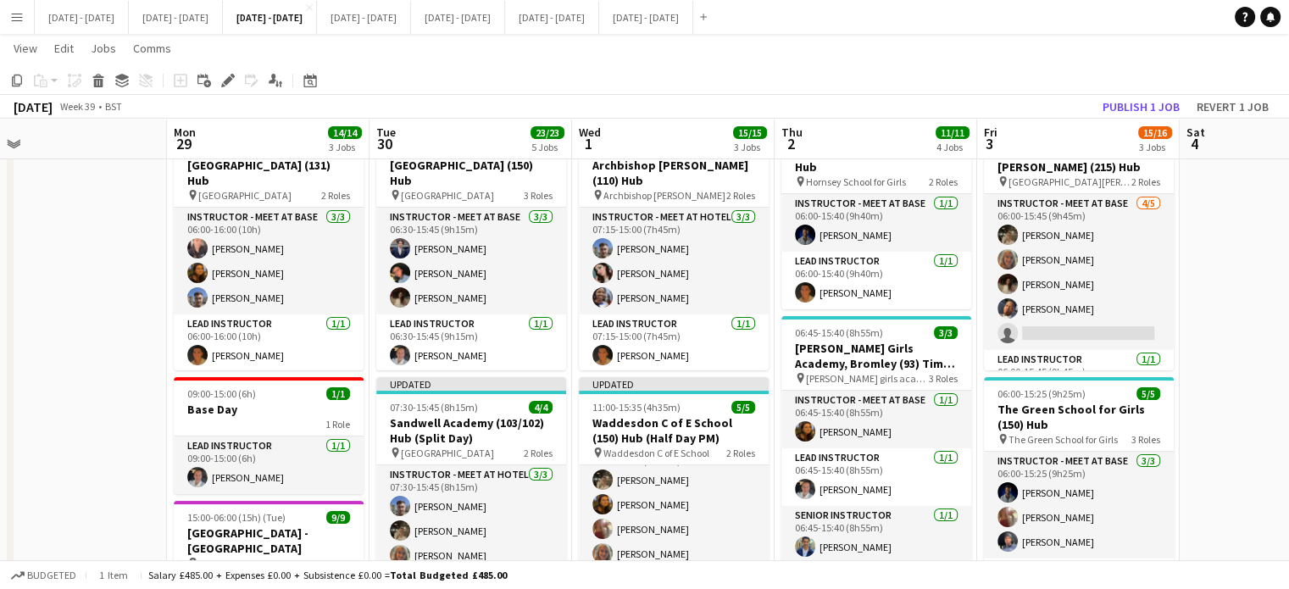
scroll to position [0, 0]
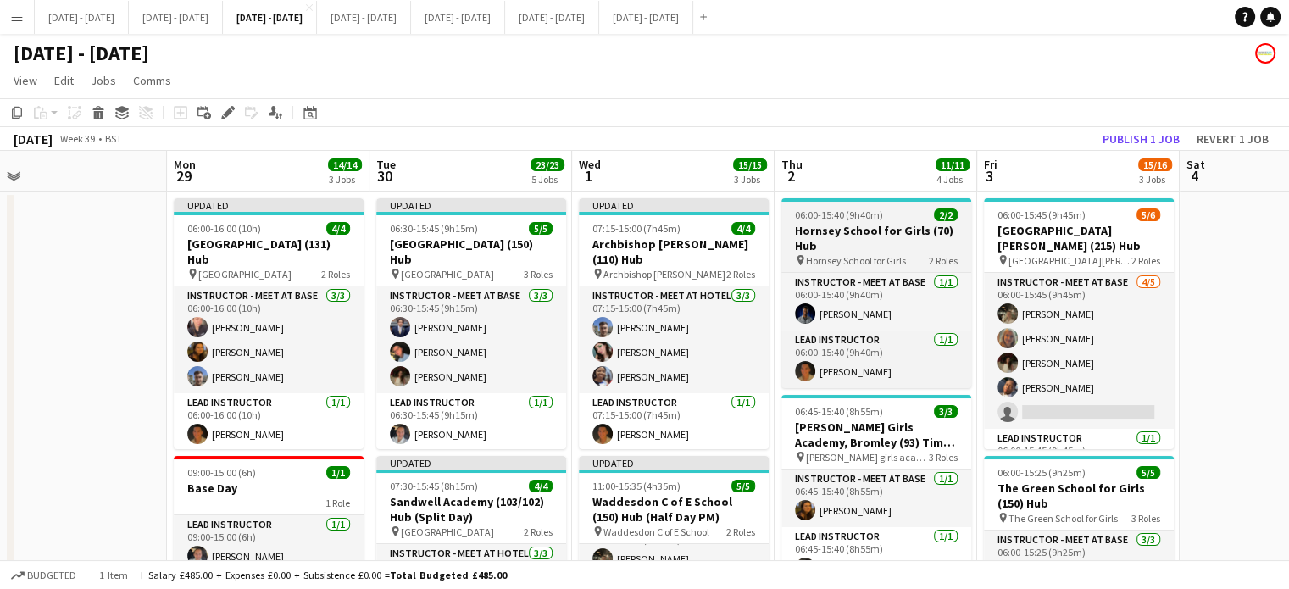
click at [915, 222] on app-job-card "06:00-15:40 (9h40m) 2/2 Hornsey School for Girls (70) Hub pin Hornsey School fo…" at bounding box center [876, 293] width 190 height 190
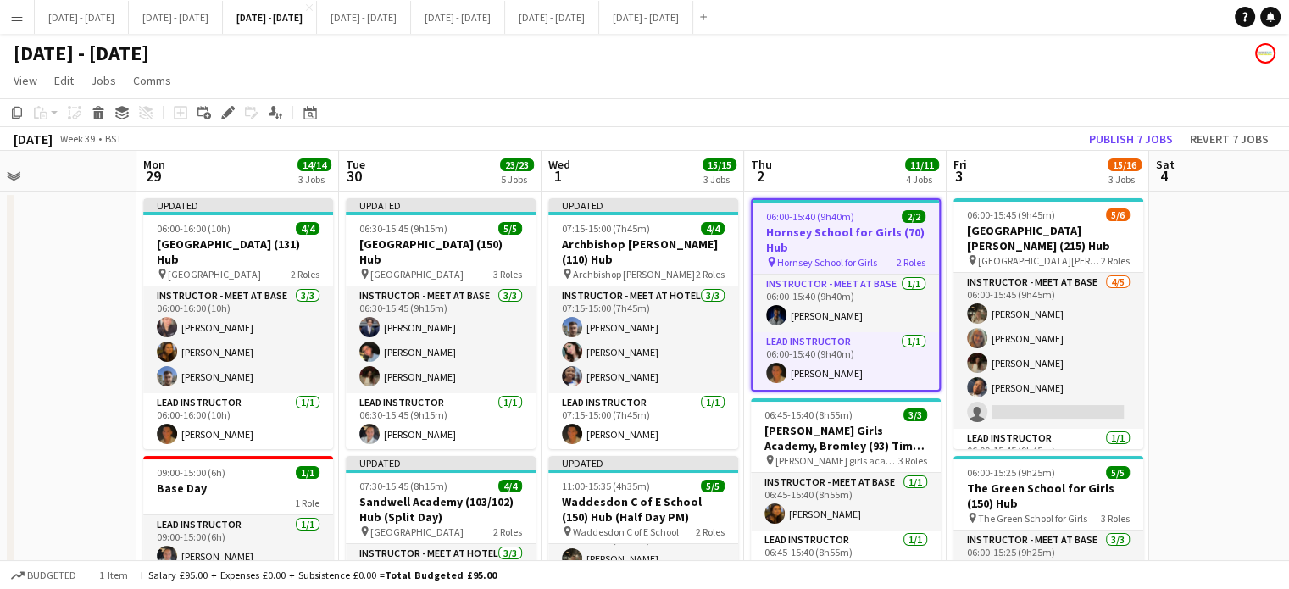
scroll to position [0, 468]
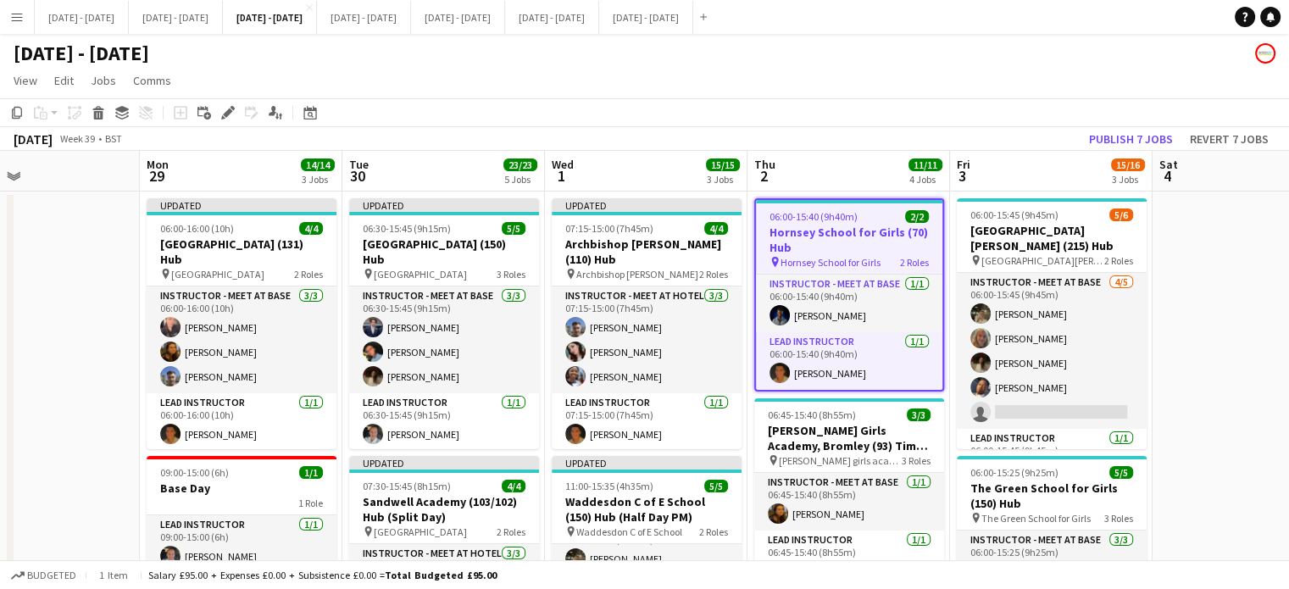
drag, startPoint x: 884, startPoint y: 174, endPoint x: 856, endPoint y: 171, distance: 28.1
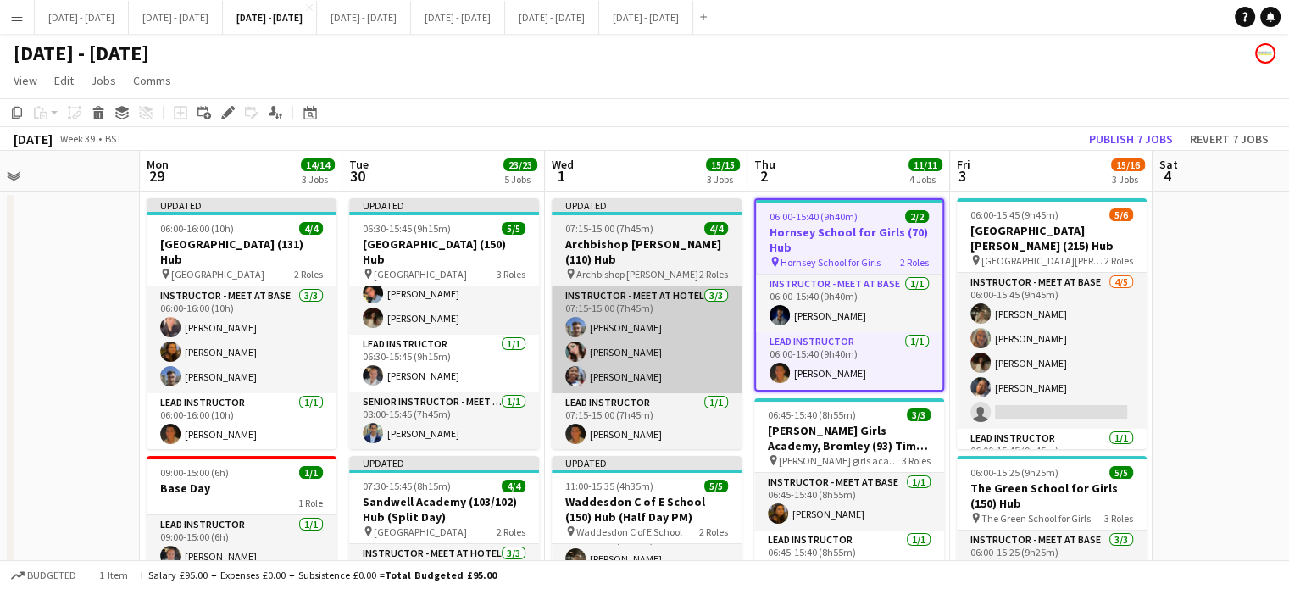
scroll to position [0, 0]
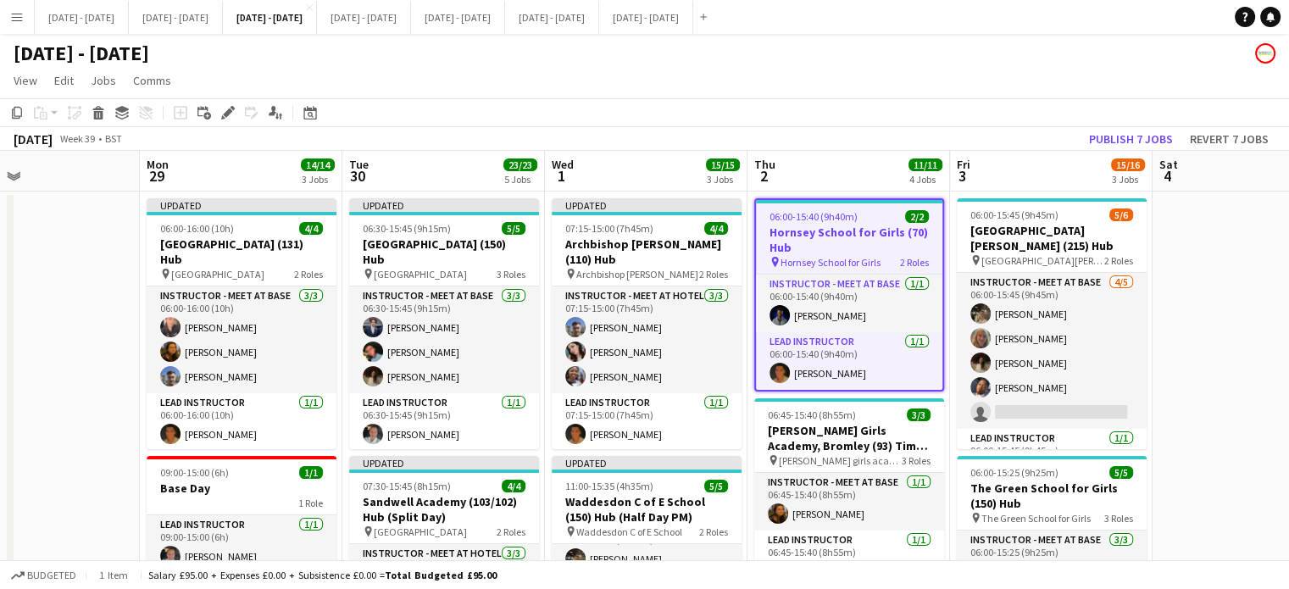
click at [644, 174] on app-board-header-date "Wed 1 15/15 3 Jobs" at bounding box center [646, 171] width 202 height 41
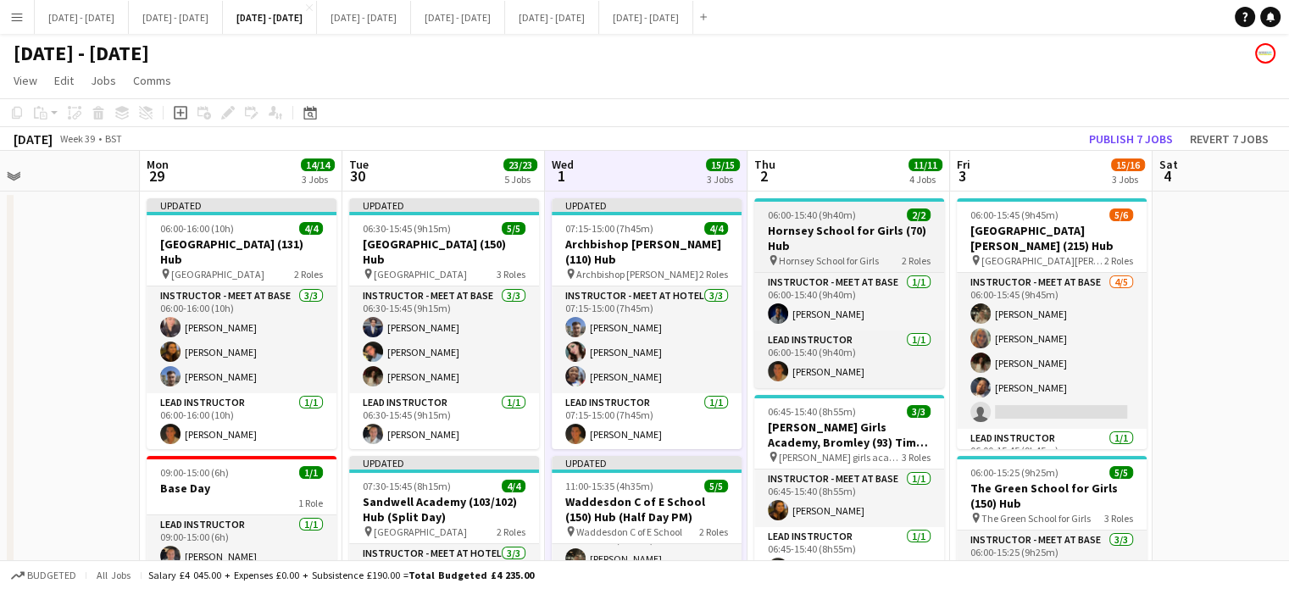
click at [878, 237] on h3 "Hornsey School for Girls (70) Hub" at bounding box center [849, 238] width 190 height 30
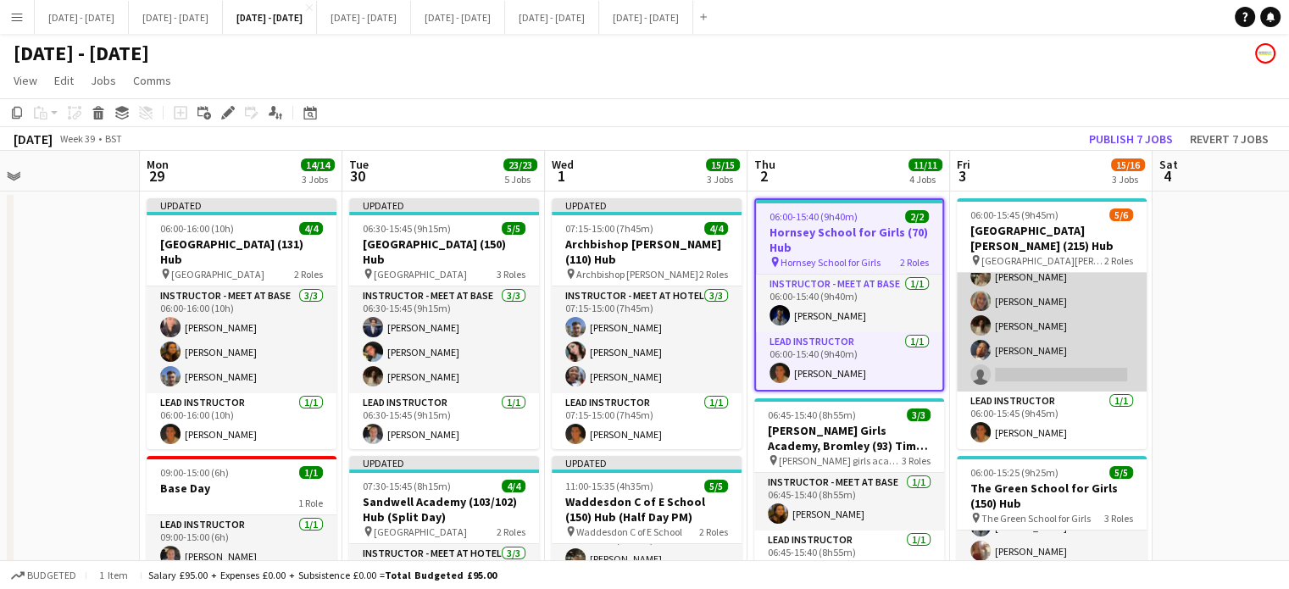
click at [1080, 372] on app-card-role "Instructor - Meet at Base [DATE] 06:00-15:45 (9h45m) [PERSON_NAME] [PERSON_NAME…" at bounding box center [1051, 314] width 190 height 156
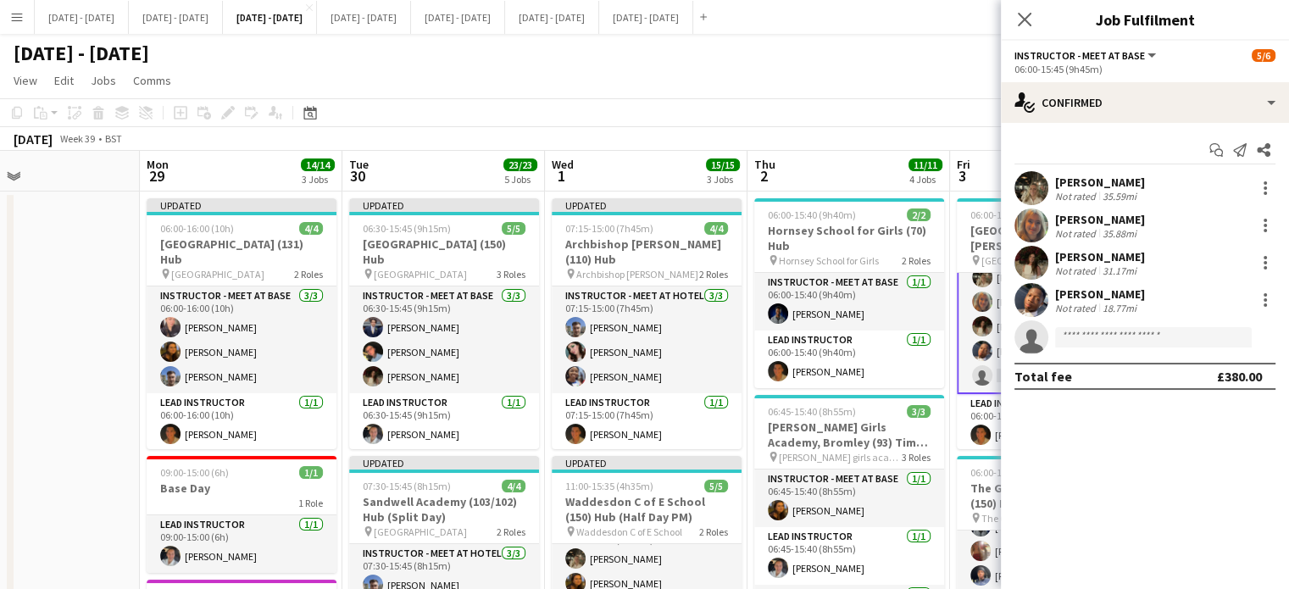
click at [949, 82] on app-page-menu "View Day view expanded Day view collapsed Month view Date picker Jump to [DATE]…" at bounding box center [644, 82] width 1289 height 32
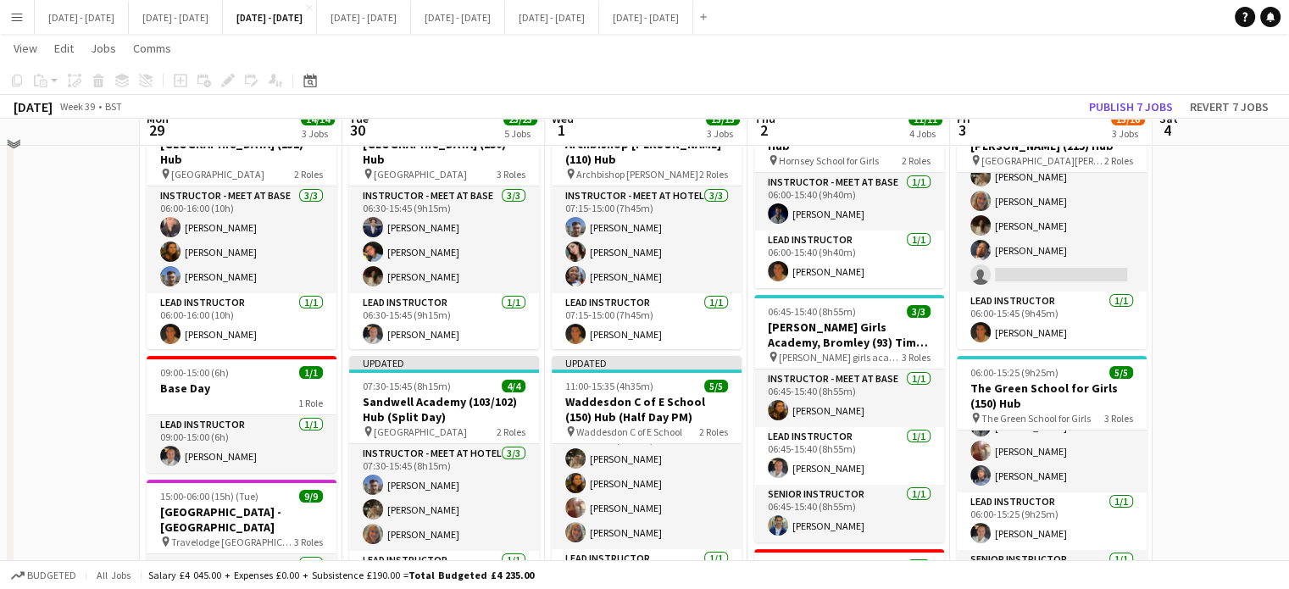
scroll to position [85, 0]
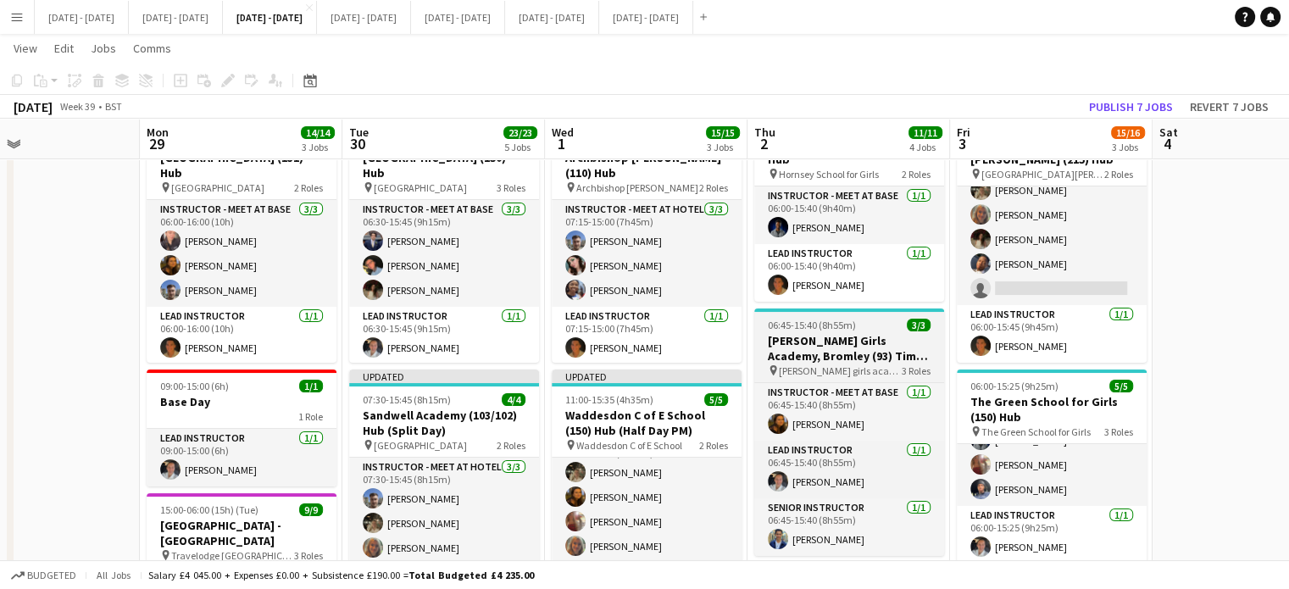
click at [860, 352] on h3 "[PERSON_NAME] Girls Academy, Bromley (93) Time Attack" at bounding box center [849, 348] width 190 height 30
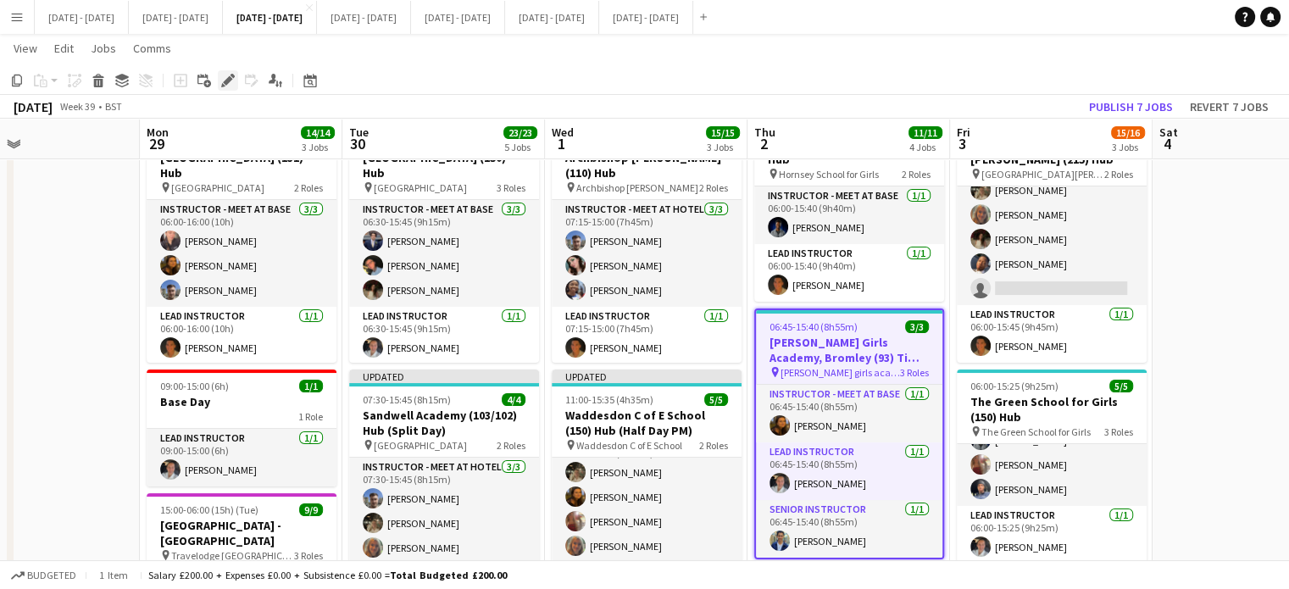
click at [225, 75] on icon "Edit" at bounding box center [228, 81] width 14 height 14
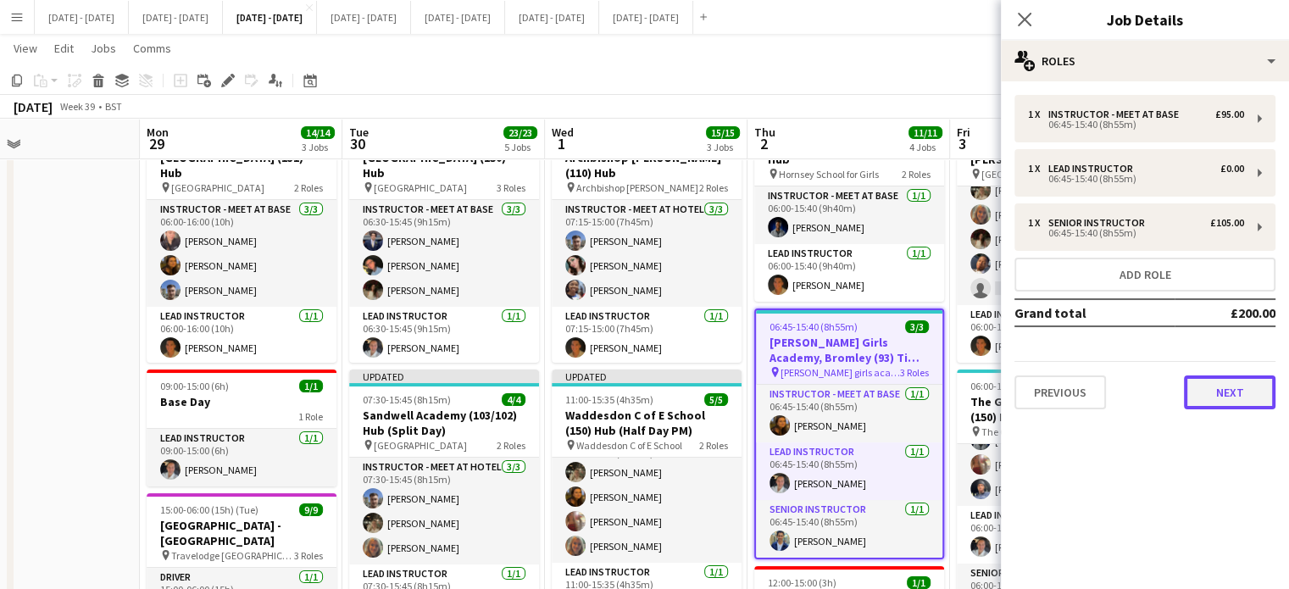
click at [1227, 380] on button "Next" at bounding box center [1228, 392] width 91 height 34
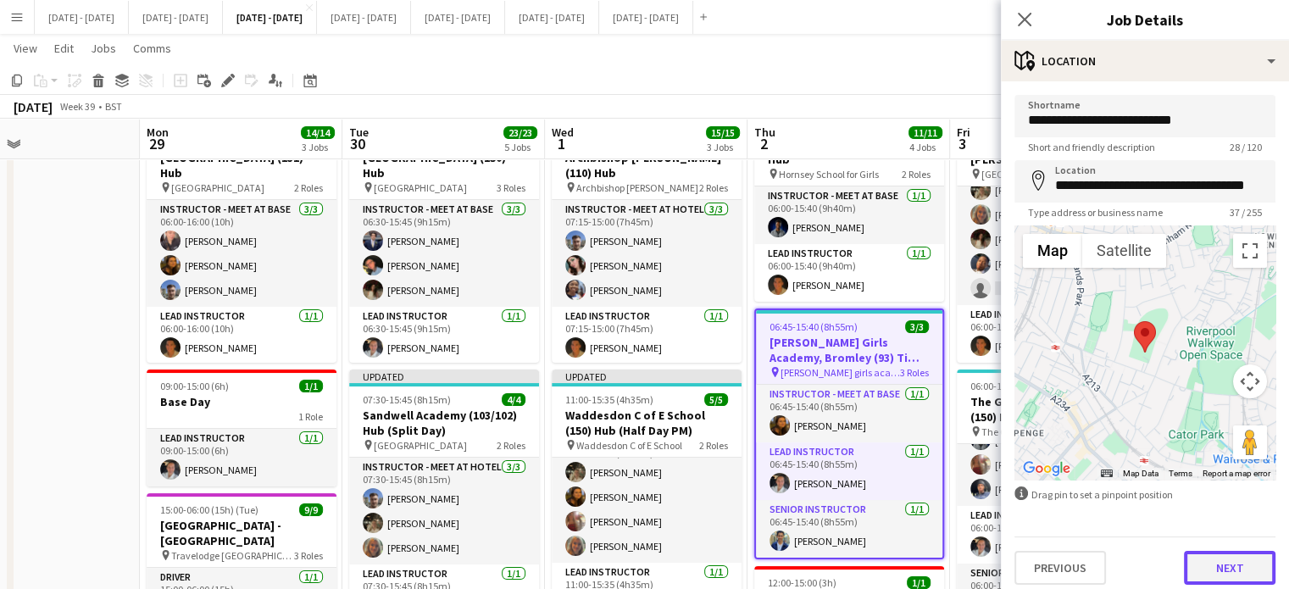
click at [1203, 565] on button "Next" at bounding box center [1228, 568] width 91 height 34
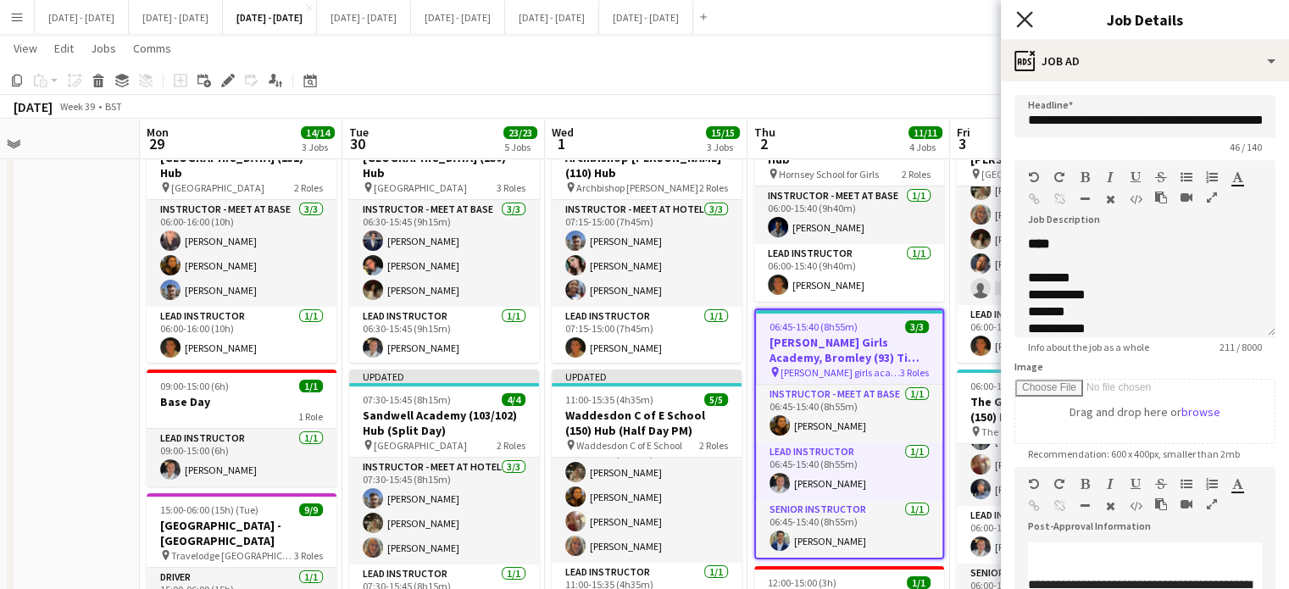
click at [1021, 18] on icon at bounding box center [1024, 19] width 16 height 16
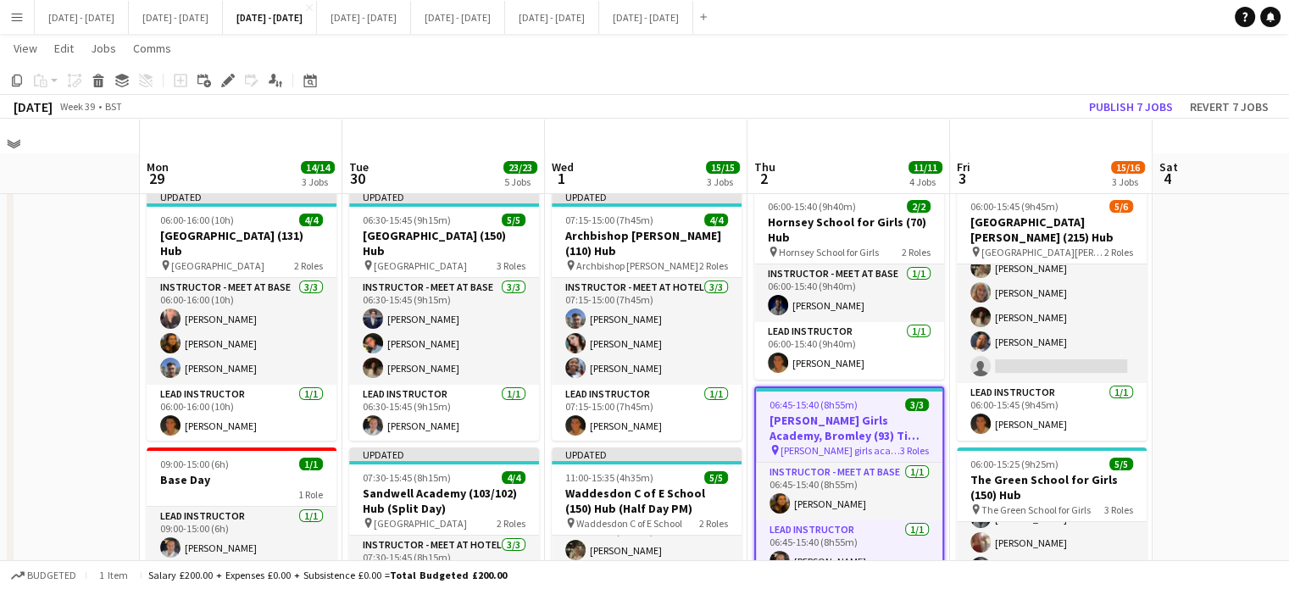
scroll to position [0, 0]
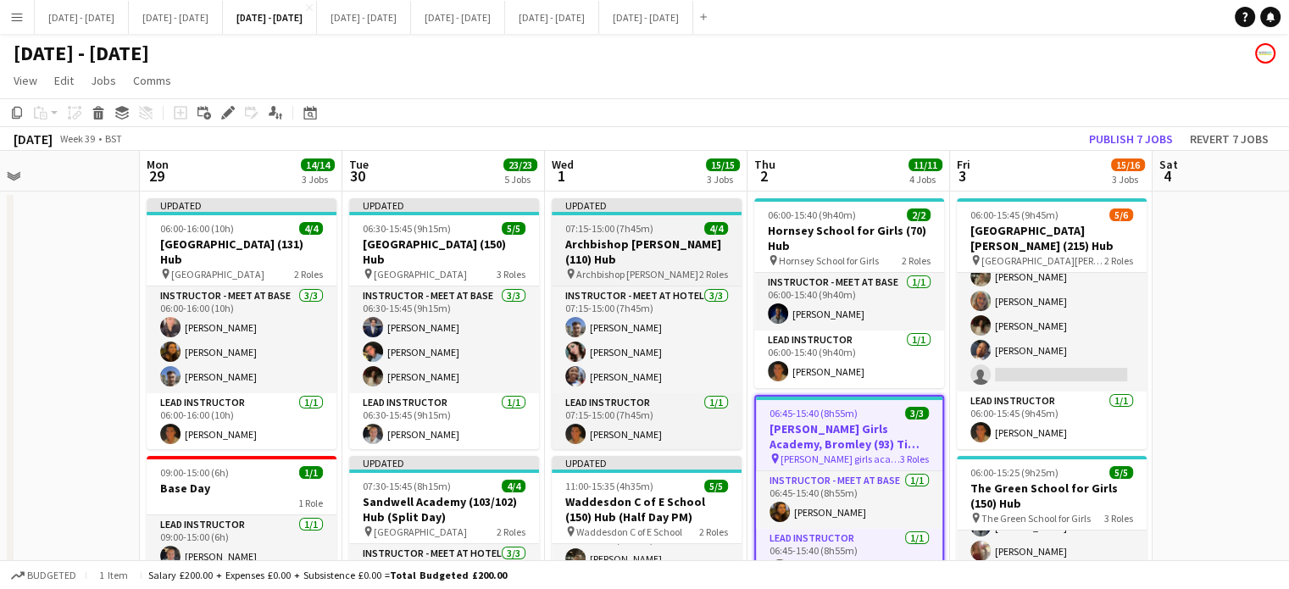
click at [655, 247] on h3 "Archbishop [PERSON_NAME] (110) Hub" at bounding box center [646, 251] width 190 height 30
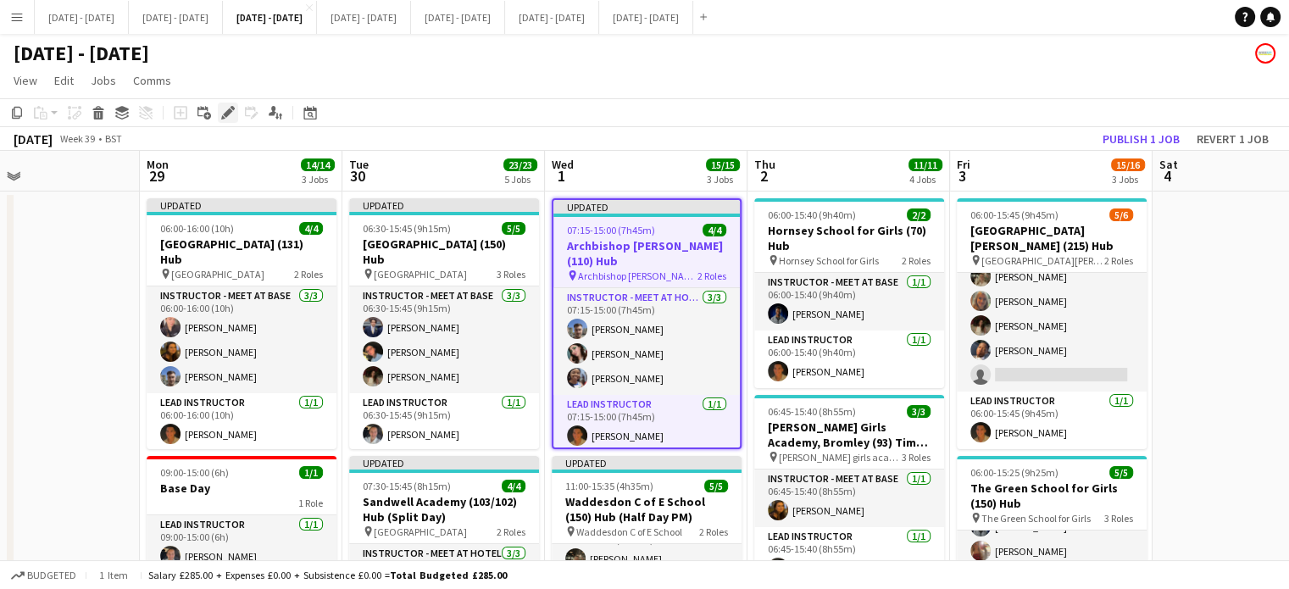
click at [222, 112] on icon "Edit" at bounding box center [228, 113] width 14 height 14
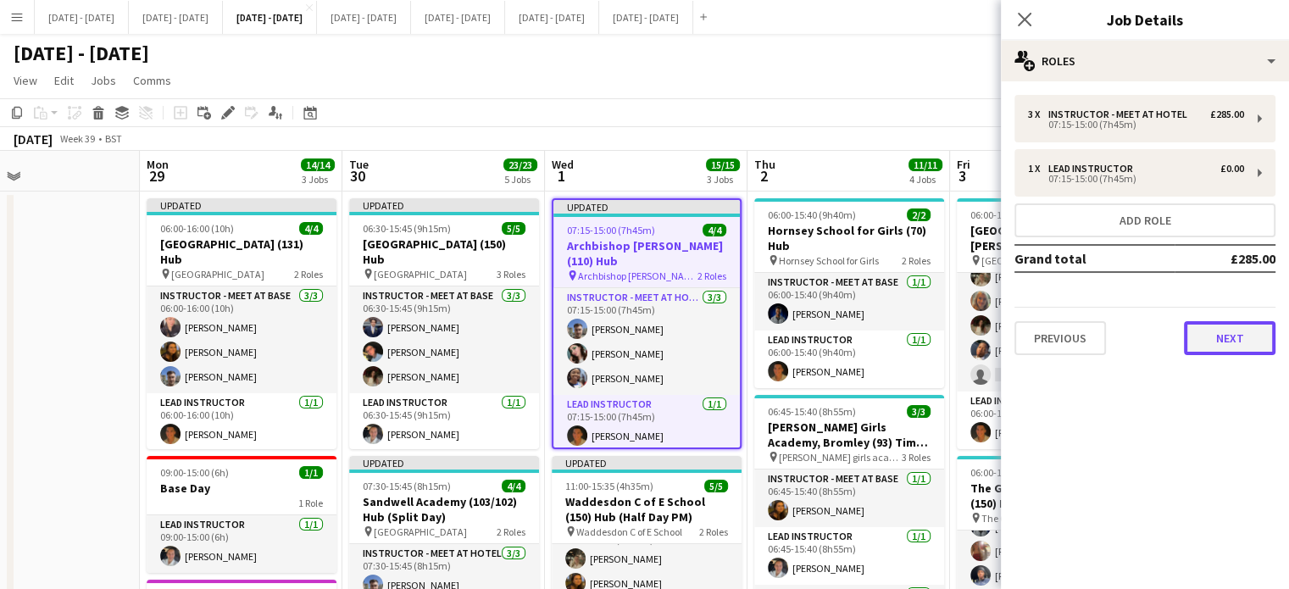
click at [1255, 338] on button "Next" at bounding box center [1228, 338] width 91 height 34
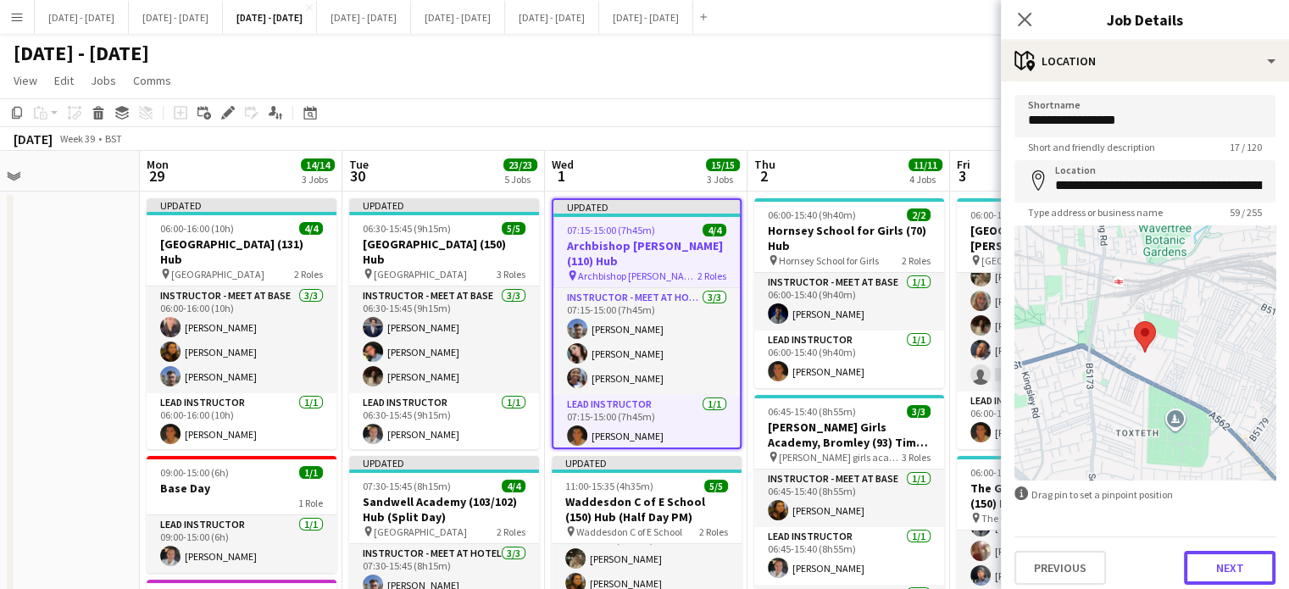
click at [1229, 565] on button "Next" at bounding box center [1228, 568] width 91 height 34
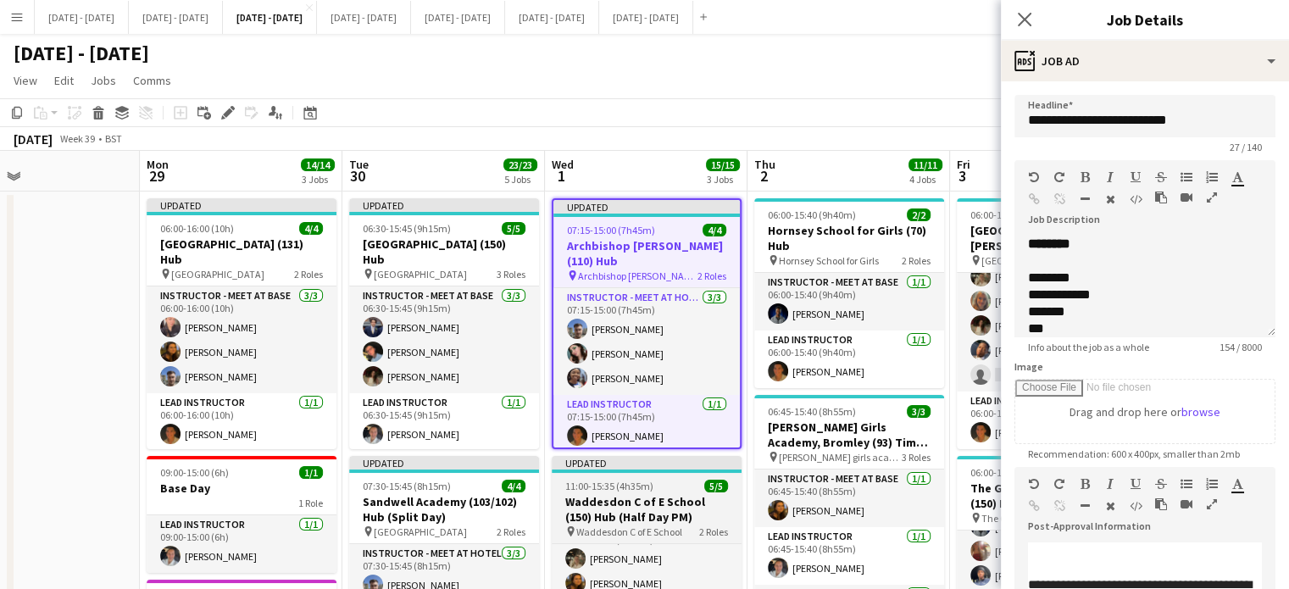
click at [641, 501] on h3 "Waddesdon C of E School (150) Hub (Half Day PM)" at bounding box center [646, 509] width 190 height 30
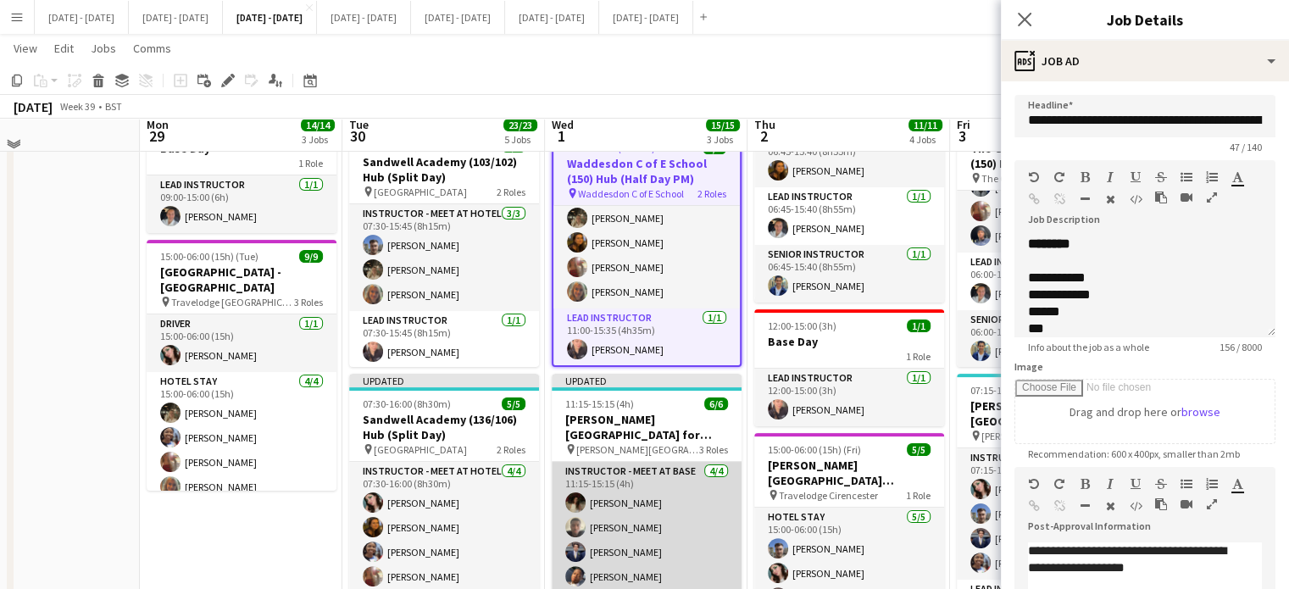
scroll to position [339, 0]
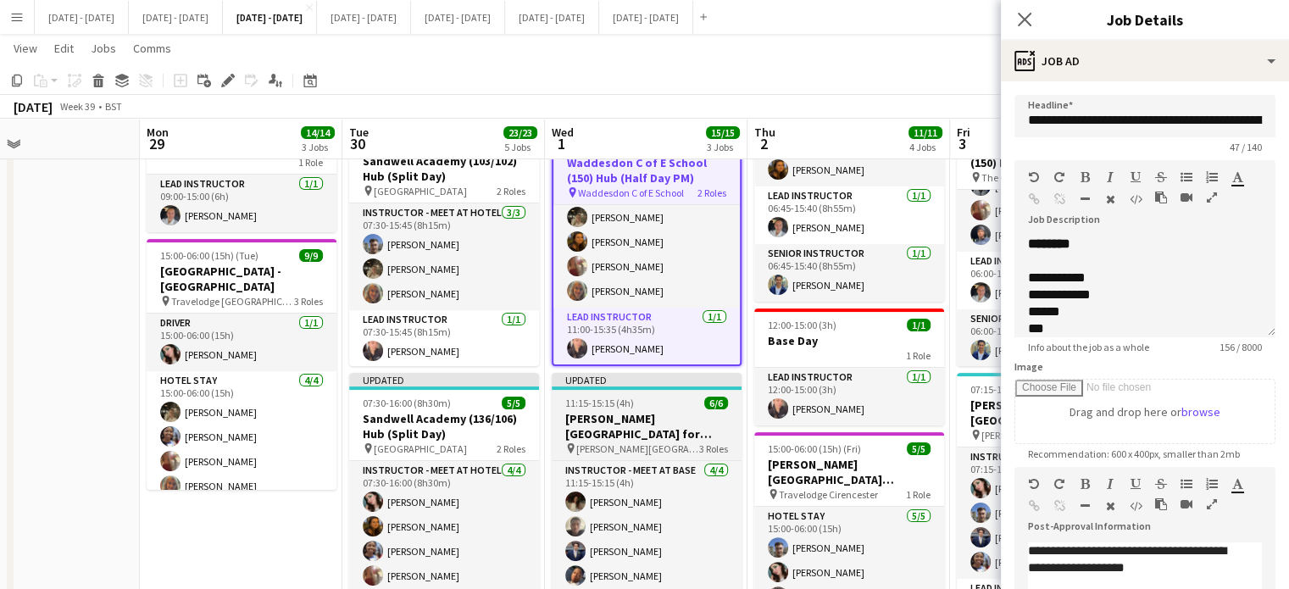
click at [651, 411] on h3 "[PERSON_NAME][GEOGRAPHIC_DATA] for Boys (170) Hub (Half Day PM)" at bounding box center [646, 426] width 190 height 30
type input "**********"
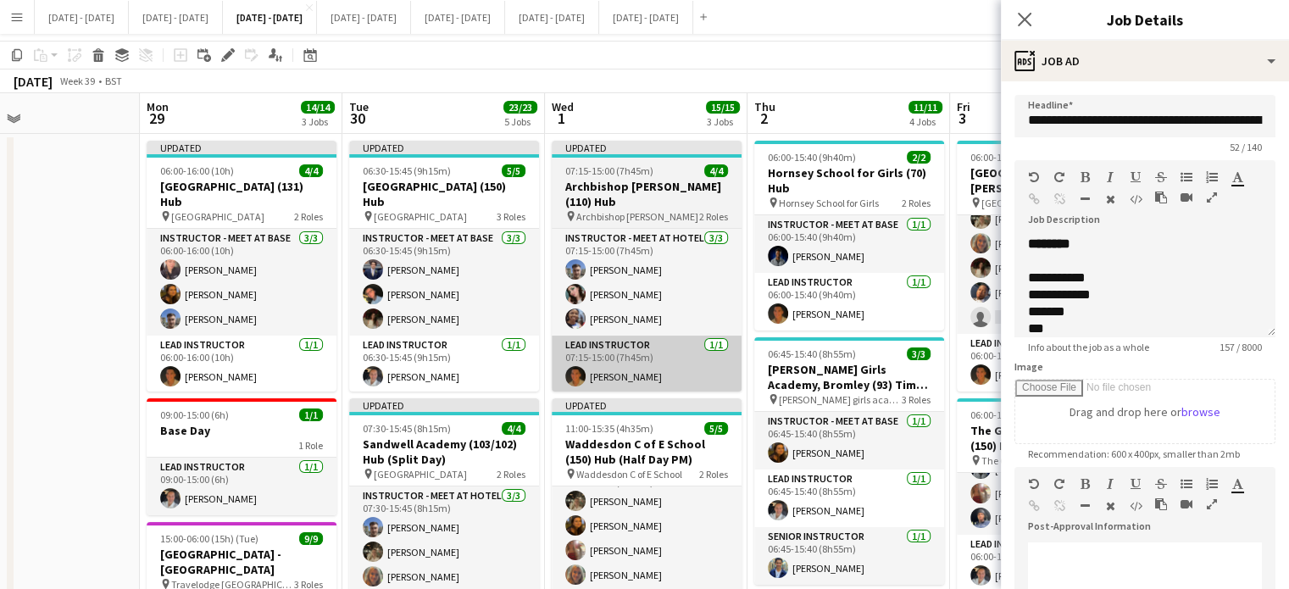
scroll to position [0, 0]
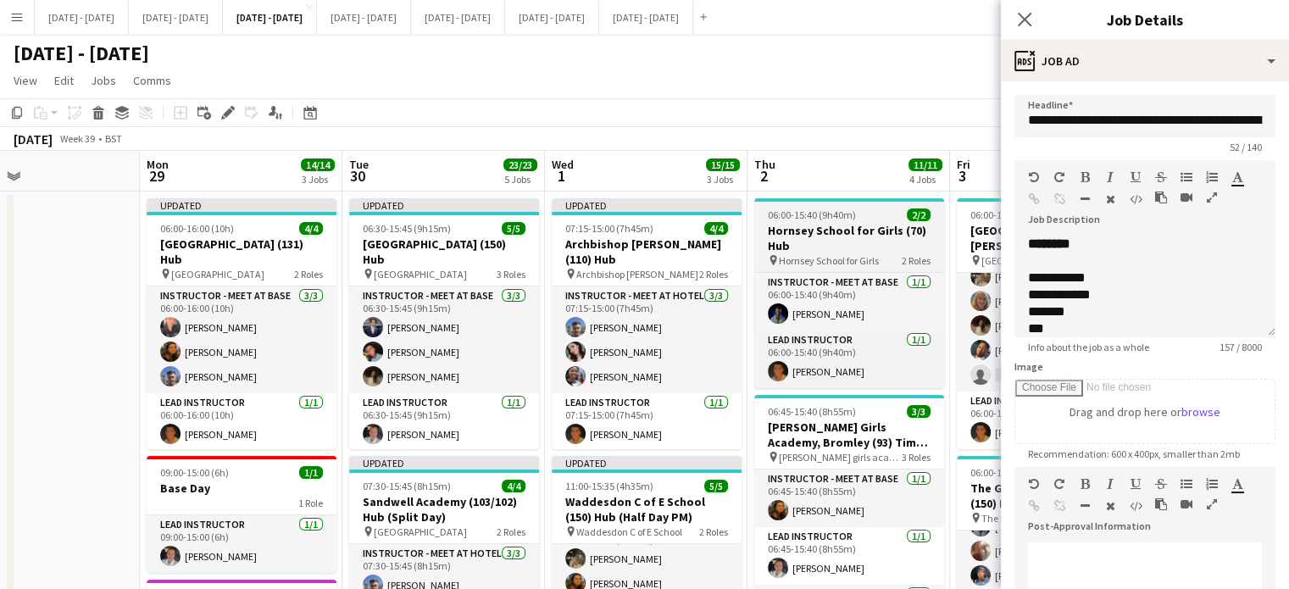
click at [839, 233] on h3 "Hornsey School for Girls (70) Hub" at bounding box center [849, 238] width 190 height 30
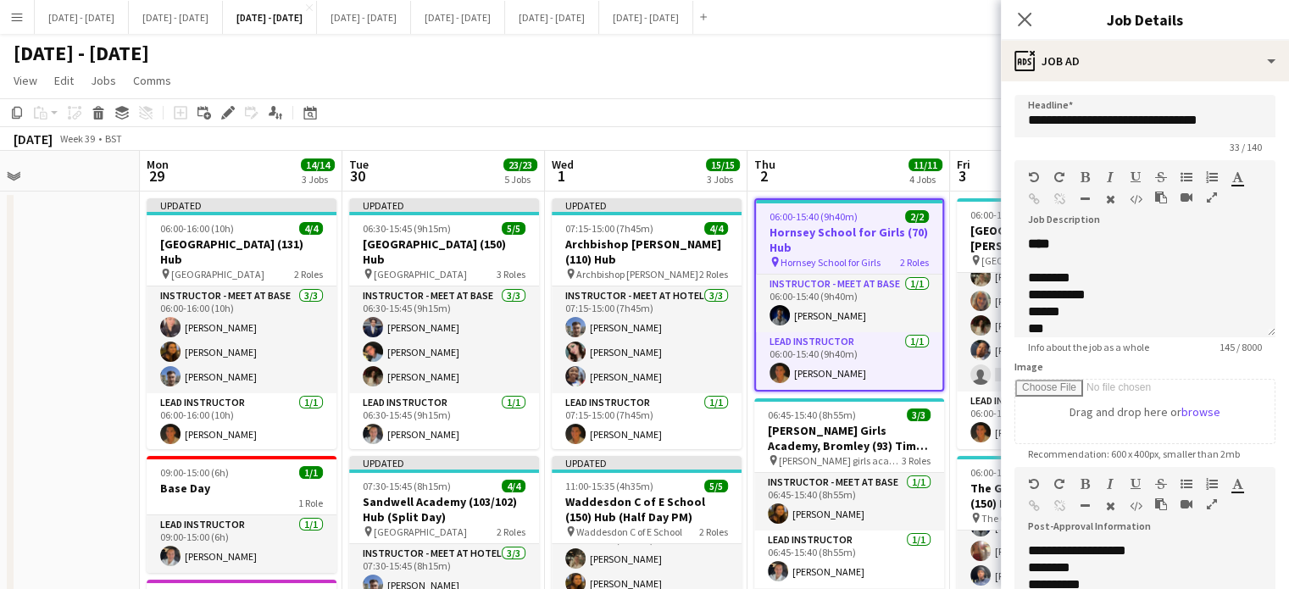
scroll to position [84, 0]
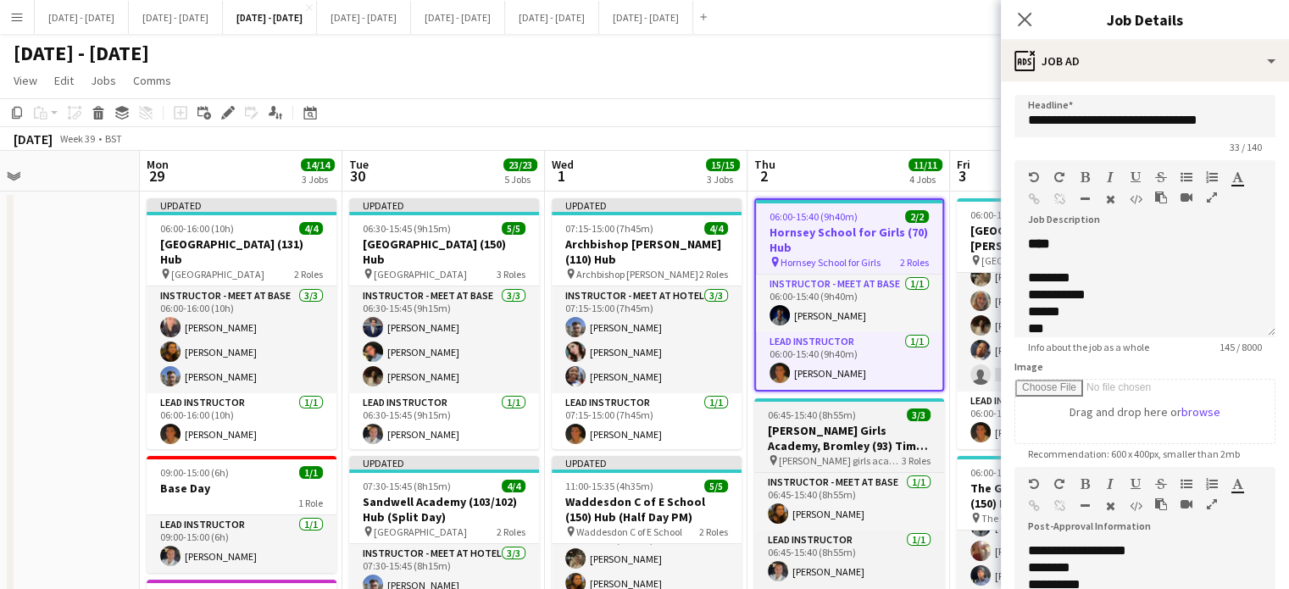
click at [839, 448] on h3 "[PERSON_NAME] Girls Academy, Bromley (93) Time Attack" at bounding box center [849, 438] width 190 height 30
type input "**********"
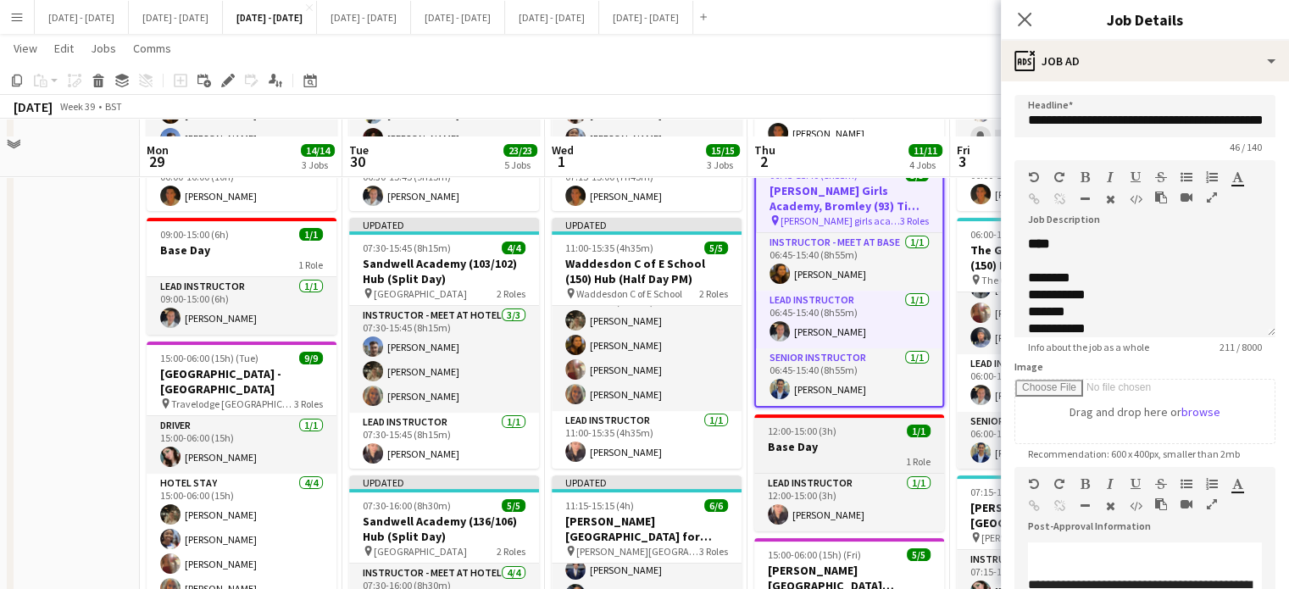
scroll to position [254, 0]
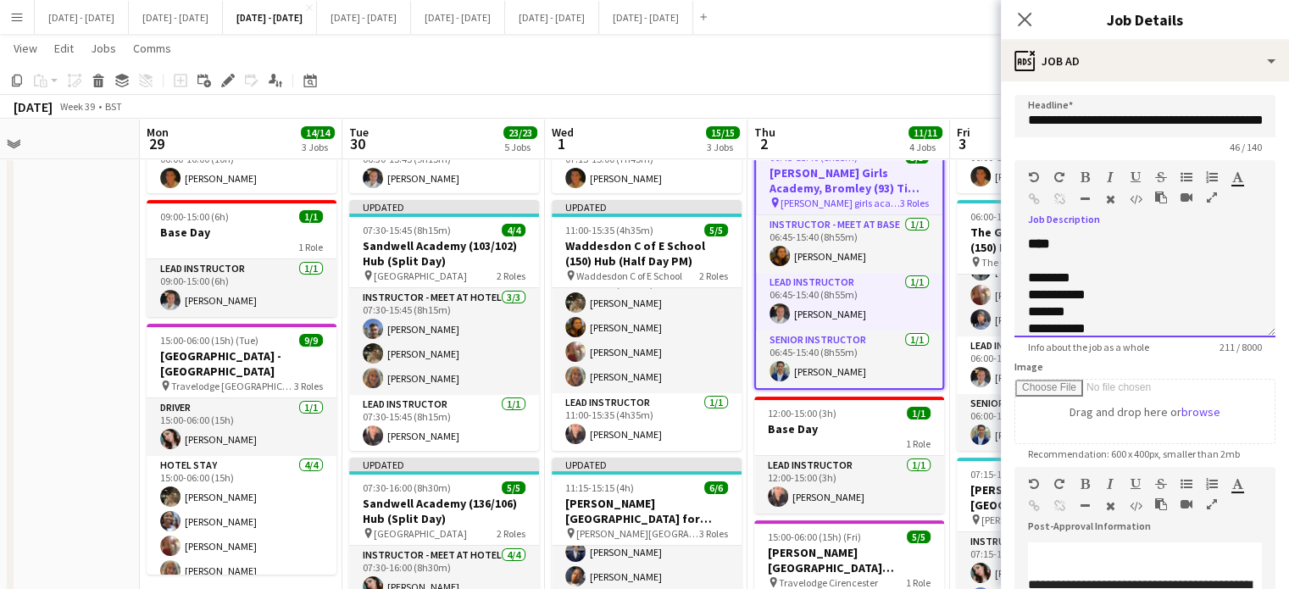
click at [1106, 236] on div "**********" at bounding box center [1144, 287] width 261 height 102
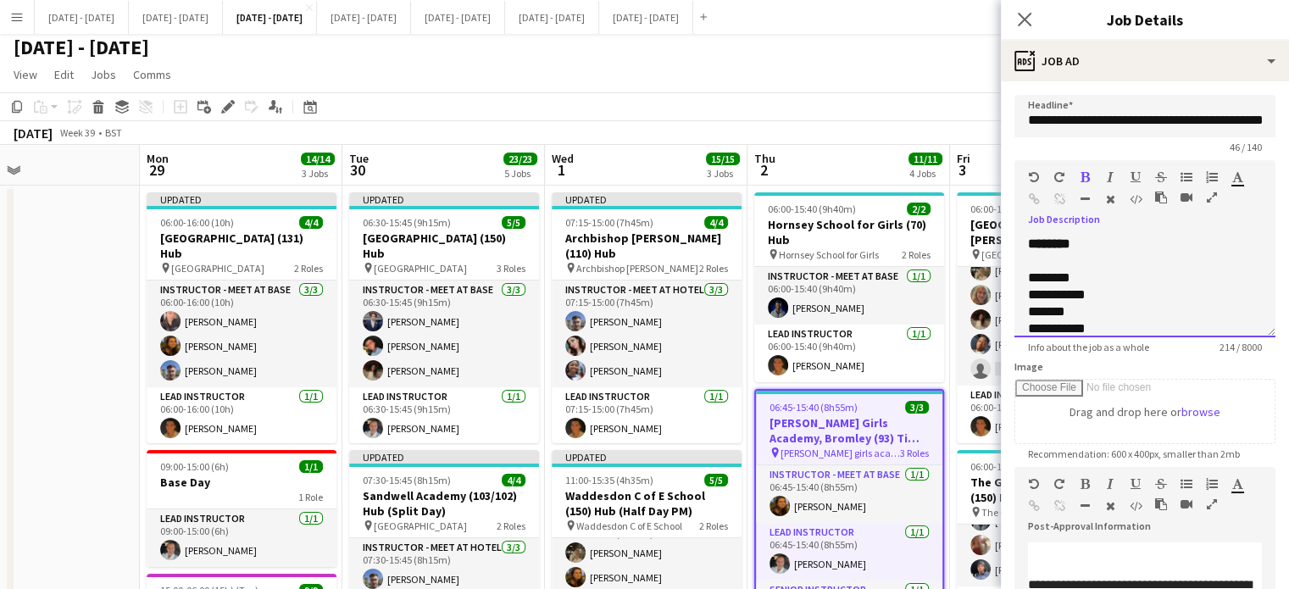
scroll to position [0, 0]
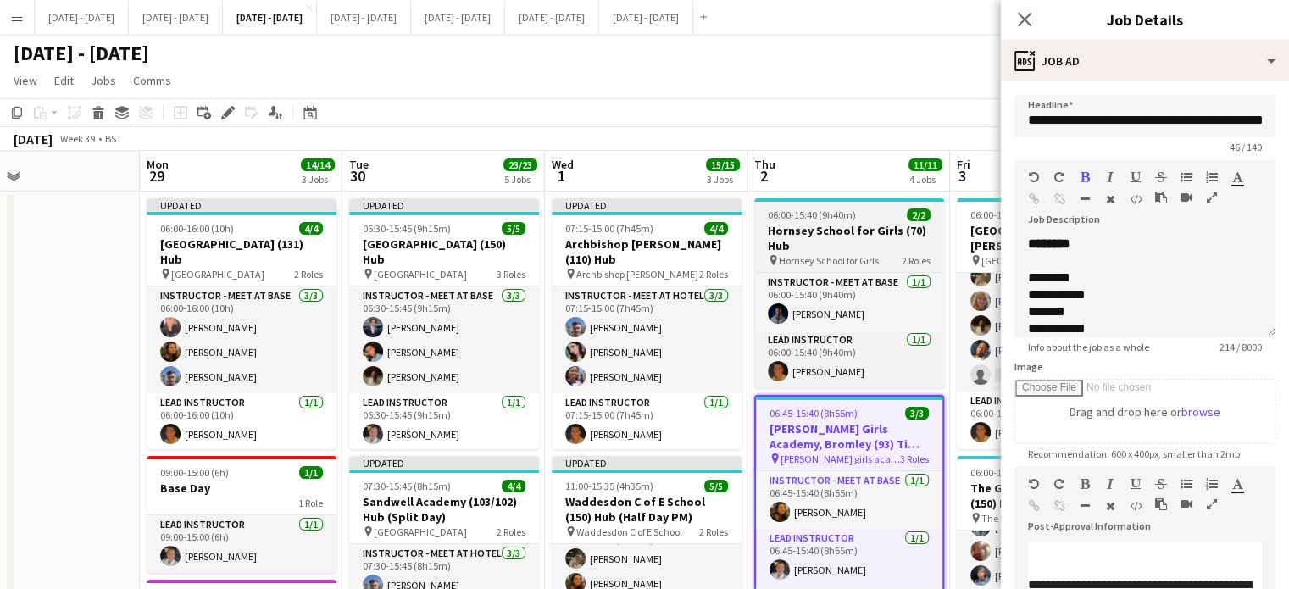
click at [857, 250] on h3 "Hornsey School for Girls (70) Hub" at bounding box center [849, 238] width 190 height 30
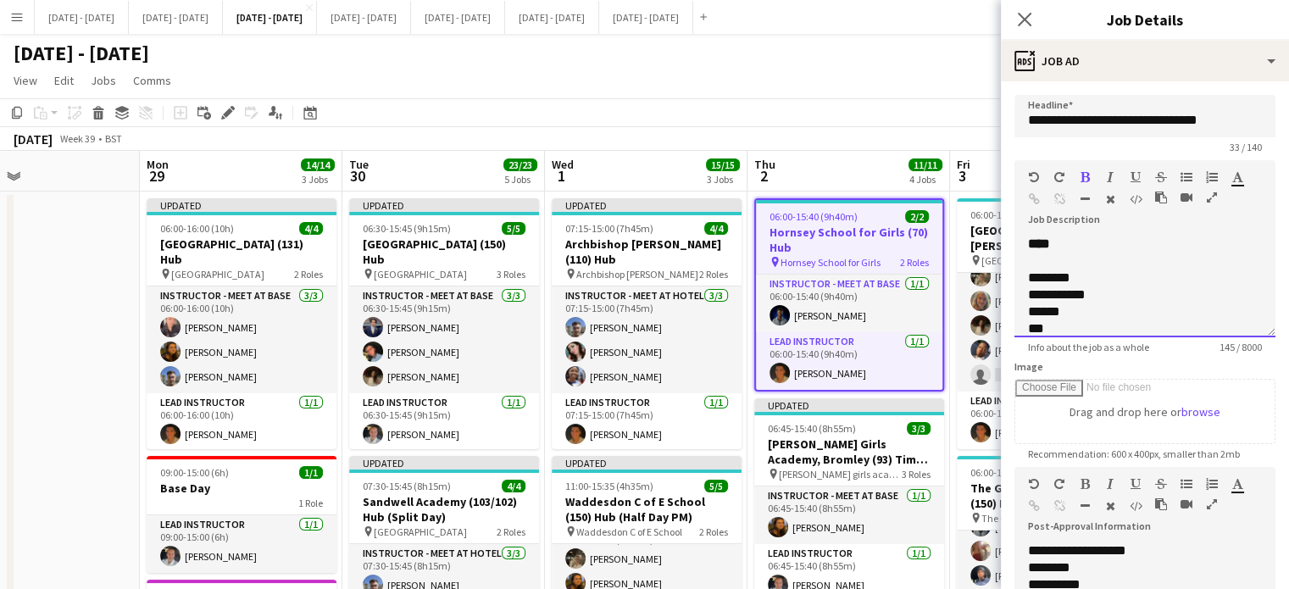
click at [1106, 236] on div "****" at bounding box center [1145, 244] width 234 height 17
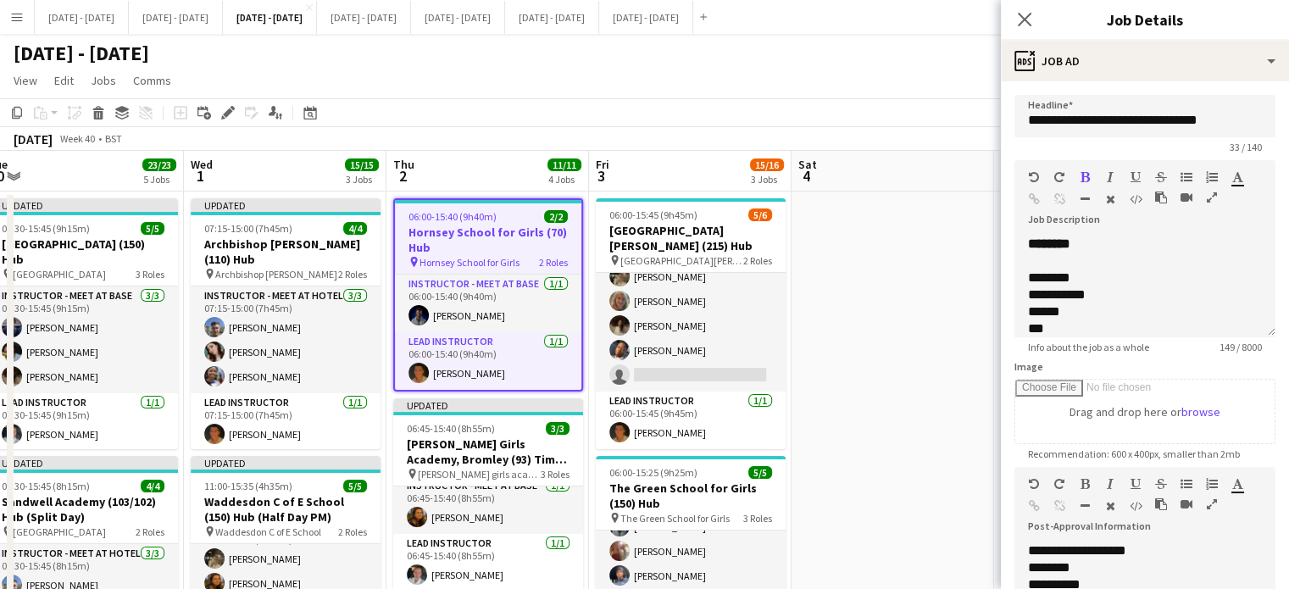
scroll to position [0, 478]
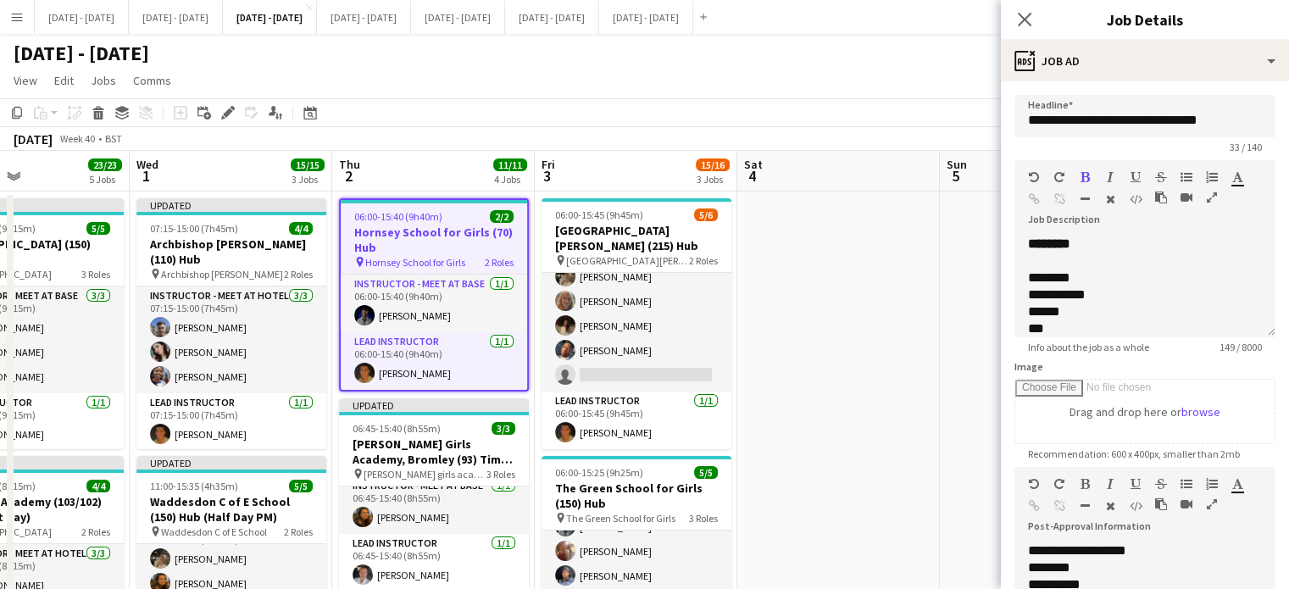
drag, startPoint x: 813, startPoint y: 183, endPoint x: 398, endPoint y: 216, distance: 416.4
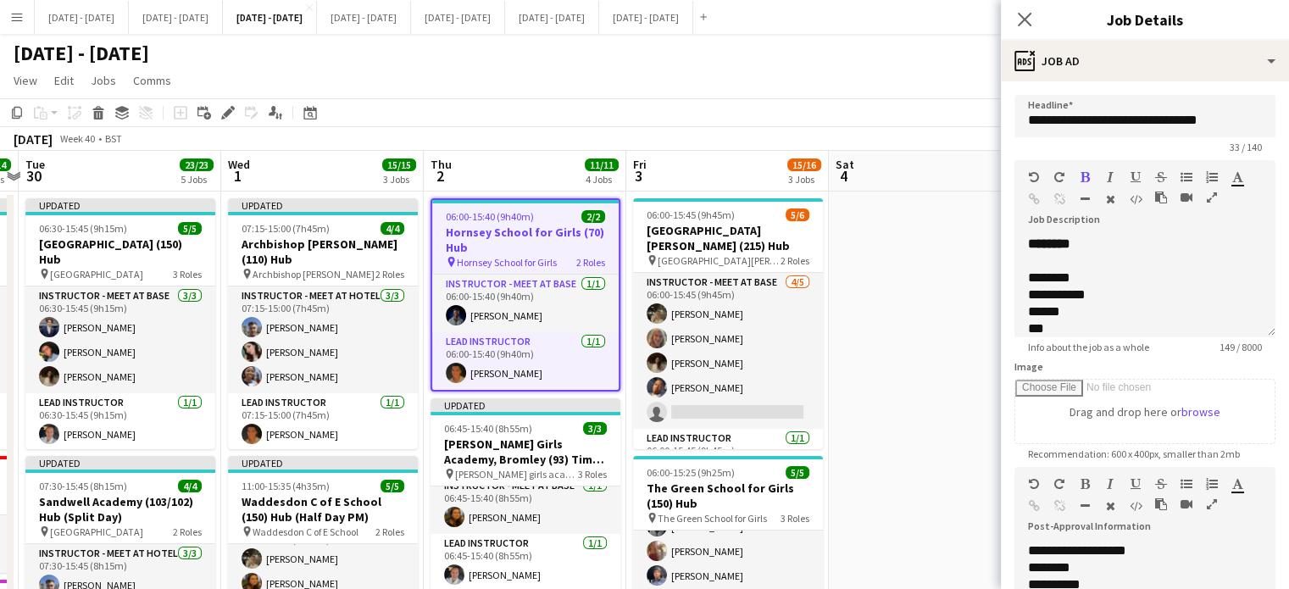
scroll to position [0, 371]
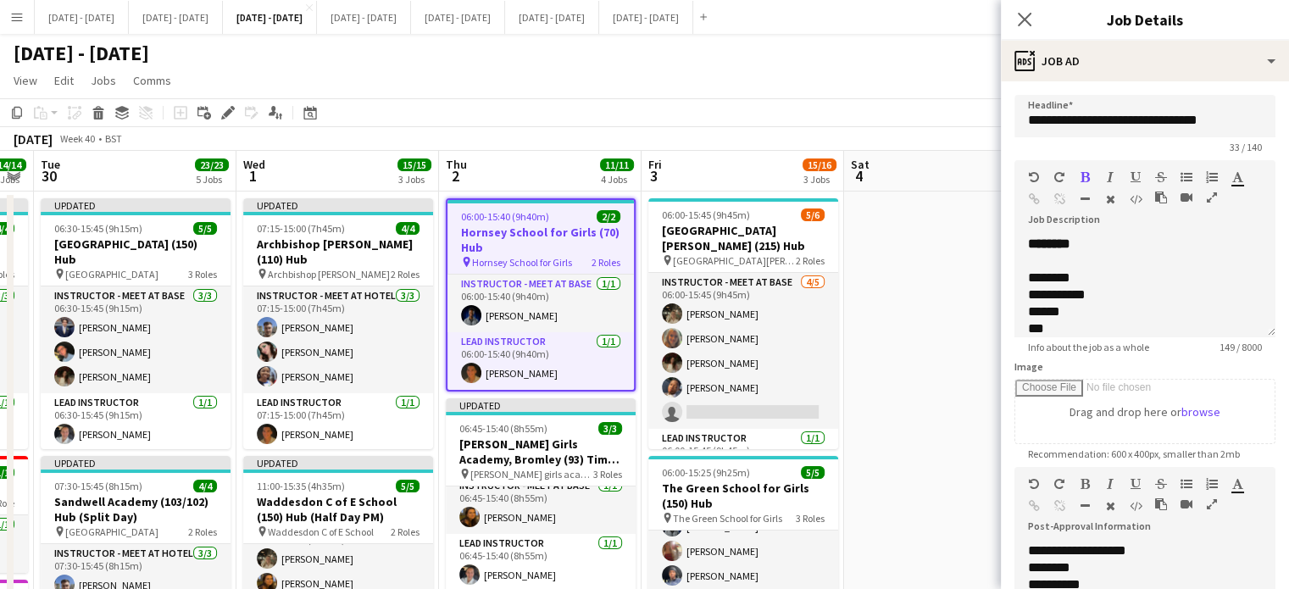
drag, startPoint x: 871, startPoint y: 293, endPoint x: 944, endPoint y: 293, distance: 72.9
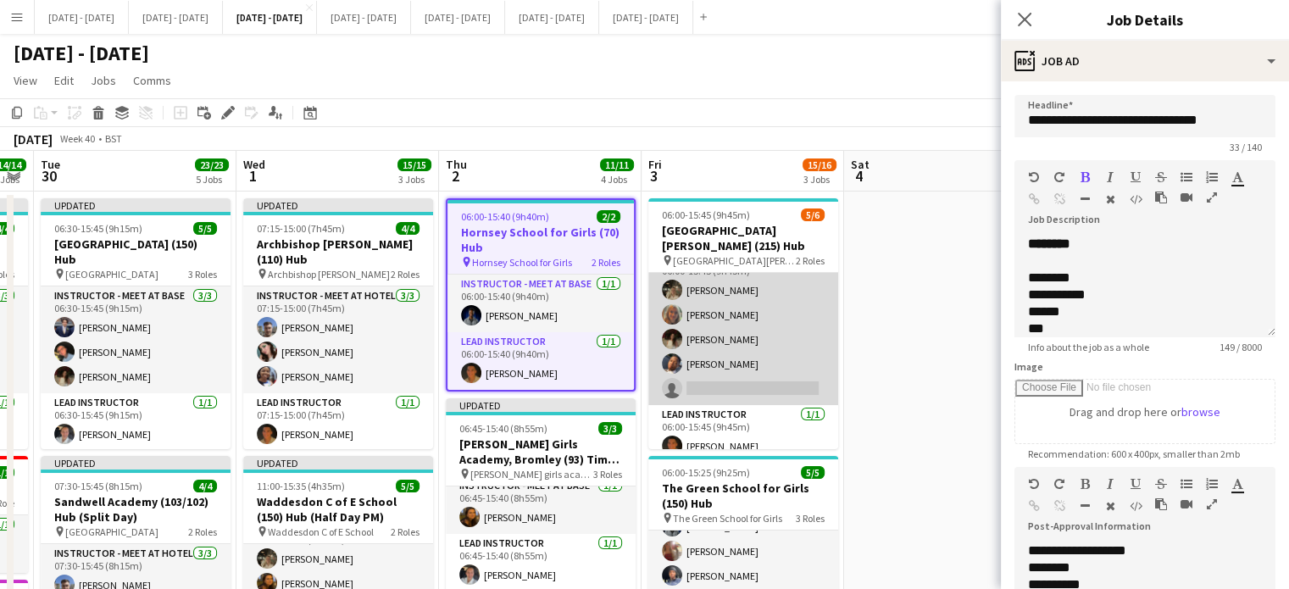
scroll to position [37, 0]
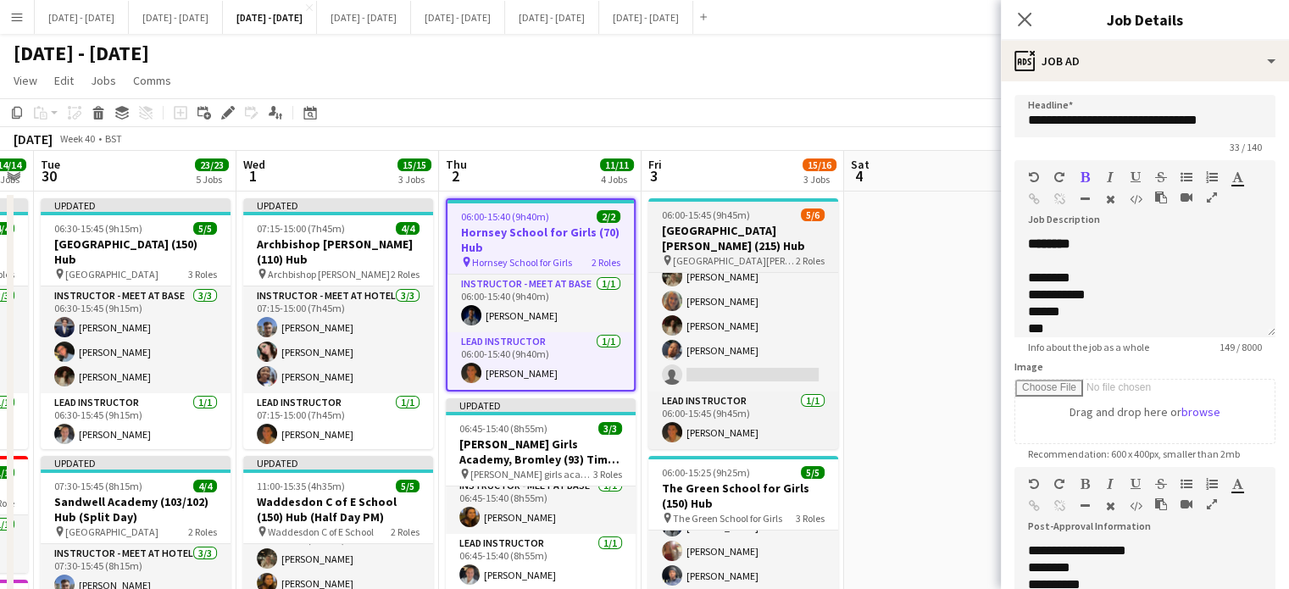
click at [712, 233] on h3 "[GEOGRAPHIC_DATA][PERSON_NAME] (215) Hub" at bounding box center [743, 238] width 190 height 30
type input "**********"
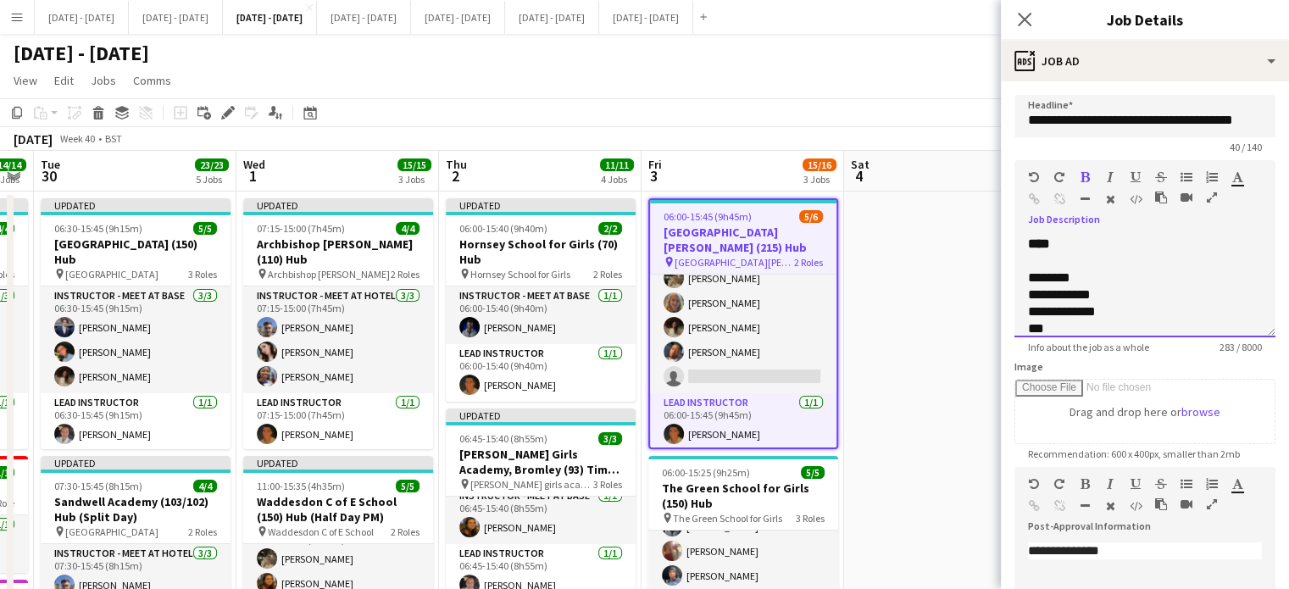
click at [1094, 239] on div "**********" at bounding box center [1144, 287] width 261 height 102
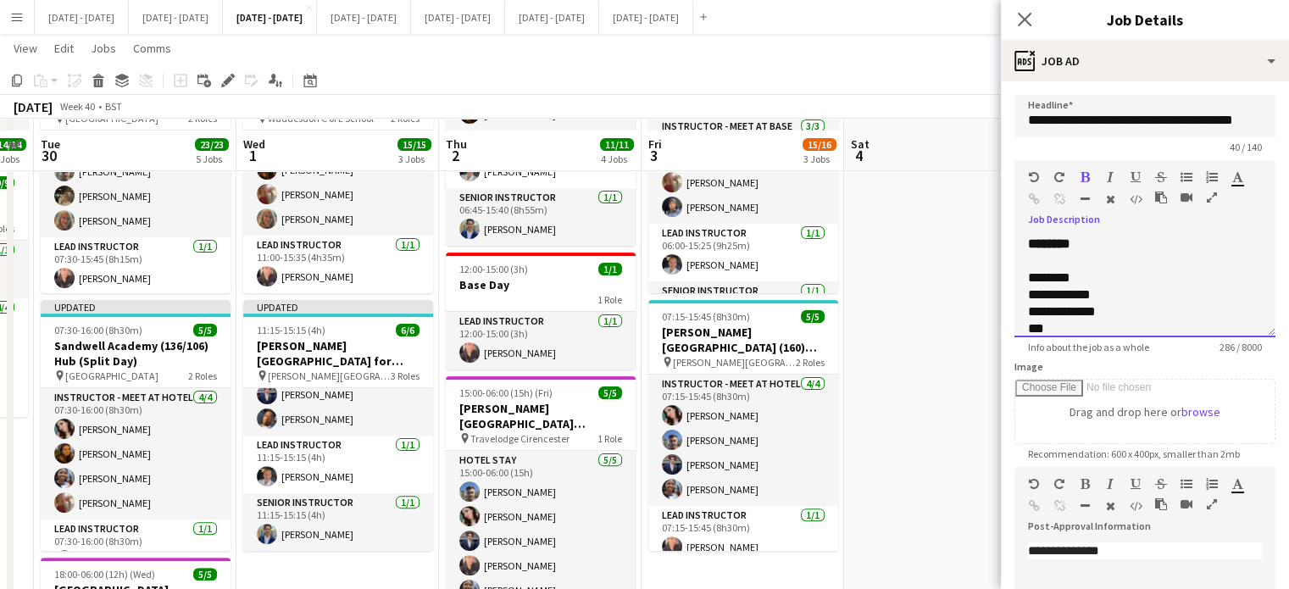
scroll to position [254, 0]
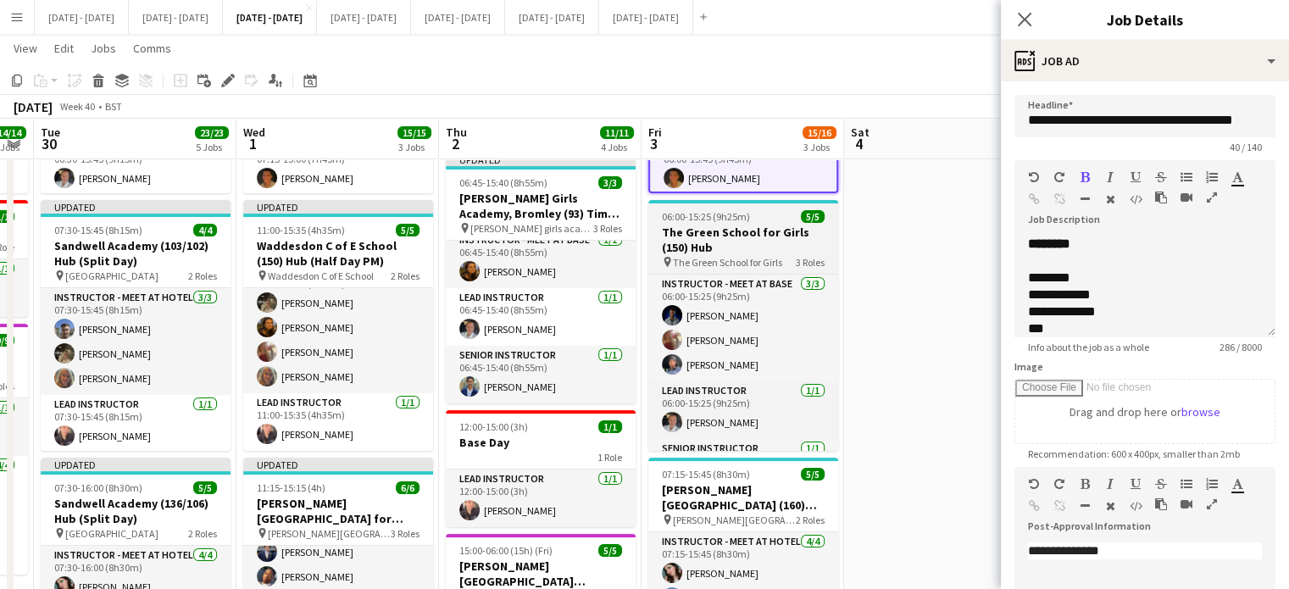
click at [756, 247] on h3 "The Green School for Girls (150) Hub" at bounding box center [743, 239] width 190 height 30
type input "**********"
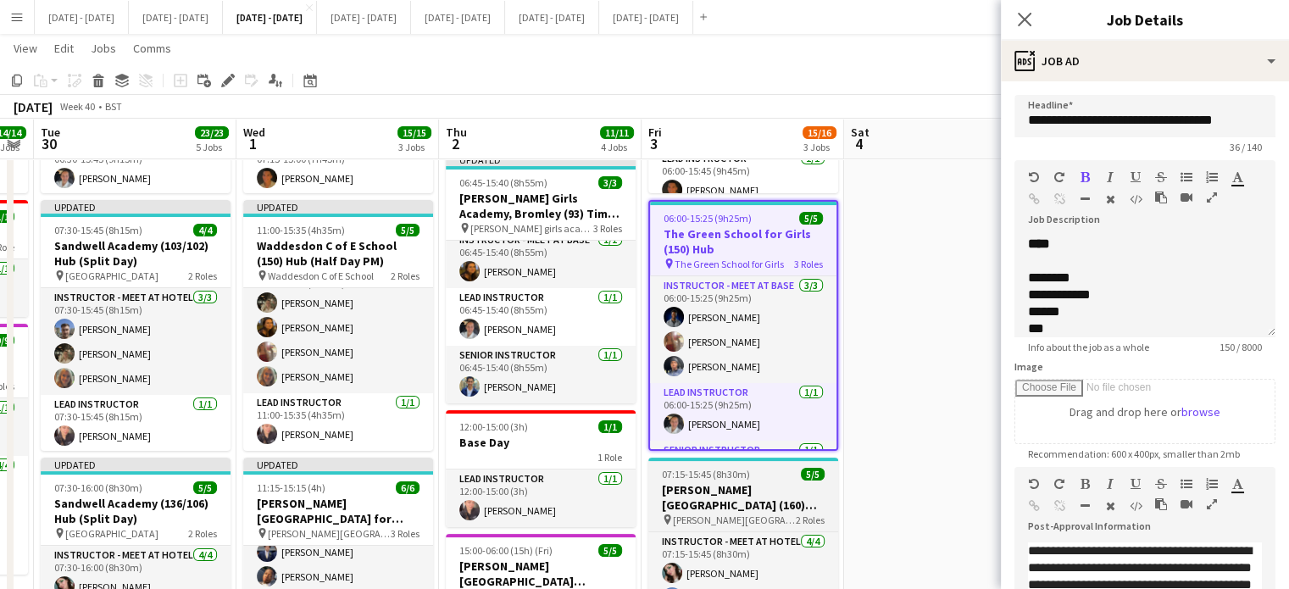
click at [729, 492] on h3 "[PERSON_NAME][GEOGRAPHIC_DATA] (160) Hub" at bounding box center [743, 497] width 190 height 30
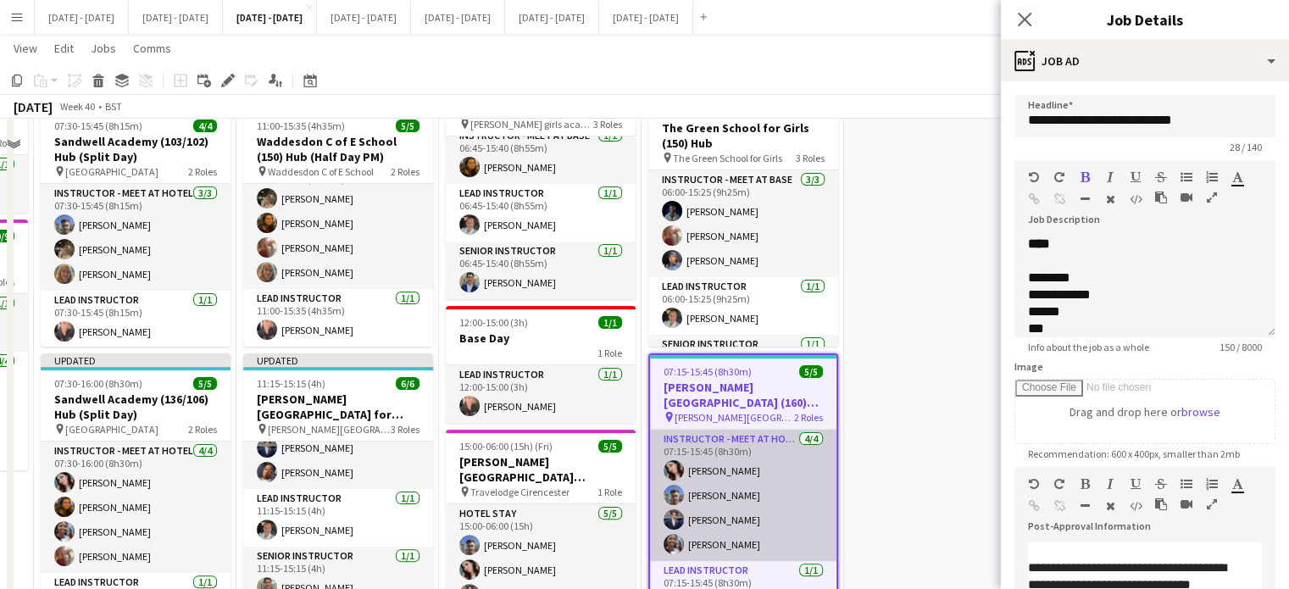
scroll to position [424, 0]
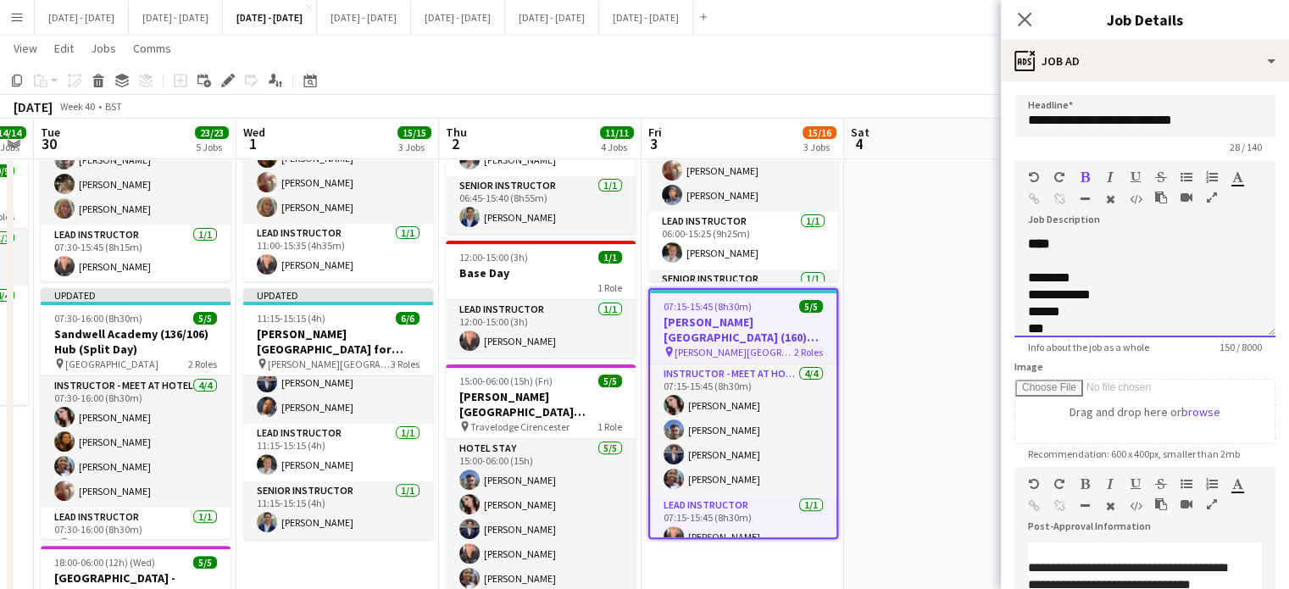
click at [1152, 233] on div "**********" at bounding box center [1144, 281] width 261 height 114
click at [1128, 257] on div at bounding box center [1145, 260] width 234 height 17
click at [1139, 245] on div "**********" at bounding box center [1144, 287] width 261 height 102
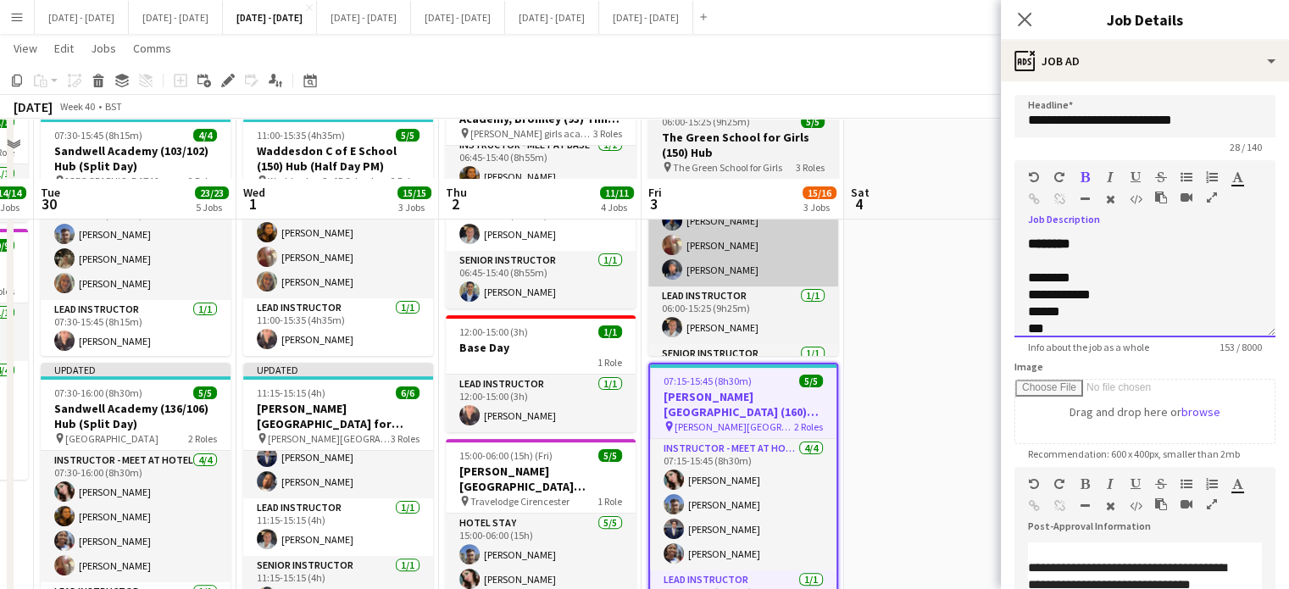
scroll to position [254, 0]
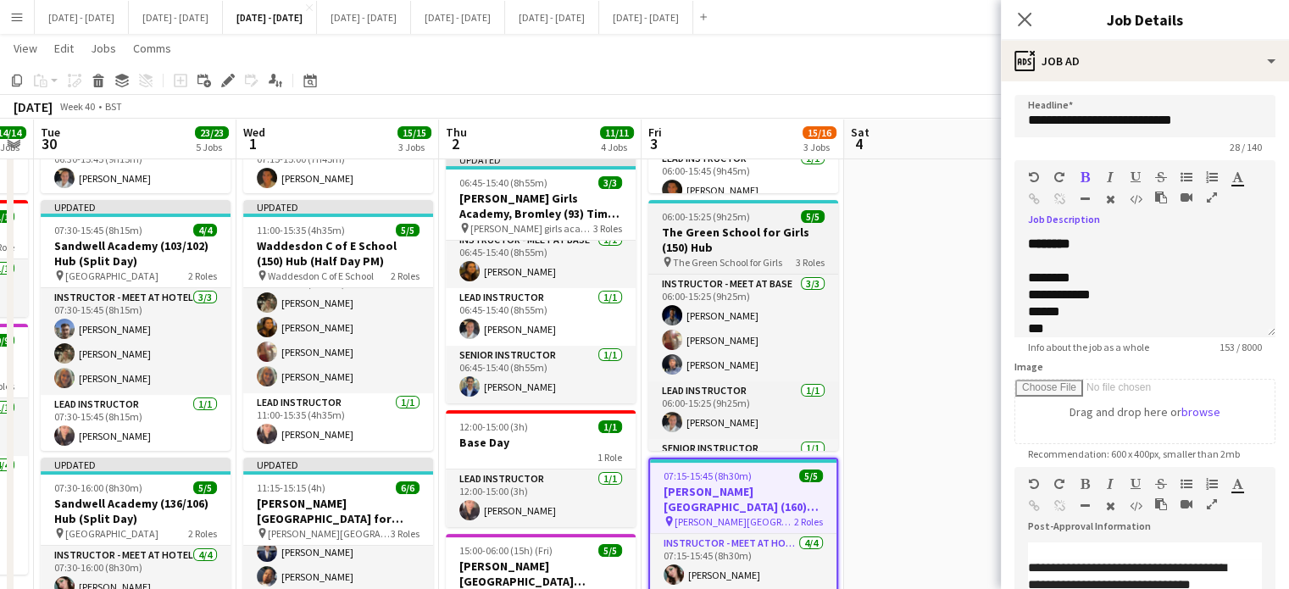
click at [768, 256] on span "The Green School for Girls" at bounding box center [727, 262] width 109 height 13
type input "**********"
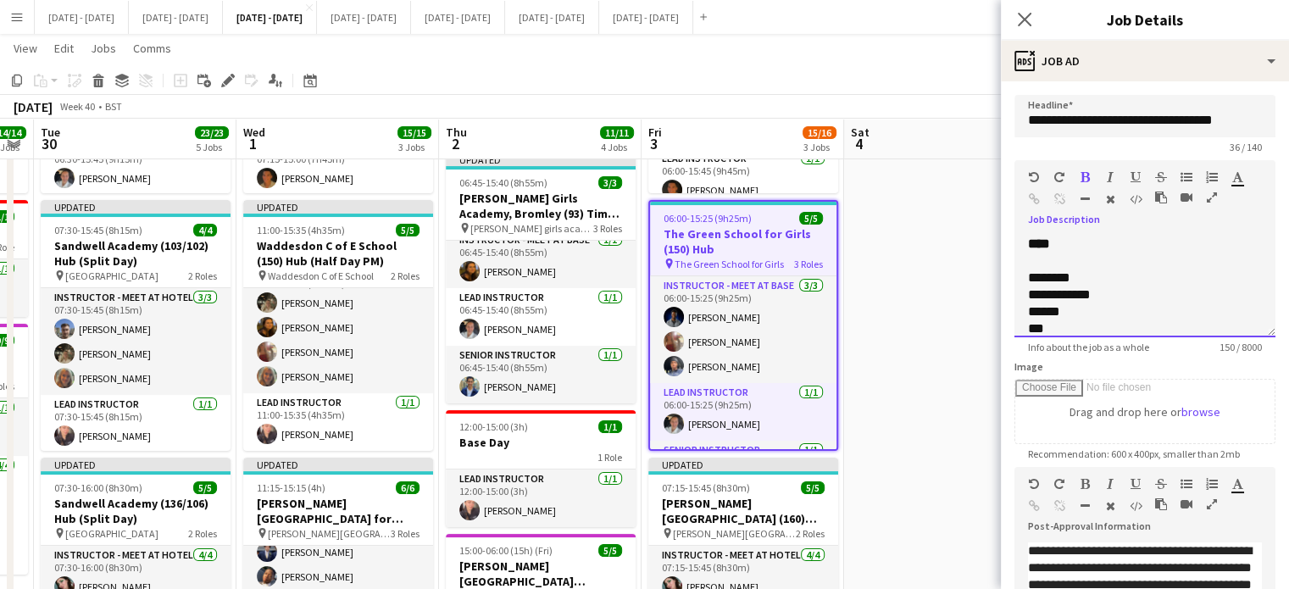
click at [1189, 250] on div "**********" at bounding box center [1144, 287] width 261 height 102
click at [1028, 14] on icon at bounding box center [1024, 19] width 16 height 16
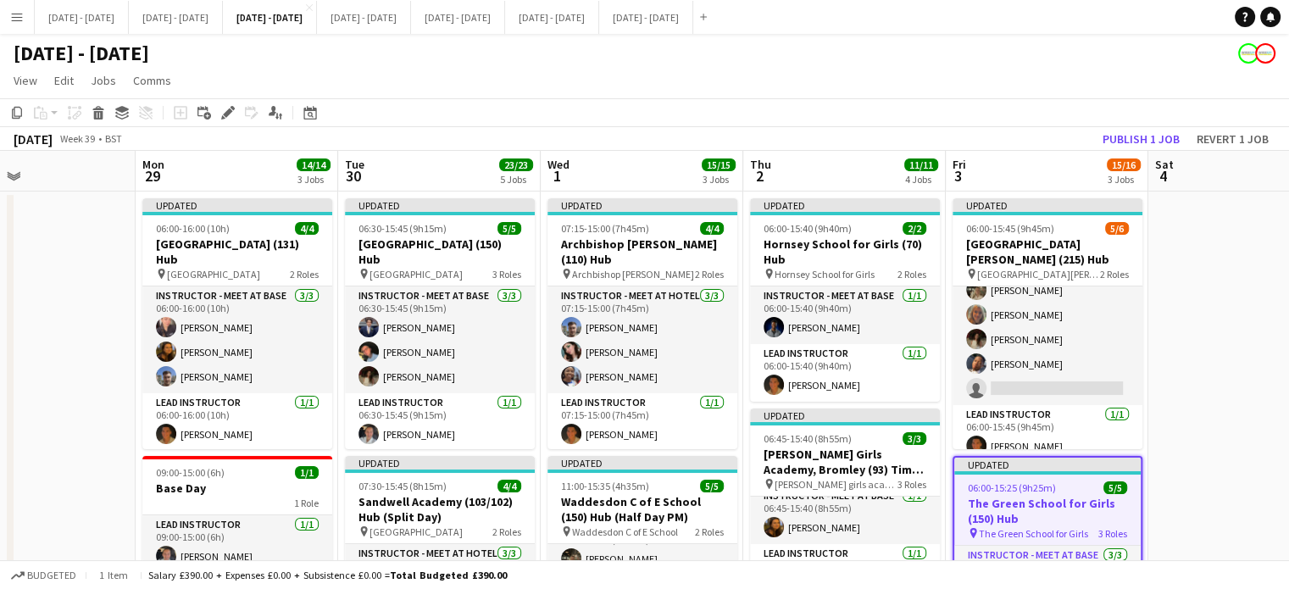
scroll to position [0, 468]
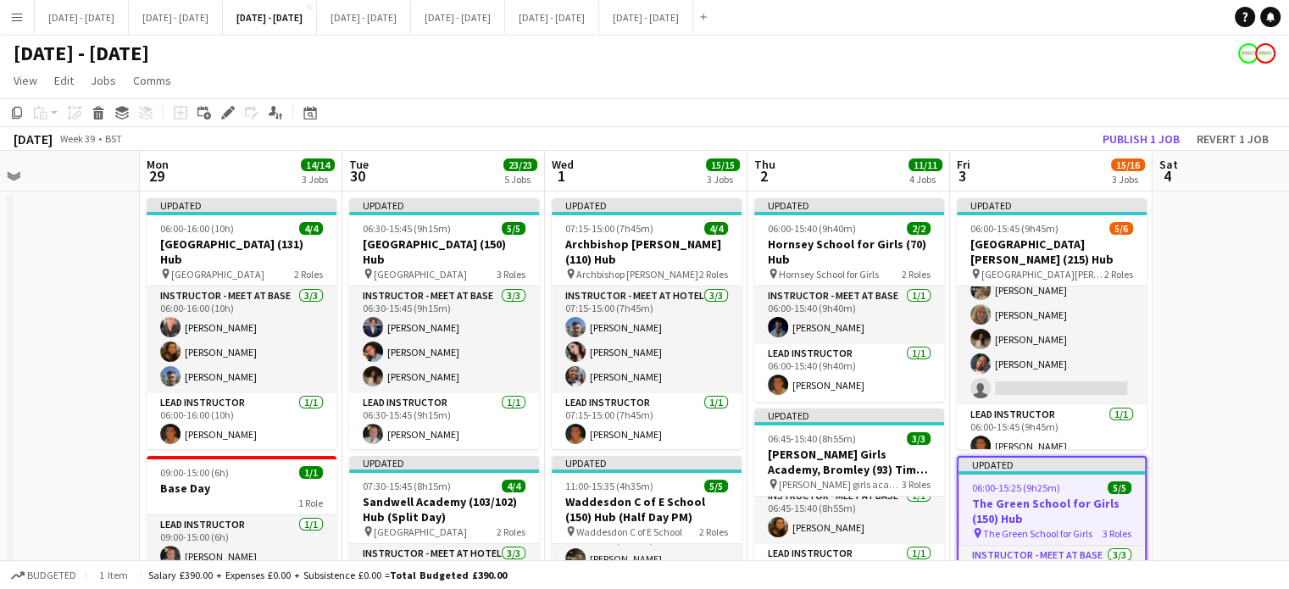
drag, startPoint x: 953, startPoint y: 267, endPoint x: 1261, endPoint y: 301, distance: 310.2
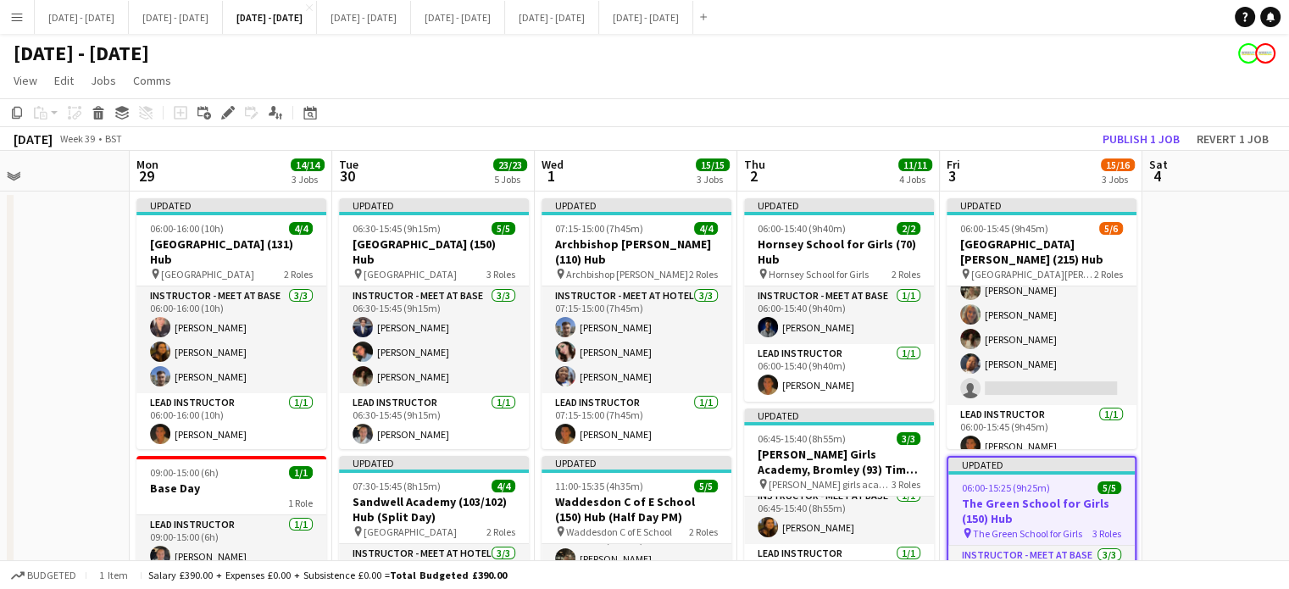
drag, startPoint x: 1232, startPoint y: 268, endPoint x: 1223, endPoint y: 284, distance: 18.2
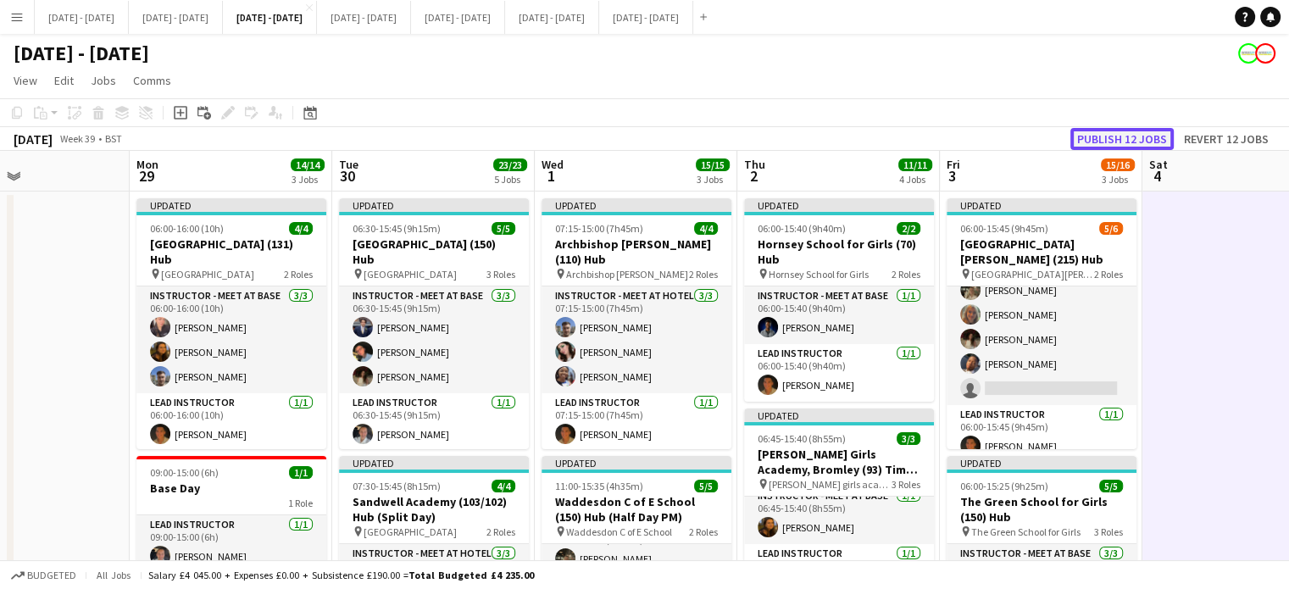
click at [1122, 135] on button "Publish 12 jobs" at bounding box center [1121, 139] width 103 height 22
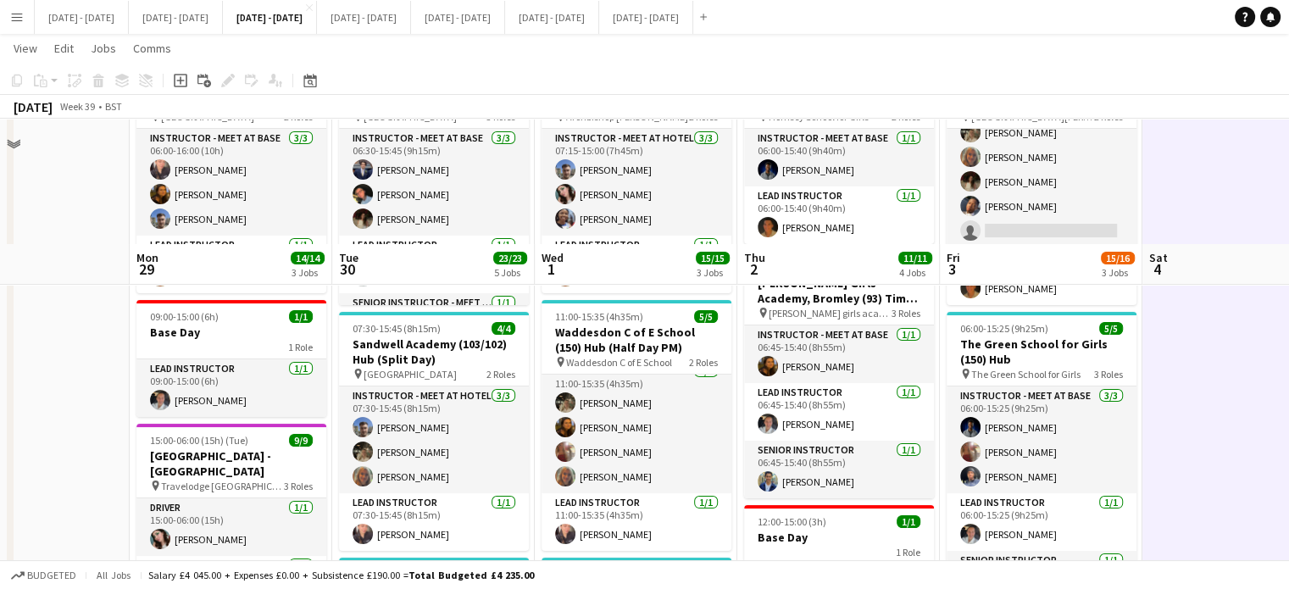
scroll to position [0, 0]
